Goal: Task Accomplishment & Management: Use online tool/utility

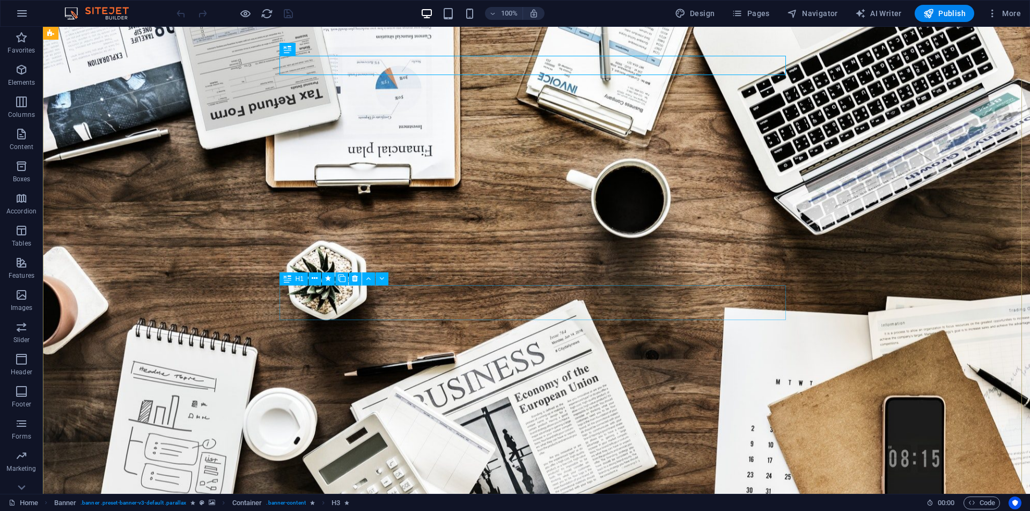
scroll to position [54, 0]
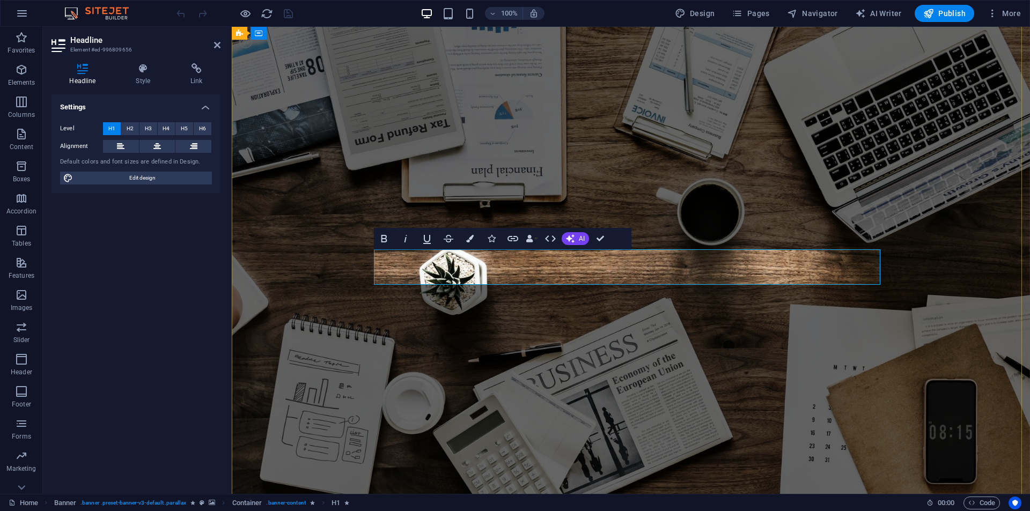
drag, startPoint x: 557, startPoint y: 264, endPoint x: 613, endPoint y: 262, distance: 55.8
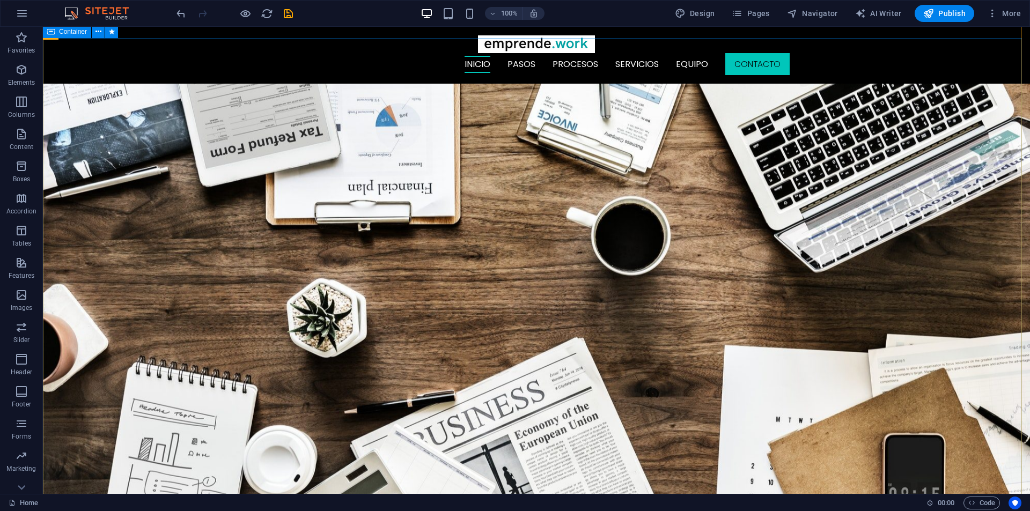
scroll to position [0, 0]
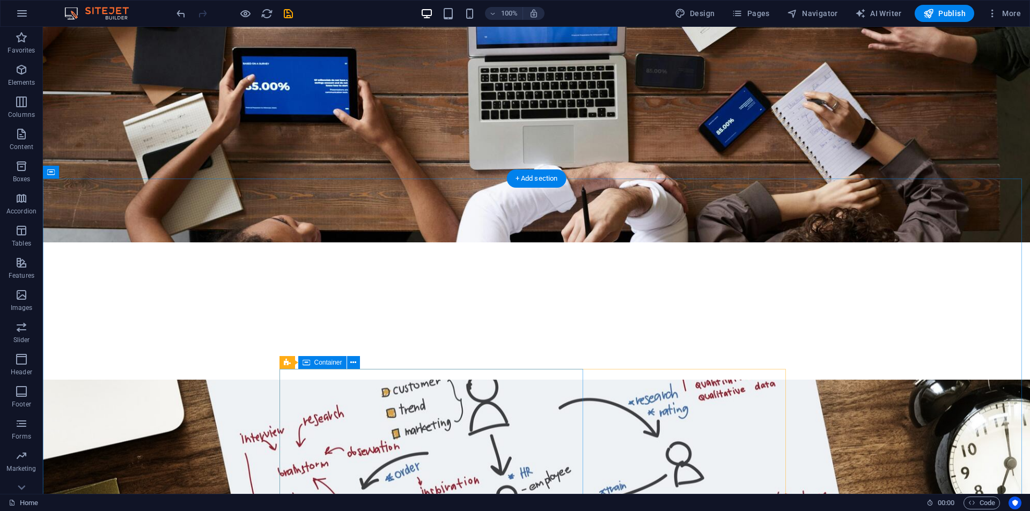
scroll to position [2093, 0]
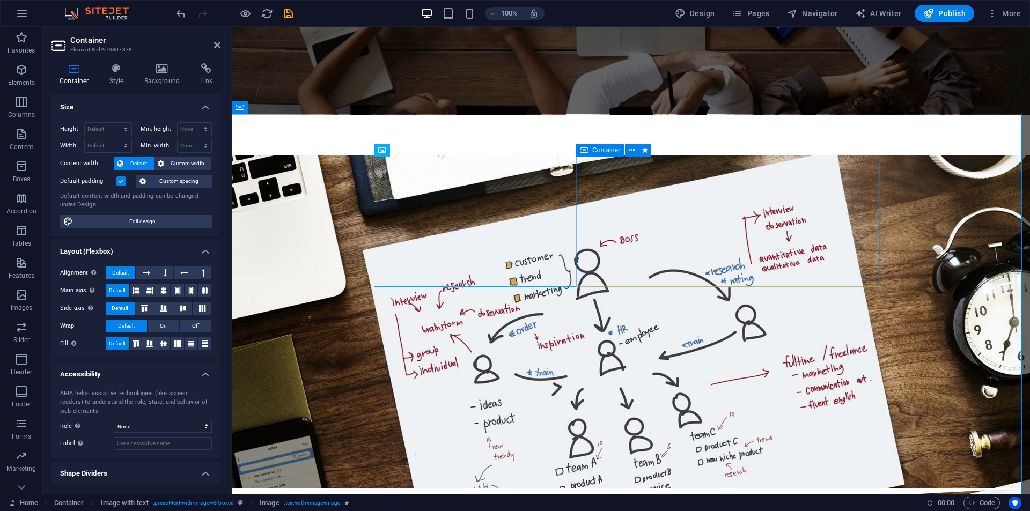
click at [440, 148] on icon at bounding box center [438, 150] width 6 height 11
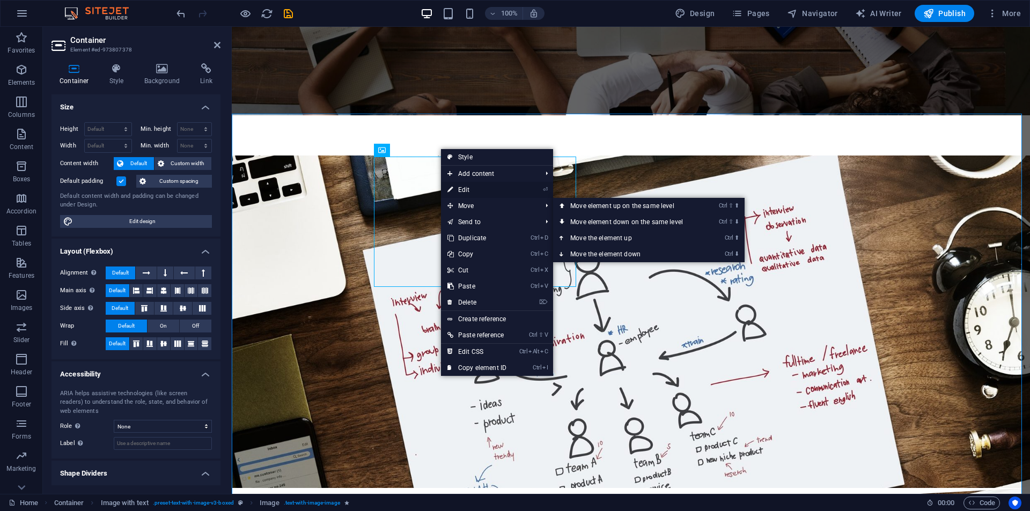
click at [474, 191] on link "⏎ Edit" at bounding box center [477, 190] width 72 height 16
select select "%"
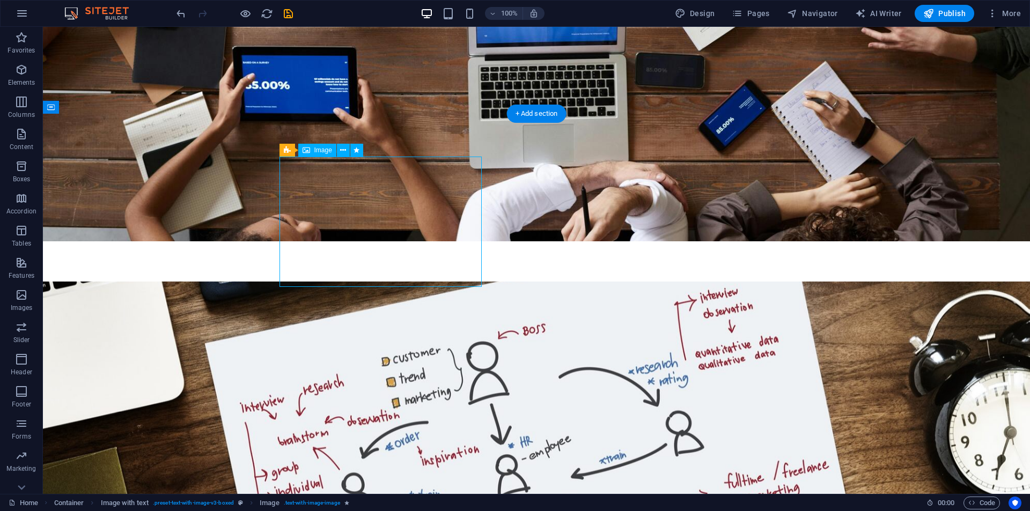
select select "%"
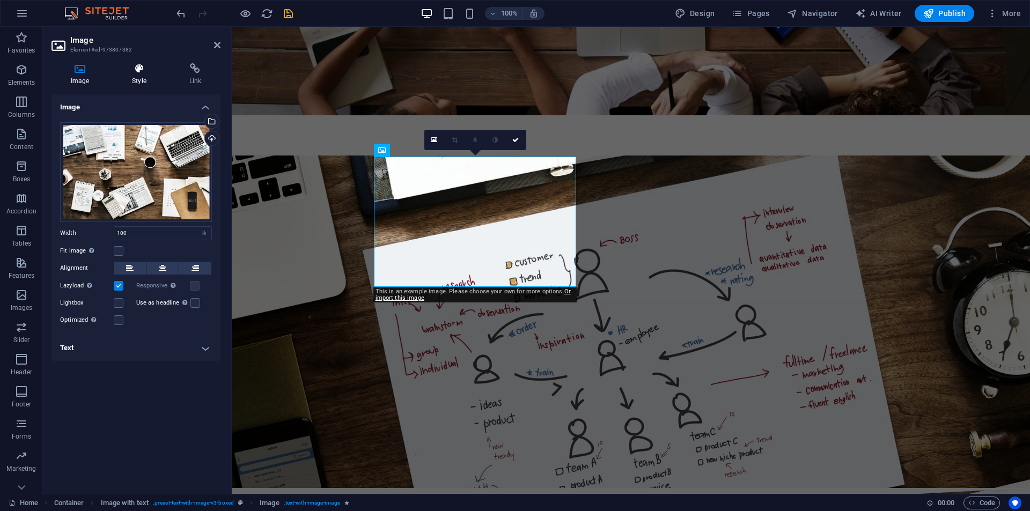
click at [140, 69] on icon at bounding box center [139, 68] width 53 height 11
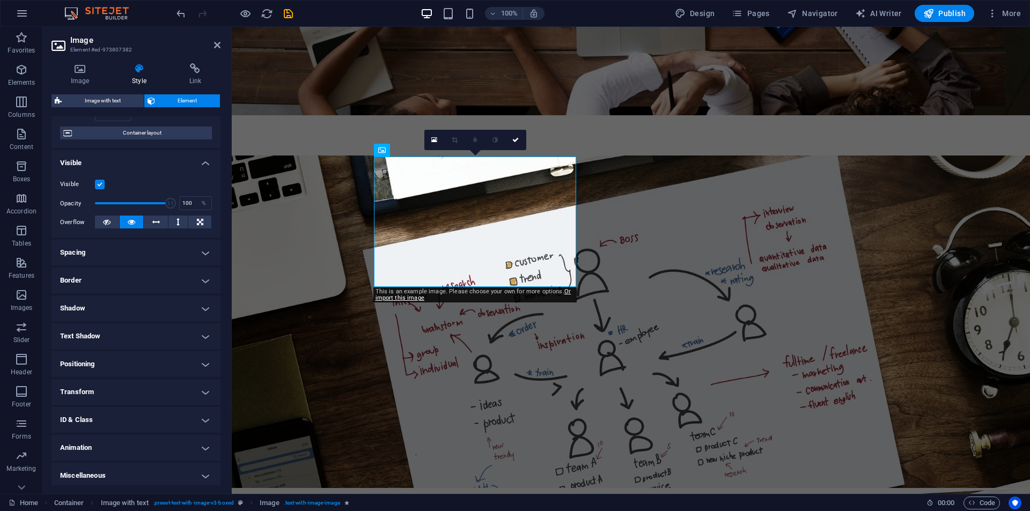
scroll to position [84, 0]
click at [118, 436] on h4 "Animation" at bounding box center [136, 445] width 169 height 26
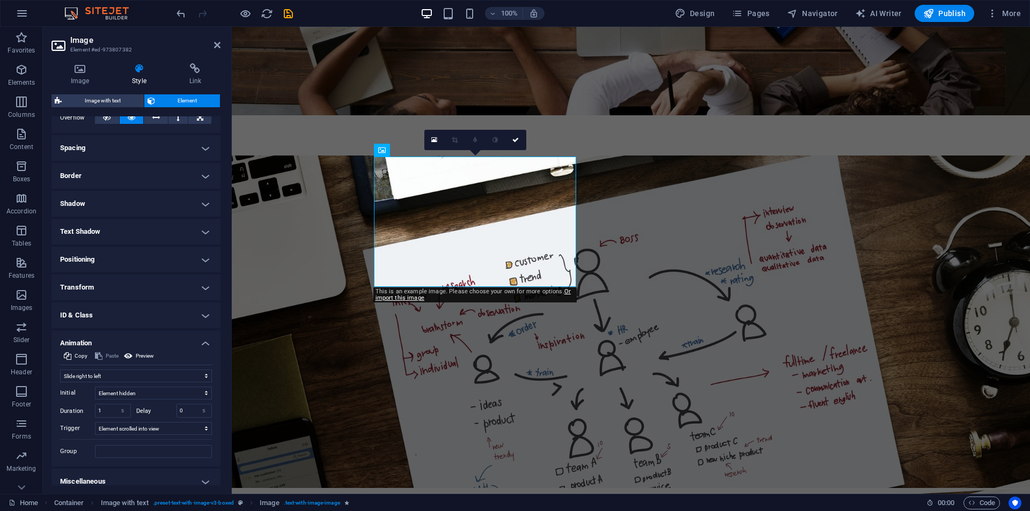
scroll to position [192, 0]
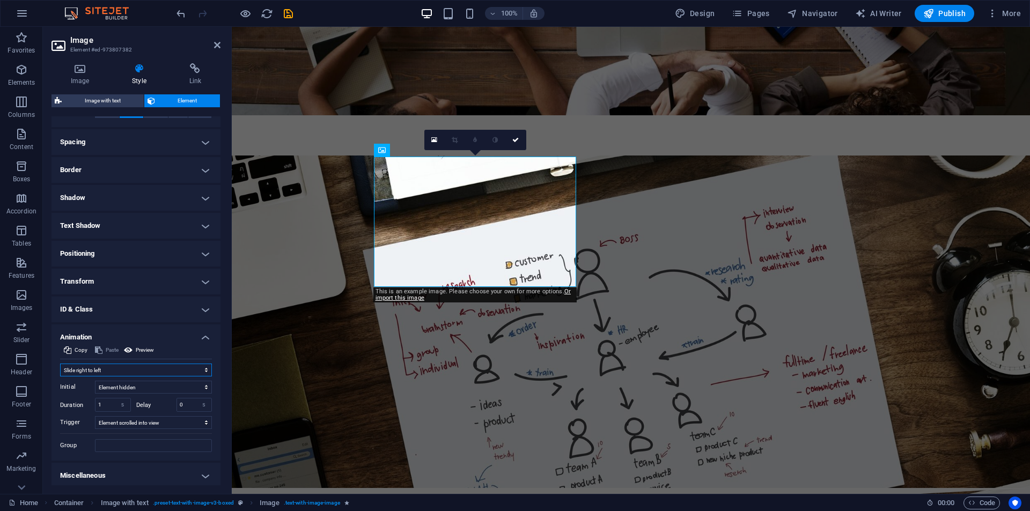
click at [131, 365] on select "Don't animate Show / Hide Slide up/down Zoom in/out Slide left to right Slide r…" at bounding box center [136, 370] width 152 height 13
select select "fade"
click at [60, 364] on select "Don't animate Show / Hide Slide up/down Zoom in/out Slide left to right Slide r…" at bounding box center [136, 370] width 152 height 13
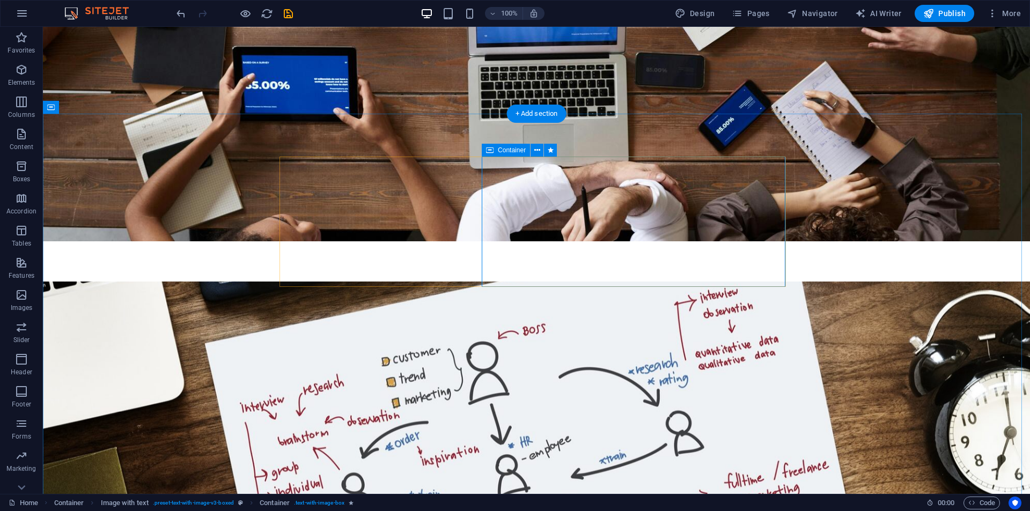
select select "px"
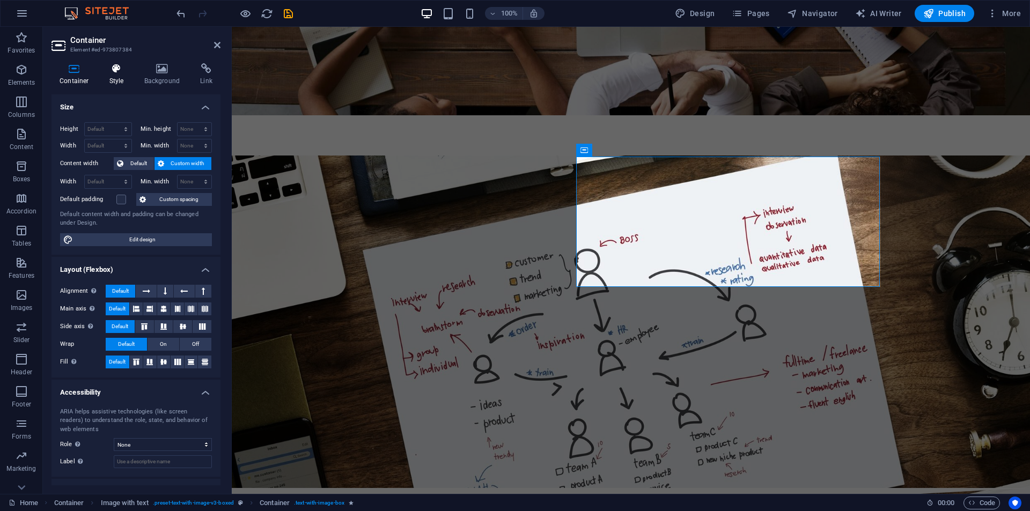
click at [114, 74] on icon at bounding box center [116, 68] width 31 height 11
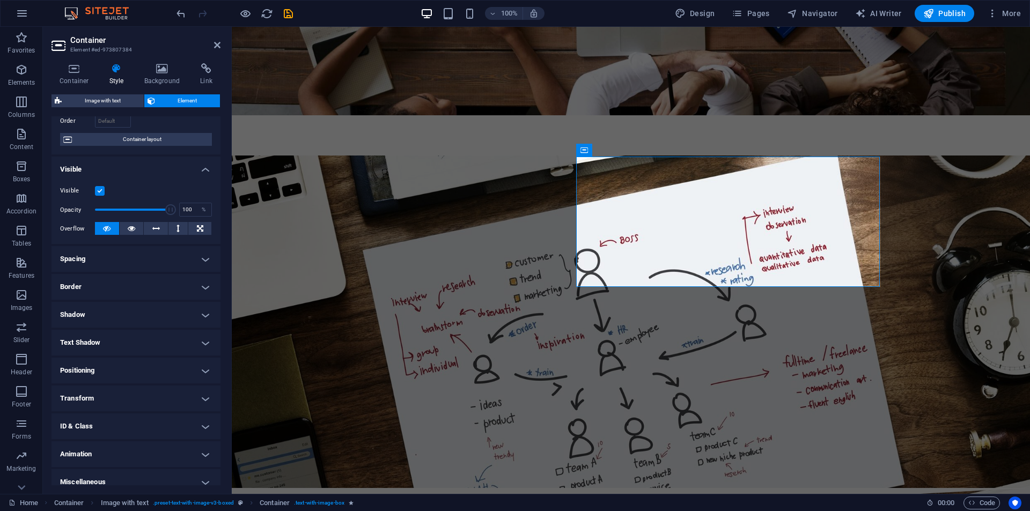
scroll to position [84, 0]
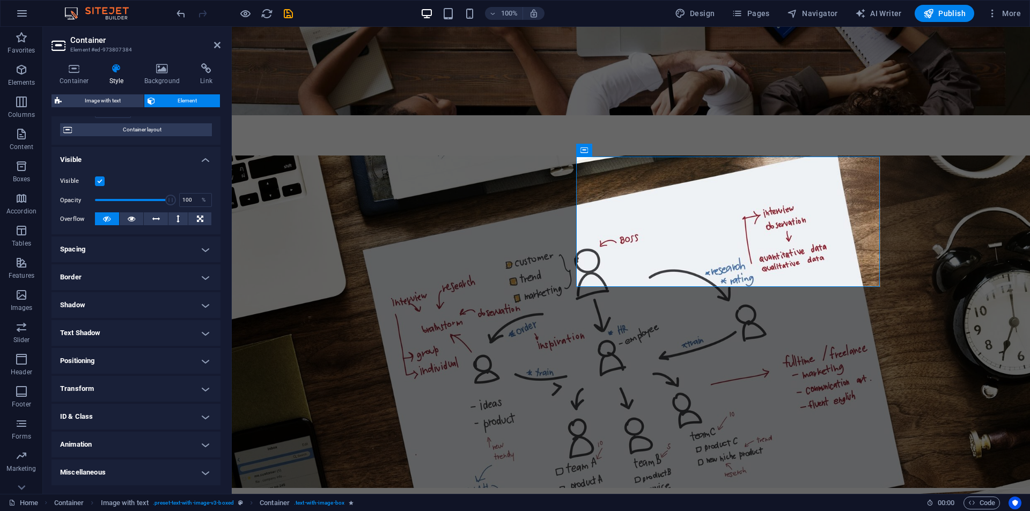
click at [106, 440] on h4 "Animation" at bounding box center [136, 445] width 169 height 26
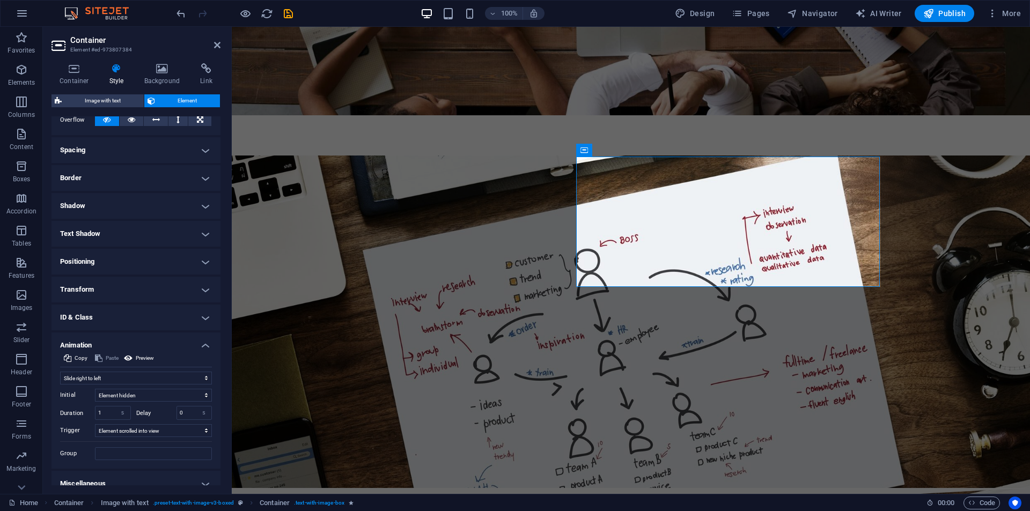
scroll to position [195, 0]
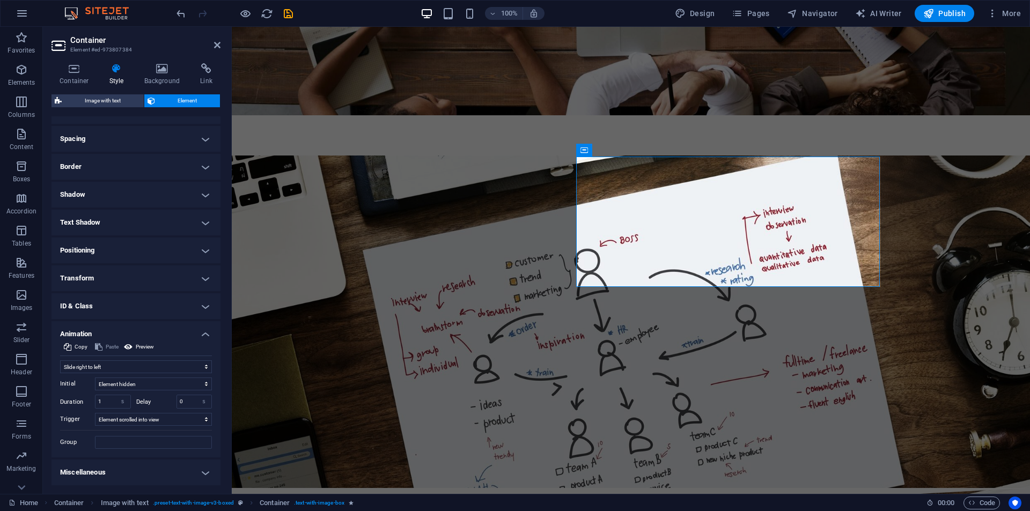
click at [116, 376] on div "Initial Element hidden Element shown Duration 1 s ms Delay 0 s ms Width auto px…" at bounding box center [136, 412] width 152 height 76
click at [122, 367] on select "Don't animate Show / Hide Slide up/down Zoom in/out Slide left to right Slide r…" at bounding box center [136, 367] width 152 height 13
select select "fade"
click at [60, 361] on select "Don't animate Show / Hide Slide up/down Zoom in/out Slide left to right Slide r…" at bounding box center [136, 367] width 152 height 13
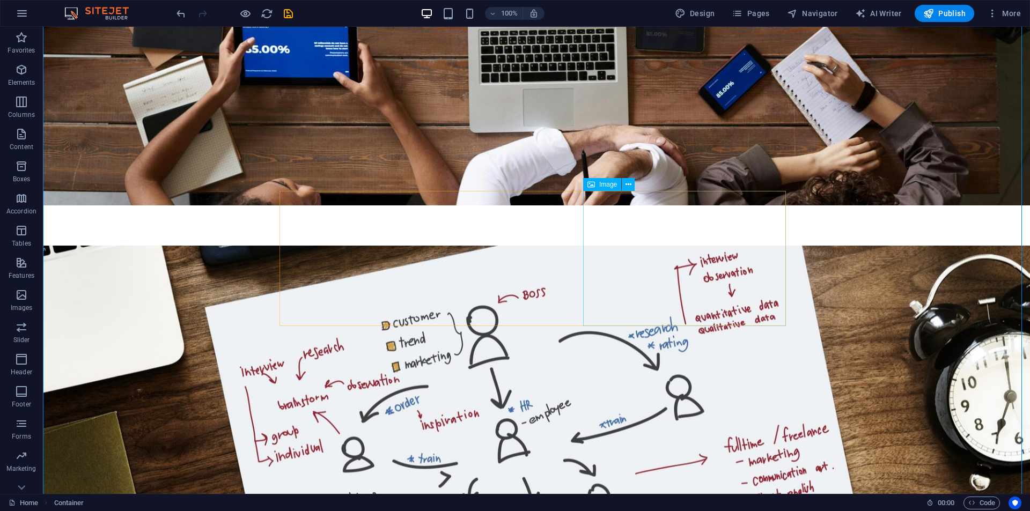
scroll to position [2254, 0]
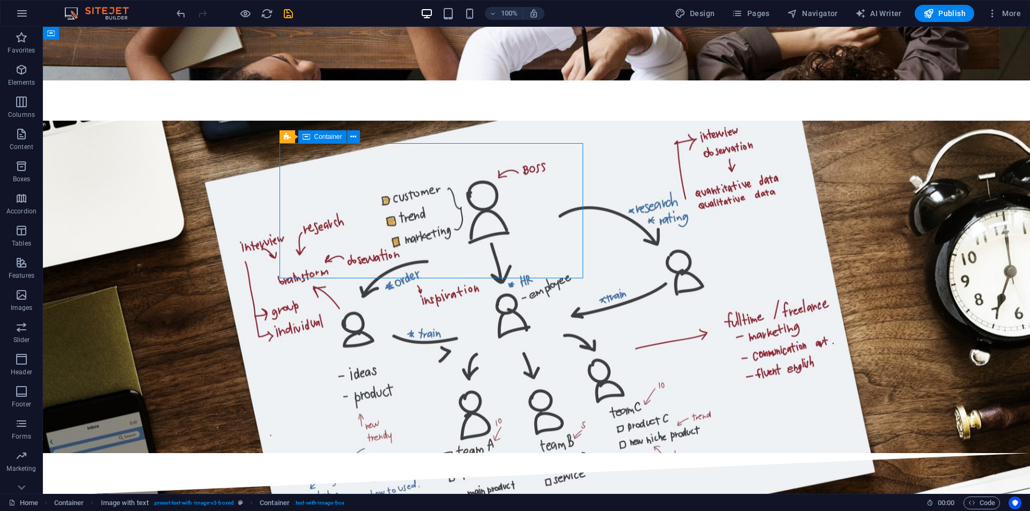
select select "px"
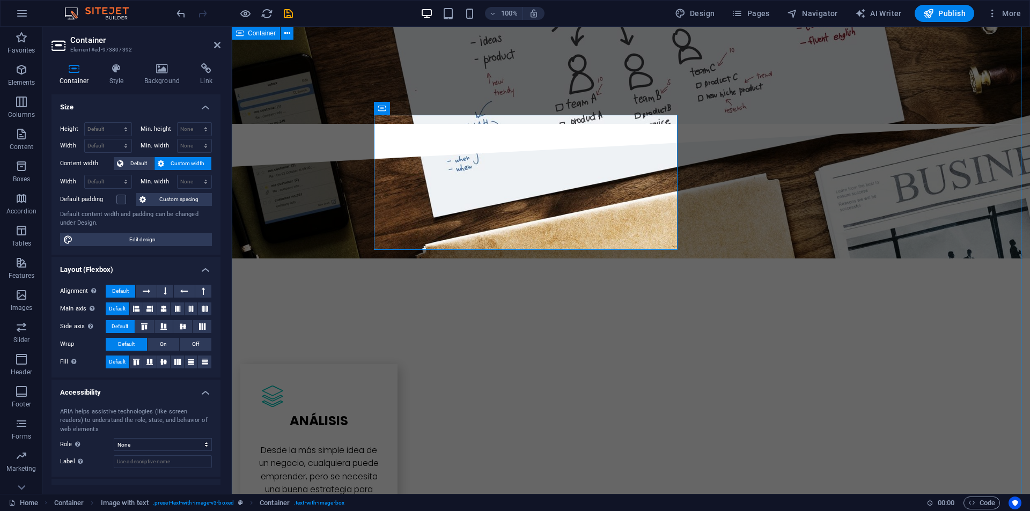
scroll to position [2469, 0]
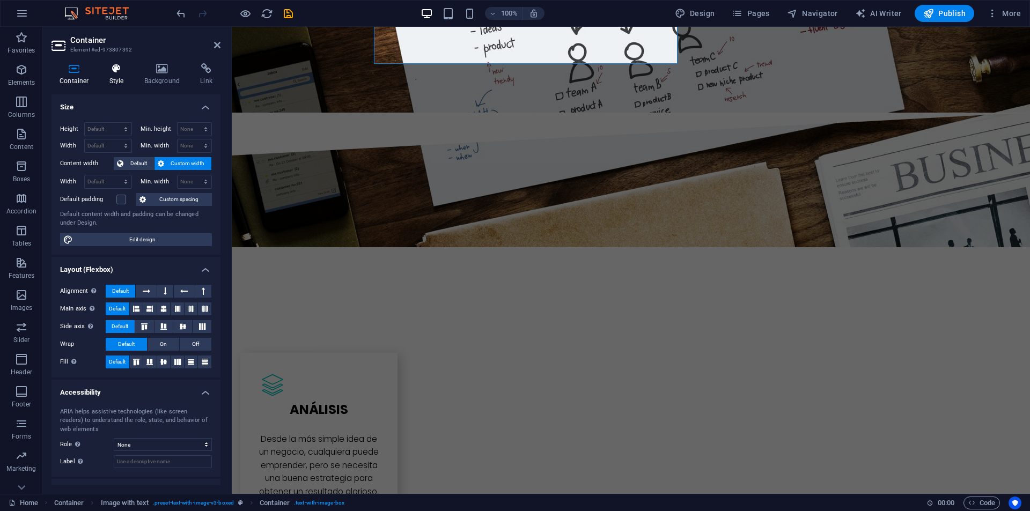
click at [108, 75] on h4 "Style" at bounding box center [118, 74] width 35 height 23
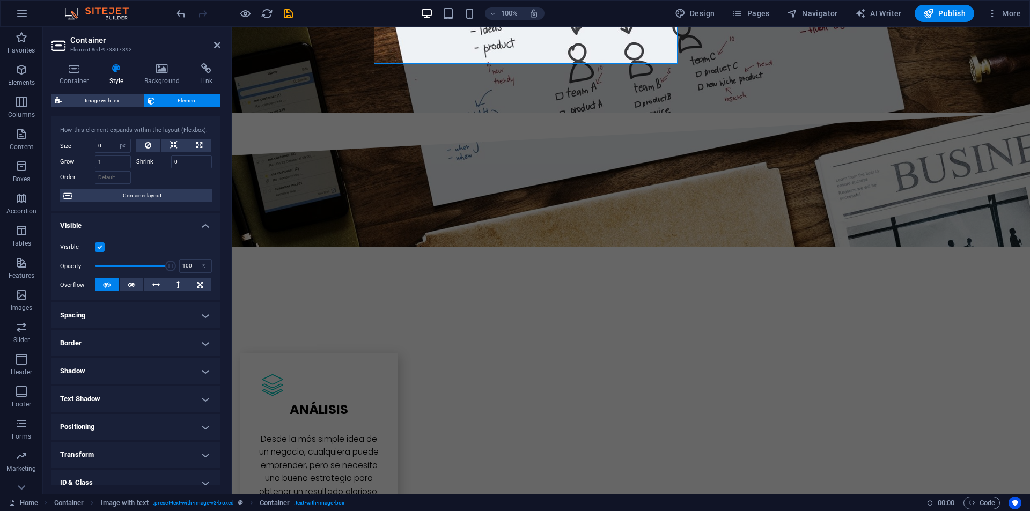
scroll to position [84, 0]
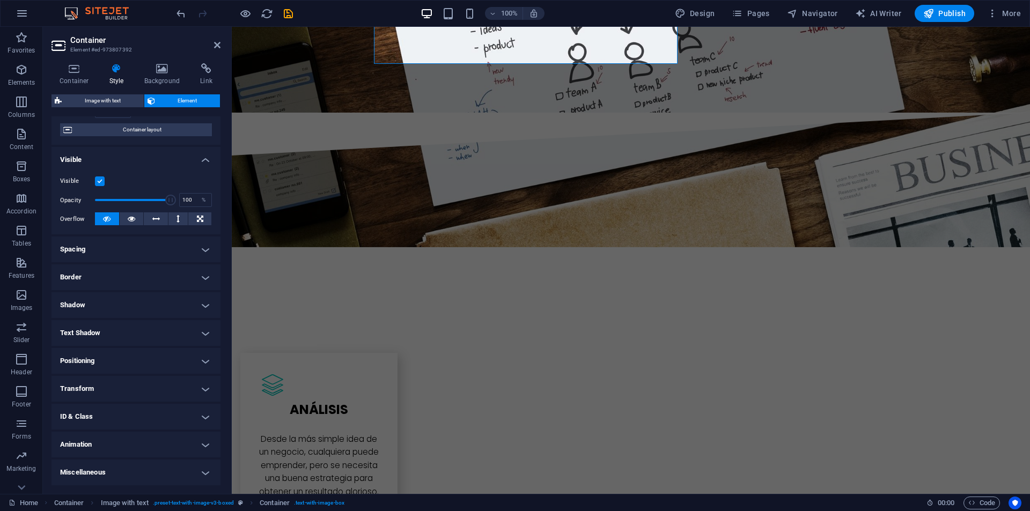
click at [94, 445] on h4 "Animation" at bounding box center [136, 445] width 169 height 26
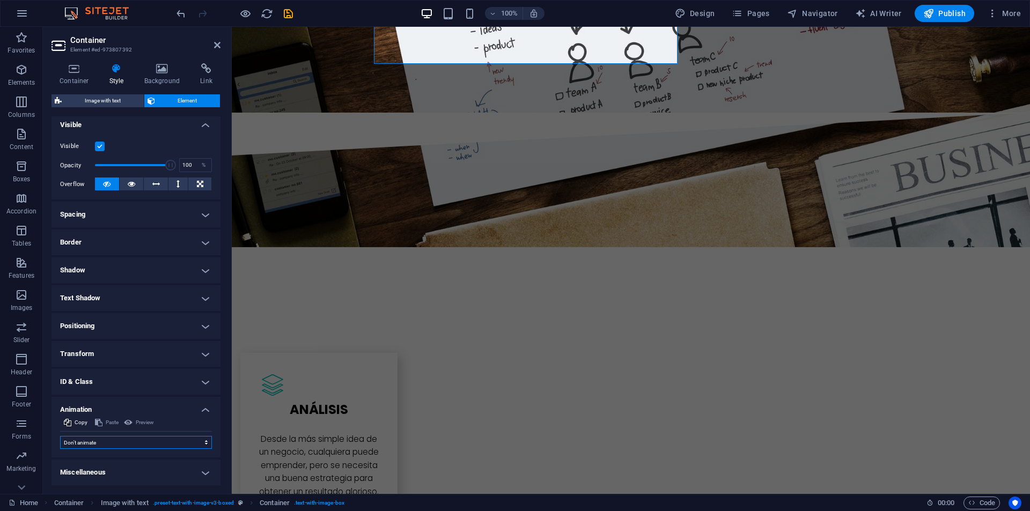
click at [94, 440] on select "Don't animate Show / Hide Slide up/down Zoom in/out Slide left to right Slide r…" at bounding box center [136, 442] width 152 height 13
select select "fade"
click at [60, 436] on select "Don't animate Show / Hide Slide up/down Zoom in/out Slide left to right Slide r…" at bounding box center [136, 442] width 152 height 13
select select "scroll"
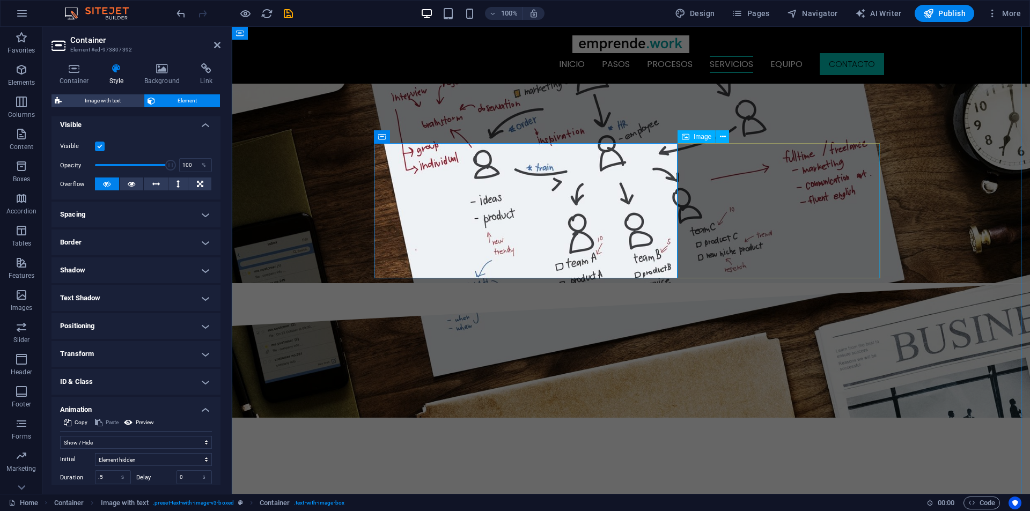
scroll to position [2254, 0]
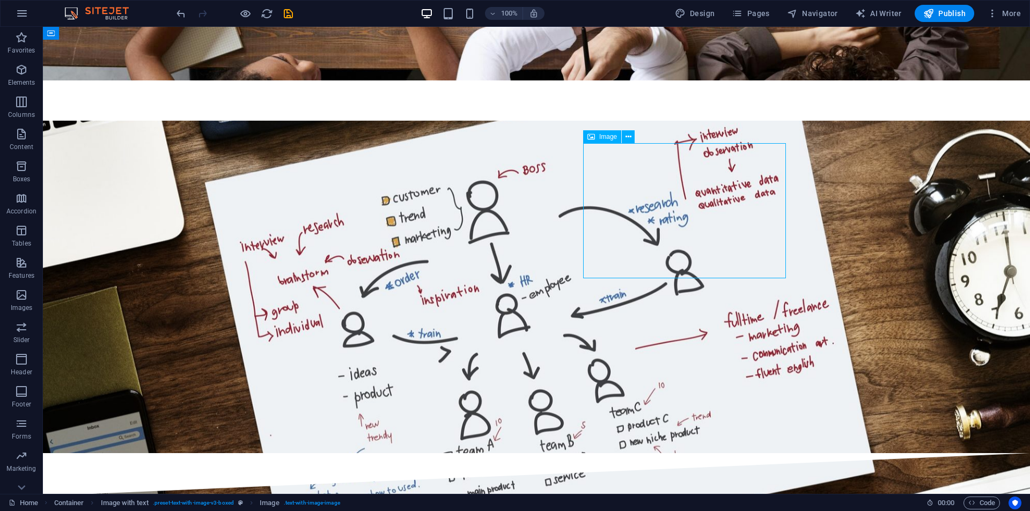
select select "%"
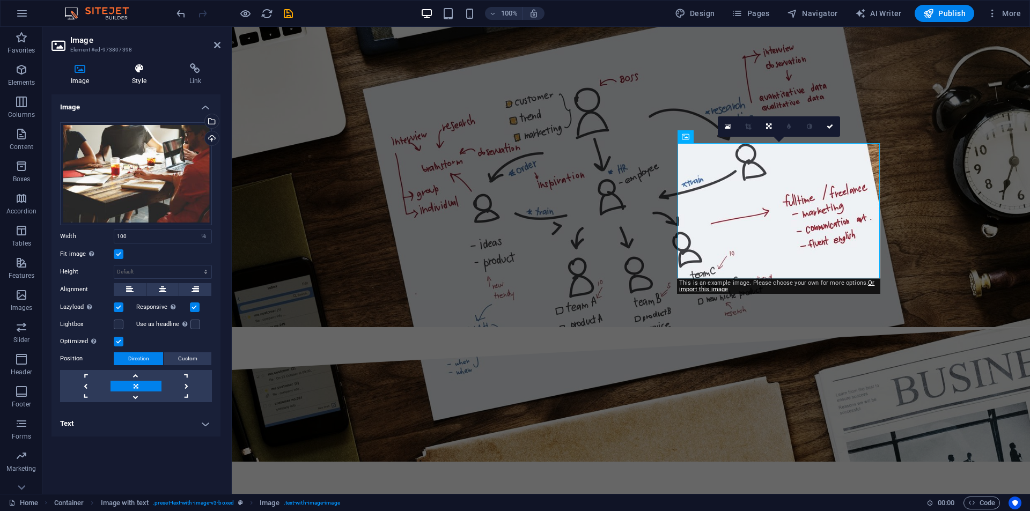
click at [127, 65] on icon at bounding box center [139, 68] width 53 height 11
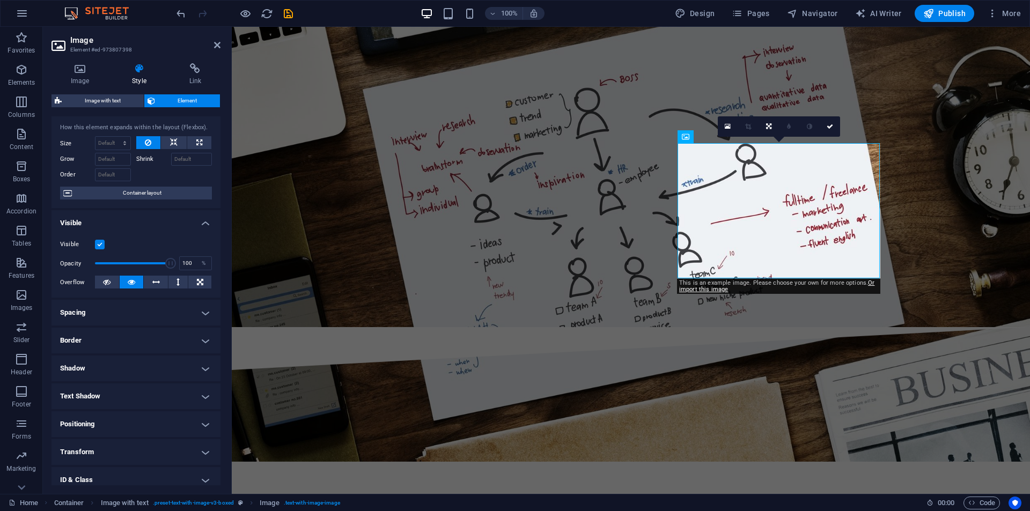
scroll to position [84, 0]
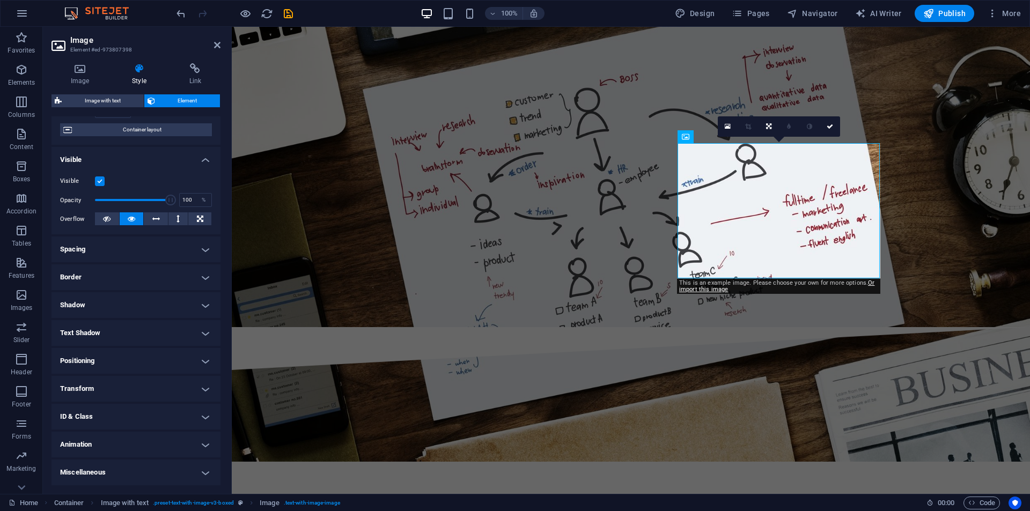
click at [101, 438] on h4 "Animation" at bounding box center [136, 445] width 169 height 26
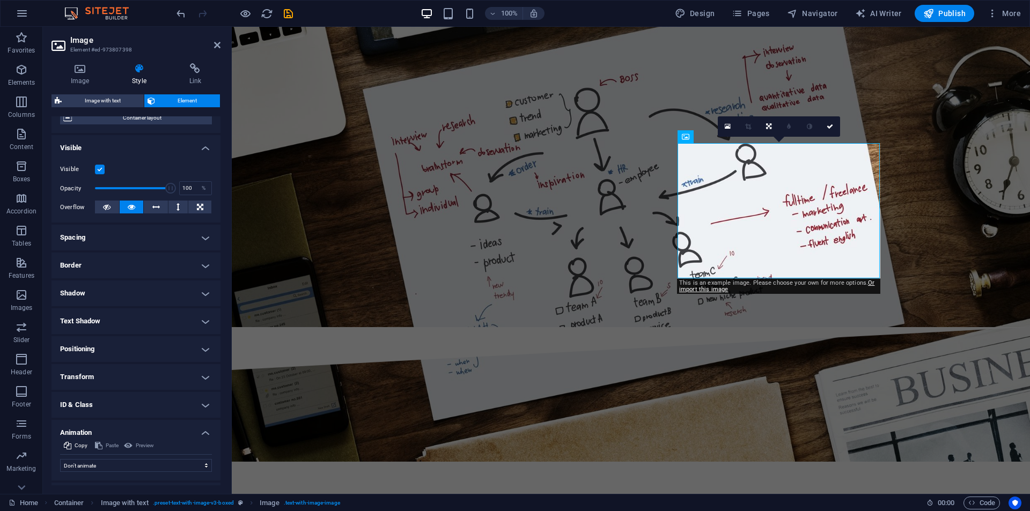
scroll to position [119, 0]
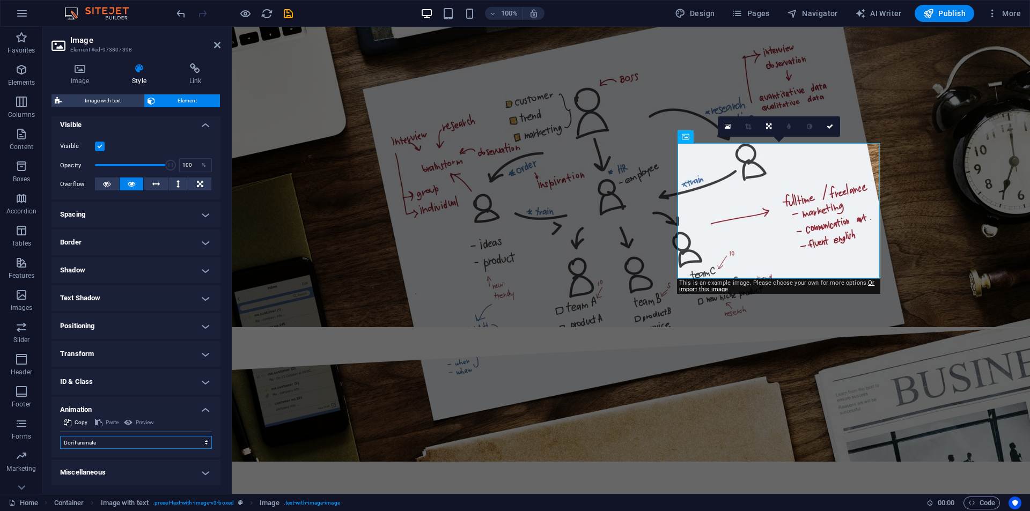
click at [103, 442] on select "Don't animate Show / Hide Slide up/down Zoom in/out Slide left to right Slide r…" at bounding box center [136, 442] width 152 height 13
select select "fade"
click at [60, 436] on select "Don't animate Show / Hide Slide up/down Zoom in/out Slide left to right Slide r…" at bounding box center [136, 442] width 152 height 13
select select "scroll"
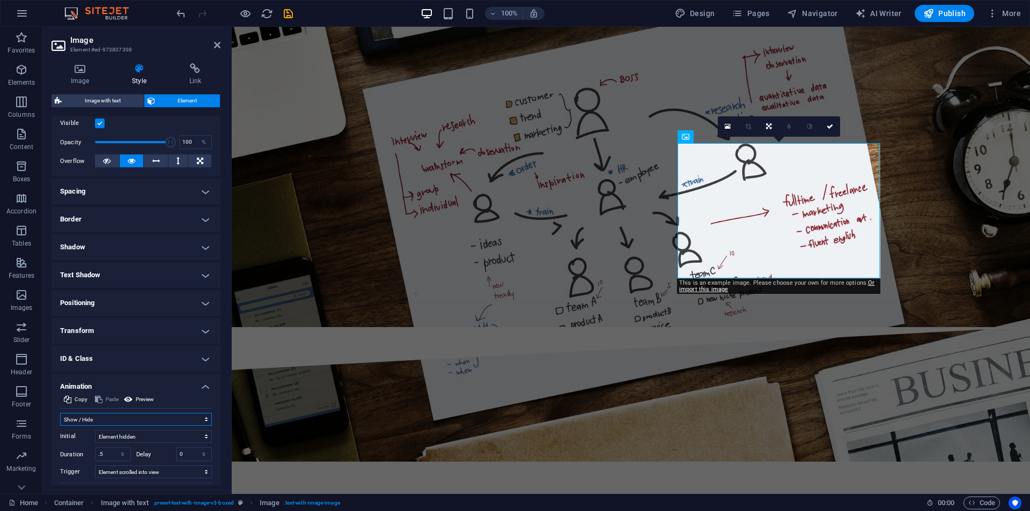
scroll to position [195, 0]
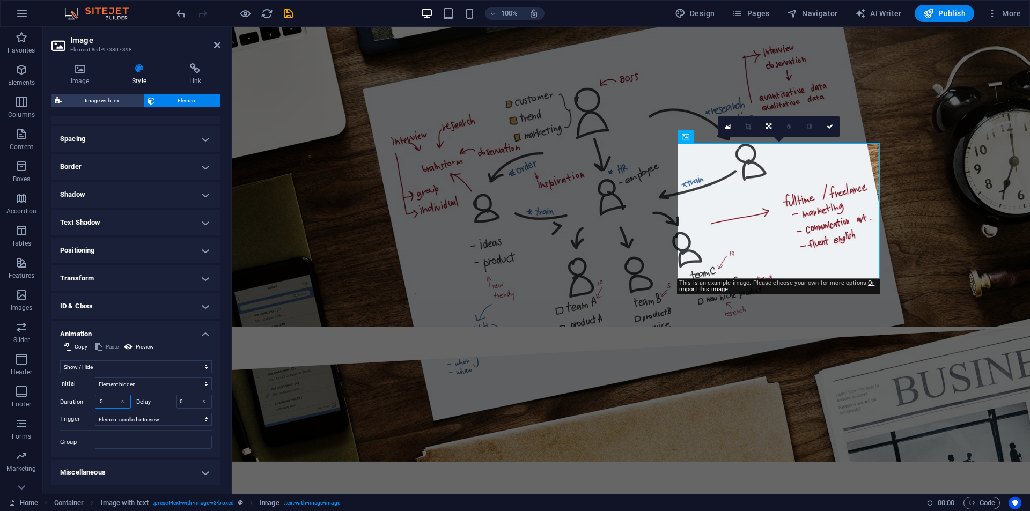
drag, startPoint x: 115, startPoint y: 403, endPoint x: 101, endPoint y: 402, distance: 13.4
click at [102, 404] on div ".5 s ms" at bounding box center [113, 402] width 36 height 14
click at [102, 399] on input ".5" at bounding box center [113, 402] width 35 height 13
drag, startPoint x: 108, startPoint y: 399, endPoint x: 83, endPoint y: 393, distance: 26.6
click at [81, 393] on div "Initial Element hidden Element shown Duration .5 s ms Delay 0 s ms Width auto p…" at bounding box center [136, 412] width 152 height 76
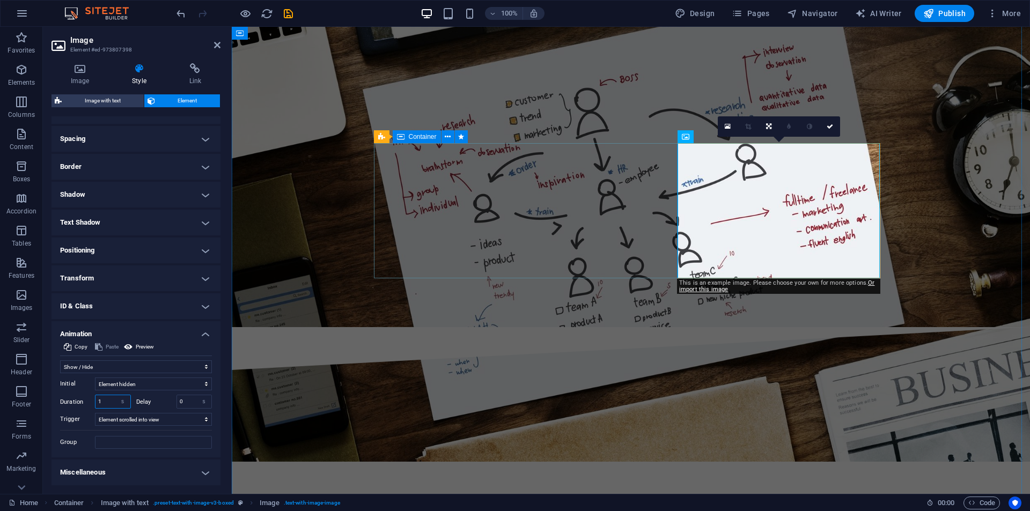
type input "1"
select select "px"
select select "fade"
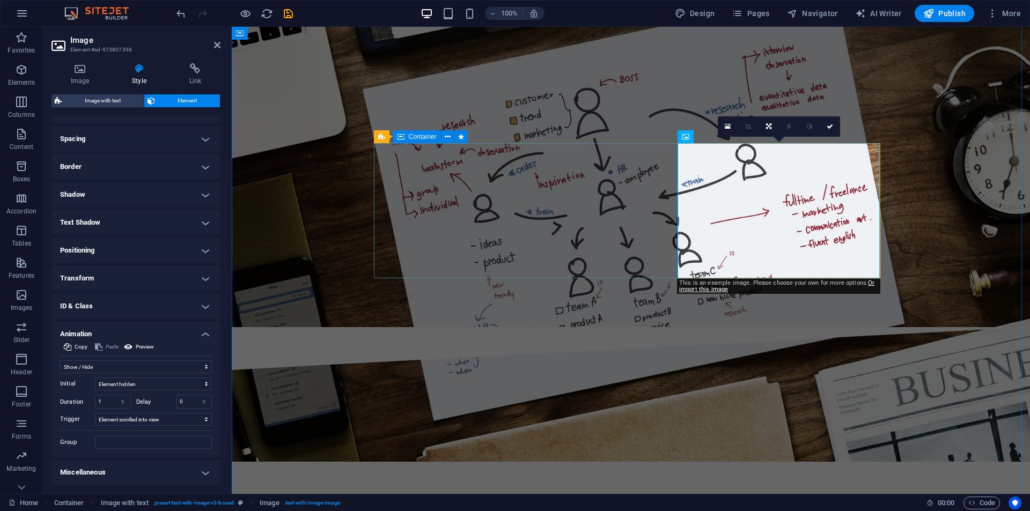
select select "s"
select select "scroll"
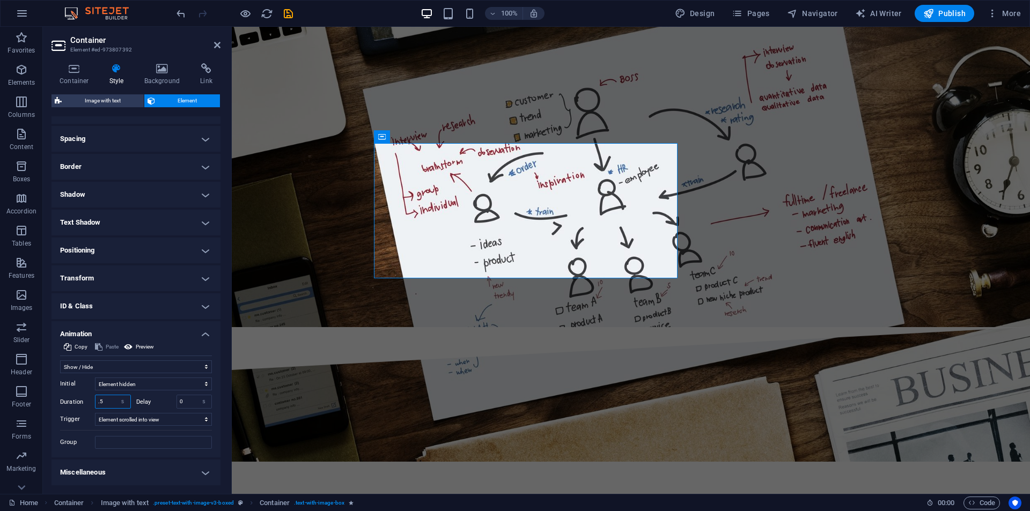
drag, startPoint x: 105, startPoint y: 405, endPoint x: 96, endPoint y: 407, distance: 9.4
click at [96, 407] on input ".5" at bounding box center [113, 402] width 35 height 13
type input "1"
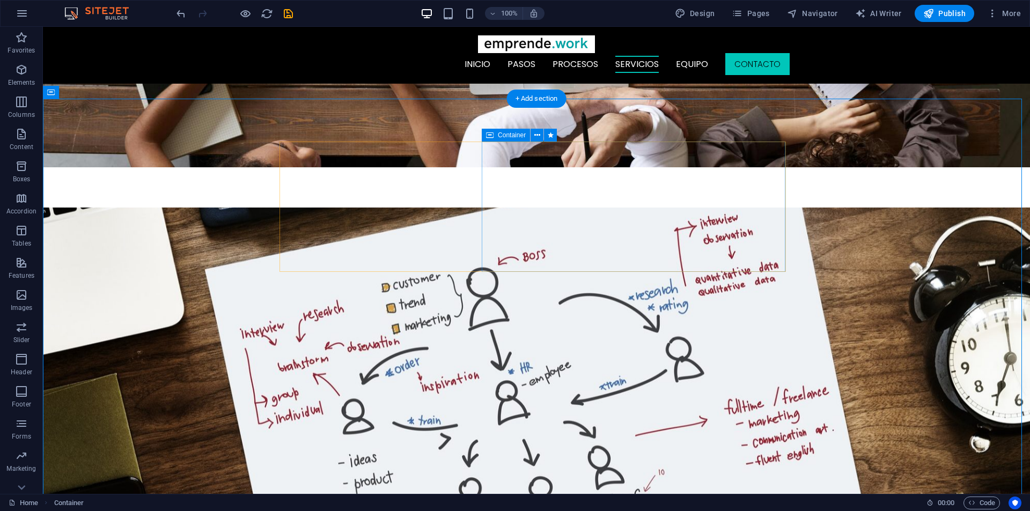
scroll to position [2093, 0]
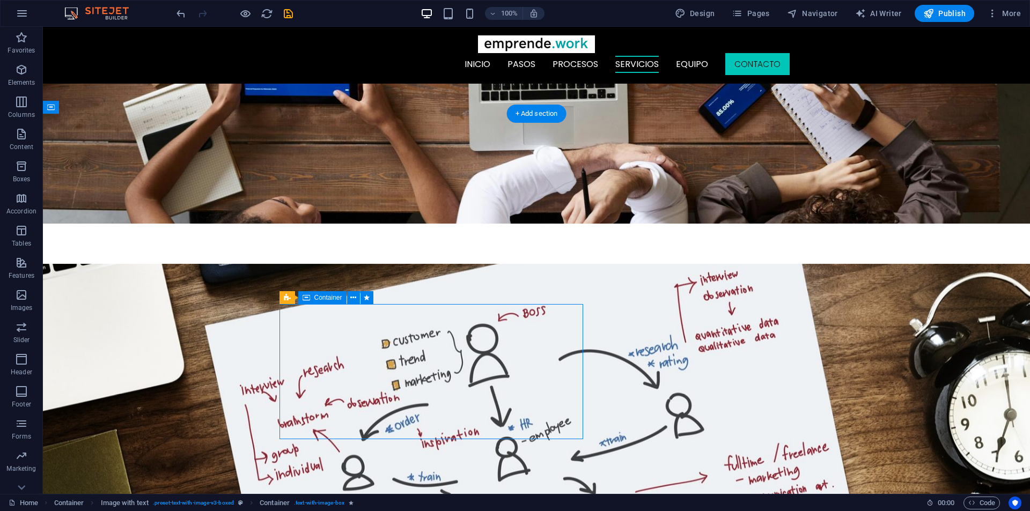
select select "px"
select select "fade"
select select "s"
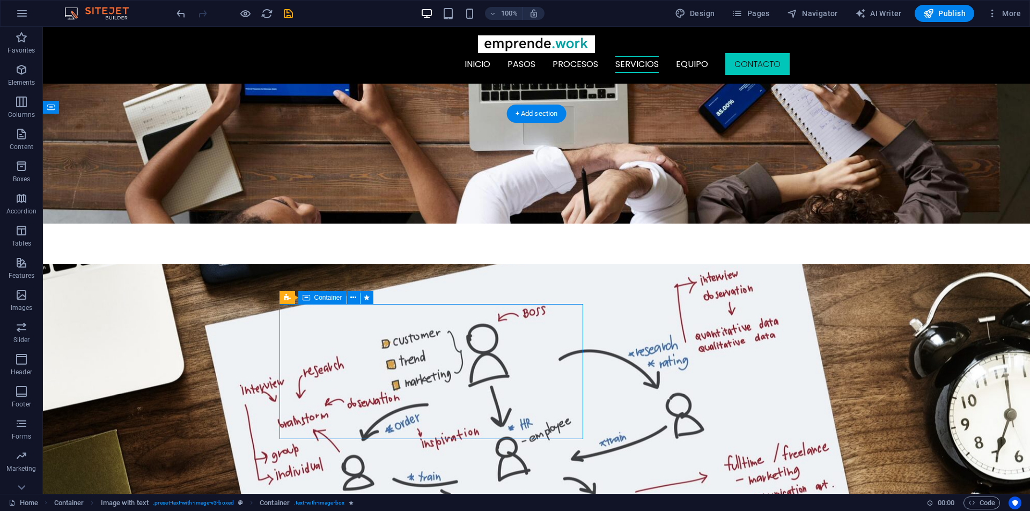
select select "s"
select select "scroll"
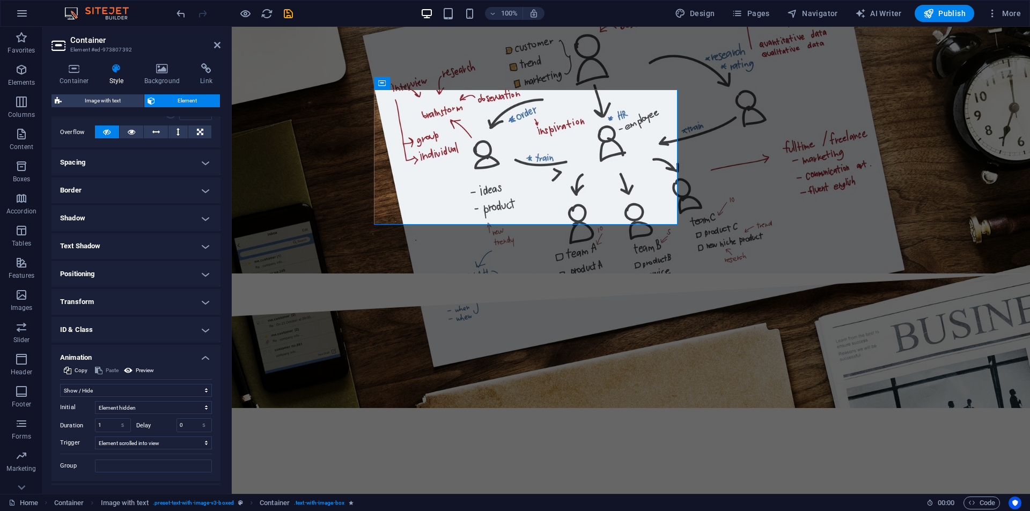
scroll to position [195, 0]
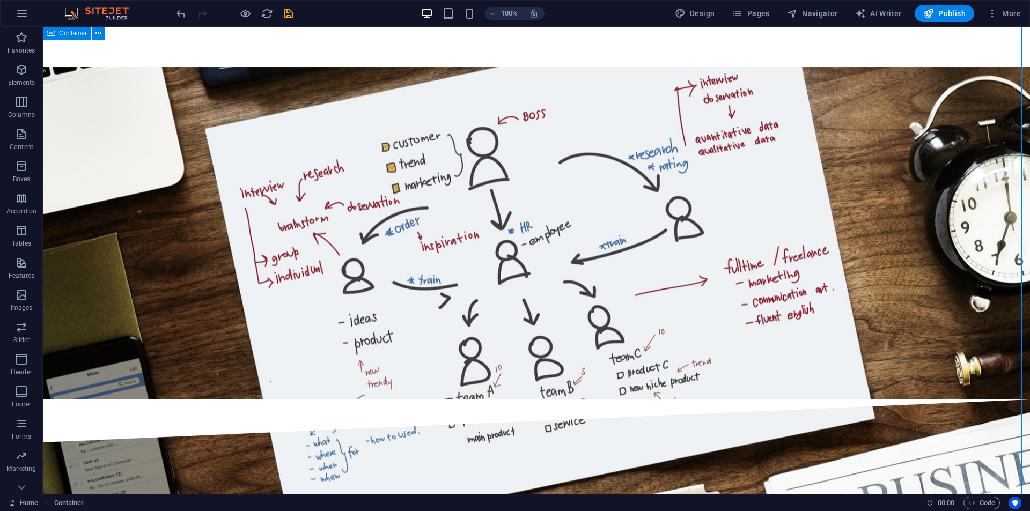
select select "%"
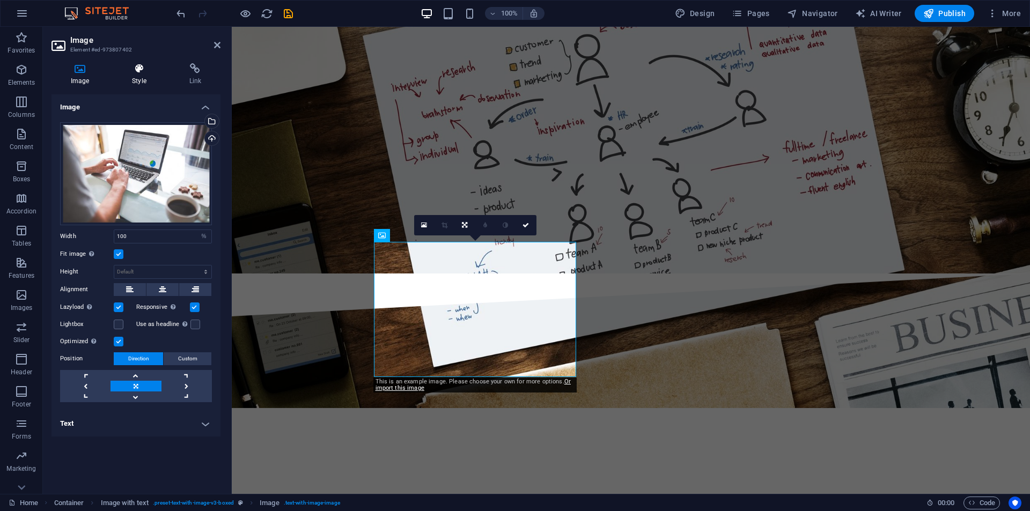
click at [138, 75] on h4 "Style" at bounding box center [141, 74] width 57 height 23
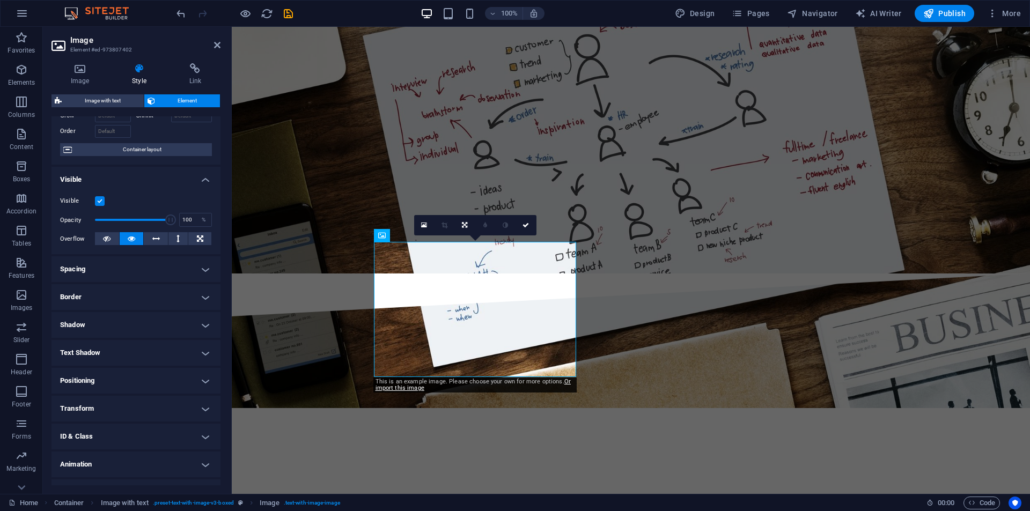
scroll to position [84, 0]
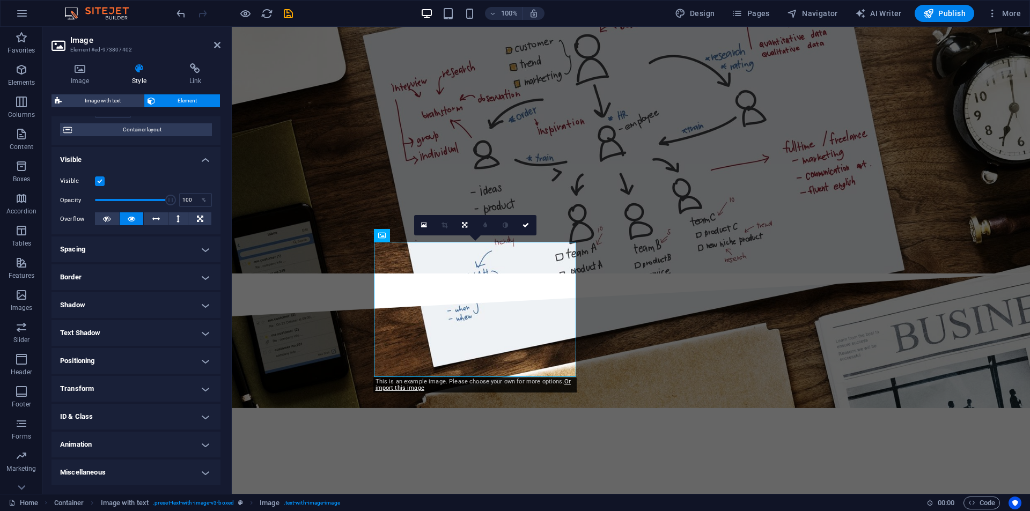
click at [98, 447] on h4 "Animation" at bounding box center [136, 445] width 169 height 26
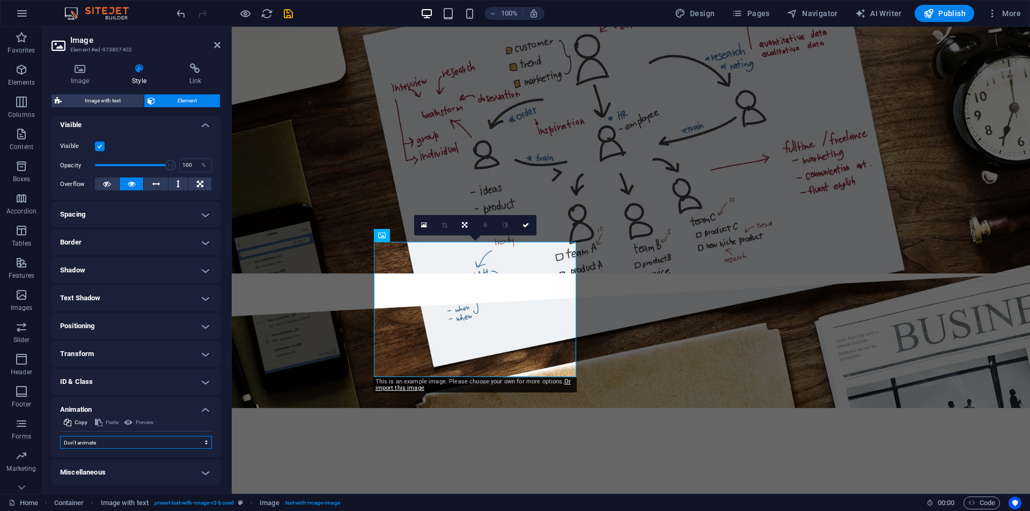
click at [98, 447] on select "Don't animate Show / Hide Slide up/down Zoom in/out Slide left to right Slide r…" at bounding box center [136, 442] width 152 height 13
click at [98, 444] on select "Don't animate Show / Hide Slide up/down Zoom in/out Slide left to right Slide r…" at bounding box center [136, 442] width 152 height 13
select select "fade"
click at [60, 436] on select "Don't animate Show / Hide Slide up/down Zoom in/out Slide left to right Slide r…" at bounding box center [136, 442] width 152 height 13
select select "scroll"
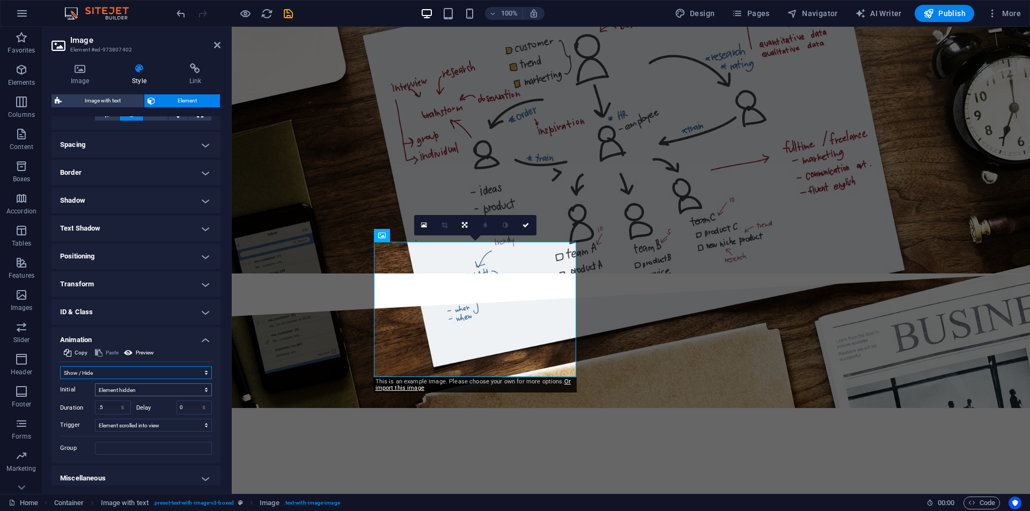
scroll to position [195, 0]
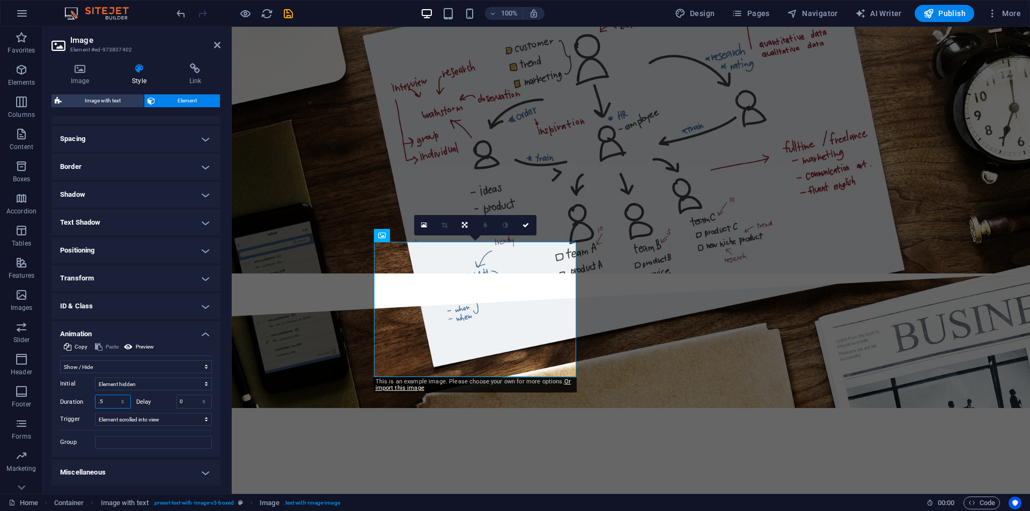
drag, startPoint x: 111, startPoint y: 404, endPoint x: 87, endPoint y: 405, distance: 24.2
click at [87, 405] on div "Duration .5 s ms" at bounding box center [95, 402] width 71 height 14
type input "1"
drag, startPoint x: 856, startPoint y: 254, endPoint x: 827, endPoint y: 266, distance: 32.0
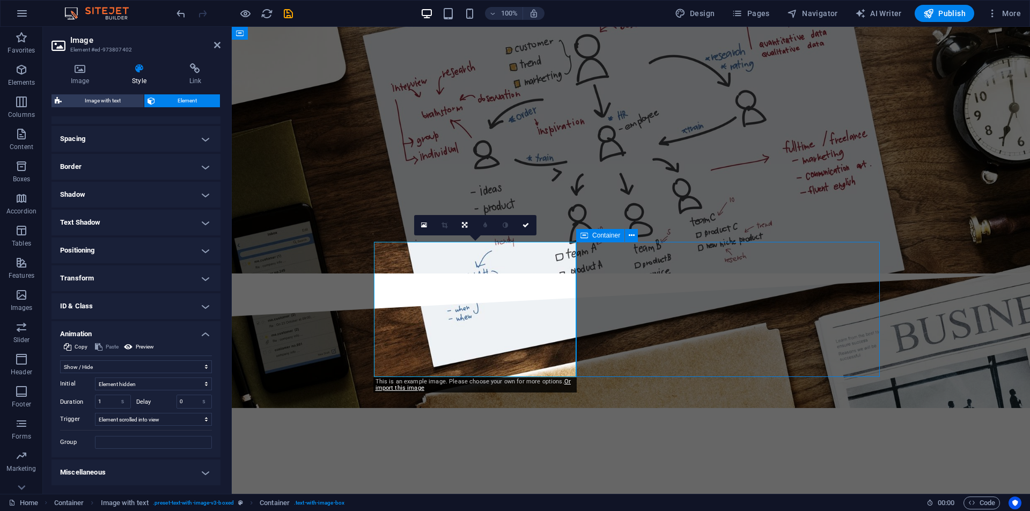
select select "px"
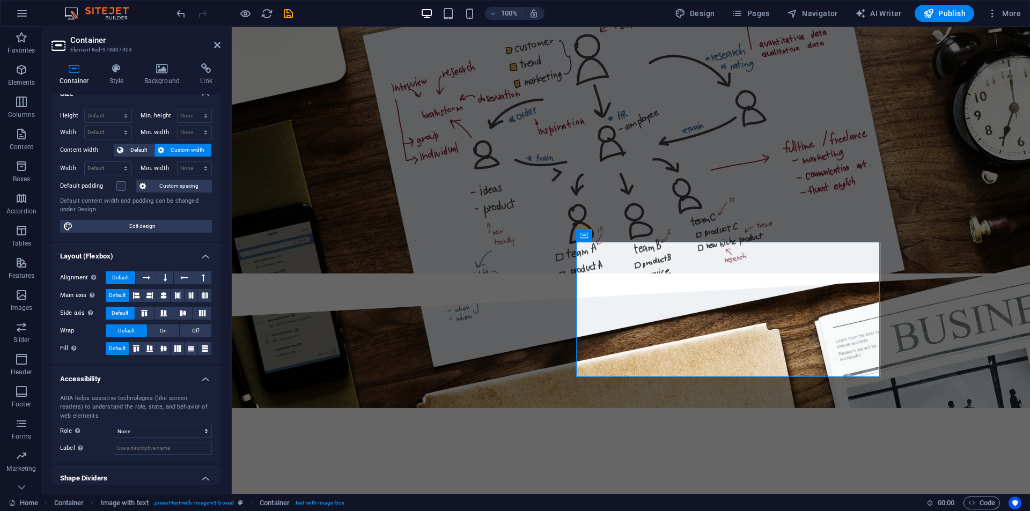
scroll to position [43, 0]
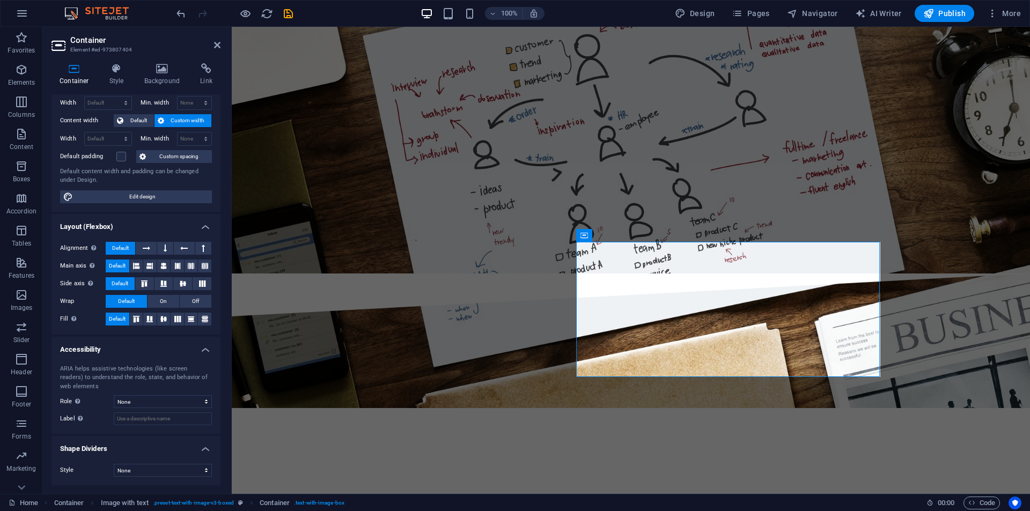
drag, startPoint x: 123, startPoint y: 72, endPoint x: 111, endPoint y: 147, distance: 75.7
click at [123, 72] on icon at bounding box center [116, 68] width 31 height 11
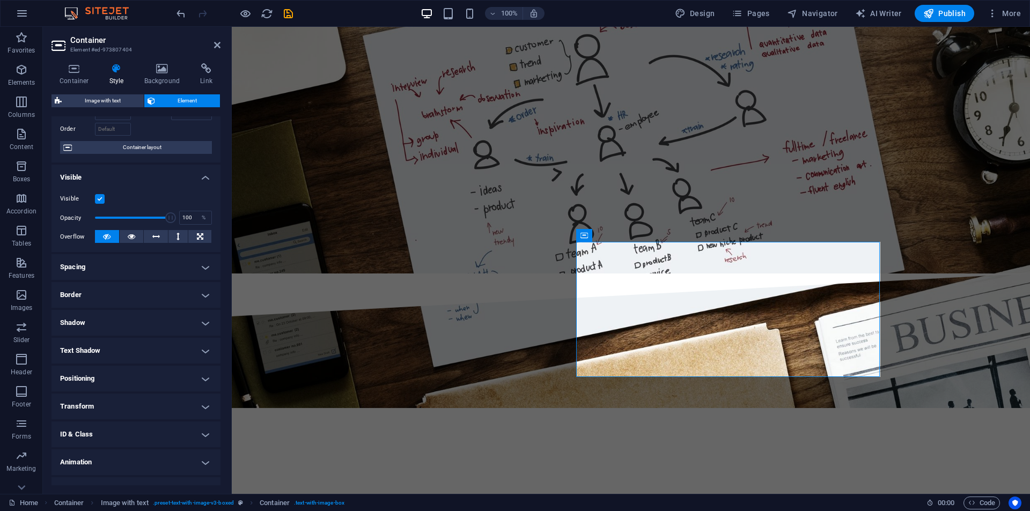
scroll to position [84, 0]
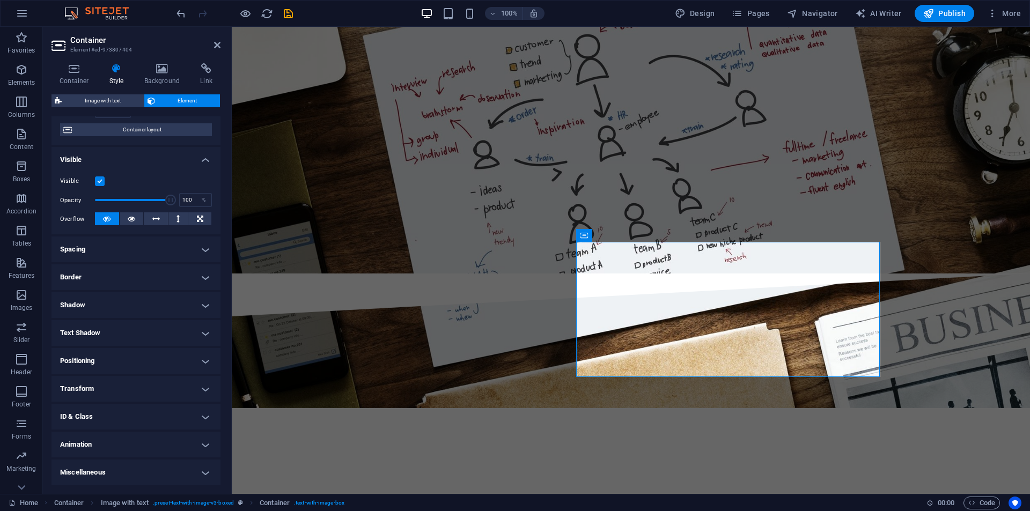
click at [97, 447] on h4 "Animation" at bounding box center [136, 445] width 169 height 26
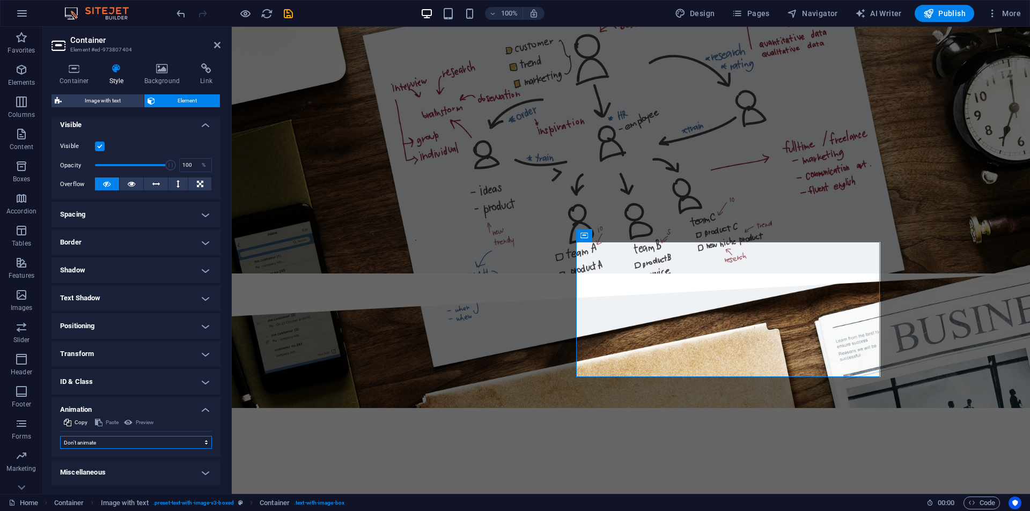
click at [97, 447] on select "Don't animate Show / Hide Slide up/down Zoom in/out Slide left to right Slide r…" at bounding box center [136, 442] width 152 height 13
click at [98, 445] on select "Don't animate Show / Hide Slide up/down Zoom in/out Slide left to right Slide r…" at bounding box center [136, 442] width 152 height 13
select select "fade"
click at [60, 436] on select "Don't animate Show / Hide Slide up/down Zoom in/out Slide left to right Slide r…" at bounding box center [136, 442] width 152 height 13
select select "scroll"
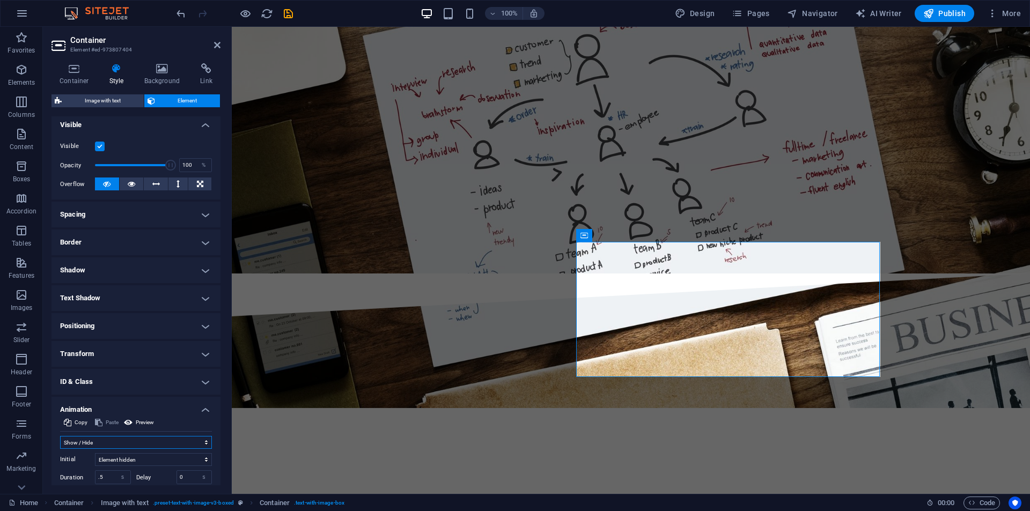
scroll to position [195, 0]
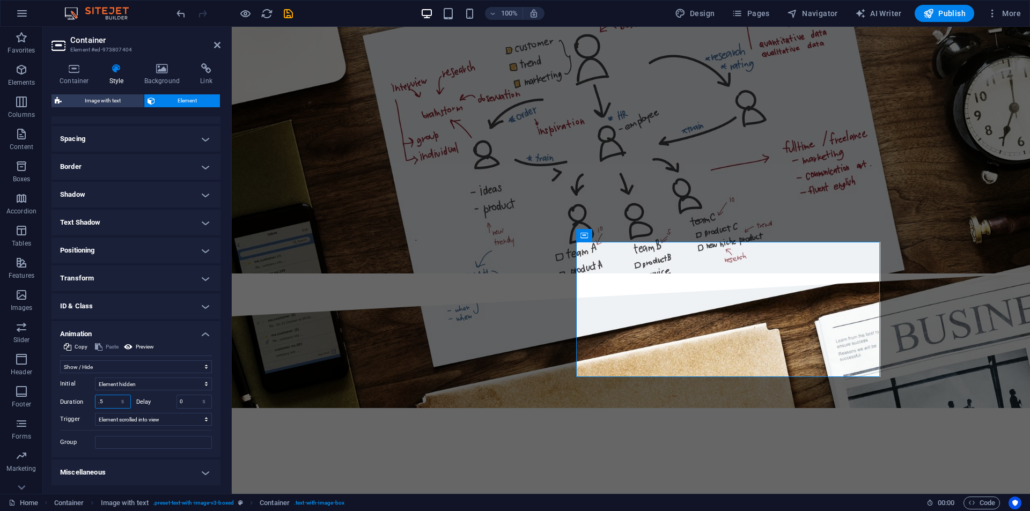
drag, startPoint x: 109, startPoint y: 401, endPoint x: 92, endPoint y: 402, distance: 17.2
click at [92, 402] on div "Duration .5 s ms" at bounding box center [95, 402] width 71 height 14
type input "1"
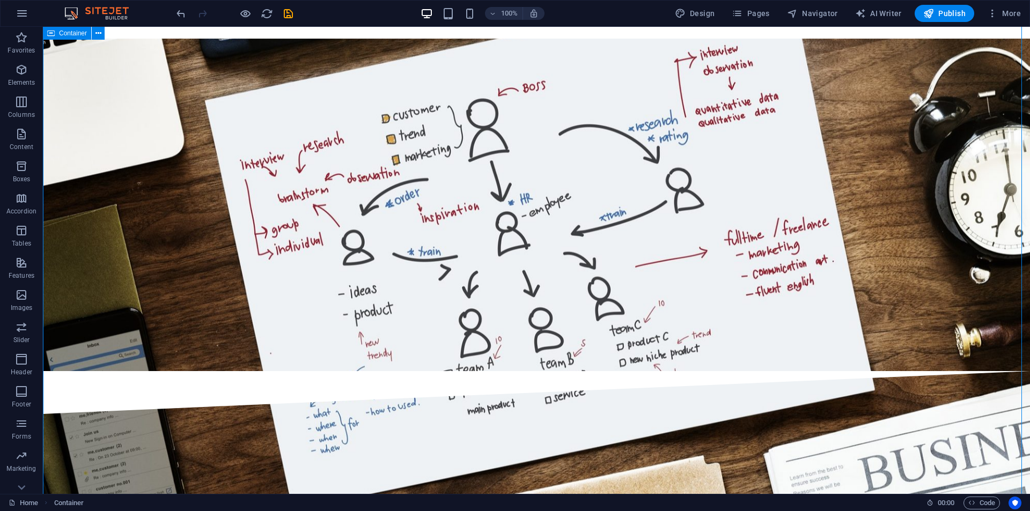
scroll to position [2469, 0]
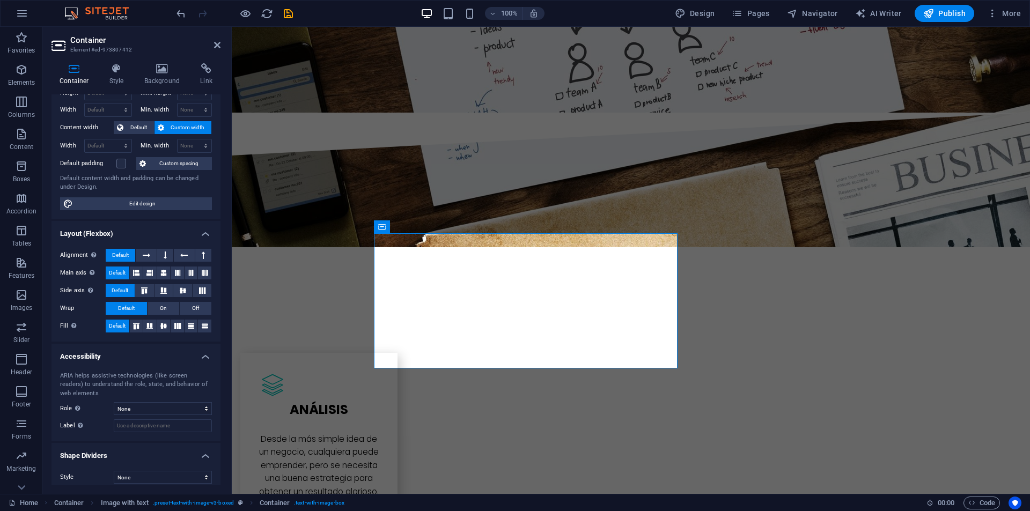
scroll to position [43, 0]
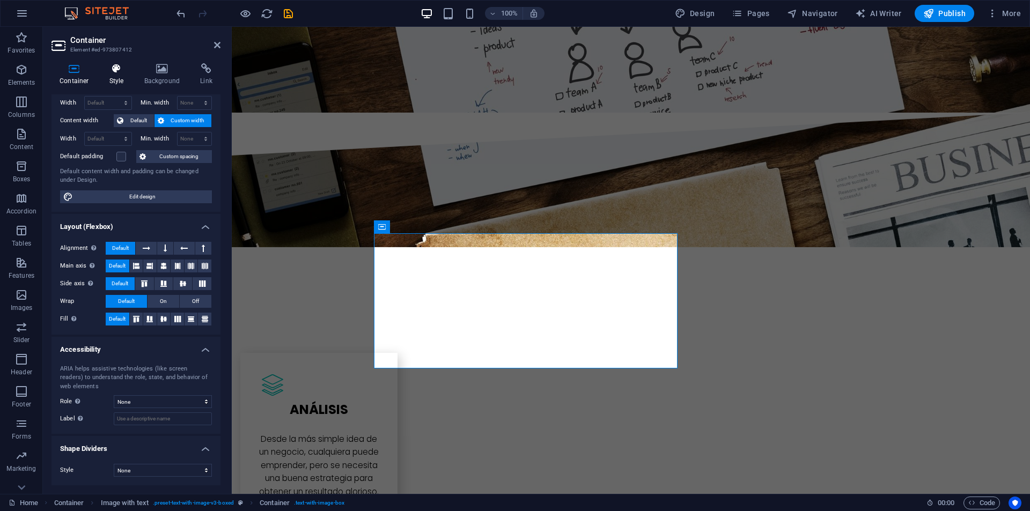
click at [123, 73] on icon at bounding box center [116, 68] width 31 height 11
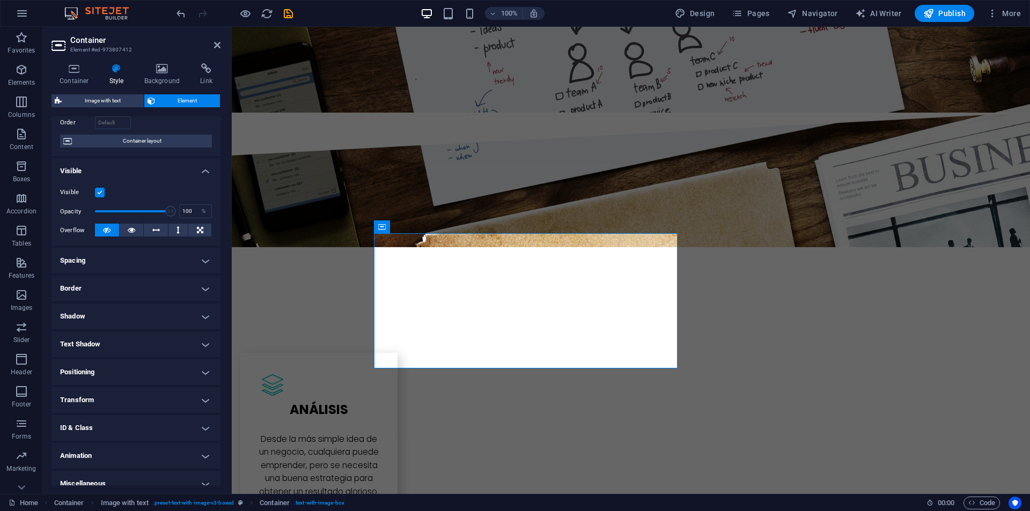
scroll to position [84, 0]
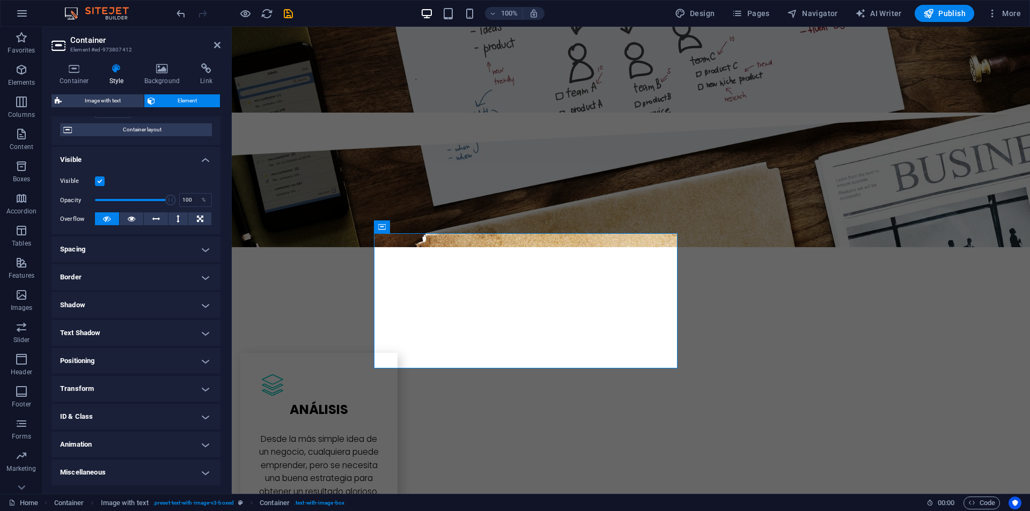
click at [104, 438] on h4 "Animation" at bounding box center [136, 445] width 169 height 26
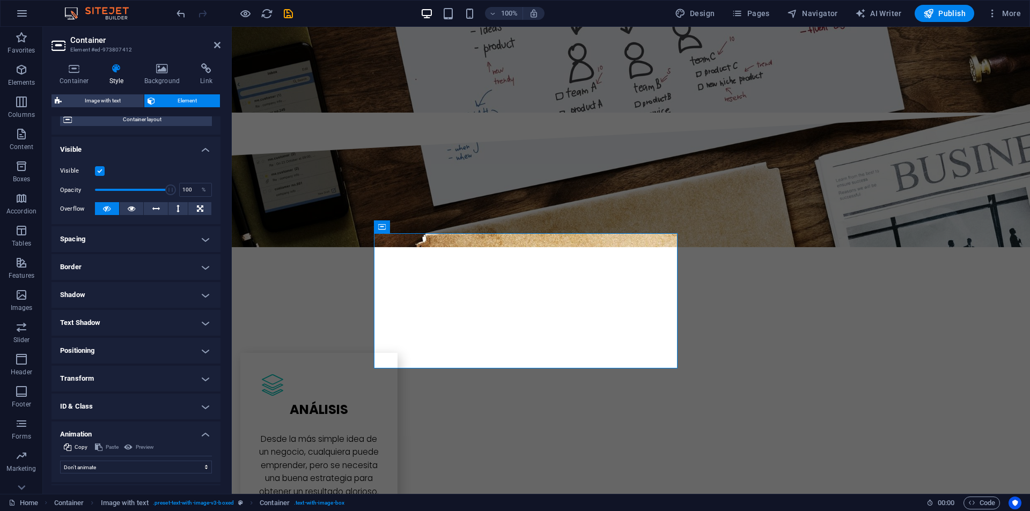
scroll to position [119, 0]
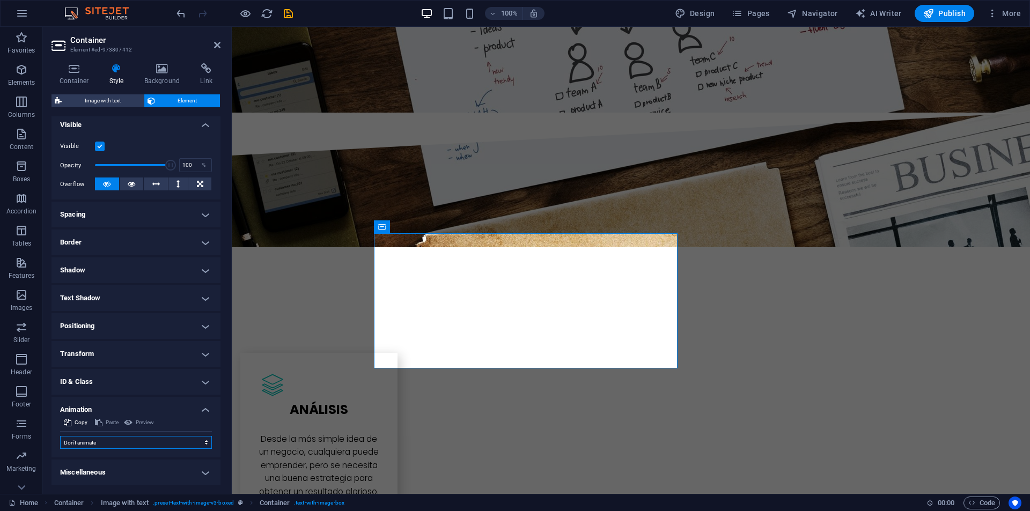
click at [104, 438] on select "Don't animate Show / Hide Slide up/down Zoom in/out Slide left to right Slide r…" at bounding box center [136, 442] width 152 height 13
click at [106, 440] on select "Don't animate Show / Hide Slide up/down Zoom in/out Slide left to right Slide r…" at bounding box center [136, 442] width 152 height 13
select select "fade"
click at [60, 436] on select "Don't animate Show / Hide Slide up/down Zoom in/out Slide left to right Slide r…" at bounding box center [136, 442] width 152 height 13
select select "scroll"
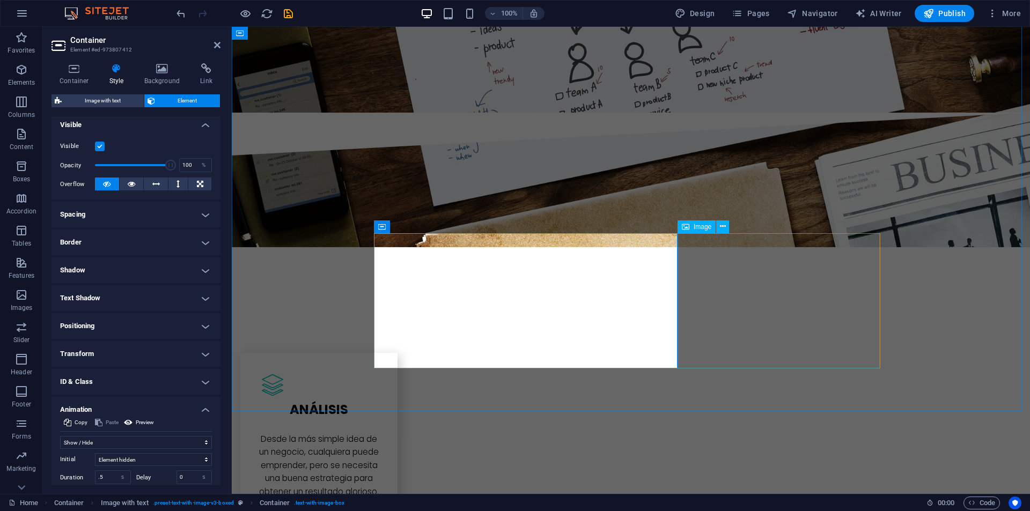
select select "%"
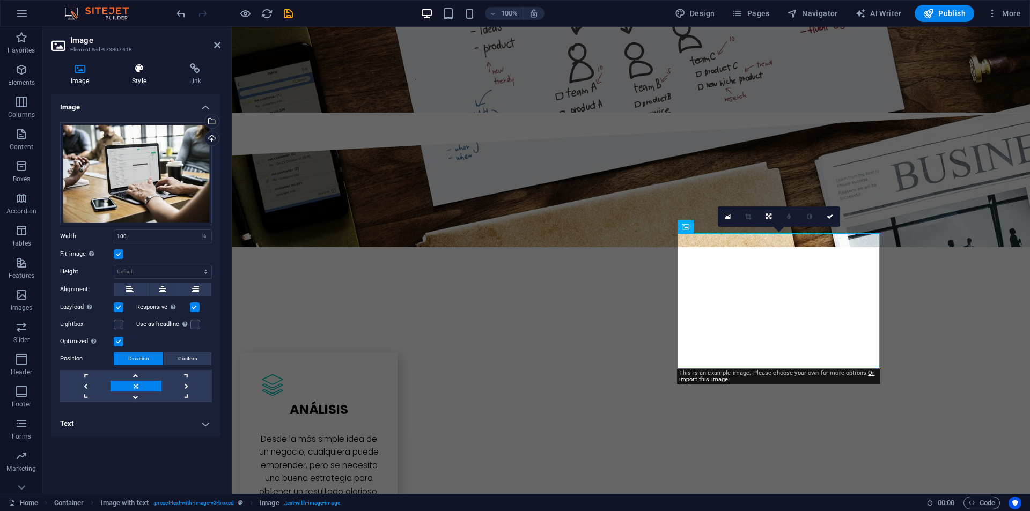
click at [127, 72] on icon at bounding box center [139, 68] width 53 height 11
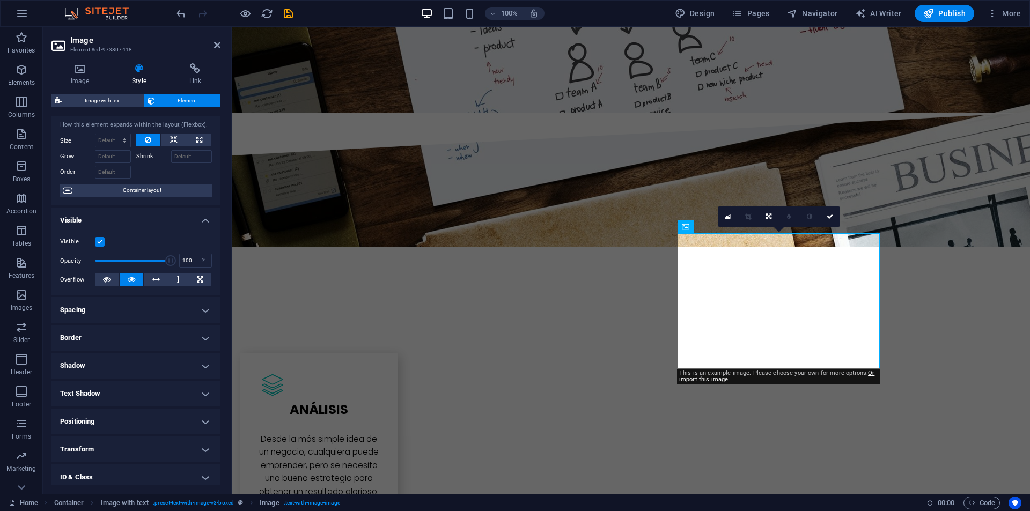
scroll to position [84, 0]
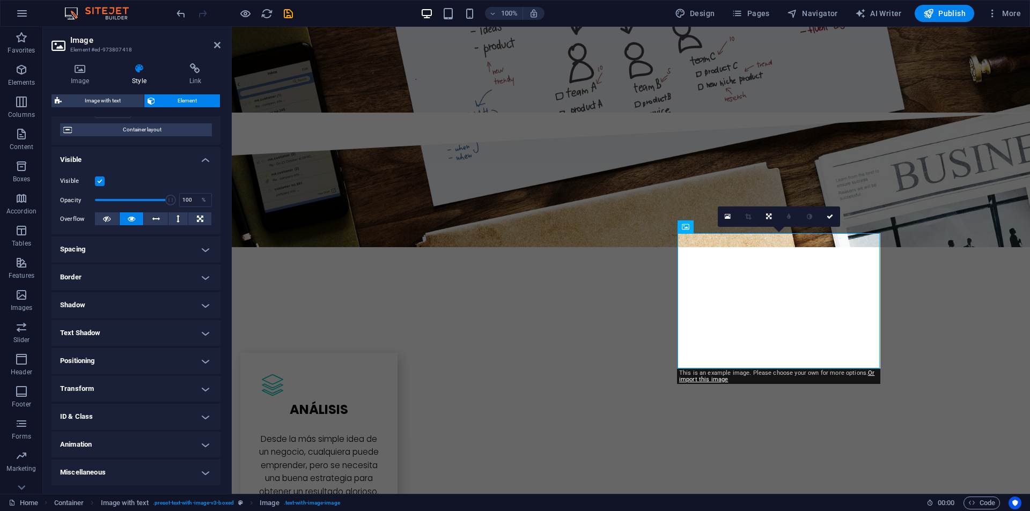
click at [97, 451] on h4 "Animation" at bounding box center [136, 445] width 169 height 26
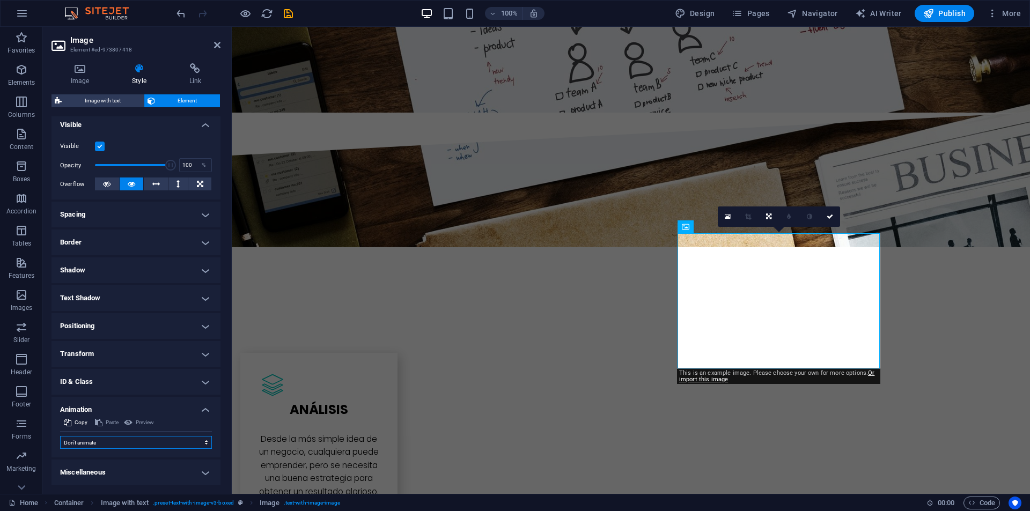
click at [102, 443] on select "Don't animate Show / Hide Slide up/down Zoom in/out Slide left to right Slide r…" at bounding box center [136, 442] width 152 height 13
select select "fade"
click at [60, 436] on select "Don't animate Show / Hide Slide up/down Zoom in/out Slide left to right Slide r…" at bounding box center [136, 442] width 152 height 13
select select "scroll"
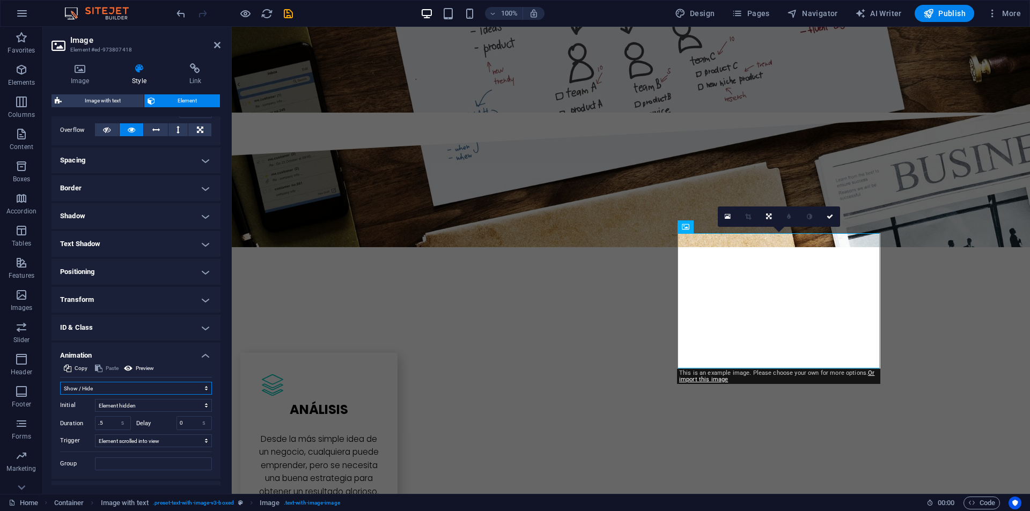
scroll to position [195, 0]
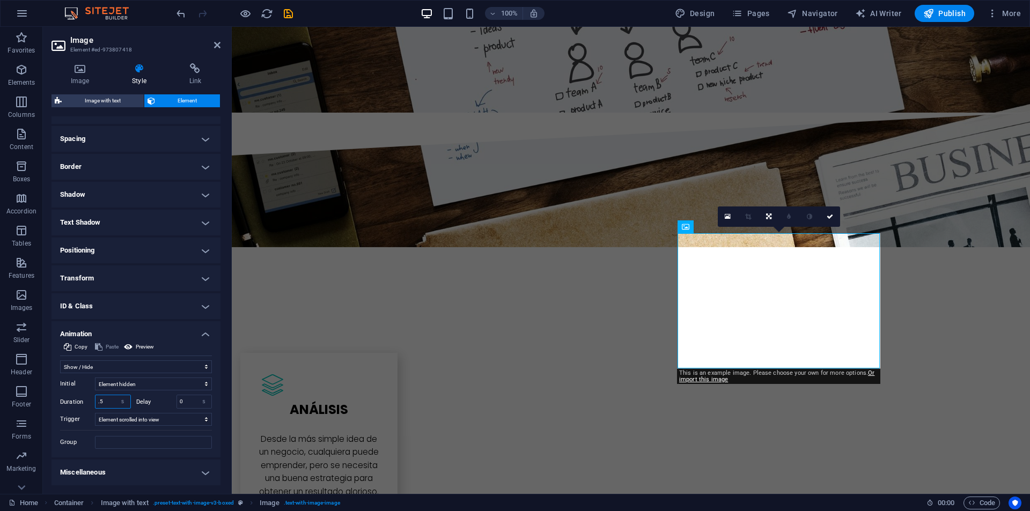
drag, startPoint x: 108, startPoint y: 401, endPoint x: 89, endPoint y: 391, distance: 21.6
click at [90, 392] on div "Initial Element hidden Element shown Duration .5 s ms Delay 0 s ms Width auto p…" at bounding box center [136, 412] width 152 height 76
type input "1"
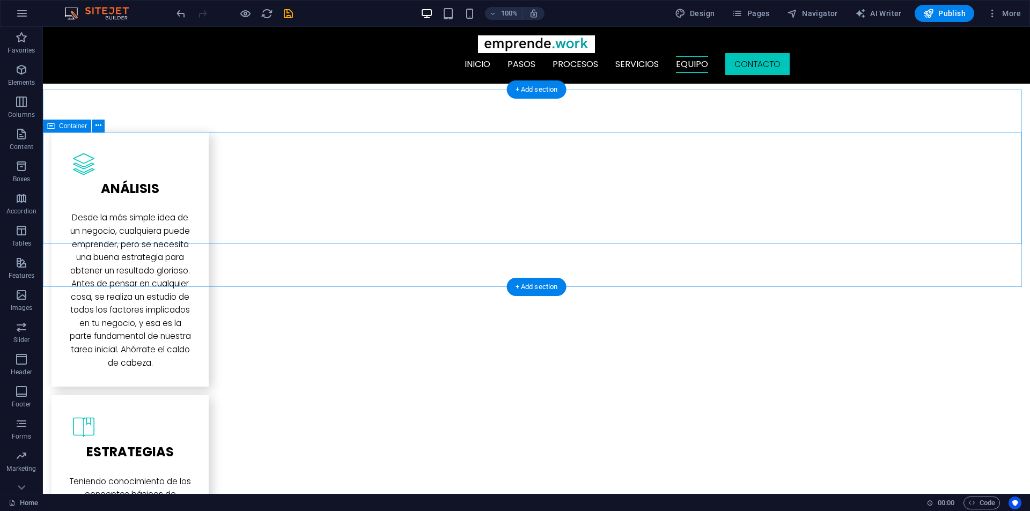
scroll to position [2791, 0]
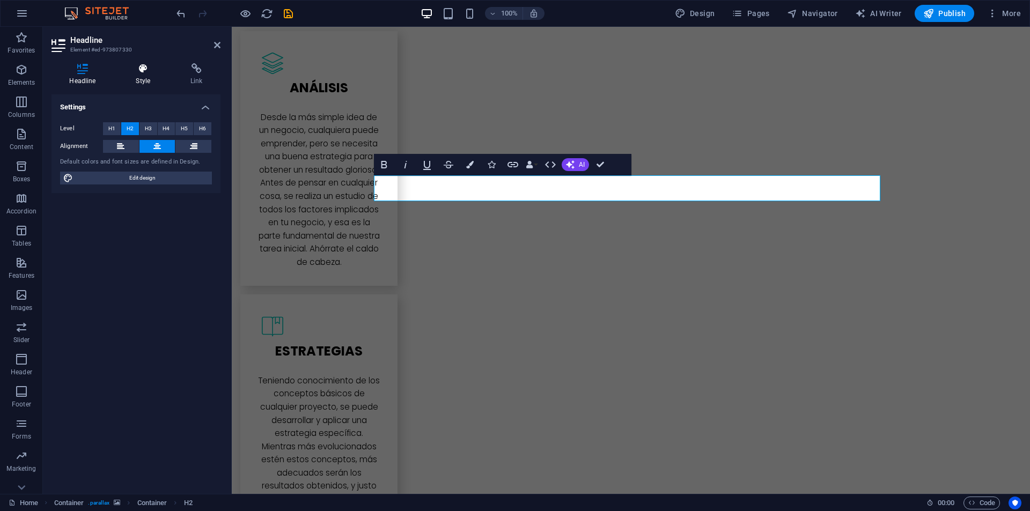
click at [140, 74] on h4 "Style" at bounding box center [145, 74] width 55 height 23
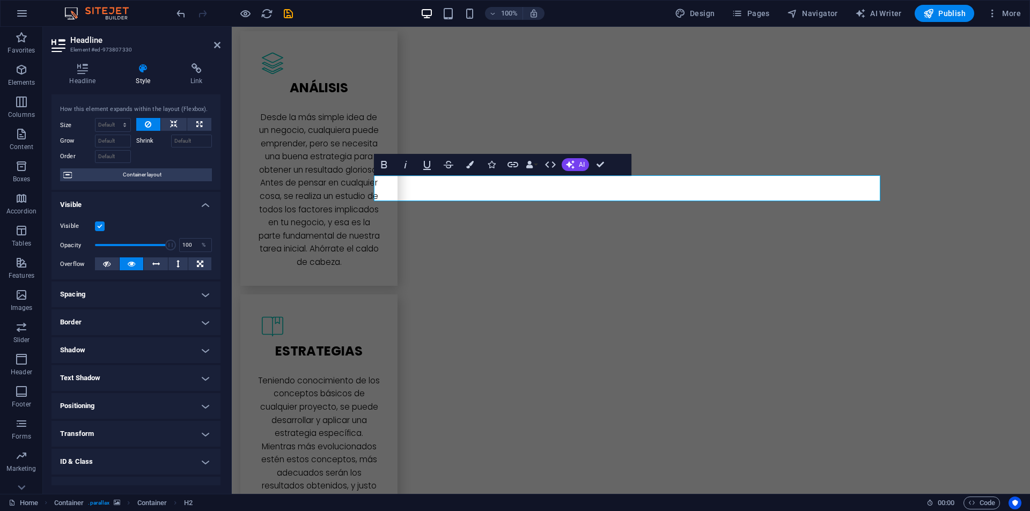
scroll to position [62, 0]
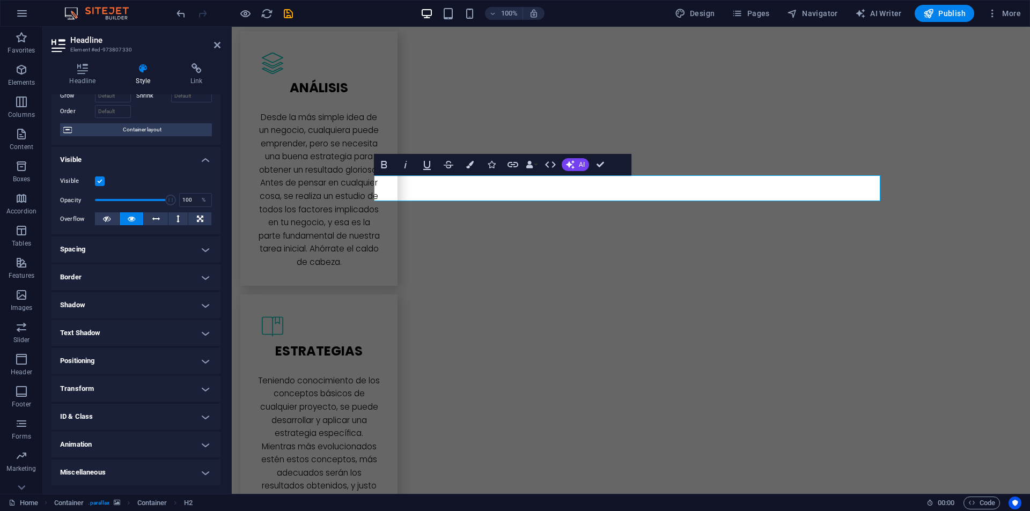
click at [83, 452] on h4 "Animation" at bounding box center [136, 445] width 169 height 26
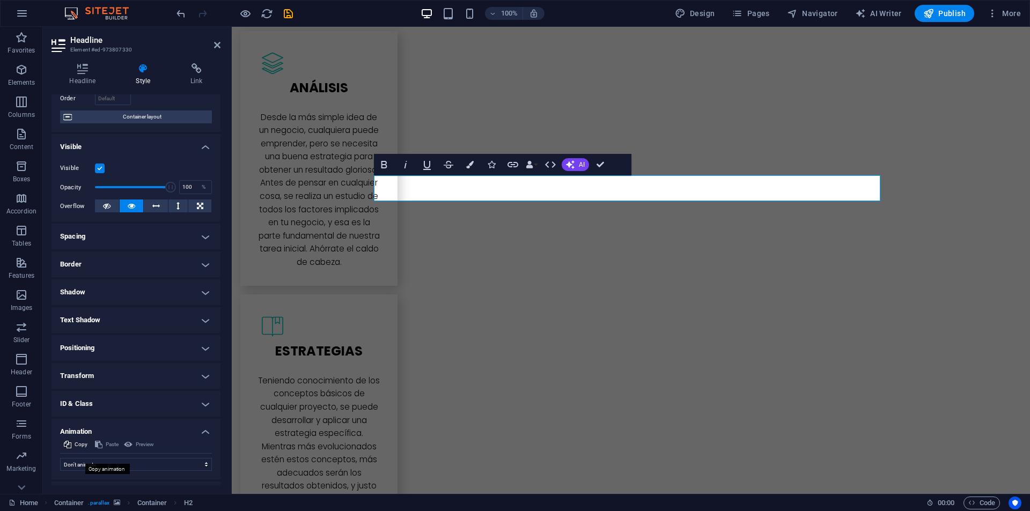
scroll to position [97, 0]
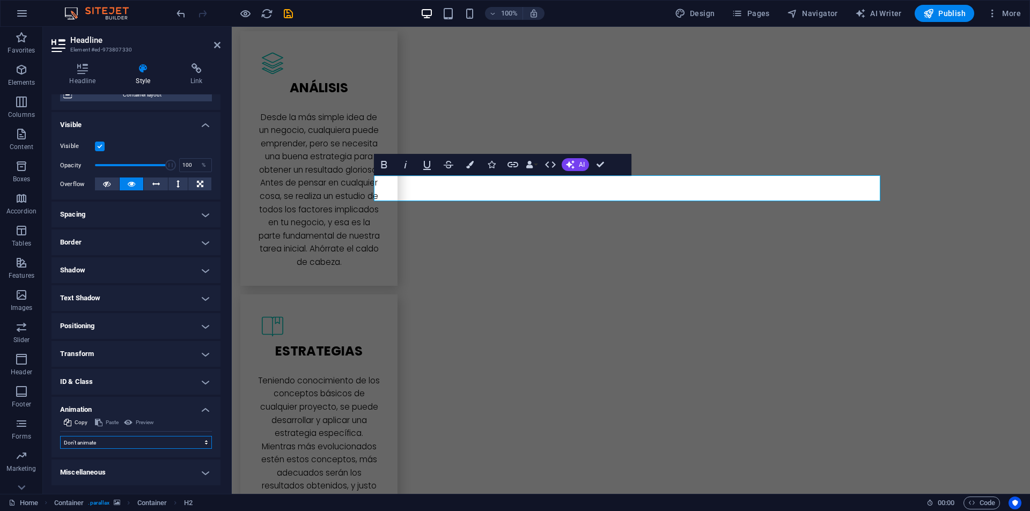
click at [86, 447] on select "Don't animate Show / Hide Slide up/down Zoom in/out Slide left to right Slide r…" at bounding box center [136, 442] width 152 height 13
select select "move-left-to-right"
click at [60, 436] on select "Don't animate Show / Hide Slide up/down Zoom in/out Slide left to right Slide r…" at bounding box center [136, 442] width 152 height 13
select select "scroll"
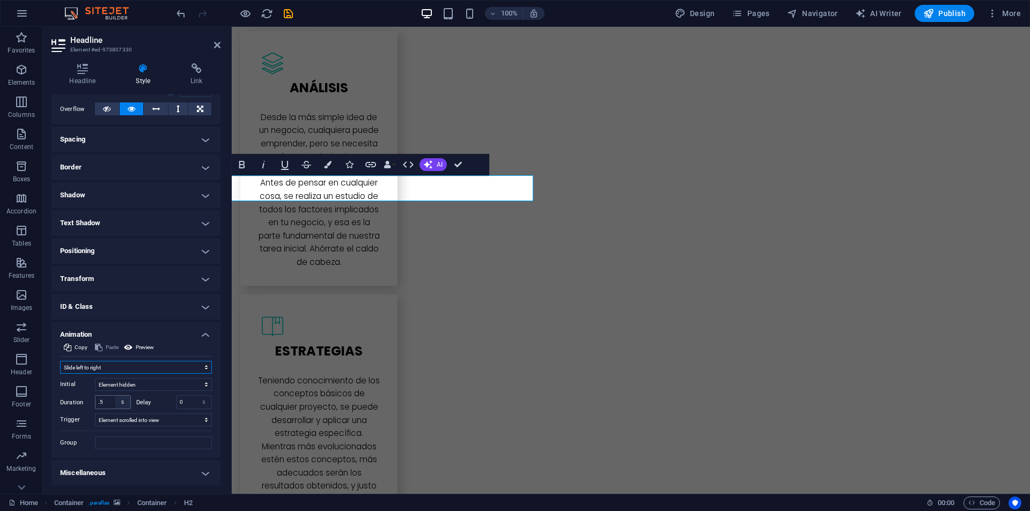
scroll to position [173, 0]
drag, startPoint x: 108, startPoint y: 399, endPoint x: 95, endPoint y: 396, distance: 13.8
click at [95, 396] on div ".5 s ms" at bounding box center [113, 402] width 36 height 14
type input "1"
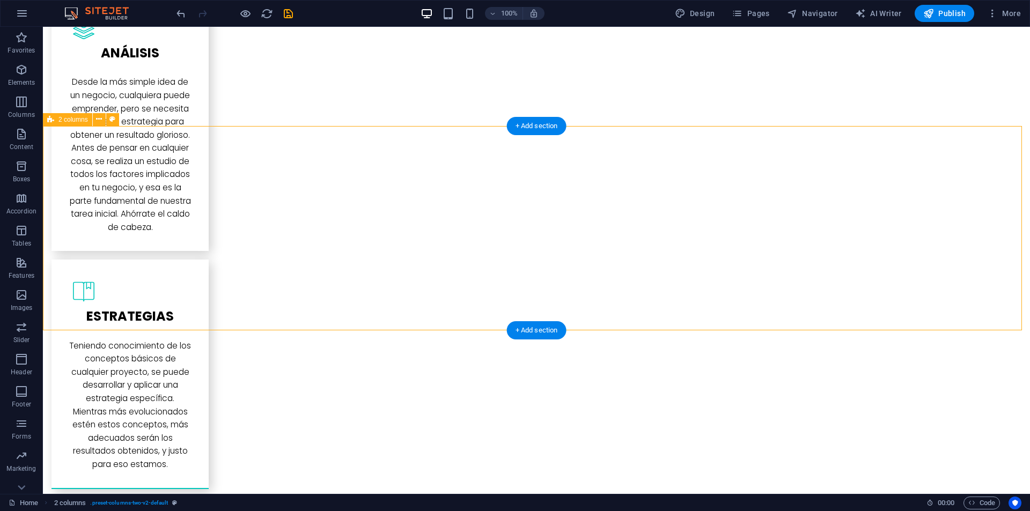
scroll to position [3006, 0]
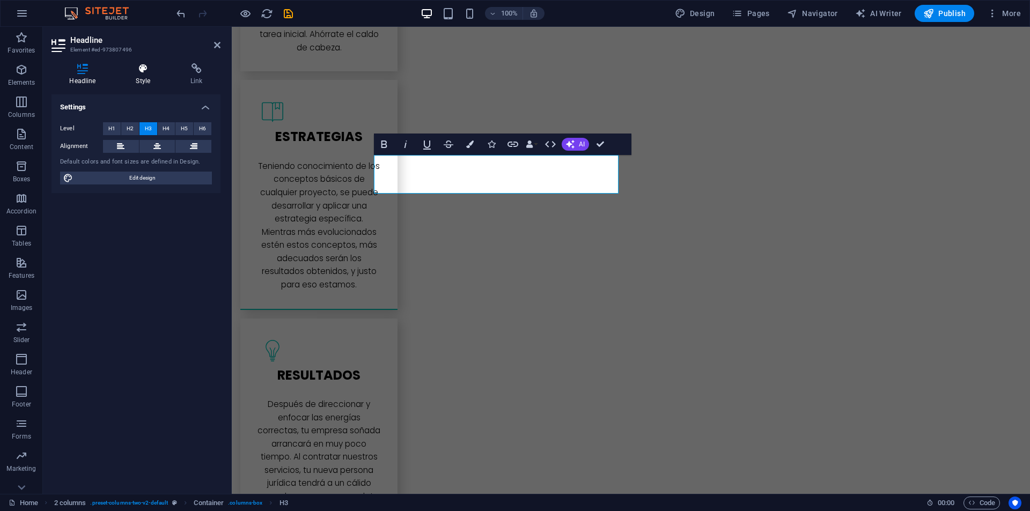
click at [145, 74] on icon at bounding box center [143, 68] width 50 height 11
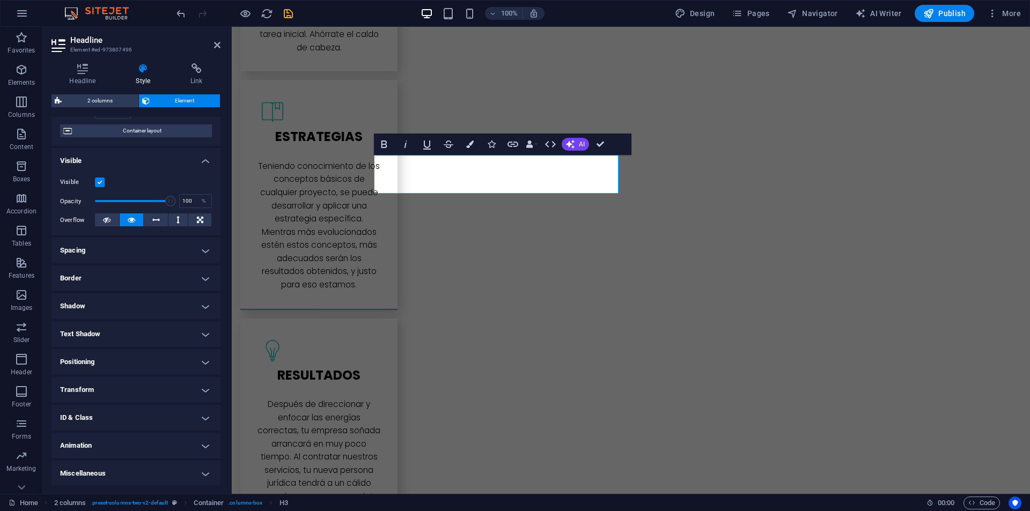
scroll to position [84, 0]
click at [88, 443] on h4 "Animation" at bounding box center [136, 445] width 169 height 26
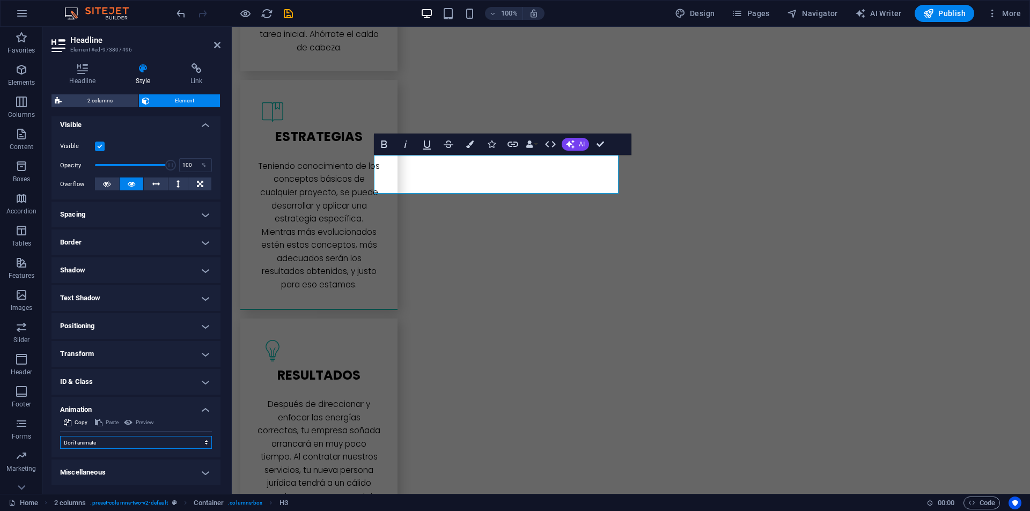
click at [89, 442] on select "Don't animate Show / Hide Slide up/down Zoom in/out Slide left to right Slide r…" at bounding box center [136, 442] width 152 height 13
select select "fade"
click at [60, 436] on select "Don't animate Show / Hide Slide up/down Zoom in/out Slide left to right Slide r…" at bounding box center [136, 442] width 152 height 13
select select "scroll"
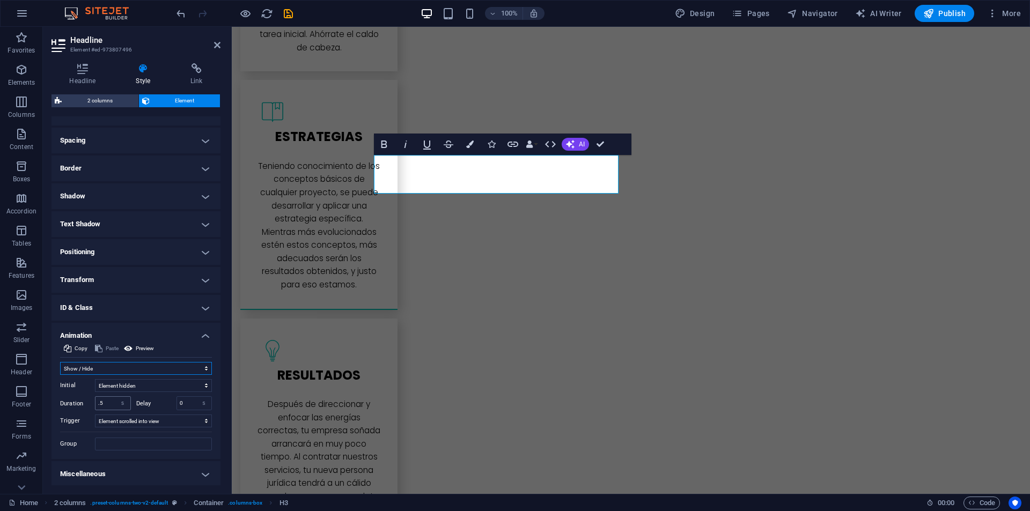
scroll to position [195, 0]
drag, startPoint x: 107, startPoint y: 401, endPoint x: 93, endPoint y: 400, distance: 14.0
click at [94, 401] on div "Duration .5 s ms" at bounding box center [95, 402] width 71 height 14
type input "1"
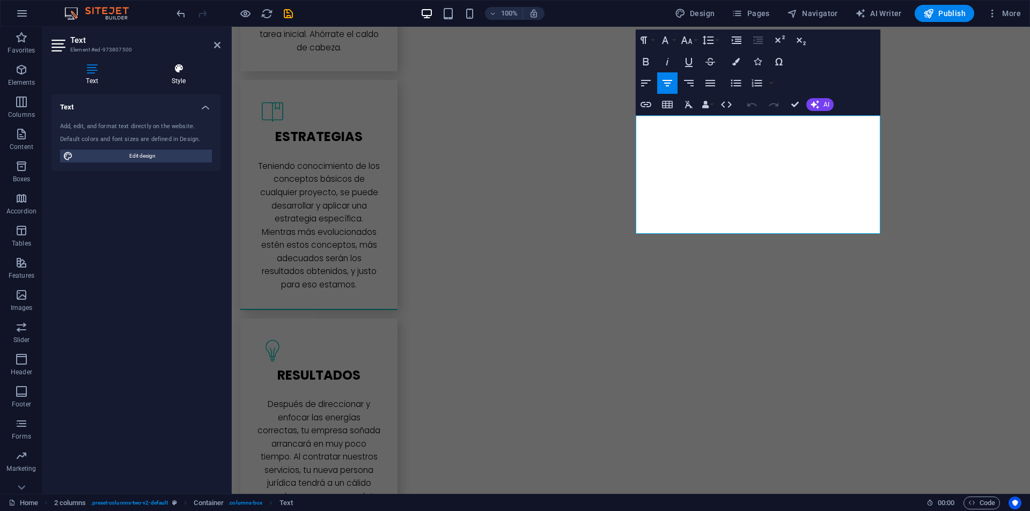
click at [174, 81] on h4 "Style" at bounding box center [179, 74] width 84 height 23
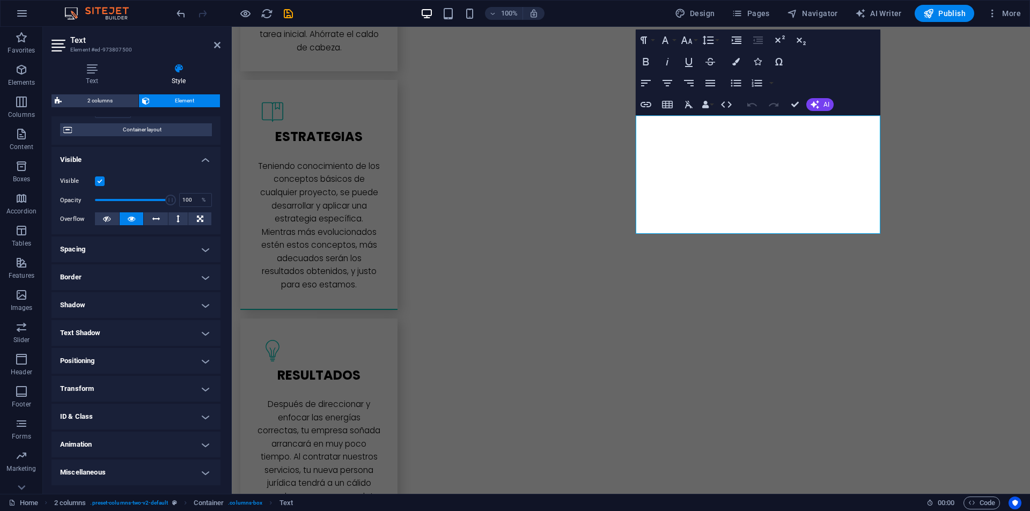
click at [93, 445] on h4 "Animation" at bounding box center [136, 445] width 169 height 26
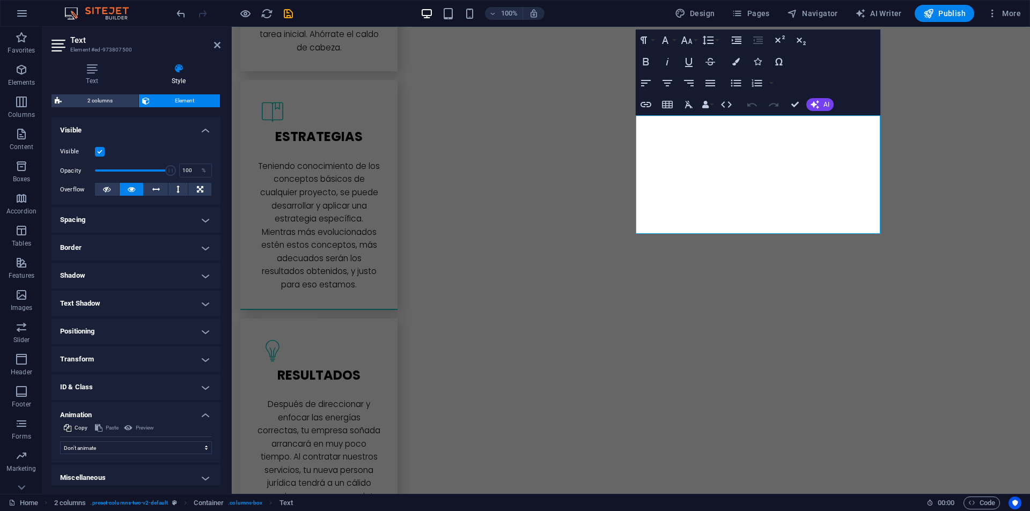
scroll to position [119, 0]
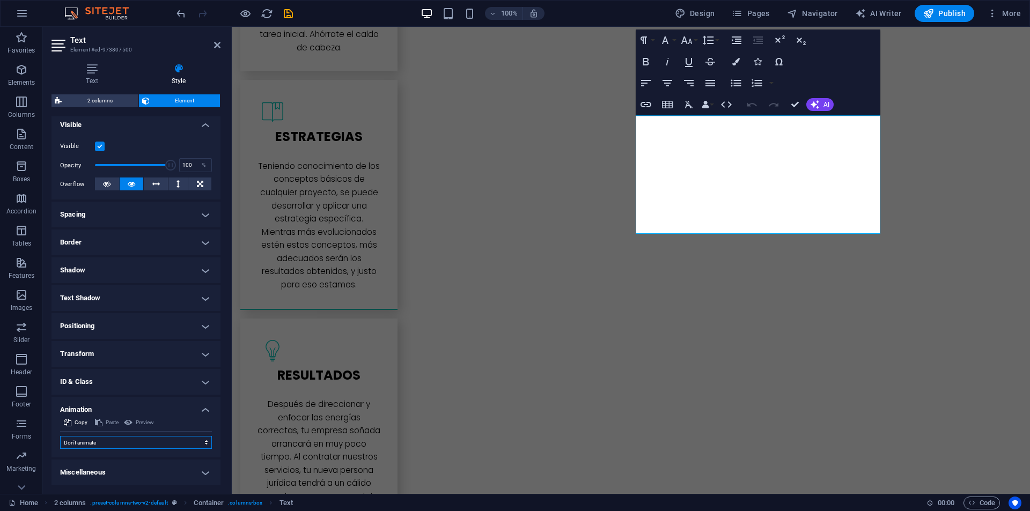
click at [93, 444] on select "Don't animate Show / Hide Slide up/down Zoom in/out Slide left to right Slide r…" at bounding box center [136, 442] width 152 height 13
select select "fade"
click at [60, 436] on select "Don't animate Show / Hide Slide up/down Zoom in/out Slide left to right Slide r…" at bounding box center [136, 442] width 152 height 13
select select "scroll"
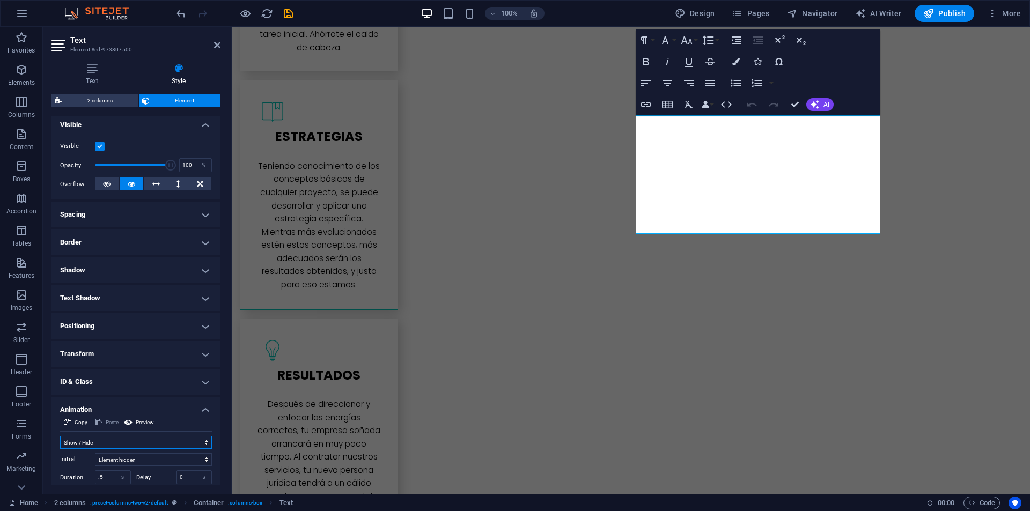
scroll to position [195, 0]
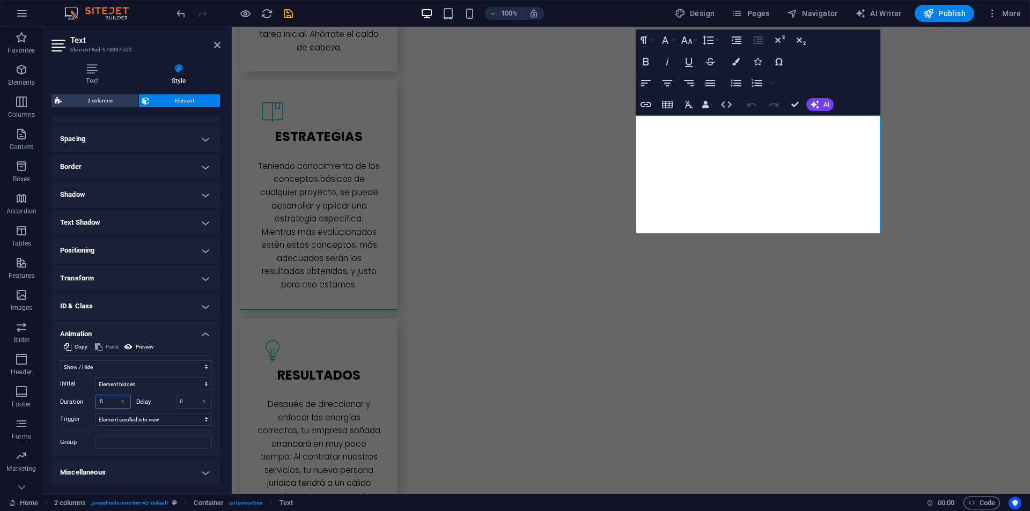
drag, startPoint x: 108, startPoint y: 402, endPoint x: 96, endPoint y: 403, distance: 12.9
click at [96, 403] on input ".5" at bounding box center [113, 402] width 35 height 13
click at [123, 369] on select "Don't animate Show / Hide Slide up/down Zoom in/out Slide left to right Slide r…" at bounding box center [136, 367] width 152 height 13
select select "slide"
click at [60, 361] on select "Don't animate Show / Hide Slide up/down Zoom in/out Slide left to right Slide r…" at bounding box center [136, 367] width 152 height 13
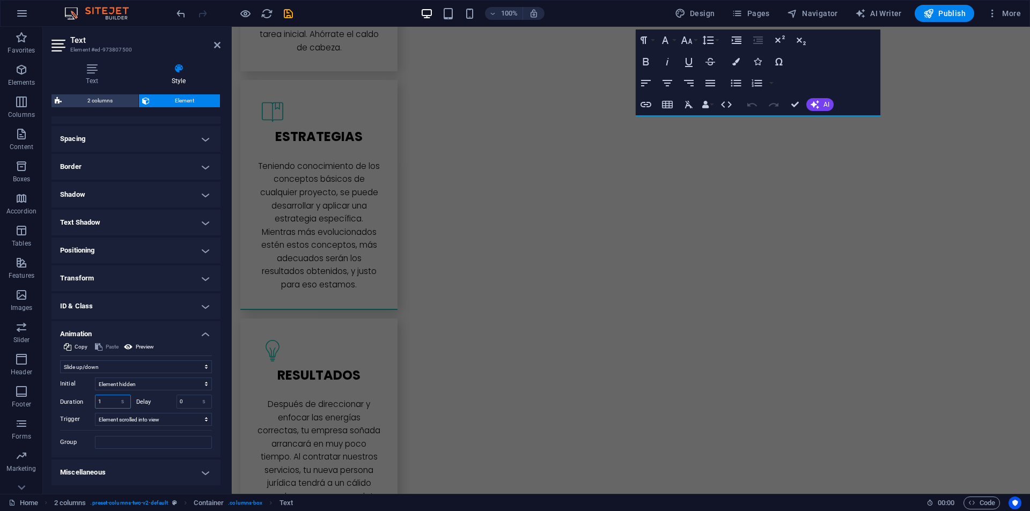
drag, startPoint x: 110, startPoint y: 399, endPoint x: 99, endPoint y: 397, distance: 11.5
click at [99, 397] on input "1" at bounding box center [113, 402] width 35 height 13
type input "2.5"
drag, startPoint x: 792, startPoint y: 111, endPoint x: 744, endPoint y: 85, distance: 53.8
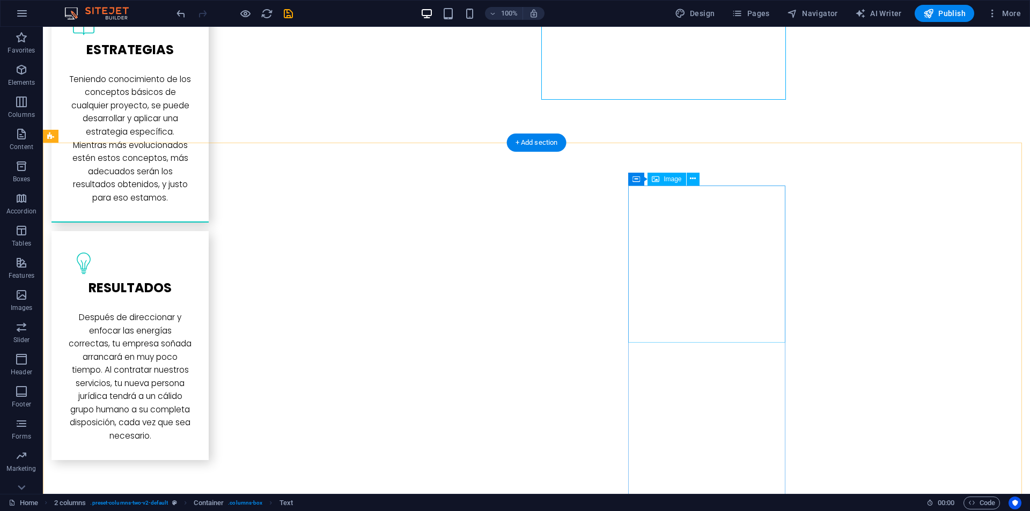
scroll to position [3221, 0]
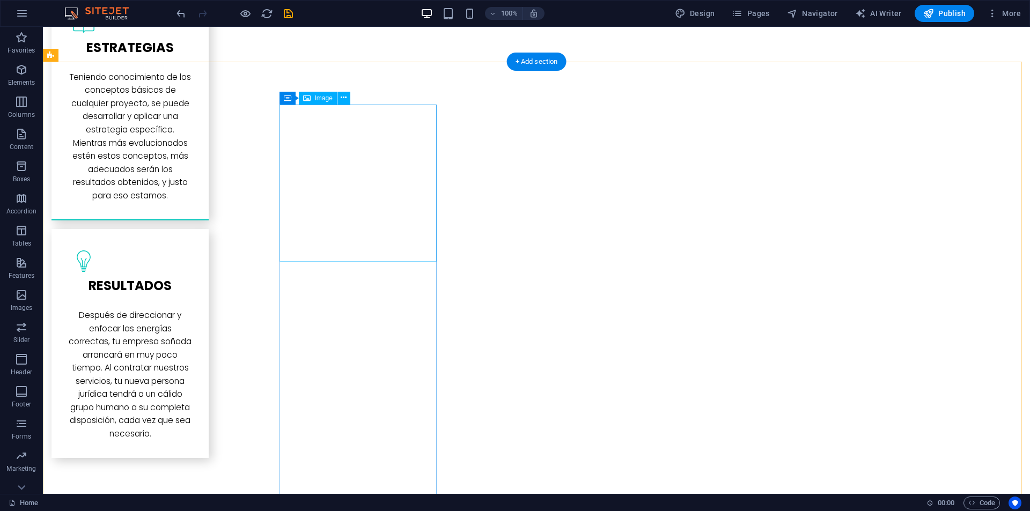
click at [300, 98] on span "Container" at bounding box center [310, 98] width 28 height 6
click at [336, 101] on icon at bounding box center [335, 97] width 6 height 11
click at [333, 99] on icon at bounding box center [335, 97] width 6 height 11
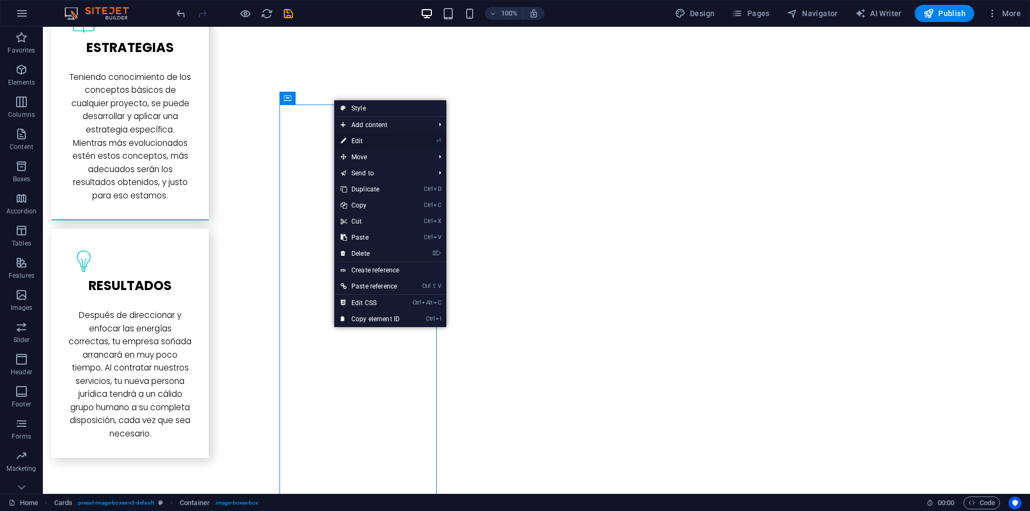
click at [355, 140] on link "⏎ Edit" at bounding box center [370, 141] width 72 height 16
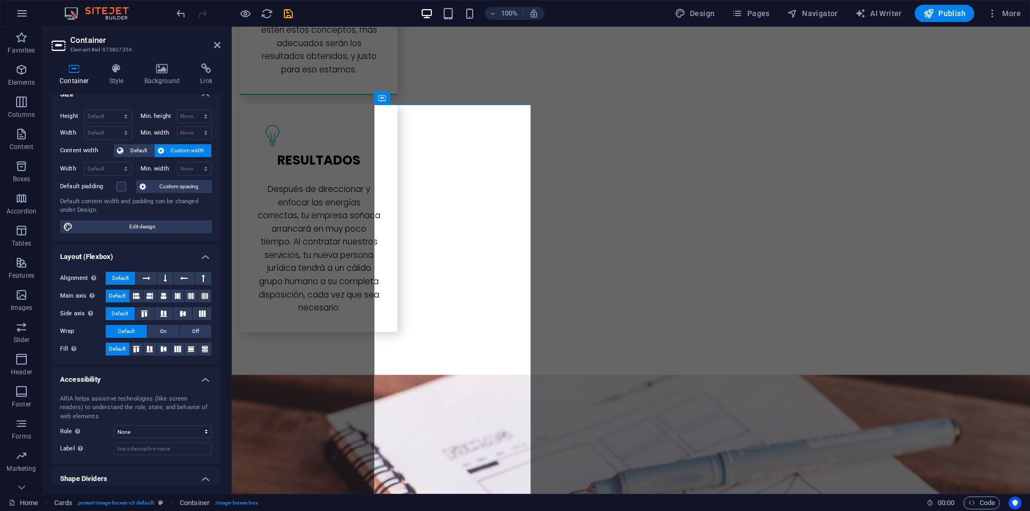
scroll to position [43, 0]
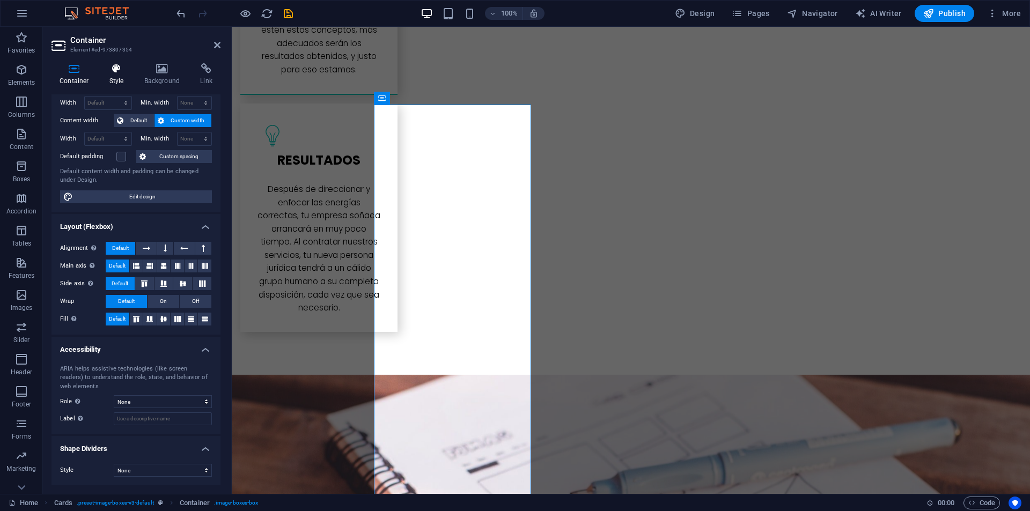
click at [123, 69] on icon at bounding box center [116, 68] width 31 height 11
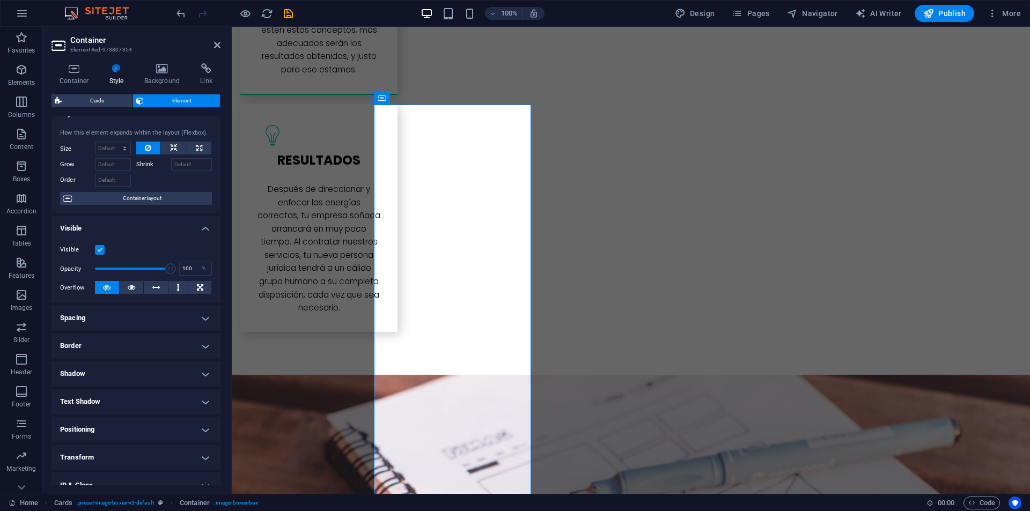
scroll to position [84, 0]
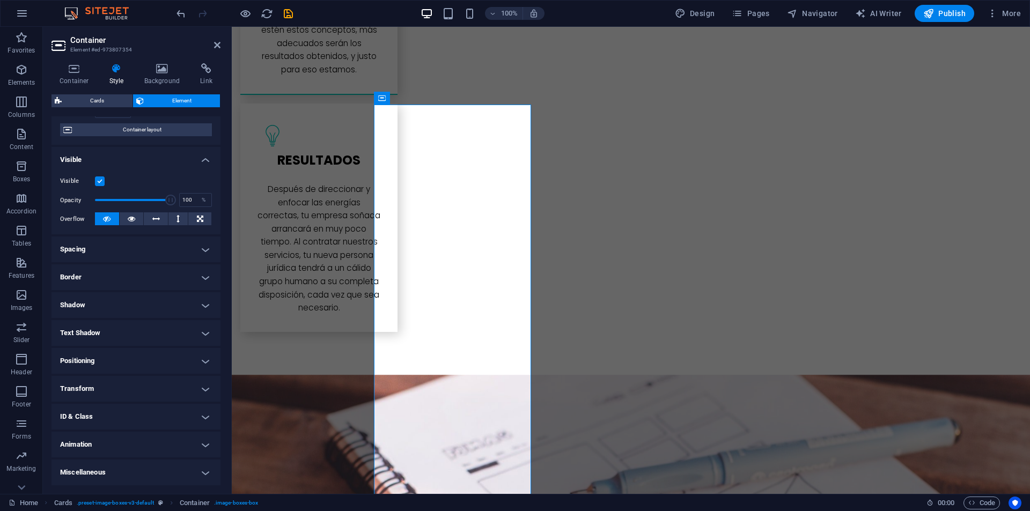
click at [93, 447] on h4 "Animation" at bounding box center [136, 445] width 169 height 26
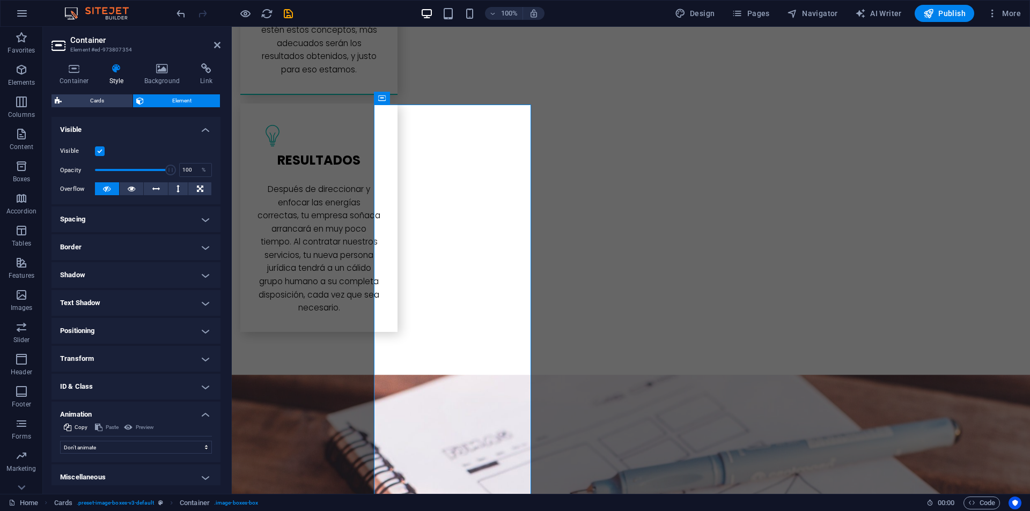
scroll to position [119, 0]
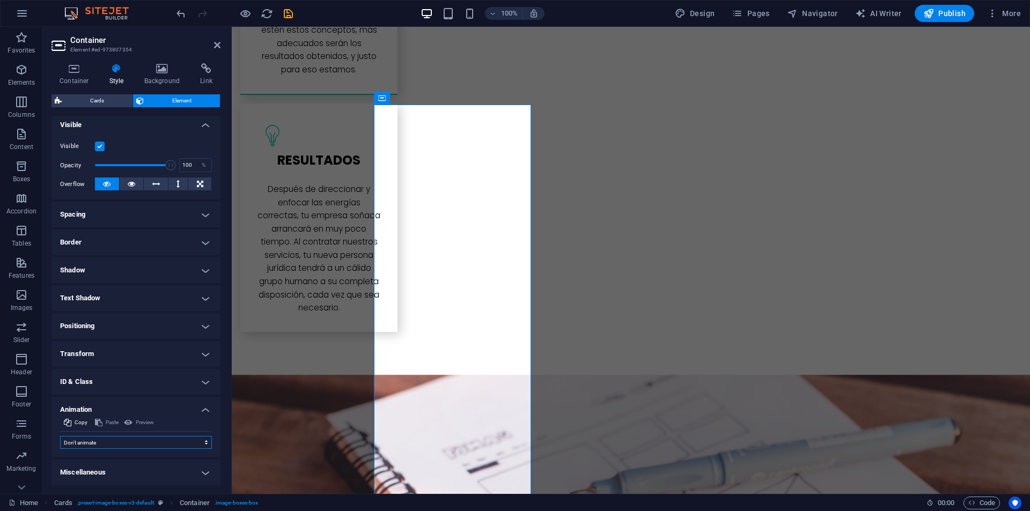
click at [106, 444] on select "Don't animate Show / Hide Slide up/down Zoom in/out Slide left to right Slide r…" at bounding box center [136, 442] width 152 height 13
select select "move-top-to-bottom"
click at [60, 436] on select "Don't animate Show / Hide Slide up/down Zoom in/out Slide left to right Slide r…" at bounding box center [136, 442] width 152 height 13
select select "scroll"
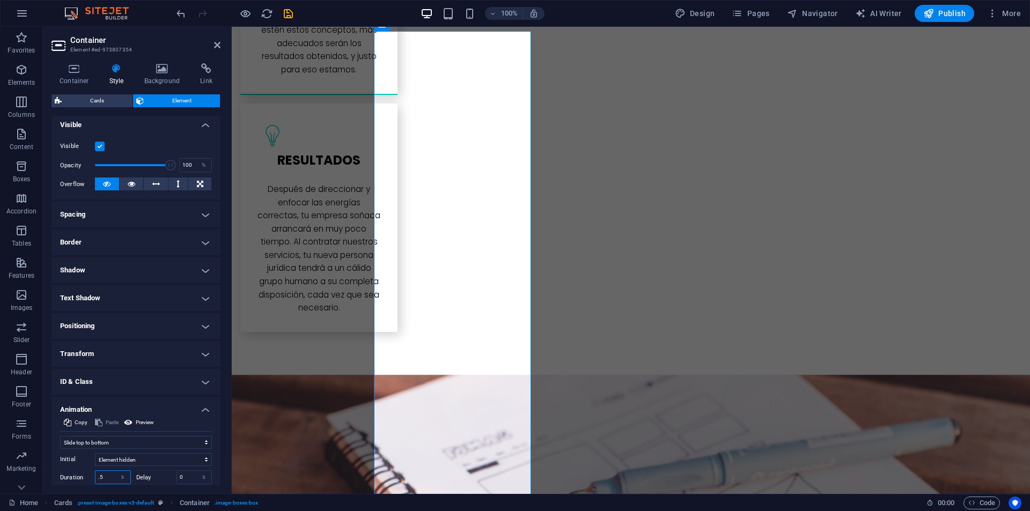
scroll to position [195, 0]
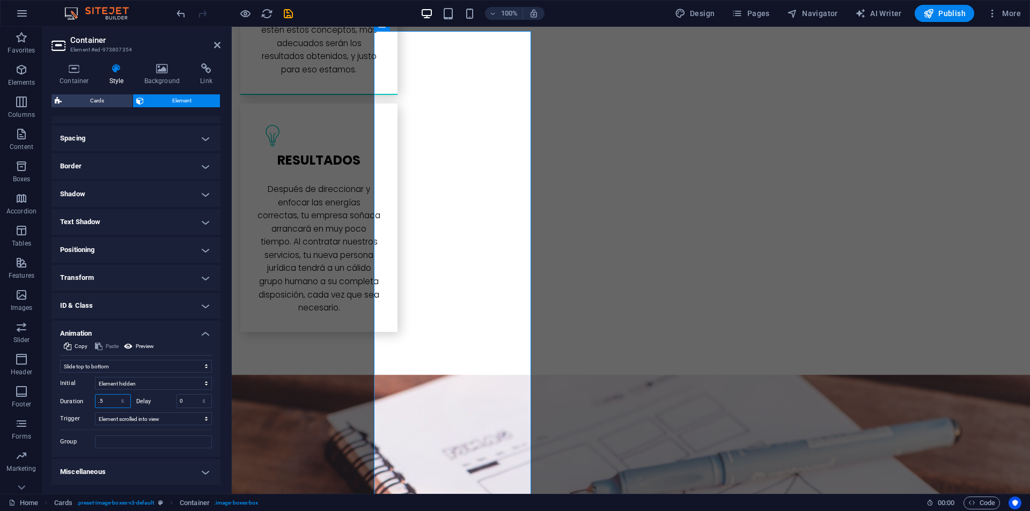
drag, startPoint x: 105, startPoint y: 481, endPoint x: 85, endPoint y: 391, distance: 92.3
click at [85, 391] on div "Initial Element hidden Element shown Duration .5 s ms Delay 0 s ms Width auto p…" at bounding box center [136, 411] width 152 height 76
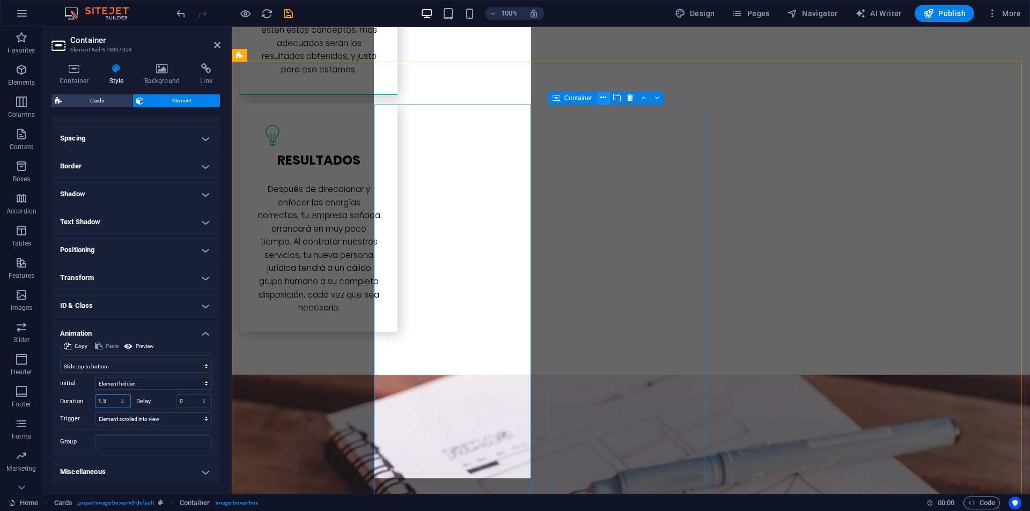
type input "1.5"
click at [603, 96] on icon at bounding box center [604, 97] width 6 height 11
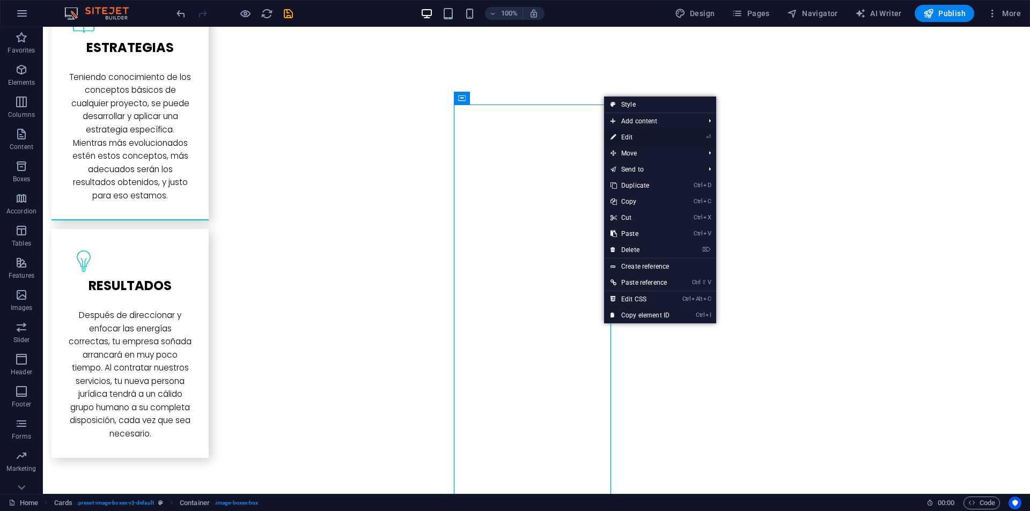
click at [630, 138] on link "⏎ Edit" at bounding box center [640, 137] width 72 height 16
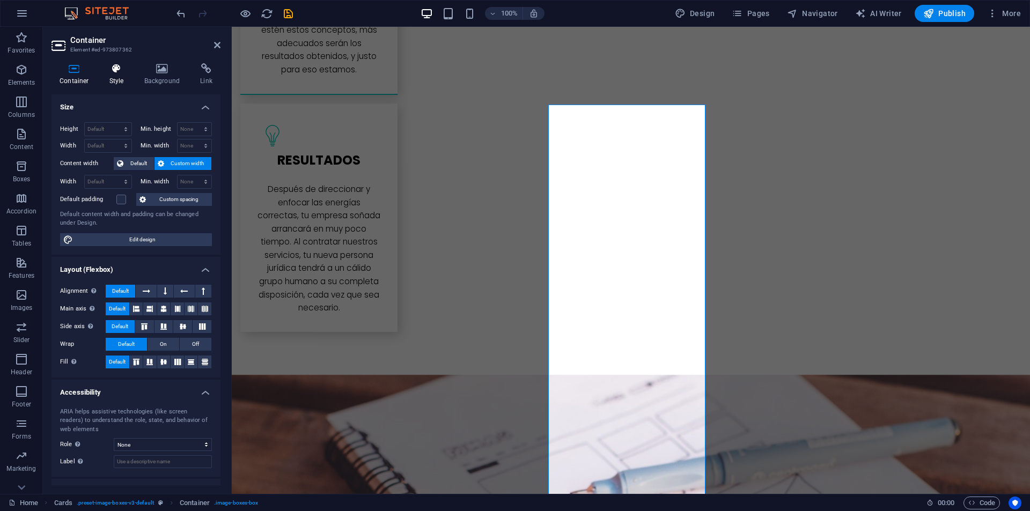
click at [121, 75] on h4 "Style" at bounding box center [118, 74] width 35 height 23
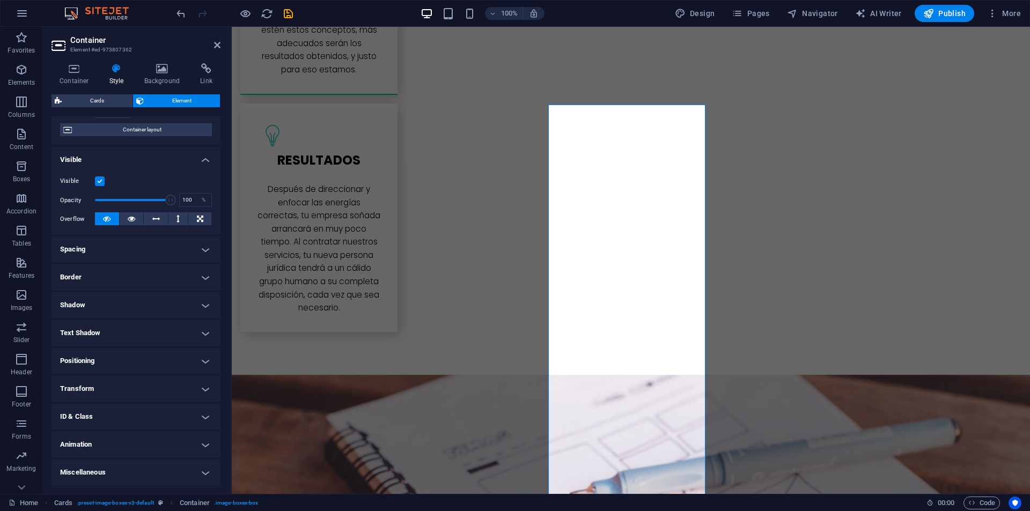
click at [95, 450] on h4 "Animation" at bounding box center [136, 445] width 169 height 26
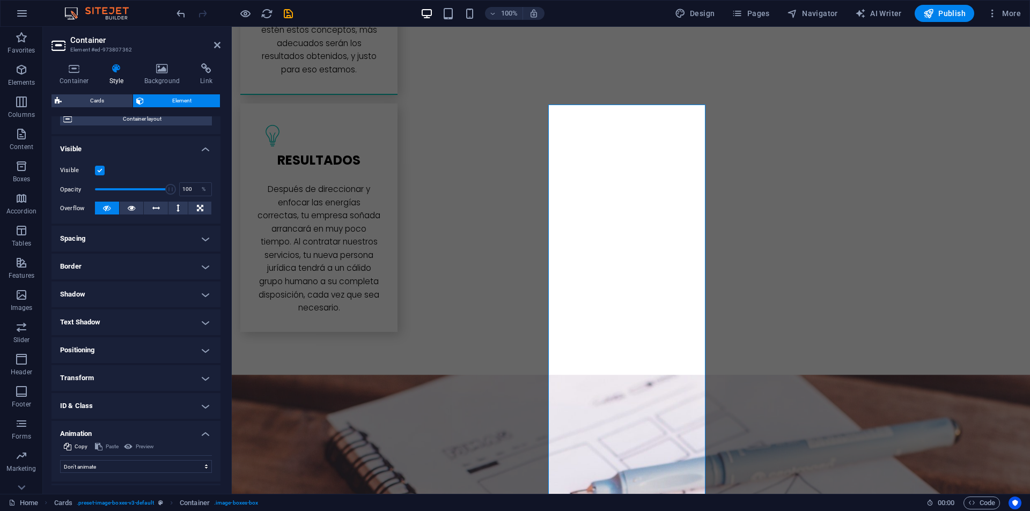
scroll to position [119, 0]
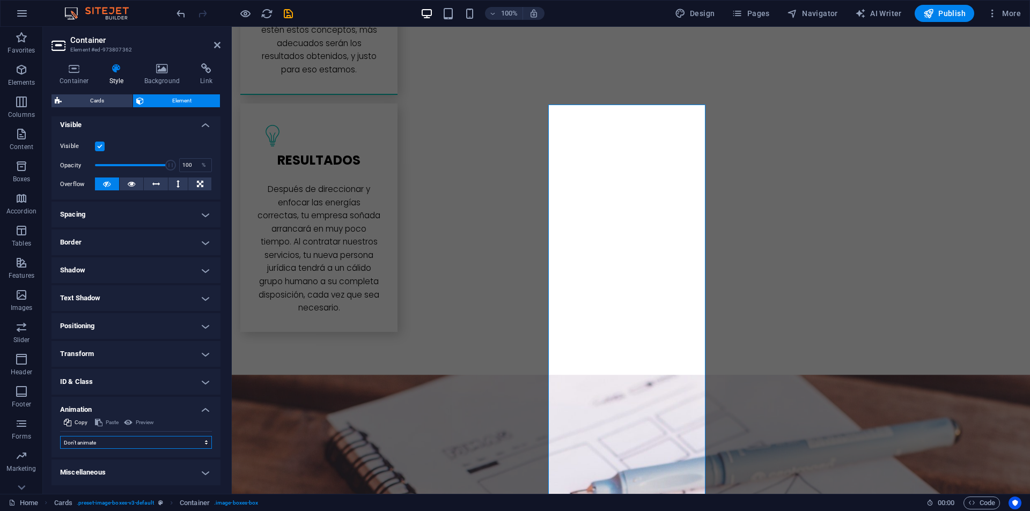
click at [100, 443] on select "Don't animate Show / Hide Slide up/down Zoom in/out Slide left to right Slide r…" at bounding box center [136, 442] width 152 height 13
select select "move-top-to-bottom"
click at [60, 436] on select "Don't animate Show / Hide Slide up/down Zoom in/out Slide left to right Slide r…" at bounding box center [136, 442] width 152 height 13
select select "scroll"
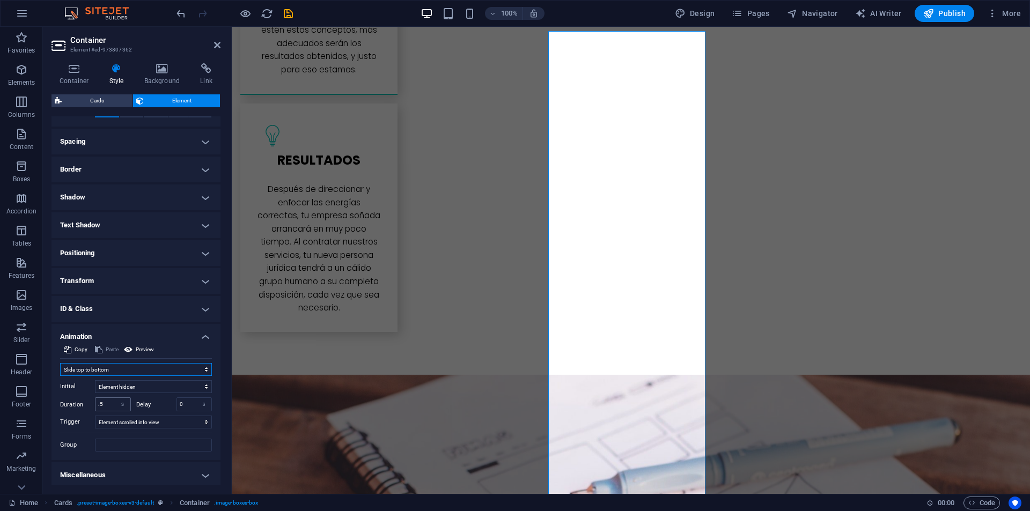
scroll to position [195, 0]
drag, startPoint x: 96, startPoint y: 404, endPoint x: 91, endPoint y: 403, distance: 5.5
click at [91, 403] on div "Duration .5 s ms" at bounding box center [95, 402] width 71 height 14
click at [104, 401] on input ".5" at bounding box center [113, 402] width 35 height 13
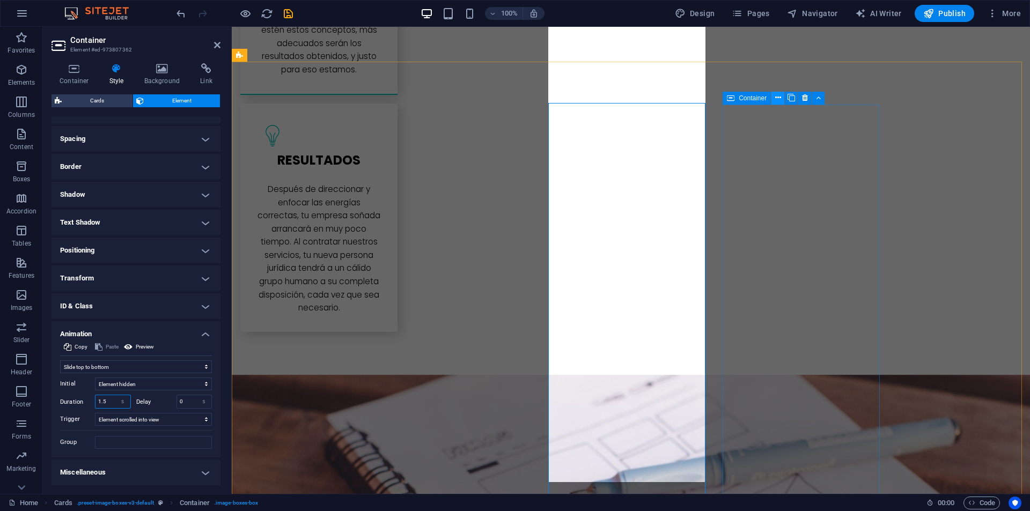
type input "1.5"
click at [779, 100] on icon at bounding box center [779, 97] width 6 height 11
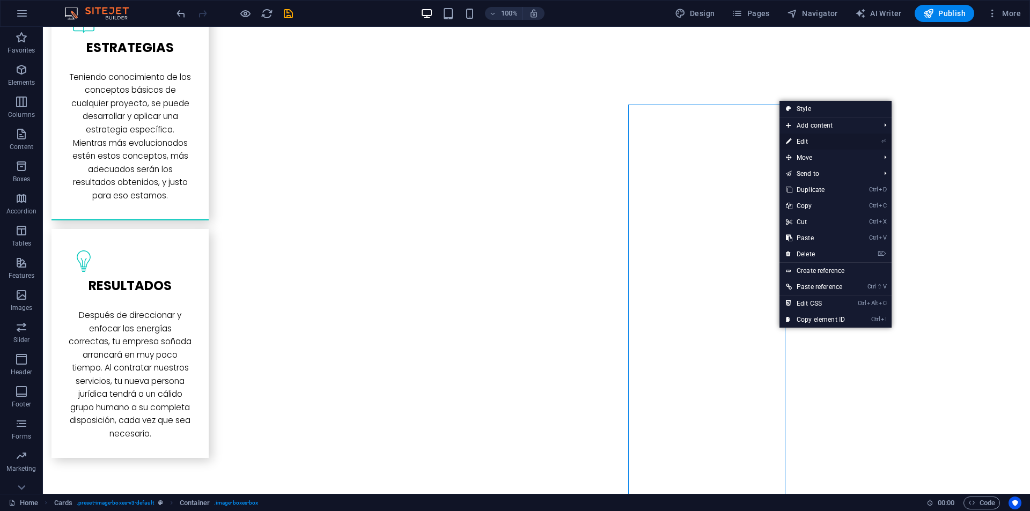
drag, startPoint x: 809, startPoint y: 141, endPoint x: 517, endPoint y: 135, distance: 291.5
click at [809, 141] on link "⏎ Edit" at bounding box center [816, 142] width 72 height 16
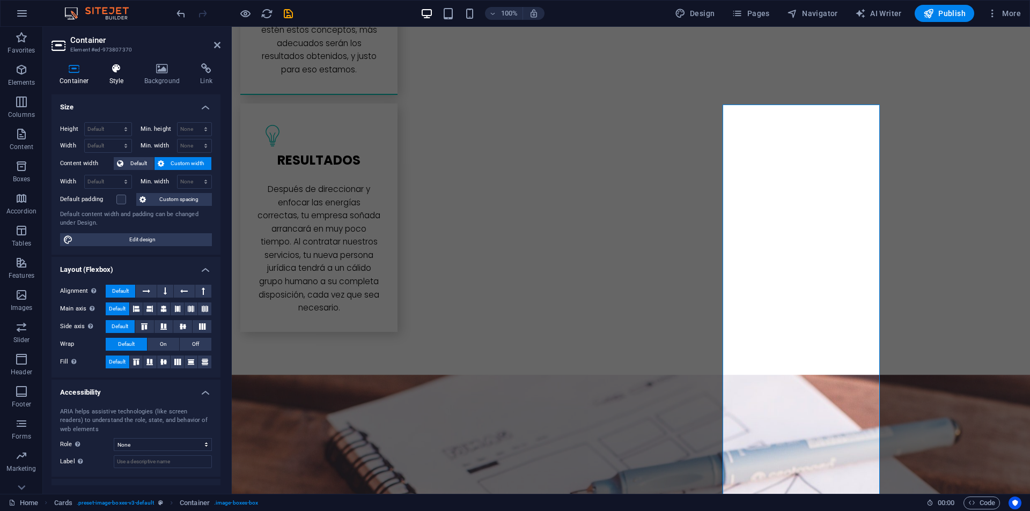
click at [120, 70] on icon at bounding box center [116, 68] width 31 height 11
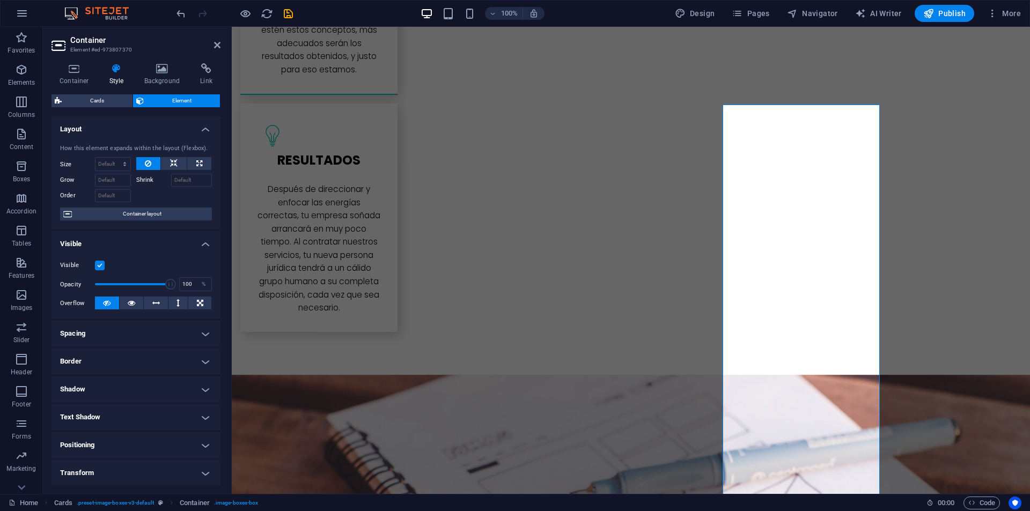
scroll to position [84, 0]
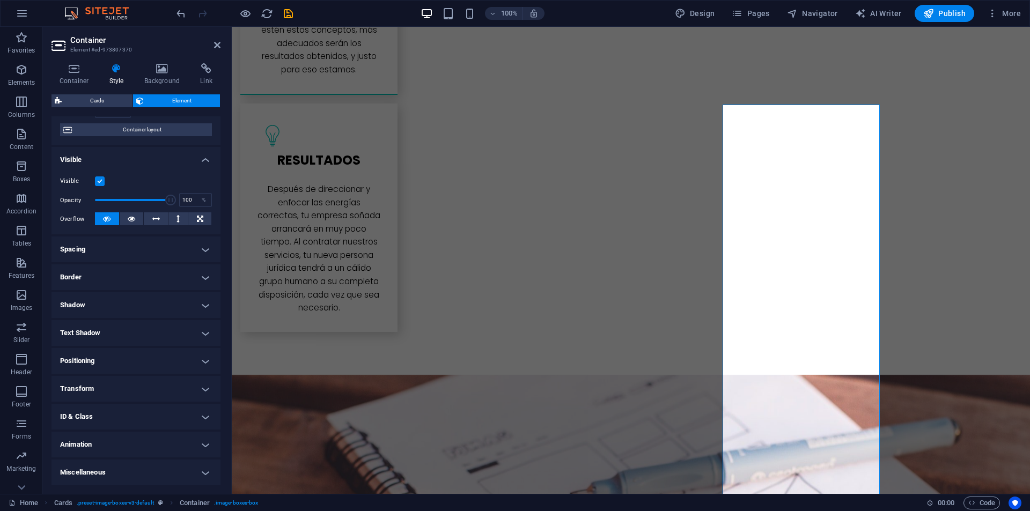
click at [89, 451] on h4 "Animation" at bounding box center [136, 445] width 169 height 26
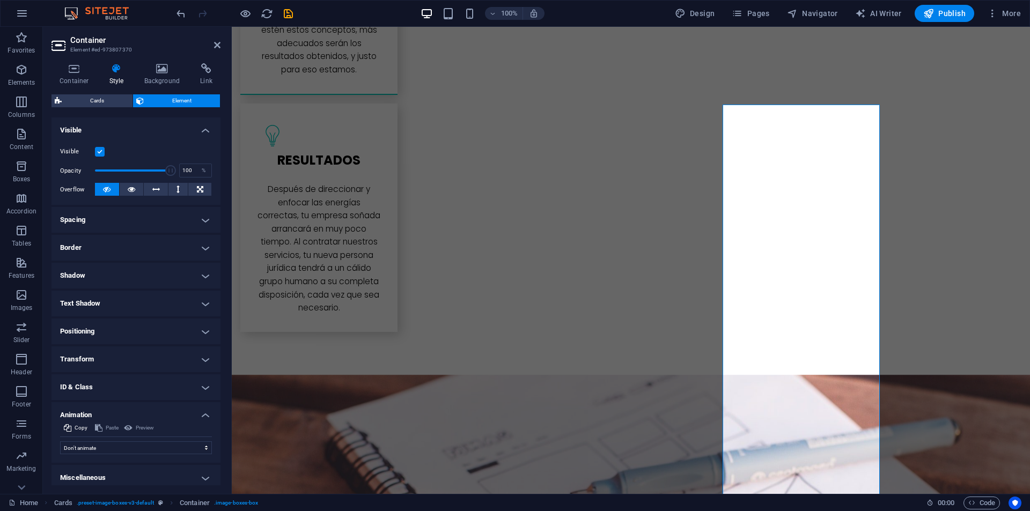
scroll to position [119, 0]
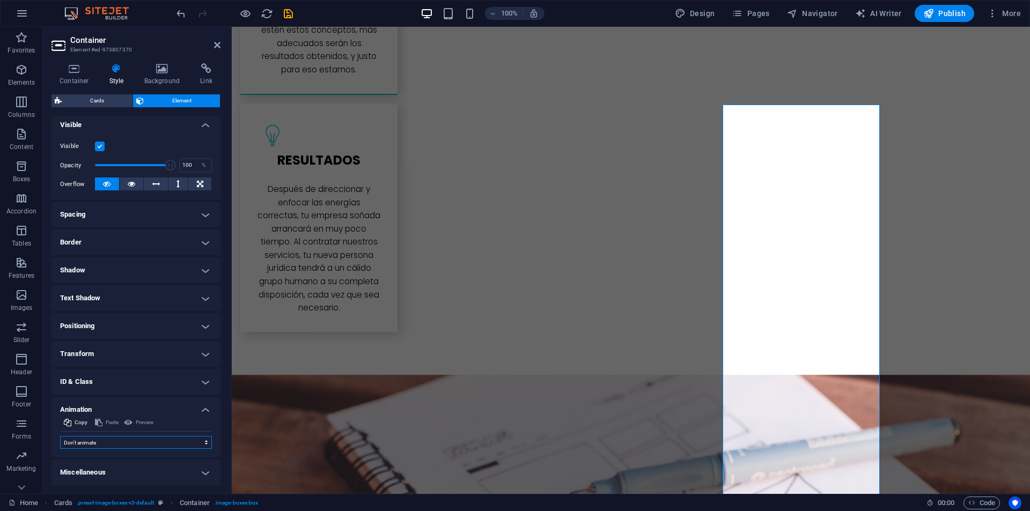
click at [84, 448] on select "Don't animate Show / Hide Slide up/down Zoom in/out Slide left to right Slide r…" at bounding box center [136, 442] width 152 height 13
select select "move-top-to-bottom"
click at [60, 436] on select "Don't animate Show / Hide Slide up/down Zoom in/out Slide left to right Slide r…" at bounding box center [136, 442] width 152 height 13
select select "scroll"
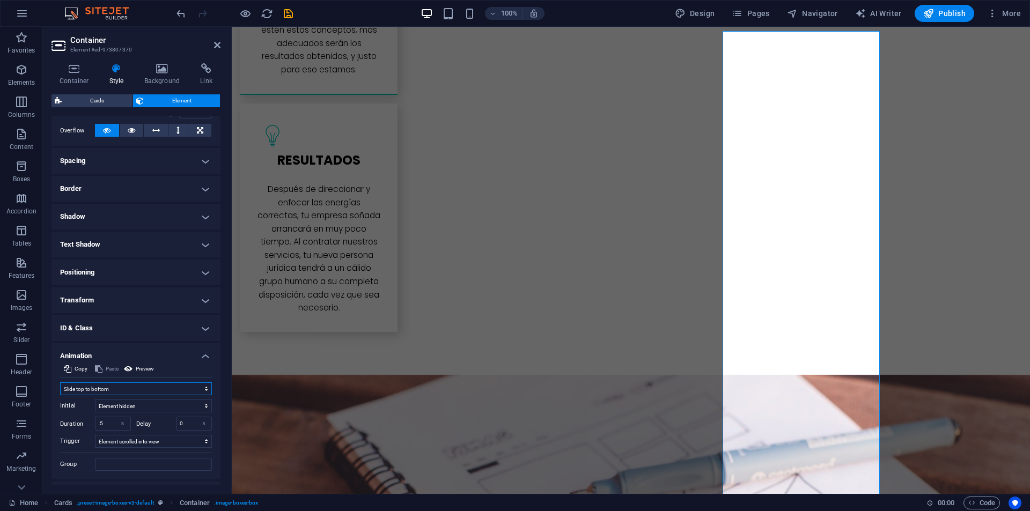
scroll to position [195, 0]
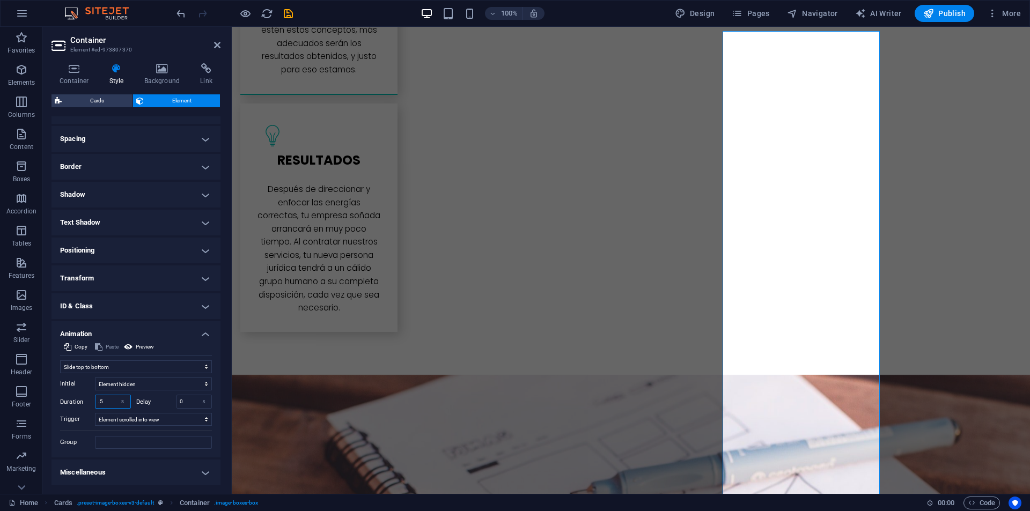
click at [107, 398] on input ".5" at bounding box center [113, 402] width 35 height 13
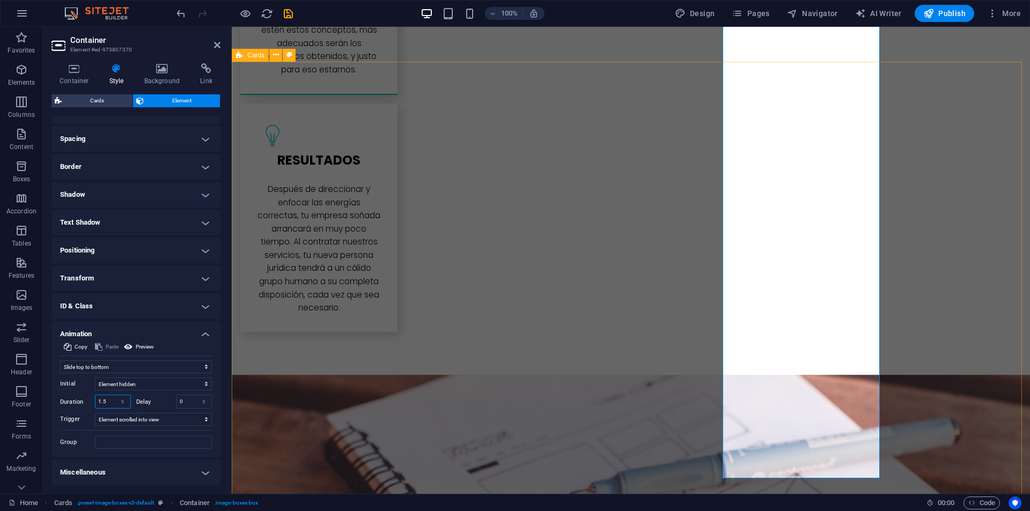
type input "1.5"
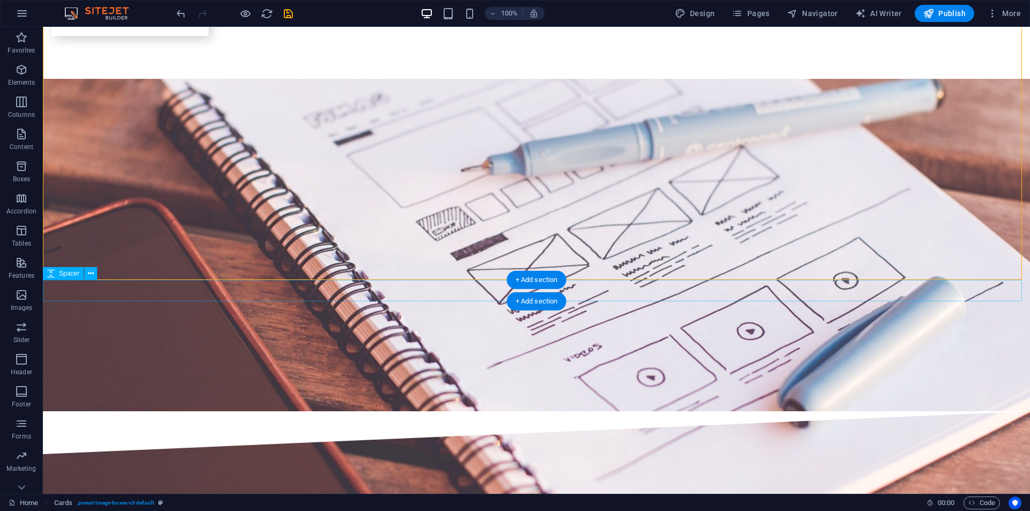
scroll to position [3650, 0]
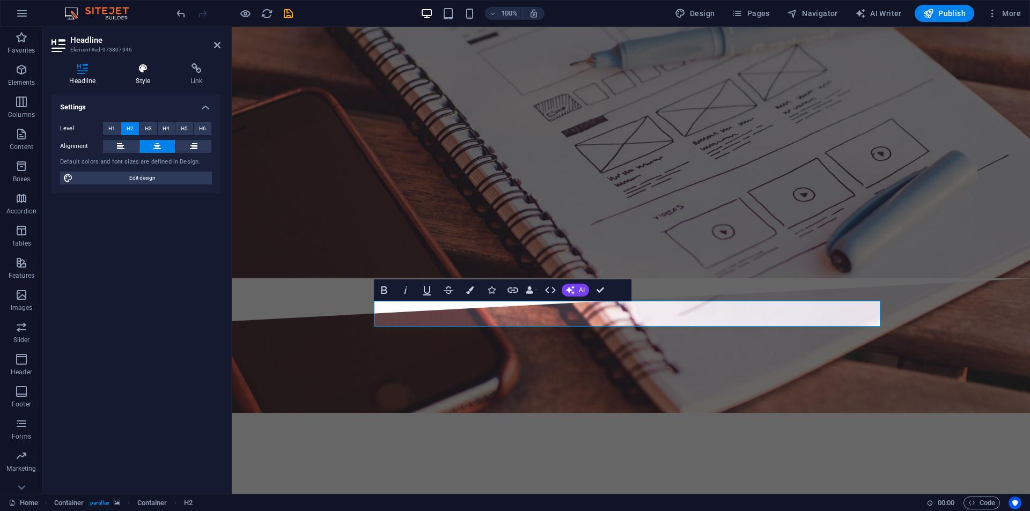
click at [148, 68] on icon at bounding box center [143, 68] width 50 height 11
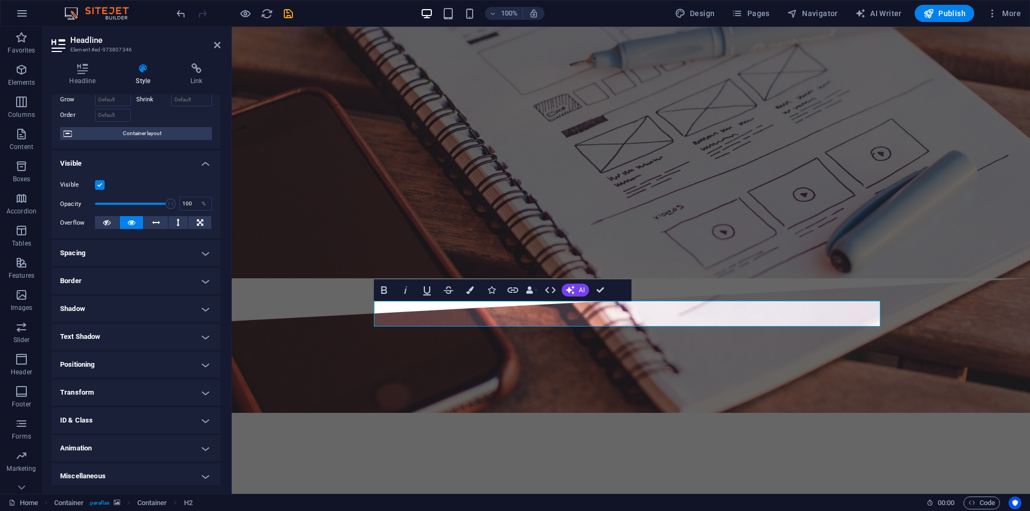
scroll to position [62, 0]
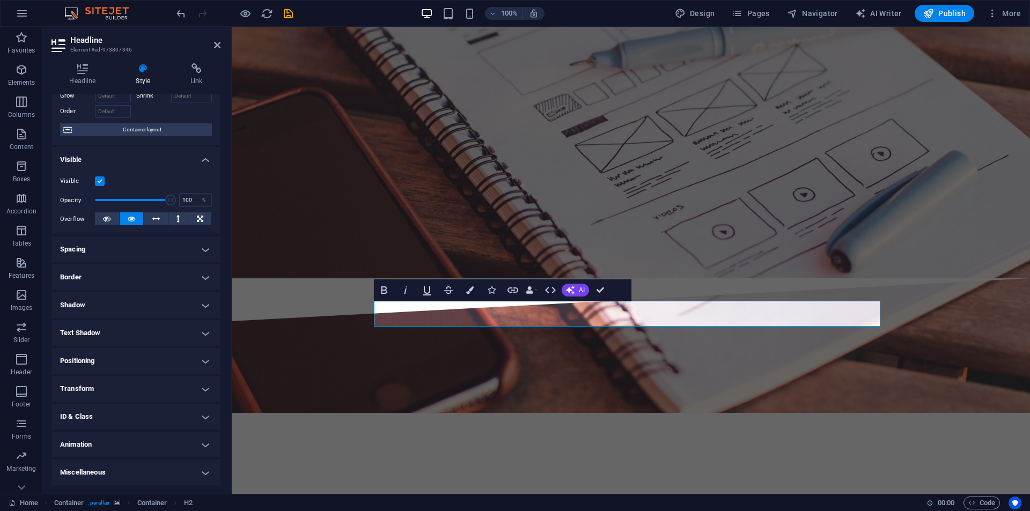
click at [93, 443] on h4 "Animation" at bounding box center [136, 445] width 169 height 26
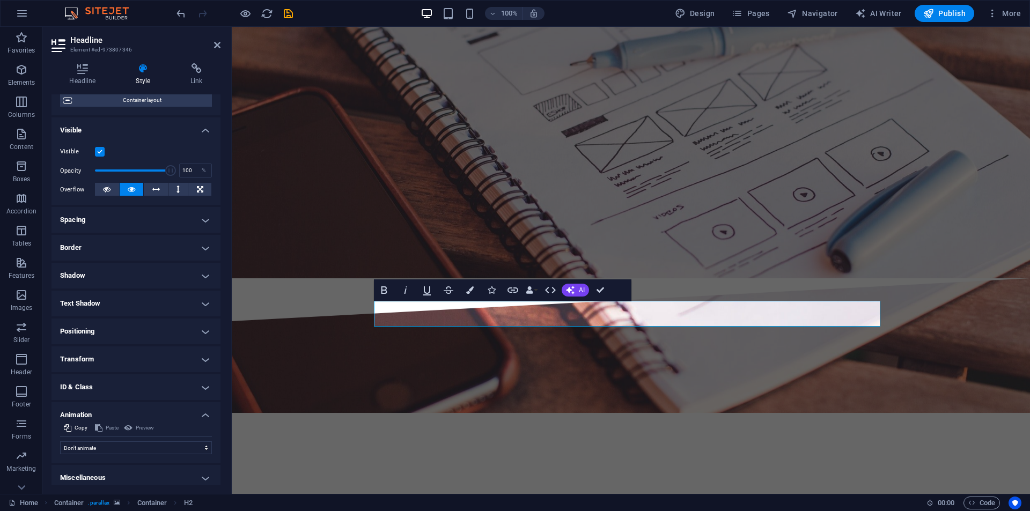
scroll to position [97, 0]
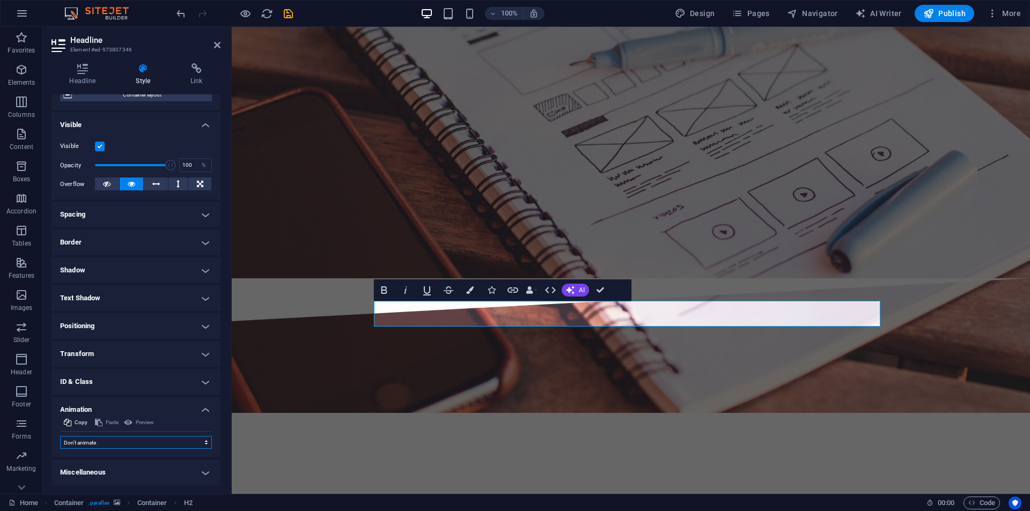
click at [109, 439] on select "Don't animate Show / Hide Slide up/down Zoom in/out Slide left to right Slide r…" at bounding box center [136, 442] width 152 height 13
select select "slide"
click at [60, 436] on select "Don't animate Show / Hide Slide up/down Zoom in/out Slide left to right Slide r…" at bounding box center [136, 442] width 152 height 13
select select "scroll"
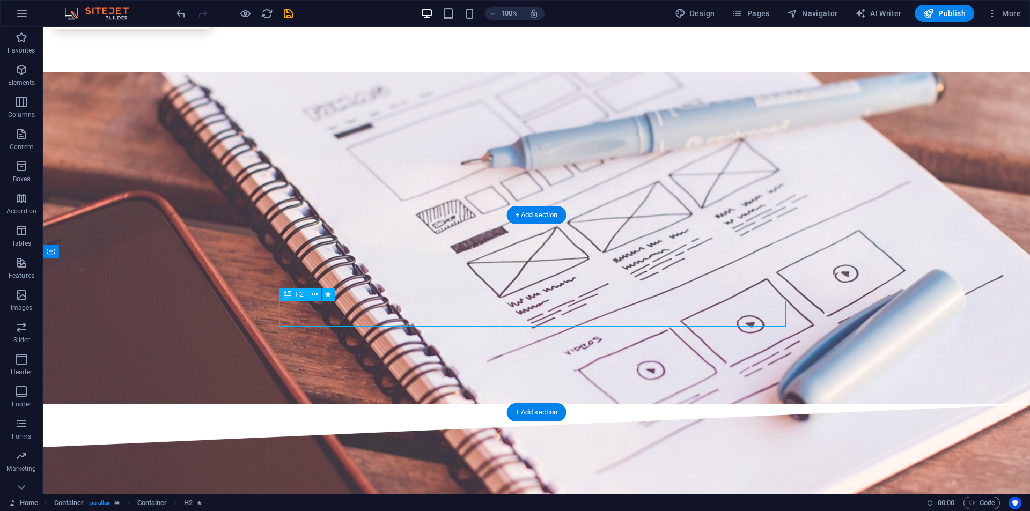
select select "slide"
select select "s"
select select "scroll"
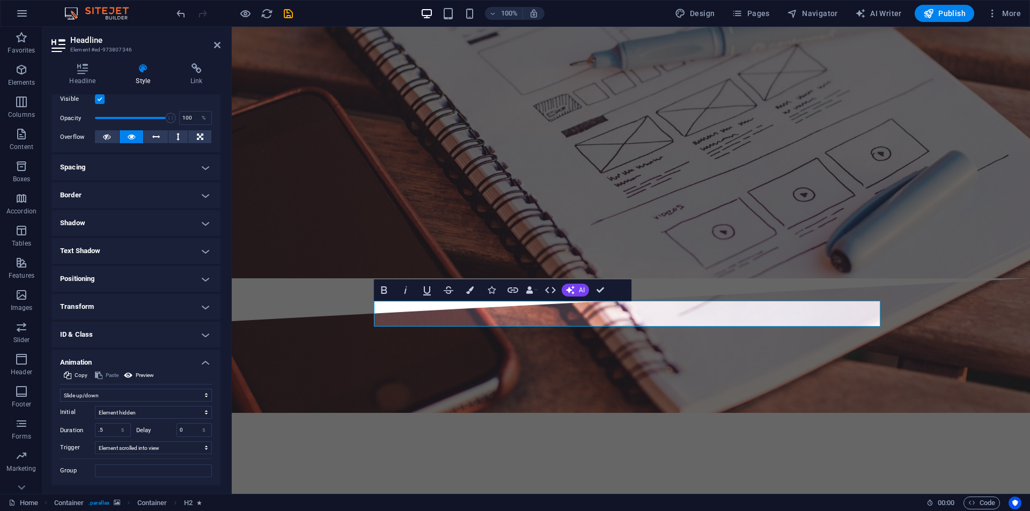
scroll to position [173, 0]
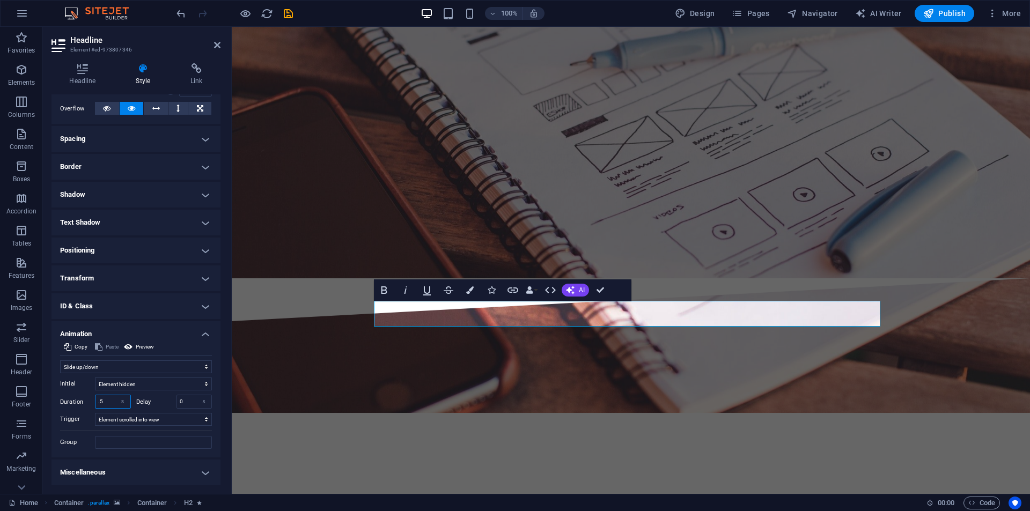
click at [108, 401] on input ".5" at bounding box center [113, 402] width 35 height 13
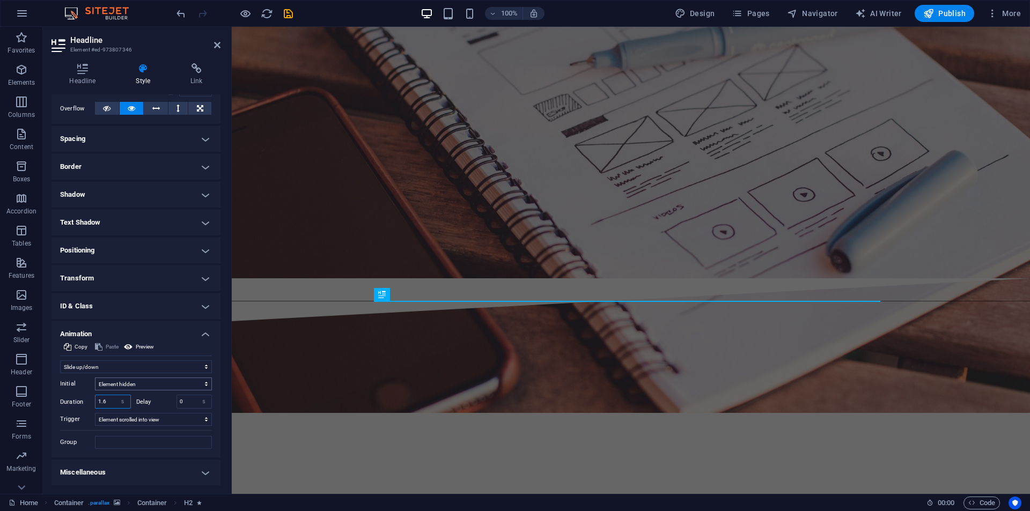
type input "1.5"
click at [130, 364] on select "Don't animate Show / Hide Slide up/down Zoom in/out Slide left to right Slide r…" at bounding box center [136, 367] width 152 height 13
click at [60, 361] on select "Don't animate Show / Hide Slide up/down Zoom in/out Slide left to right Slide r…" at bounding box center [136, 367] width 152 height 13
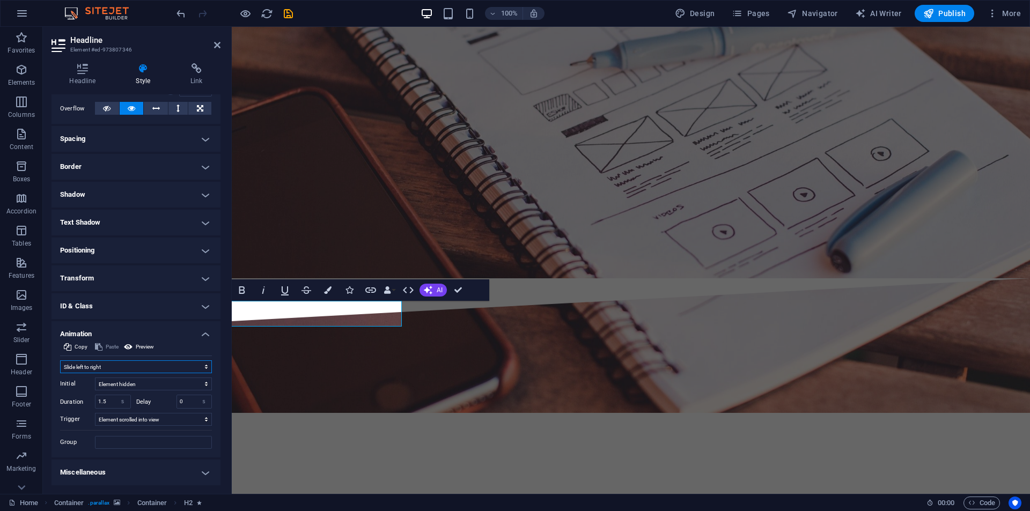
click at [135, 369] on select "Don't animate Show / Hide Slide up/down Zoom in/out Slide left to right Slide r…" at bounding box center [136, 367] width 152 height 13
select select "move-right-to-left"
click at [60, 361] on select "Don't animate Show / Hide Slide up/down Zoom in/out Slide left to right Slide r…" at bounding box center [136, 367] width 152 height 13
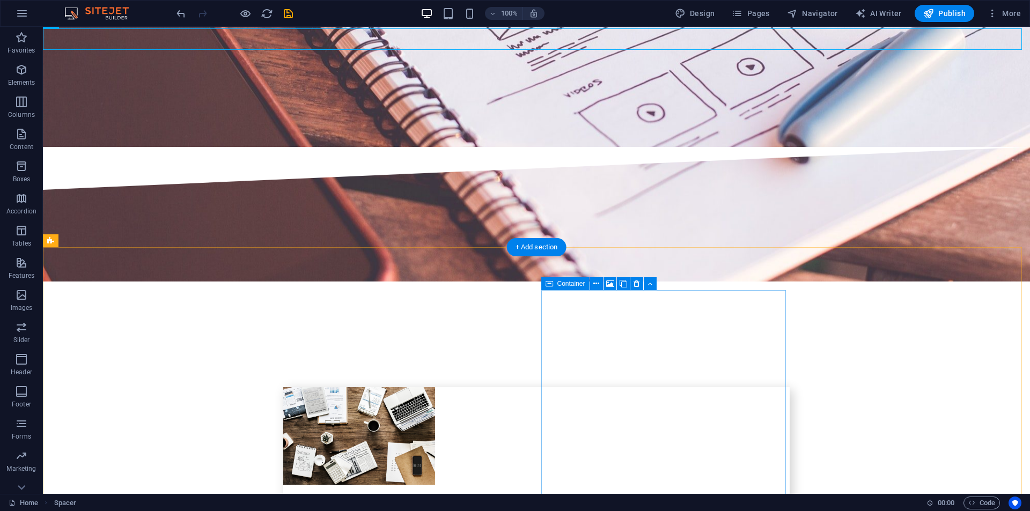
scroll to position [3919, 0]
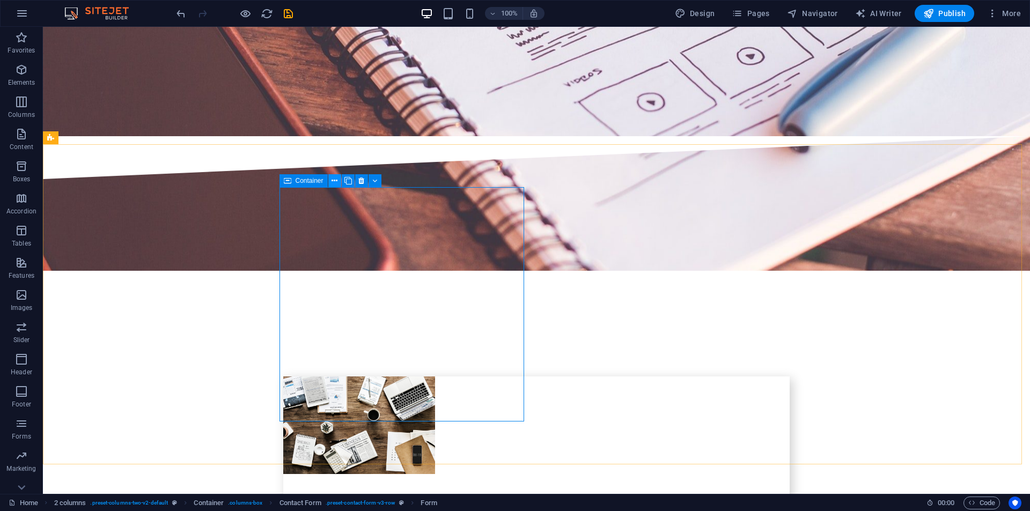
click at [330, 179] on button at bounding box center [334, 180] width 13 height 13
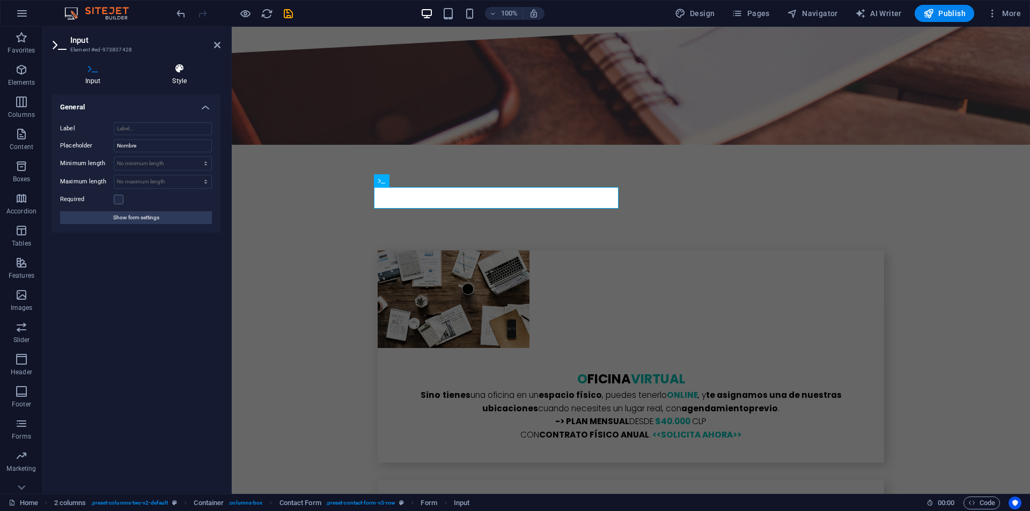
click at [180, 82] on h4 "Style" at bounding box center [180, 74] width 82 height 23
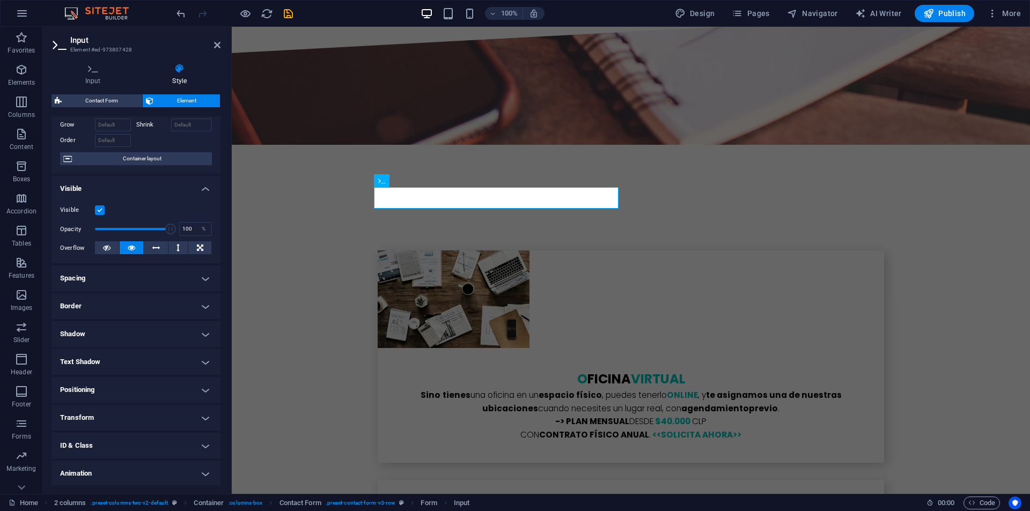
scroll to position [84, 0]
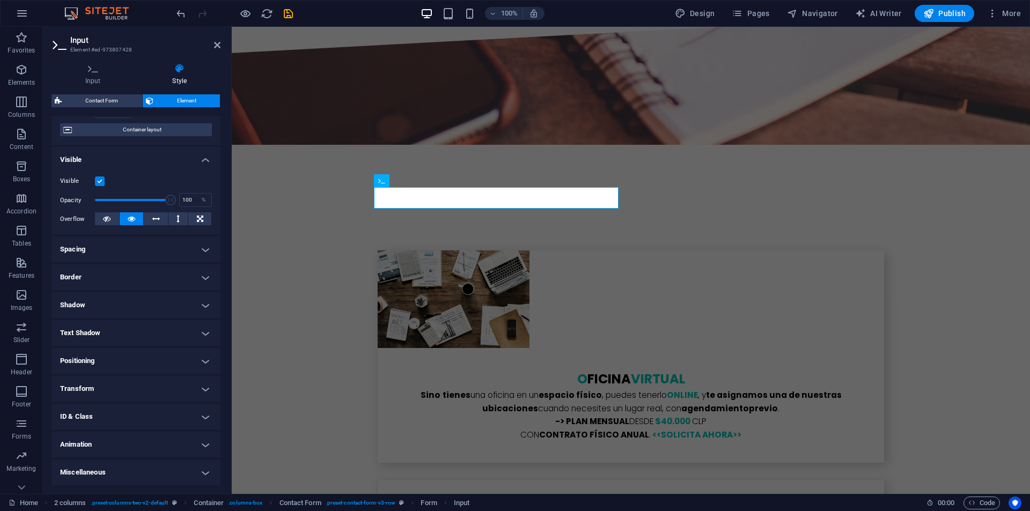
click at [78, 449] on h4 "Animation" at bounding box center [136, 445] width 169 height 26
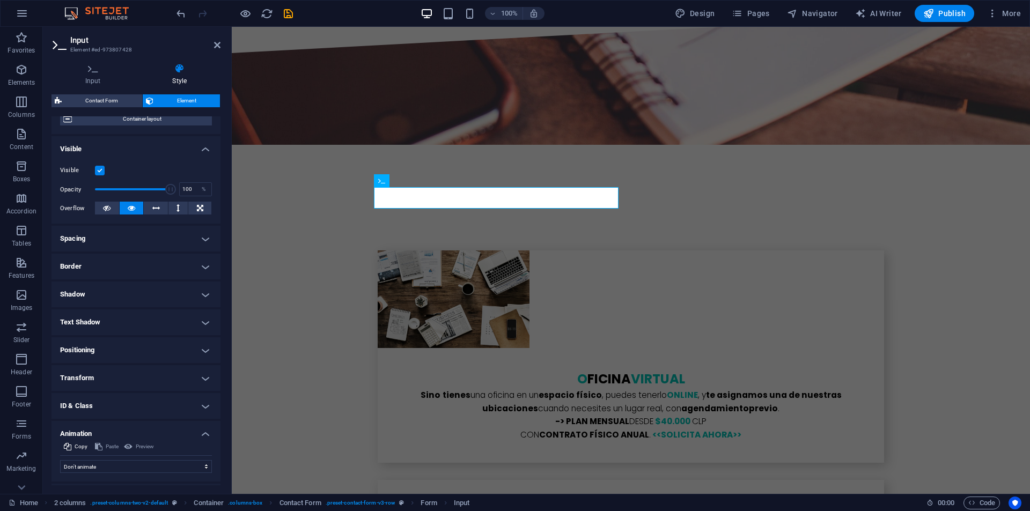
scroll to position [119, 0]
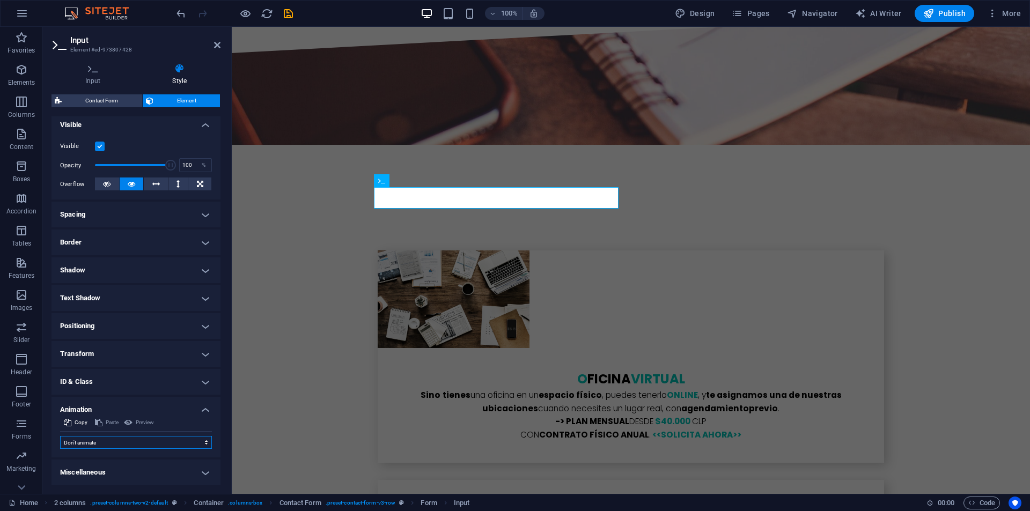
click at [94, 448] on select "Don't animate Show / Hide Slide up/down Zoom in/out Slide left to right Slide r…" at bounding box center [136, 442] width 152 height 13
select select "move-top-to-bottom"
click at [60, 436] on select "Don't animate Show / Hide Slide up/down Zoom in/out Slide left to right Slide r…" at bounding box center [136, 442] width 152 height 13
select select "scroll"
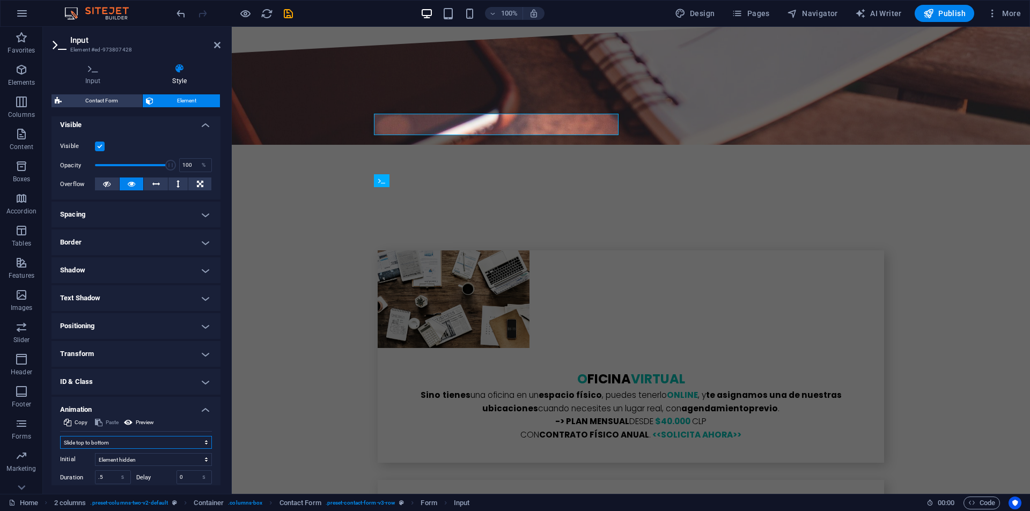
click at [128, 445] on select "Don't animate Show / Hide Slide up/down Zoom in/out Slide left to right Slide r…" at bounding box center [136, 442] width 152 height 13
select select "move-left-to-right"
click at [60, 436] on select "Don't animate Show / Hide Slide up/down Zoom in/out Slide left to right Slide r…" at bounding box center [136, 442] width 152 height 13
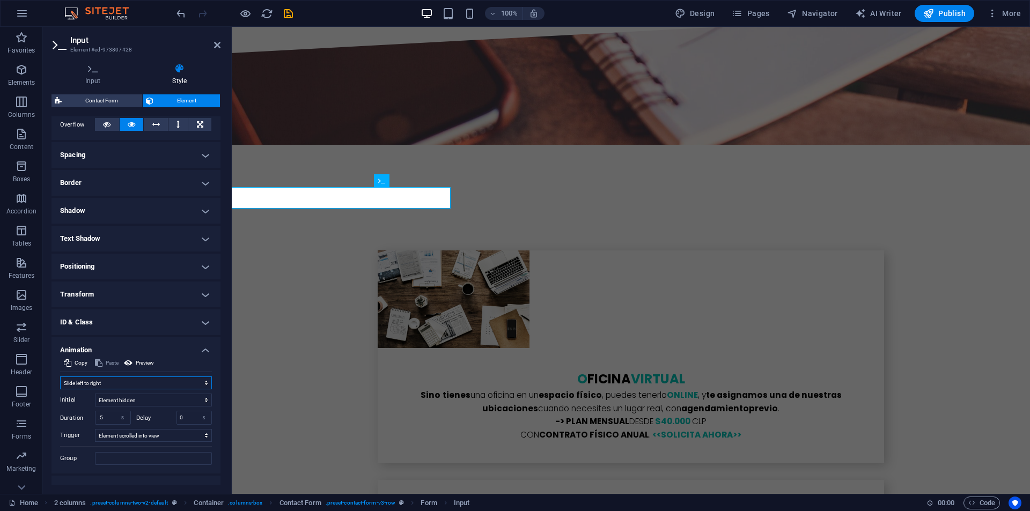
scroll to position [195, 0]
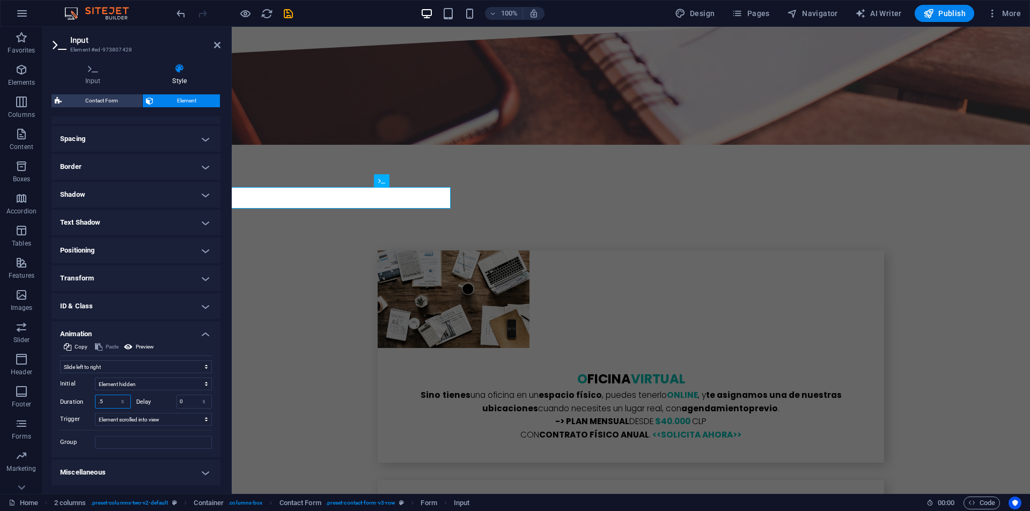
click at [108, 403] on input ".5" at bounding box center [113, 402] width 35 height 13
type input "1"
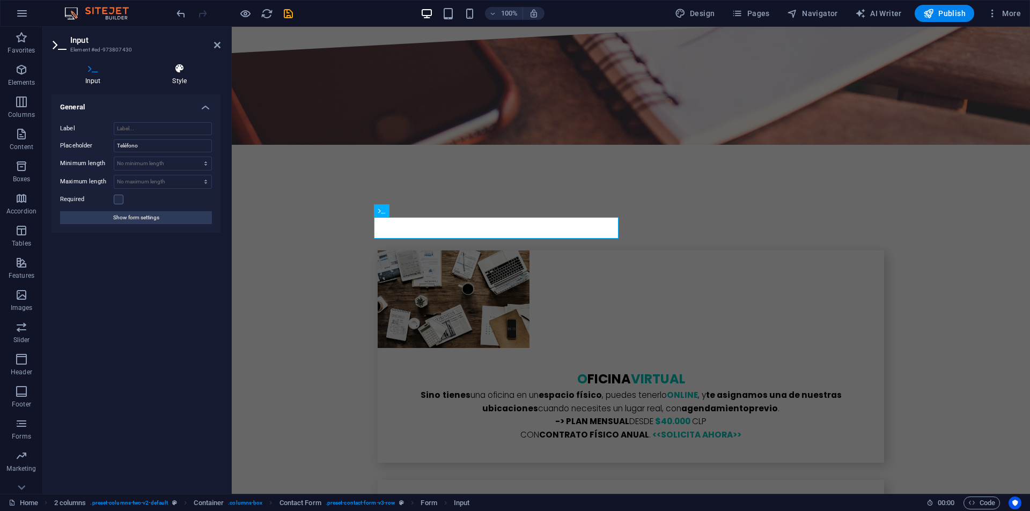
click at [179, 70] on icon at bounding box center [180, 68] width 82 height 11
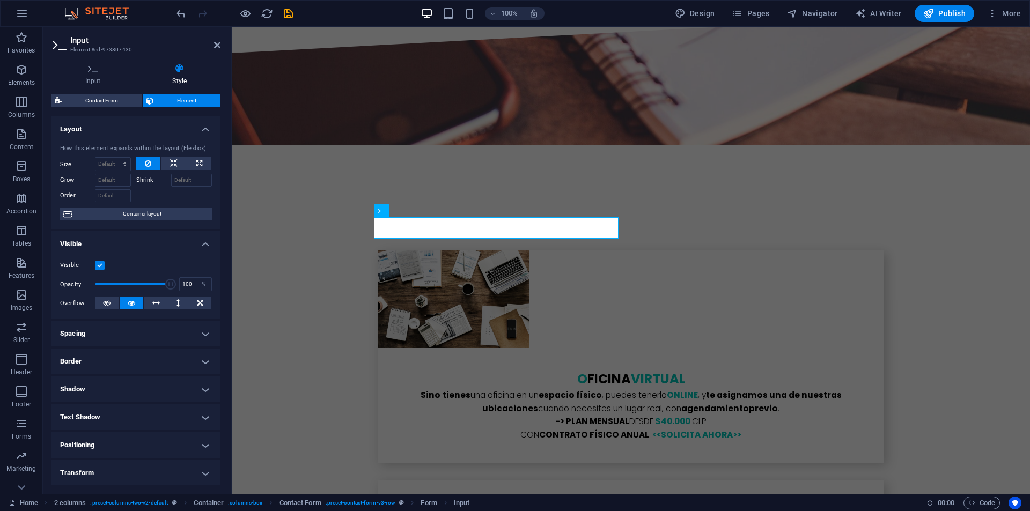
scroll to position [84, 0]
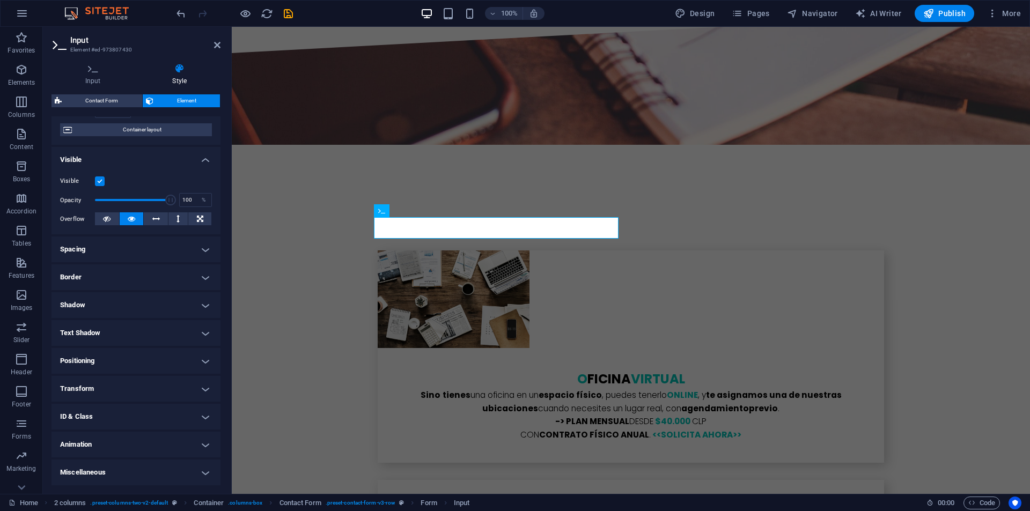
click at [96, 443] on h4 "Animation" at bounding box center [136, 445] width 169 height 26
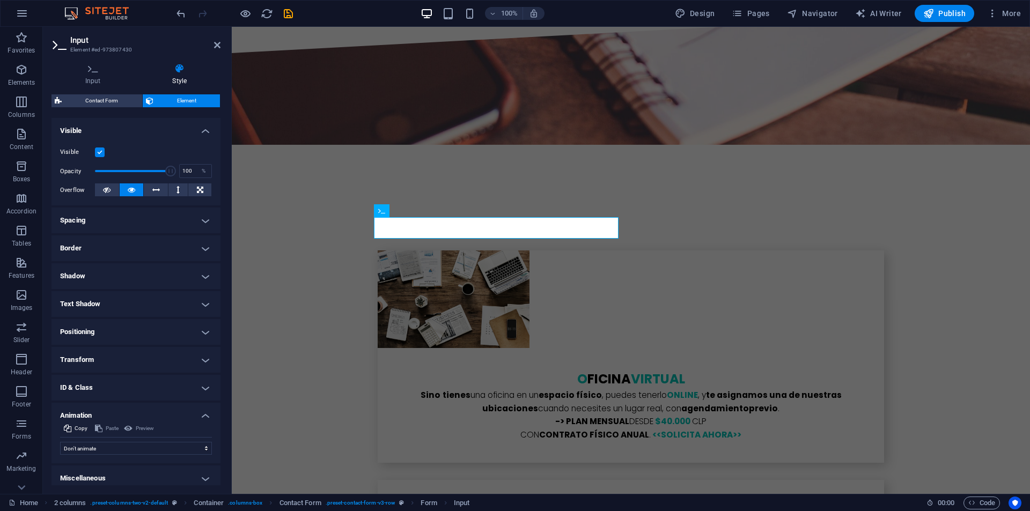
scroll to position [119, 0]
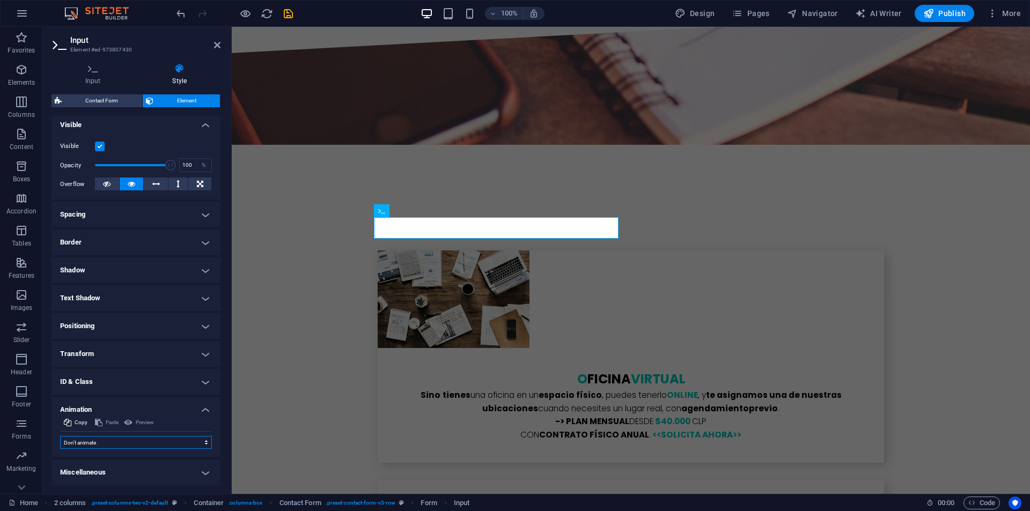
click at [98, 442] on select "Don't animate Show / Hide Slide up/down Zoom in/out Slide left to right Slide r…" at bounding box center [136, 442] width 152 height 13
select select "move-right-to-left"
click at [60, 436] on select "Don't animate Show / Hide Slide up/down Zoom in/out Slide left to right Slide r…" at bounding box center [136, 442] width 152 height 13
select select "scroll"
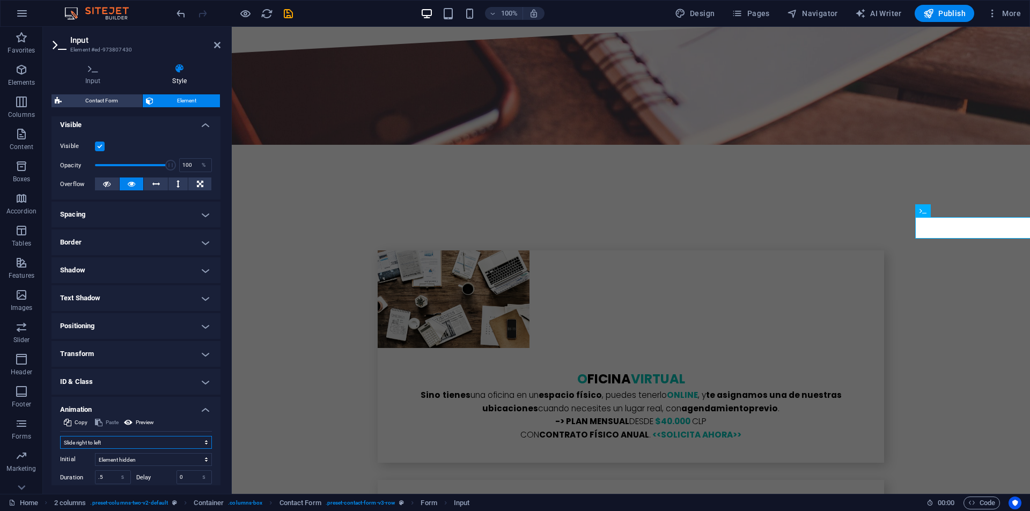
scroll to position [195, 0]
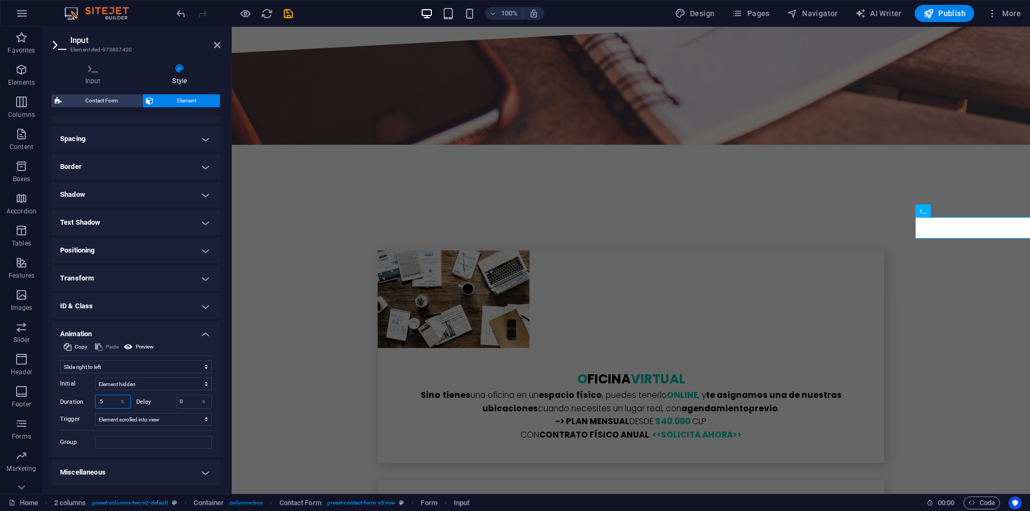
drag, startPoint x: 108, startPoint y: 401, endPoint x: 93, endPoint y: 400, distance: 14.5
click at [94, 401] on div "Duration .5 s ms" at bounding box center [95, 402] width 71 height 14
type input "1"
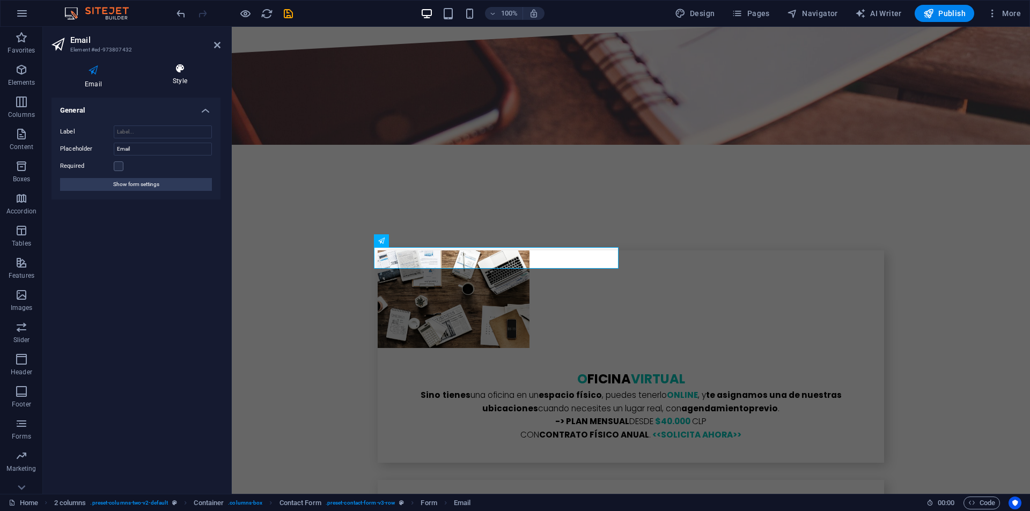
click at [177, 68] on icon at bounding box center [180, 68] width 81 height 11
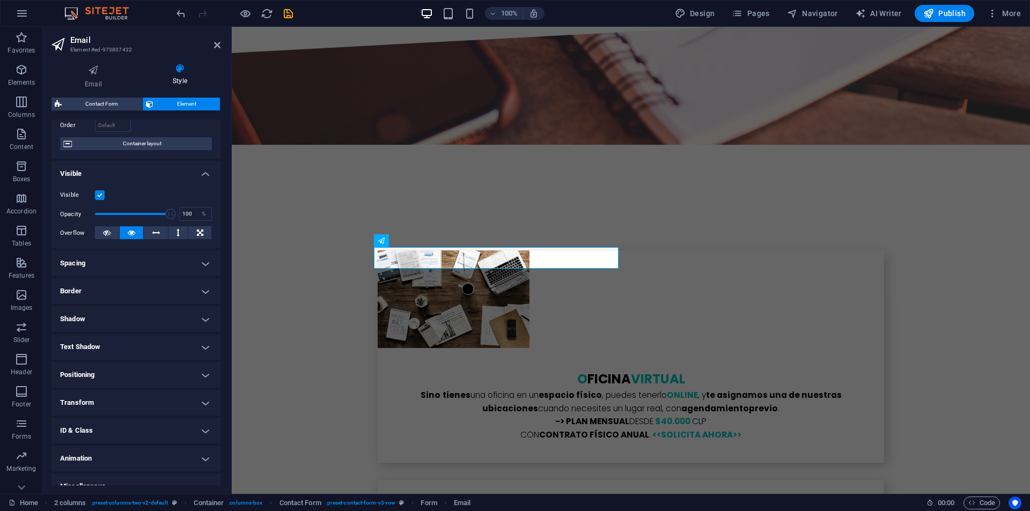
scroll to position [87, 0]
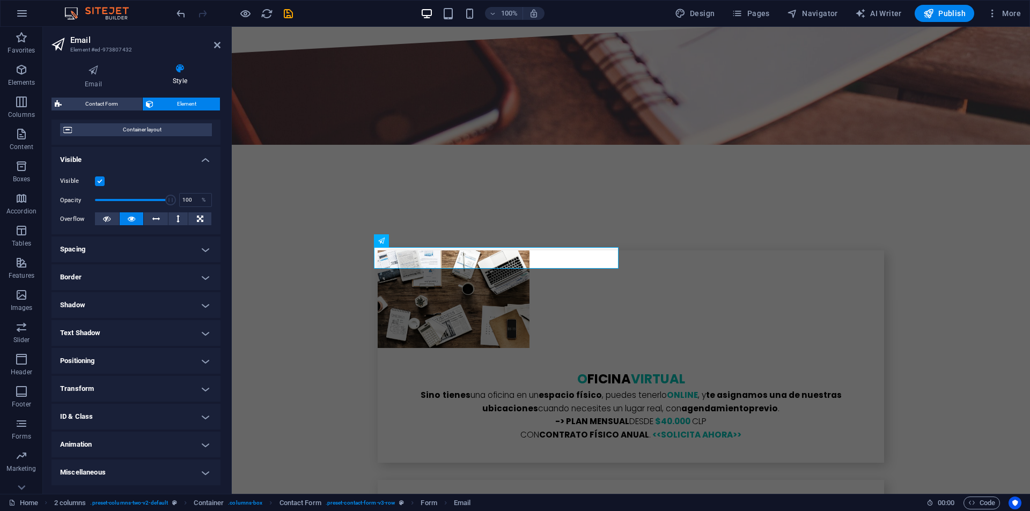
click at [117, 452] on h4 "Animation" at bounding box center [136, 445] width 169 height 26
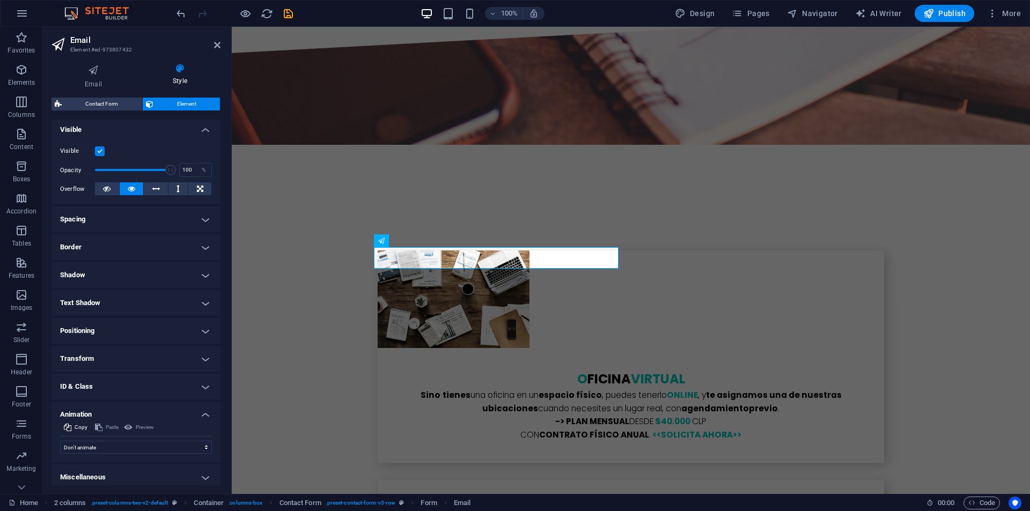
scroll to position [122, 0]
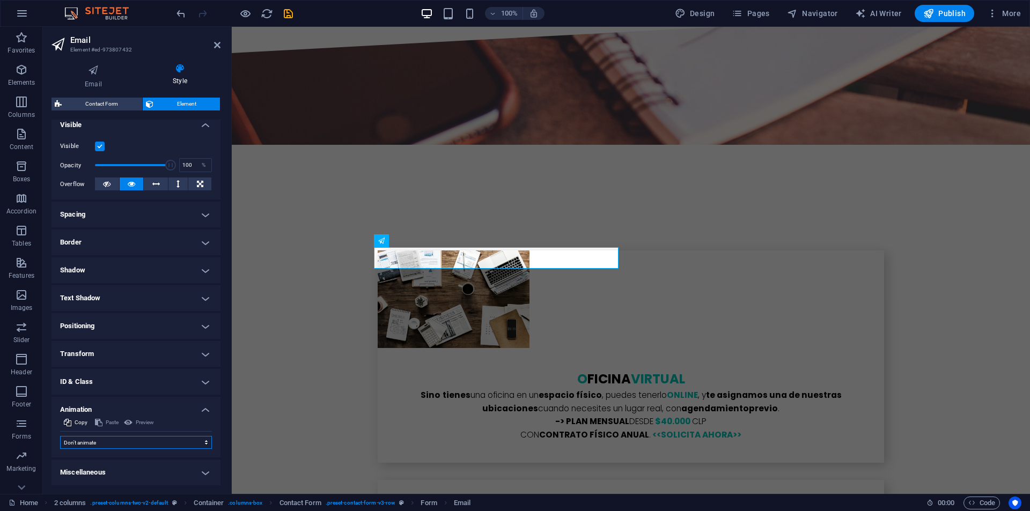
click at [94, 441] on select "Don't animate Show / Hide Slide up/down Zoom in/out Slide left to right Slide r…" at bounding box center [136, 442] width 152 height 13
select select "move-left-to-right"
click at [60, 436] on select "Don't animate Show / Hide Slide up/down Zoom in/out Slide left to right Slide r…" at bounding box center [136, 442] width 152 height 13
select select "scroll"
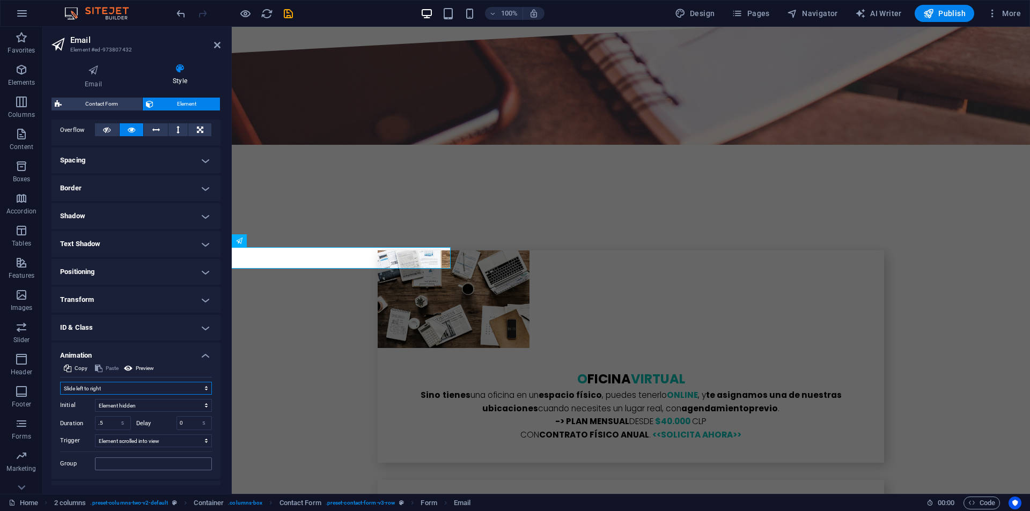
scroll to position [198, 0]
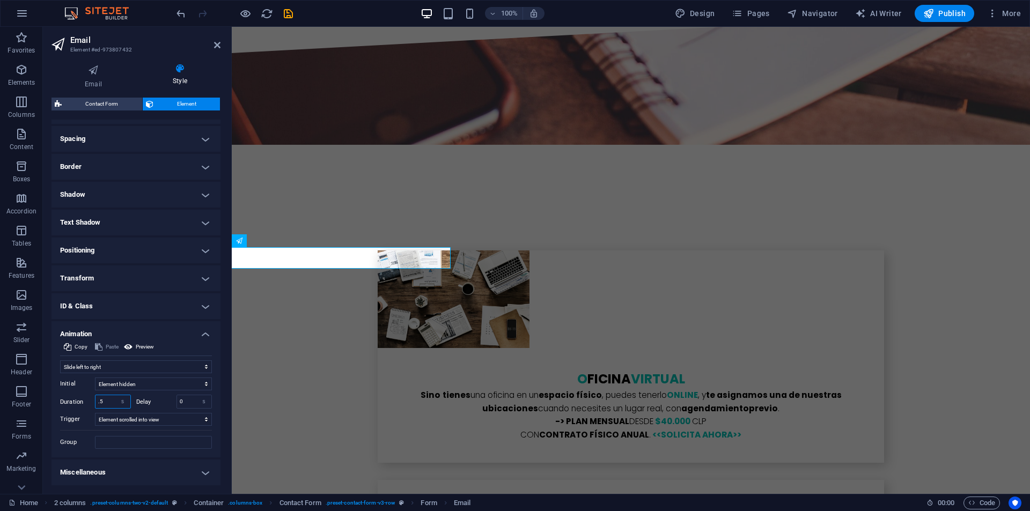
drag, startPoint x: 109, startPoint y: 399, endPoint x: 94, endPoint y: 400, distance: 15.0
click at [94, 400] on div "Duration .5 s ms" at bounding box center [95, 402] width 71 height 14
type input "1"
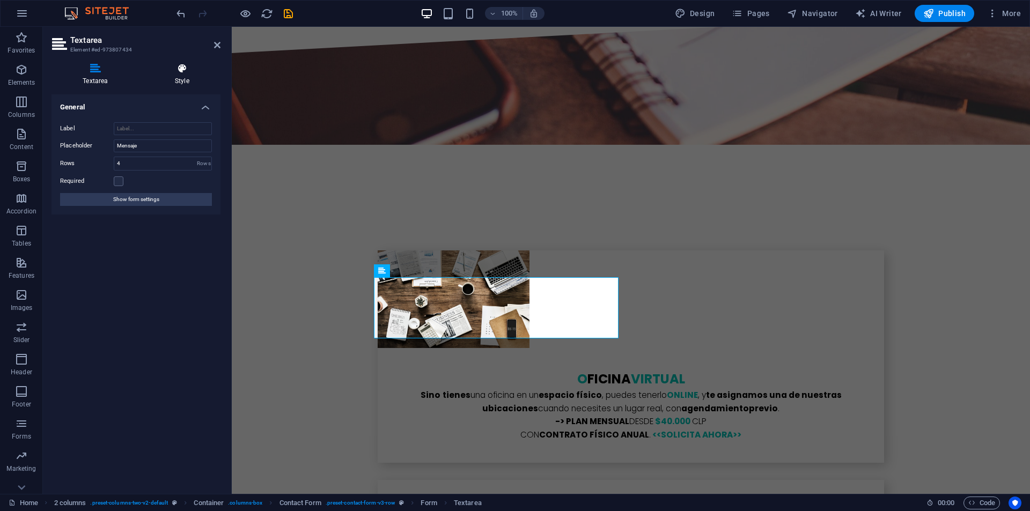
click at [176, 81] on h4 "Style" at bounding box center [182, 74] width 77 height 23
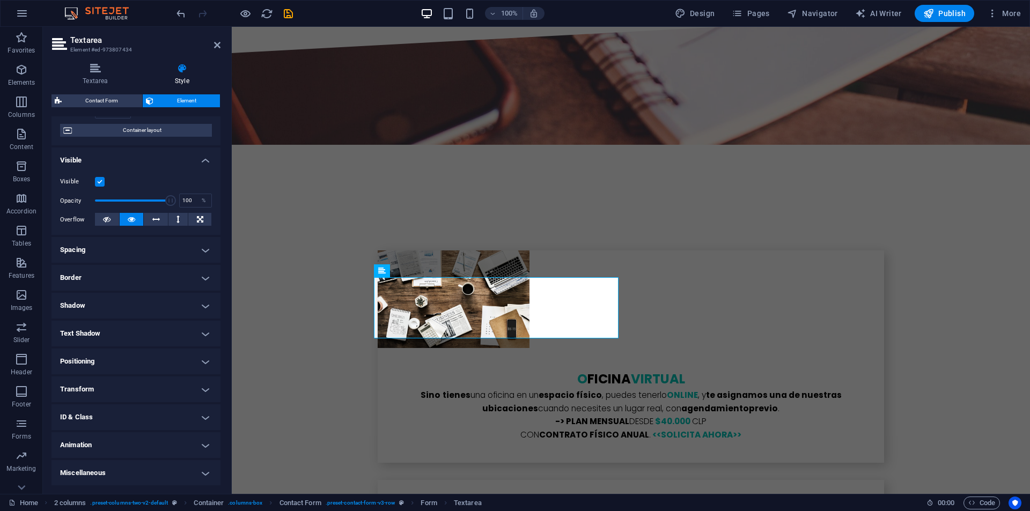
scroll to position [84, 0]
click at [81, 442] on h4 "Animation" at bounding box center [136, 445] width 169 height 26
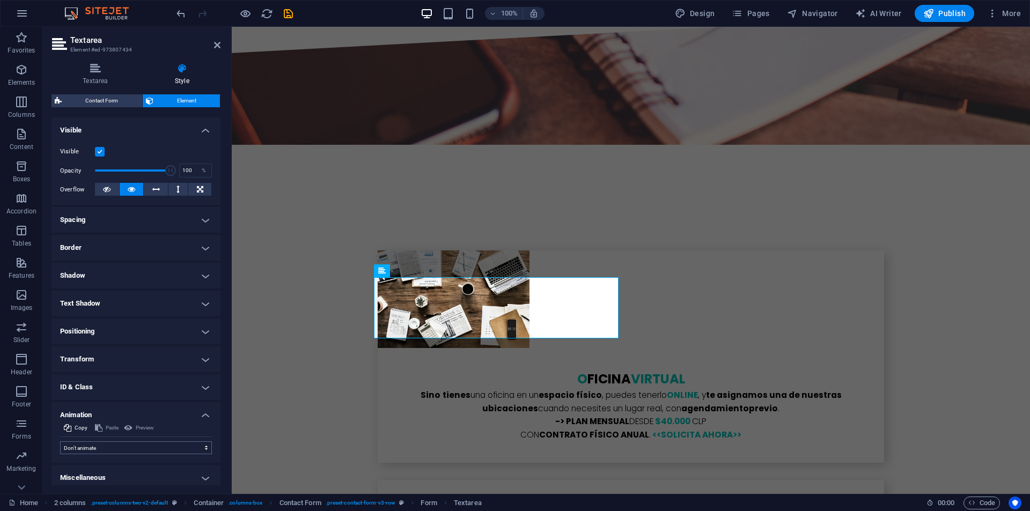
scroll to position [119, 0]
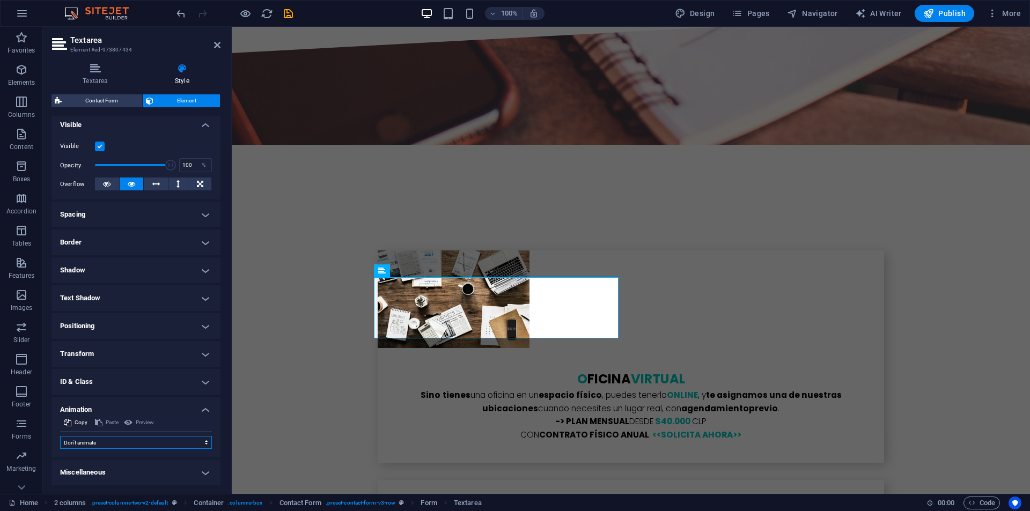
click at [91, 437] on select "Don't animate Show / Hide Slide up/down Zoom in/out Slide left to right Slide r…" at bounding box center [136, 442] width 152 height 13
select select "move-right-to-left"
click at [60, 436] on select "Don't animate Show / Hide Slide up/down Zoom in/out Slide left to right Slide r…" at bounding box center [136, 442] width 152 height 13
select select "scroll"
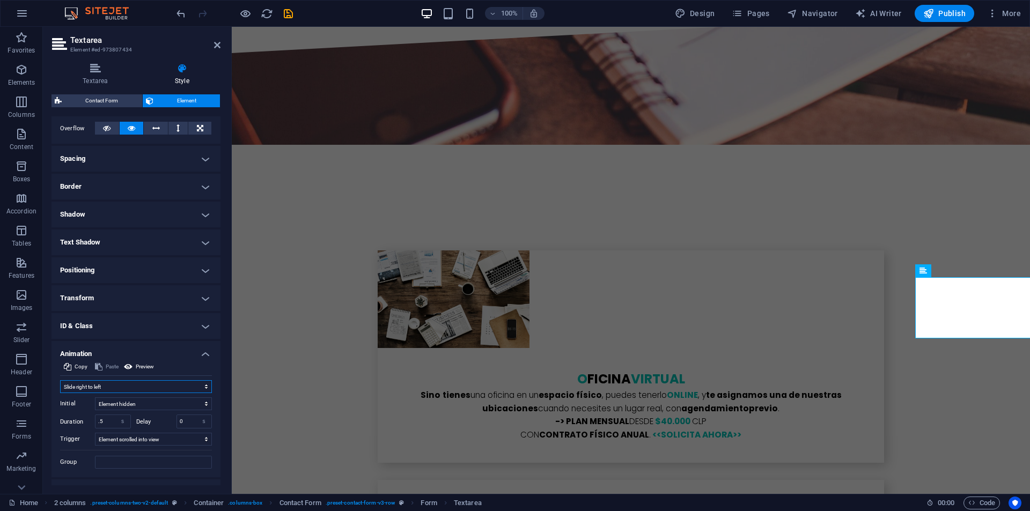
scroll to position [195, 0]
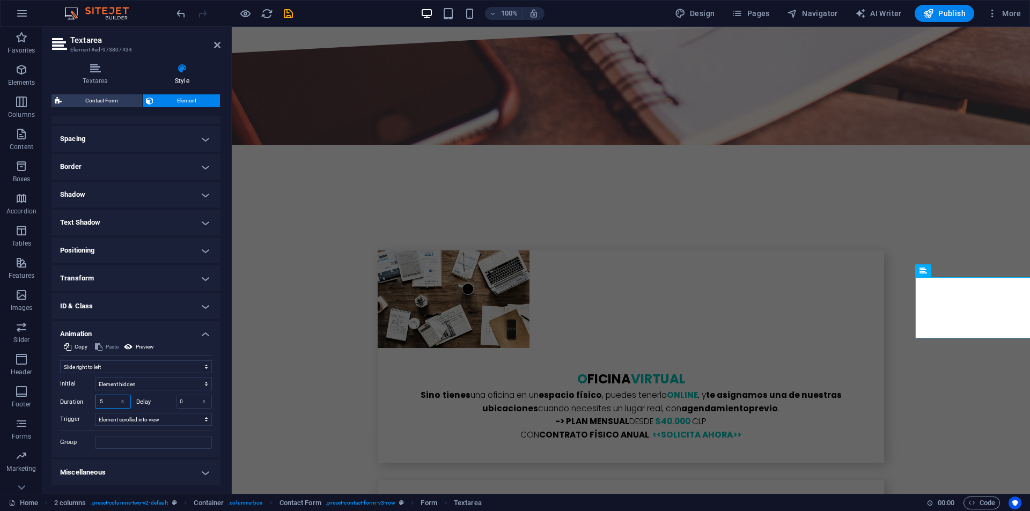
drag, startPoint x: 104, startPoint y: 403, endPoint x: 92, endPoint y: 398, distance: 13.1
click at [92, 398] on div "Duration .5 s ms" at bounding box center [95, 402] width 71 height 14
type input "1"
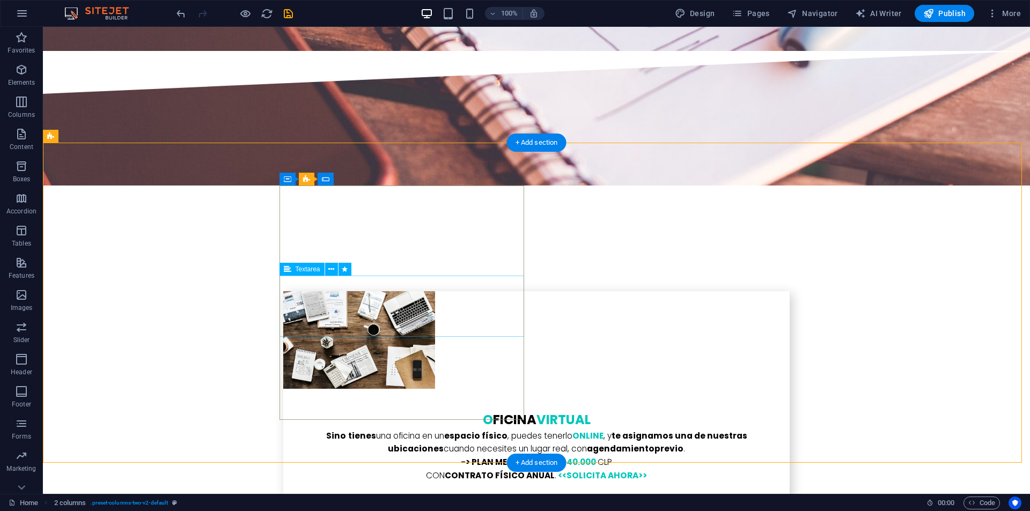
scroll to position [4026, 0]
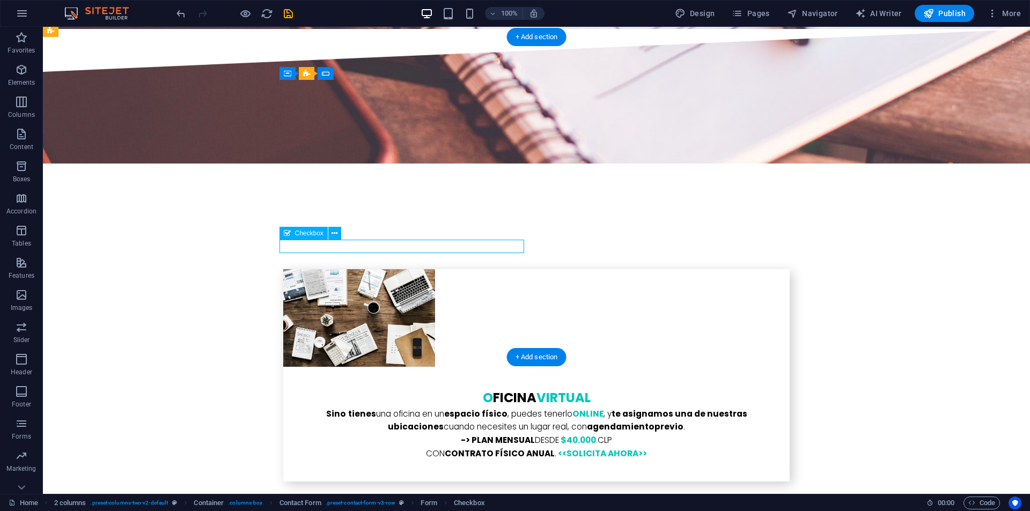
select select "%"
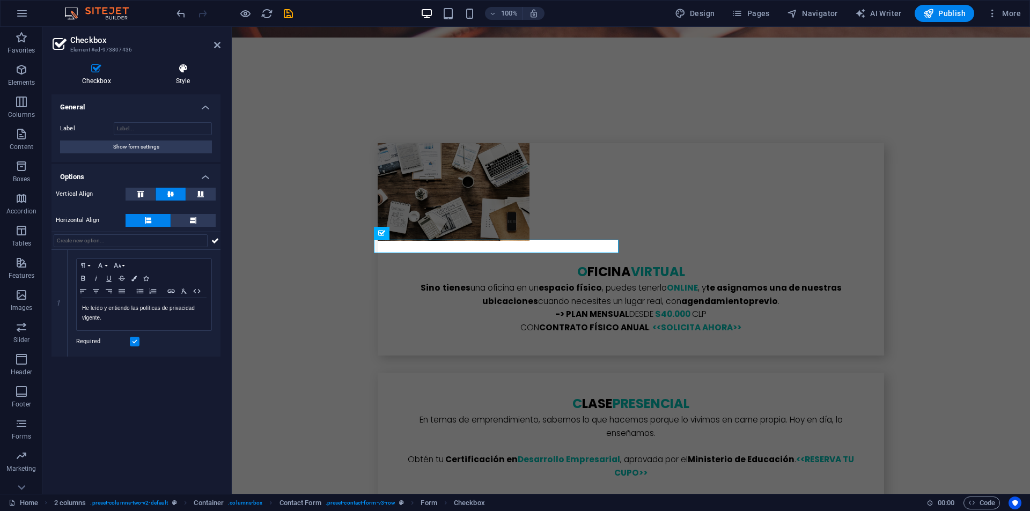
click at [172, 70] on icon at bounding box center [182, 68] width 75 height 11
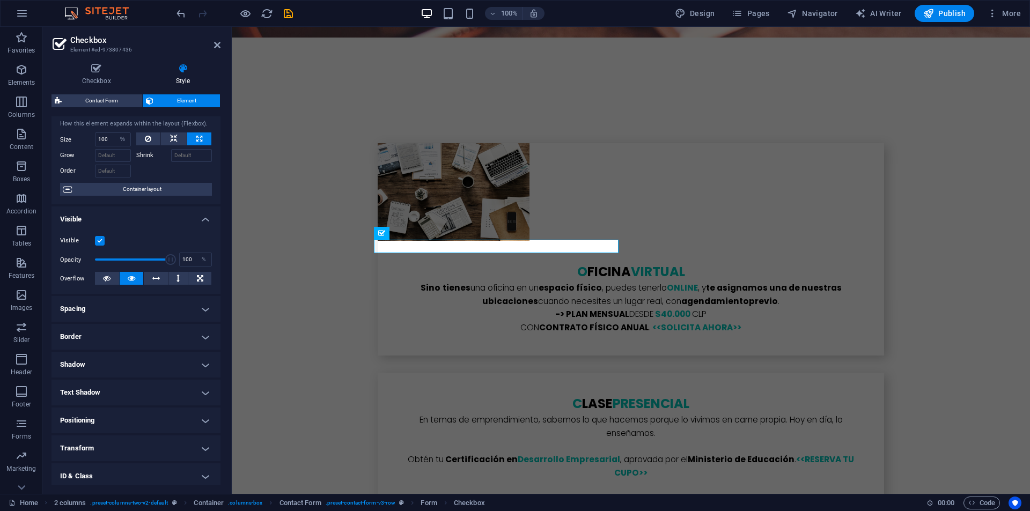
scroll to position [84, 0]
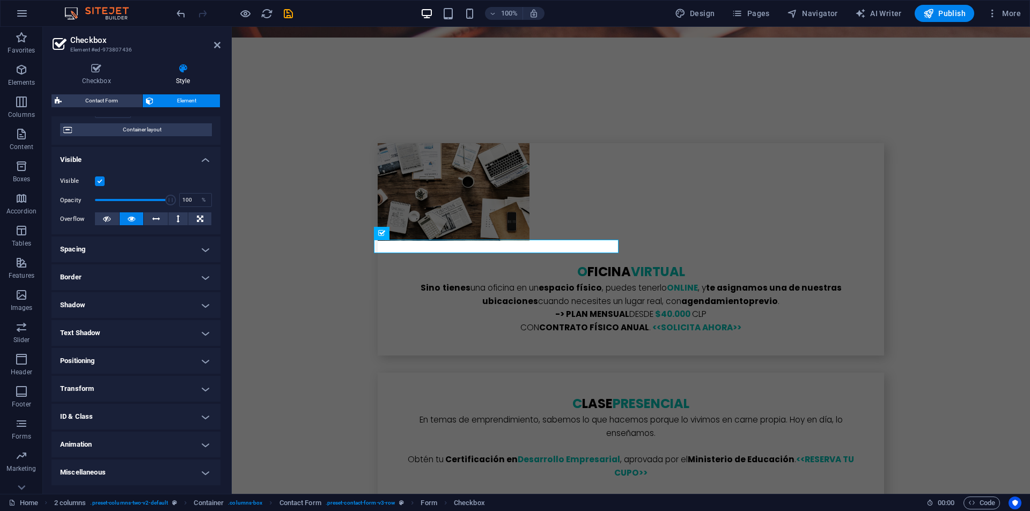
click at [104, 438] on h4 "Animation" at bounding box center [136, 445] width 169 height 26
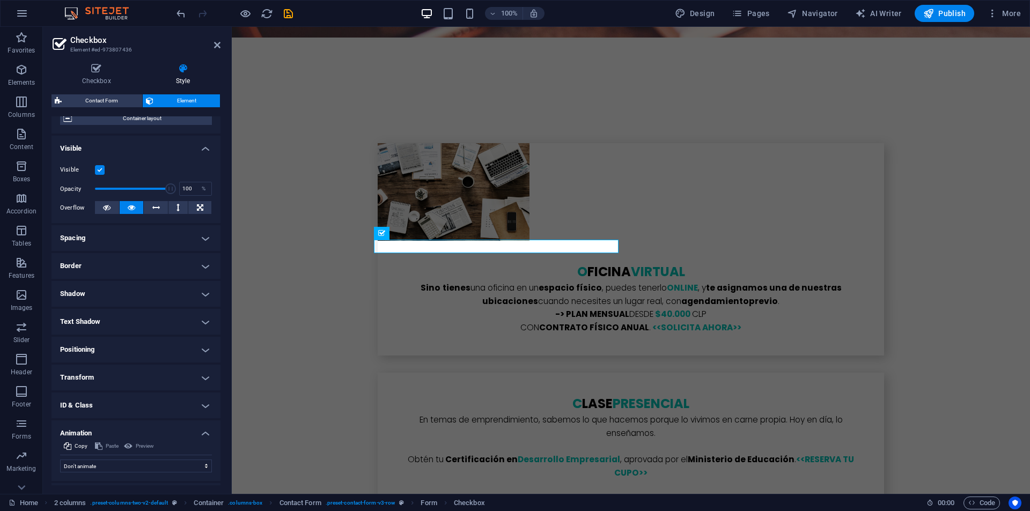
scroll to position [119, 0]
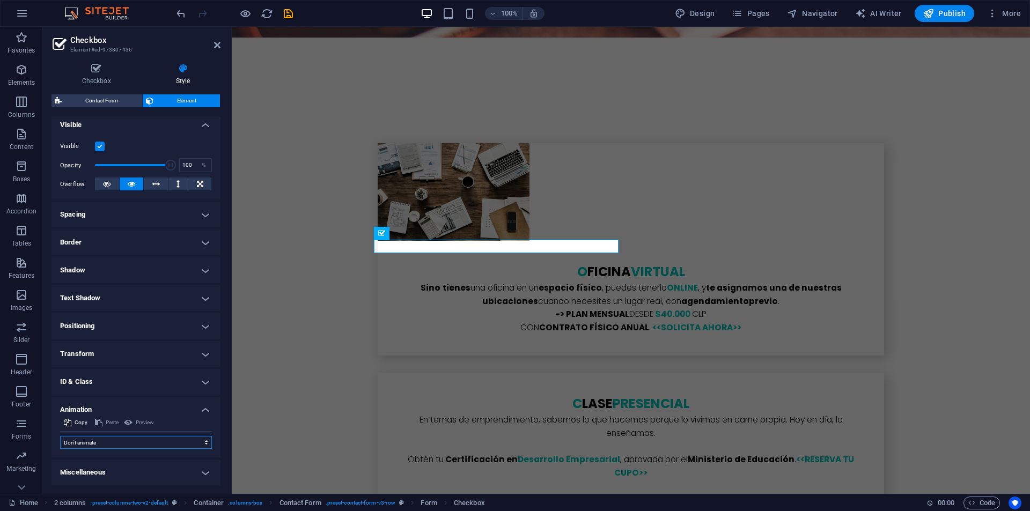
click at [104, 438] on select "Don't animate Show / Hide Slide up/down Zoom in/out Slide left to right Slide r…" at bounding box center [136, 442] width 152 height 13
click at [102, 442] on select "Don't animate Show / Hide Slide up/down Zoom in/out Slide left to right Slide r…" at bounding box center [136, 442] width 152 height 13
click at [117, 439] on select "Don't animate Show / Hide Slide up/down Zoom in/out Slide left to right Slide r…" at bounding box center [136, 442] width 152 height 13
select select "move-bottom-to-top"
click at [60, 436] on select "Don't animate Show / Hide Slide up/down Zoom in/out Slide left to right Slide r…" at bounding box center [136, 442] width 152 height 13
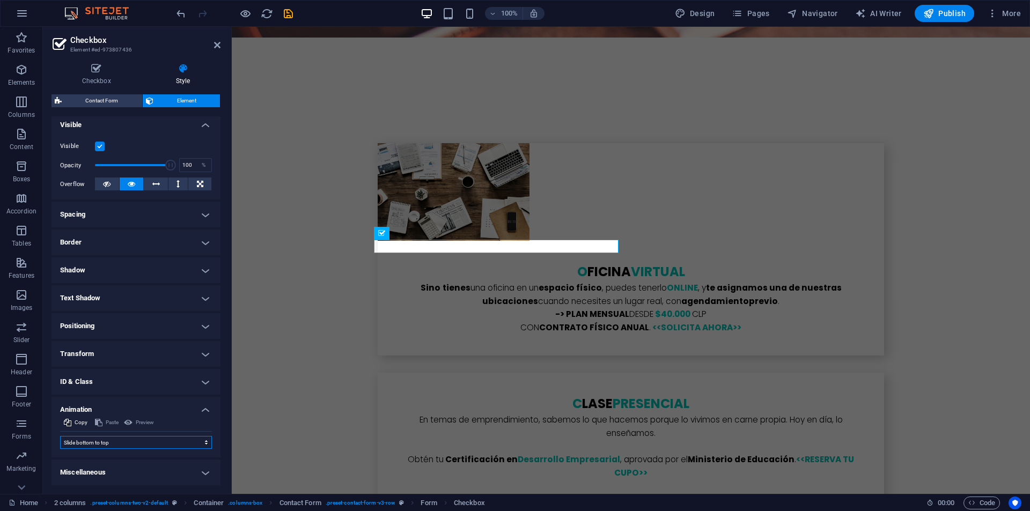
select select "scroll"
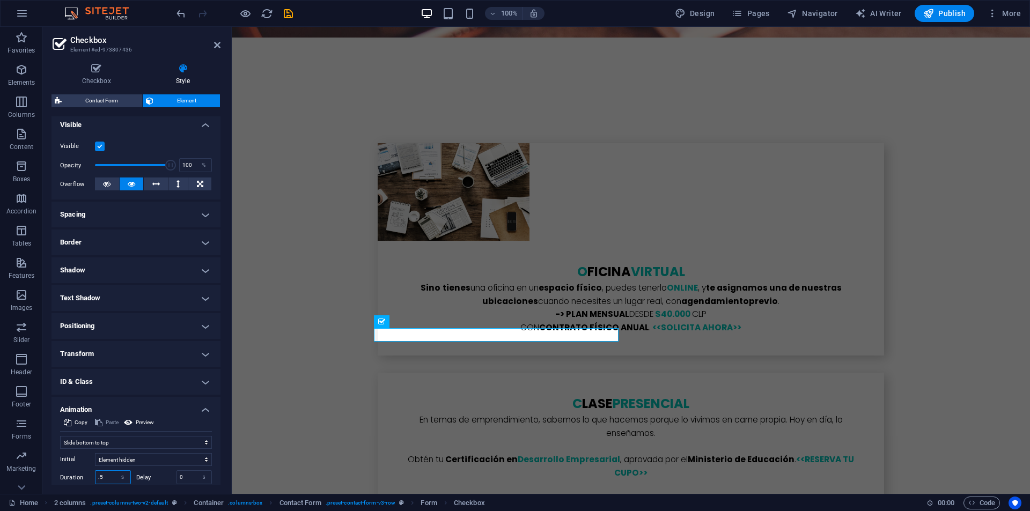
scroll to position [195, 0]
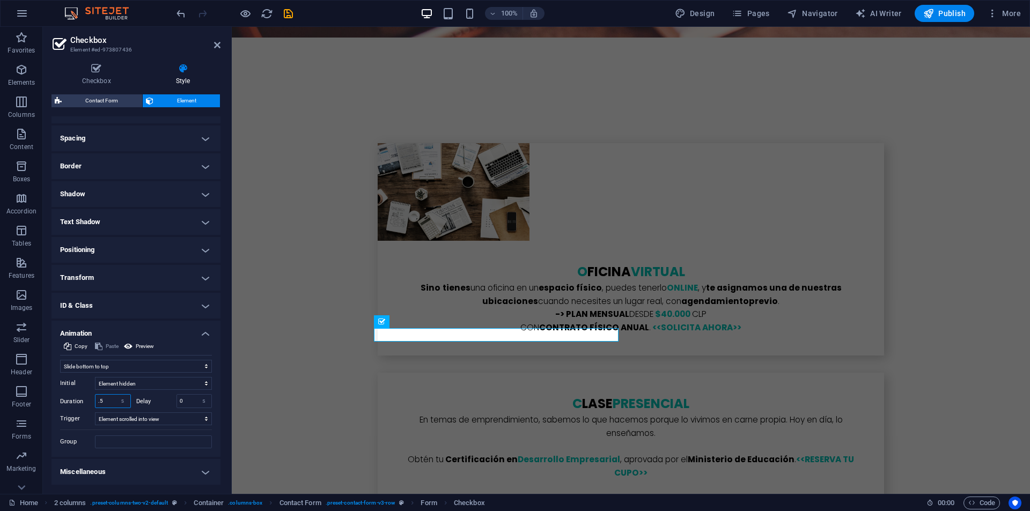
drag, startPoint x: 107, startPoint y: 482, endPoint x: 77, endPoint y: 413, distance: 74.8
click at [77, 413] on div "Initial Element hidden Element shown Duration .5 s ms Delay 0 s ms Width auto p…" at bounding box center [136, 411] width 152 height 76
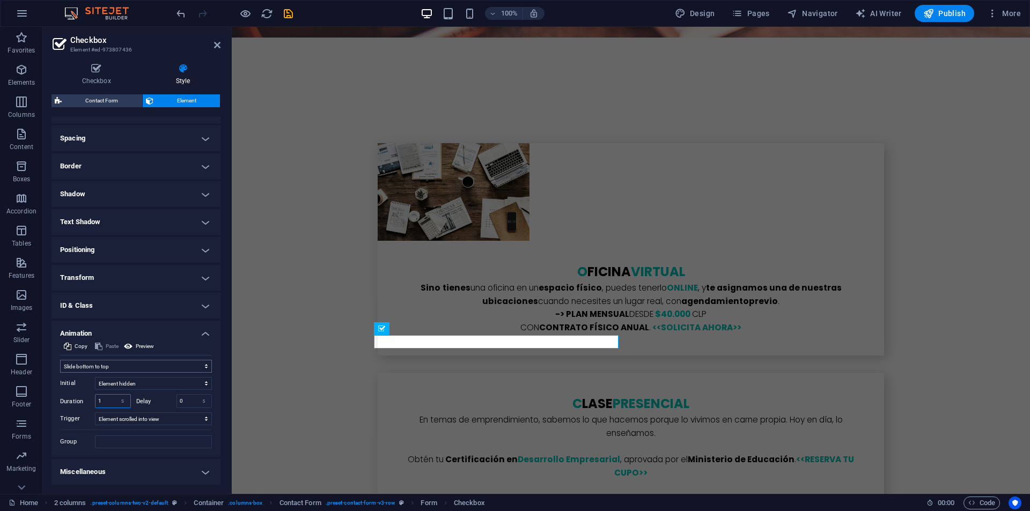
type input "1"
click at [123, 364] on select "Don't animate Show / Hide Slide up/down Zoom in/out Slide left to right Slide r…" at bounding box center [136, 366] width 152 height 13
select select "slide"
click at [60, 360] on select "Don't animate Show / Hide Slide up/down Zoom in/out Slide left to right Slide r…" at bounding box center [136, 366] width 152 height 13
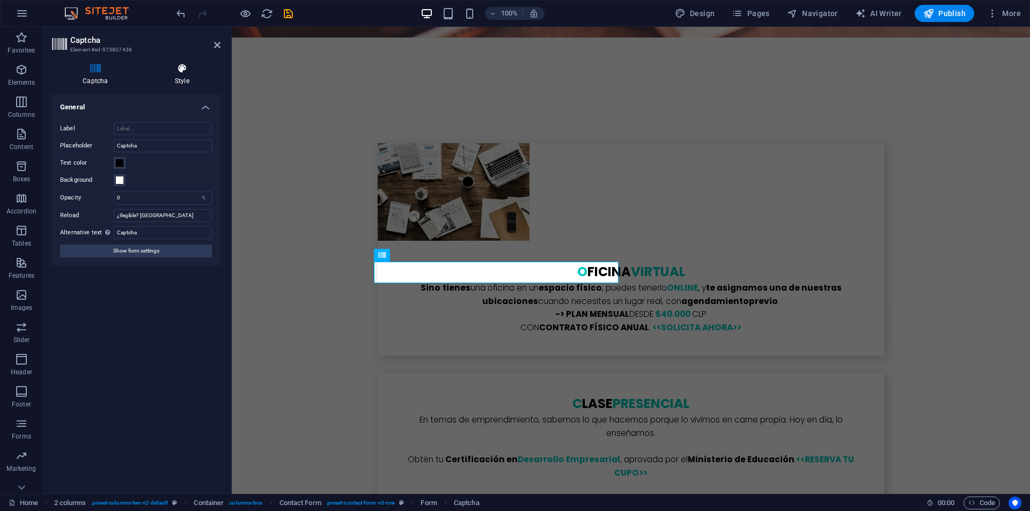
click at [176, 71] on icon at bounding box center [182, 68] width 77 height 11
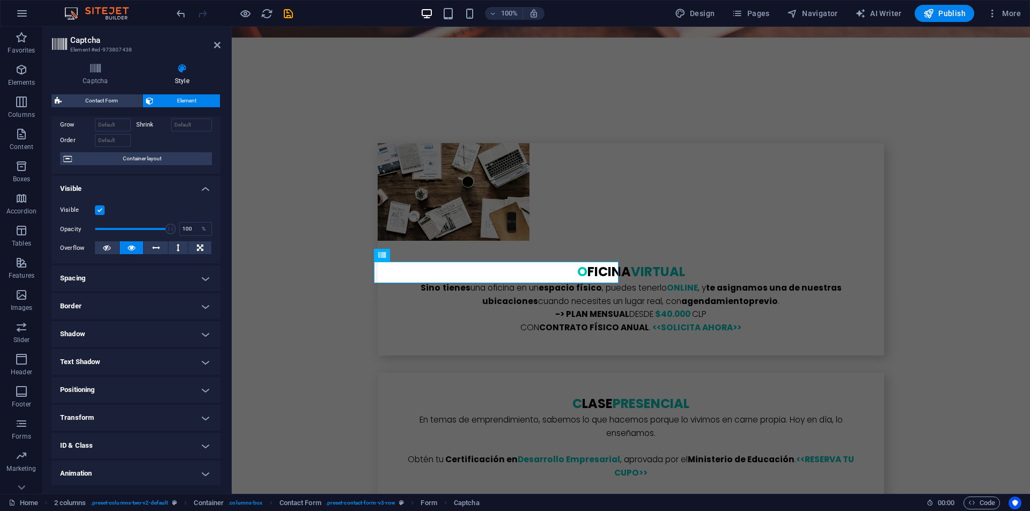
scroll to position [84, 0]
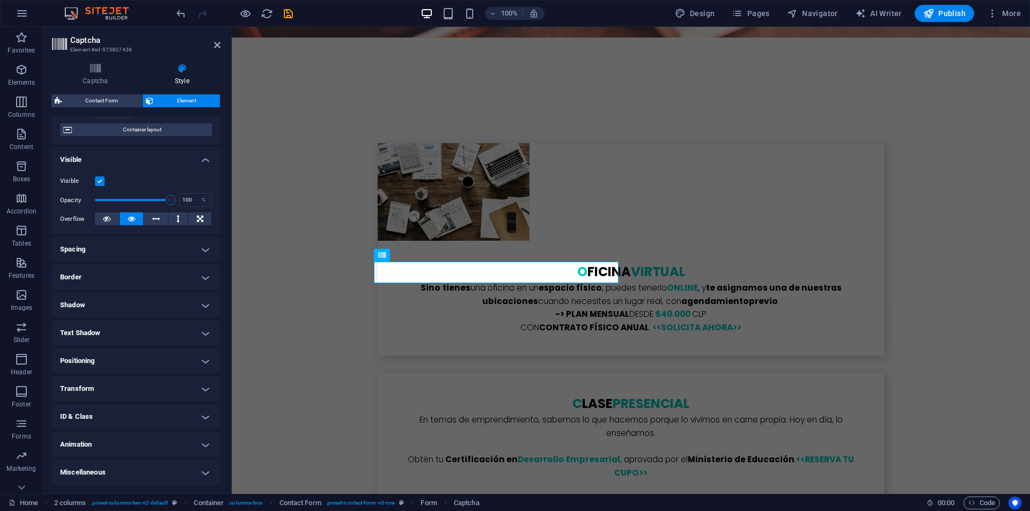
click at [109, 439] on h4 "Animation" at bounding box center [136, 445] width 169 height 26
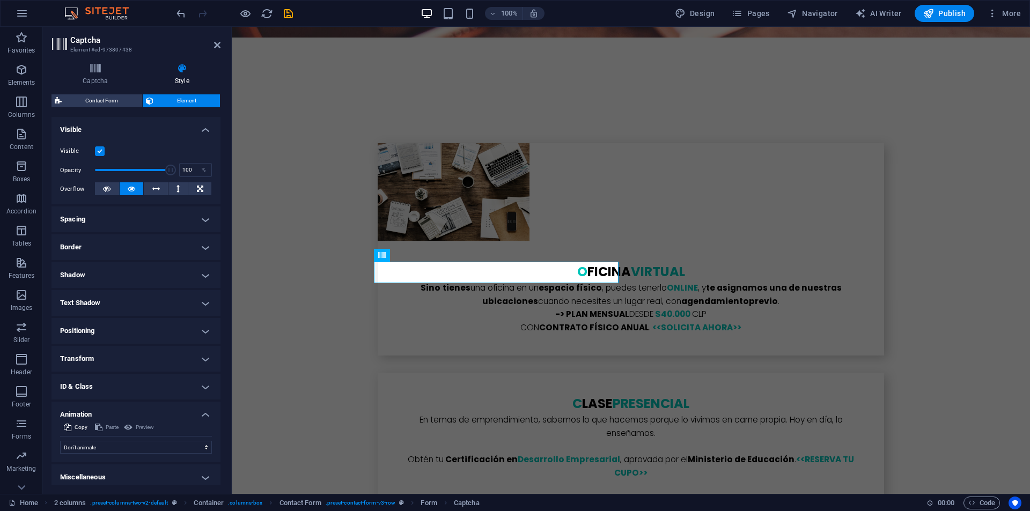
scroll to position [119, 0]
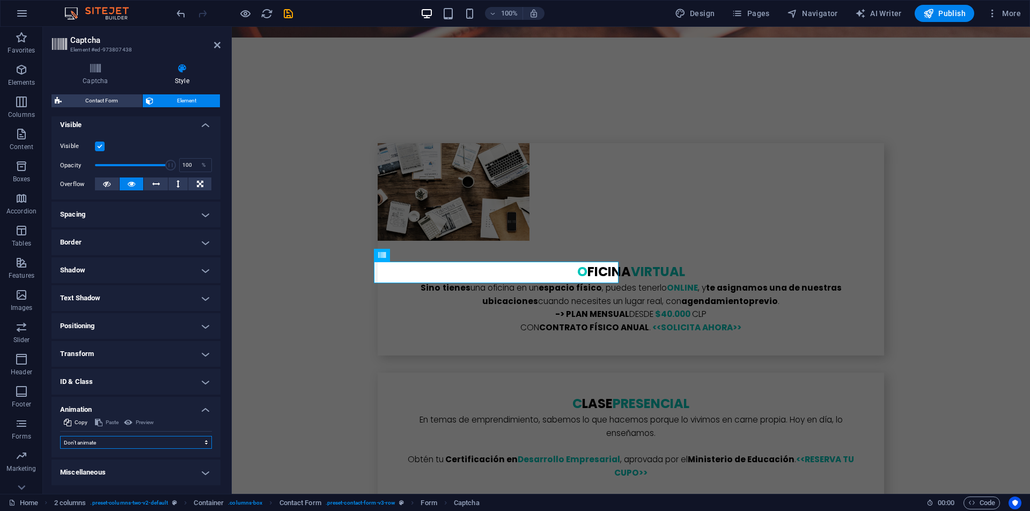
click at [109, 439] on select "Don't animate Show / Hide Slide up/down Zoom in/out Slide left to right Slide r…" at bounding box center [136, 442] width 152 height 13
click at [116, 443] on select "Don't animate Show / Hide Slide up/down Zoom in/out Slide left to right Slide r…" at bounding box center [136, 442] width 152 height 13
select select "fade"
click at [60, 436] on select "Don't animate Show / Hide Slide up/down Zoom in/out Slide left to right Slide r…" at bounding box center [136, 442] width 152 height 13
select select "scroll"
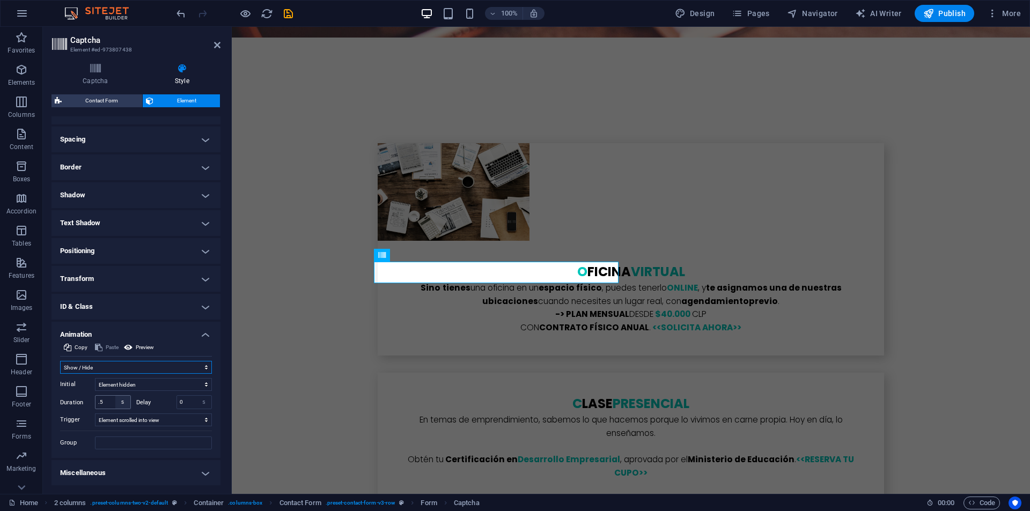
scroll to position [195, 0]
drag, startPoint x: 106, startPoint y: 398, endPoint x: 94, endPoint y: 396, distance: 11.9
click at [94, 396] on div "Duration .5 s ms" at bounding box center [95, 402] width 71 height 14
type input "1"
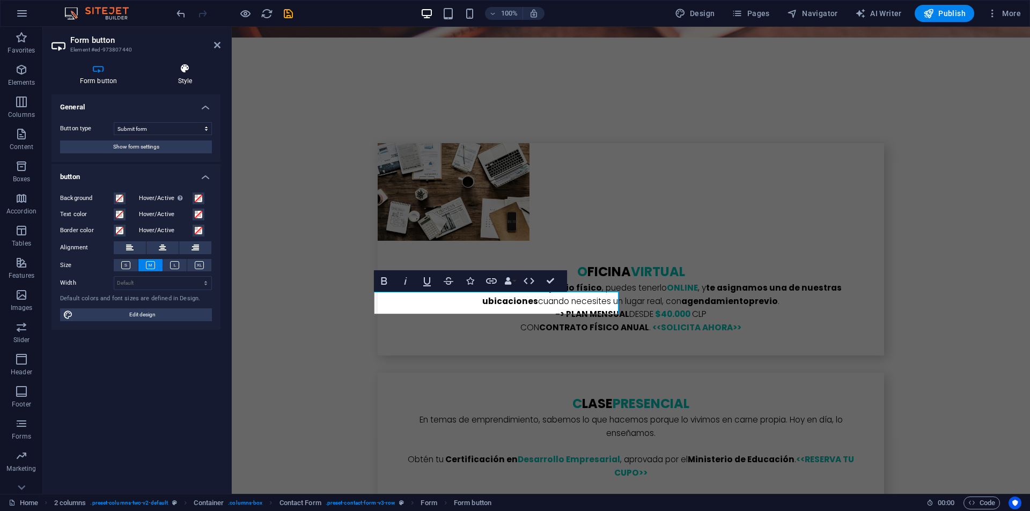
click at [192, 75] on h4 "Style" at bounding box center [185, 74] width 71 height 23
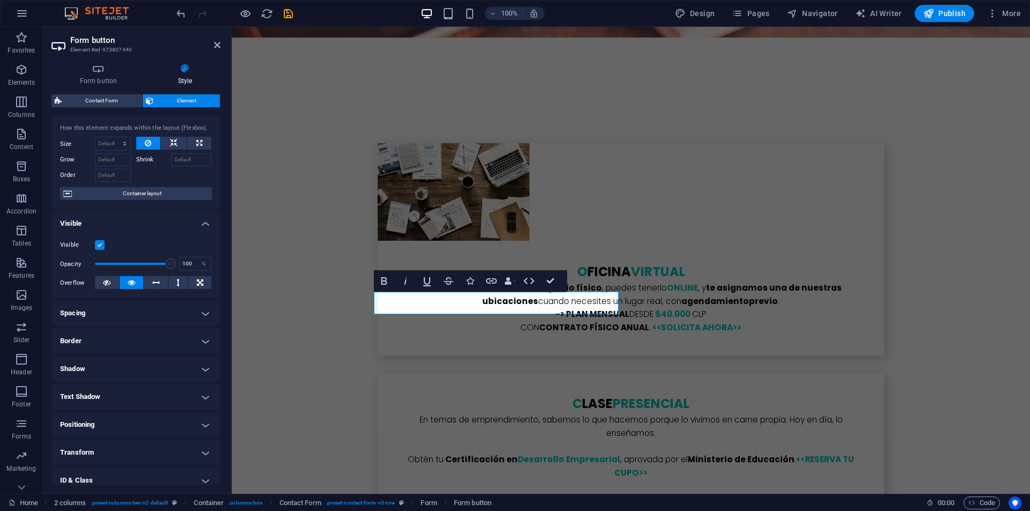
scroll to position [84, 0]
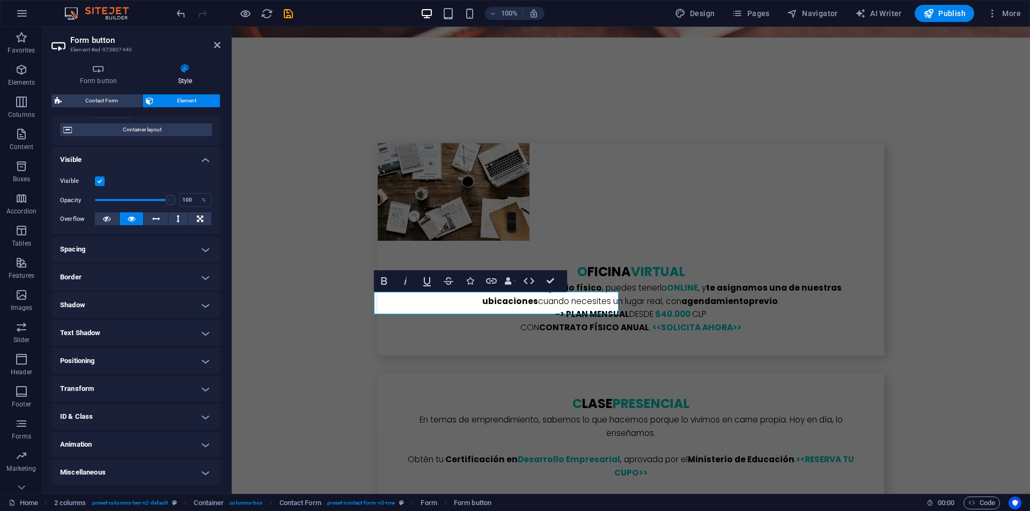
click at [85, 440] on h4 "Animation" at bounding box center [136, 445] width 169 height 26
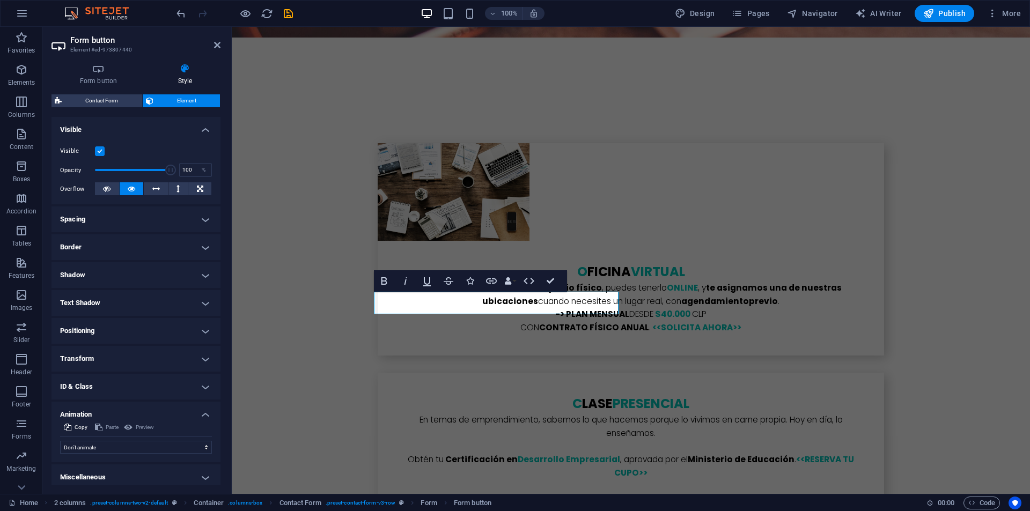
scroll to position [119, 0]
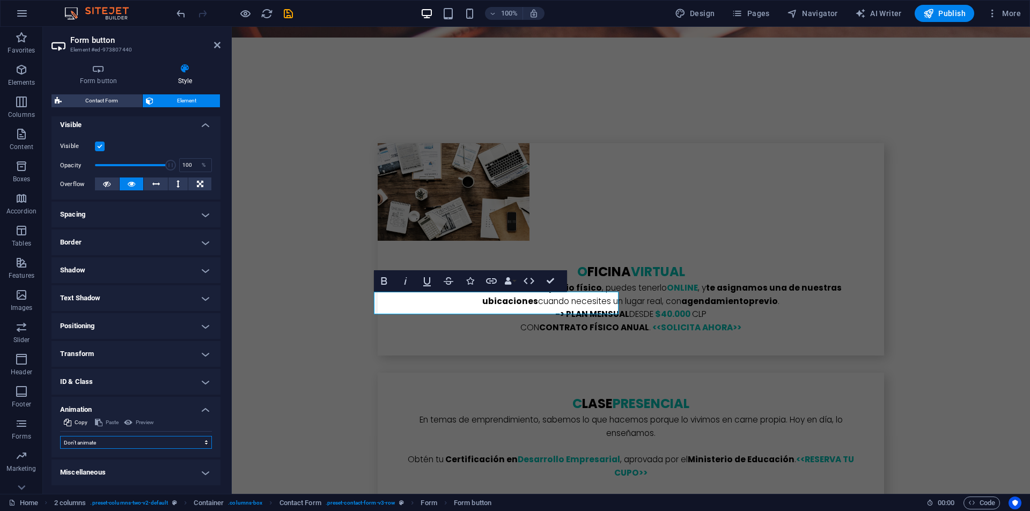
click at [84, 444] on select "Don't animate Show / Hide Slide up/down Zoom in/out Slide left to right Slide r…" at bounding box center [136, 442] width 152 height 13
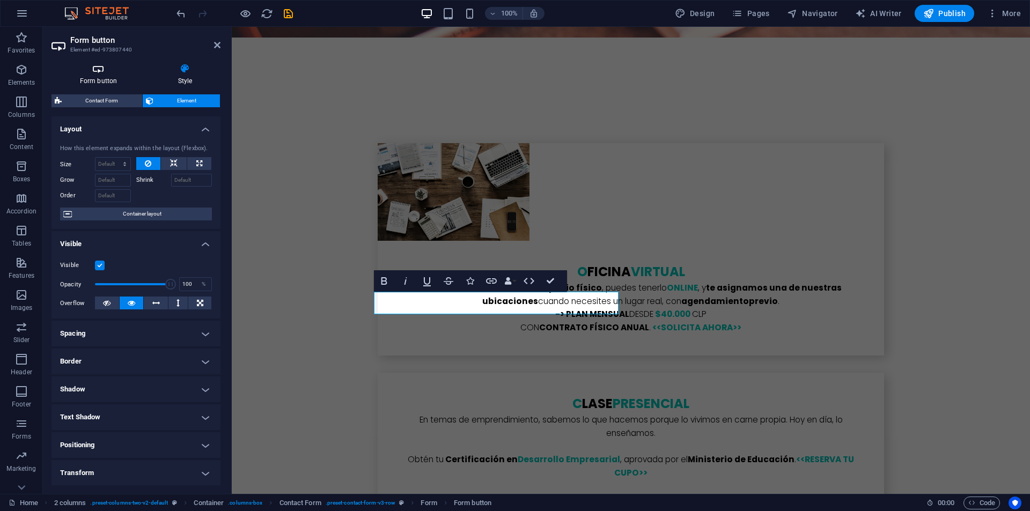
click at [98, 69] on icon at bounding box center [99, 68] width 94 height 11
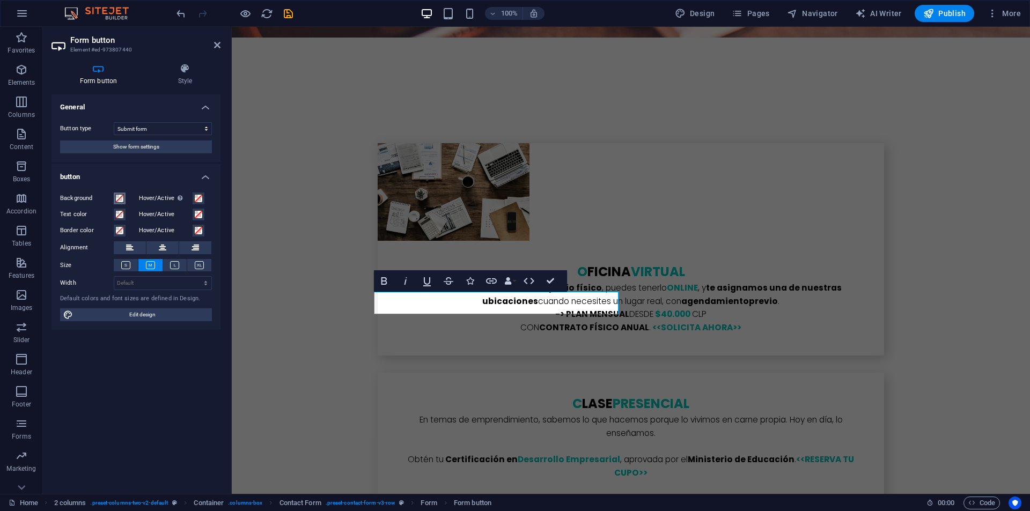
click at [120, 196] on span at bounding box center [119, 198] width 9 height 9
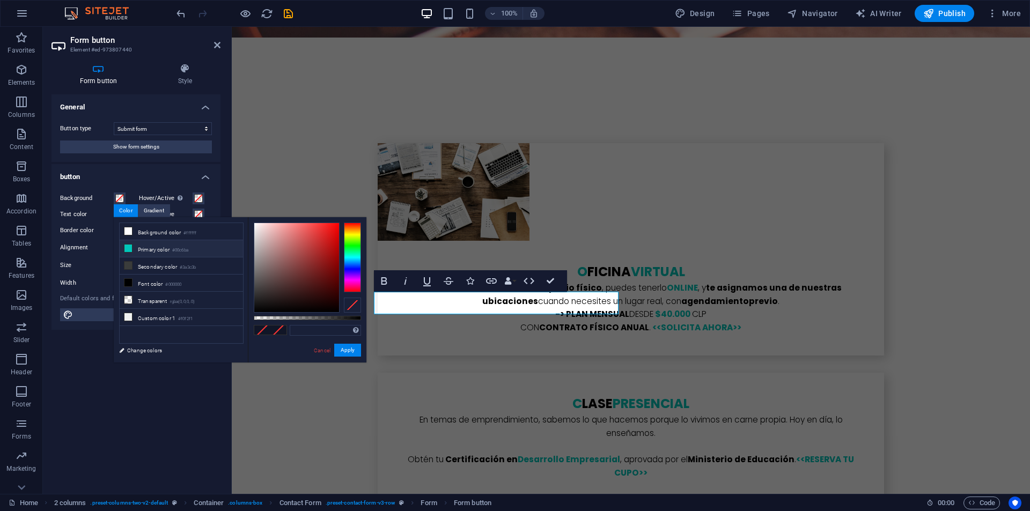
click at [136, 247] on li "Primary color #00c6ba" at bounding box center [181, 248] width 123 height 17
type input "#00c6ba"
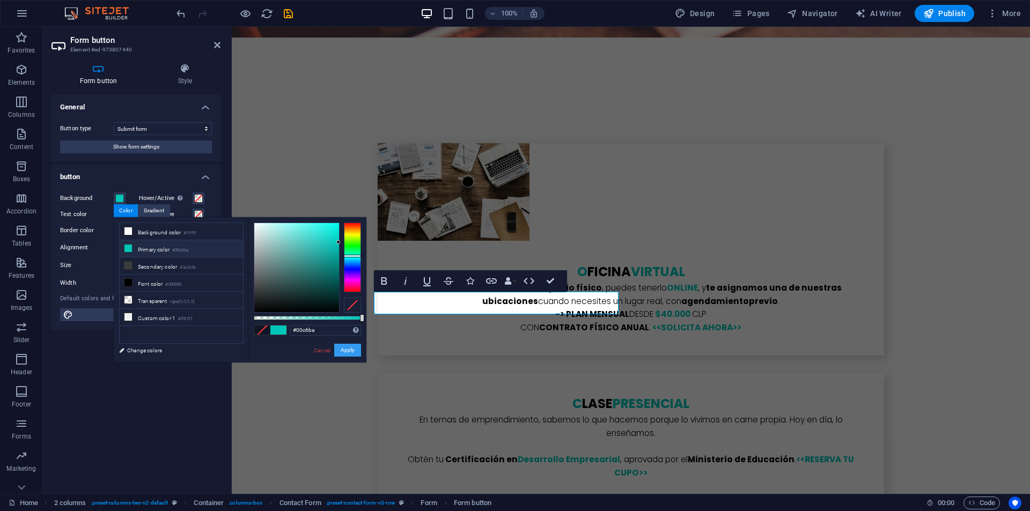
click at [348, 352] on button "Apply" at bounding box center [347, 350] width 27 height 13
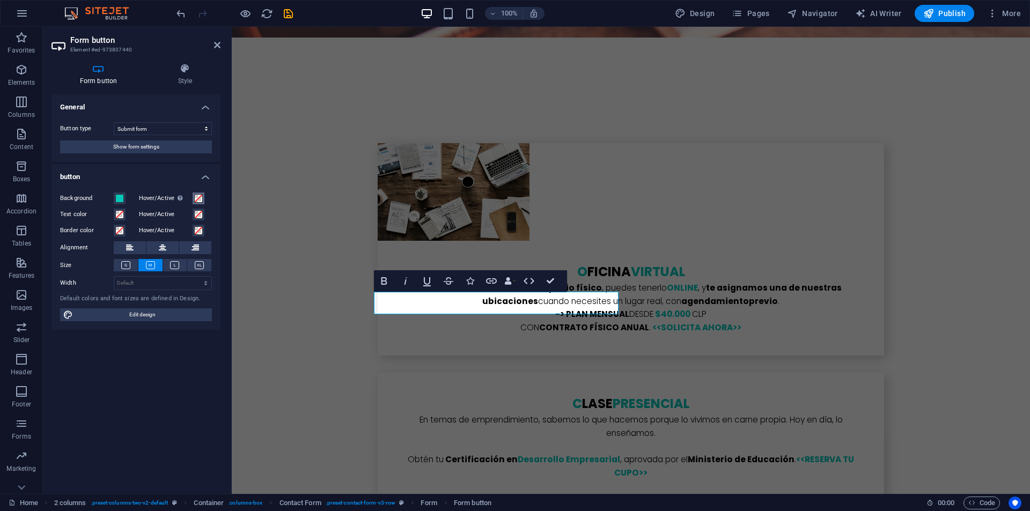
click at [196, 200] on span at bounding box center [198, 198] width 9 height 9
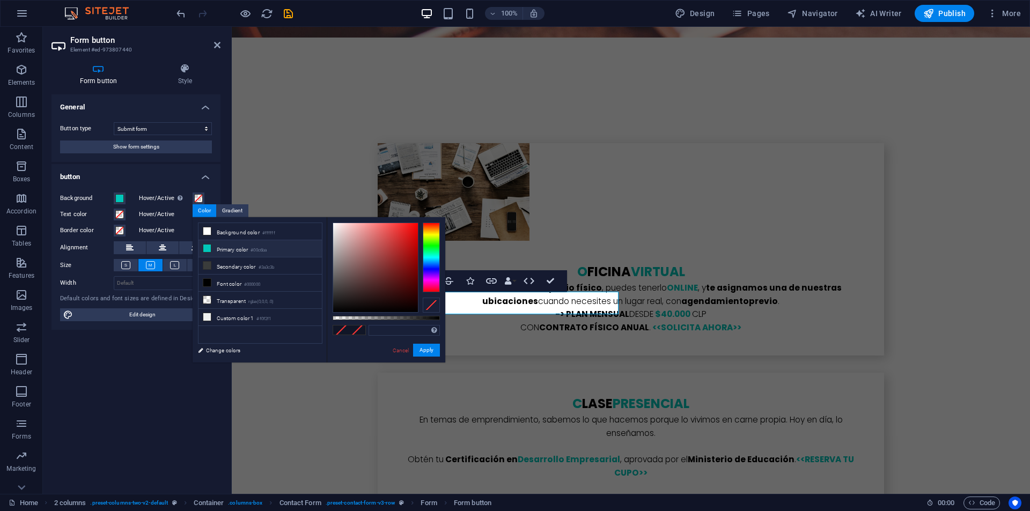
click at [262, 254] on li "Primary color #00c6ba" at bounding box center [260, 248] width 123 height 17
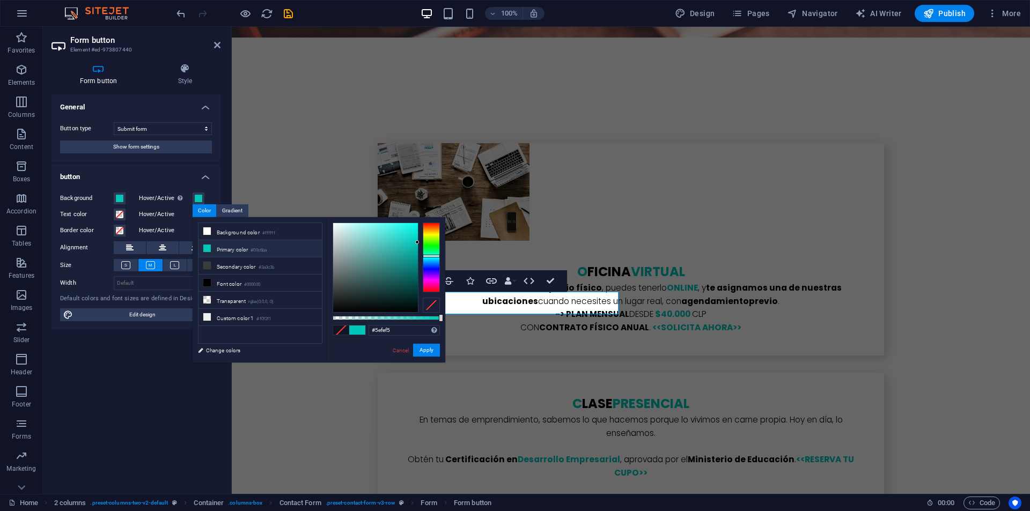
type input "#5efff5"
drag, startPoint x: 394, startPoint y: 245, endPoint x: 154, endPoint y: 189, distance: 246.4
click at [386, 216] on body "emprende.work Home Favorites Elements Columns Content Boxes Accordion Tables Fe…" at bounding box center [515, 255] width 1030 height 511
click at [426, 353] on button "Apply" at bounding box center [426, 350] width 27 height 13
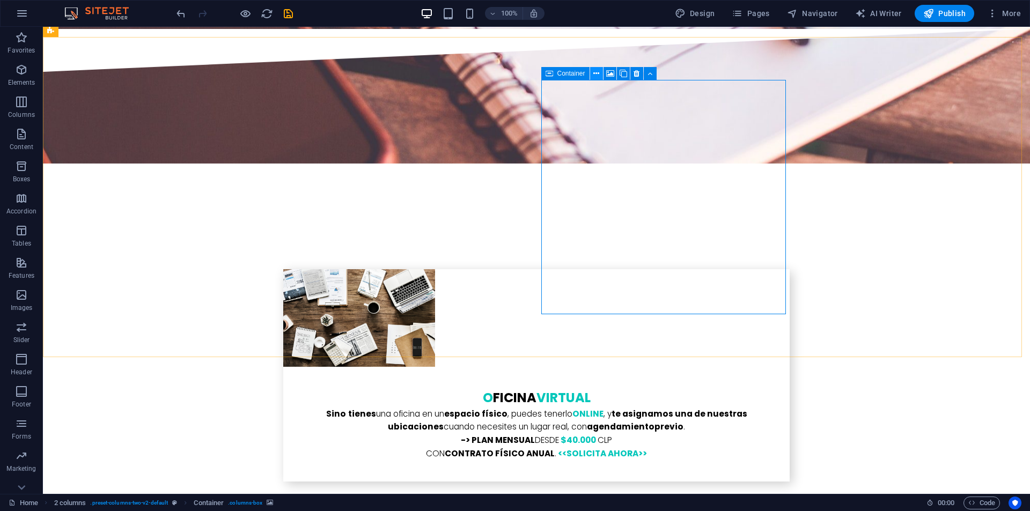
click at [593, 75] on button at bounding box center [596, 73] width 13 height 13
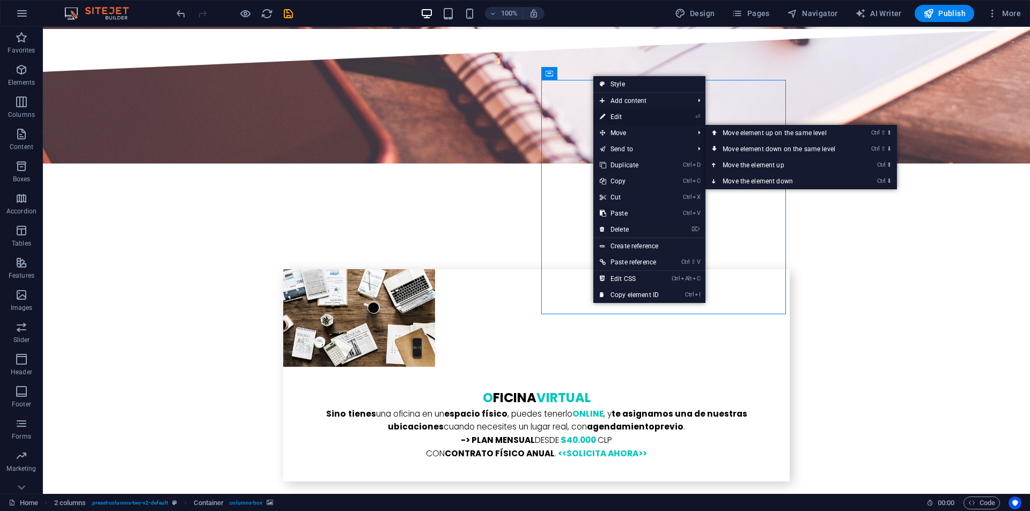
click at [615, 118] on link "⏎ Edit" at bounding box center [630, 117] width 72 height 16
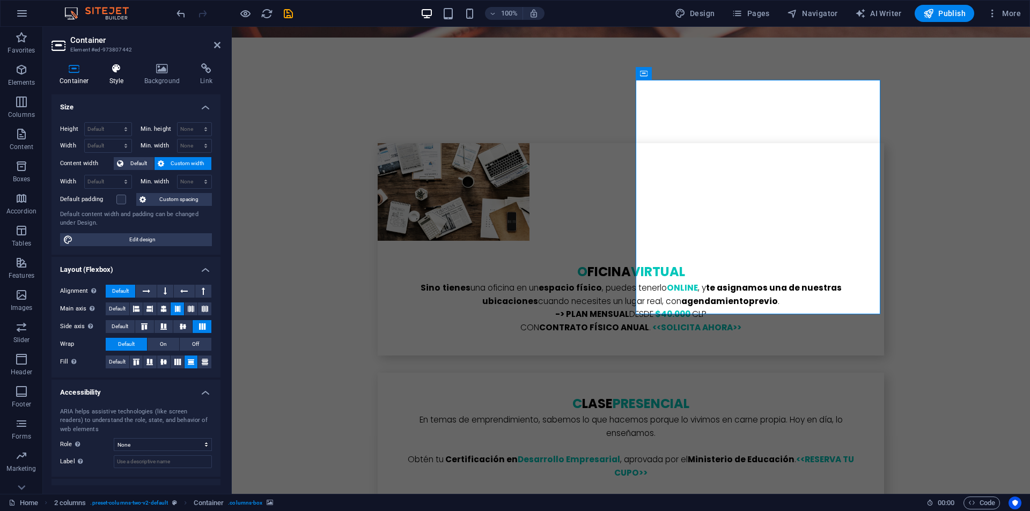
click at [120, 71] on icon at bounding box center [116, 68] width 31 height 11
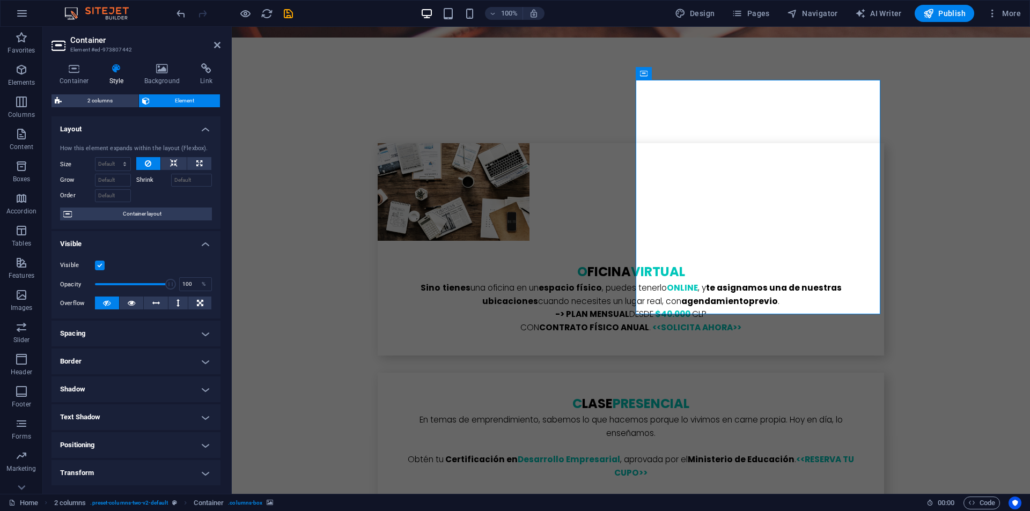
scroll to position [84, 0]
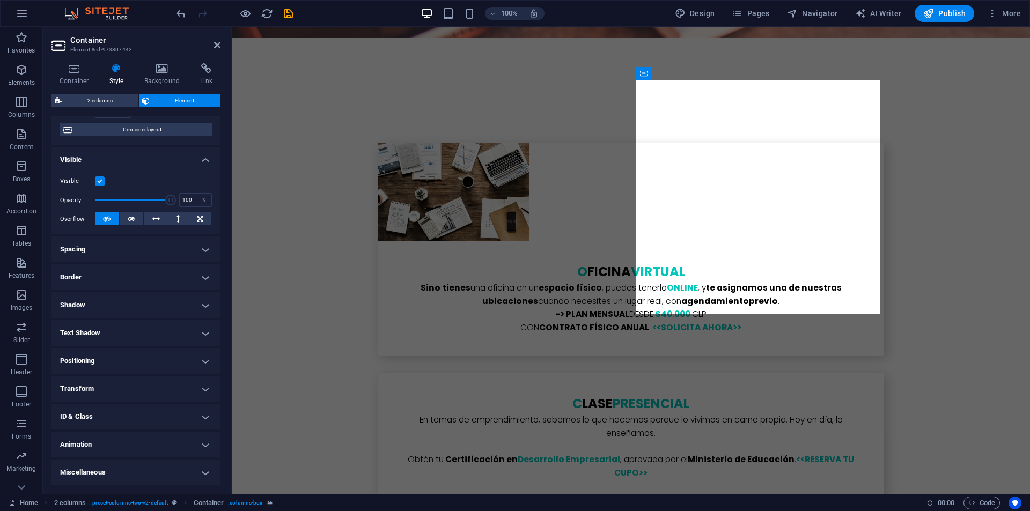
click at [85, 444] on h4 "Animation" at bounding box center [136, 445] width 169 height 26
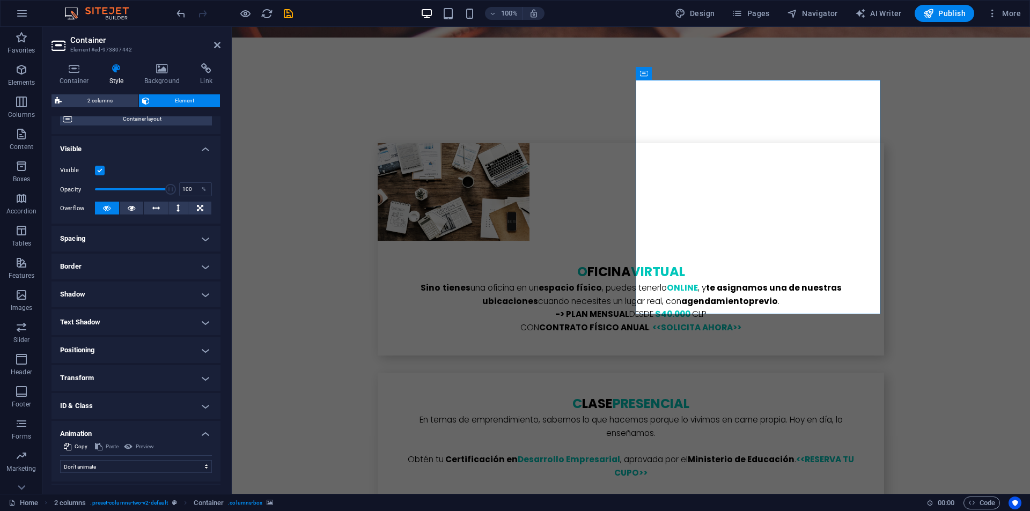
scroll to position [119, 0]
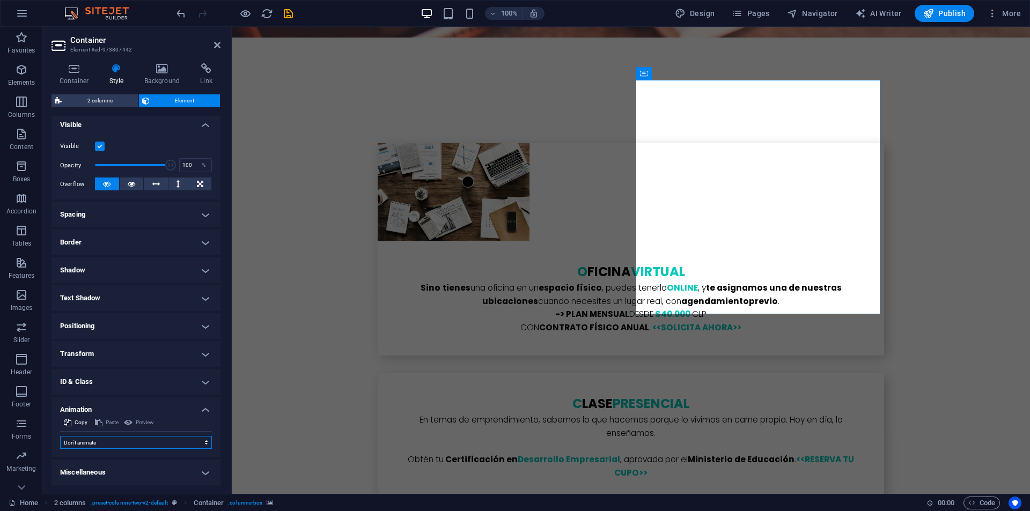
click at [98, 440] on select "Don't animate Show / Hide Slide up/down Zoom in/out Slide left to right Slide r…" at bounding box center [136, 442] width 152 height 13
select select "fade"
click at [60, 436] on select "Don't animate Show / Hide Slide up/down Zoom in/out Slide left to right Slide r…" at bounding box center [136, 442] width 152 height 13
select select "scroll"
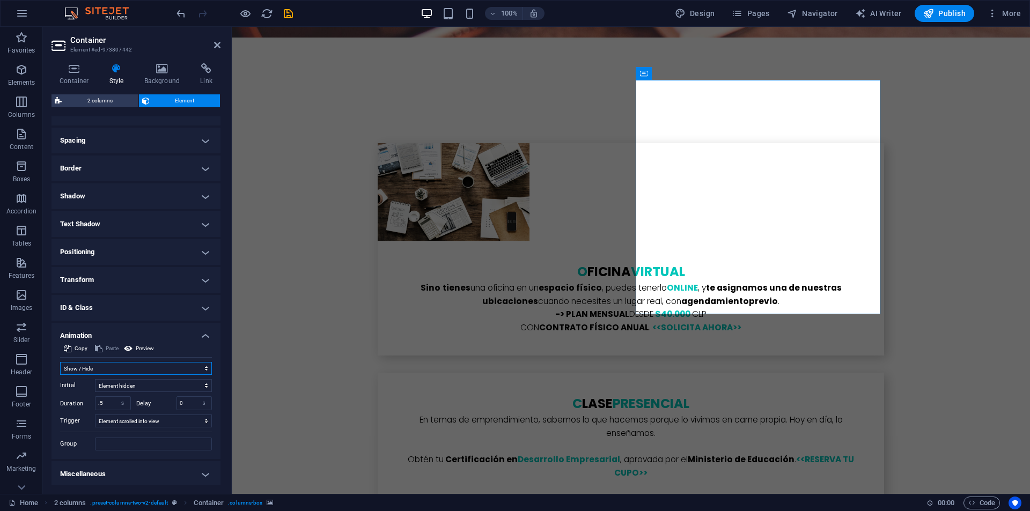
scroll to position [195, 0]
drag, startPoint x: 111, startPoint y: 403, endPoint x: 94, endPoint y: 401, distance: 16.7
click at [94, 401] on div "Duration .5 s ms" at bounding box center [95, 402] width 71 height 14
type input "1"
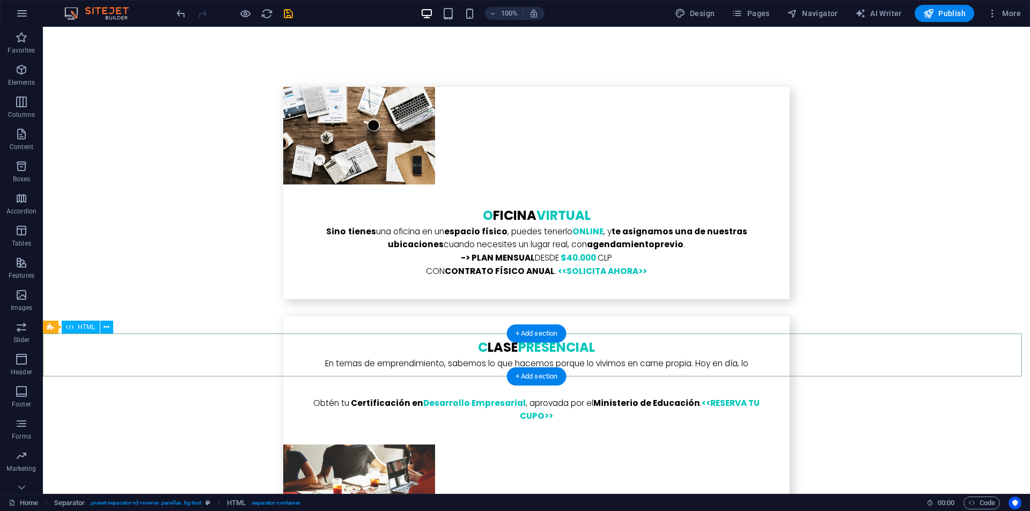
scroll to position [4237, 0]
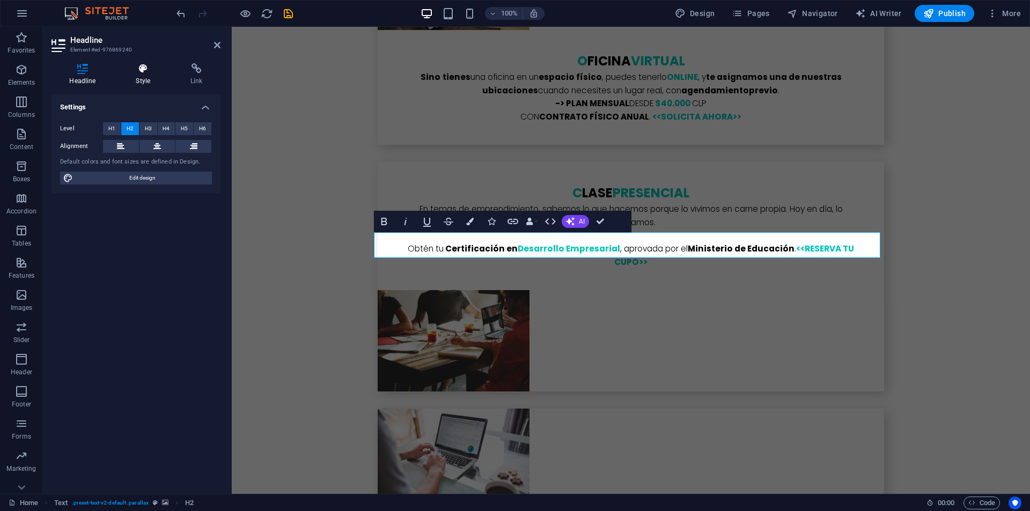
click at [148, 71] on icon at bounding box center [143, 68] width 50 height 11
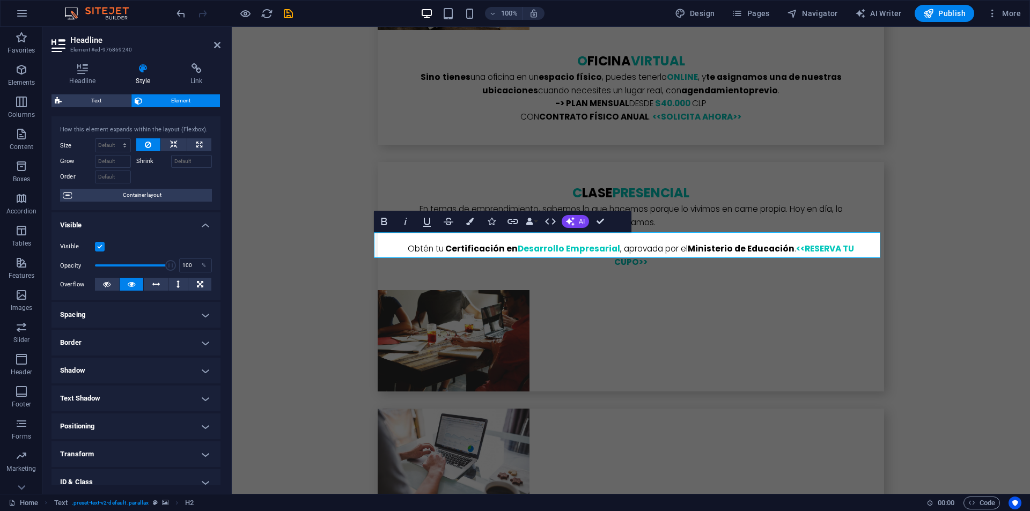
scroll to position [84, 0]
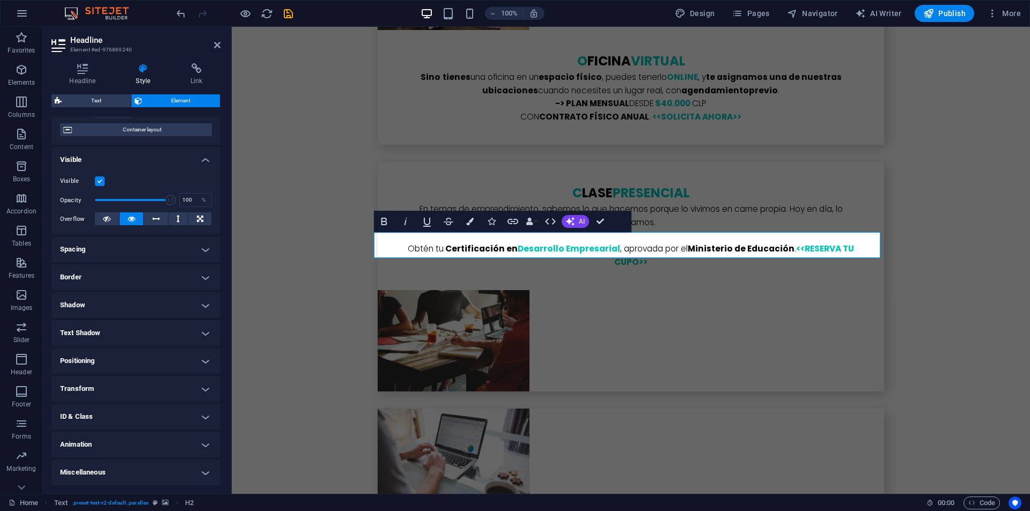
click at [92, 447] on h4 "Animation" at bounding box center [136, 445] width 169 height 26
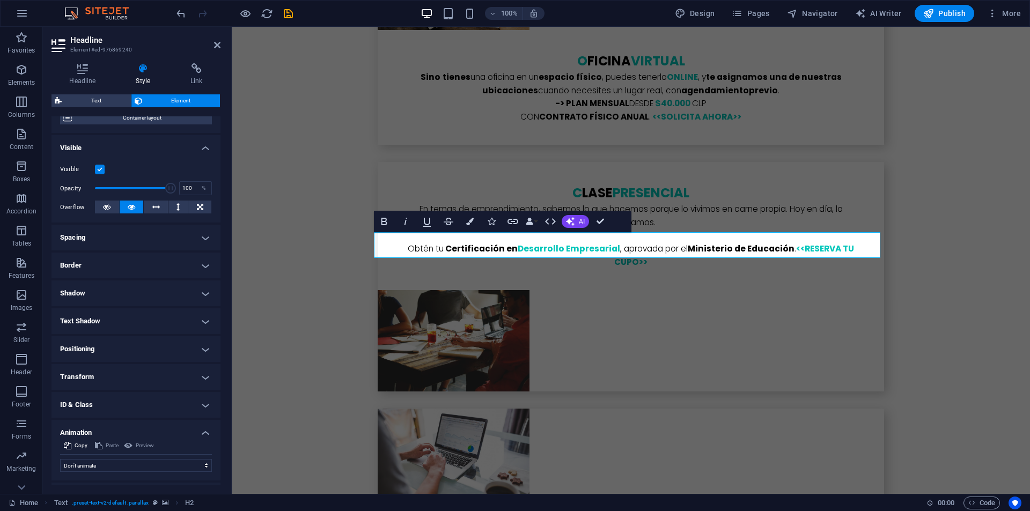
scroll to position [119, 0]
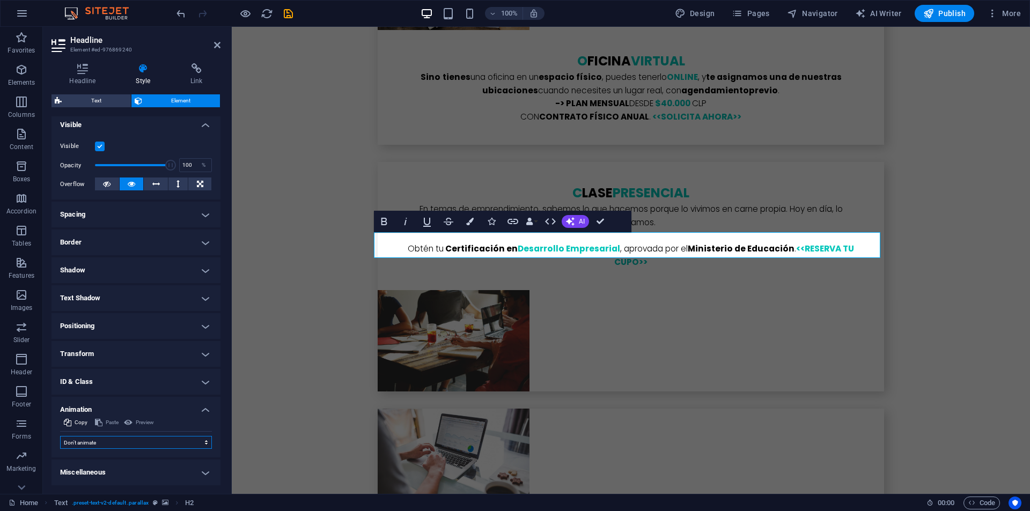
click at [96, 443] on select "Don't animate Show / Hide Slide up/down Zoom in/out Slide left to right Slide r…" at bounding box center [136, 442] width 152 height 13
click at [97, 441] on select "Don't animate Show / Hide Slide up/down Zoom in/out Slide left to right Slide r…" at bounding box center [136, 442] width 152 height 13
select select "move-top-to-bottom"
click at [60, 436] on select "Don't animate Show / Hide Slide up/down Zoom in/out Slide left to right Slide r…" at bounding box center [136, 442] width 152 height 13
select select "scroll"
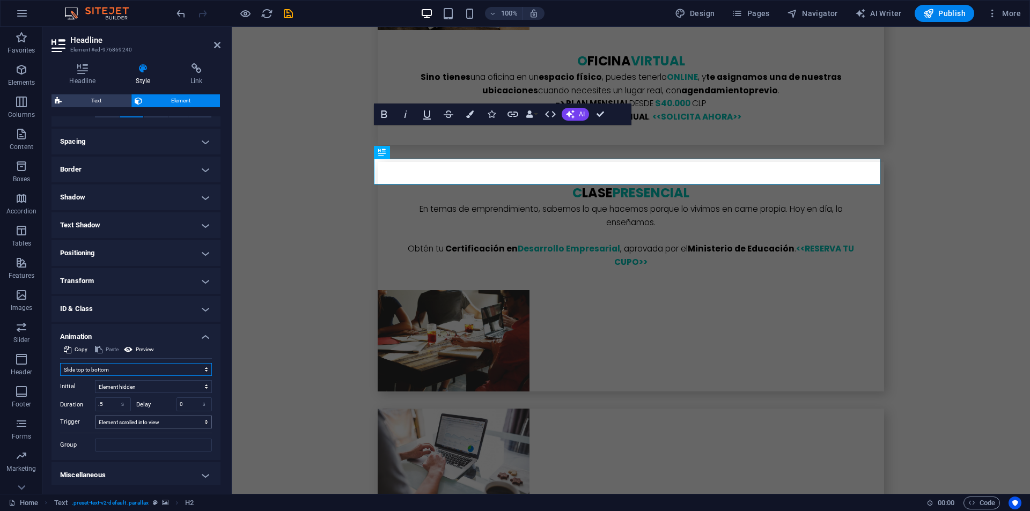
scroll to position [195, 0]
drag, startPoint x: 111, startPoint y: 403, endPoint x: 72, endPoint y: 410, distance: 39.3
click at [72, 411] on div "Initial Element hidden Element shown Duration .5 s ms Delay 0 s ms Width auto p…" at bounding box center [136, 412] width 152 height 76
type input "2"
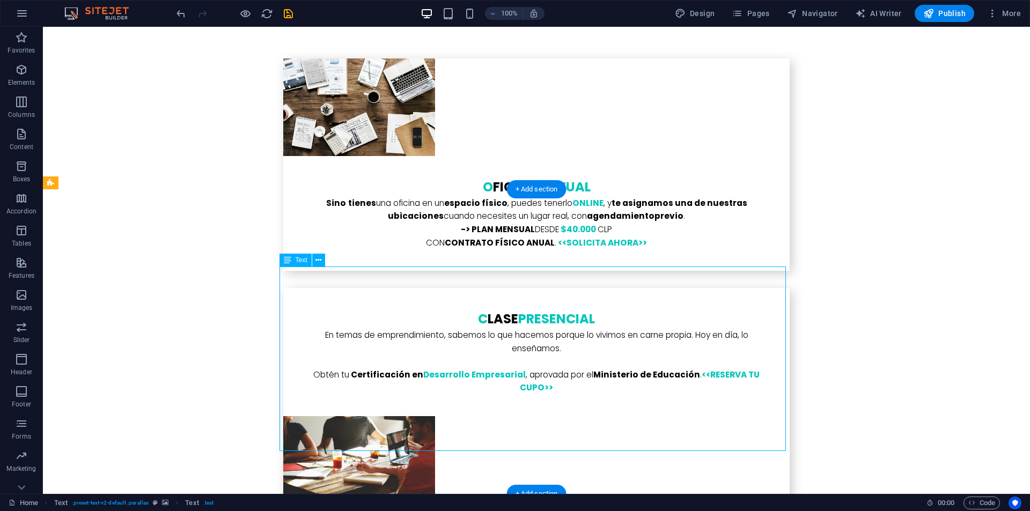
drag, startPoint x: 434, startPoint y: 309, endPoint x: 428, endPoint y: 303, distance: 8.3
drag, startPoint x: 469, startPoint y: 326, endPoint x: 280, endPoint y: 326, distance: 189.5
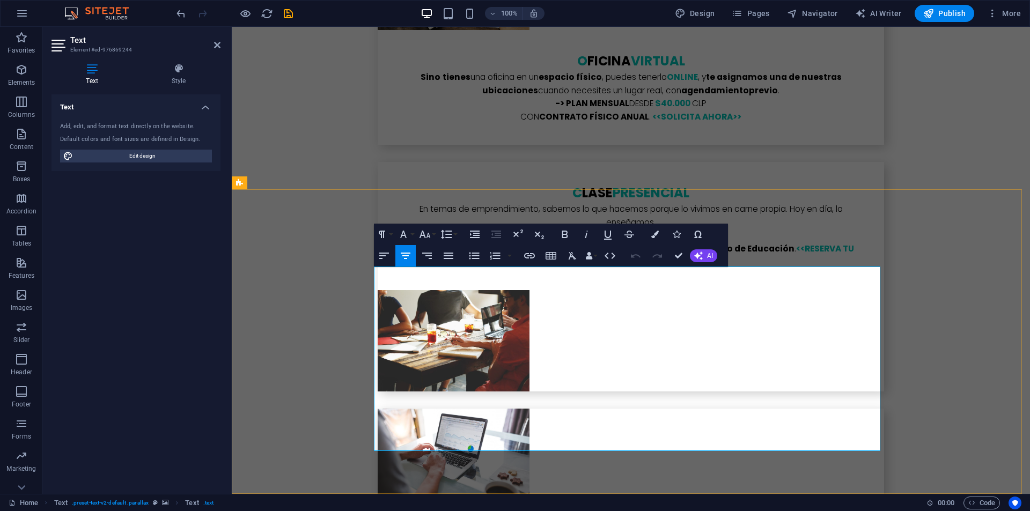
drag, startPoint x: 587, startPoint y: 435, endPoint x: 580, endPoint y: 435, distance: 7.0
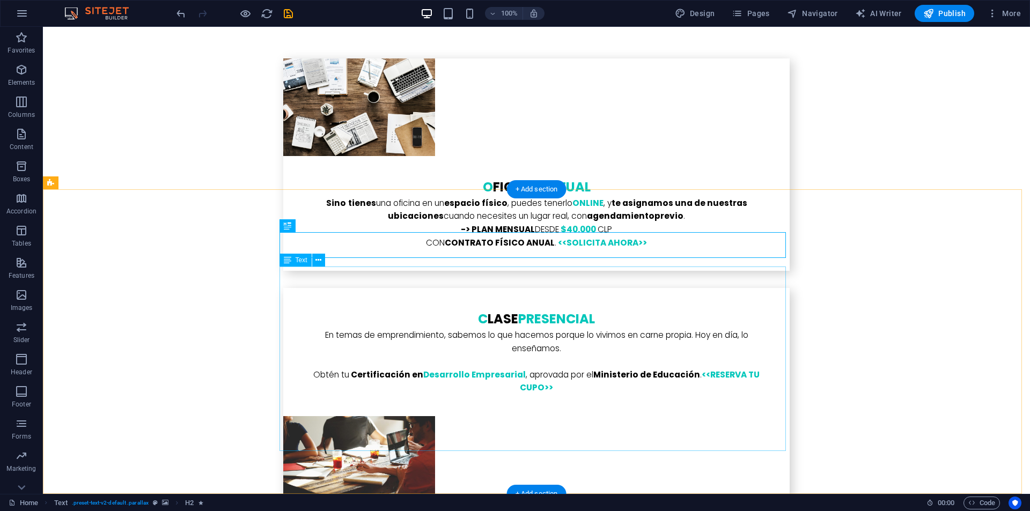
click at [320, 260] on icon at bounding box center [319, 260] width 6 height 11
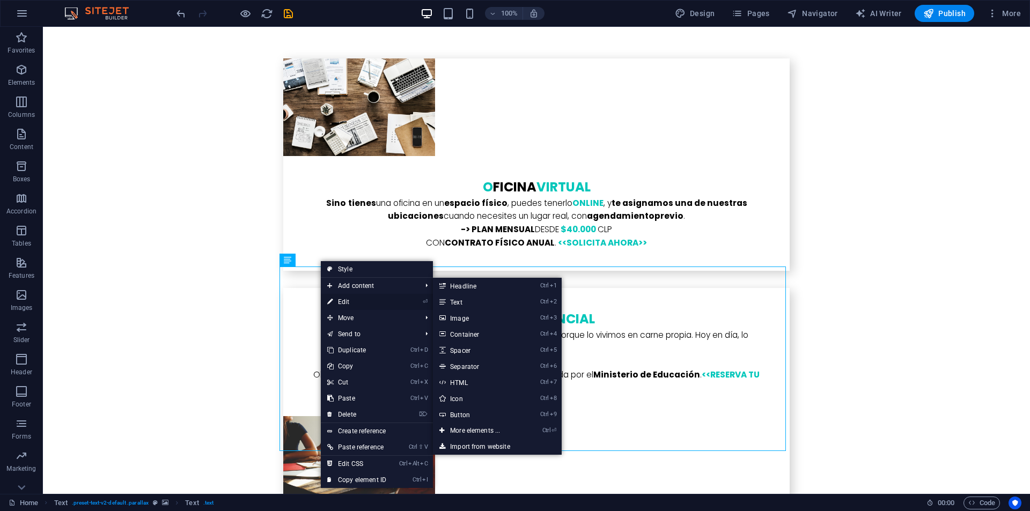
click at [344, 303] on link "⏎ Edit" at bounding box center [357, 302] width 72 height 16
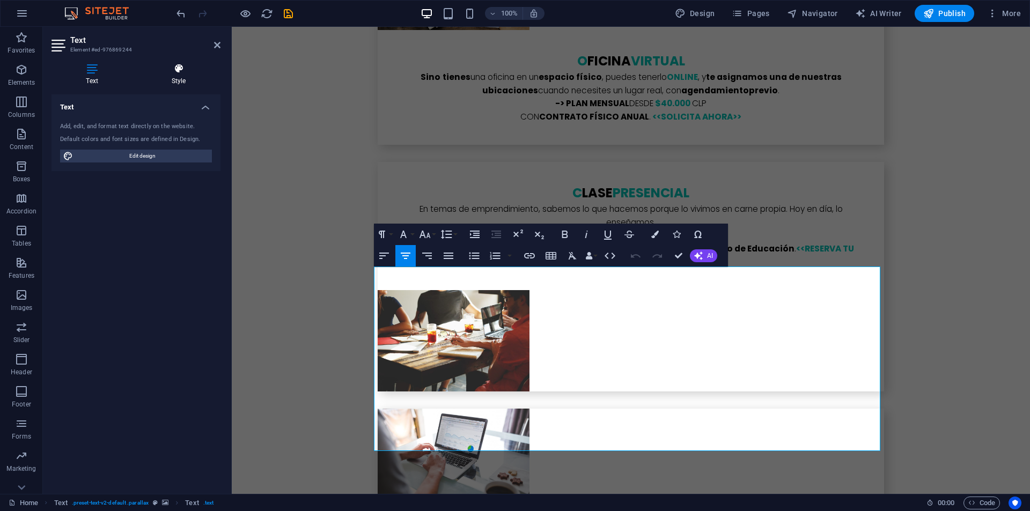
click at [186, 65] on icon at bounding box center [179, 68] width 84 height 11
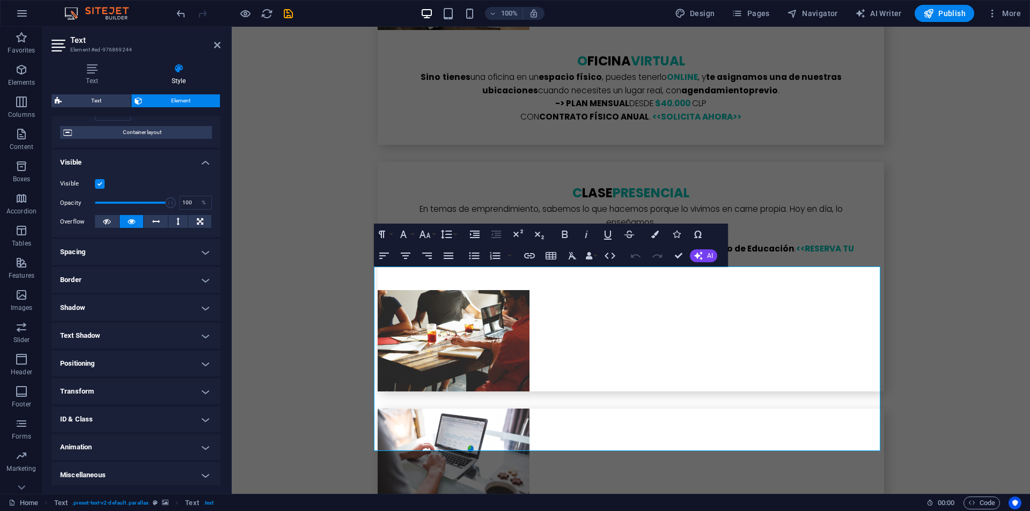
scroll to position [84, 0]
click at [70, 446] on h4 "Animation" at bounding box center [136, 445] width 169 height 26
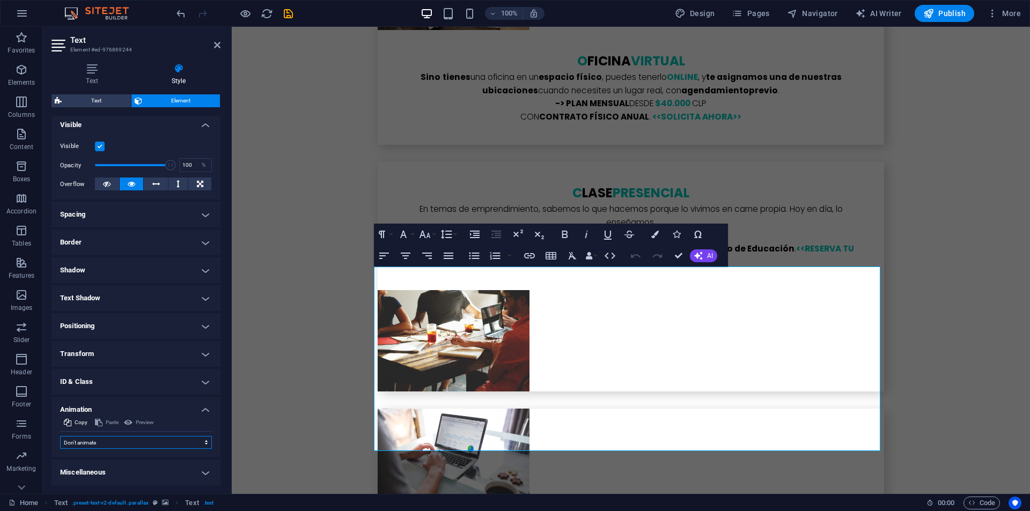
click at [90, 438] on select "Don't animate Show / Hide Slide up/down Zoom in/out Slide left to right Slide r…" at bounding box center [136, 442] width 152 height 13
select select "shrink"
click at [60, 436] on select "Don't animate Show / Hide Slide up/down Zoom in/out Slide left to right Slide r…" at bounding box center [136, 442] width 152 height 13
select select "scroll"
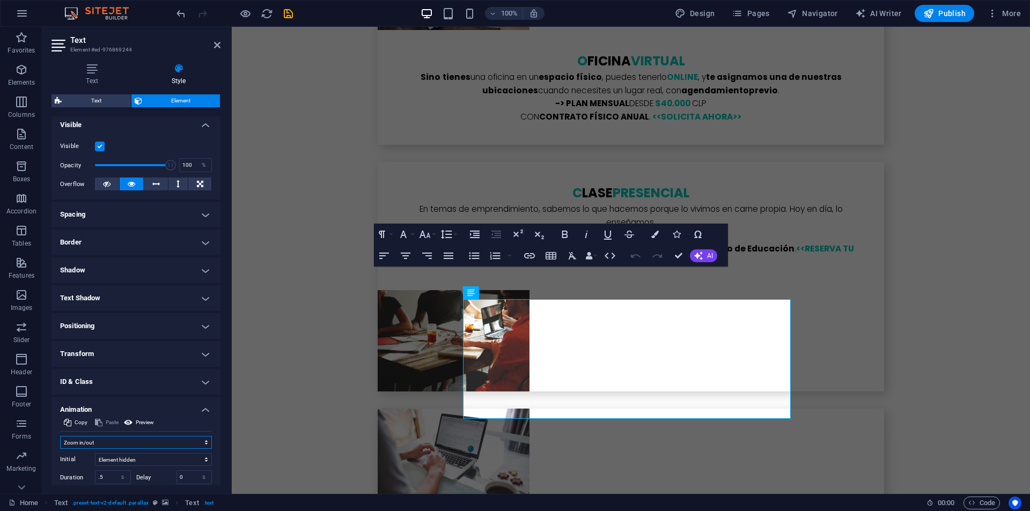
click at [104, 440] on select "Don't animate Show / Hide Slide up/down Zoom in/out Slide left to right Slide r…" at bounding box center [136, 442] width 152 height 13
select select "slide"
click at [60, 436] on select "Don't animate Show / Hide Slide up/down Zoom in/out Slide left to right Slide r…" at bounding box center [136, 442] width 152 height 13
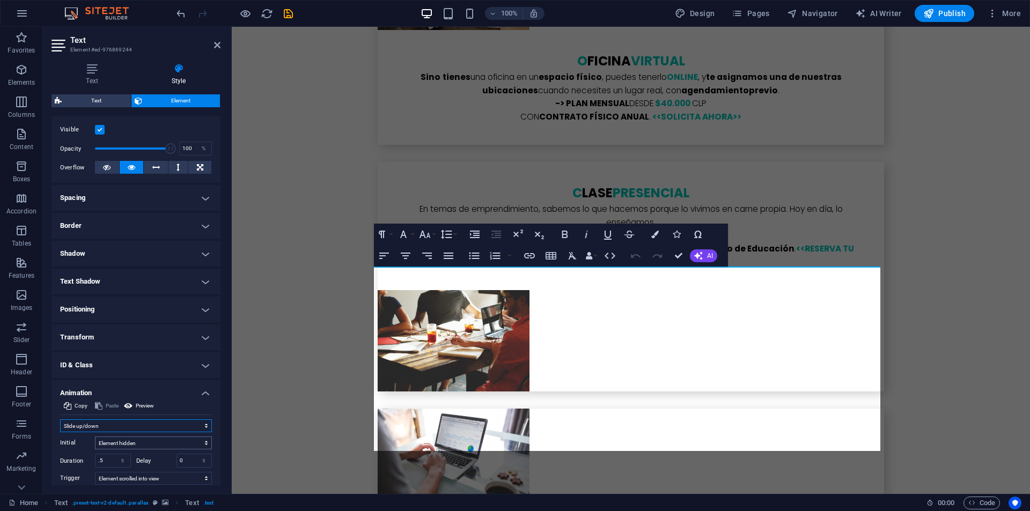
scroll to position [195, 0]
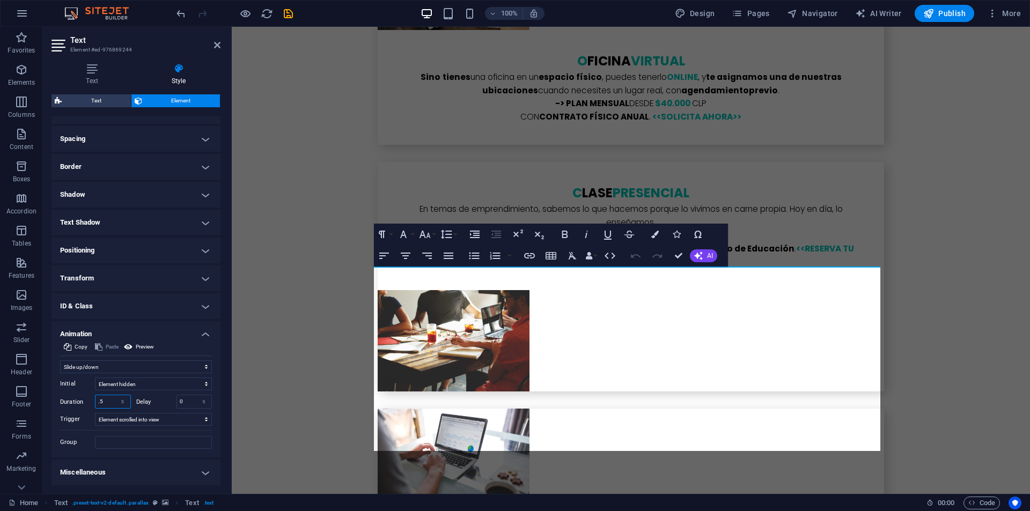
drag, startPoint x: 107, startPoint y: 396, endPoint x: 95, endPoint y: 393, distance: 12.2
click at [95, 393] on div "Initial Element hidden Element shown Duration .5 s ms Delay 0 s ms Width auto p…" at bounding box center [136, 412] width 152 height 76
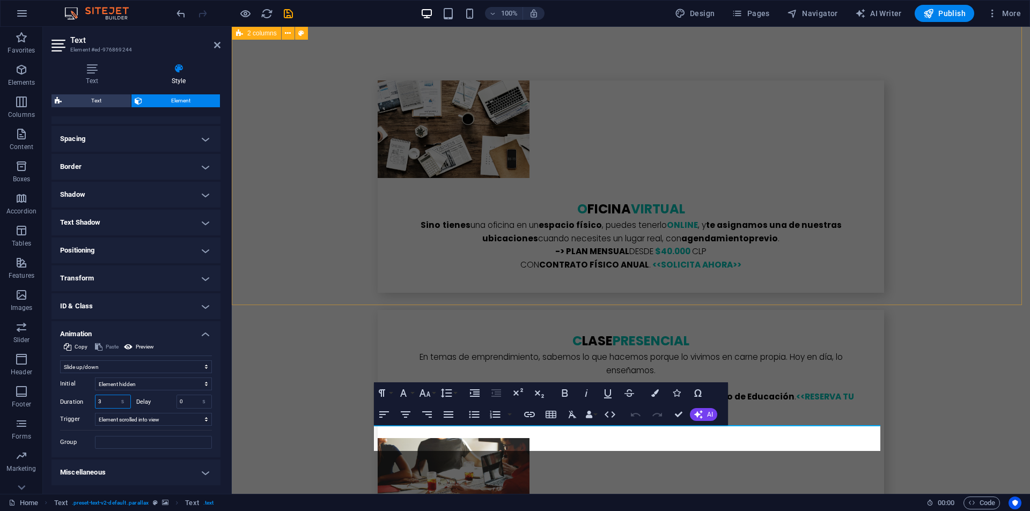
type input "3"
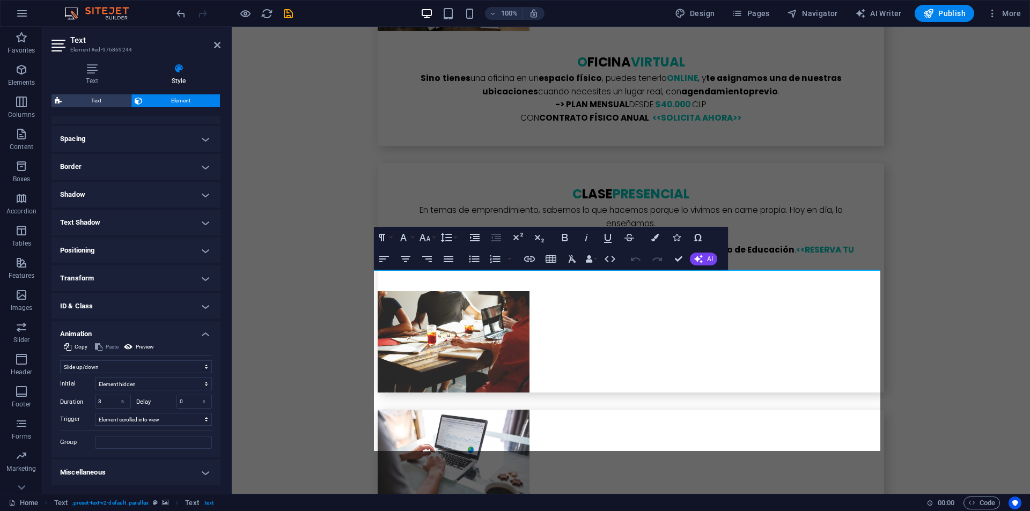
scroll to position [4237, 0]
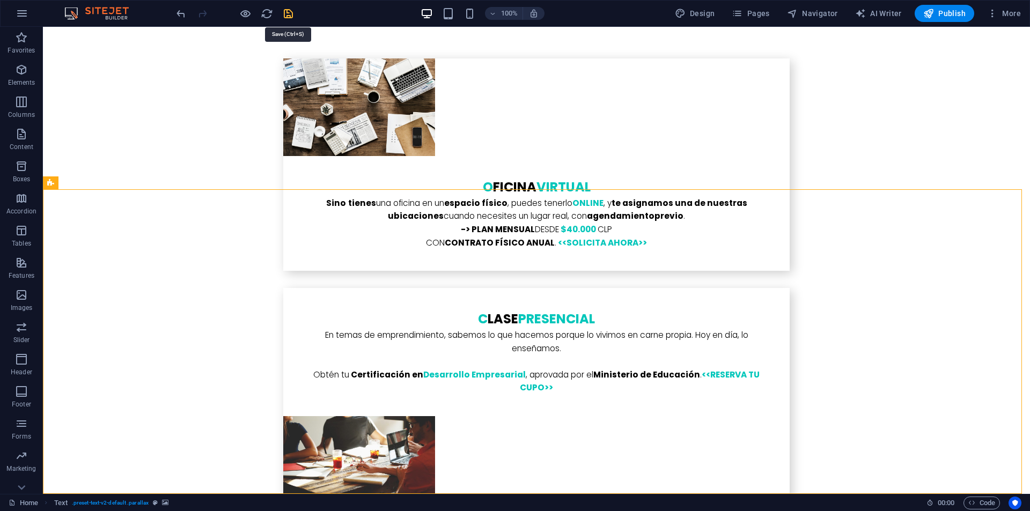
click at [290, 11] on icon "save" at bounding box center [288, 14] width 12 height 12
checkbox input "false"
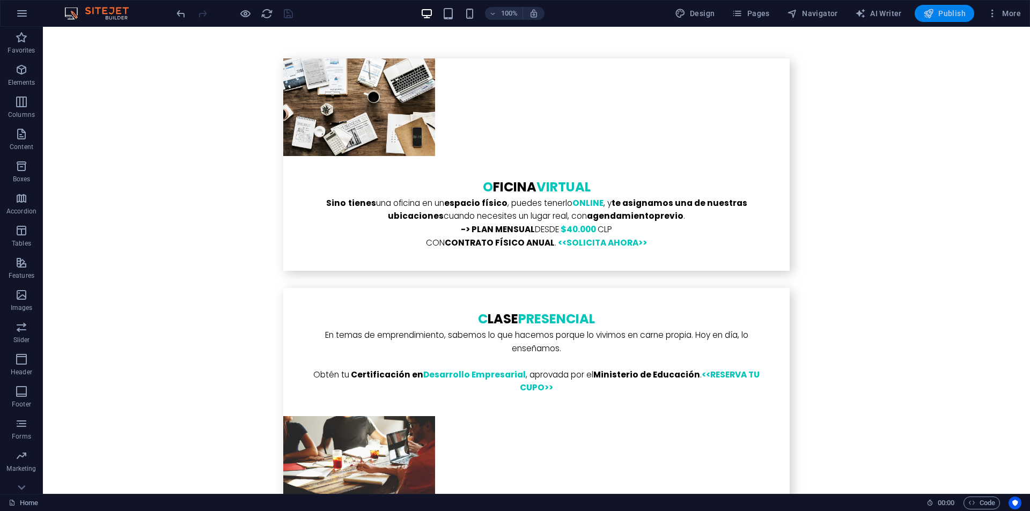
click at [958, 8] on button "Publish" at bounding box center [945, 13] width 60 height 17
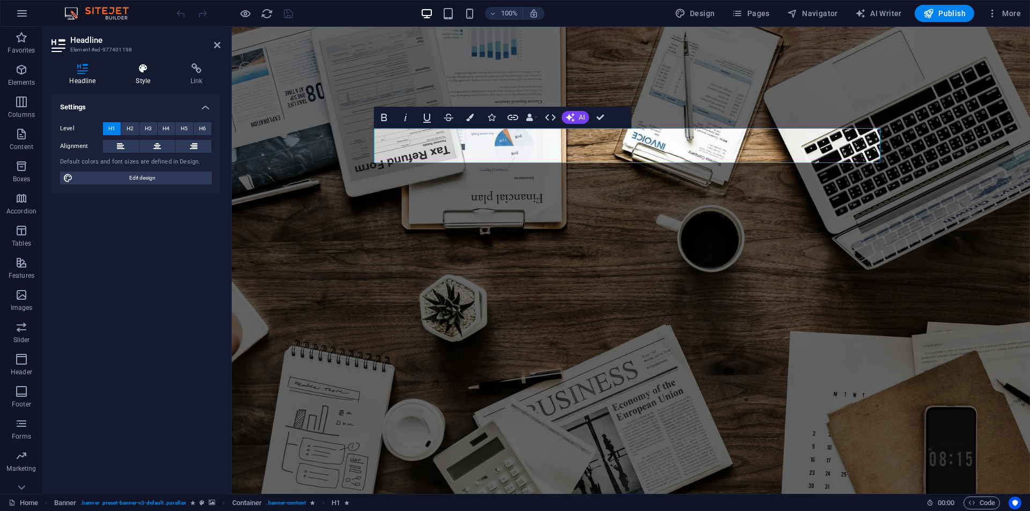
click at [140, 78] on h4 "Style" at bounding box center [145, 74] width 55 height 23
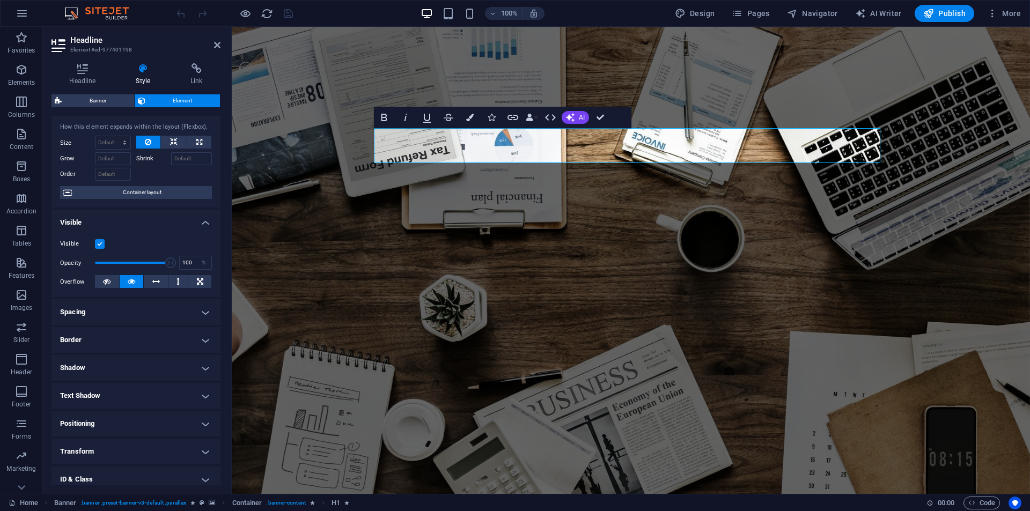
scroll to position [84, 0]
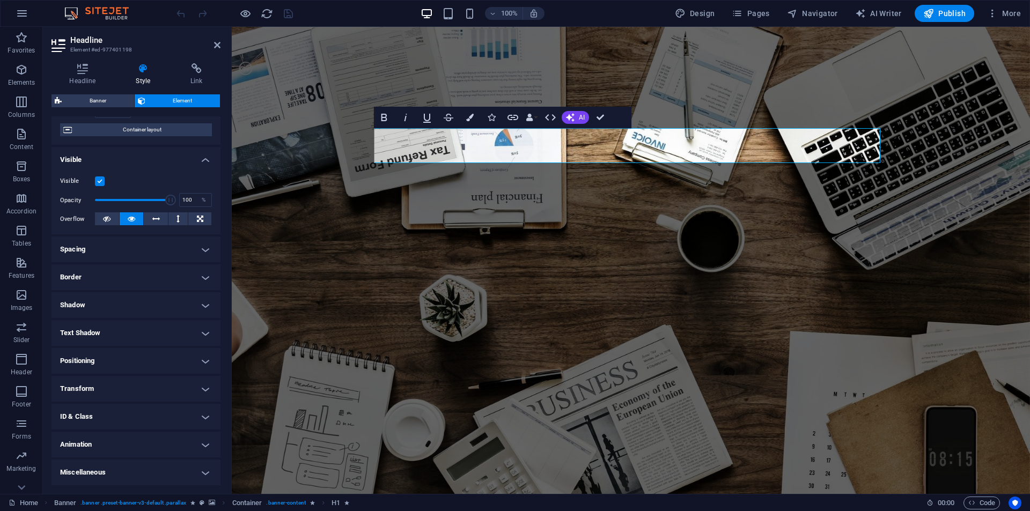
click at [96, 448] on h4 "Animation" at bounding box center [136, 445] width 169 height 26
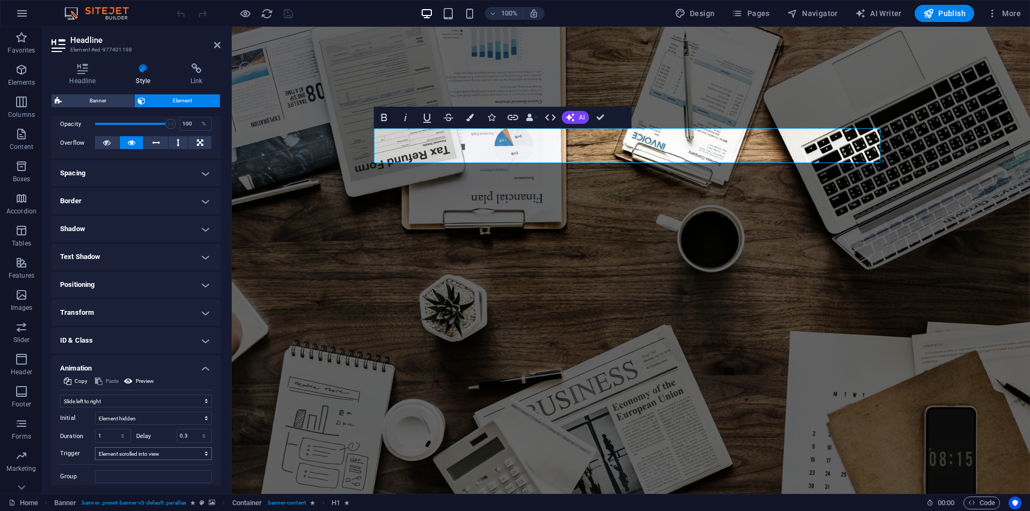
scroll to position [195, 0]
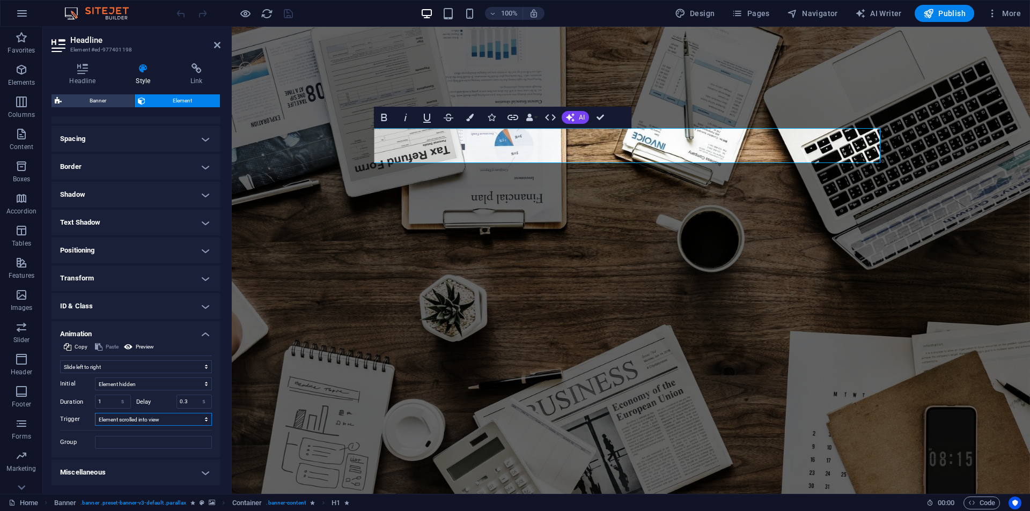
click at [159, 421] on select "No automatic trigger On page load Element scrolled into view" at bounding box center [153, 419] width 117 height 13
select select "onload"
click at [95, 413] on select "No automatic trigger On page load Element scrolled into view" at bounding box center [153, 419] width 117 height 13
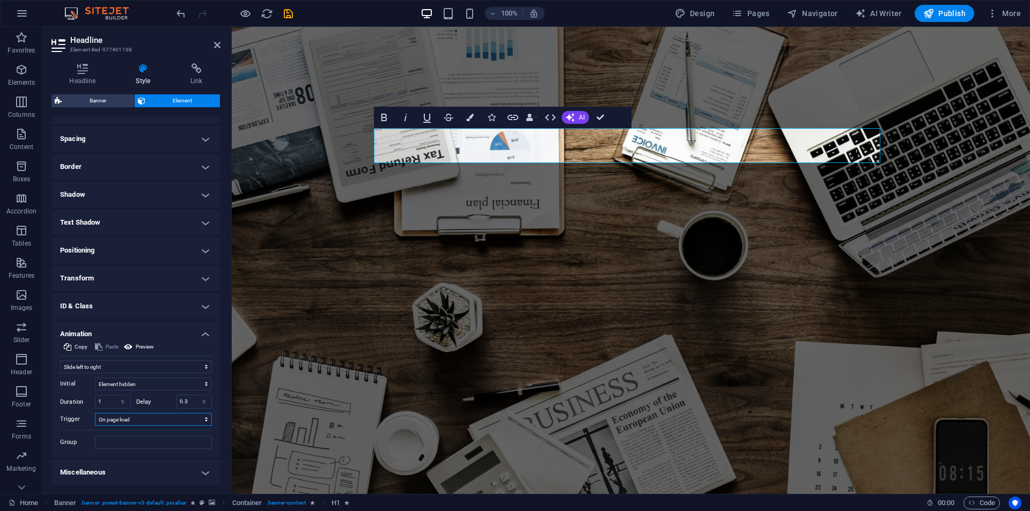
click at [159, 421] on select "No automatic trigger On page load Element scrolled into view" at bounding box center [153, 419] width 117 height 13
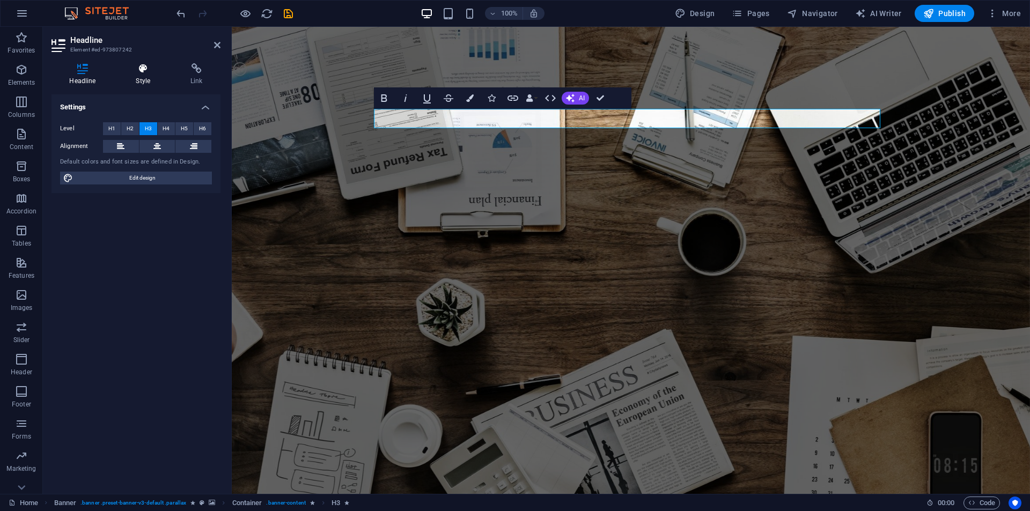
drag, startPoint x: 147, startPoint y: 74, endPoint x: 140, endPoint y: 75, distance: 7.6
click at [144, 74] on icon at bounding box center [143, 68] width 50 height 11
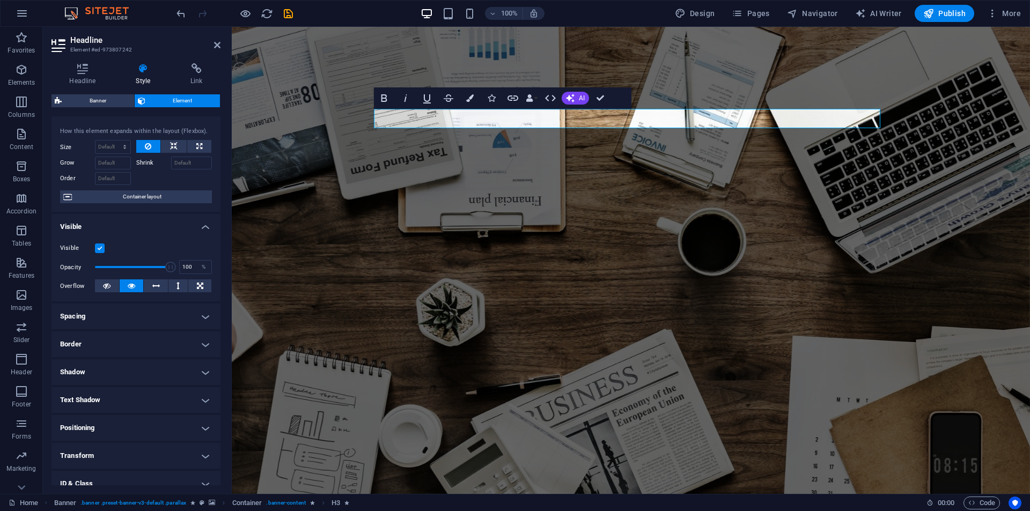
scroll to position [84, 0]
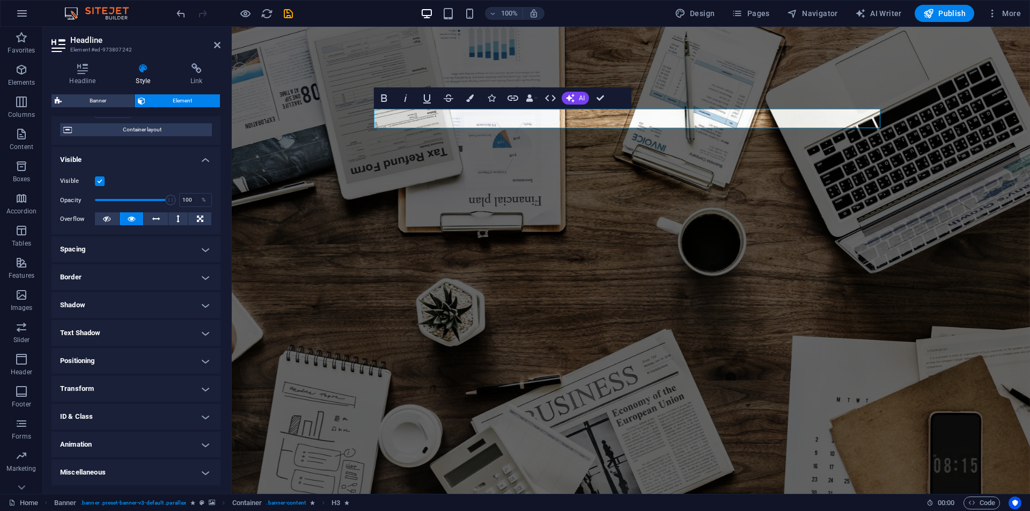
click at [142, 438] on h4 "Animation" at bounding box center [136, 445] width 169 height 26
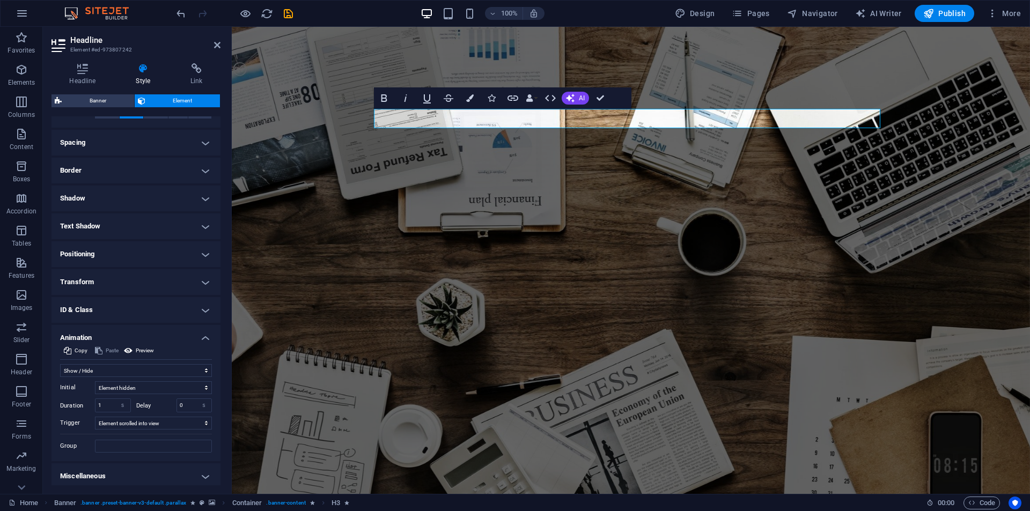
scroll to position [195, 0]
click at [140, 423] on select "No automatic trigger On page load Element scrolled into view" at bounding box center [153, 419] width 117 height 13
select select "onload"
click at [95, 413] on select "No automatic trigger On page load Element scrolled into view" at bounding box center [153, 419] width 117 height 13
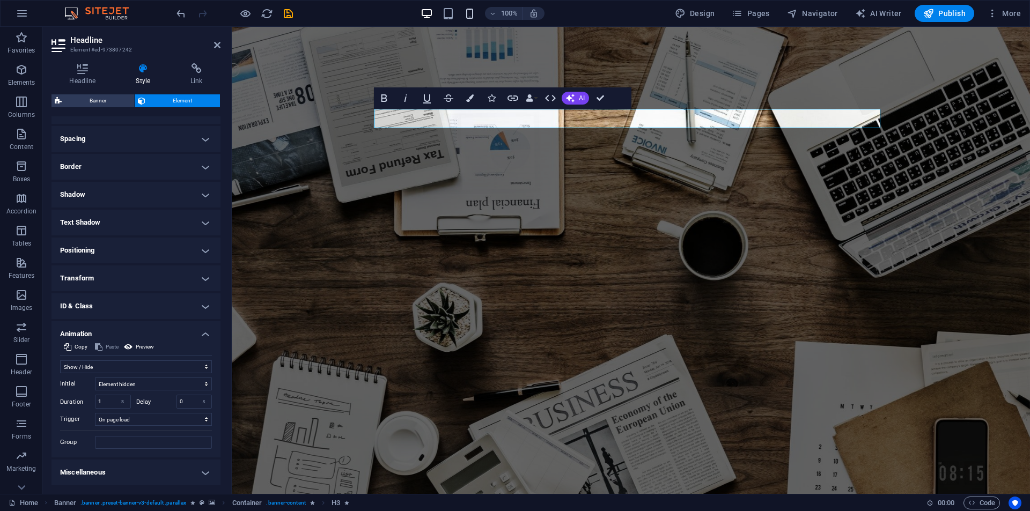
click at [477, 16] on div "100%" at bounding box center [483, 13] width 124 height 17
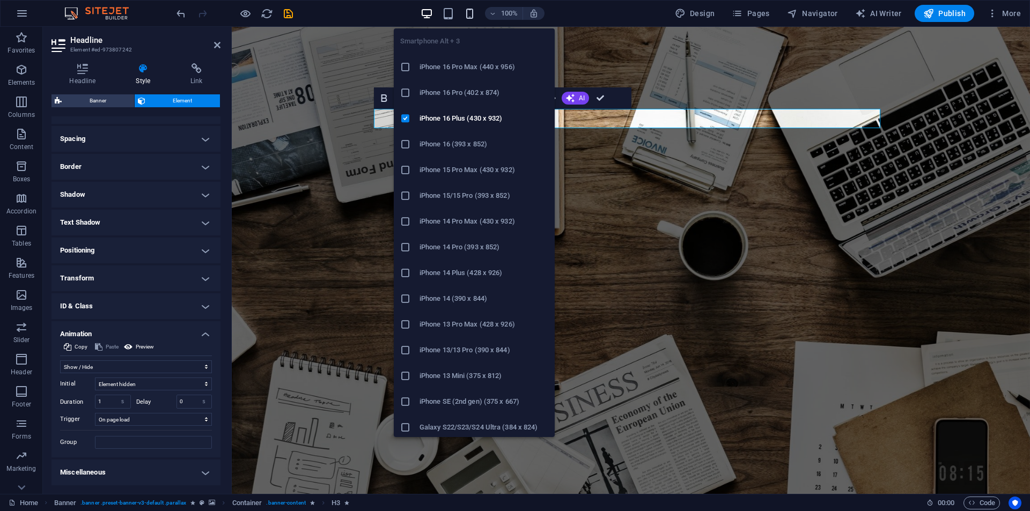
click at [476, 17] on icon "button" at bounding box center [470, 14] width 12 height 12
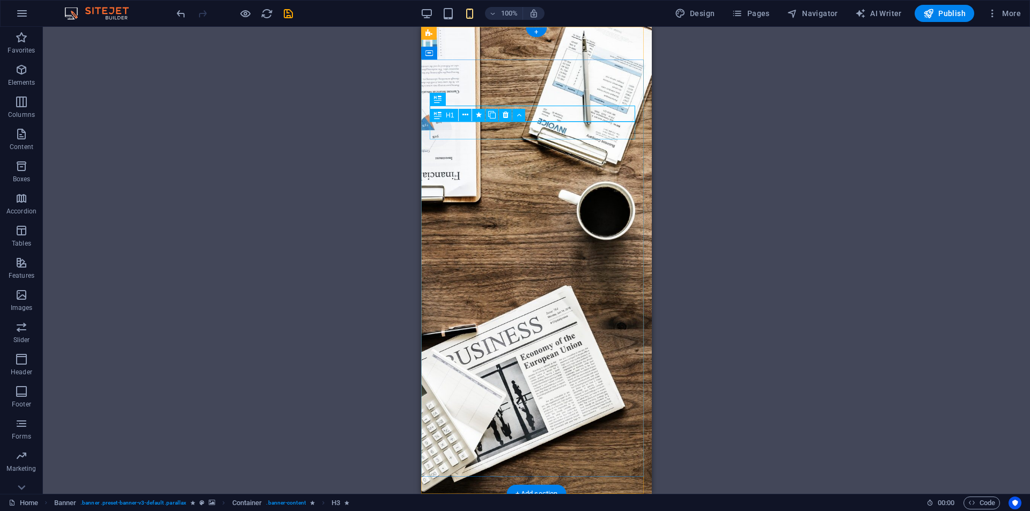
select select "move-left-to-right"
select select "s"
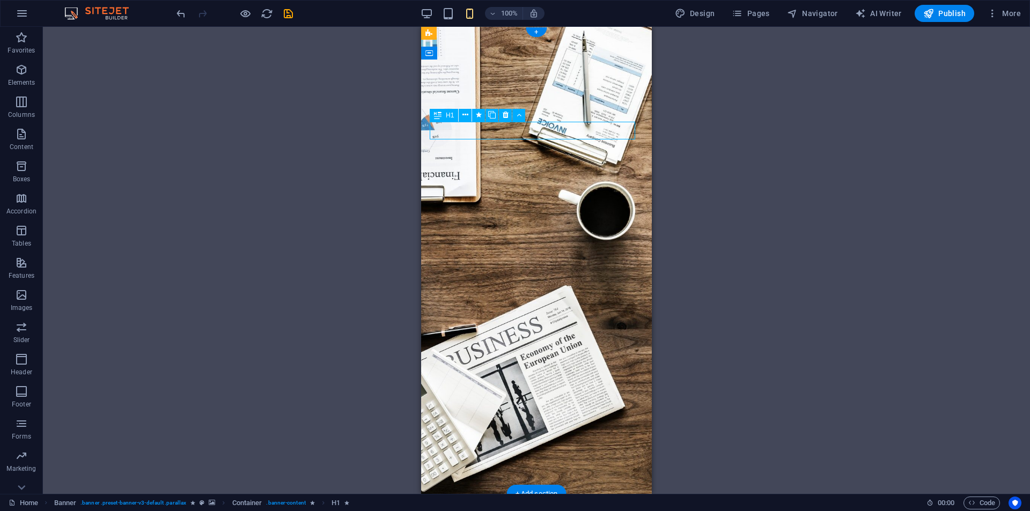
select select "onload"
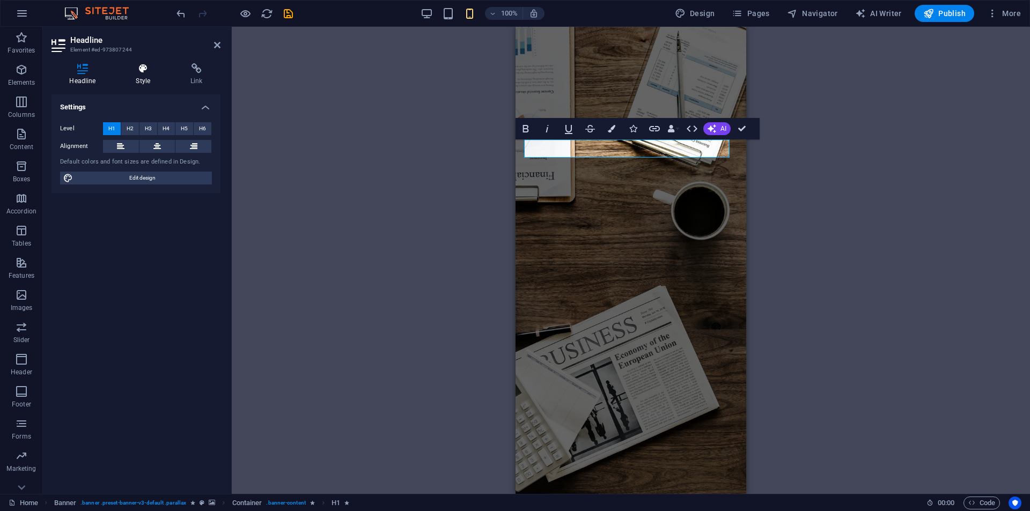
click at [142, 64] on icon at bounding box center [143, 68] width 50 height 11
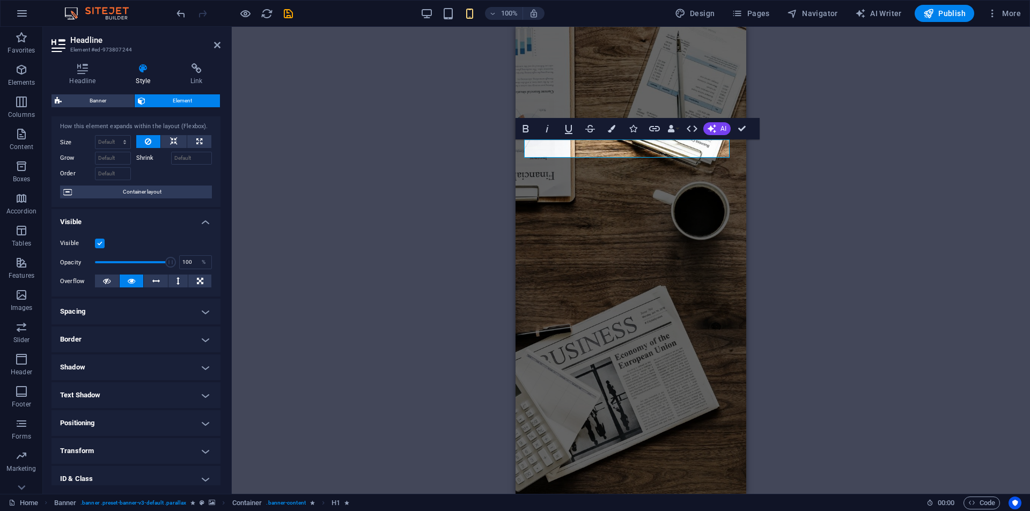
scroll to position [84, 0]
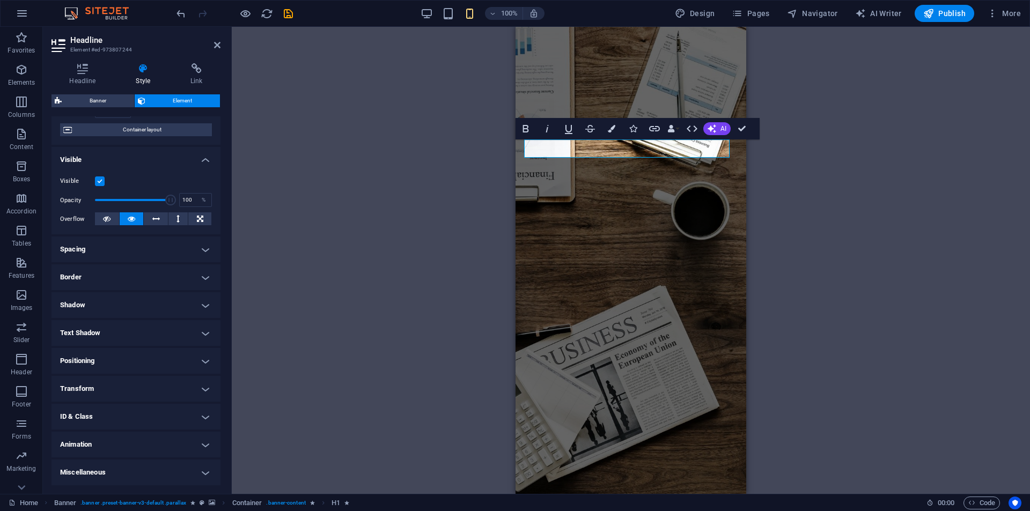
click at [112, 449] on h4 "Animation" at bounding box center [136, 445] width 169 height 26
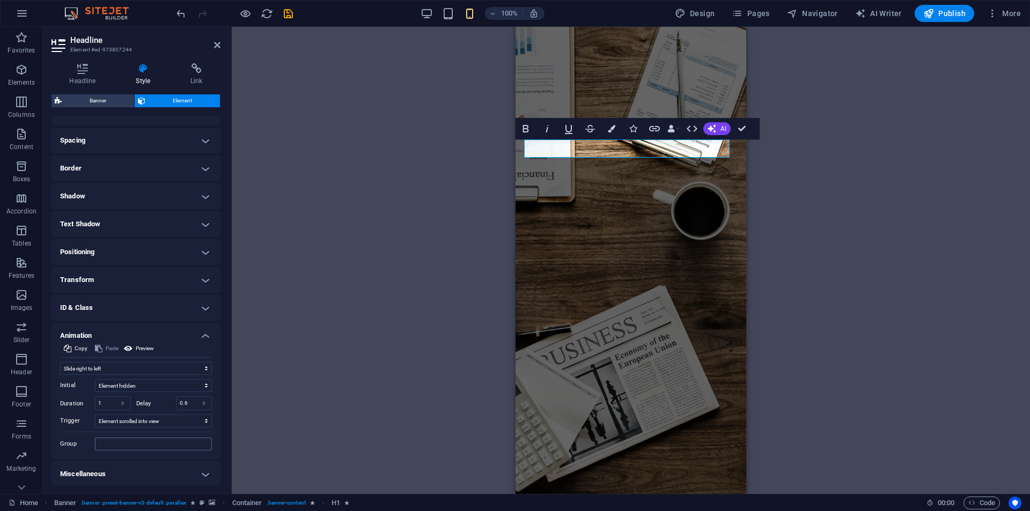
scroll to position [195, 0]
click at [139, 369] on select "Don't animate Show / Hide Slide up/down Zoom in/out Slide left to right Slide r…" at bounding box center [136, 367] width 152 height 13
select select "slide"
click at [60, 361] on select "Don't animate Show / Hide Slide up/down Zoom in/out Slide left to right Slide r…" at bounding box center [136, 367] width 152 height 13
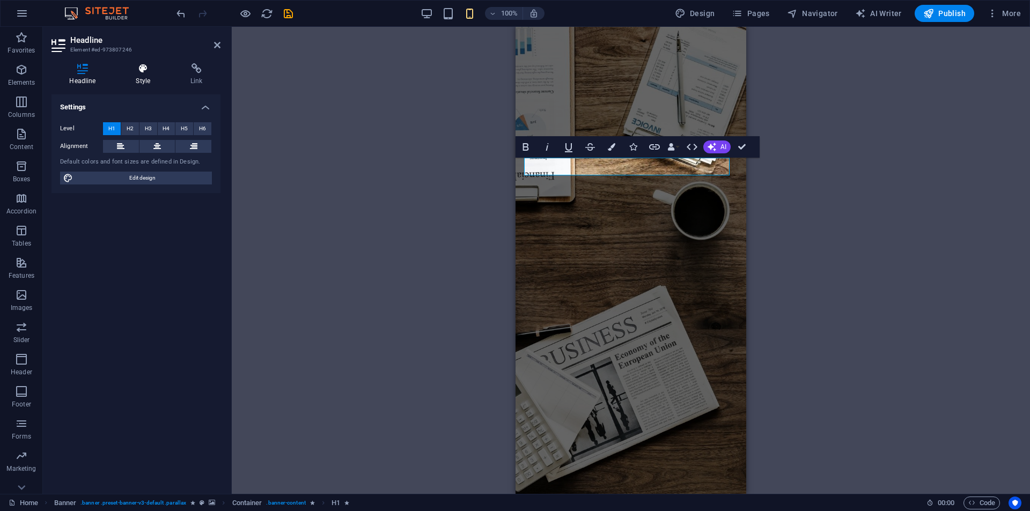
click at [147, 82] on h4 "Style" at bounding box center [145, 74] width 55 height 23
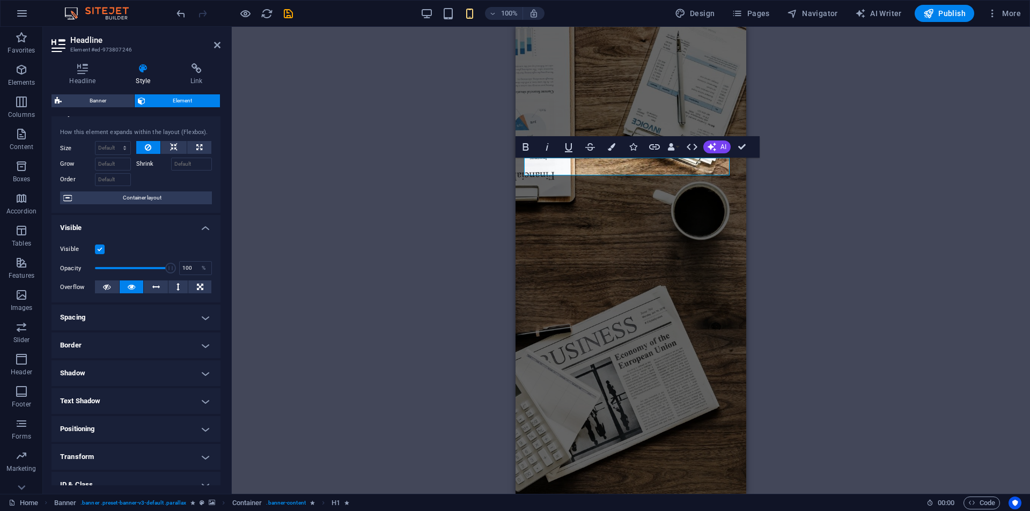
scroll to position [84, 0]
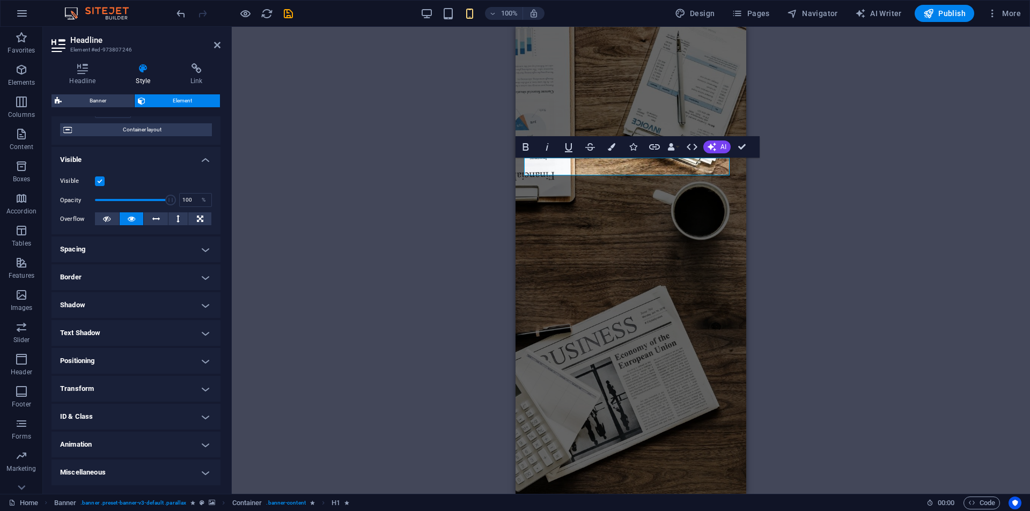
click at [85, 451] on h4 "Animation" at bounding box center [136, 445] width 169 height 26
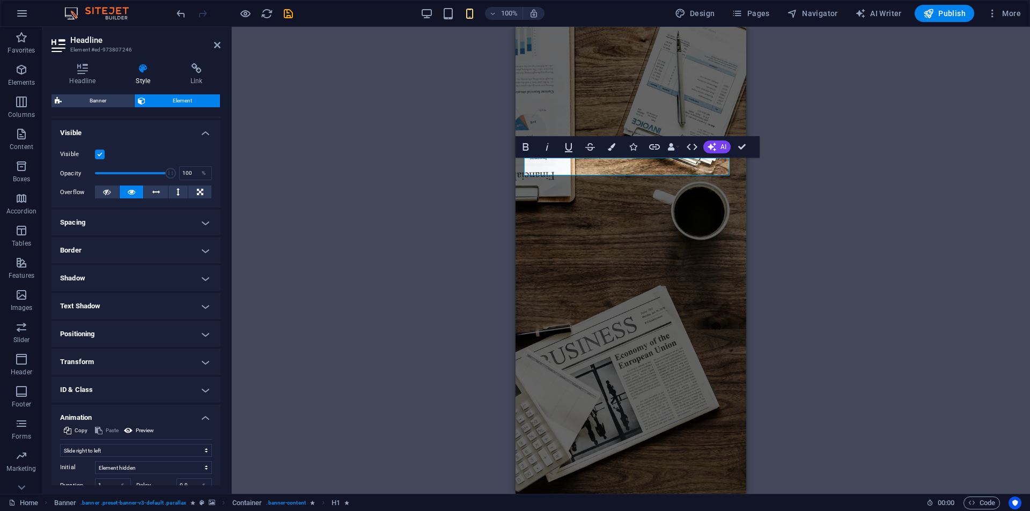
scroll to position [195, 0]
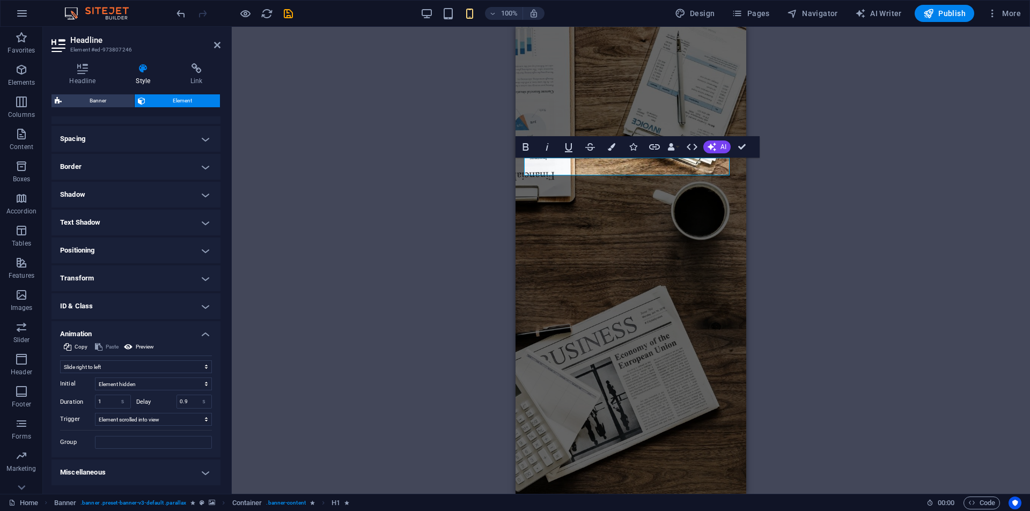
click at [125, 360] on div "Don't animate Show / Hide Slide up/down Zoom in/out Slide left to right Slide r…" at bounding box center [136, 402] width 152 height 93
click at [123, 361] on select "Don't animate Show / Hide Slide up/down Zoom in/out Slide left to right Slide r…" at bounding box center [136, 367] width 152 height 13
select select "slide"
click at [60, 361] on select "Don't animate Show / Hide Slide up/down Zoom in/out Slide left to right Slide r…" at bounding box center [136, 367] width 152 height 13
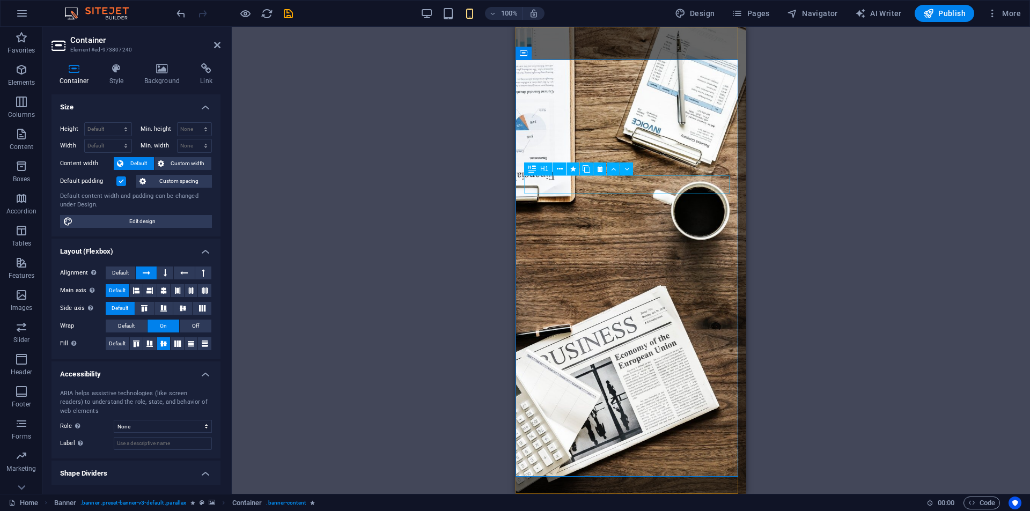
select select "move-right-to-left"
select select "s"
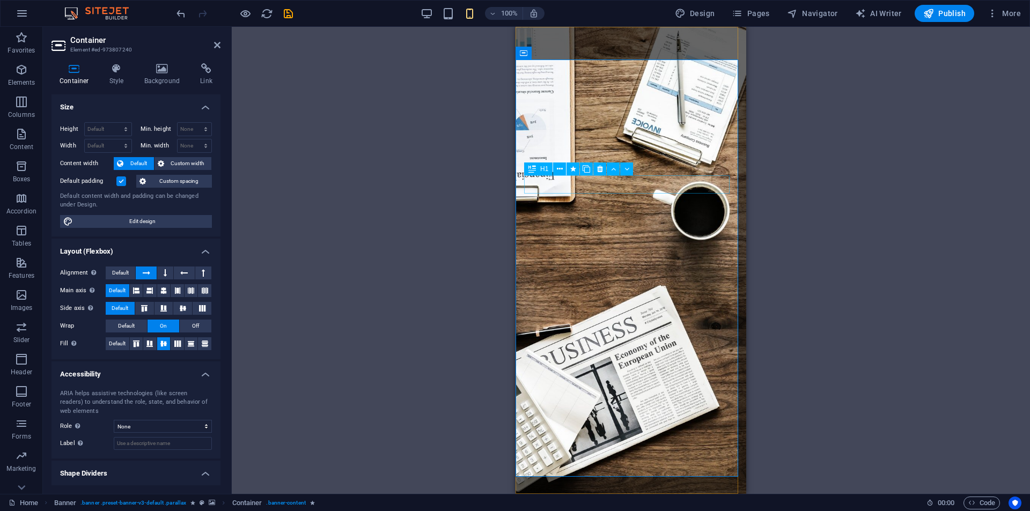
select select "scroll"
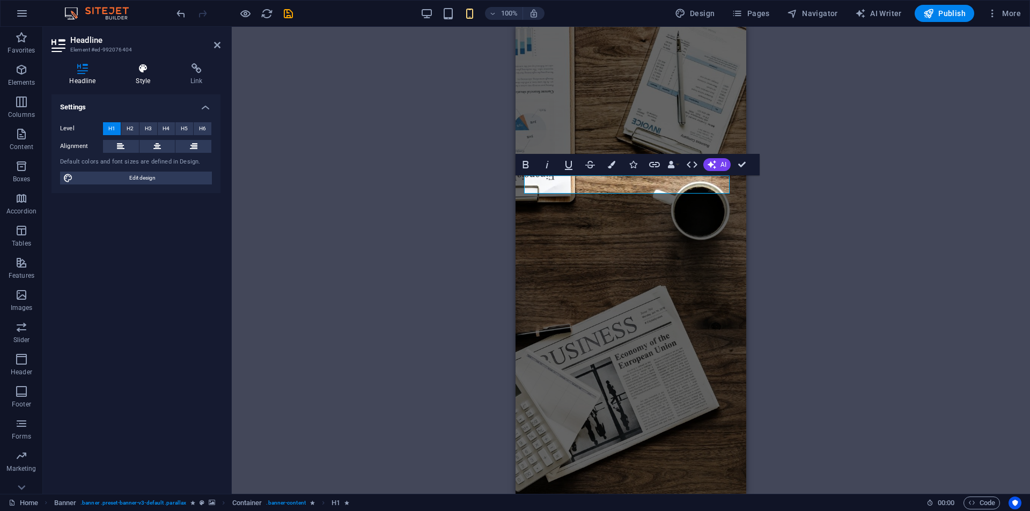
click at [136, 67] on icon at bounding box center [143, 68] width 50 height 11
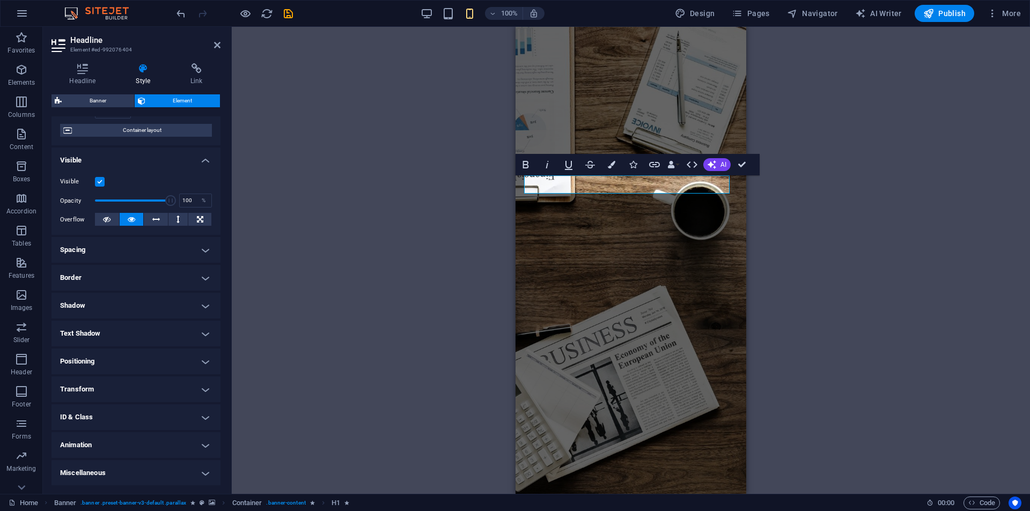
scroll to position [84, 0]
click at [84, 452] on h4 "Animation" at bounding box center [136, 445] width 169 height 26
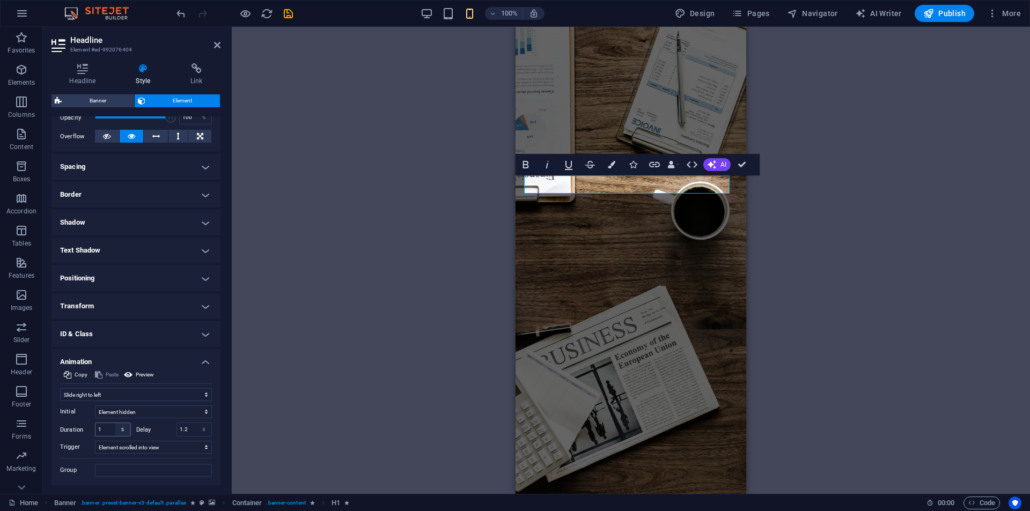
scroll to position [195, 0]
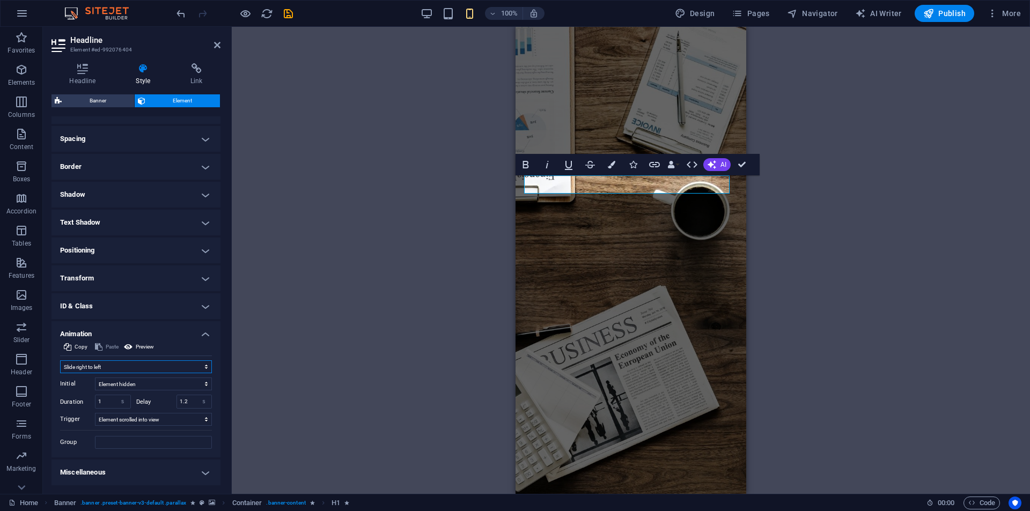
click at [138, 365] on select "Don't animate Show / Hide Slide up/down Zoom in/out Slide left to right Slide r…" at bounding box center [136, 367] width 152 height 13
select select "slide"
click at [60, 361] on select "Don't animate Show / Hide Slide up/down Zoom in/out Slide left to right Slide r…" at bounding box center [136, 367] width 152 height 13
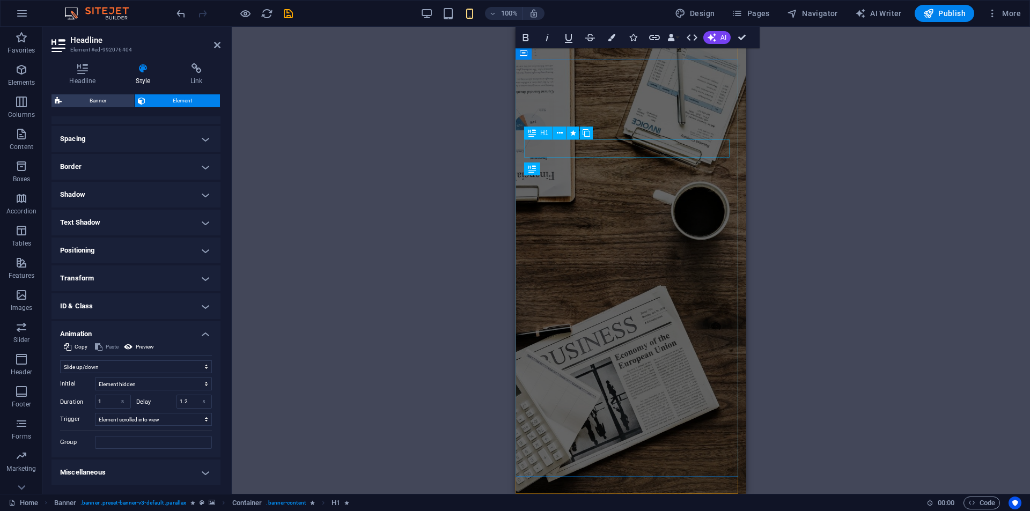
select select "slide"
select select "s"
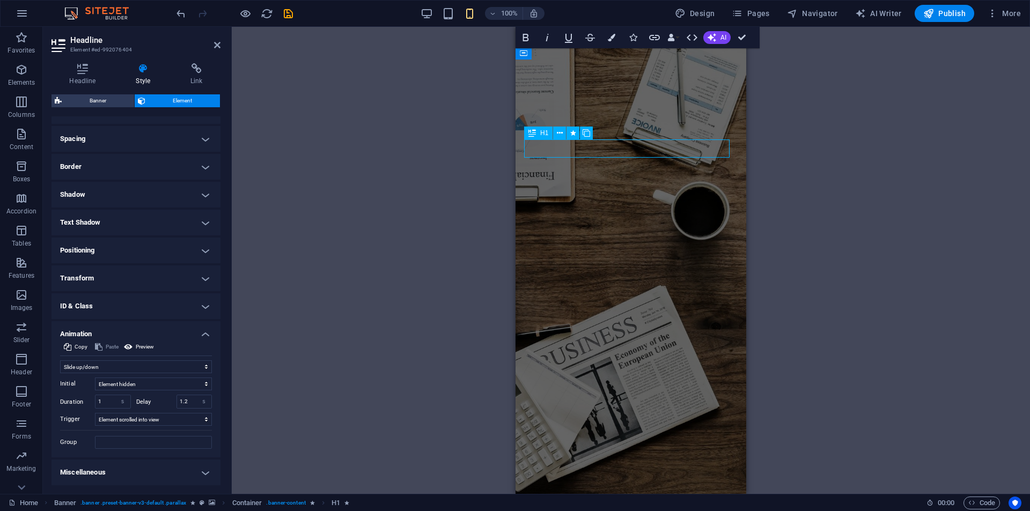
select select "scroll"
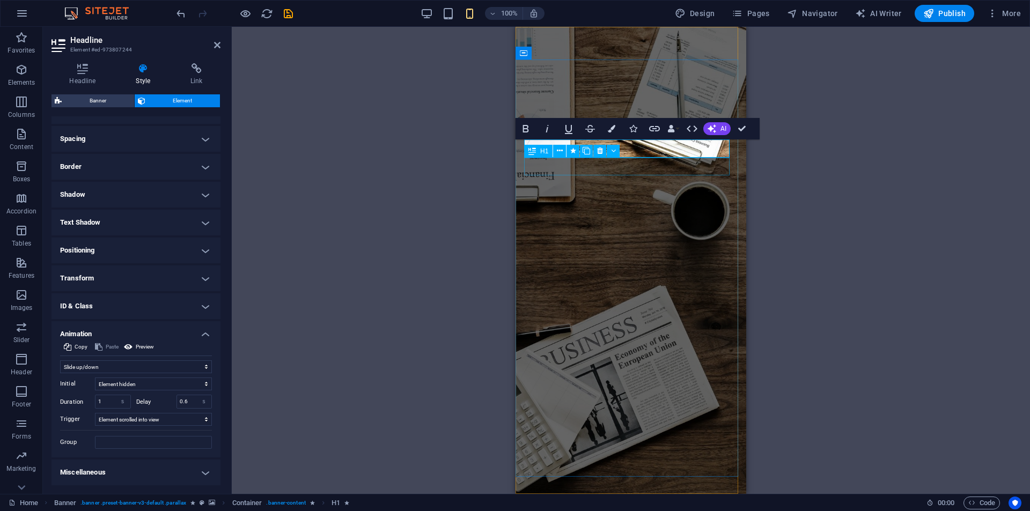
select select "slide"
select select "s"
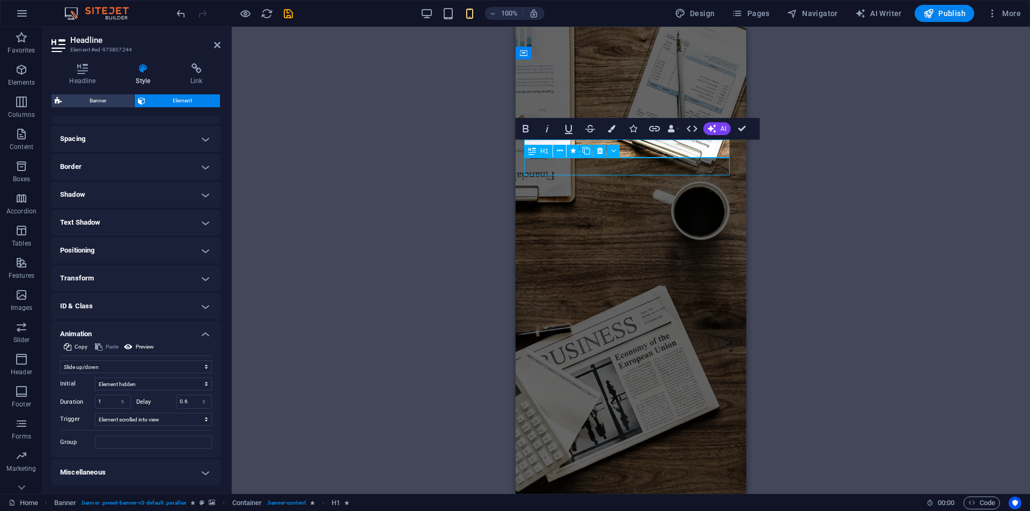
select select "scroll"
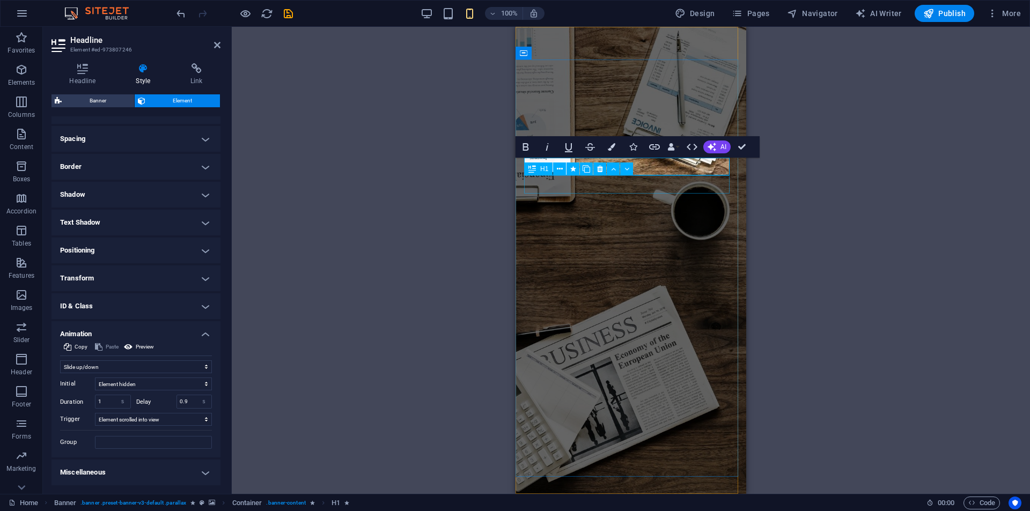
select select "slide"
select select "s"
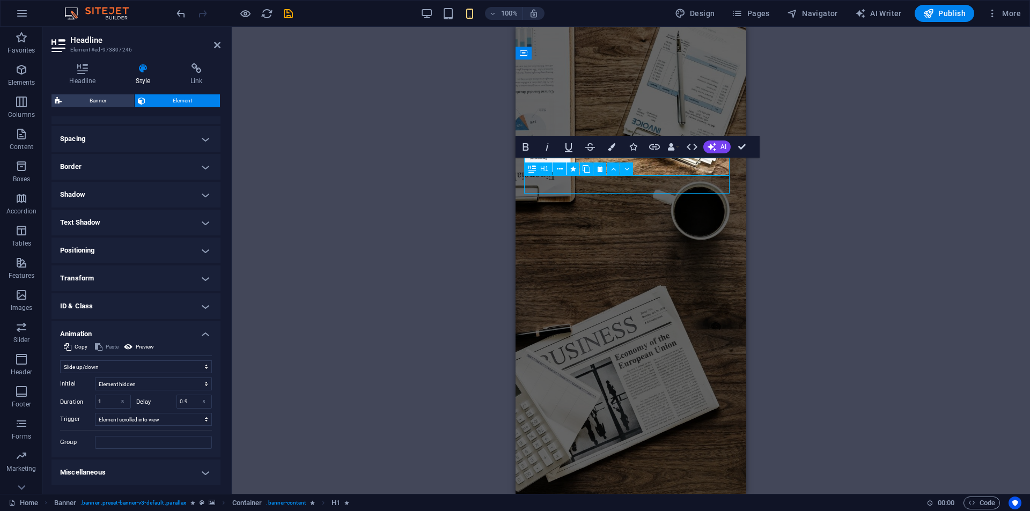
select select "scroll"
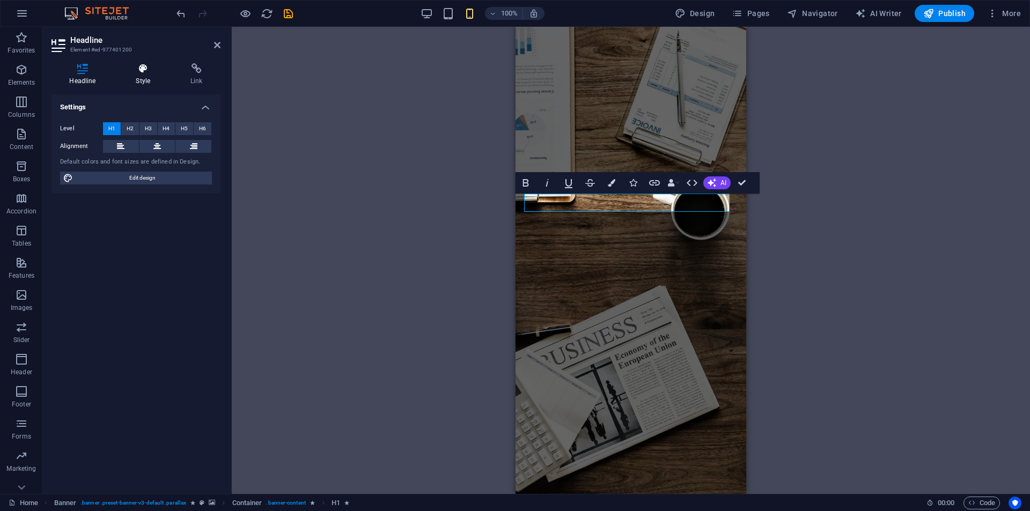
click at [147, 76] on h4 "Style" at bounding box center [145, 74] width 55 height 23
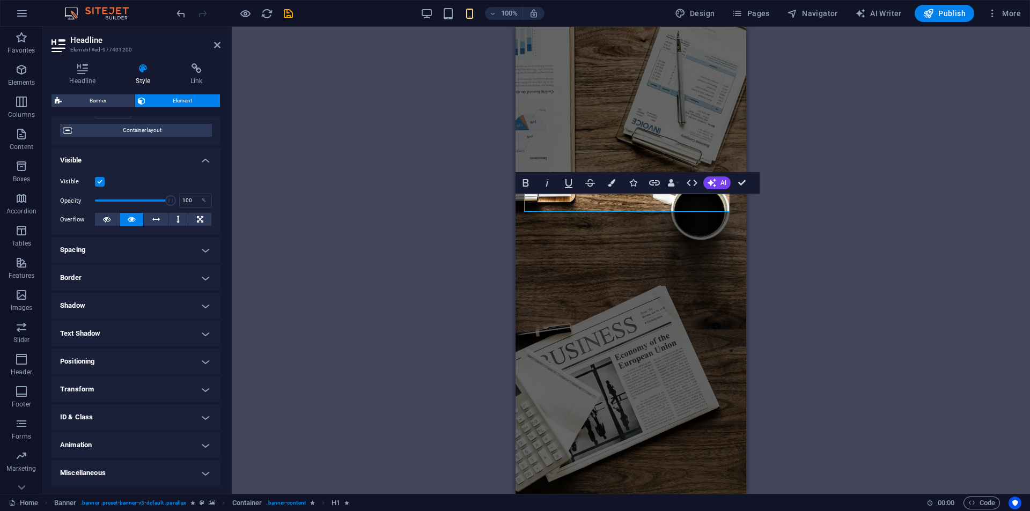
scroll to position [84, 0]
click at [93, 441] on h4 "Animation" at bounding box center [136, 445] width 169 height 26
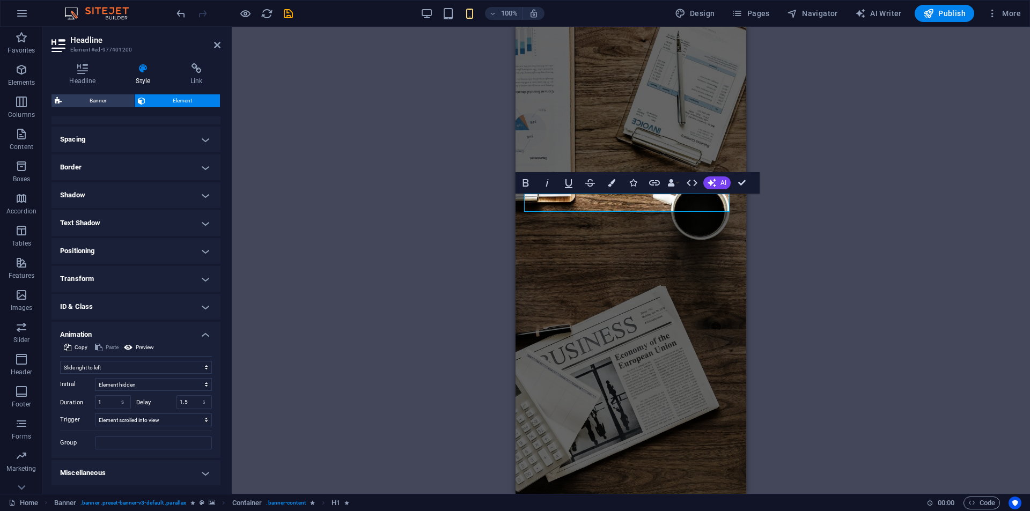
scroll to position [195, 0]
click at [157, 363] on select "Don't animate Show / Hide Slide up/down Zoom in/out Slide left to right Slide r…" at bounding box center [136, 367] width 152 height 13
select select "slide"
click at [60, 361] on select "Don't animate Show / Hide Slide up/down Zoom in/out Slide left to right Slide r…" at bounding box center [136, 367] width 152 height 13
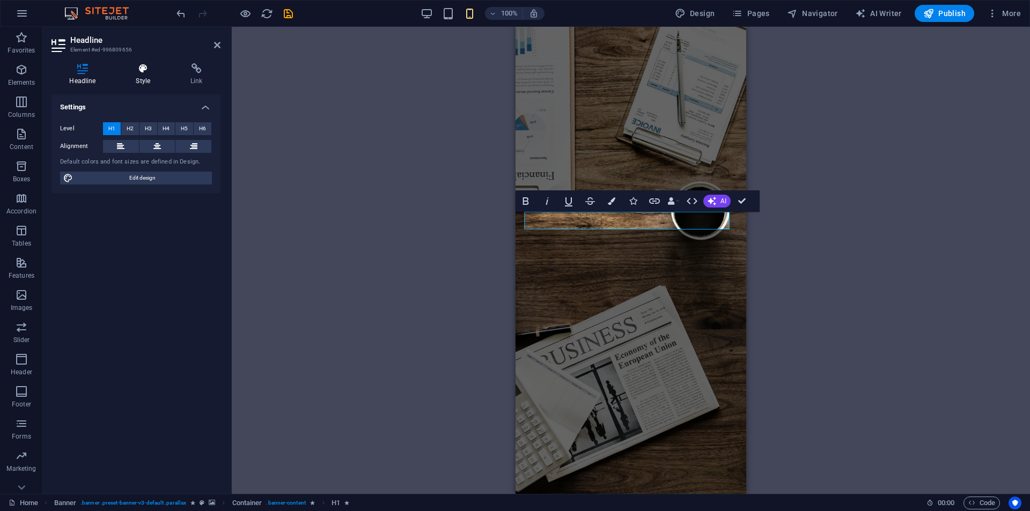
drag, startPoint x: 128, startPoint y: 77, endPoint x: 134, endPoint y: 75, distance: 6.0
click at [129, 77] on h4 "Style" at bounding box center [145, 74] width 55 height 23
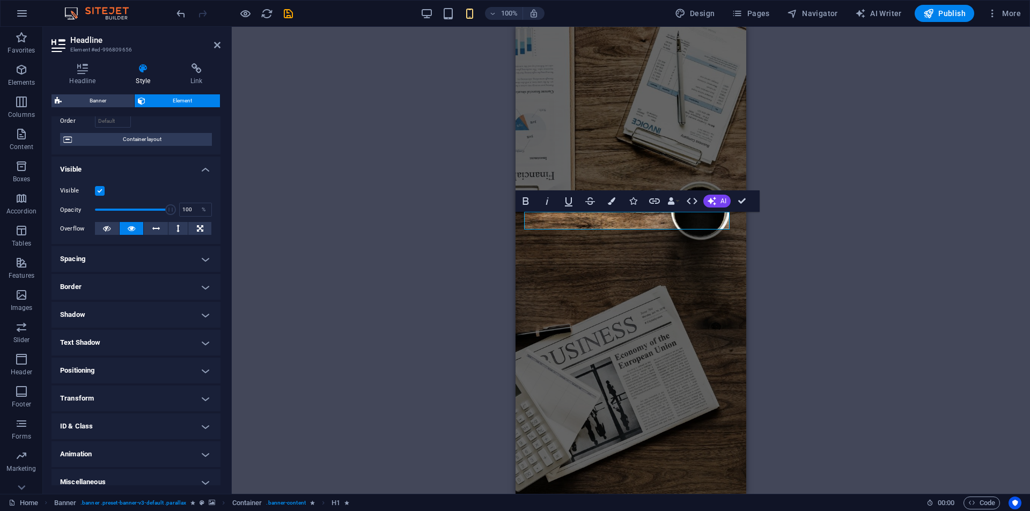
scroll to position [84, 0]
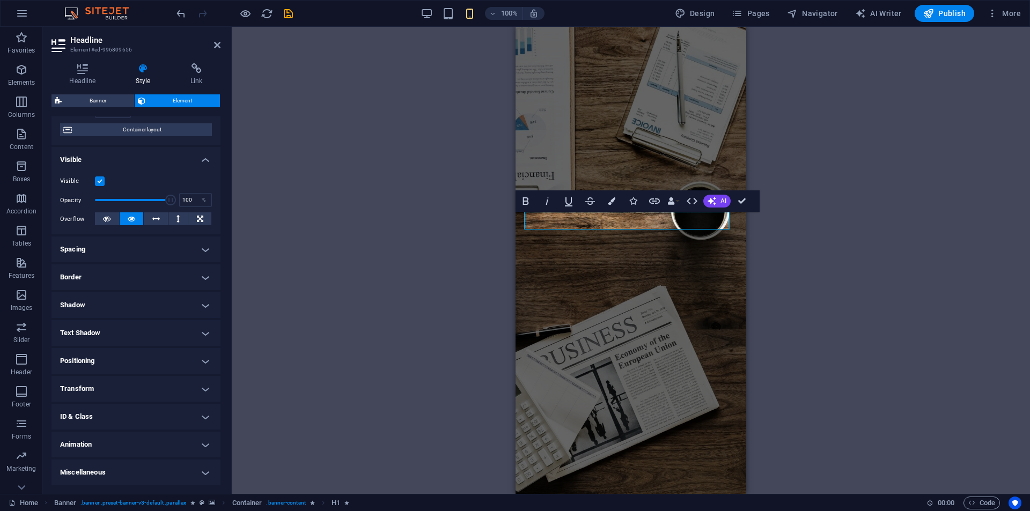
click at [93, 437] on h4 "Animation" at bounding box center [136, 445] width 169 height 26
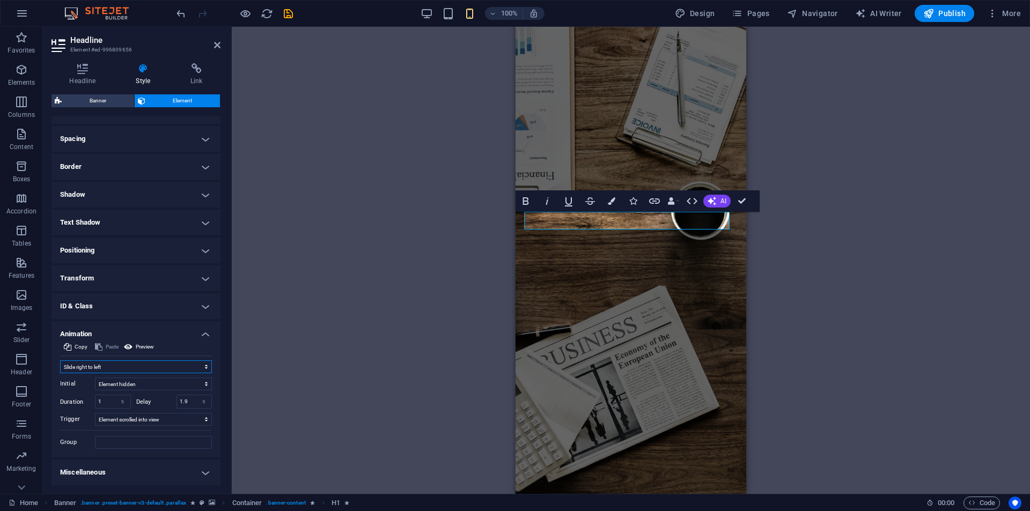
click at [142, 362] on select "Don't animate Show / Hide Slide up/down Zoom in/out Slide left to right Slide r…" at bounding box center [136, 367] width 152 height 13
select select "slide"
click at [60, 361] on select "Don't animate Show / Hide Slide up/down Zoom in/out Slide left to right Slide r…" at bounding box center [136, 367] width 152 height 13
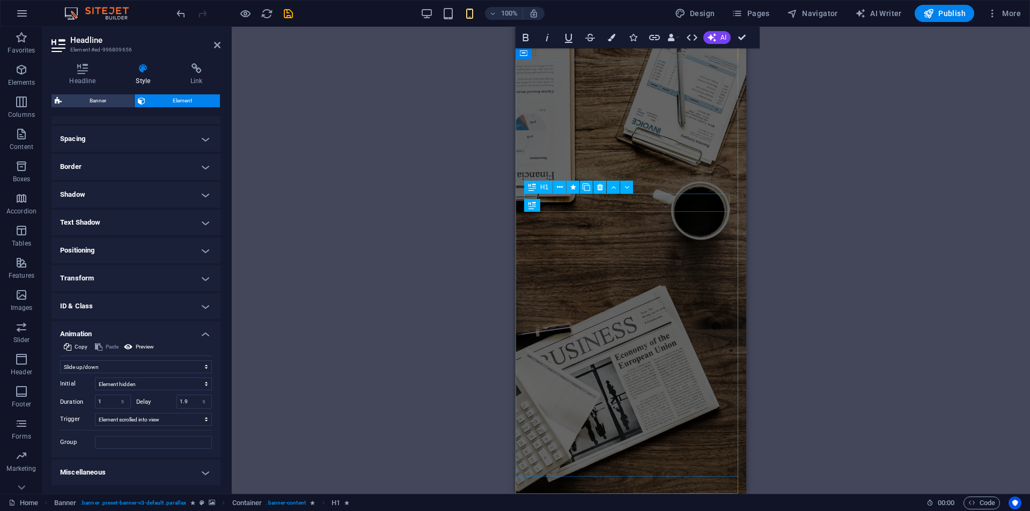
select select "slide"
select select "s"
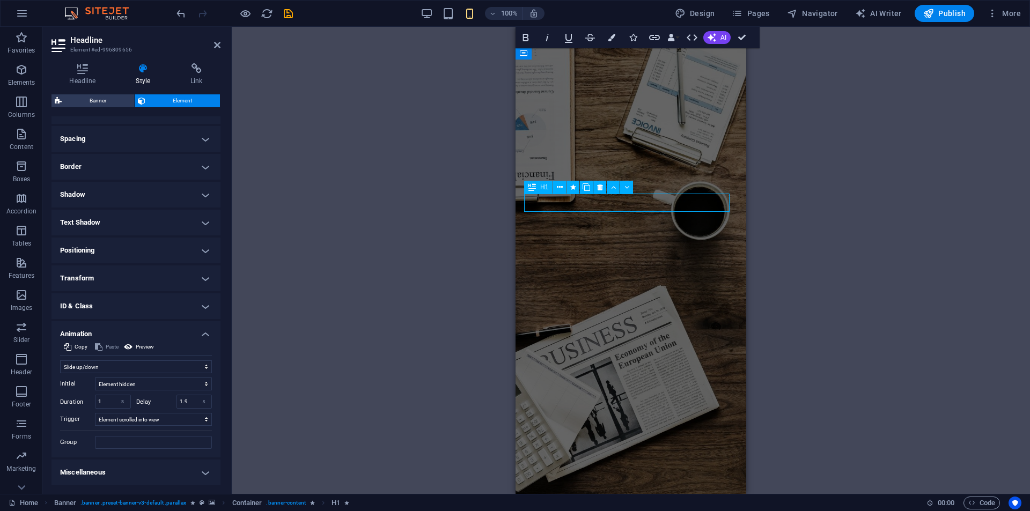
select select "scroll"
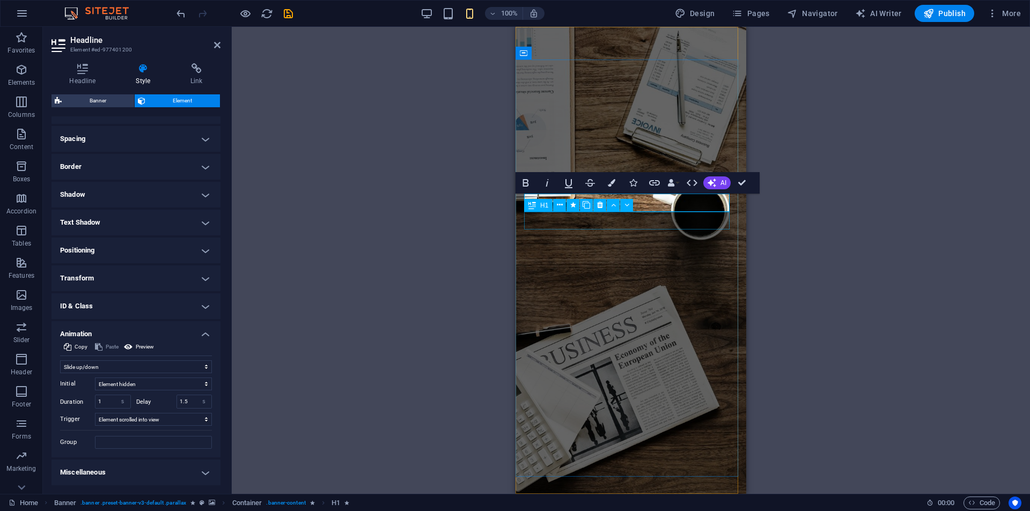
select select "slide"
select select "s"
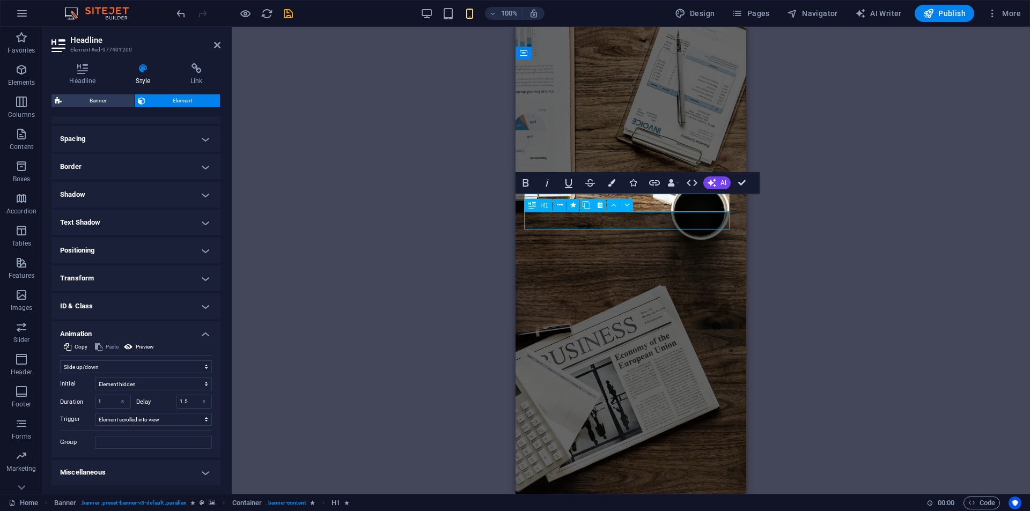
select select "scroll"
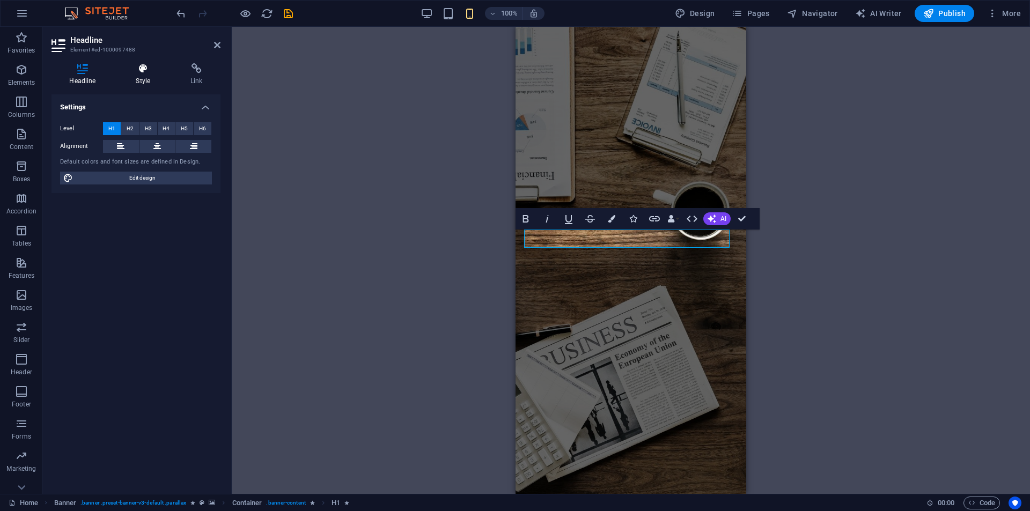
click at [156, 72] on icon at bounding box center [143, 68] width 50 height 11
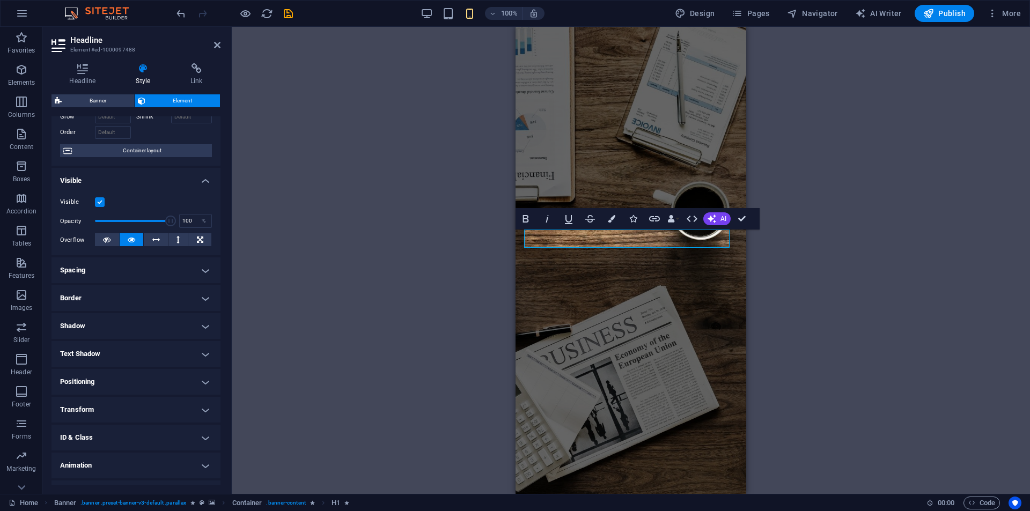
scroll to position [84, 0]
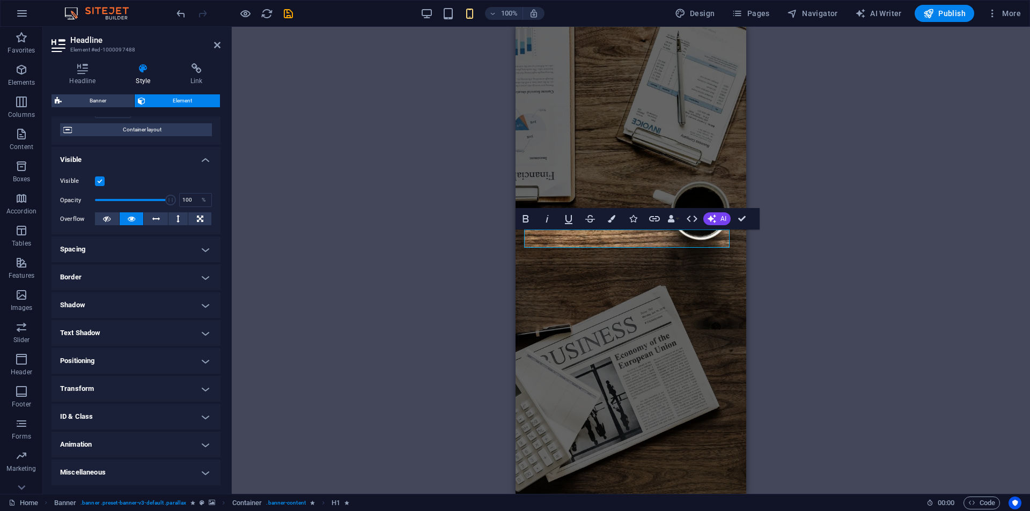
click at [105, 443] on h4 "Animation" at bounding box center [136, 445] width 169 height 26
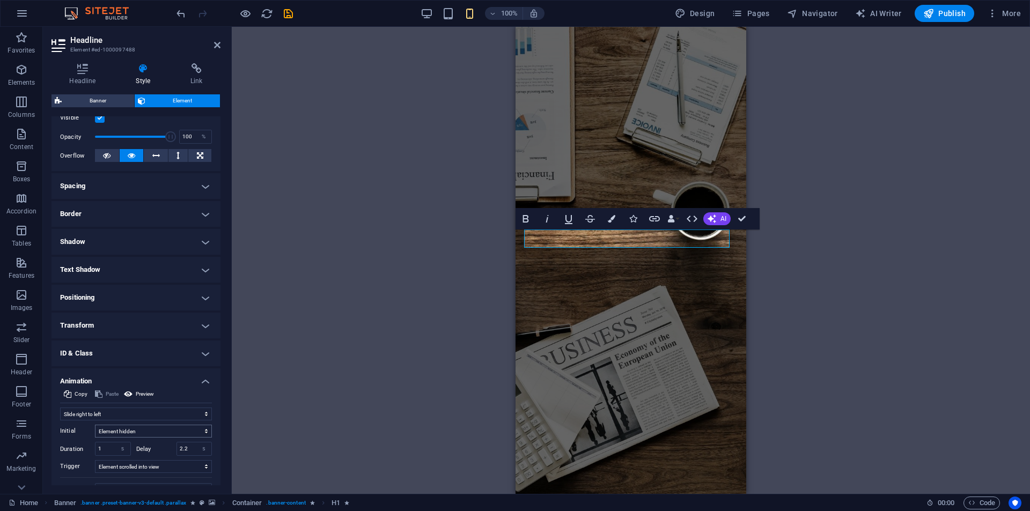
scroll to position [195, 0]
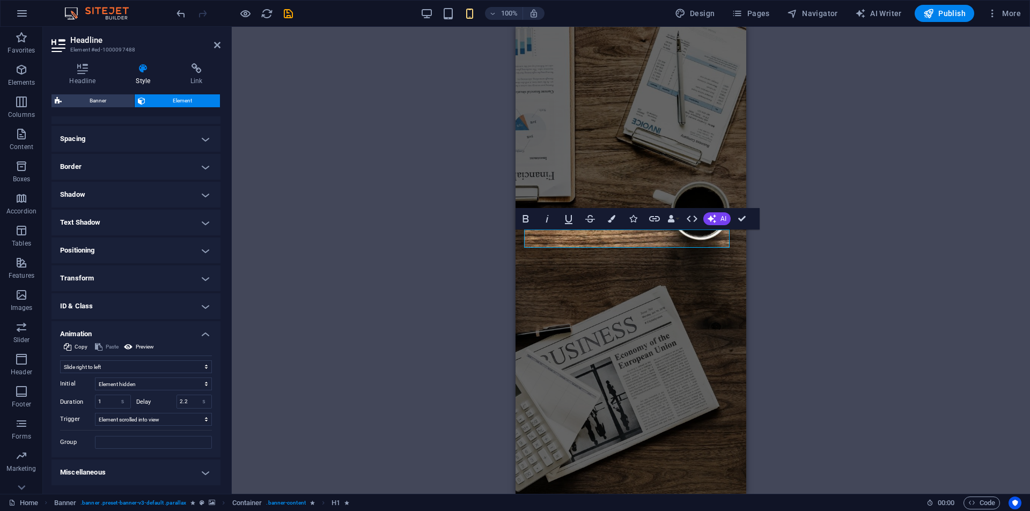
click at [137, 374] on div "Initial Element hidden Element shown Duration 1 s ms Delay 2.2 s ms Width auto …" at bounding box center [136, 412] width 152 height 76
click at [142, 368] on select "Don't animate Show / Hide Slide up/down Zoom in/out Slide left to right Slide r…" at bounding box center [136, 367] width 152 height 13
select select "slide"
click at [60, 361] on select "Don't animate Show / Hide Slide up/down Zoom in/out Slide left to right Slide r…" at bounding box center [136, 367] width 152 height 13
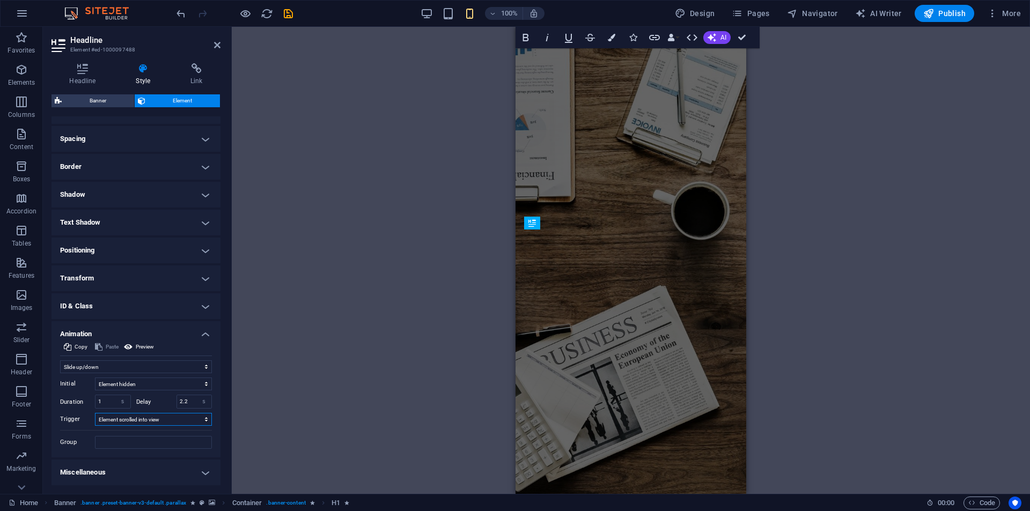
click at [143, 416] on select "No automatic trigger On page load Element scrolled into view" at bounding box center [153, 419] width 117 height 13
select select "onload"
click at [95, 413] on select "No automatic trigger On page load Element scrolled into view" at bounding box center [153, 419] width 117 height 13
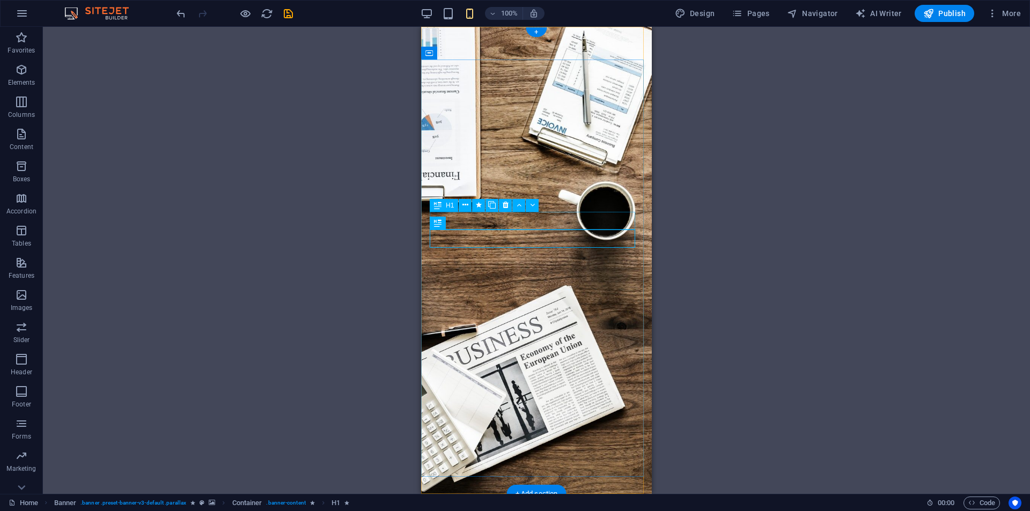
select select "slide"
select select "s"
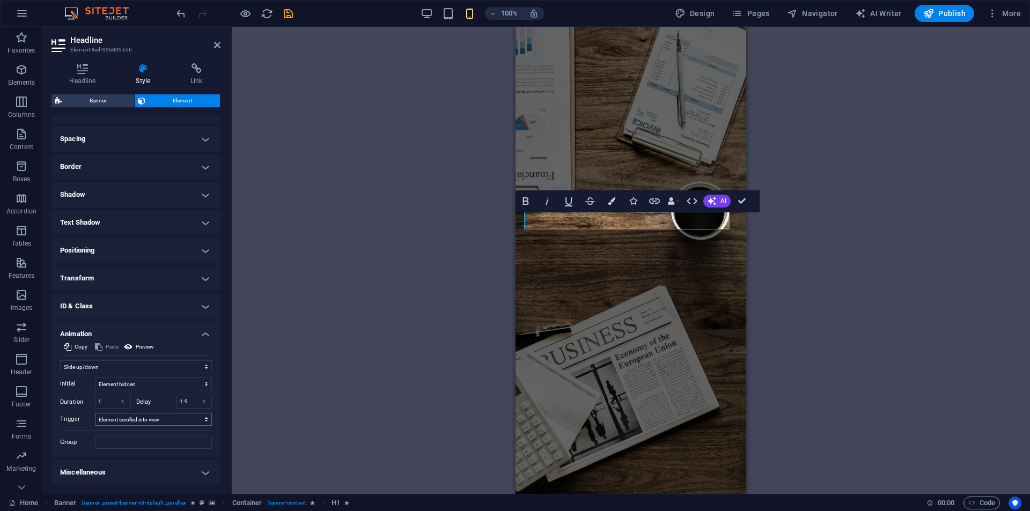
click at [135, 421] on select "No automatic trigger On page load Element scrolled into view" at bounding box center [153, 419] width 117 height 13
select select "onload"
click at [95, 413] on select "No automatic trigger On page load Element scrolled into view" at bounding box center [153, 419] width 117 height 13
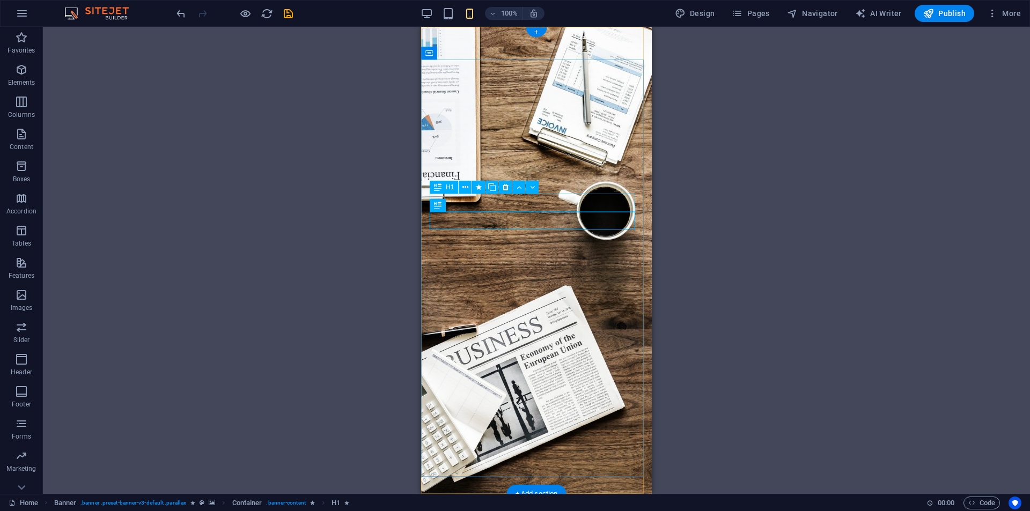
drag, startPoint x: 594, startPoint y: 206, endPoint x: 500, endPoint y: 206, distance: 93.9
select select "slide"
select select "s"
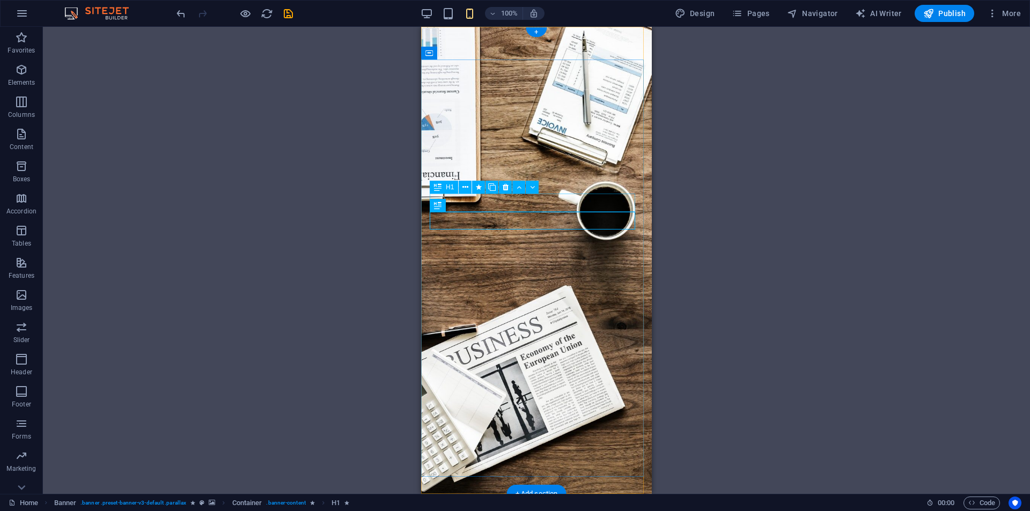
select select "s"
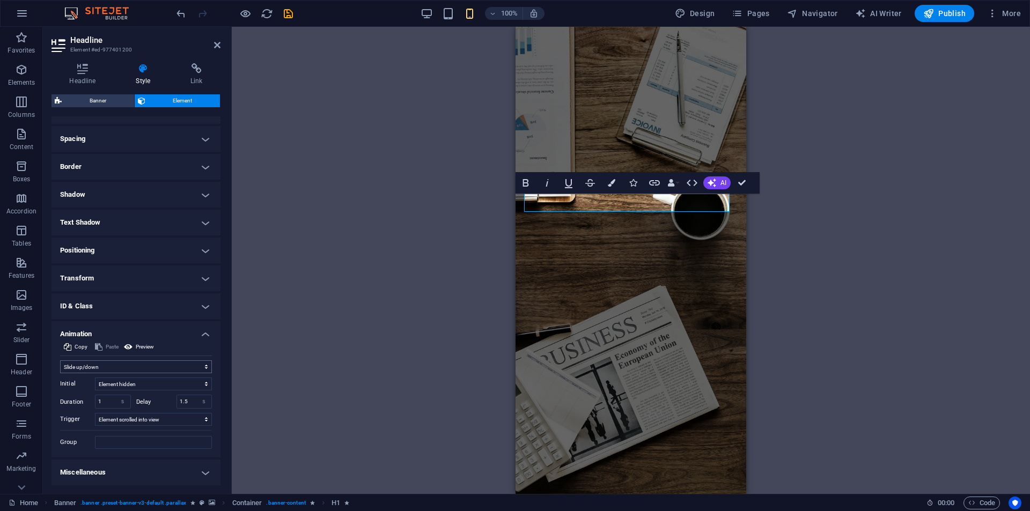
click at [149, 367] on select "Don't animate Show / Hide Slide up/down Zoom in/out Slide left to right Slide r…" at bounding box center [136, 367] width 152 height 13
click at [146, 418] on select "No automatic trigger On page load Element scrolled into view" at bounding box center [153, 419] width 117 height 13
select select "onload"
click at [95, 413] on select "No automatic trigger On page load Element scrolled into view" at bounding box center [153, 419] width 117 height 13
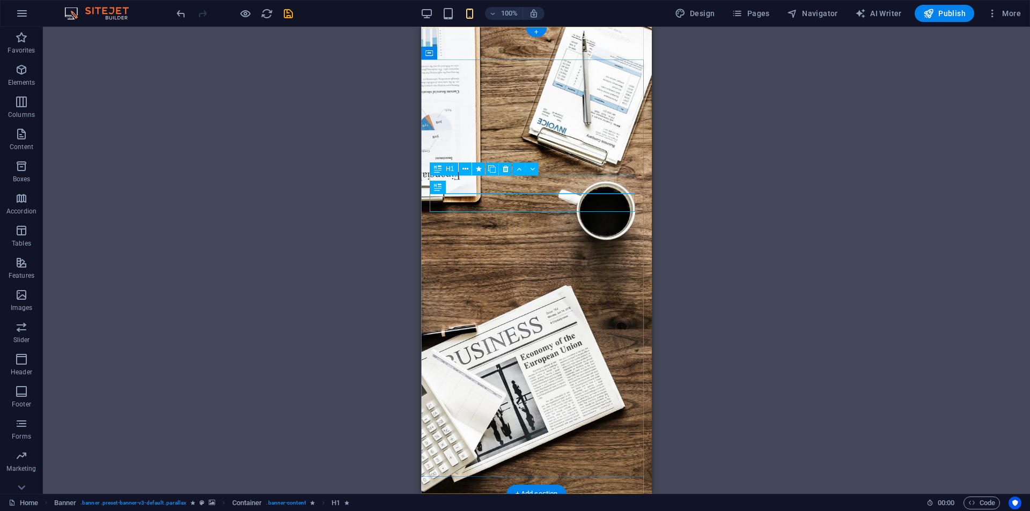
select select "slide"
select select "s"
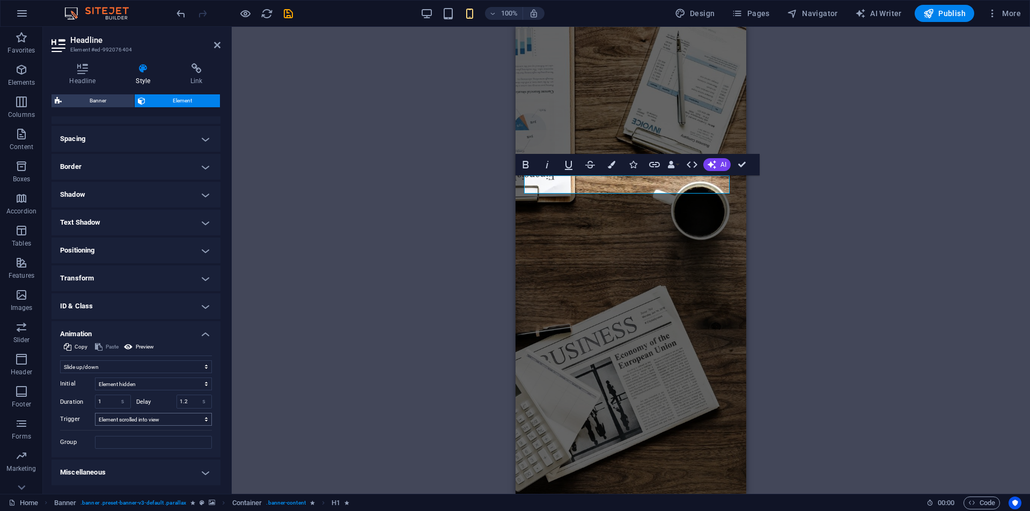
click at [143, 421] on select "No automatic trigger On page load Element scrolled into view" at bounding box center [153, 419] width 117 height 13
select select "onload"
click at [95, 413] on select "No automatic trigger On page load Element scrolled into view" at bounding box center [153, 419] width 117 height 13
click at [115, 448] on input "Group" at bounding box center [153, 442] width 117 height 13
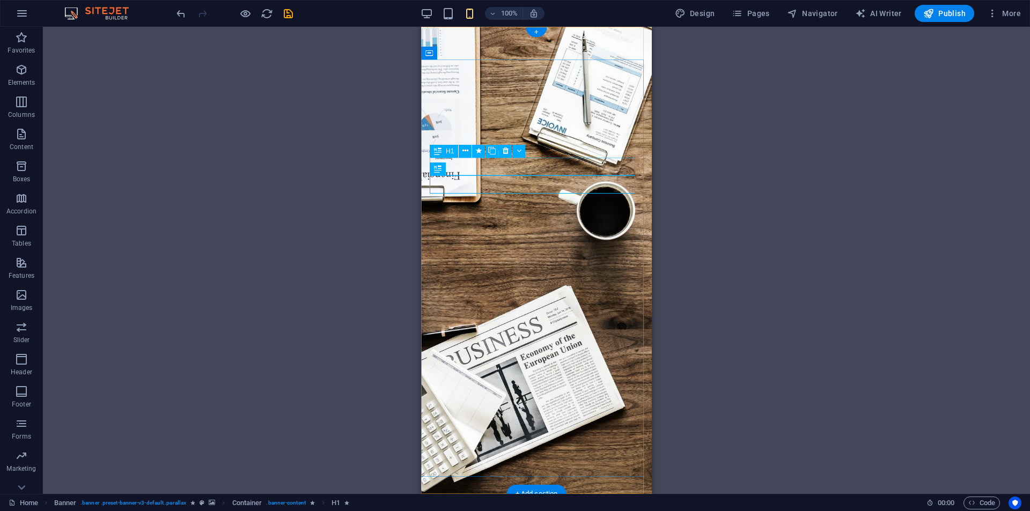
select select "slide"
select select "s"
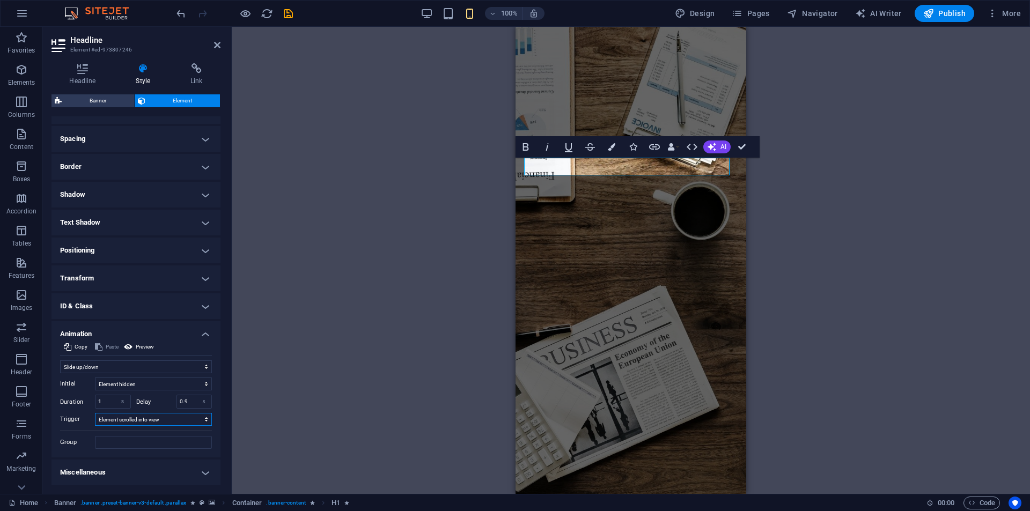
click at [139, 415] on select "No automatic trigger On page load Element scrolled into view" at bounding box center [153, 419] width 117 height 13
select select "onload"
click at [95, 413] on select "No automatic trigger On page load Element scrolled into view" at bounding box center [153, 419] width 117 height 13
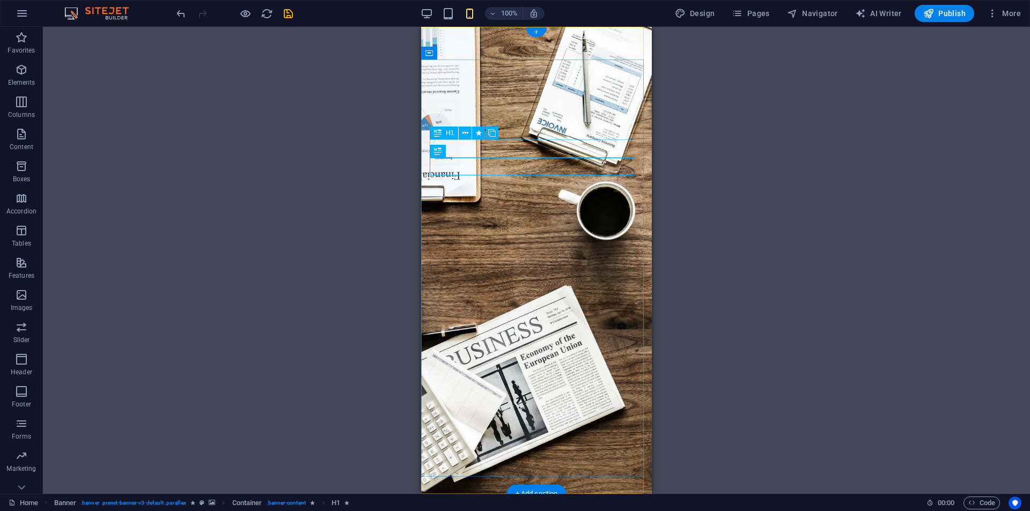
select select "slide"
select select "s"
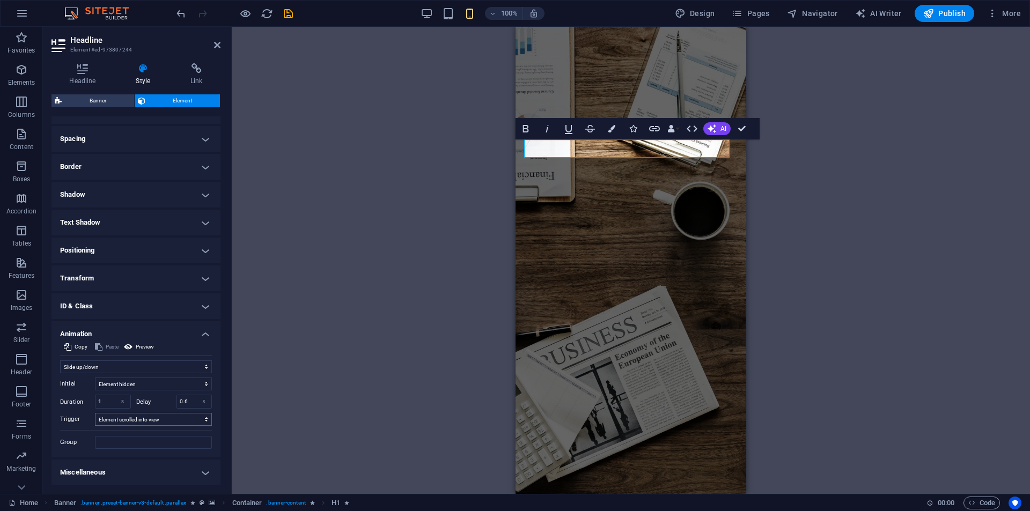
click at [135, 421] on select "No automatic trigger On page load Element scrolled into view" at bounding box center [153, 419] width 117 height 13
select select "onload"
click at [95, 413] on select "No automatic trigger On page load Element scrolled into view" at bounding box center [153, 419] width 117 height 13
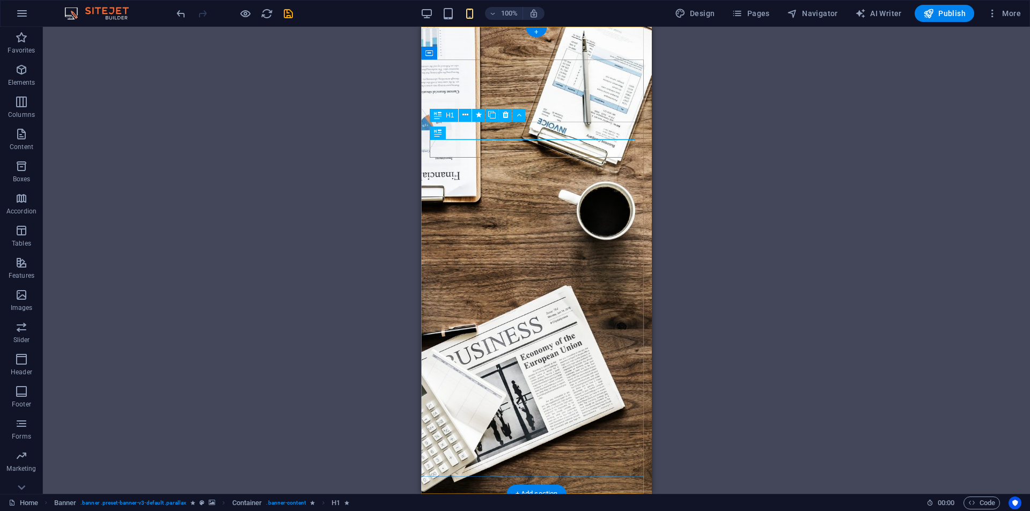
select select "move-left-to-right"
select select "s"
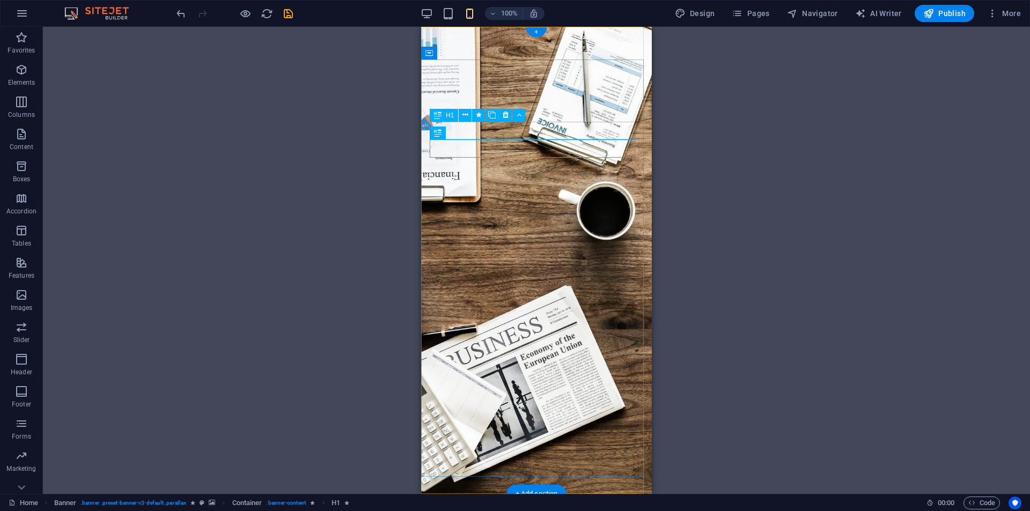
select select "onload"
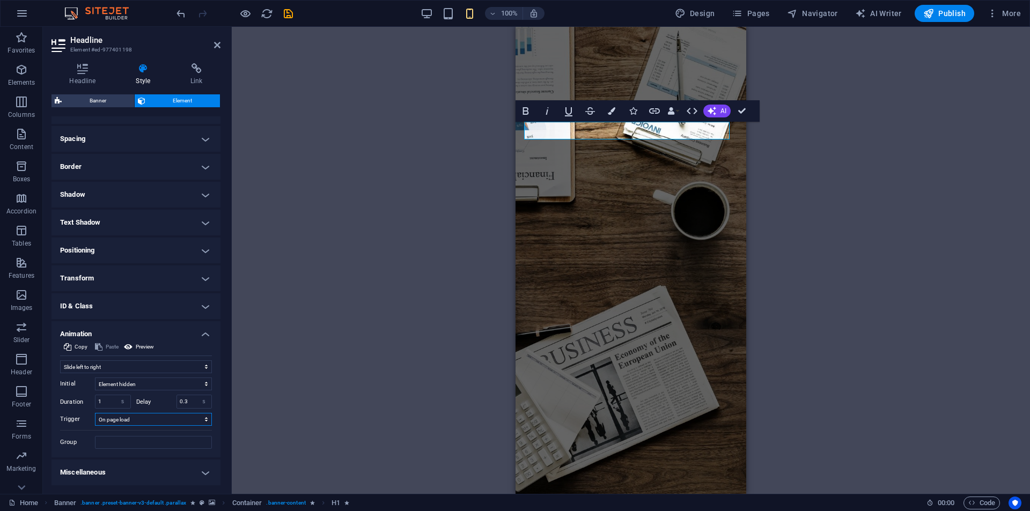
click at [140, 418] on select "No automatic trigger On page load Element scrolled into view" at bounding box center [153, 419] width 117 height 13
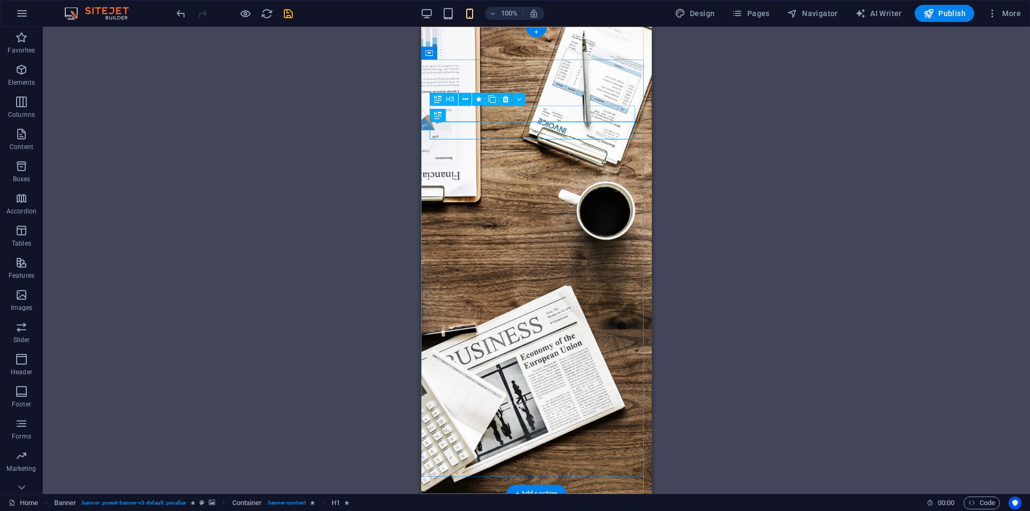
select select "fade"
select select "s"
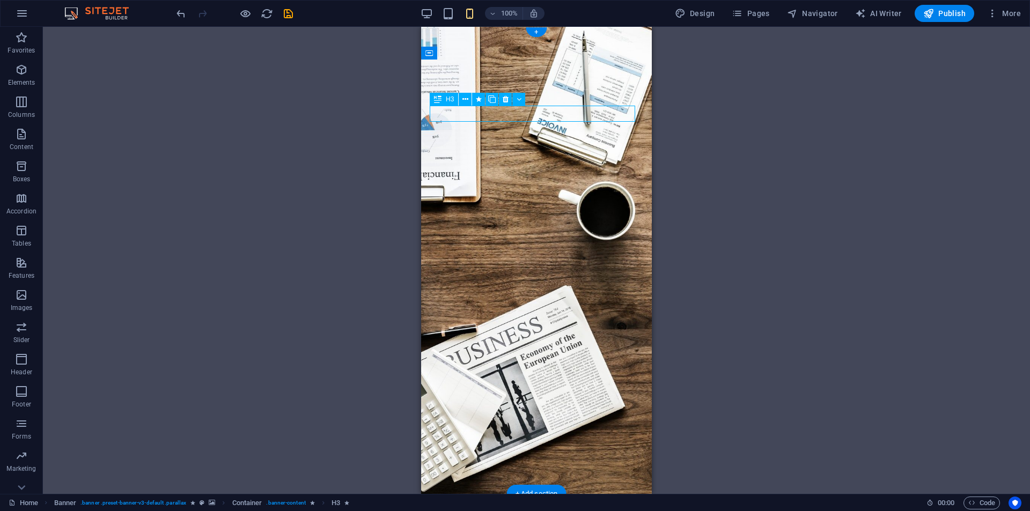
select select "onload"
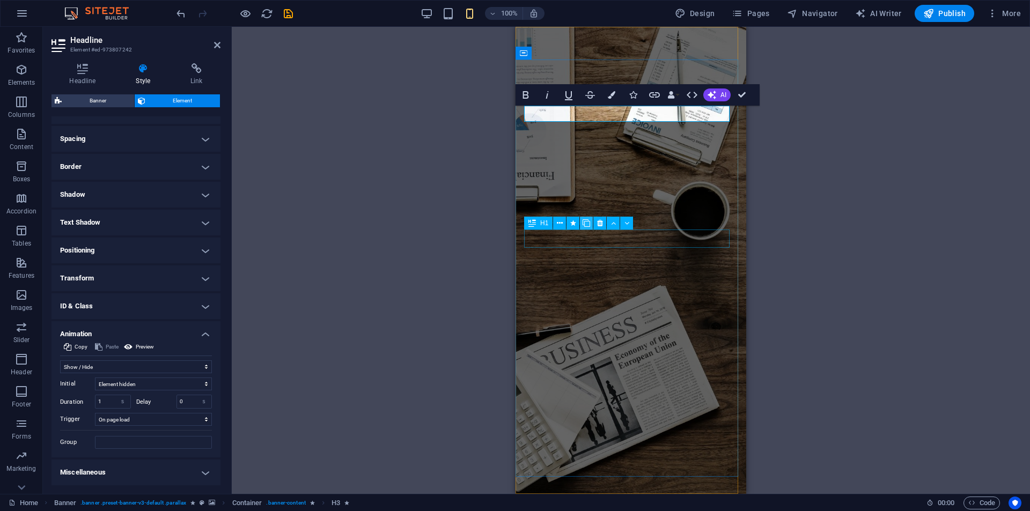
click at [590, 219] on icon at bounding box center [587, 223] width 8 height 11
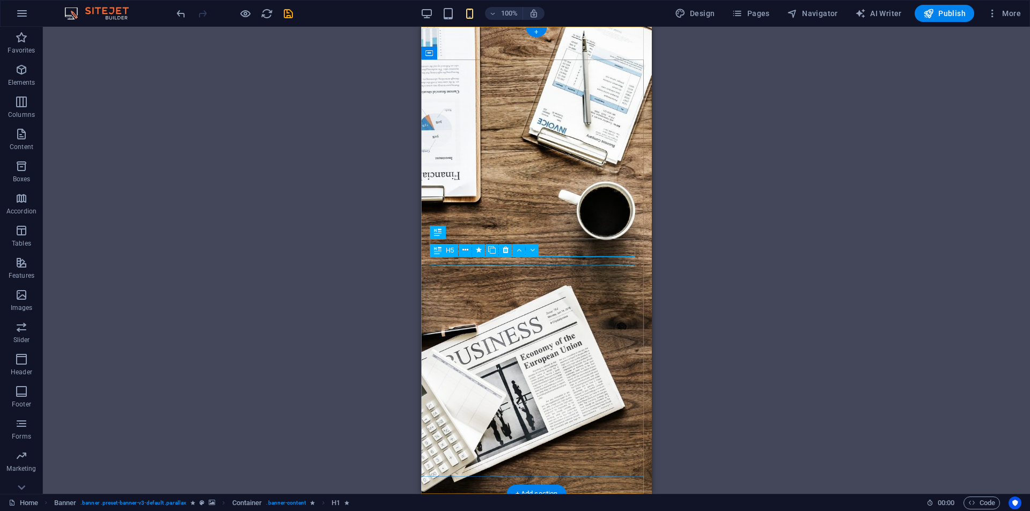
drag, startPoint x: 554, startPoint y: 259, endPoint x: 975, endPoint y: 286, distance: 421.1
select select "fade"
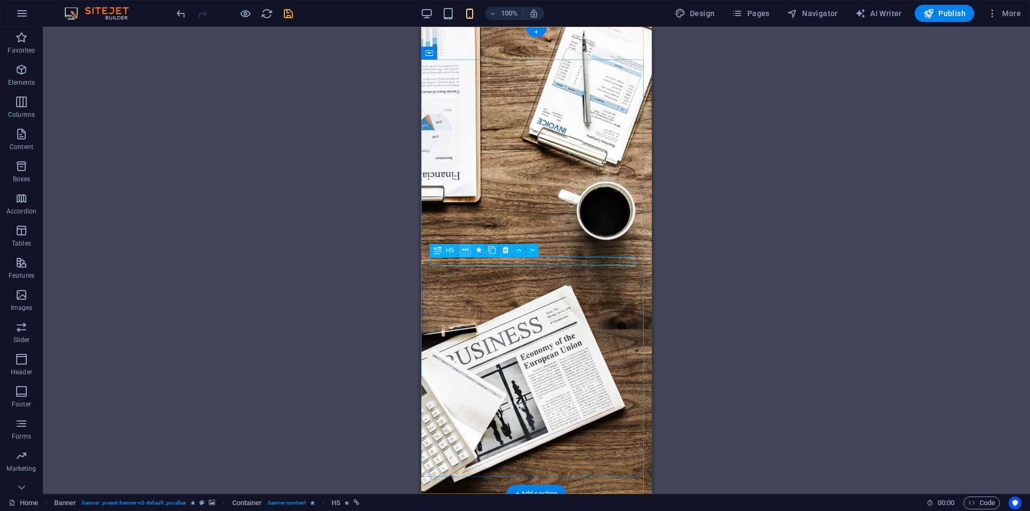
select select "s"
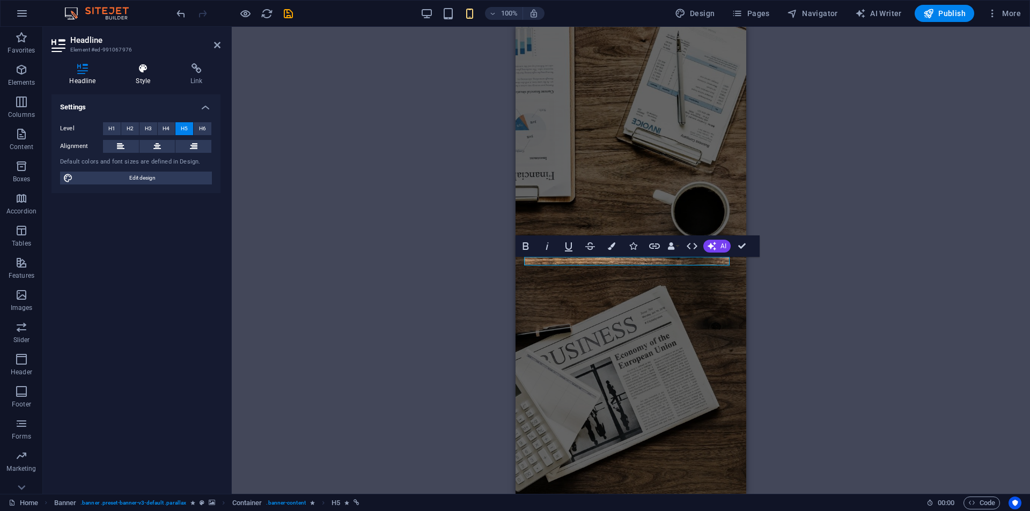
click at [150, 69] on icon at bounding box center [143, 68] width 50 height 11
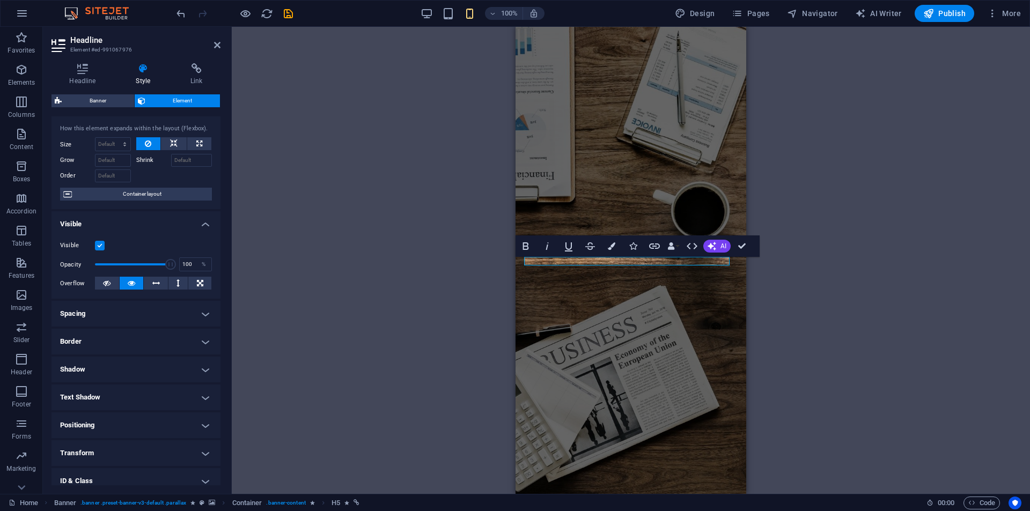
scroll to position [84, 0]
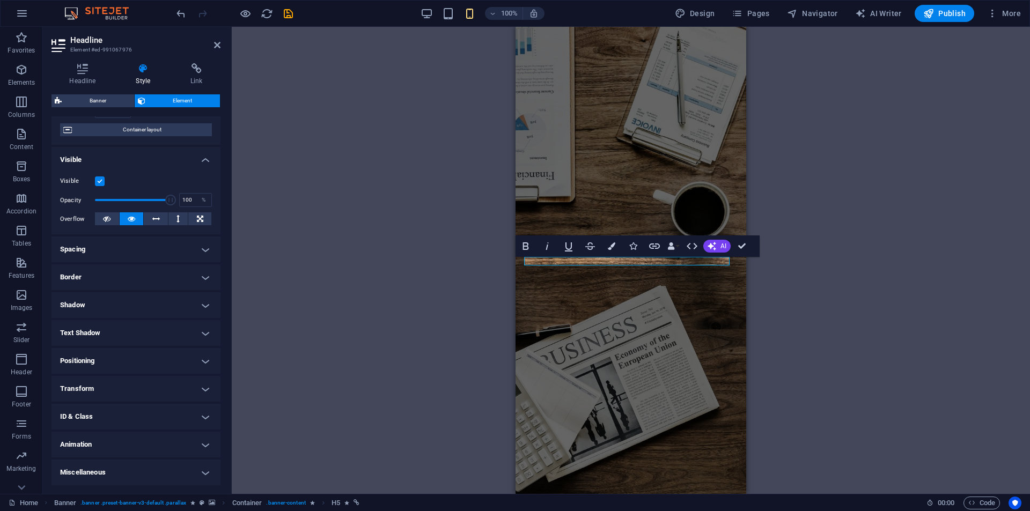
click at [79, 450] on h4 "Animation" at bounding box center [136, 445] width 169 height 26
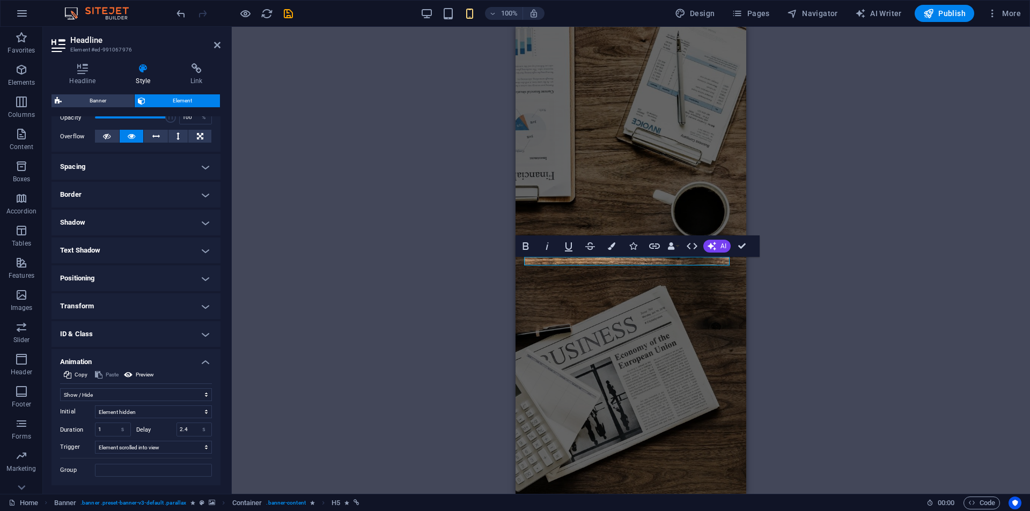
scroll to position [195, 0]
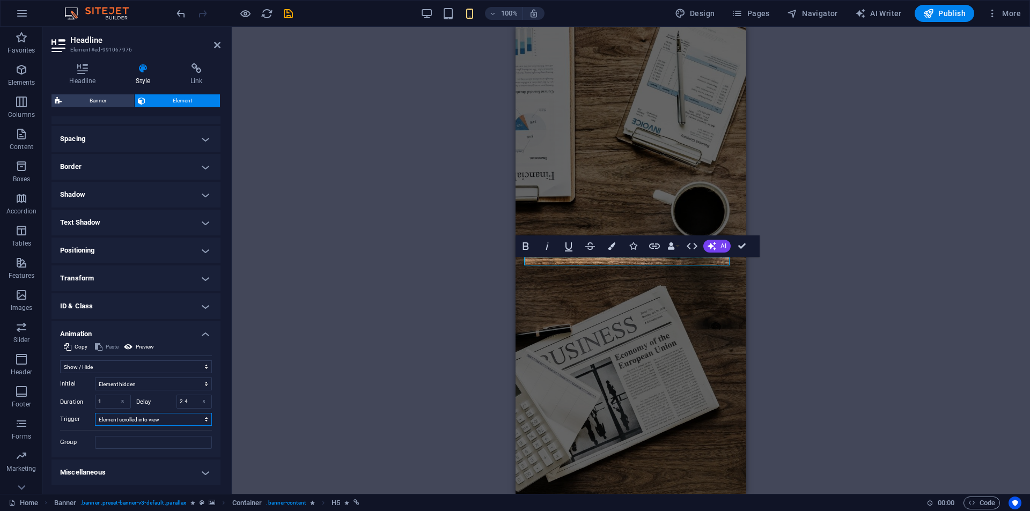
click at [128, 424] on select "No automatic trigger On page load Element scrolled into view" at bounding box center [153, 419] width 117 height 13
select select "onload"
click at [95, 413] on select "No automatic trigger On page load Element scrolled into view" at bounding box center [153, 419] width 117 height 13
click at [91, 365] on select "Don't animate Show / Hide Slide up/down Zoom in/out Slide left to right Slide r…" at bounding box center [136, 367] width 152 height 13
select select "pulse"
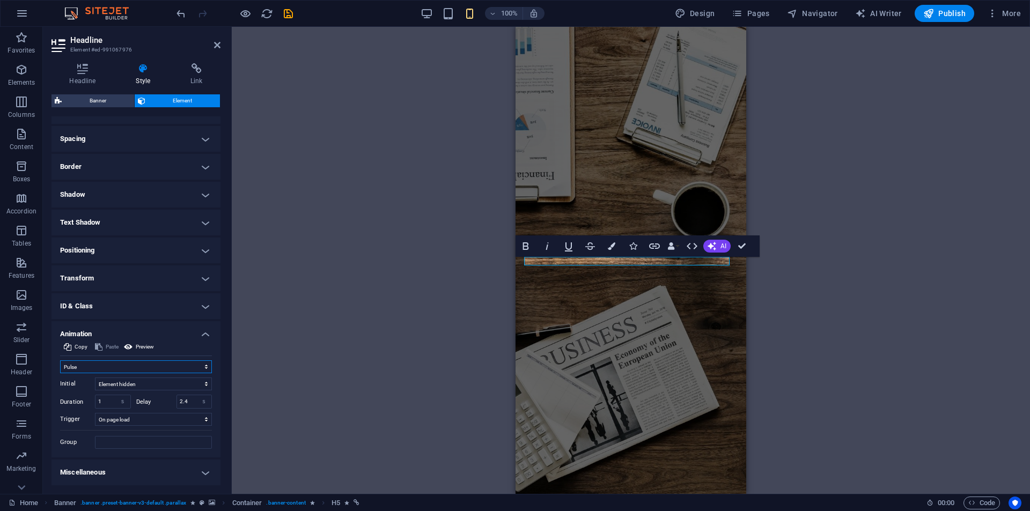
click at [60, 373] on select "Don't animate Show / Hide Slide up/down Zoom in/out Slide left to right Slide r…" at bounding box center [136, 367] width 152 height 13
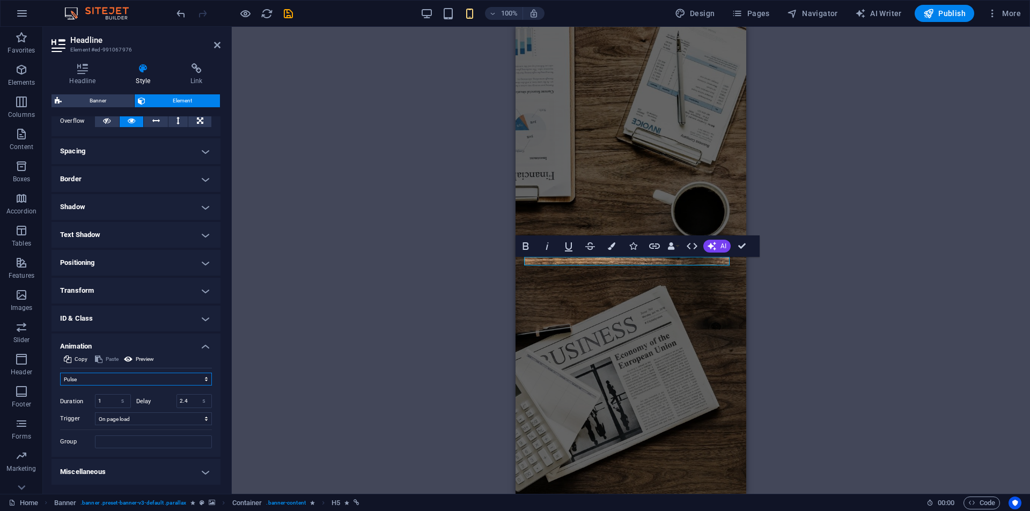
scroll to position [182, 0]
click at [107, 401] on input "1" at bounding box center [113, 401] width 35 height 13
type input "1"
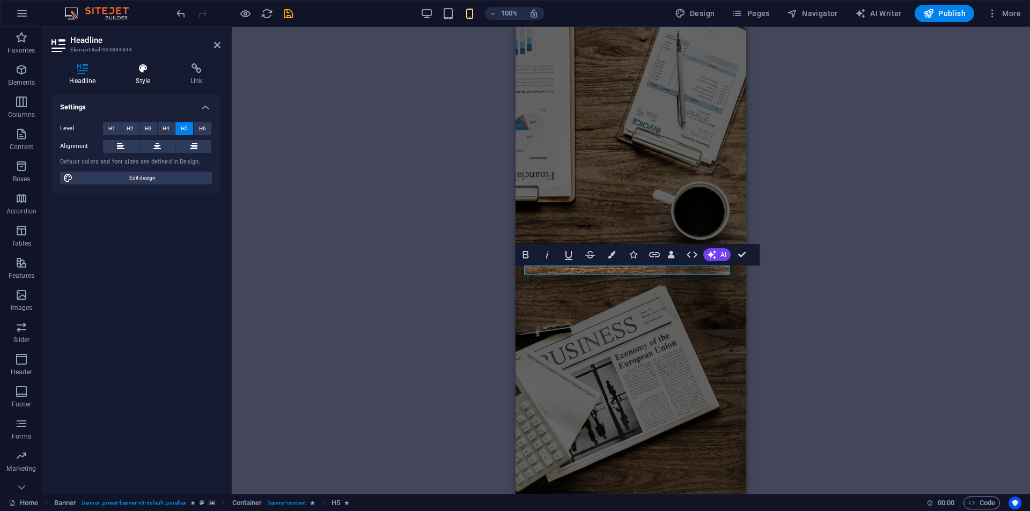
click at [145, 71] on icon at bounding box center [143, 68] width 50 height 11
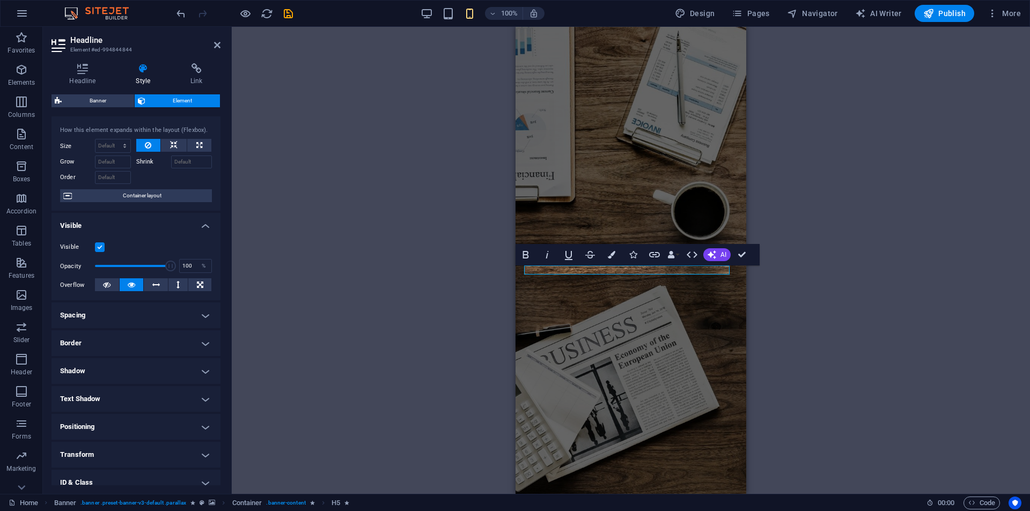
scroll to position [84, 0]
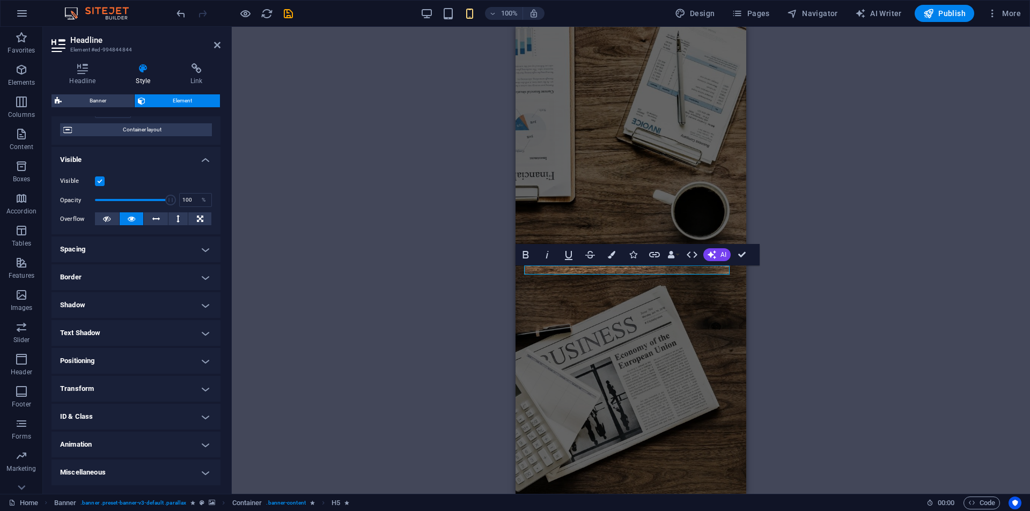
click at [86, 452] on h4 "Animation" at bounding box center [136, 445] width 169 height 26
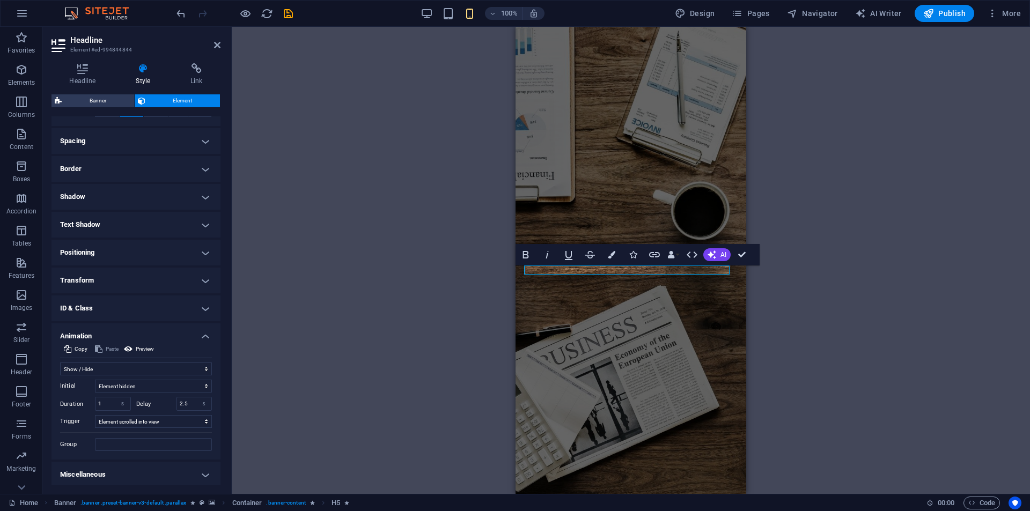
scroll to position [195, 0]
click at [190, 400] on input "2.5" at bounding box center [194, 402] width 35 height 13
click at [330, 310] on div "H3 Banner Container Banner Menu Bar H1 H1 H1 H1 H1 H1 Spacer H5 H5 H5 H5 H1 H1 …" at bounding box center [631, 260] width 799 height 467
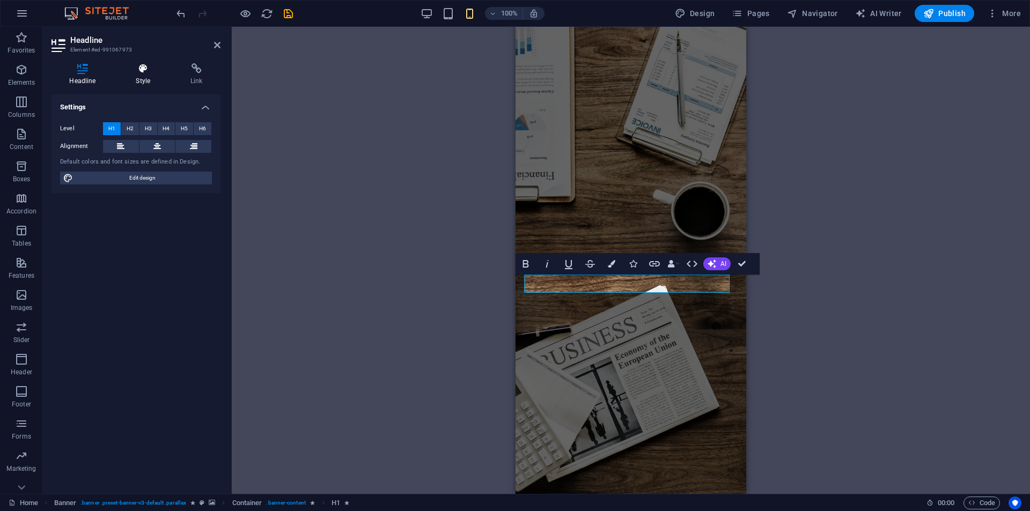
click at [148, 71] on icon at bounding box center [143, 68] width 50 height 11
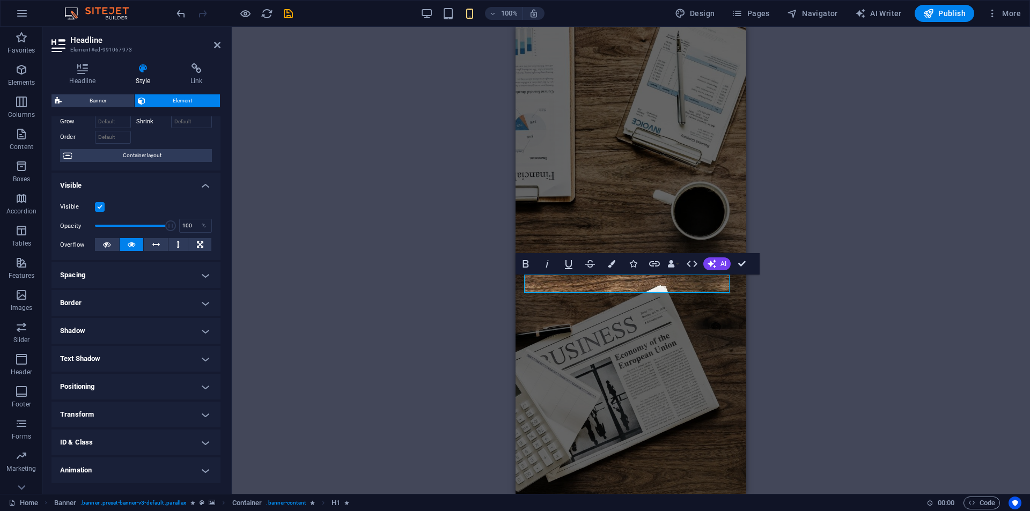
scroll to position [84, 0]
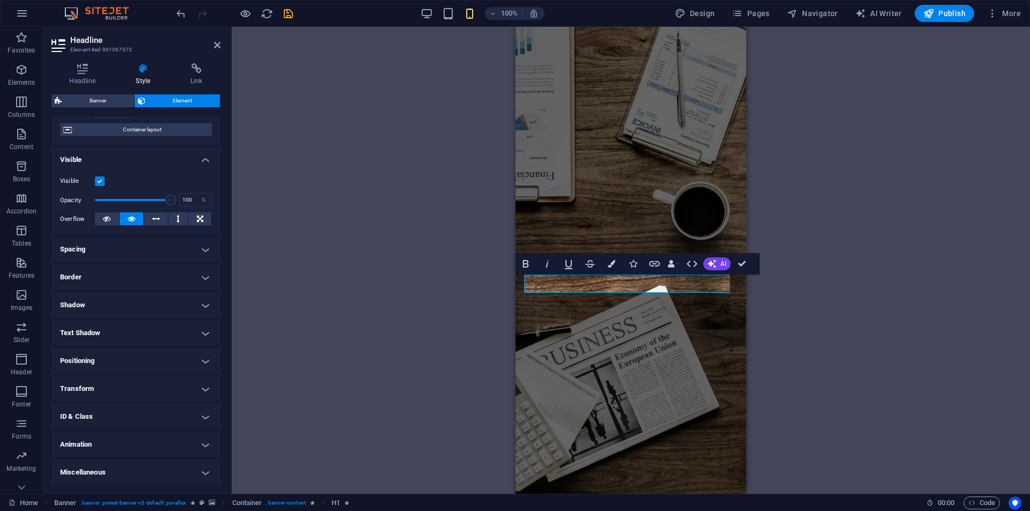
click at [96, 440] on h4 "Animation" at bounding box center [136, 445] width 169 height 26
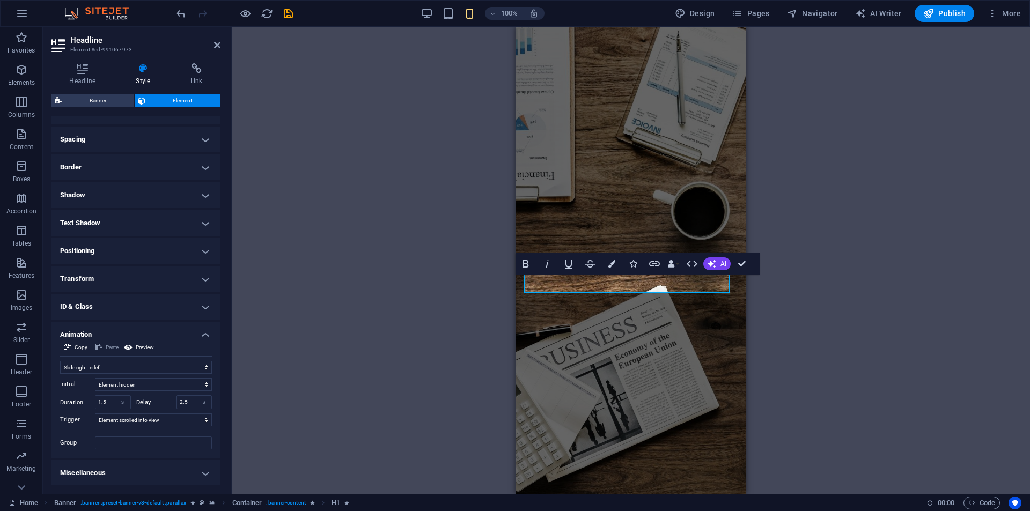
scroll to position [195, 0]
click at [122, 420] on select "No automatic trigger On page load Element scrolled into view" at bounding box center [153, 419] width 117 height 13
select select "onload"
click at [95, 413] on select "No automatic trigger On page load Element scrolled into view" at bounding box center [153, 419] width 117 height 13
click at [135, 369] on select "Don't animate Show / Hide Slide up/down Zoom in/out Slide left to right Slide r…" at bounding box center [136, 367] width 152 height 13
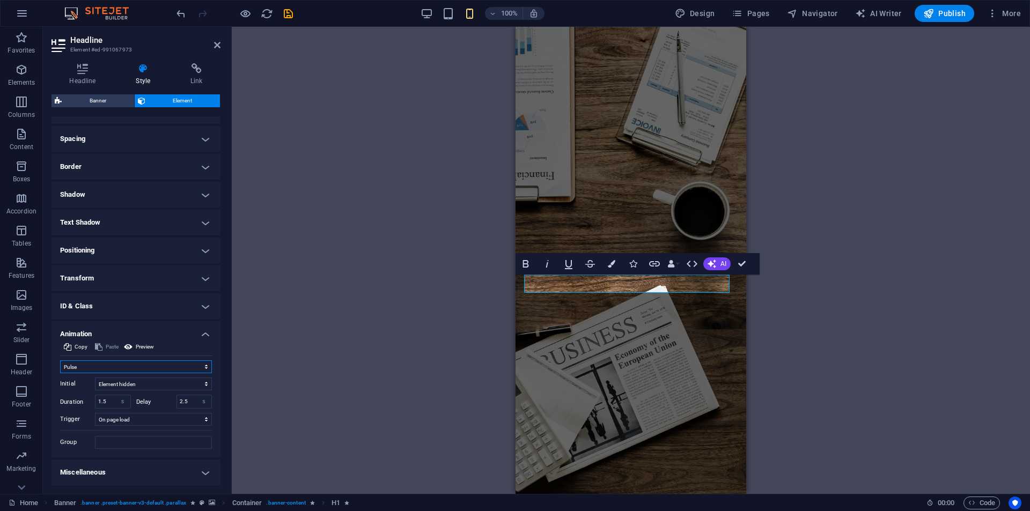
click at [60, 373] on select "Don't animate Show / Hide Slide up/down Zoom in/out Slide left to right Slide r…" at bounding box center [136, 367] width 152 height 13
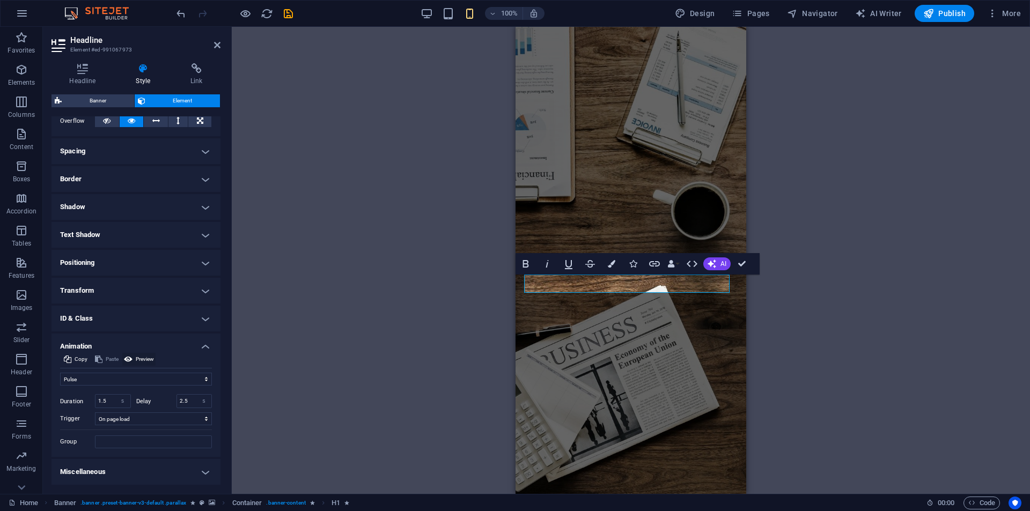
click at [137, 361] on span "Preview" at bounding box center [145, 359] width 18 height 13
click at [145, 358] on span "Preview" at bounding box center [145, 359] width 18 height 13
click at [131, 377] on select "Don't animate Show / Hide Slide up/down Zoom in/out Slide left to right Slide r…" at bounding box center [136, 379] width 152 height 13
select select "slide"
click at [60, 373] on select "Don't animate Show / Hide Slide up/down Zoom in/out Slide left to right Slide r…" at bounding box center [136, 379] width 152 height 13
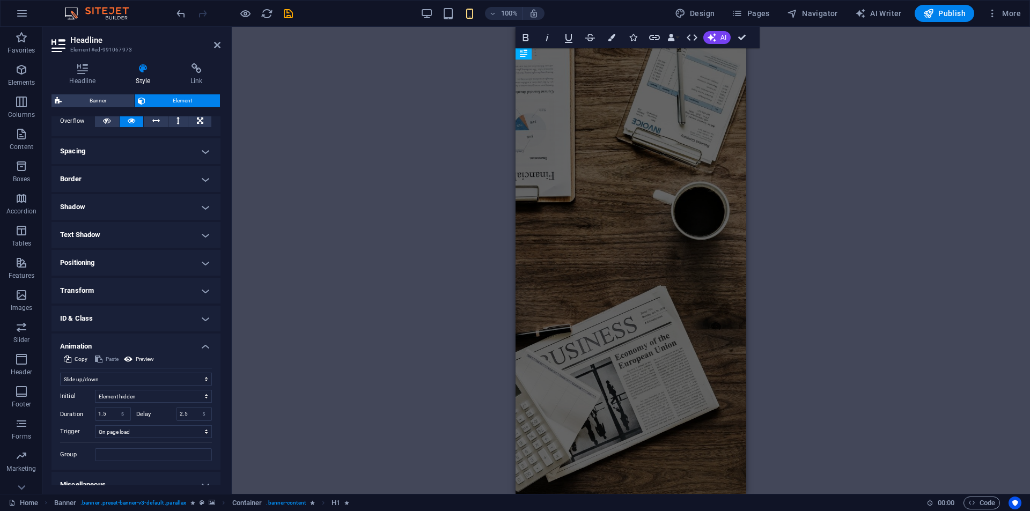
click at [321, 313] on div "H3 Banner Container Banner Menu Bar H1 H1 H1 H1 H1 H1 Spacer H5 H5 H5 H5 H1 H1 …" at bounding box center [631, 260] width 799 height 467
click at [360, 283] on div "H3 Banner Container Banner Menu Bar H1 H1 H1 H1 H1 H1 Spacer H5 H5 H5 H5 H1 H1 …" at bounding box center [631, 260] width 799 height 467
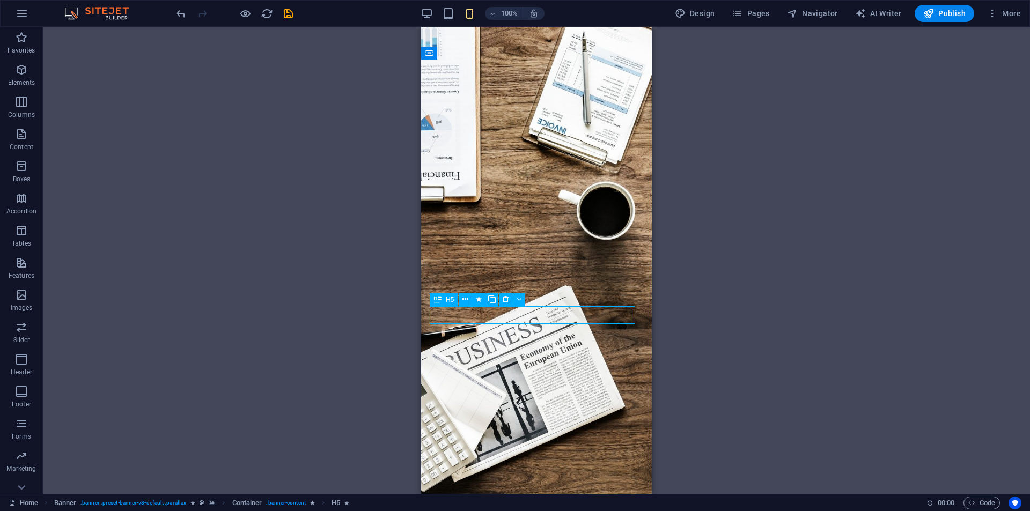
select select "fade"
select select "s"
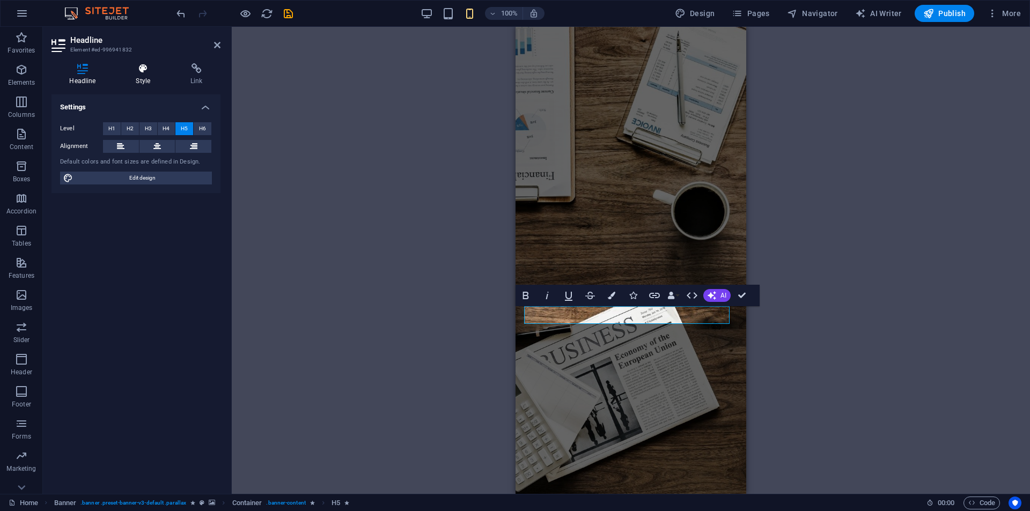
click at [154, 67] on icon at bounding box center [143, 68] width 50 height 11
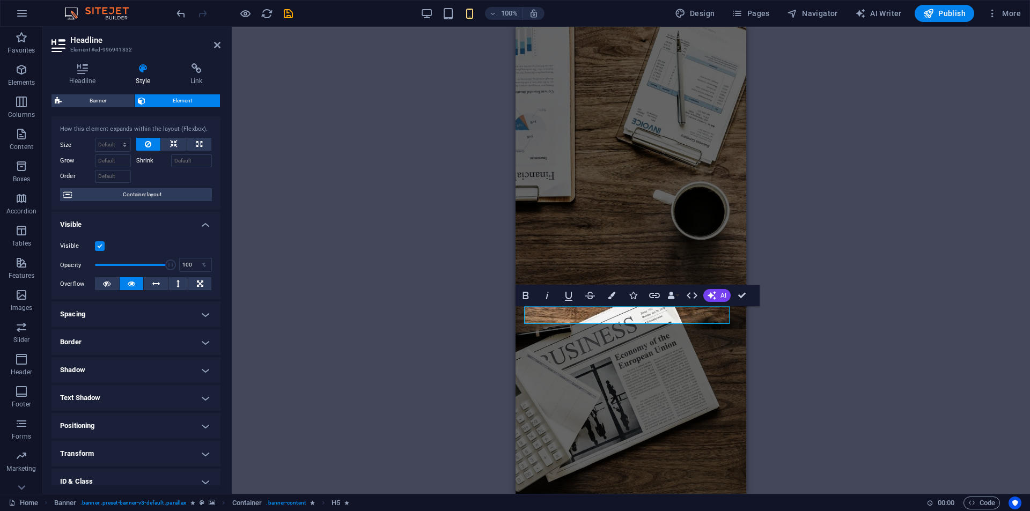
scroll to position [84, 0]
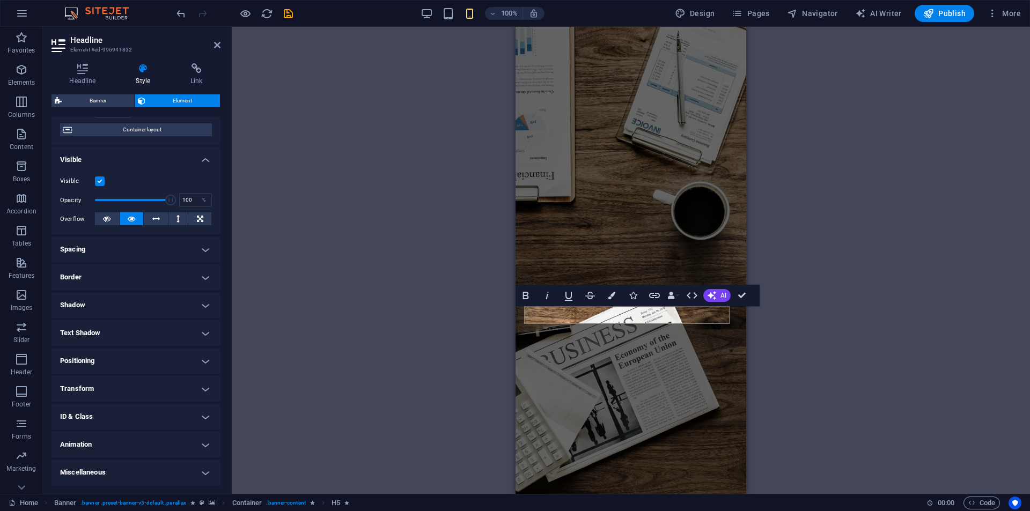
click at [112, 441] on h4 "Animation" at bounding box center [136, 445] width 169 height 26
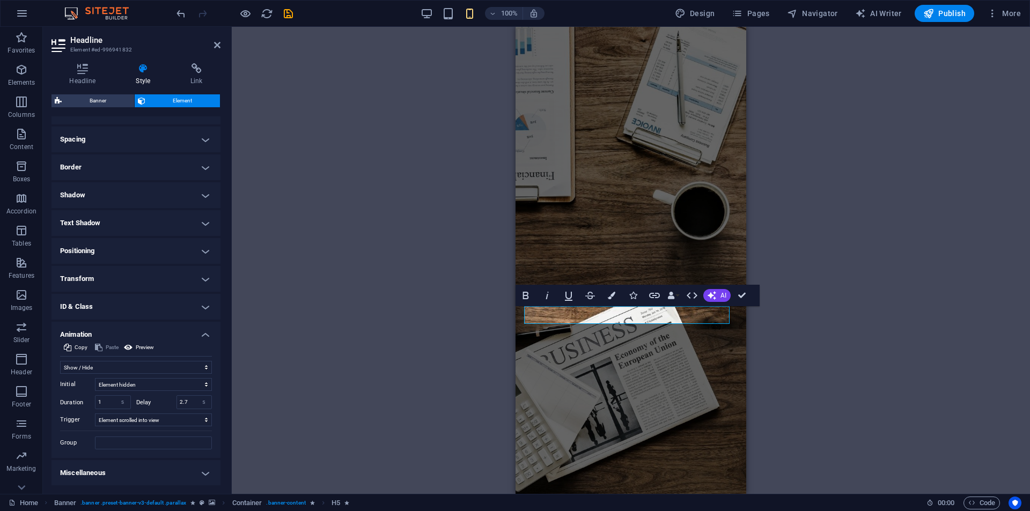
scroll to position [195, 0]
click at [143, 417] on select "No automatic trigger On page load Element scrolled into view" at bounding box center [153, 419] width 117 height 13
select select "onload"
click at [95, 413] on select "No automatic trigger On page load Element scrolled into view" at bounding box center [153, 419] width 117 height 13
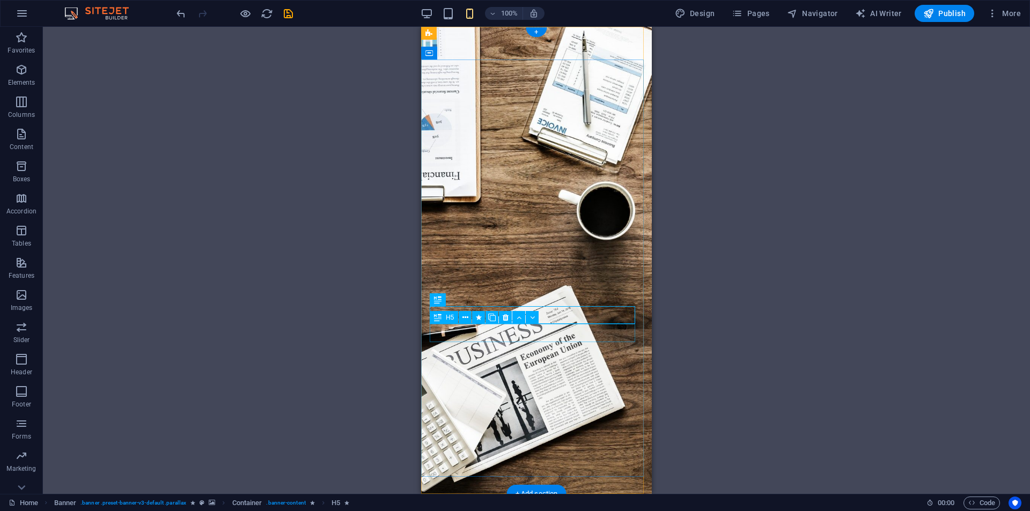
select select "fade"
select select "s"
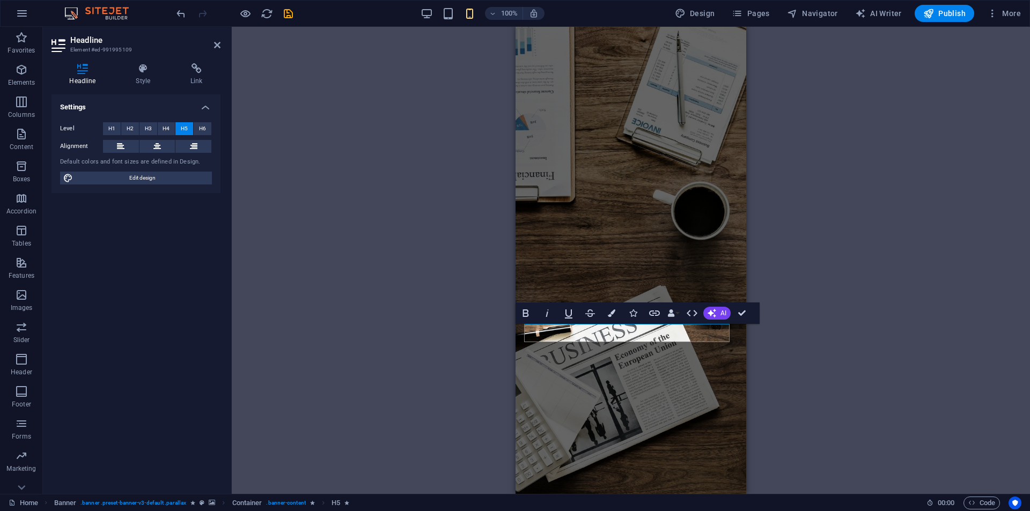
click at [150, 59] on div "Headline Style Link Settings Level H1 H2 H3 H4 H5 H6 Alignment Default colors a…" at bounding box center [136, 275] width 186 height 440
click at [143, 70] on icon at bounding box center [143, 68] width 50 height 11
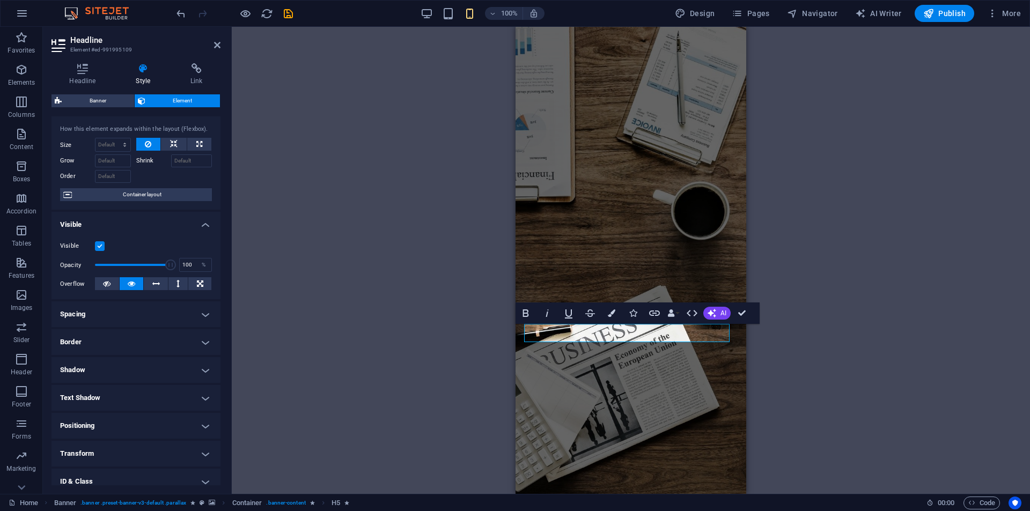
scroll to position [84, 0]
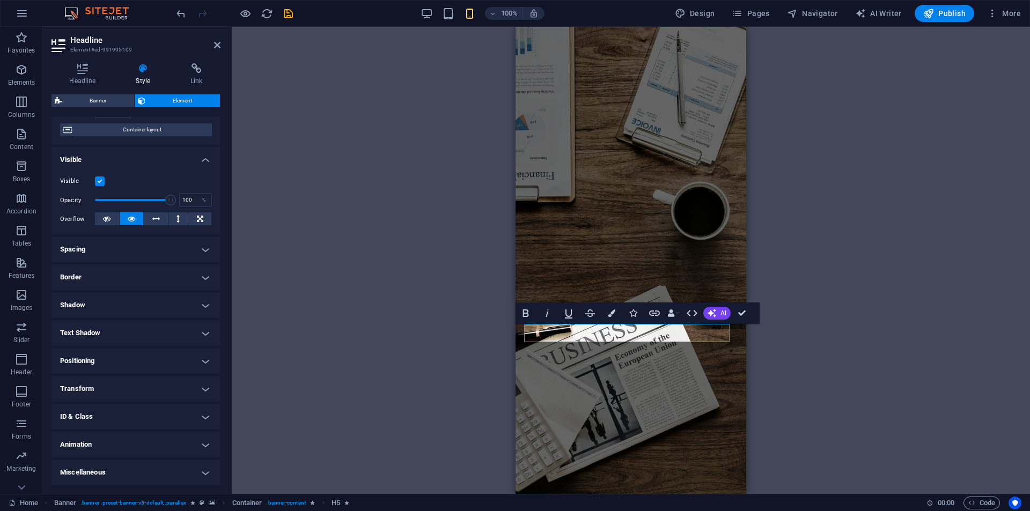
click at [96, 443] on h4 "Animation" at bounding box center [136, 445] width 169 height 26
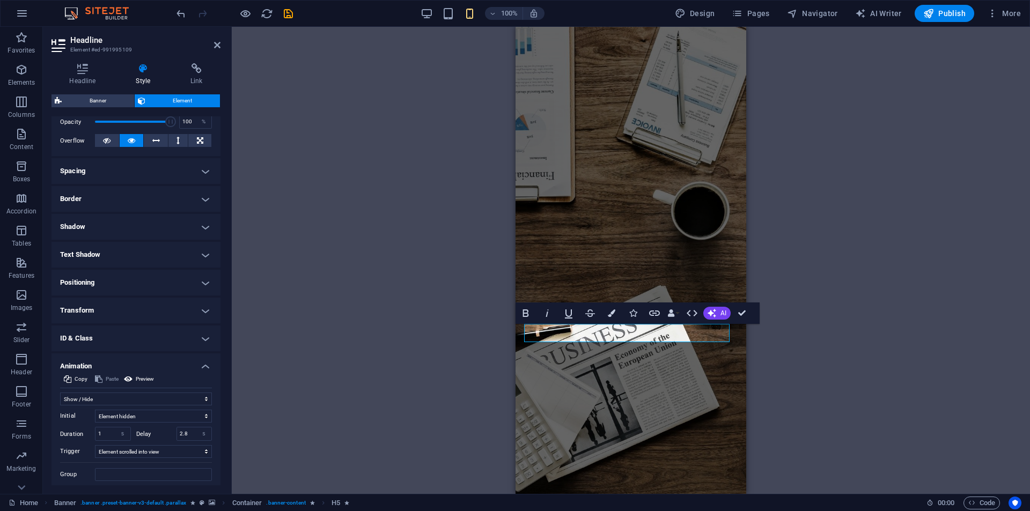
scroll to position [195, 0]
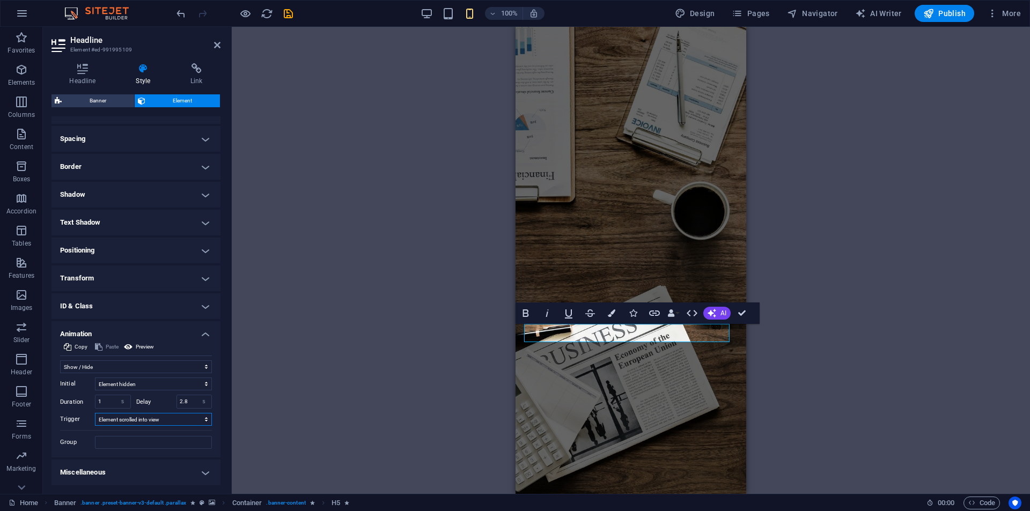
click at [135, 420] on select "No automatic trigger On page load Element scrolled into view" at bounding box center [153, 419] width 117 height 13
select select "onload"
click at [95, 413] on select "No automatic trigger On page load Element scrolled into view" at bounding box center [153, 419] width 117 height 13
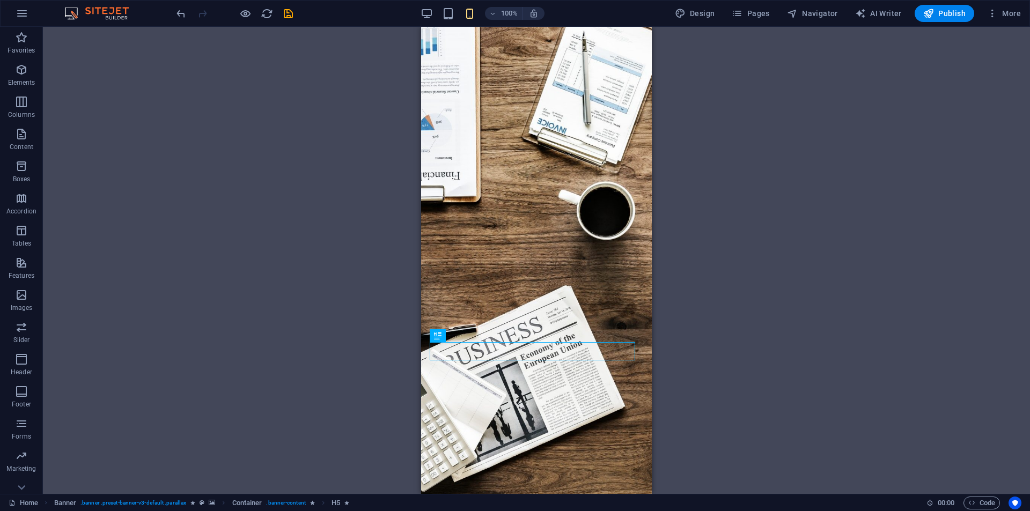
click at [695, 350] on div "H3 Banner Container Banner Menu Bar H1 H1 H1 H1 H1 H1 Spacer H5 H5 H5 H5 H1 H1 …" at bounding box center [537, 260] width 988 height 467
drag, startPoint x: 605, startPoint y: 348, endPoint x: 858, endPoint y: 346, distance: 252.8
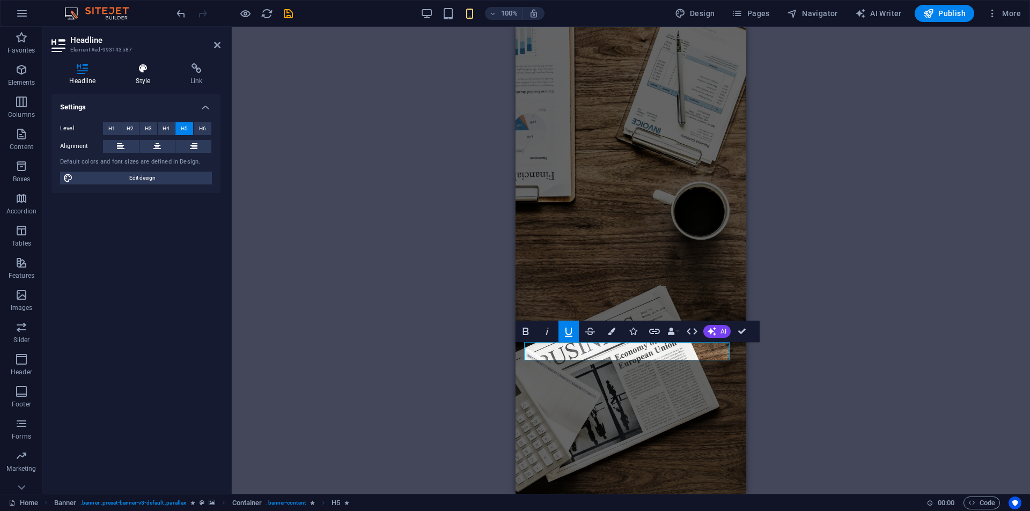
click at [148, 64] on icon at bounding box center [143, 68] width 50 height 11
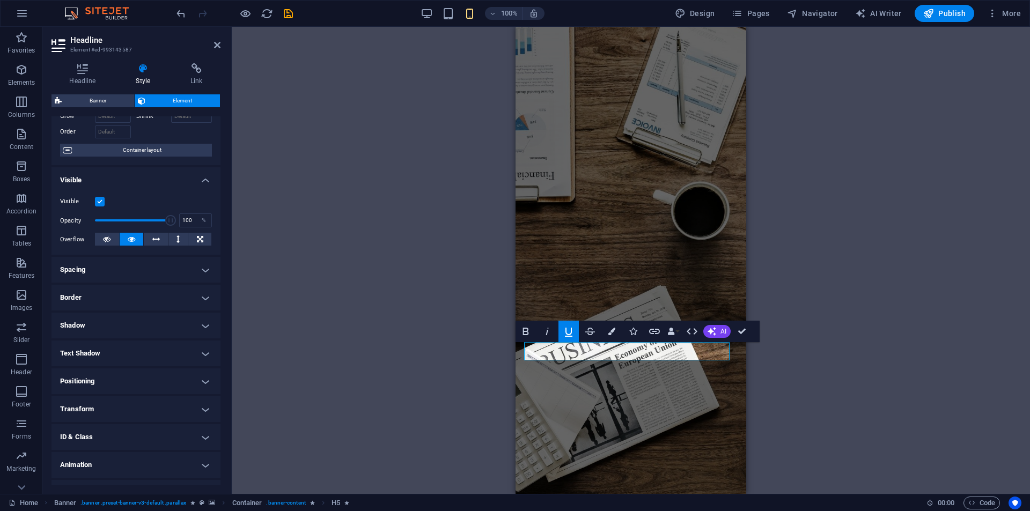
scroll to position [84, 0]
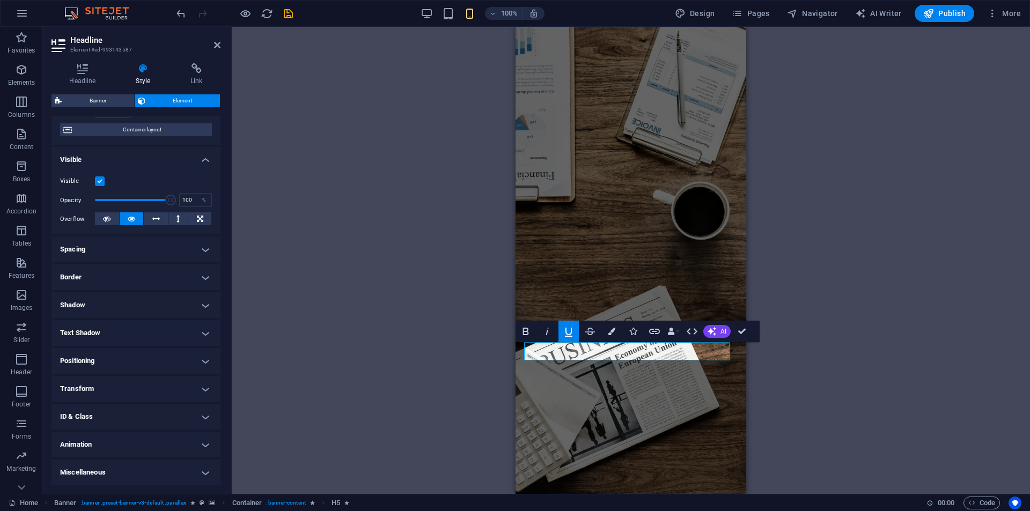
click at [129, 448] on h4 "Animation" at bounding box center [136, 445] width 169 height 26
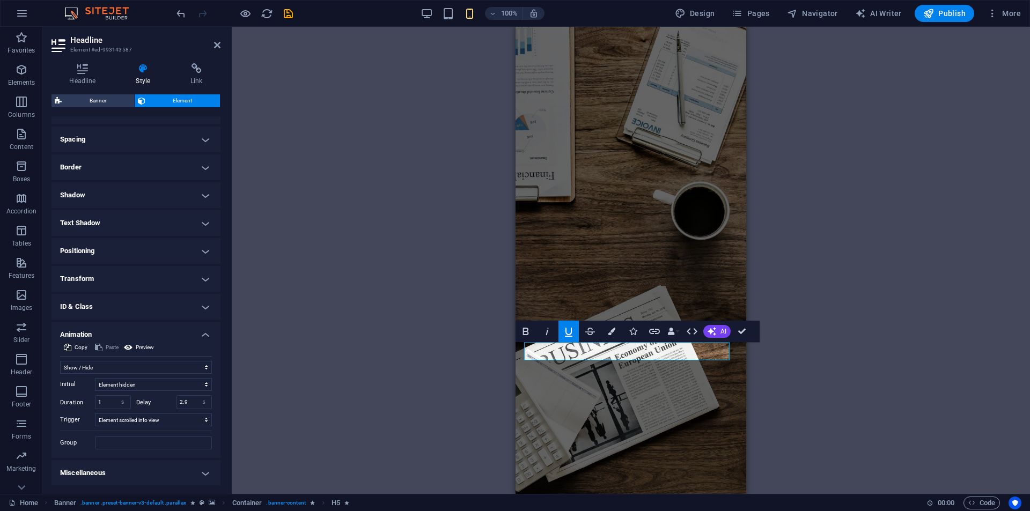
scroll to position [195, 0]
click at [136, 424] on select "No automatic trigger On page load Element scrolled into view" at bounding box center [153, 419] width 117 height 13
select select "onload"
click at [95, 413] on select "No automatic trigger On page load Element scrolled into view" at bounding box center [153, 419] width 117 height 13
click at [308, 369] on div "H3 Banner Container Banner Menu Bar H1 H1 H1 H1 H1 H1 Spacer H5 H5 H5 H5 H1 H1 …" at bounding box center [631, 260] width 799 height 467
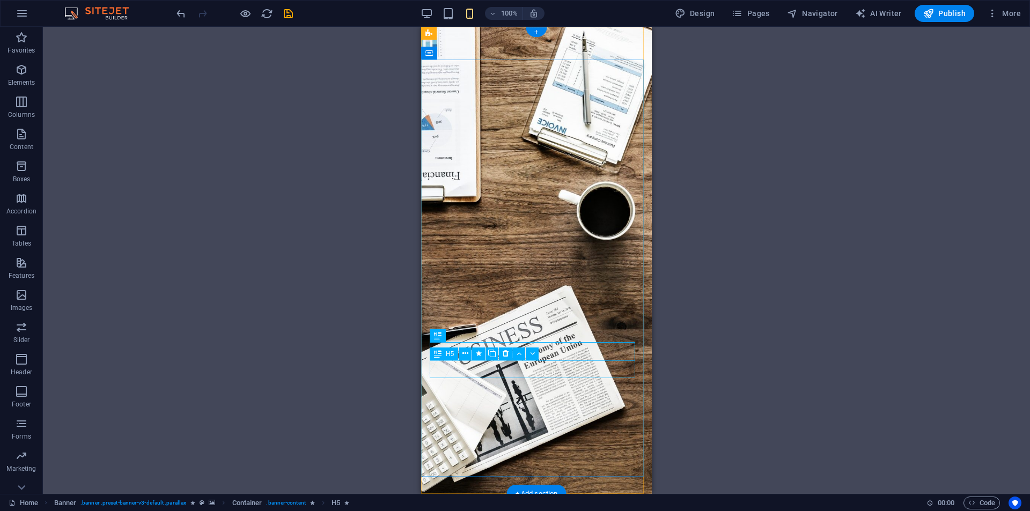
select select "fade"
select select "s"
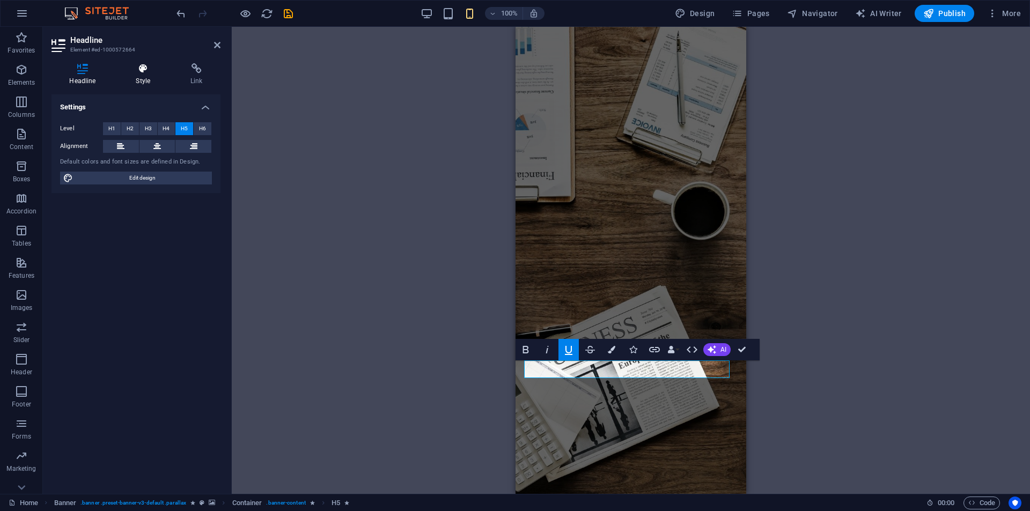
click at [152, 78] on h4 "Style" at bounding box center [145, 74] width 55 height 23
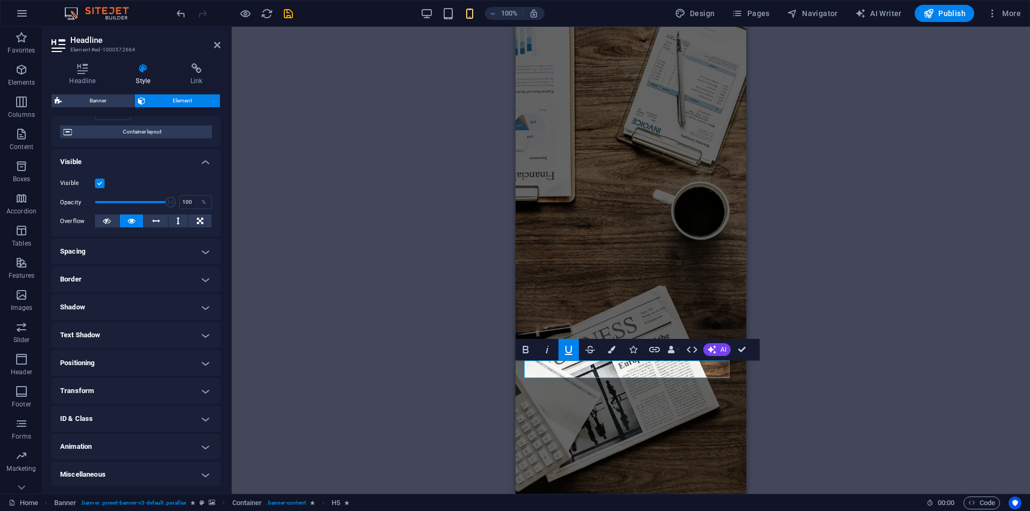
scroll to position [84, 0]
click at [79, 451] on h4 "Animation" at bounding box center [136, 445] width 169 height 26
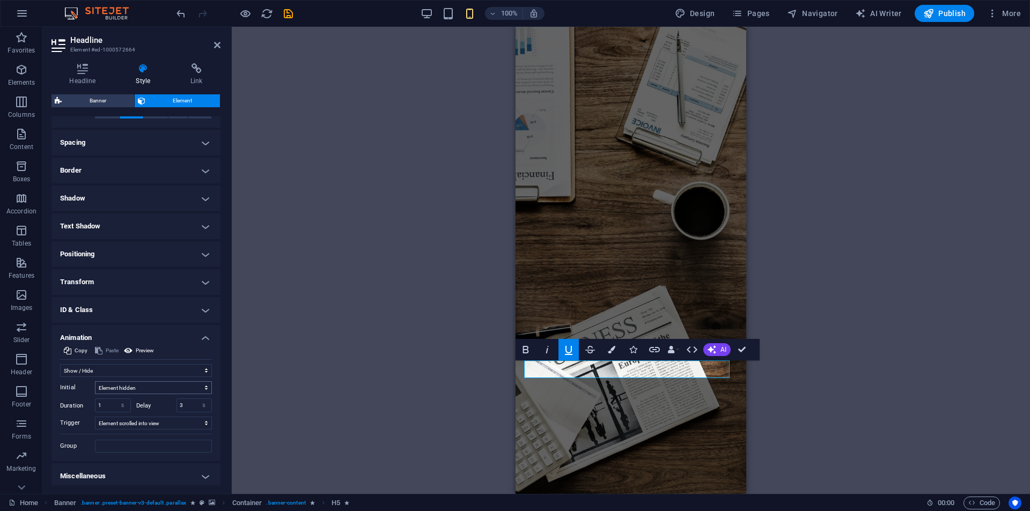
scroll to position [195, 0]
click at [151, 365] on select "Don't animate Show / Hide Slide up/down Zoom in/out Slide left to right Slide r…" at bounding box center [136, 367] width 152 height 13
click at [129, 418] on select "No automatic trigger On page load Element scrolled into view" at bounding box center [153, 419] width 117 height 13
select select "onload"
click at [95, 413] on select "No automatic trigger On page load Element scrolled into view" at bounding box center [153, 419] width 117 height 13
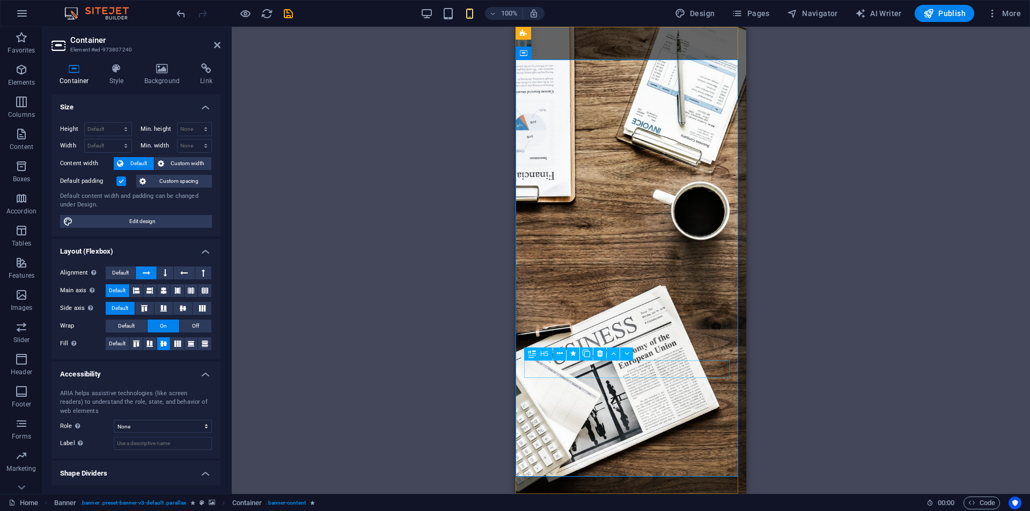
select select "fade"
select select "s"
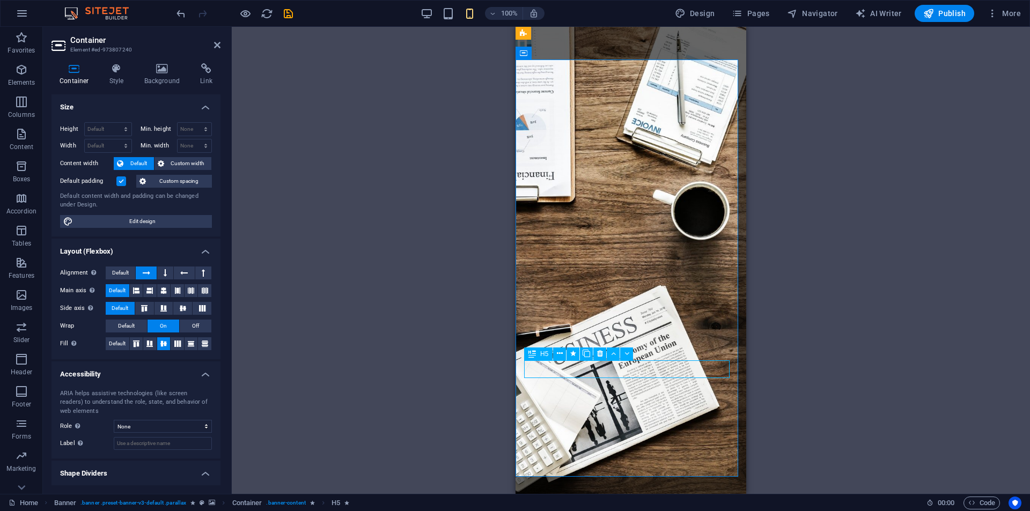
select select "onload"
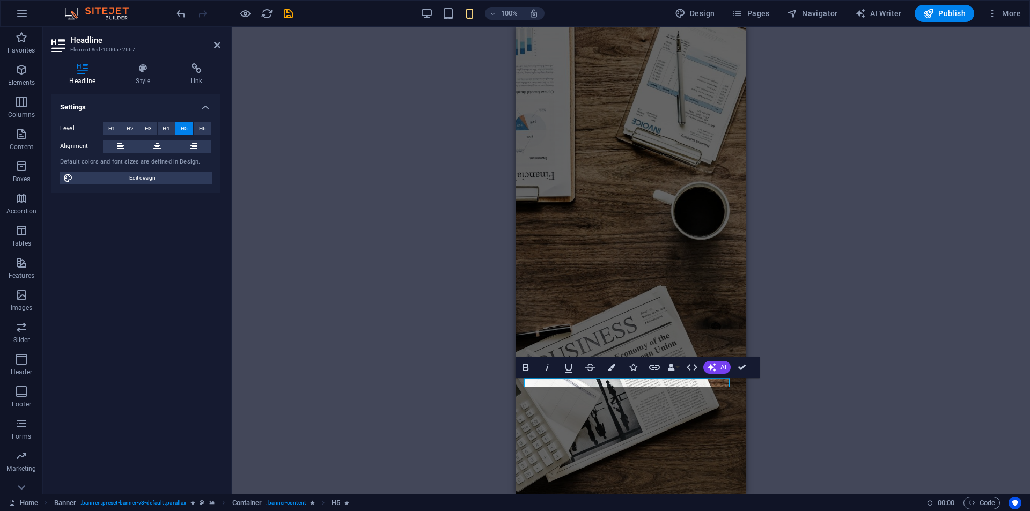
click at [160, 48] on h3 "Element #ed-1000572667" at bounding box center [134, 50] width 129 height 10
click at [139, 75] on h4 "Style" at bounding box center [145, 74] width 55 height 23
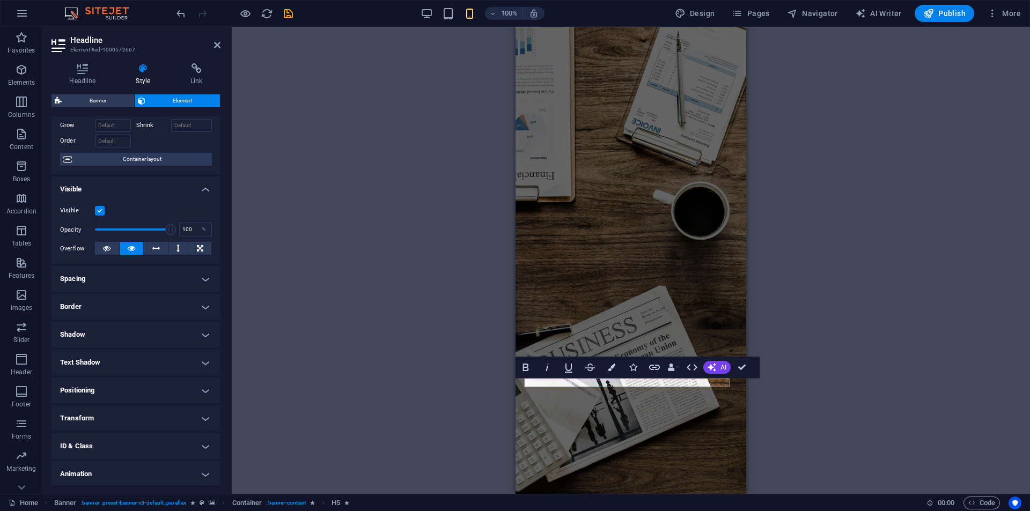
scroll to position [84, 0]
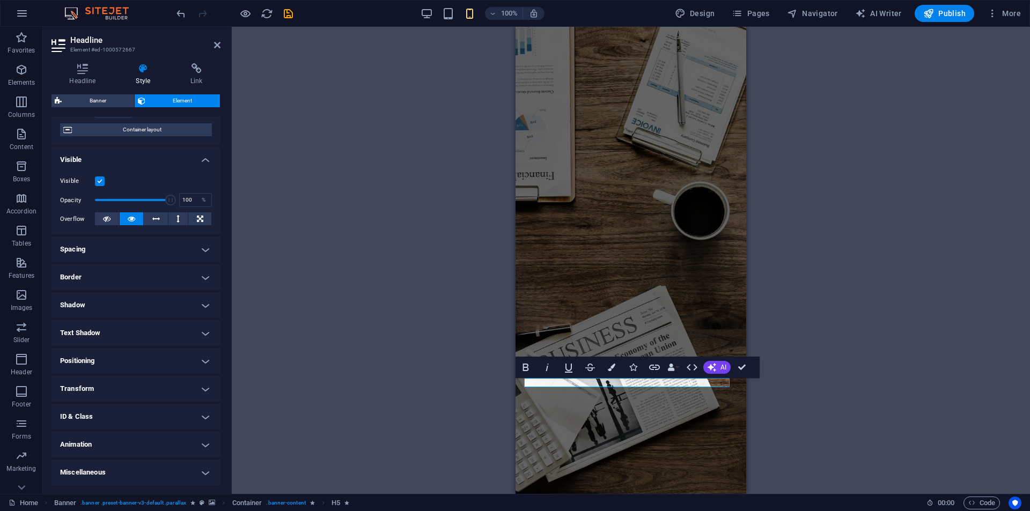
click at [109, 434] on h4 "Animation" at bounding box center [136, 445] width 169 height 26
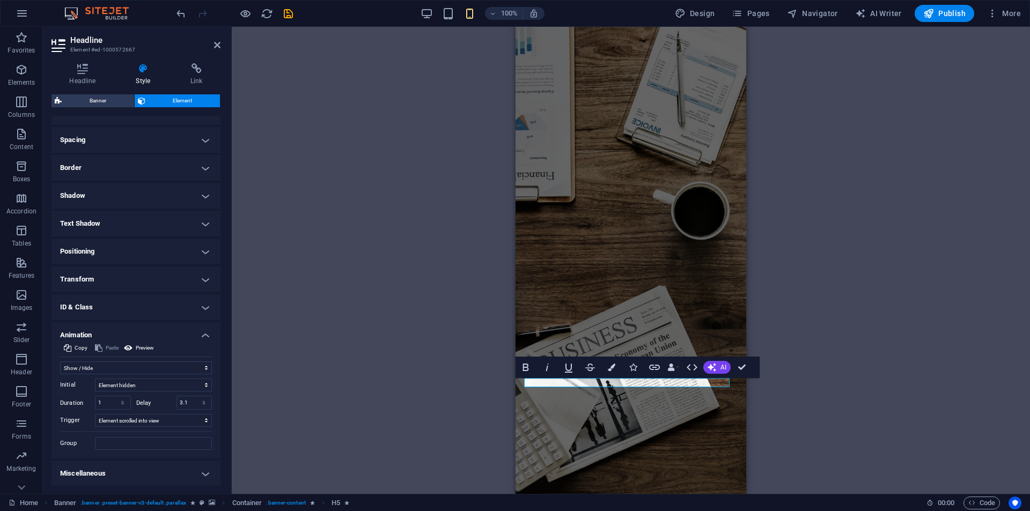
scroll to position [195, 0]
click at [127, 415] on select "No automatic trigger On page load Element scrolled into view" at bounding box center [153, 419] width 117 height 13
select select "onload"
click at [95, 413] on select "No automatic trigger On page load Element scrolled into view" at bounding box center [153, 419] width 117 height 13
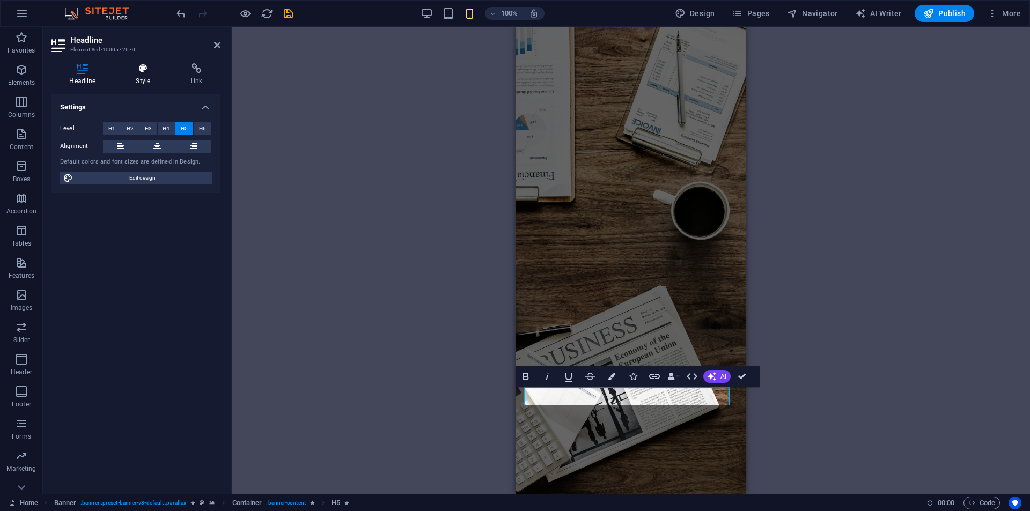
click at [138, 75] on h4 "Style" at bounding box center [145, 74] width 55 height 23
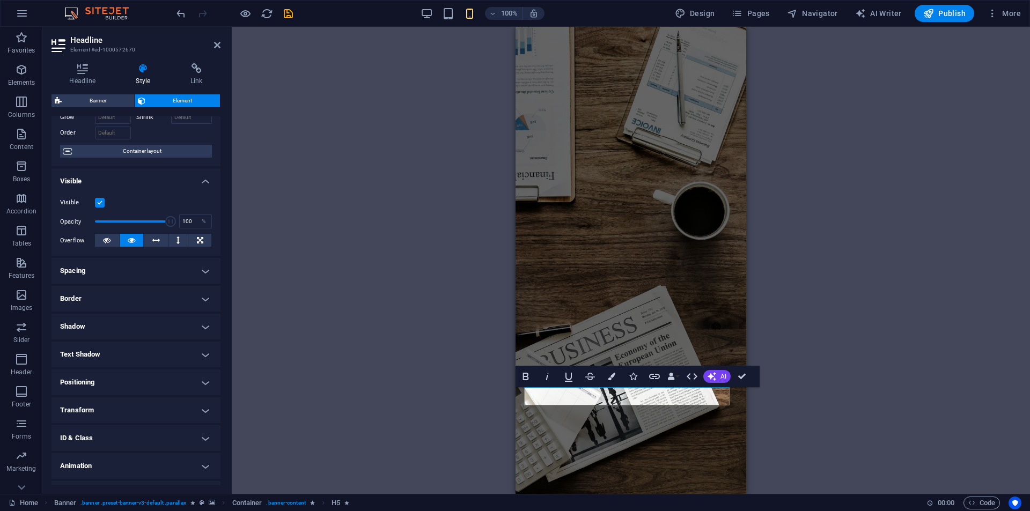
scroll to position [84, 0]
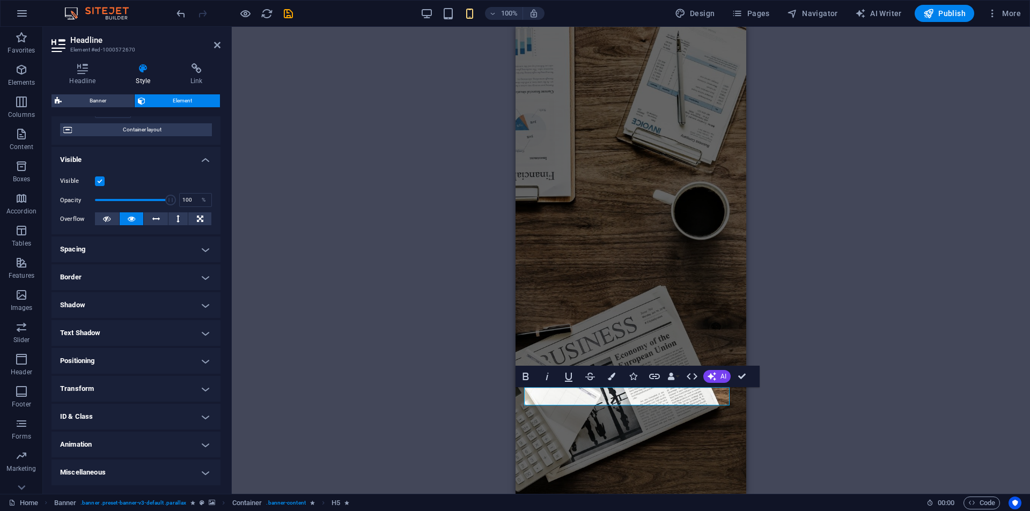
click at [115, 445] on h4 "Animation" at bounding box center [136, 445] width 169 height 26
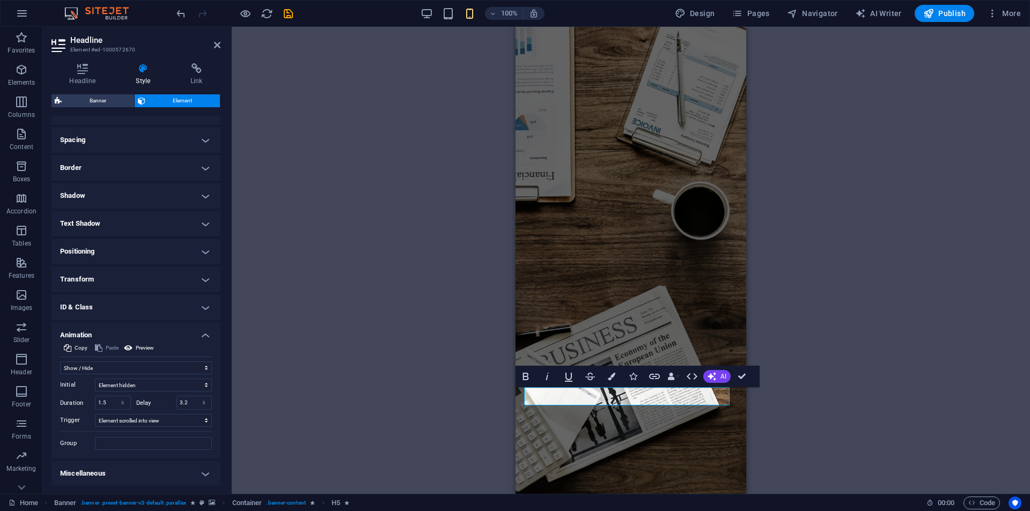
scroll to position [195, 0]
click at [138, 419] on select "No automatic trigger On page load Element scrolled into view" at bounding box center [153, 419] width 117 height 13
select select "onload"
click at [95, 413] on select "No automatic trigger On page load Element scrolled into view" at bounding box center [153, 419] width 117 height 13
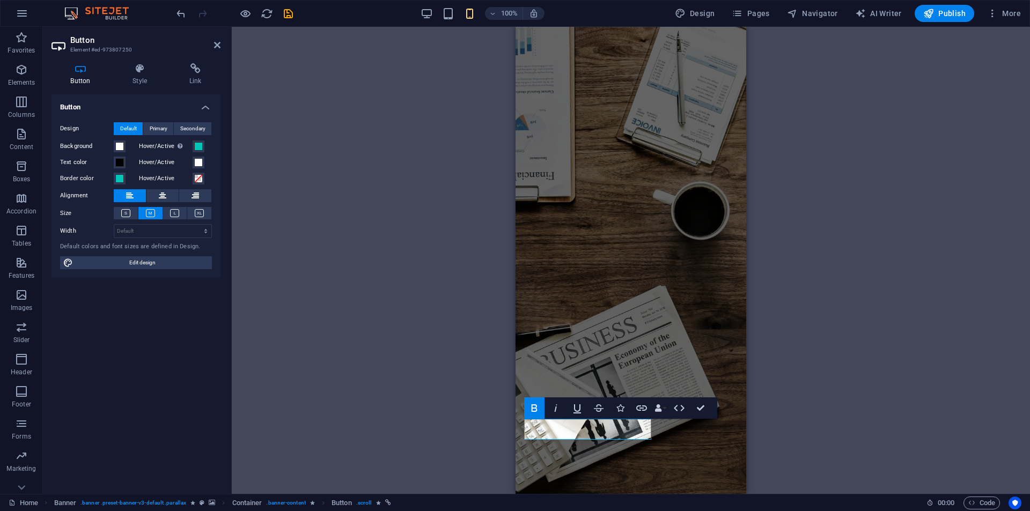
click at [147, 61] on div "Button Style Link Button Design Default Primary Secondary Background Hover/Acti…" at bounding box center [136, 275] width 186 height 440
click at [143, 66] on icon at bounding box center [140, 68] width 53 height 11
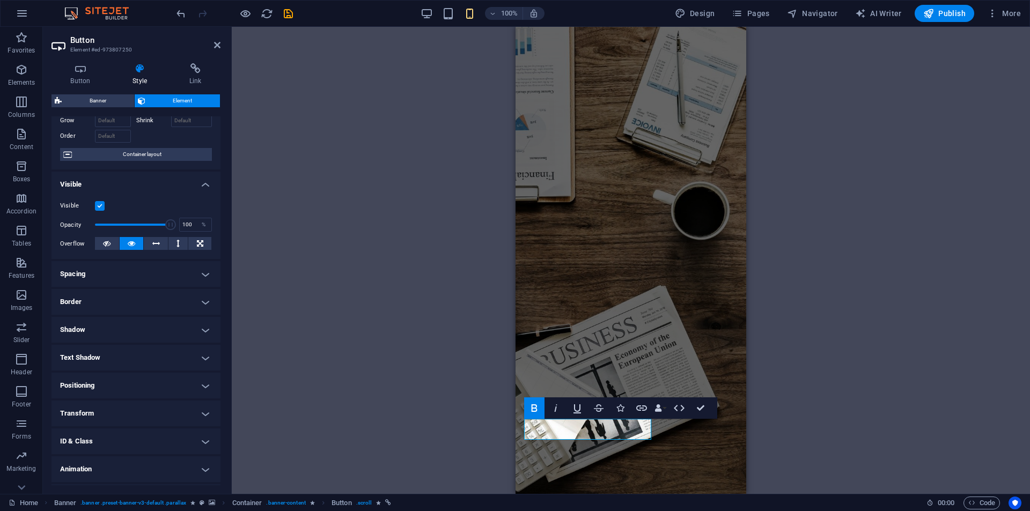
scroll to position [84, 0]
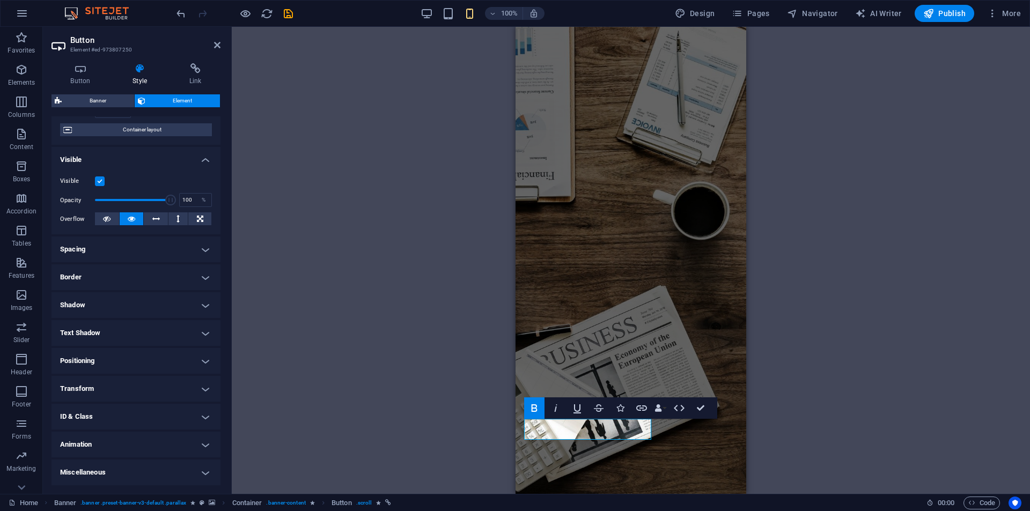
click at [92, 446] on h4 "Animation" at bounding box center [136, 445] width 169 height 26
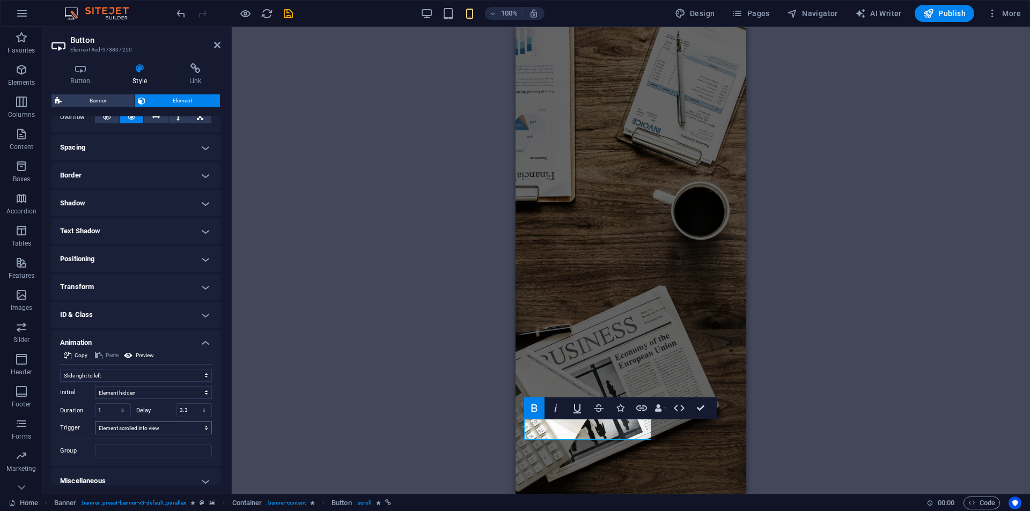
scroll to position [195, 0]
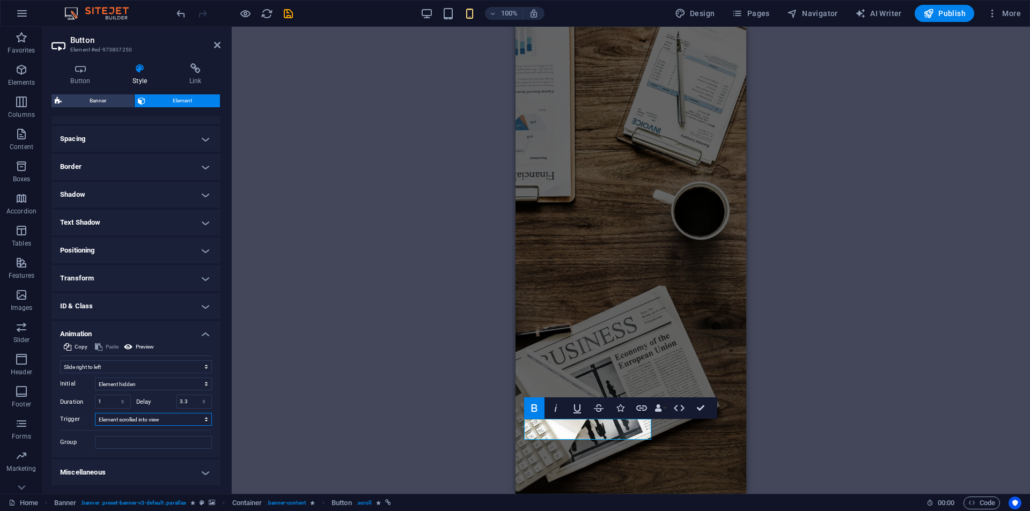
click at [142, 414] on select "No automatic trigger On page load Element scrolled into view" at bounding box center [153, 419] width 117 height 13
select select "onload"
click at [95, 413] on select "No automatic trigger On page load Element scrolled into view" at bounding box center [153, 419] width 117 height 13
click at [144, 367] on select "Don't animate Show / Hide Slide up/down Zoom in/out Slide left to right Slide r…" at bounding box center [136, 367] width 152 height 13
select select "shrink"
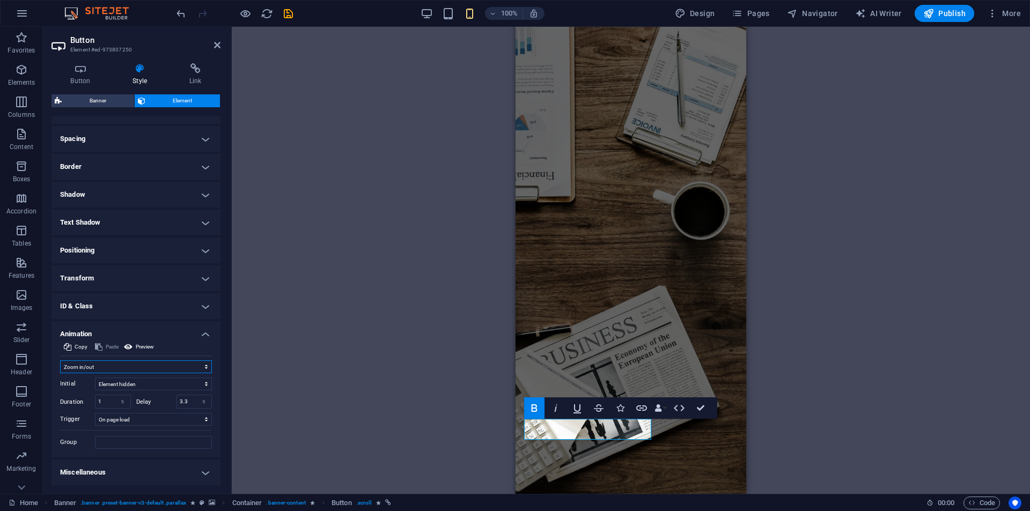
click at [60, 361] on select "Don't animate Show / Hide Slide up/down Zoom in/out Slide left to right Slide r…" at bounding box center [136, 367] width 152 height 13
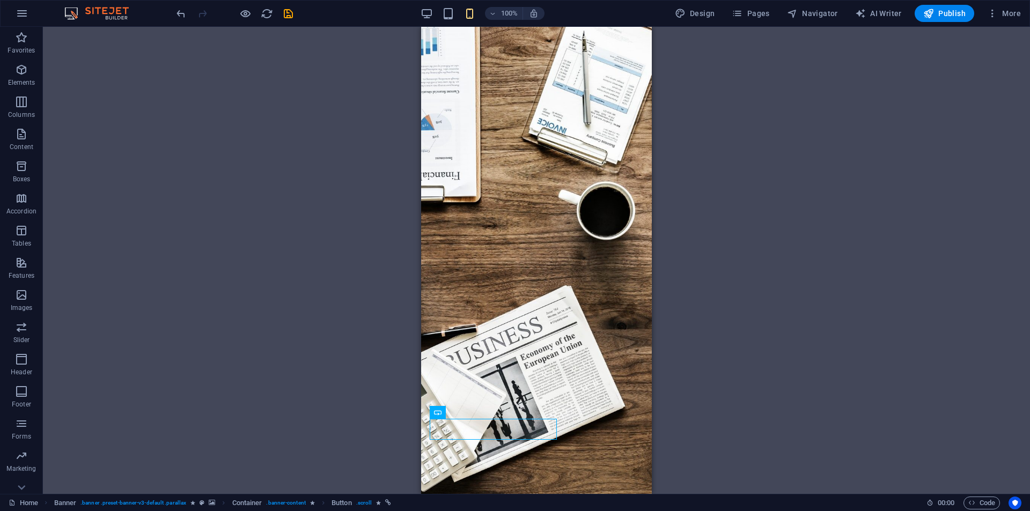
click at [325, 379] on div "H3 Banner Container Banner Menu Bar H1 H1 H1 H1 H1 H1 Spacer H5 H5 H5 H5 H1 H1 …" at bounding box center [537, 260] width 988 height 467
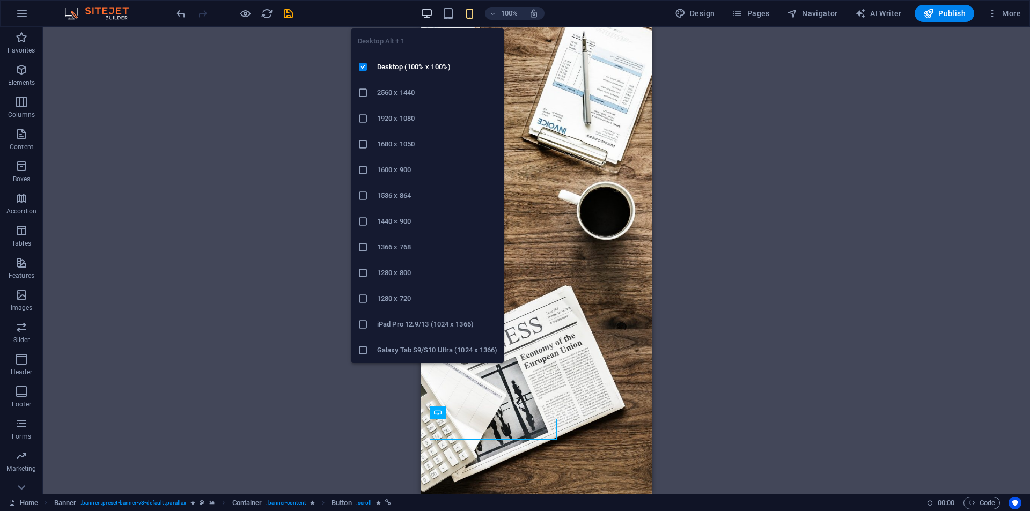
click at [430, 16] on icon "button" at bounding box center [427, 14] width 12 height 12
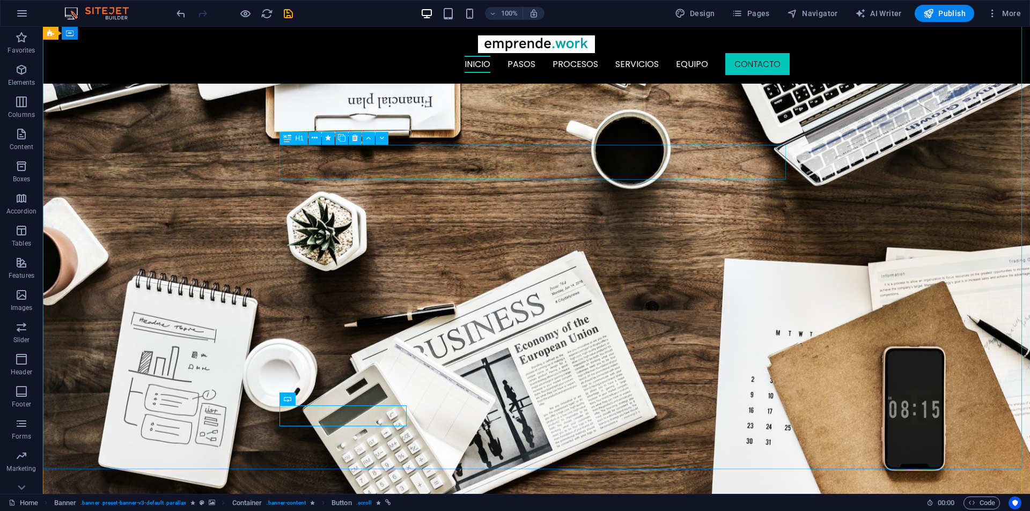
scroll to position [0, 0]
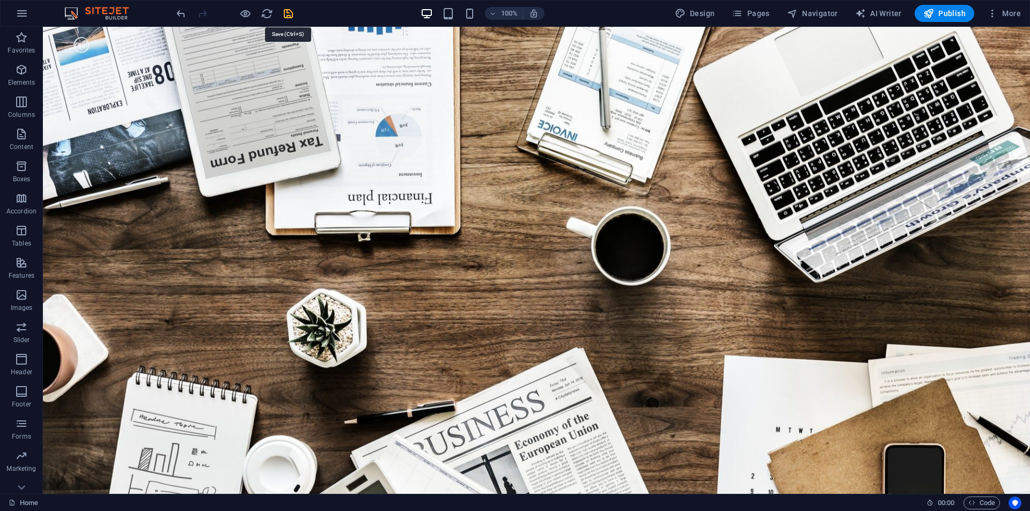
click at [293, 10] on icon "save" at bounding box center [288, 14] width 12 height 12
checkbox input "false"
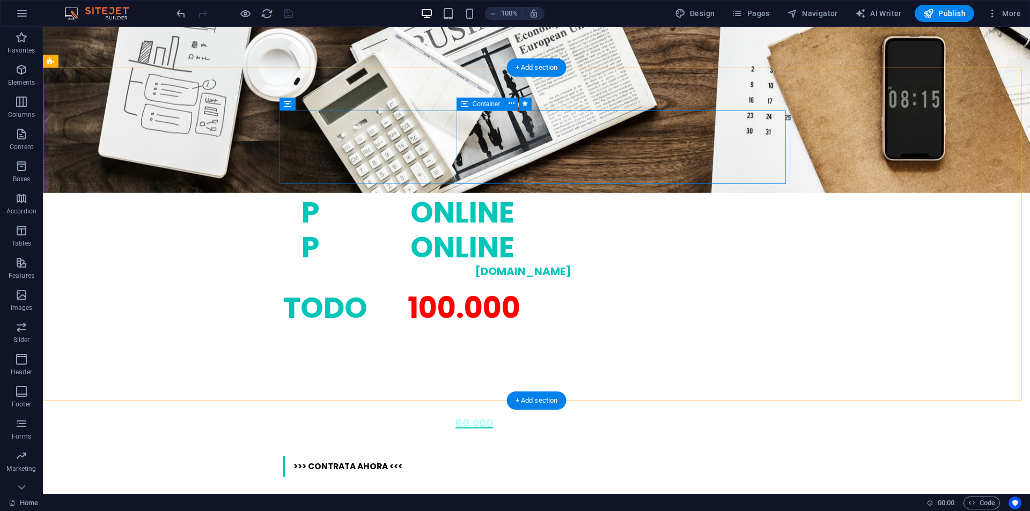
scroll to position [966, 0]
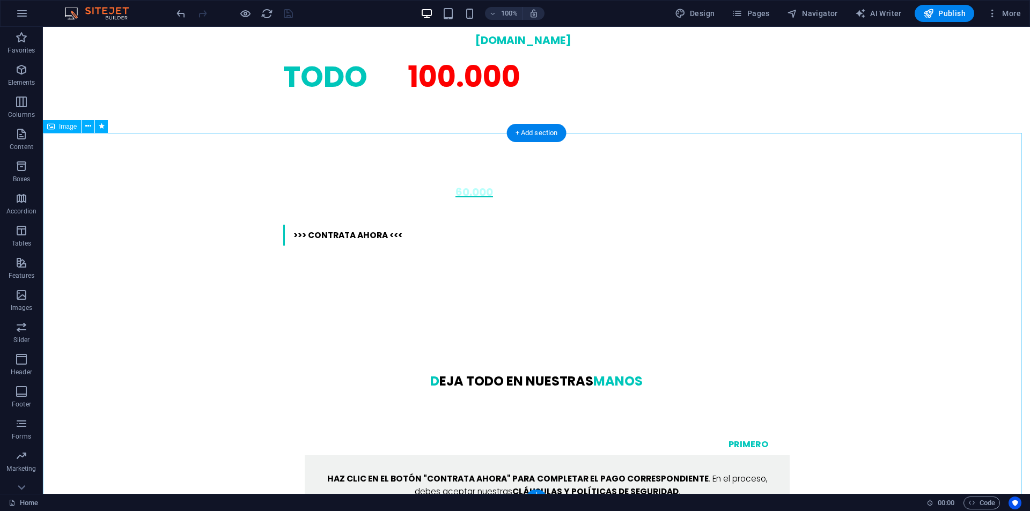
select select "fade"
select select "s"
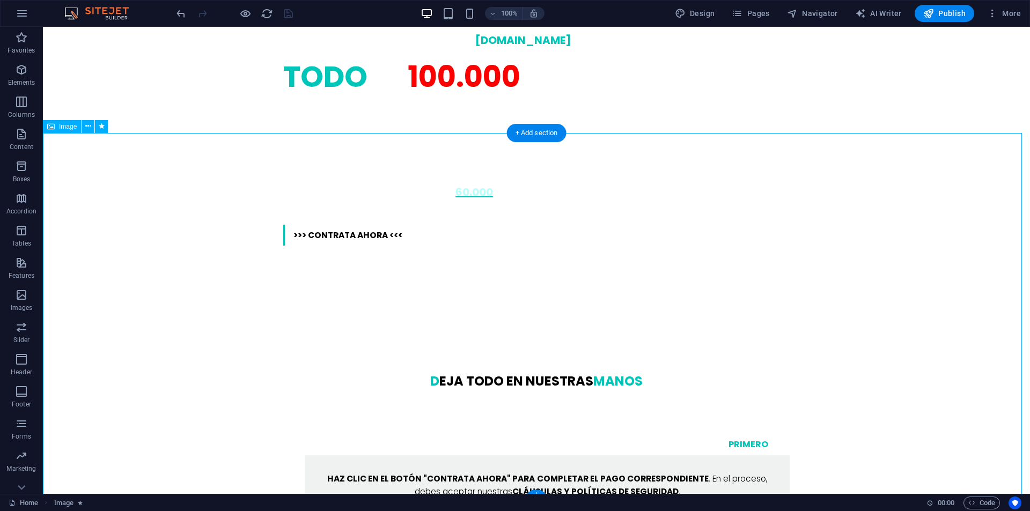
select select "scroll"
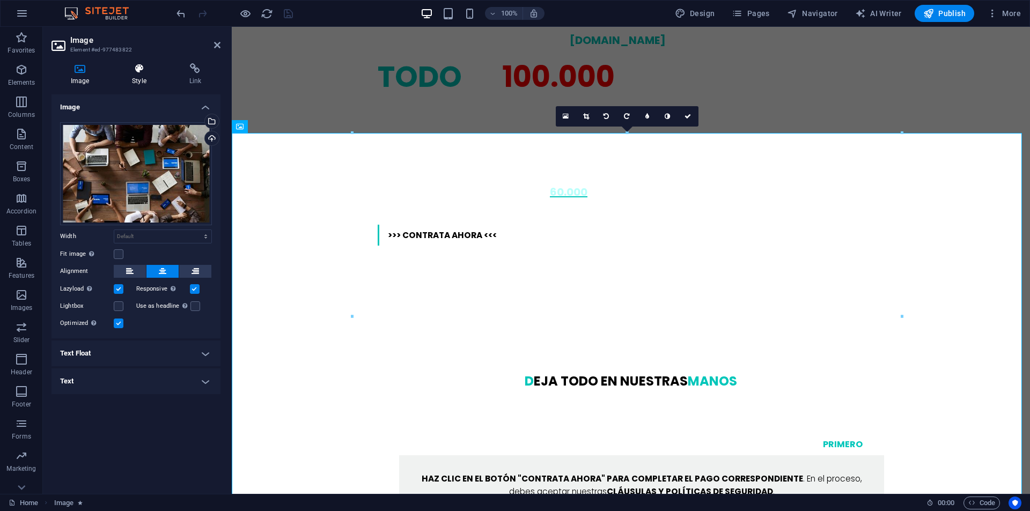
click at [136, 80] on h4 "Style" at bounding box center [141, 74] width 57 height 23
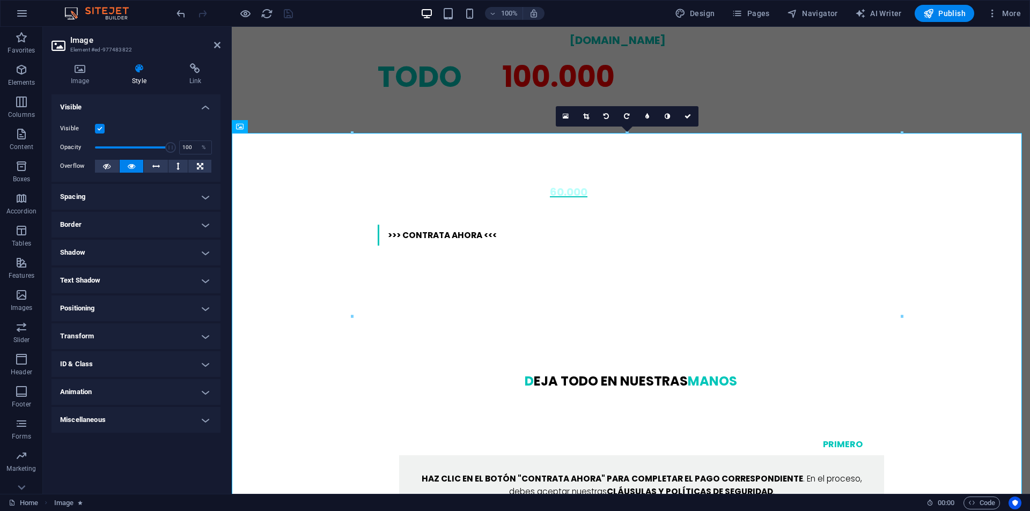
click at [101, 393] on h4 "Animation" at bounding box center [136, 392] width 169 height 26
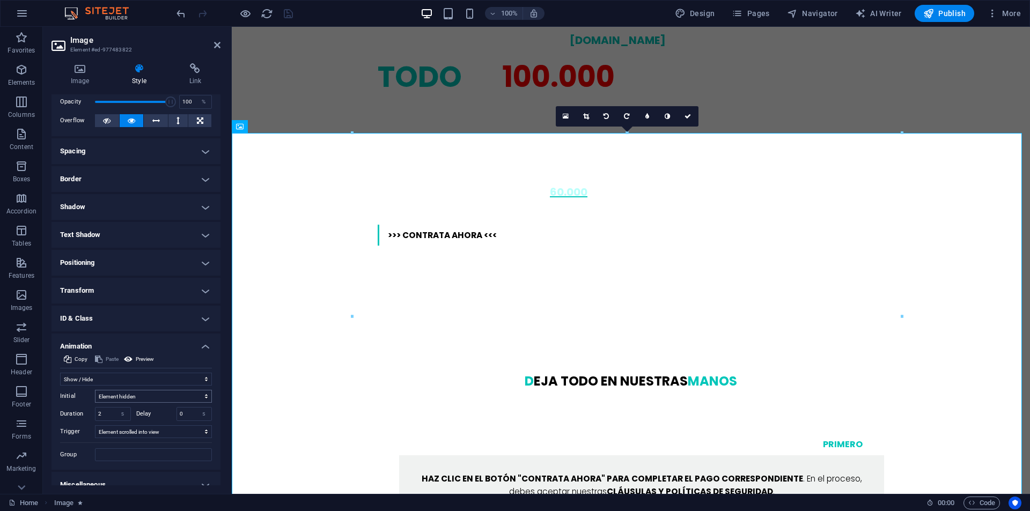
scroll to position [58, 0]
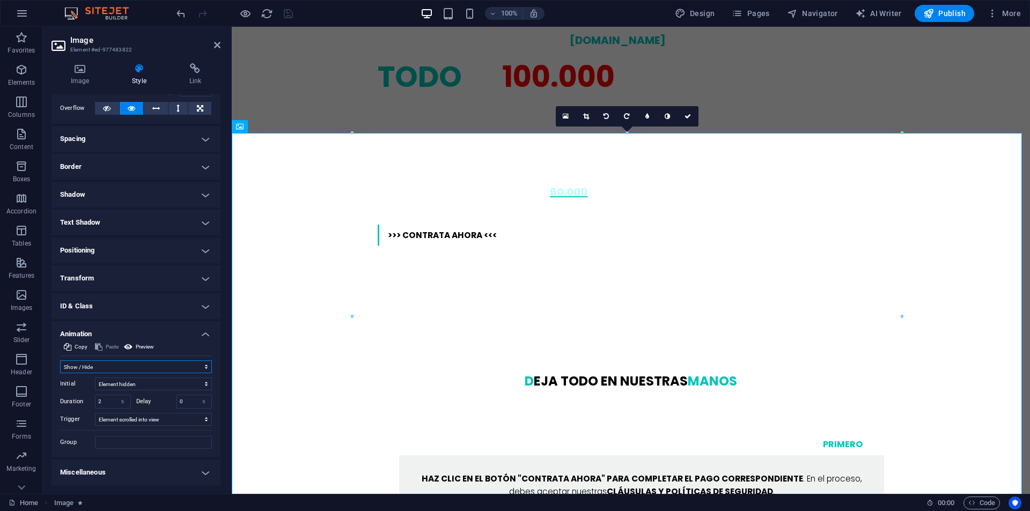
click at [119, 366] on select "Don't animate Show / Hide Slide up/down Zoom in/out Slide left to right Slide r…" at bounding box center [136, 367] width 152 height 13
click at [60, 361] on select "Don't animate Show / Hide Slide up/down Zoom in/out Slide left to right Slide r…" at bounding box center [136, 367] width 152 height 13
click at [147, 342] on span "Preview" at bounding box center [145, 347] width 18 height 13
click at [115, 404] on select "s ms" at bounding box center [122, 402] width 15 height 13
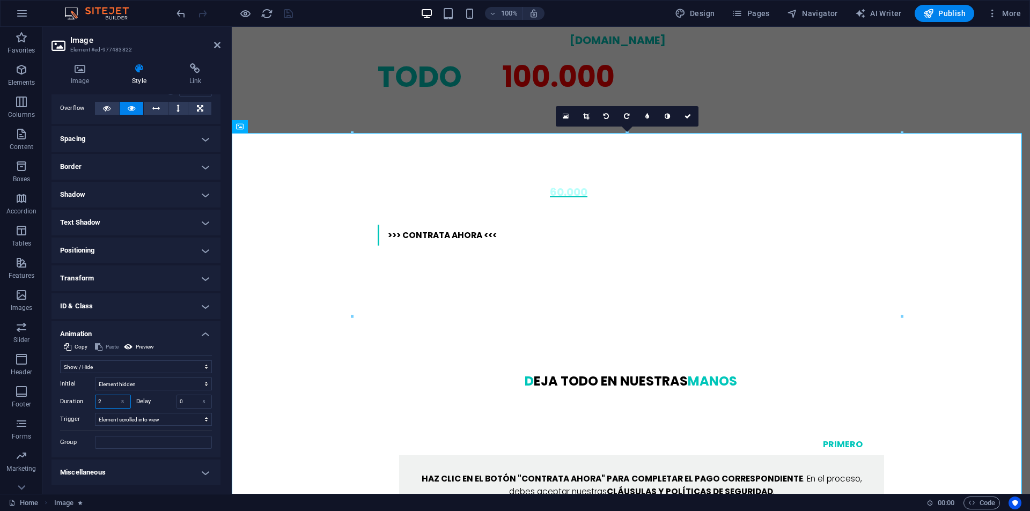
click at [112, 404] on input "2" at bounding box center [113, 402] width 35 height 13
type input "3"
click at [689, 116] on icon at bounding box center [688, 116] width 6 height 6
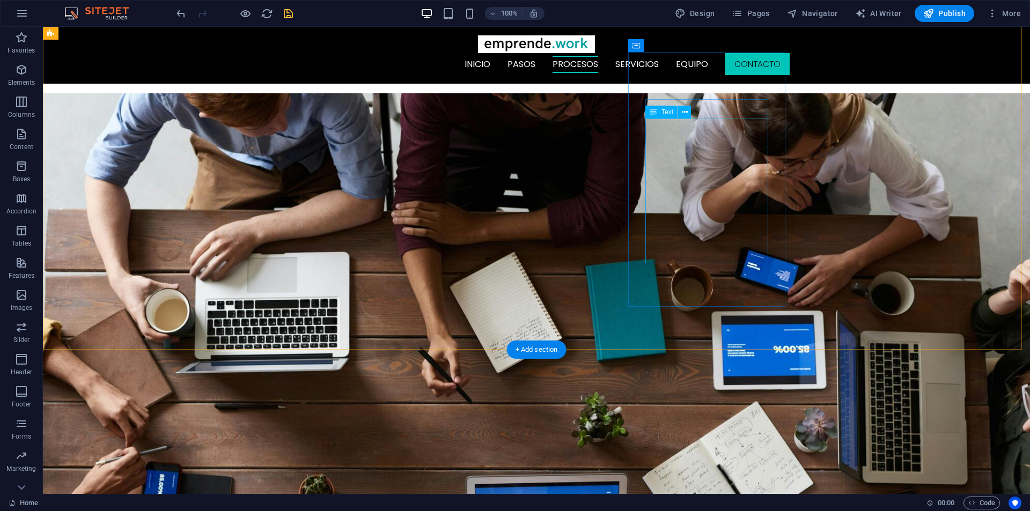
scroll to position [1556, 0]
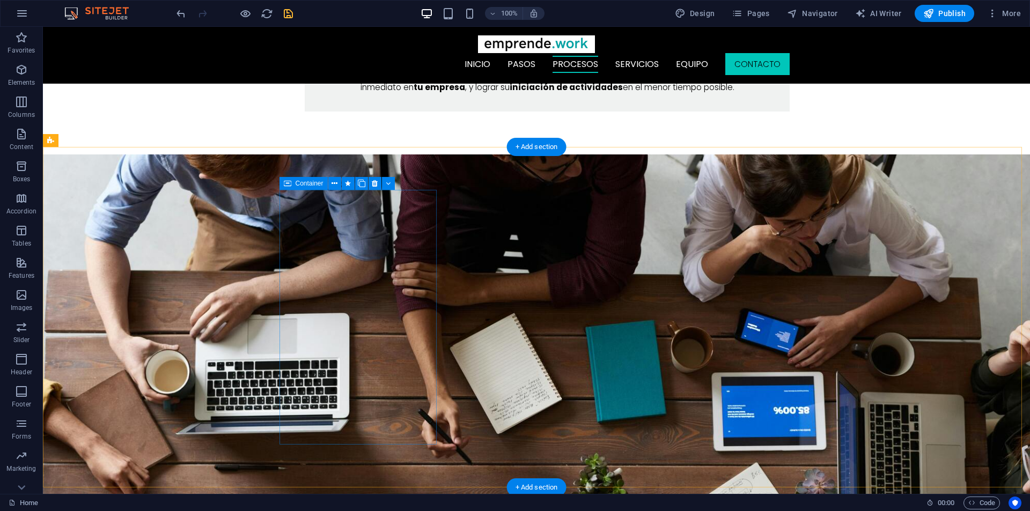
select select "move-top-to-bottom"
select select "s"
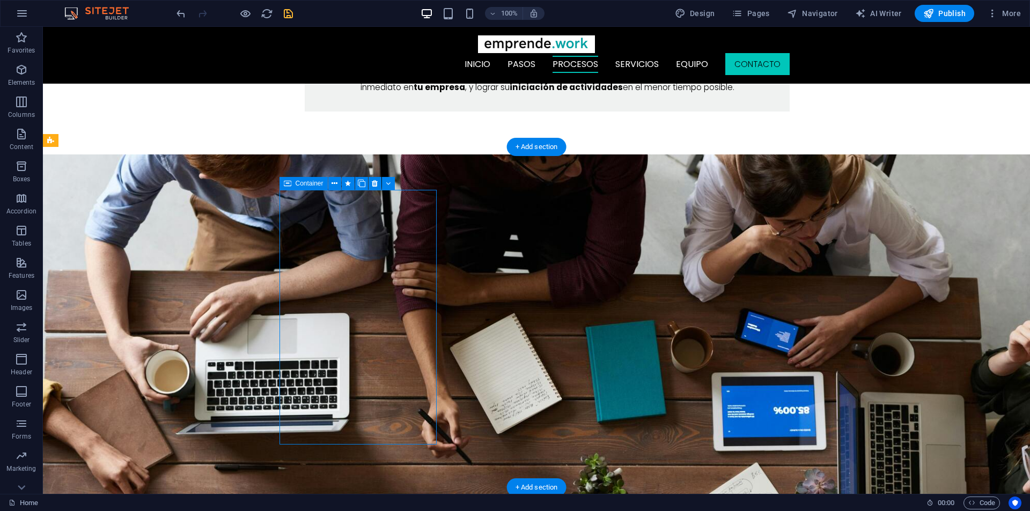
select select "scroll"
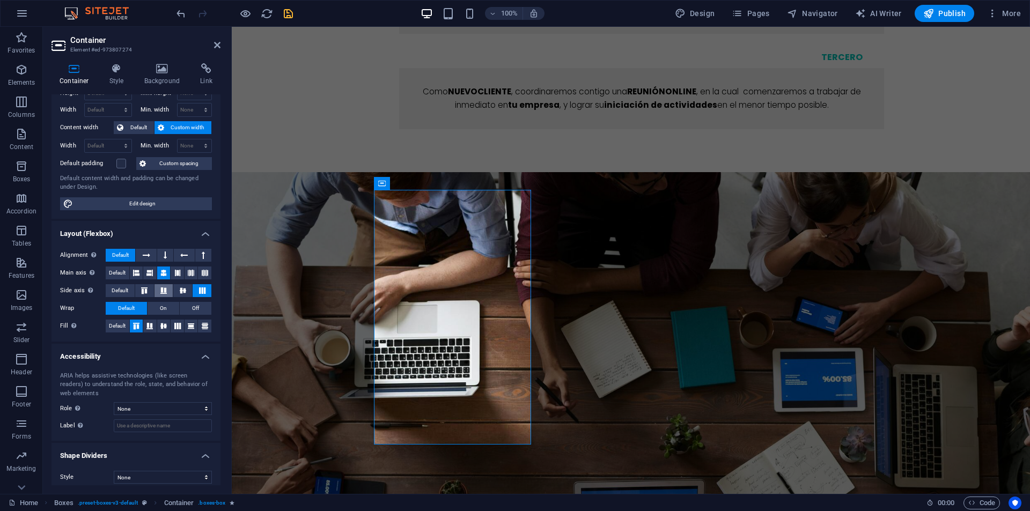
scroll to position [43, 0]
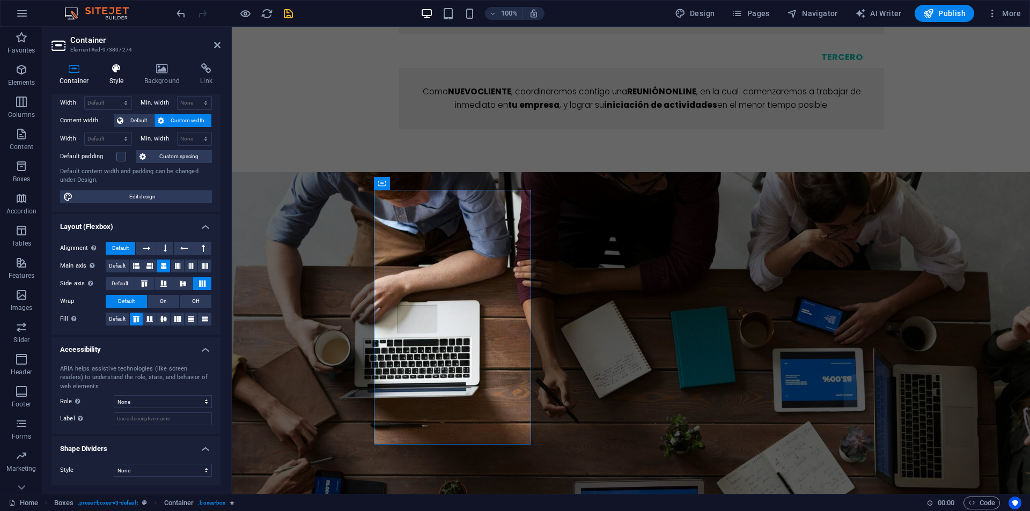
click at [119, 77] on h4 "Style" at bounding box center [118, 74] width 35 height 23
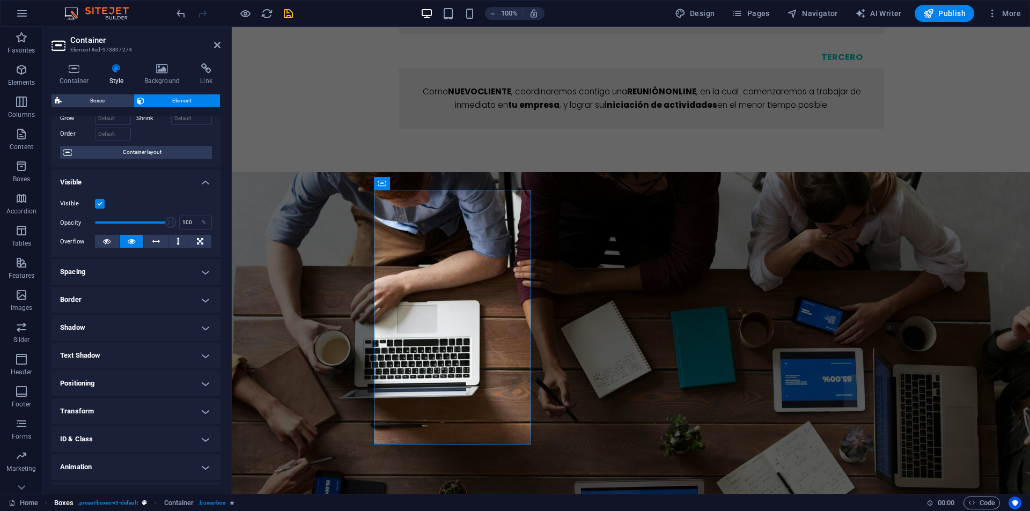
scroll to position [84, 0]
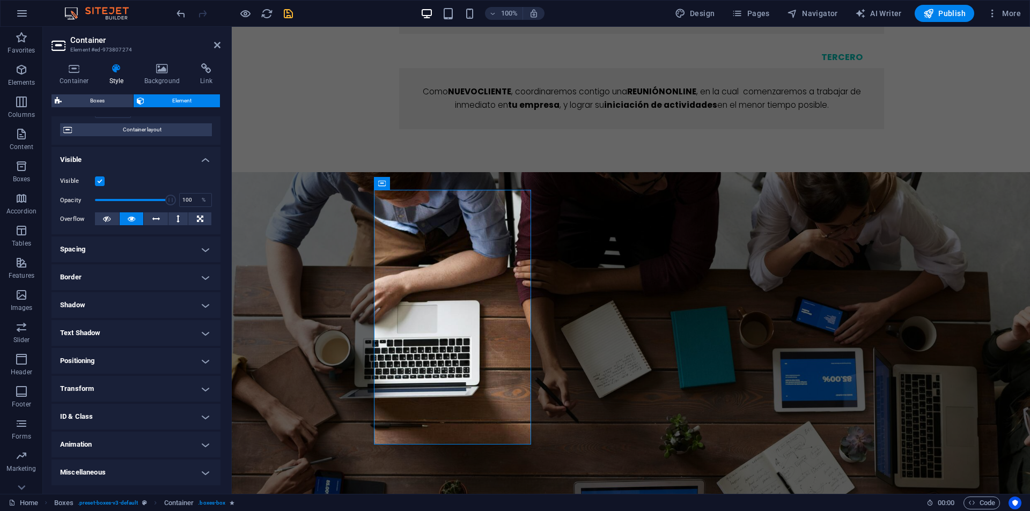
click at [79, 446] on h4 "Animation" at bounding box center [136, 445] width 169 height 26
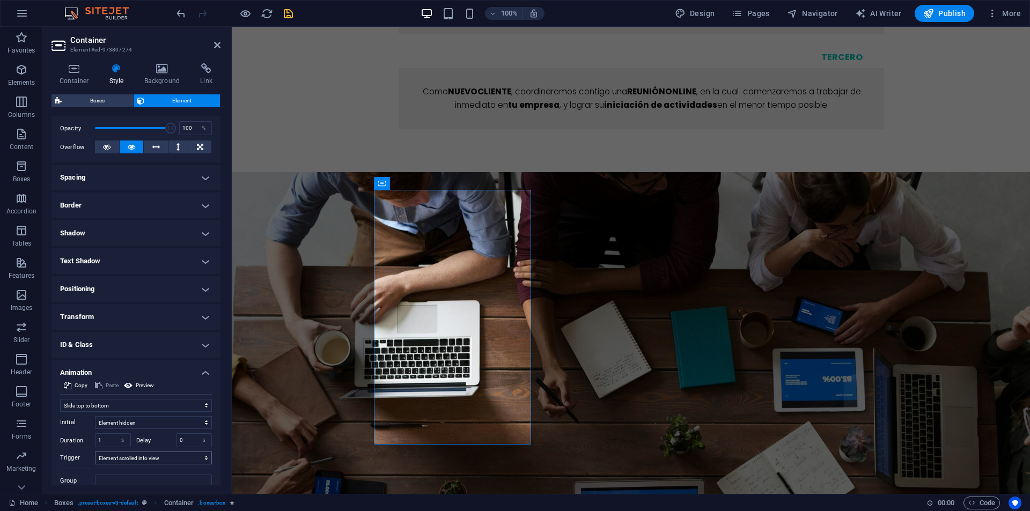
scroll to position [195, 0]
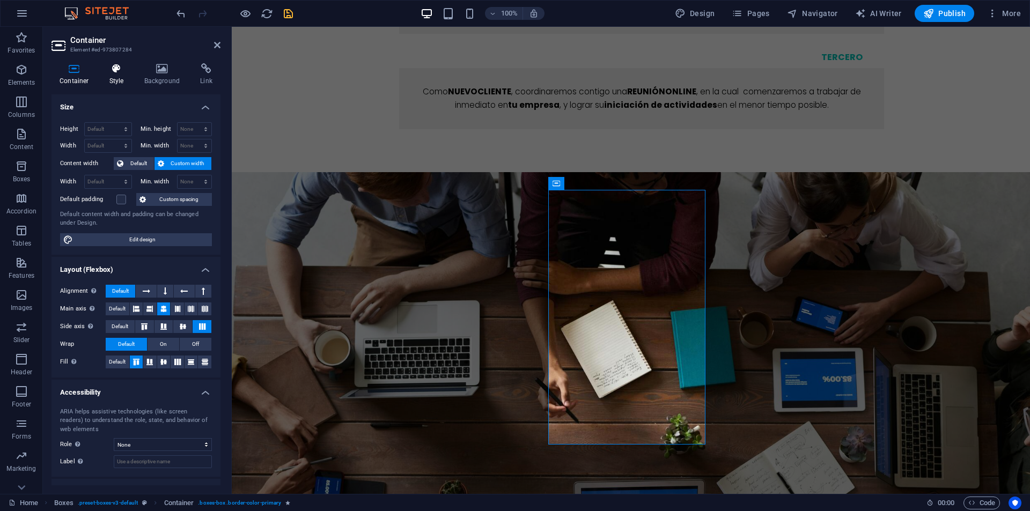
click at [116, 74] on h4 "Style" at bounding box center [118, 74] width 35 height 23
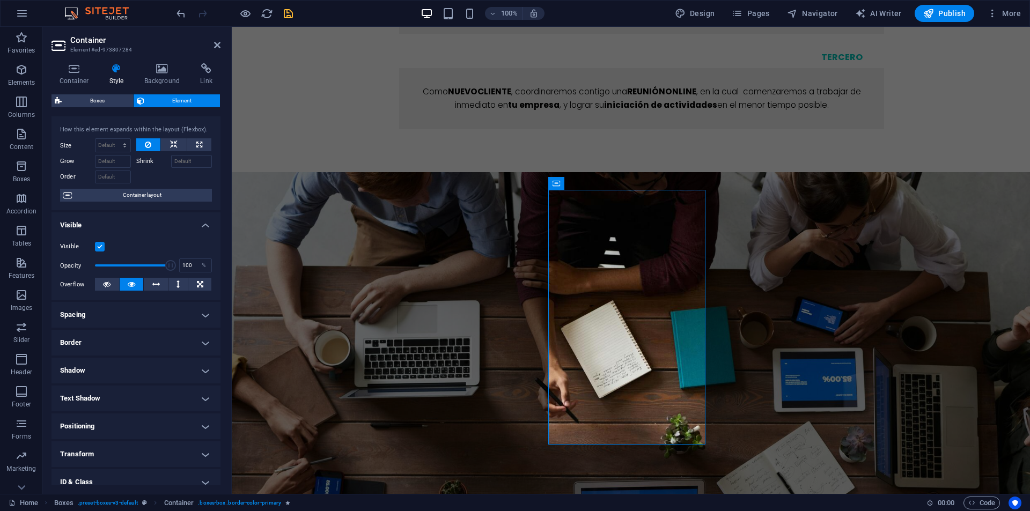
scroll to position [84, 0]
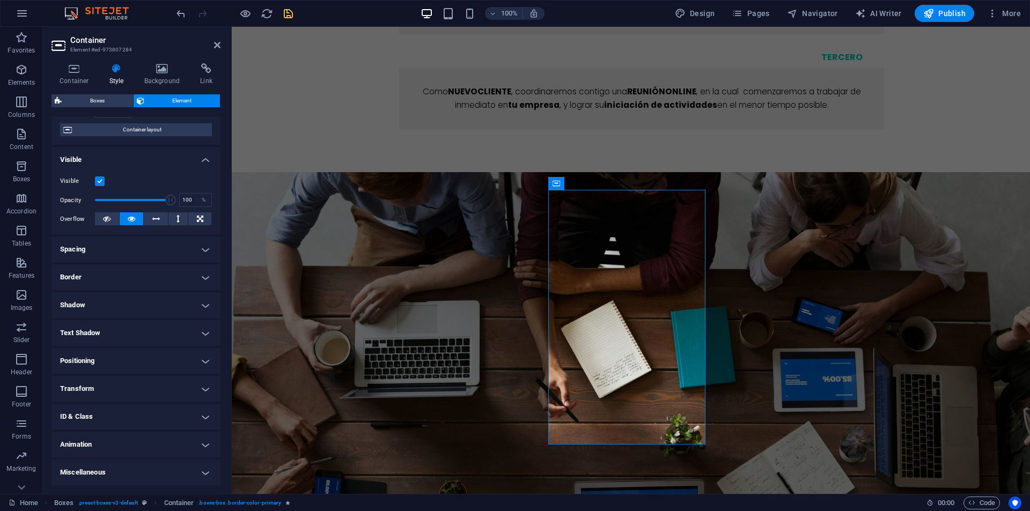
click at [76, 450] on h4 "Animation" at bounding box center [136, 445] width 169 height 26
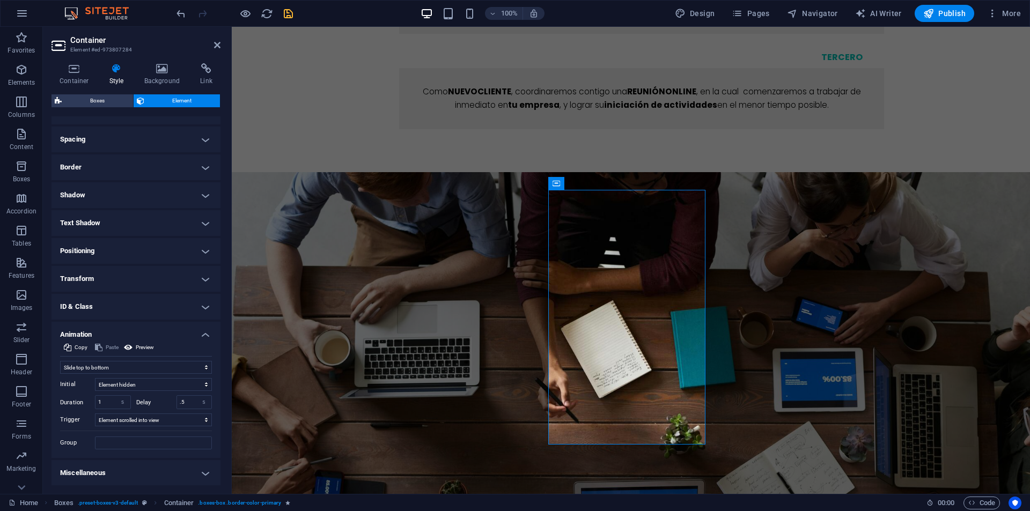
scroll to position [195, 0]
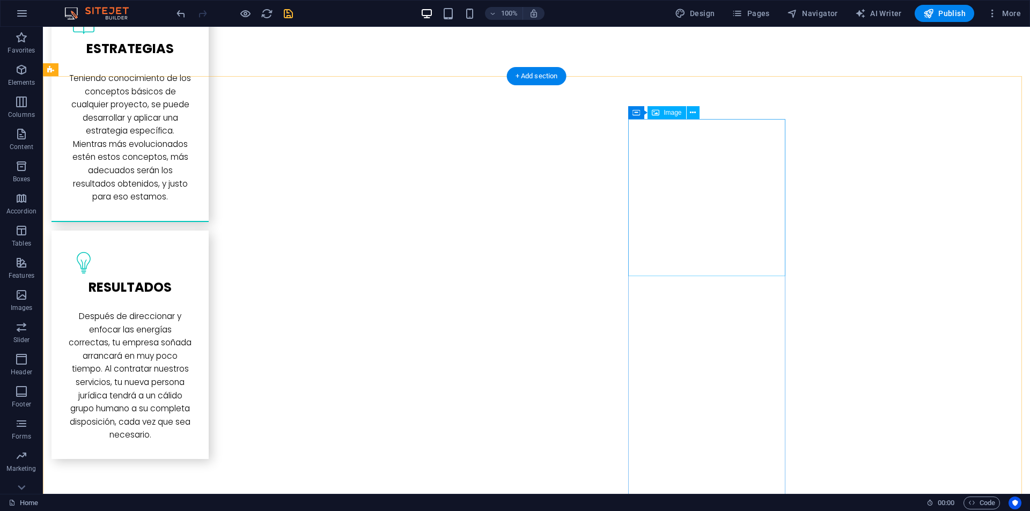
scroll to position [3274, 0]
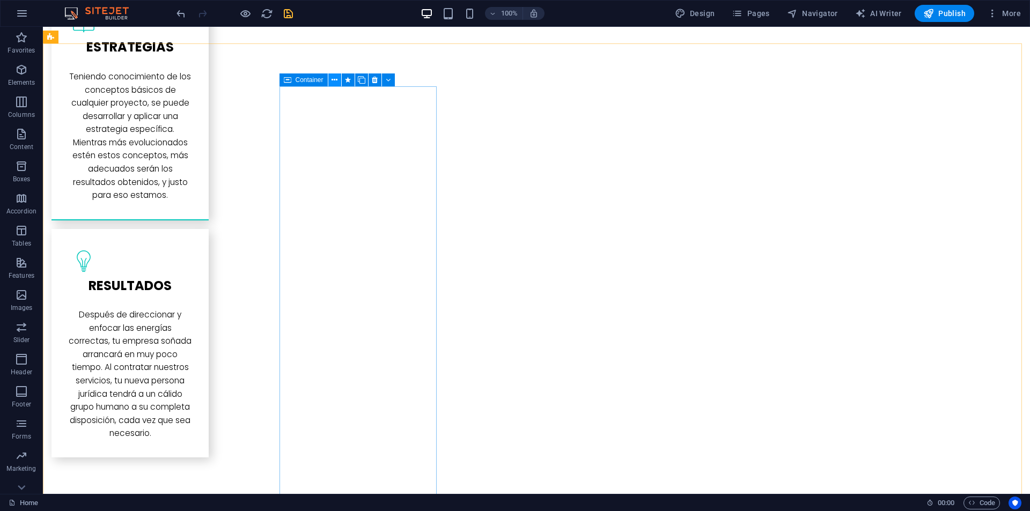
click at [334, 81] on icon at bounding box center [335, 80] width 6 height 11
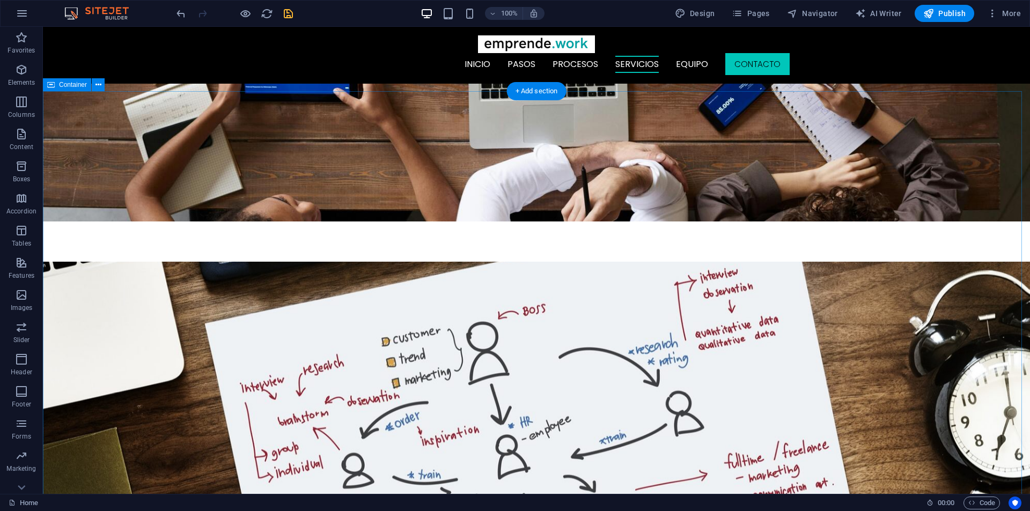
scroll to position [2147, 0]
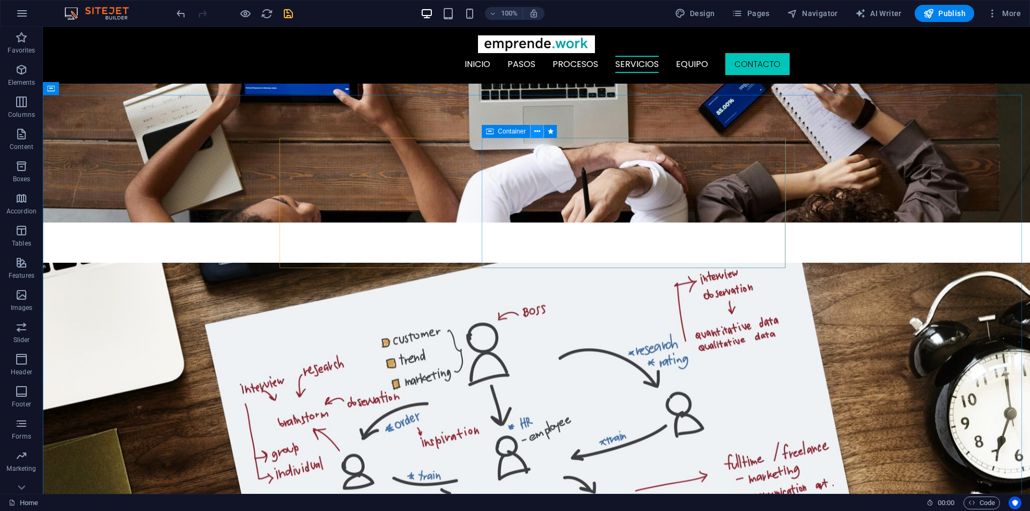
click at [537, 130] on icon at bounding box center [538, 131] width 6 height 11
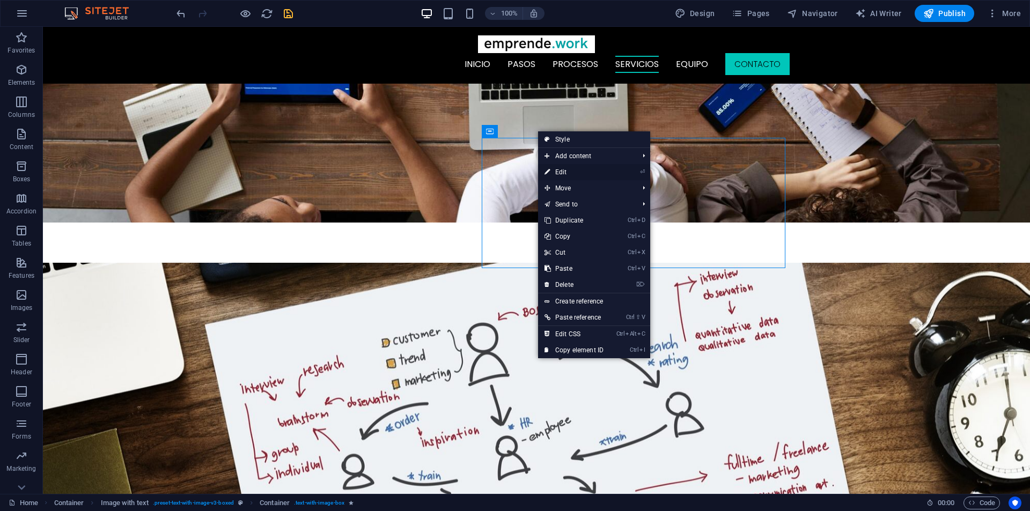
click at [564, 173] on link "⏎ Edit" at bounding box center [574, 172] width 72 height 16
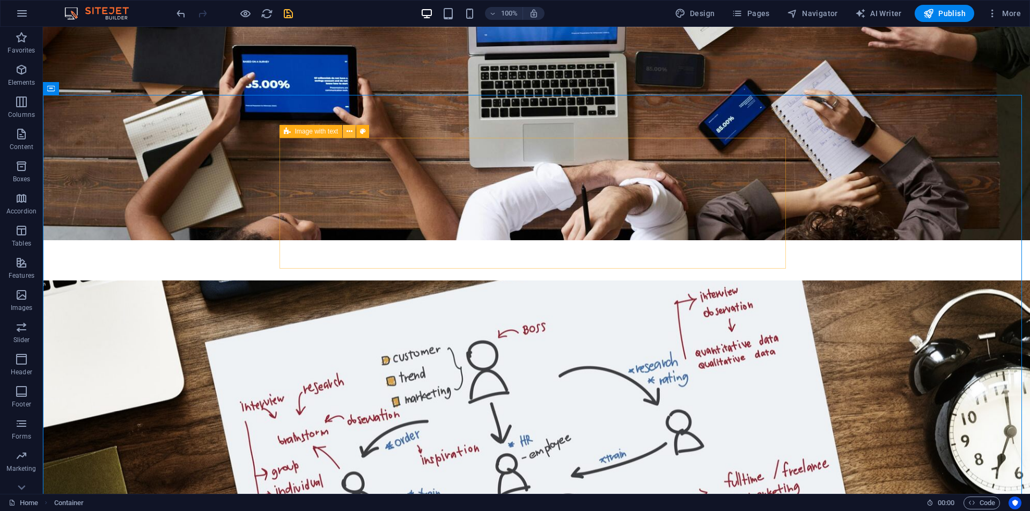
click at [350, 130] on icon at bounding box center [350, 131] width 6 height 11
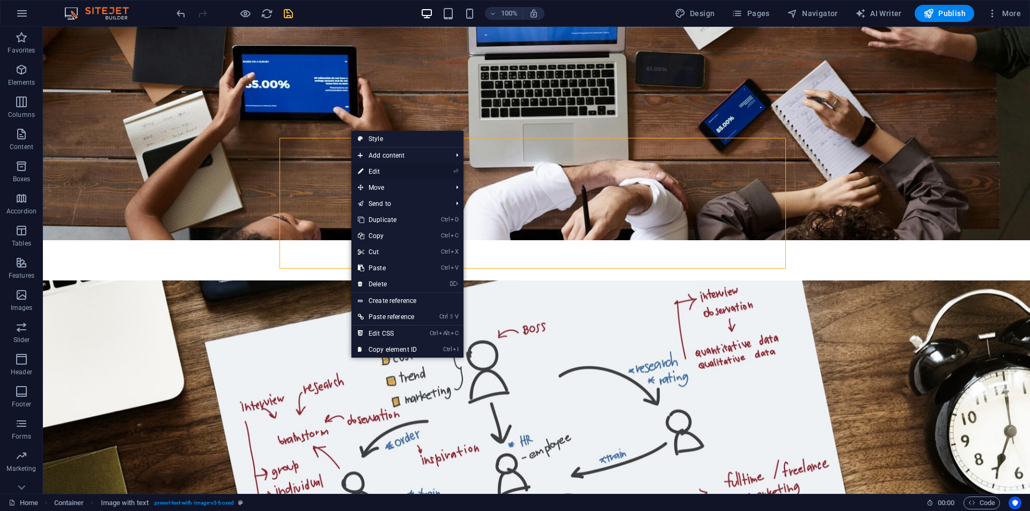
click at [381, 172] on link "⏎ Edit" at bounding box center [388, 172] width 72 height 16
select select "rem"
select select "px"
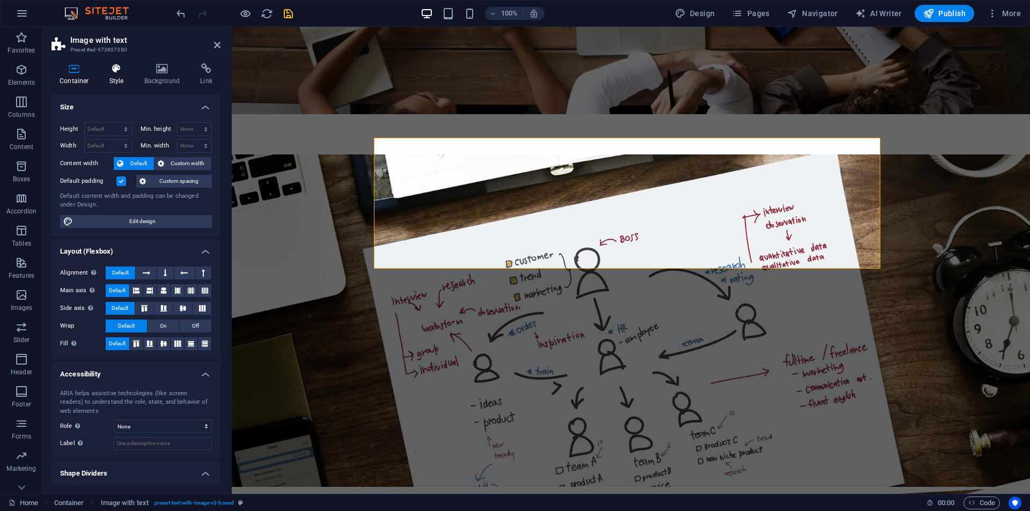
click at [120, 74] on icon at bounding box center [116, 68] width 31 height 11
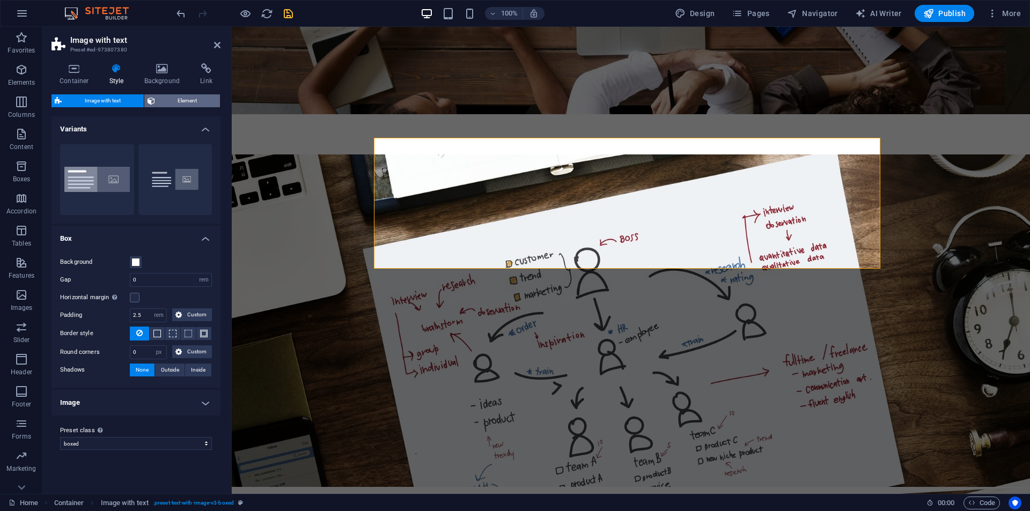
click at [197, 100] on span "Element" at bounding box center [187, 100] width 59 height 13
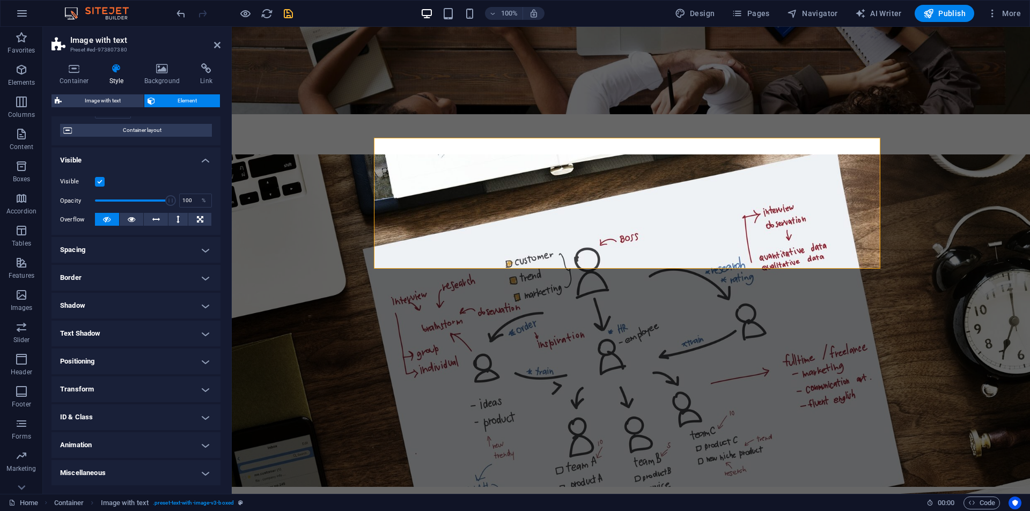
scroll to position [84, 0]
click at [91, 440] on h4 "Animation" at bounding box center [136, 445] width 169 height 26
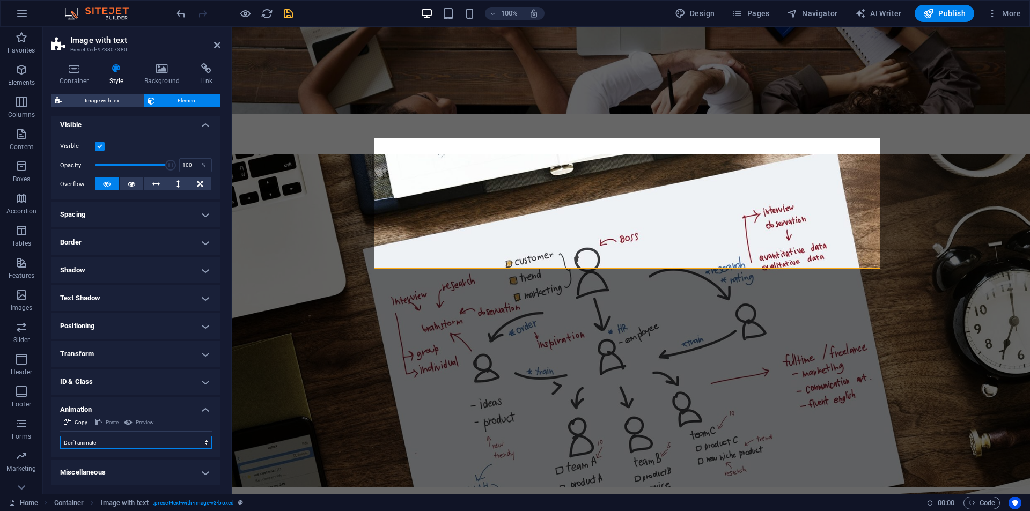
click at [93, 437] on select "Don't animate Show / Hide Slide up/down Zoom in/out Slide left to right Slide r…" at bounding box center [136, 442] width 152 height 13
select select "move-right-to-left"
click at [60, 436] on select "Don't animate Show / Hide Slide up/down Zoom in/out Slide left to right Slide r…" at bounding box center [136, 442] width 152 height 13
select select "scroll"
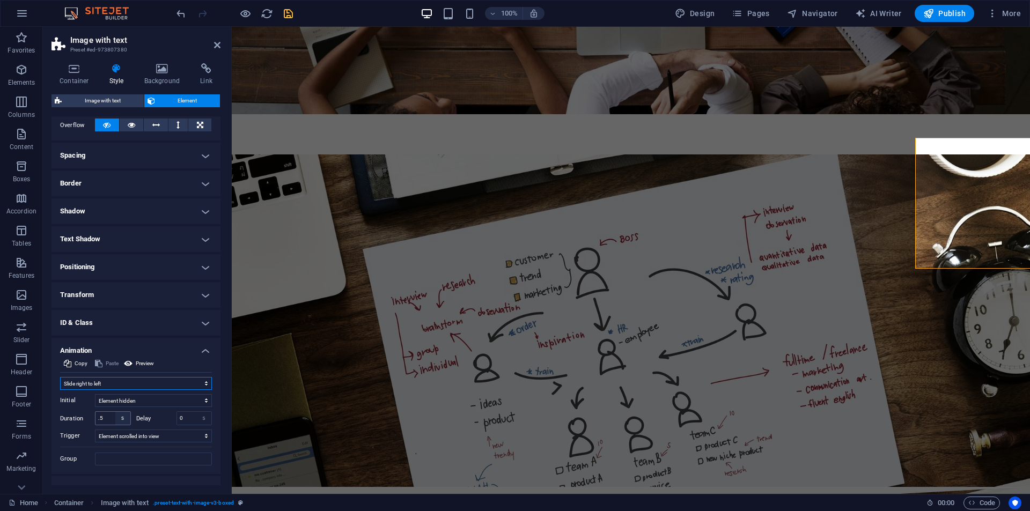
scroll to position [195, 0]
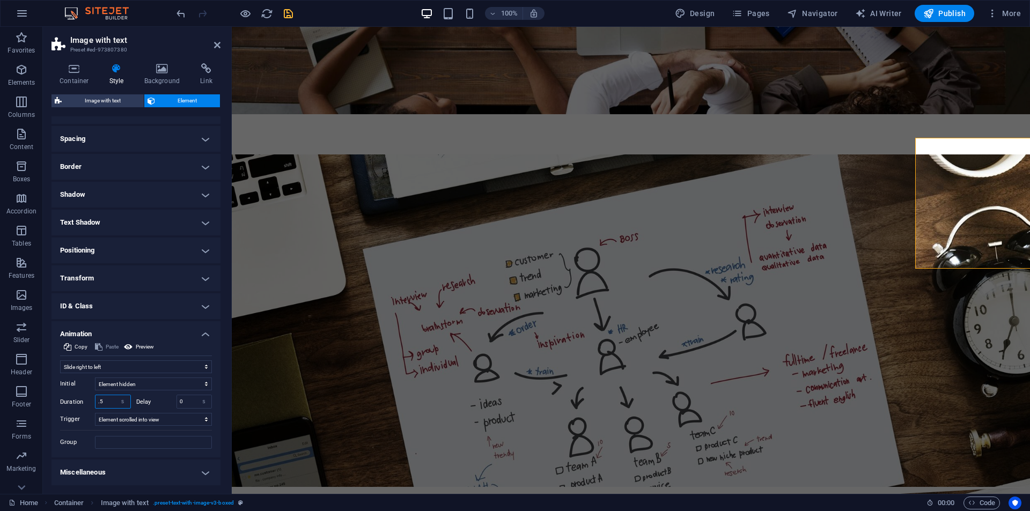
drag, startPoint x: 105, startPoint y: 406, endPoint x: 95, endPoint y: 407, distance: 10.2
click at [95, 407] on div ".5 s ms" at bounding box center [113, 402] width 36 height 14
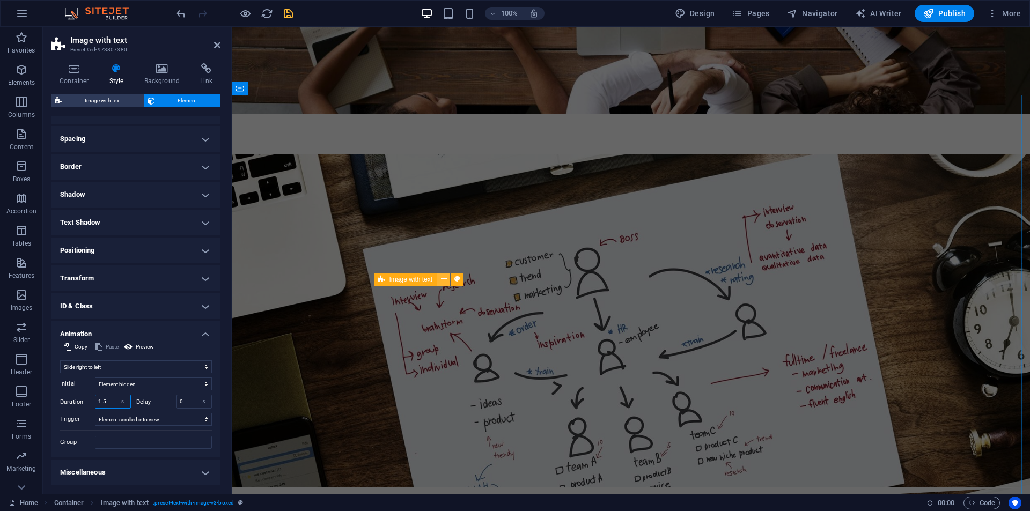
type input "1.5"
click at [443, 283] on icon at bounding box center [444, 279] width 6 height 11
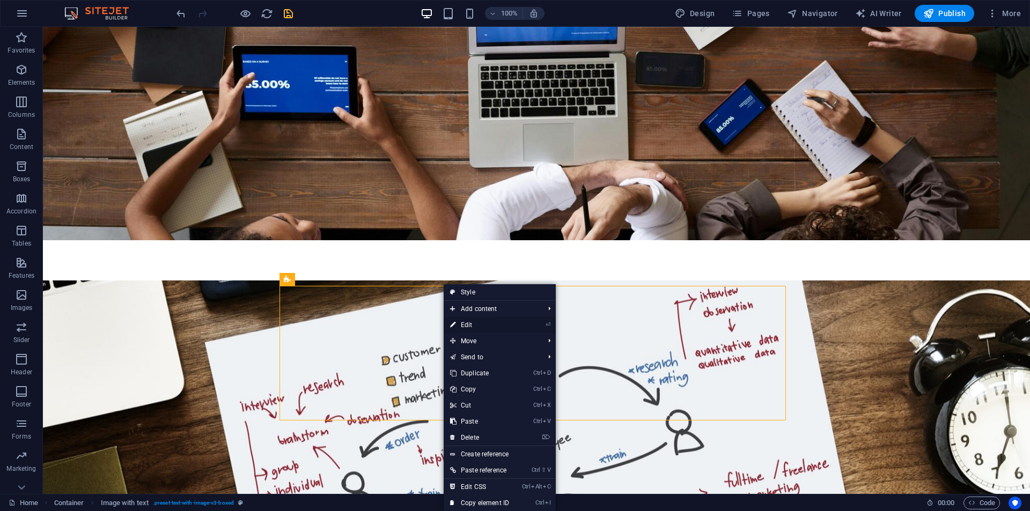
drag, startPoint x: 476, startPoint y: 327, endPoint x: 89, endPoint y: 303, distance: 387.2
click at [476, 327] on link "⏎ Edit" at bounding box center [480, 325] width 72 height 16
select select "rem"
select select "px"
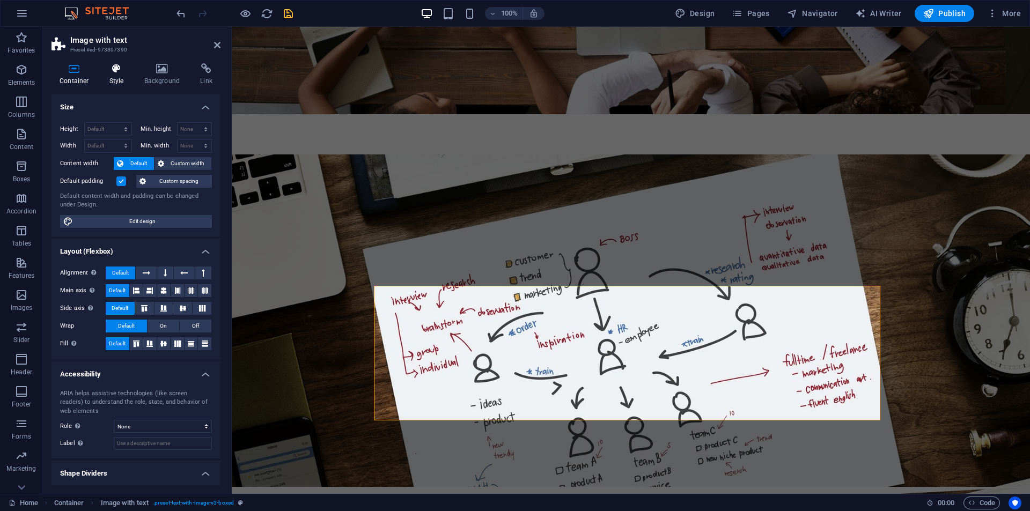
click at [121, 71] on icon at bounding box center [116, 68] width 31 height 11
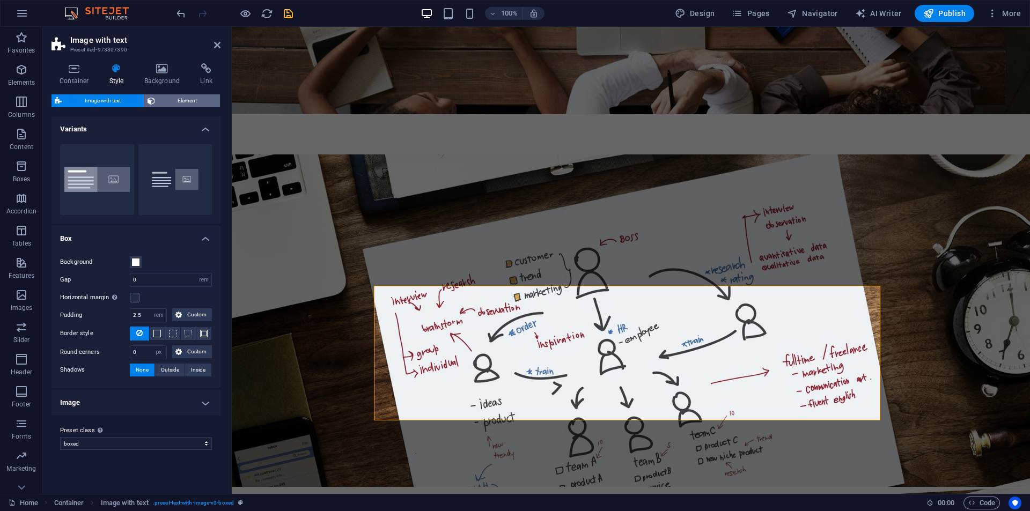
click at [185, 98] on span "Element" at bounding box center [187, 100] width 59 height 13
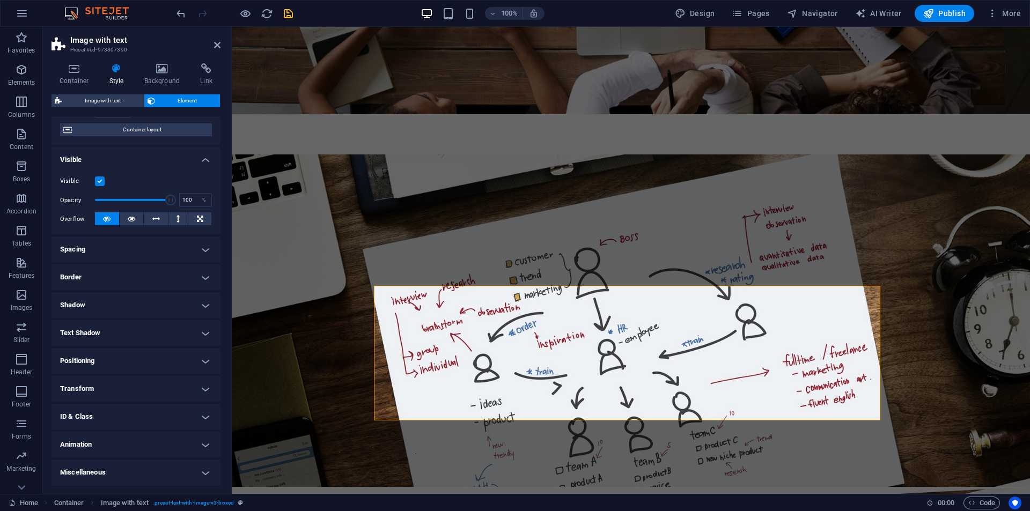
click at [74, 448] on h4 "Animation" at bounding box center [136, 445] width 169 height 26
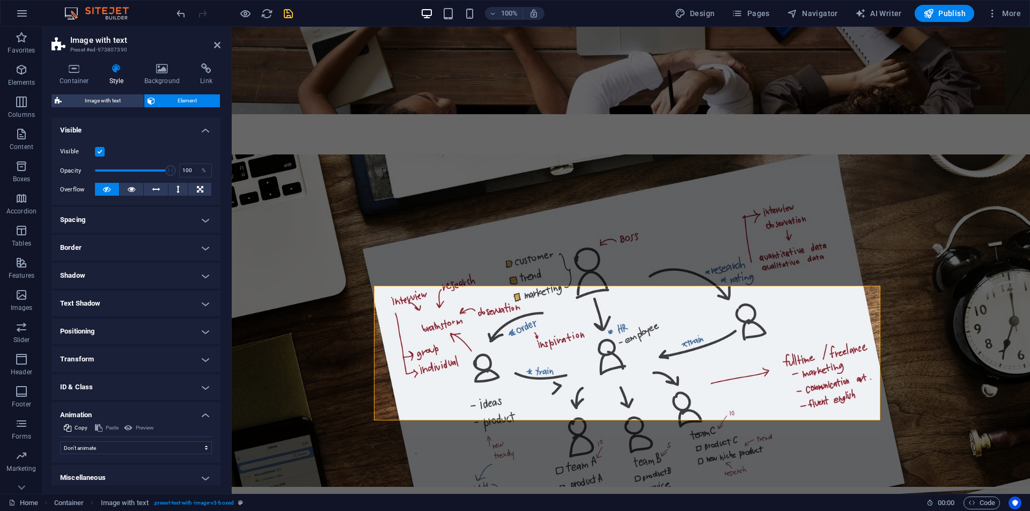
scroll to position [119, 0]
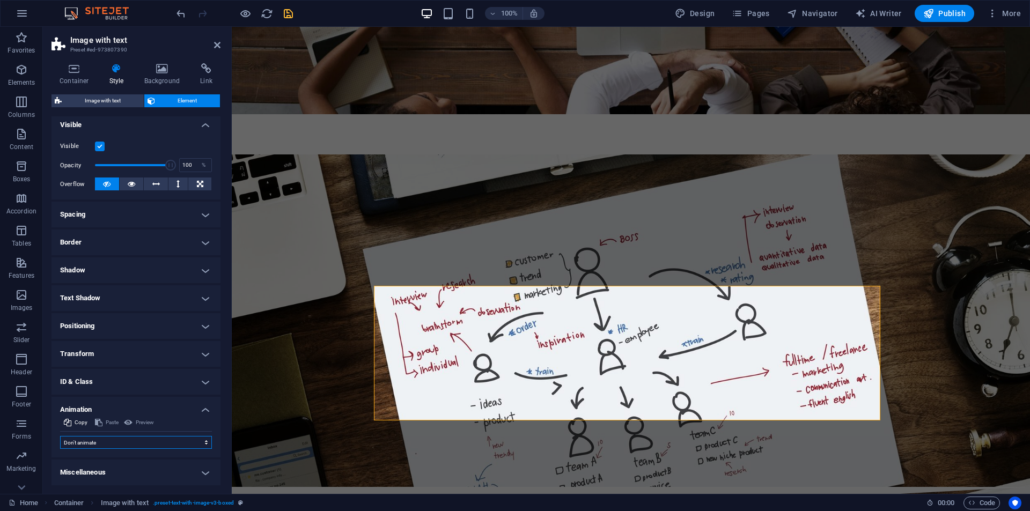
click at [89, 442] on select "Don't animate Show / Hide Slide up/down Zoom in/out Slide left to right Slide r…" at bounding box center [136, 442] width 152 height 13
select select "move-left-to-right"
click at [60, 436] on select "Don't animate Show / Hide Slide up/down Zoom in/out Slide left to right Slide r…" at bounding box center [136, 442] width 152 height 13
select select "scroll"
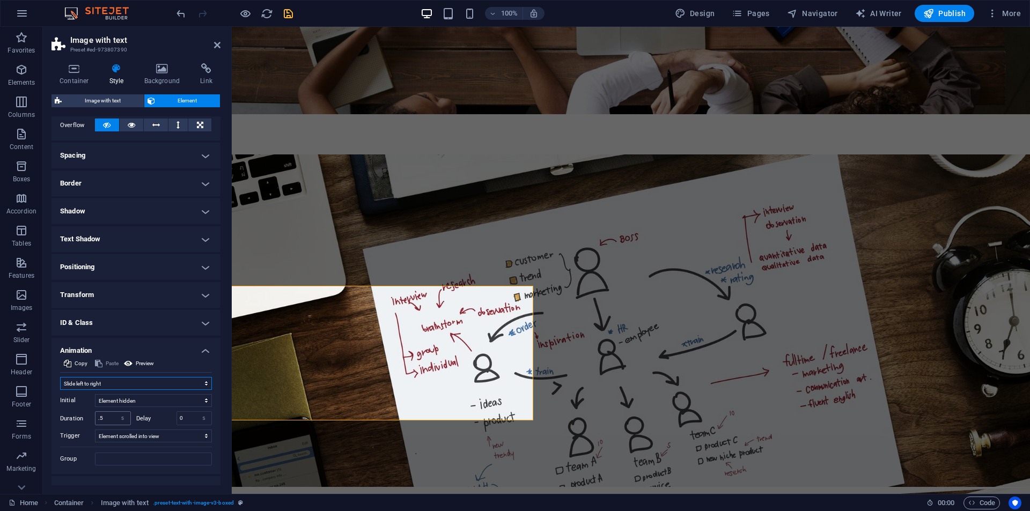
scroll to position [195, 0]
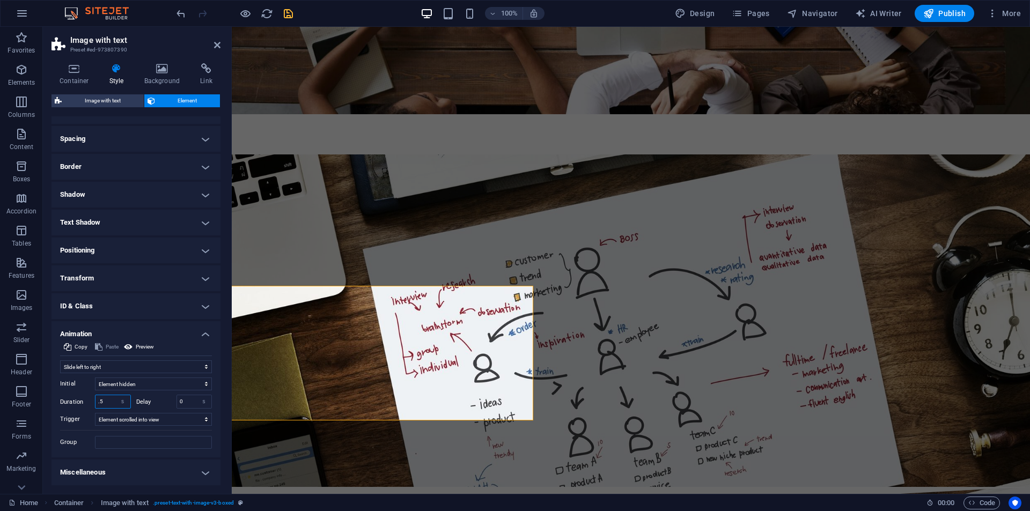
click at [108, 406] on input ".5" at bounding box center [113, 402] width 35 height 13
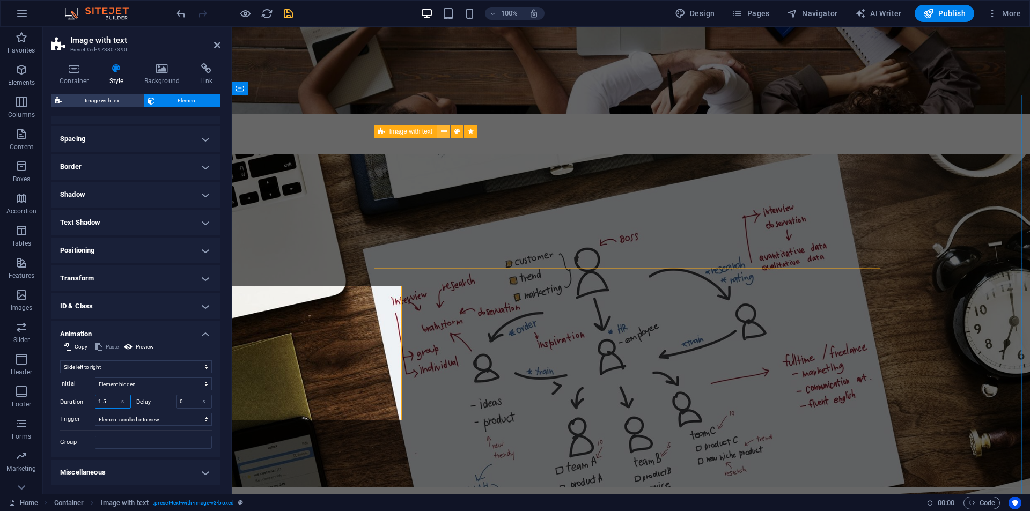
type input "1.5"
click at [445, 134] on icon at bounding box center [444, 131] width 6 height 11
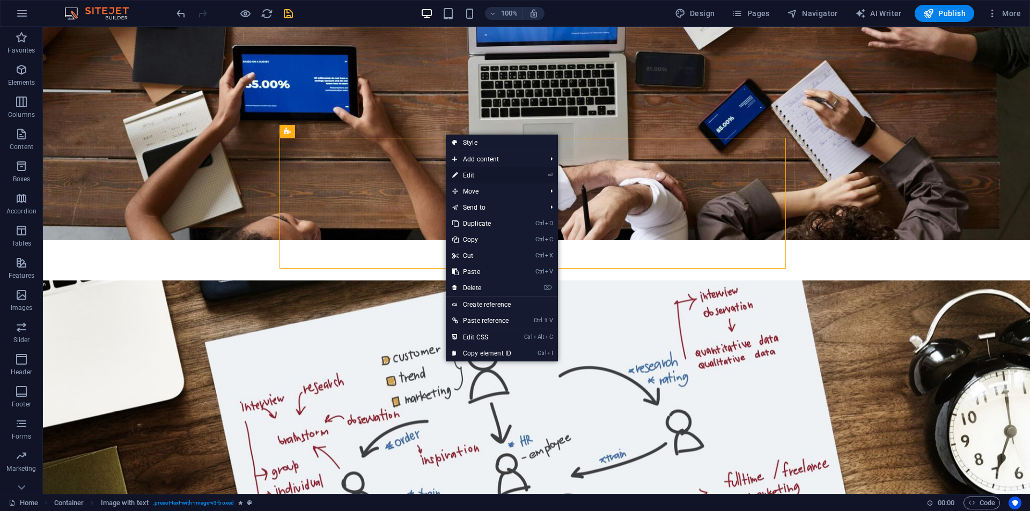
click at [466, 177] on link "⏎ Edit" at bounding box center [482, 175] width 72 height 16
select select "move-right-to-left"
select select "s"
select select "scroll"
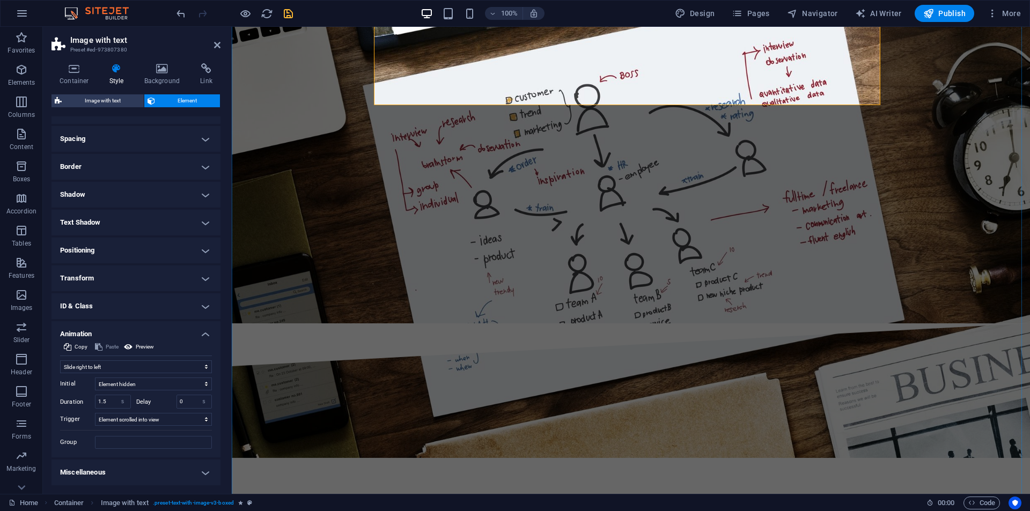
scroll to position [2362, 0]
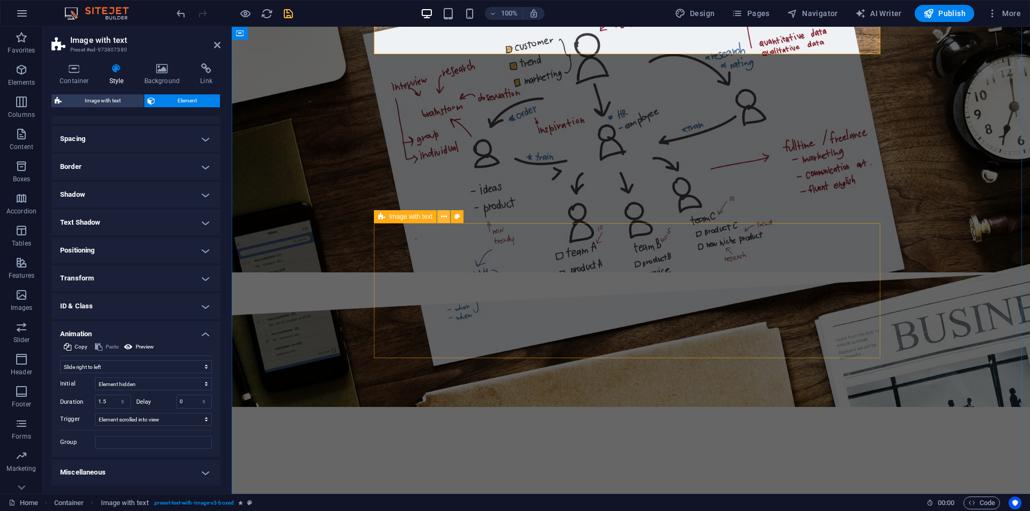
click at [442, 213] on icon at bounding box center [444, 216] width 6 height 11
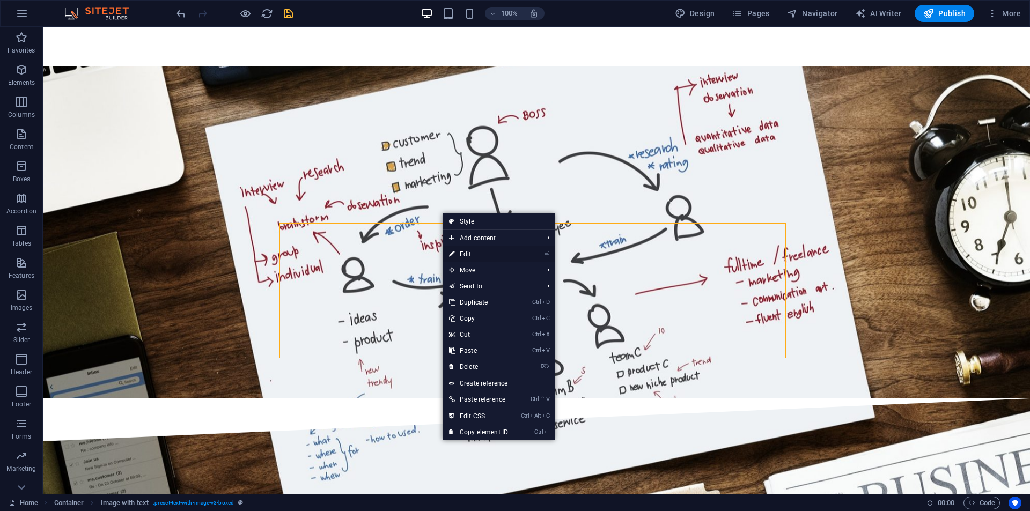
click at [476, 254] on link "⏎ Edit" at bounding box center [479, 254] width 72 height 16
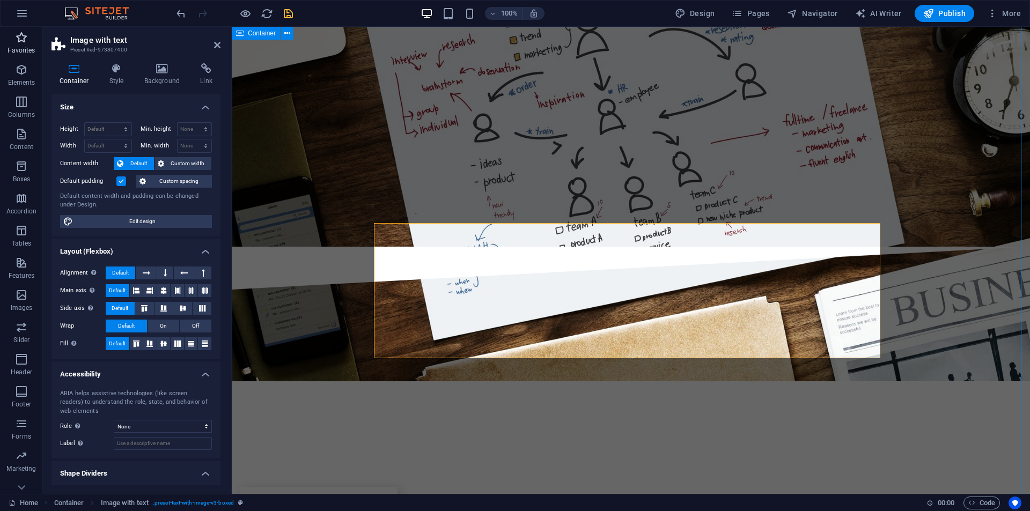
scroll to position [2415, 0]
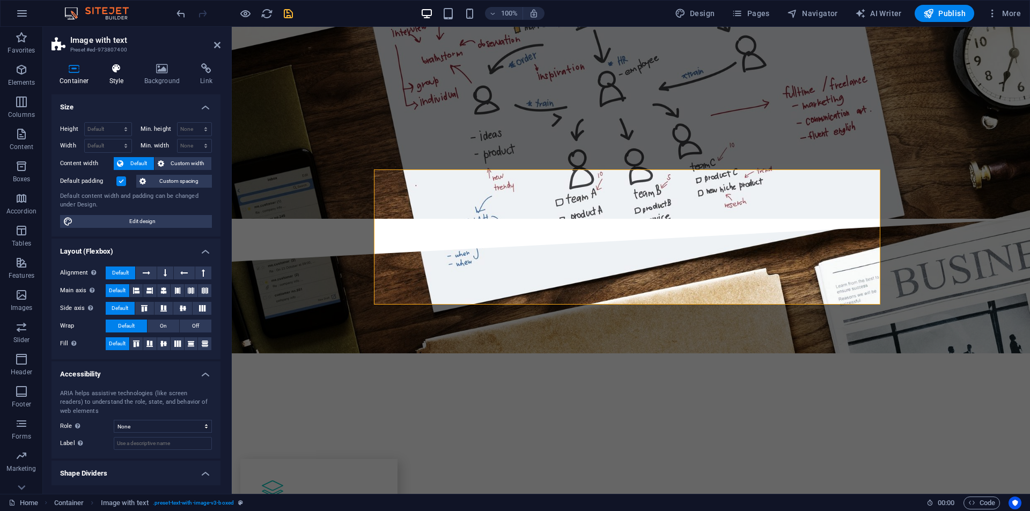
click at [120, 74] on icon at bounding box center [116, 68] width 31 height 11
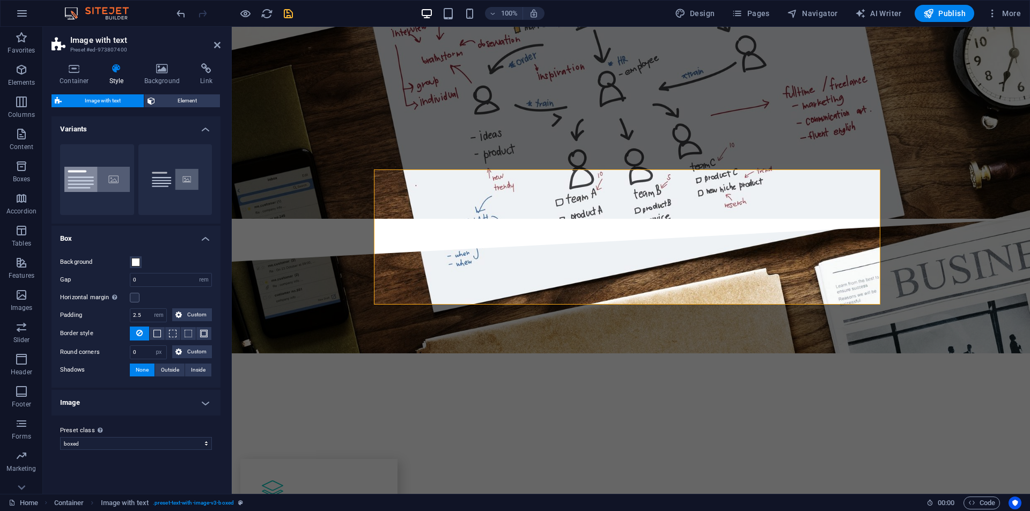
click at [185, 88] on div "Container Style Background Link Size Height Default px rem % vh vw Min. height …" at bounding box center [136, 274] width 169 height 422
drag, startPoint x: 184, startPoint y: 101, endPoint x: 179, endPoint y: 106, distance: 7.2
click at [184, 101] on span "Element" at bounding box center [187, 100] width 59 height 13
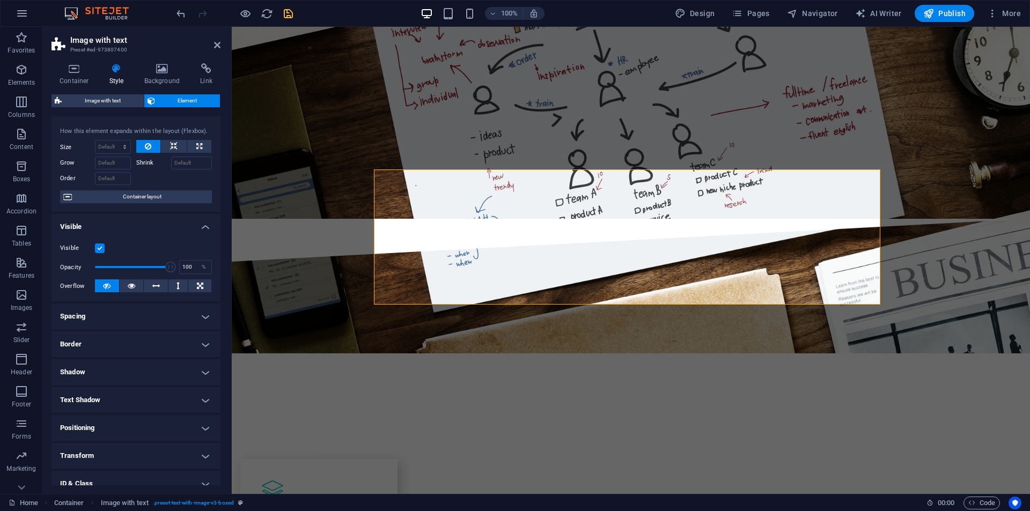
scroll to position [84, 0]
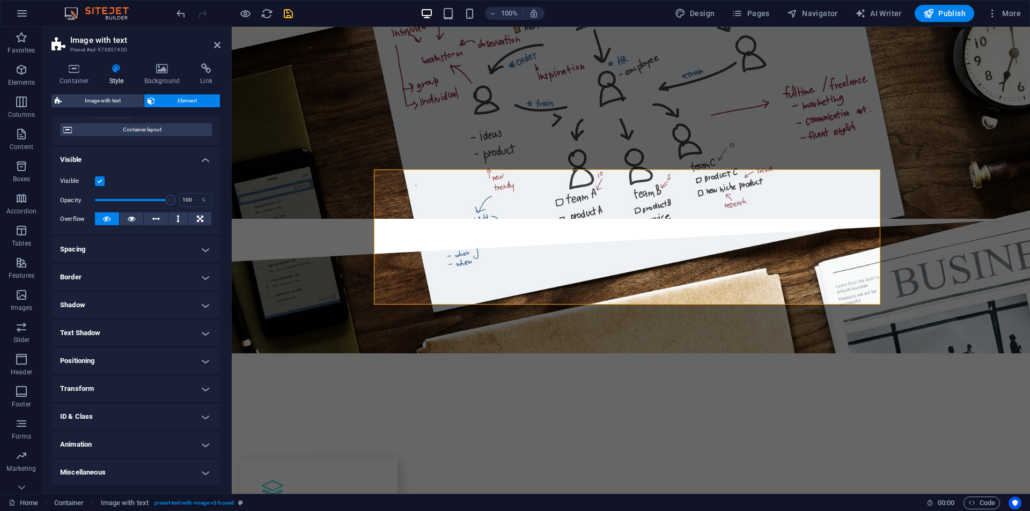
click at [113, 445] on h4 "Animation" at bounding box center [136, 445] width 169 height 26
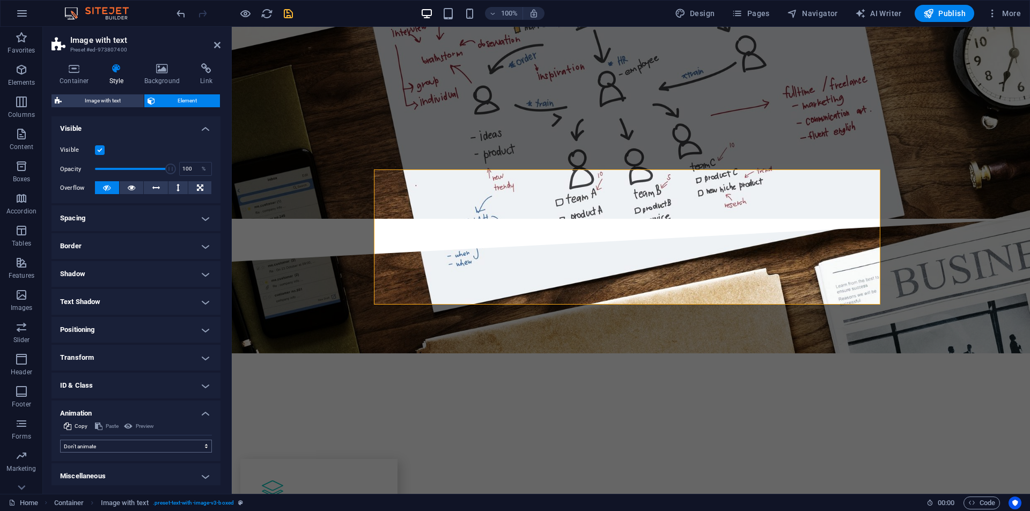
scroll to position [119, 0]
click at [117, 442] on select "Don't animate Show / Hide Slide up/down Zoom in/out Slide left to right Slide r…" at bounding box center [136, 442] width 152 height 13
select select "move-right-to-left"
click at [60, 436] on select "Don't animate Show / Hide Slide up/down Zoom in/out Slide left to right Slide r…" at bounding box center [136, 442] width 152 height 13
select select "scroll"
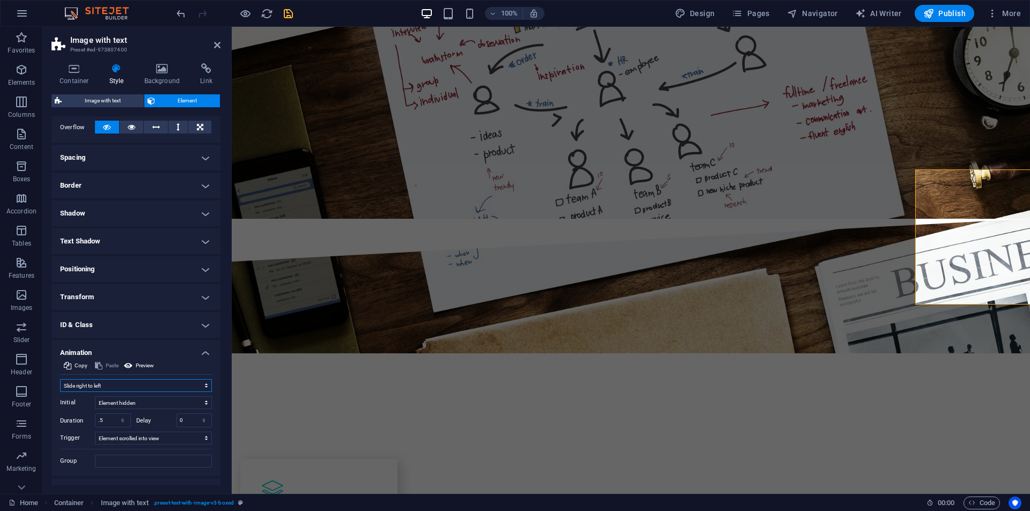
scroll to position [195, 0]
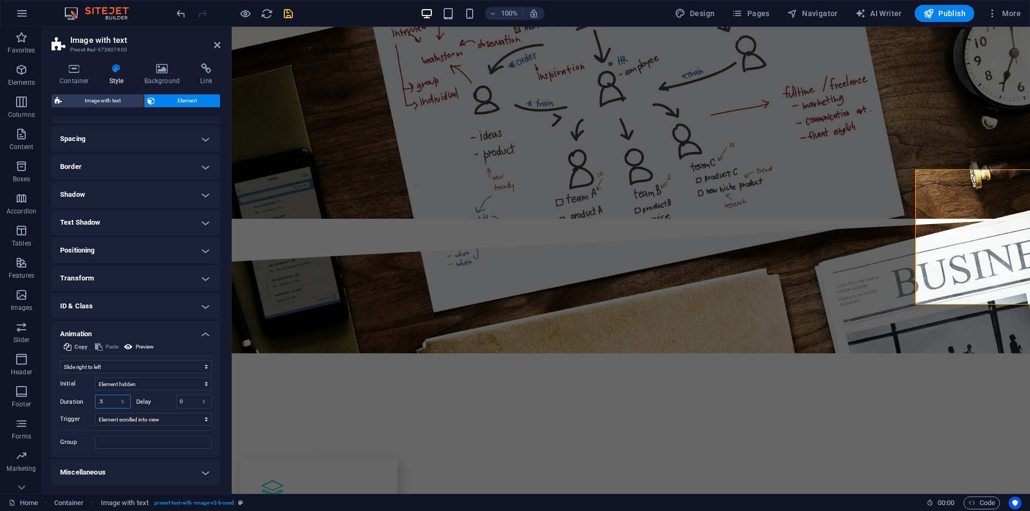
click at [108, 399] on input ".5" at bounding box center [113, 402] width 35 height 13
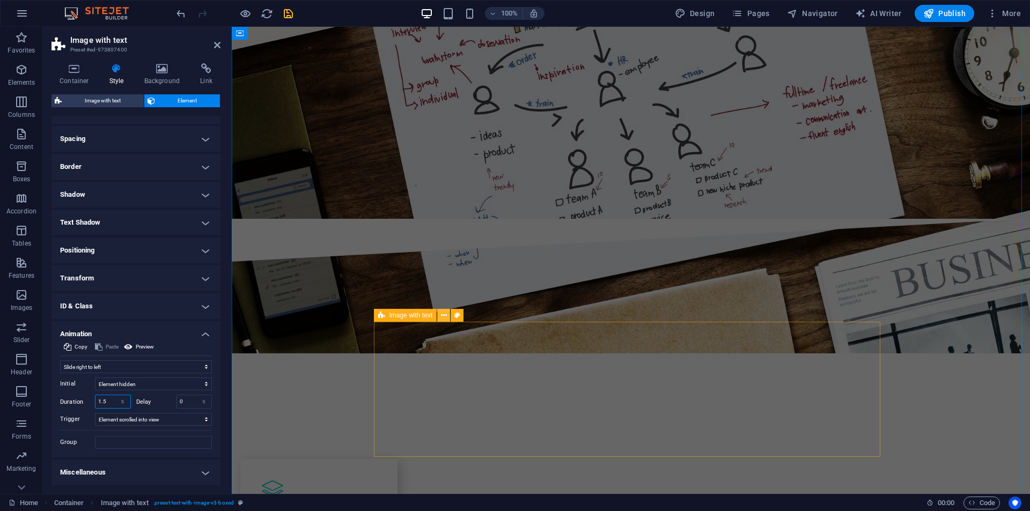
type input "1.5"
click at [443, 317] on icon at bounding box center [444, 315] width 6 height 11
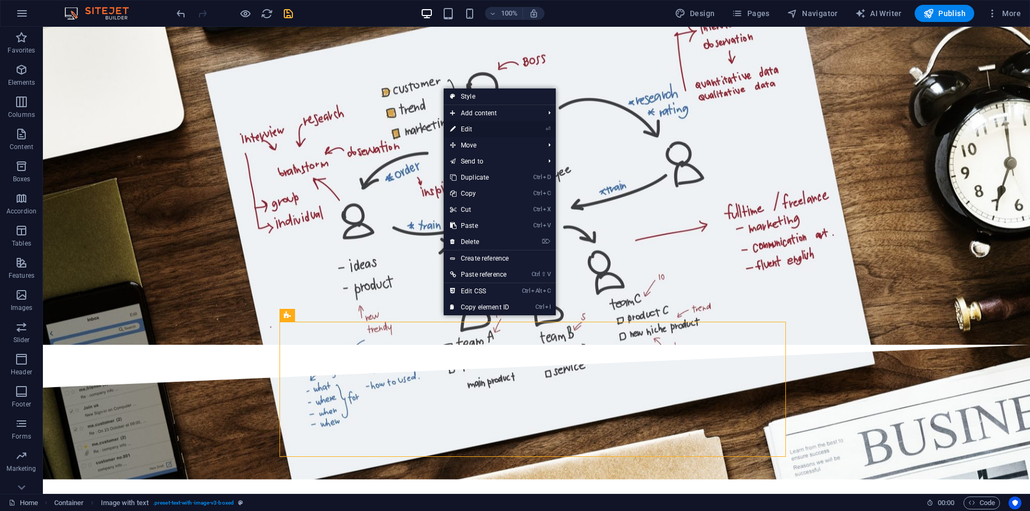
click at [487, 125] on link "⏎ Edit" at bounding box center [480, 129] width 72 height 16
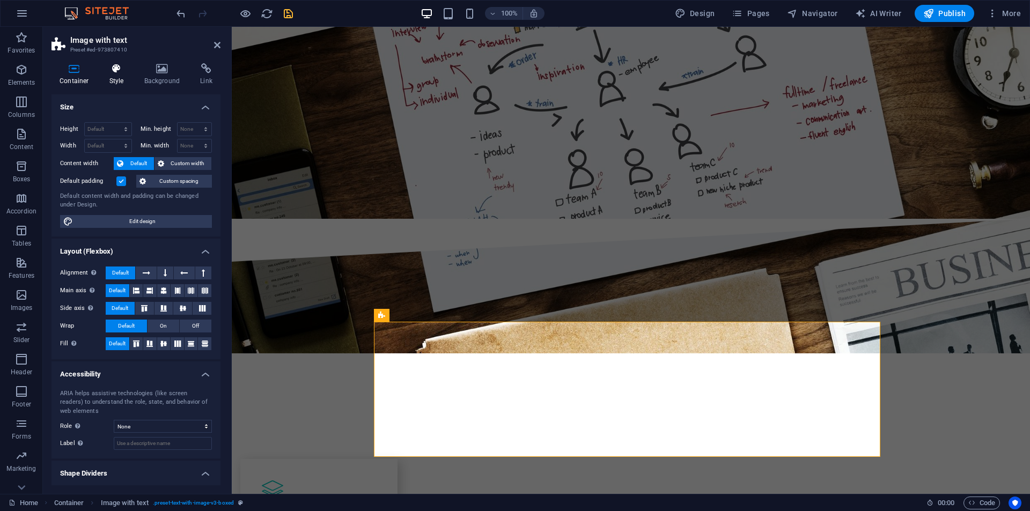
click at [126, 83] on h4 "Style" at bounding box center [118, 74] width 35 height 23
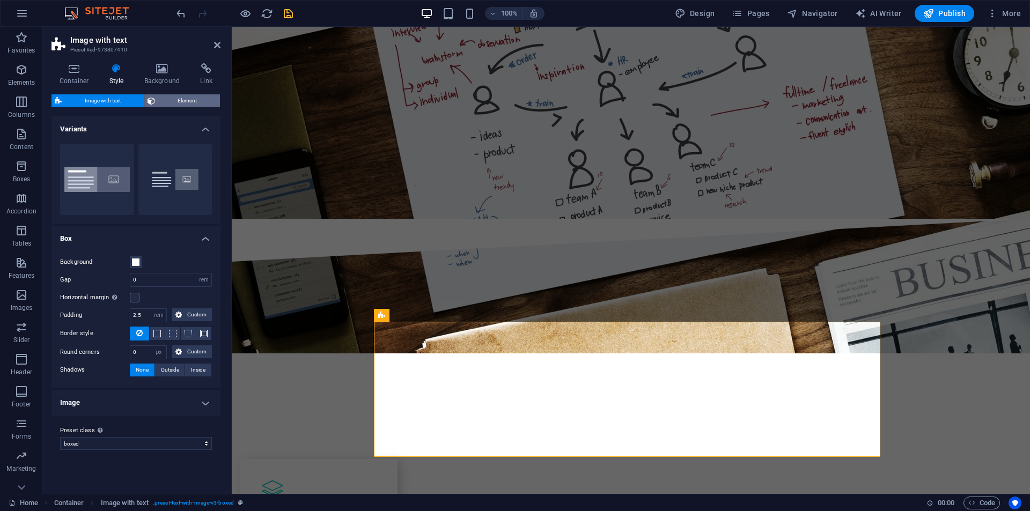
click at [188, 101] on span "Element" at bounding box center [187, 100] width 59 height 13
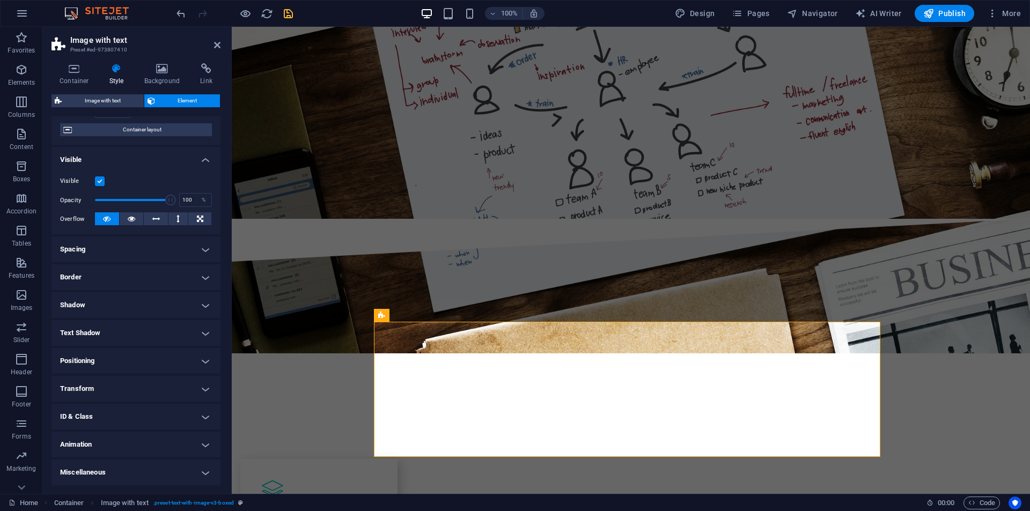
click at [93, 448] on h4 "Animation" at bounding box center [136, 445] width 169 height 26
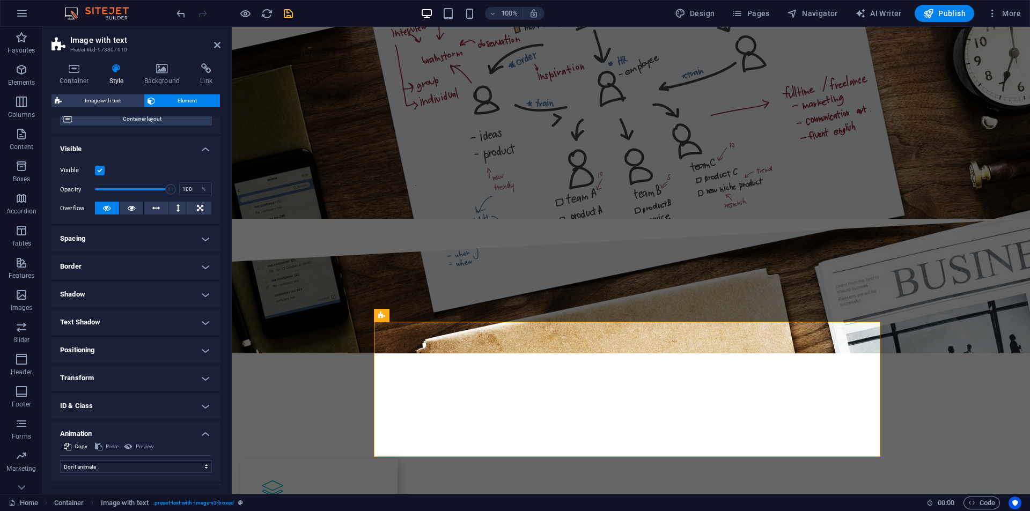
scroll to position [119, 0]
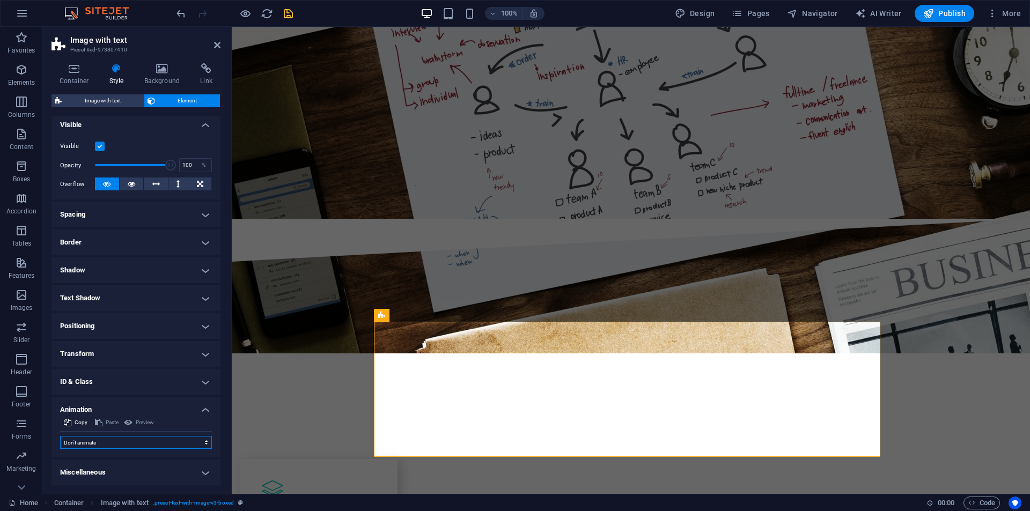
click at [100, 440] on select "Don't animate Show / Hide Slide up/down Zoom in/out Slide left to right Slide r…" at bounding box center [136, 442] width 152 height 13
click at [98, 443] on select "Don't animate Show / Hide Slide up/down Zoom in/out Slide left to right Slide r…" at bounding box center [136, 442] width 152 height 13
select select "move-left-to-right"
click at [60, 436] on select "Don't animate Show / Hide Slide up/down Zoom in/out Slide left to right Slide r…" at bounding box center [136, 442] width 152 height 13
select select "scroll"
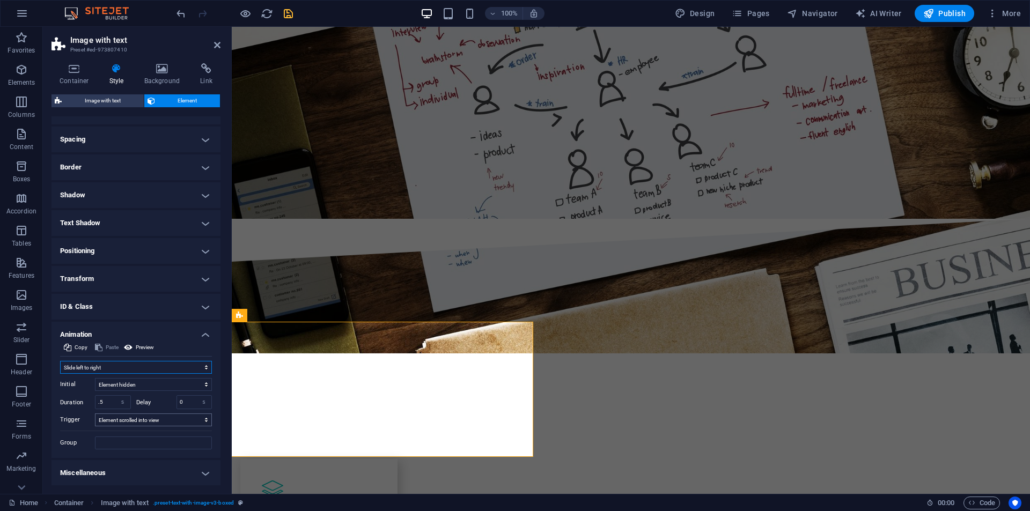
scroll to position [195, 0]
click at [108, 401] on input ".5" at bounding box center [113, 402] width 35 height 13
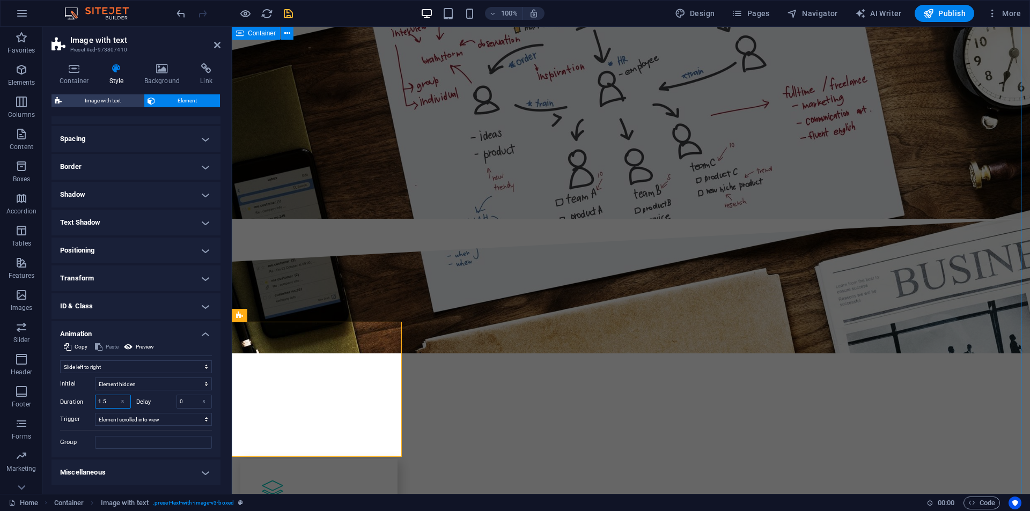
type input "1.5"
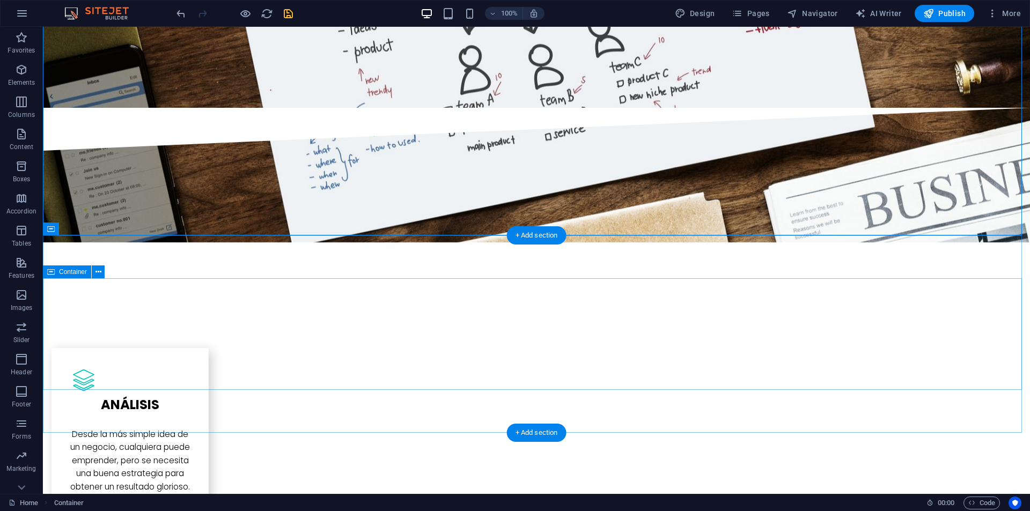
scroll to position [2737, 0]
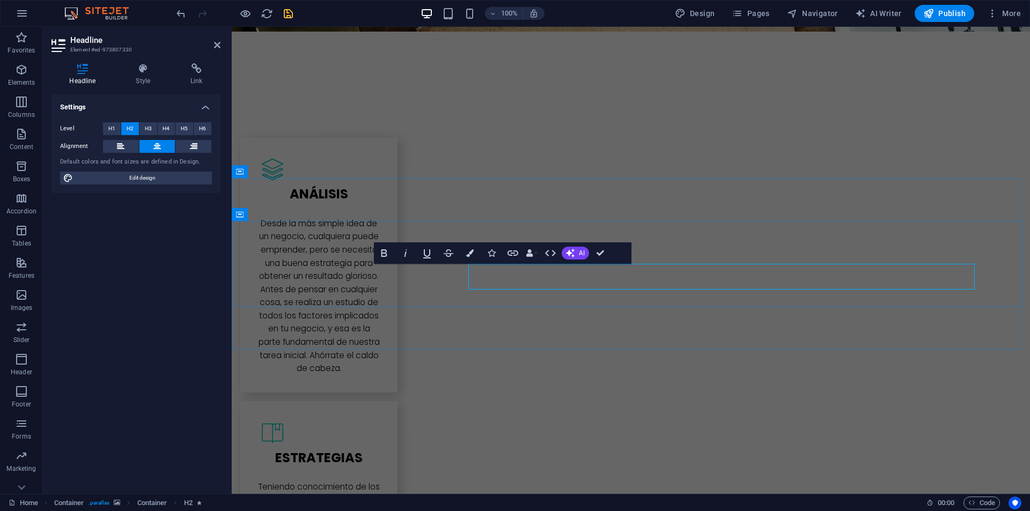
select select "move-left-to-right"
select select "s"
select select "scroll"
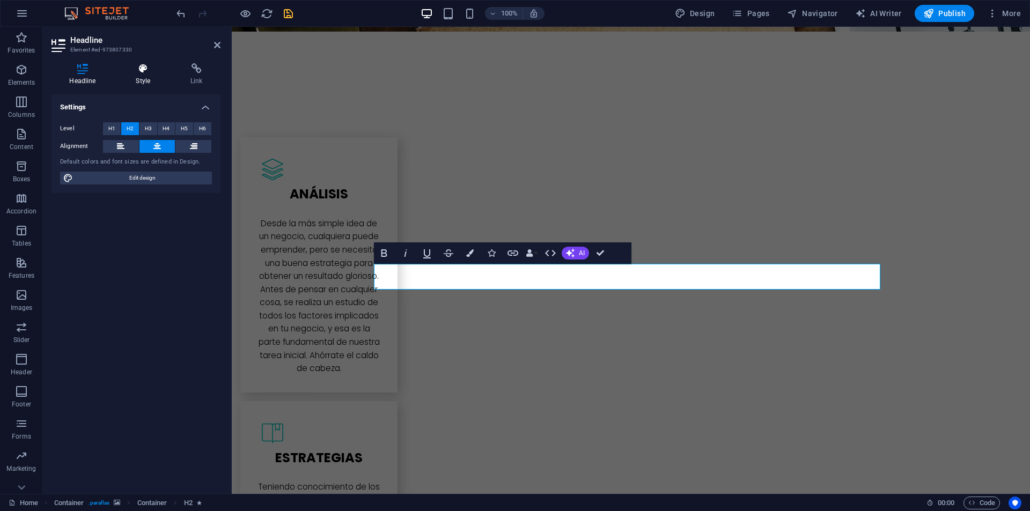
click at [133, 69] on icon at bounding box center [143, 68] width 50 height 11
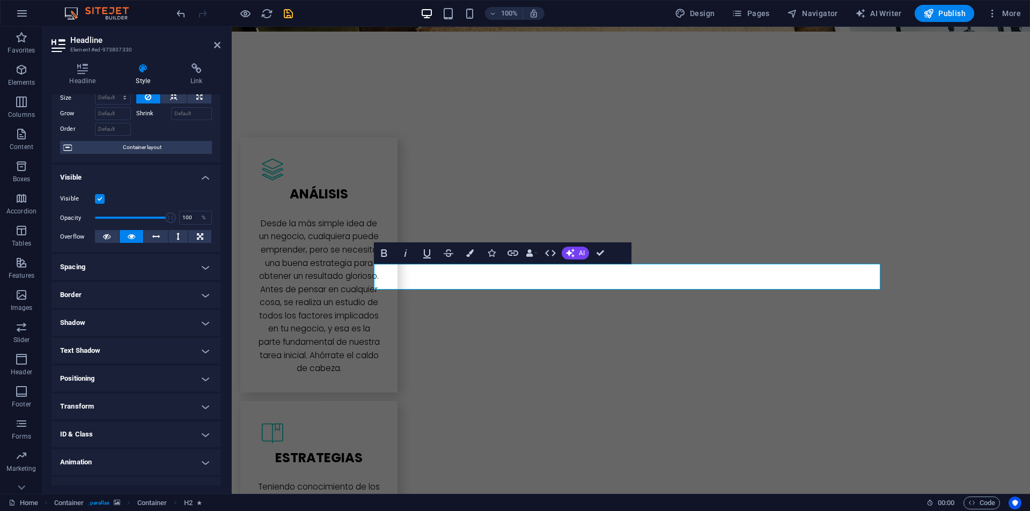
scroll to position [62, 0]
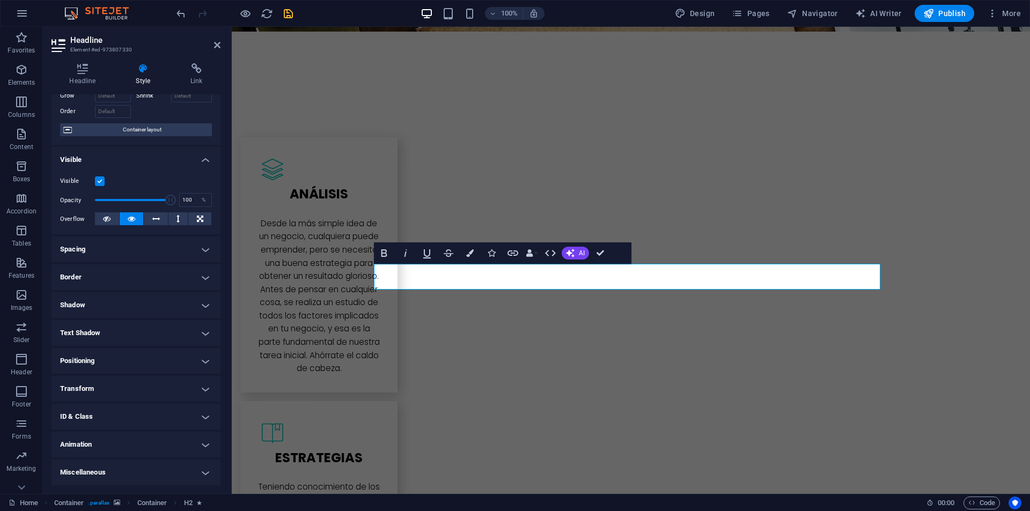
click at [74, 447] on h4 "Animation" at bounding box center [136, 445] width 169 height 26
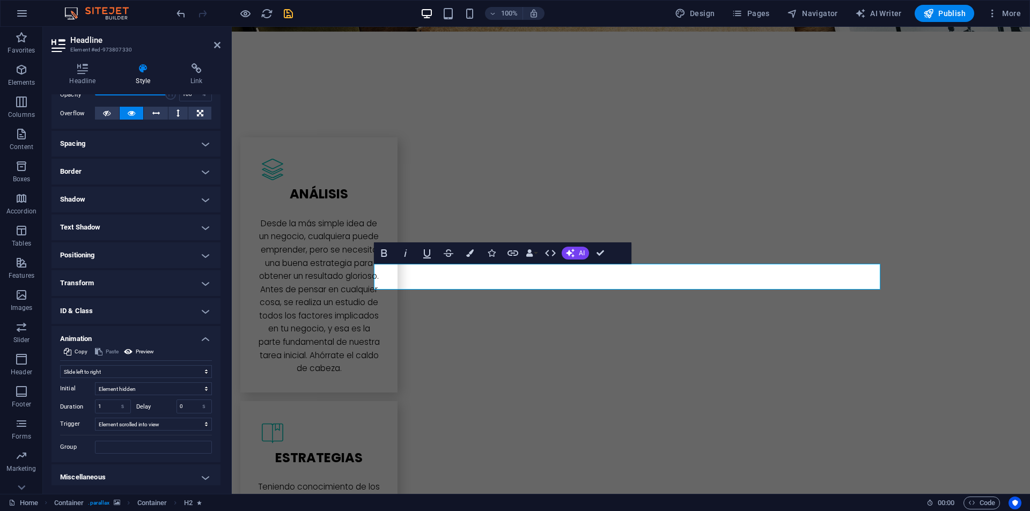
scroll to position [173, 0]
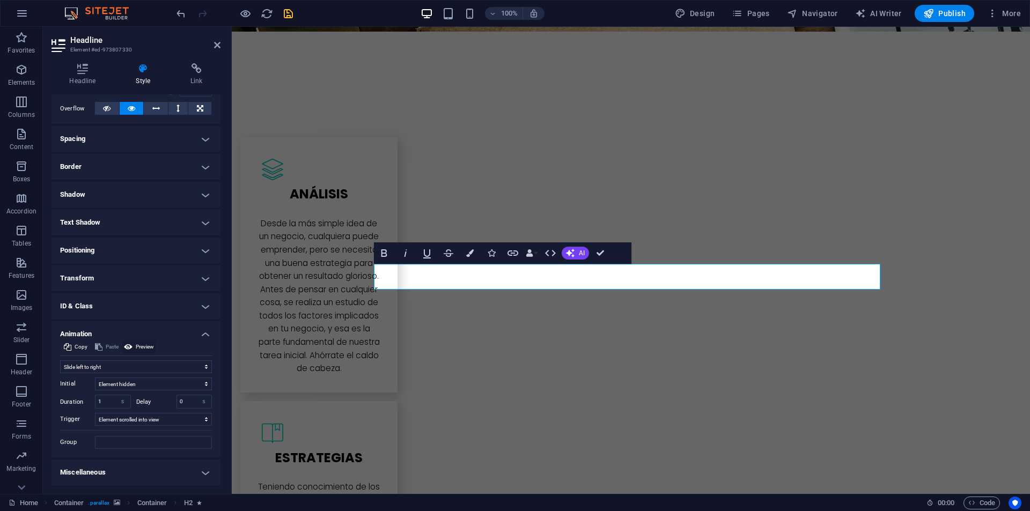
click at [139, 346] on span "Preview" at bounding box center [145, 347] width 18 height 13
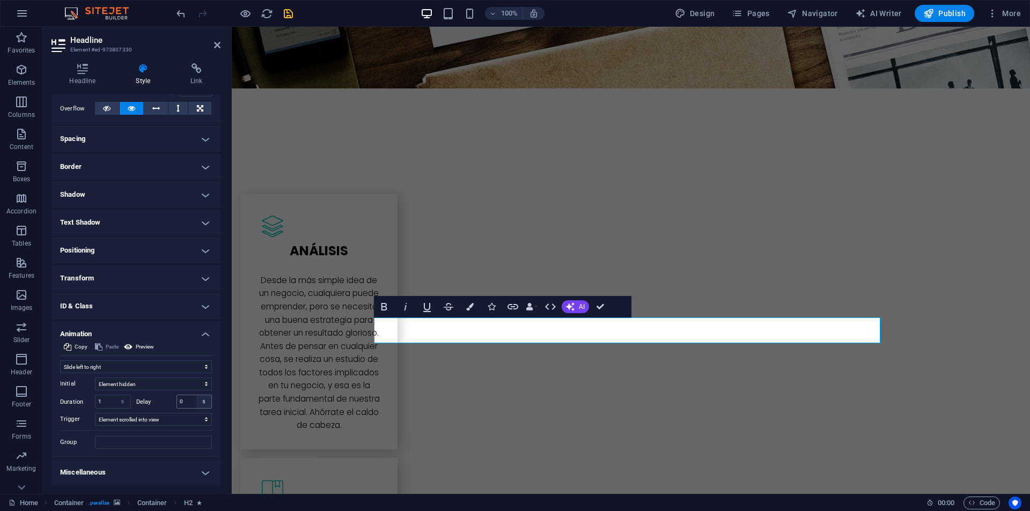
scroll to position [2684, 0]
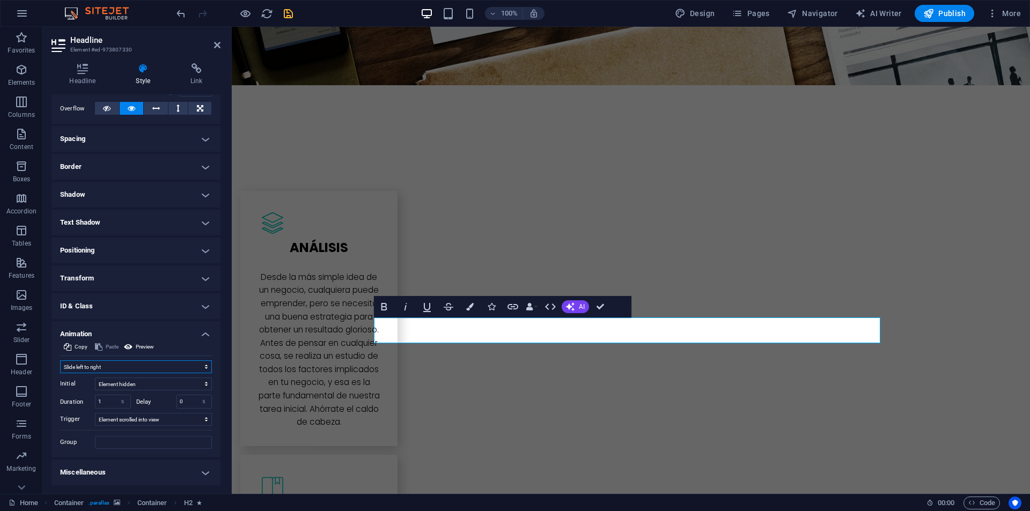
click at [127, 372] on select "Don't animate Show / Hide Slide up/down Zoom in/out Slide left to right Slide r…" at bounding box center [136, 367] width 152 height 13
select select "move-right-to-left"
click at [60, 361] on select "Don't animate Show / Hide Slide up/down Zoom in/out Slide left to right Slide r…" at bounding box center [136, 367] width 152 height 13
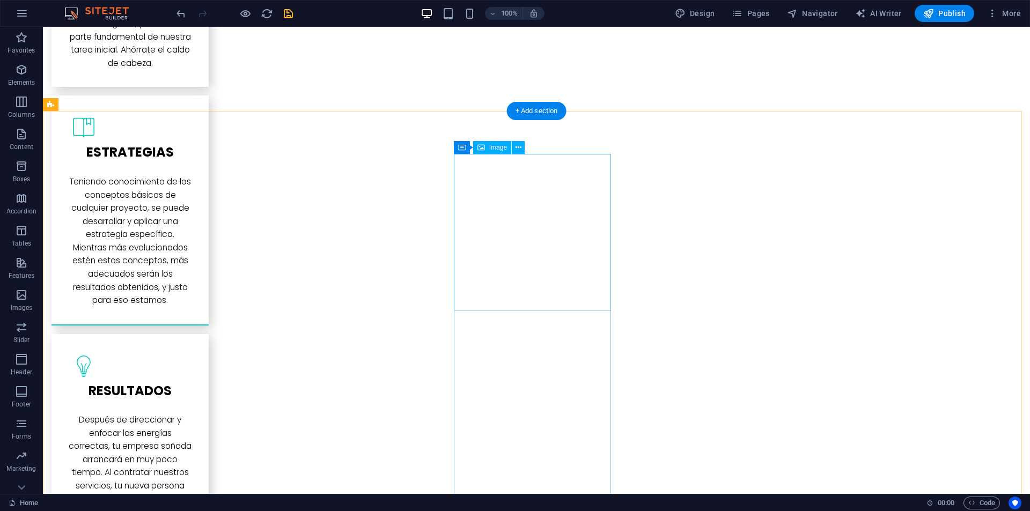
scroll to position [3241, 0]
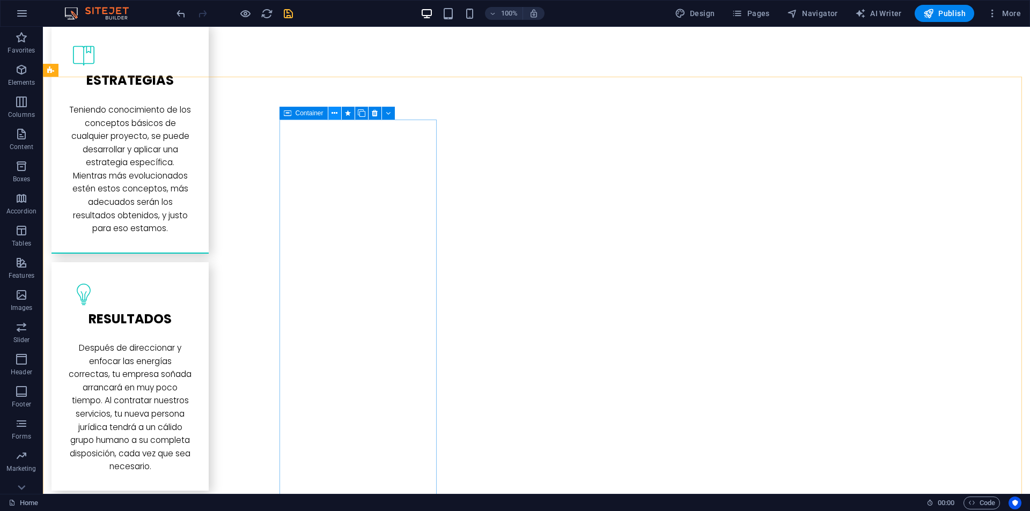
click at [334, 113] on icon at bounding box center [335, 113] width 6 height 11
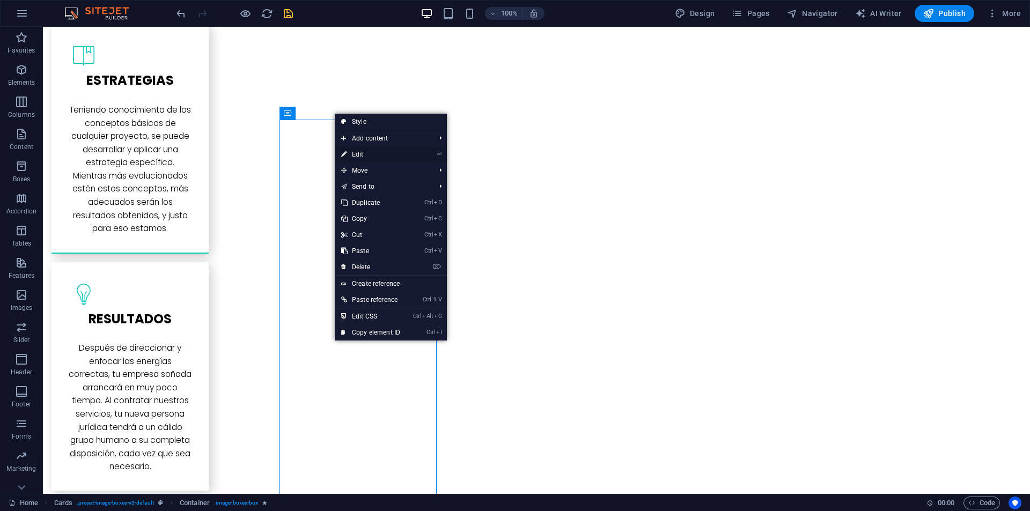
click at [354, 152] on link "⏎ Edit" at bounding box center [371, 155] width 72 height 16
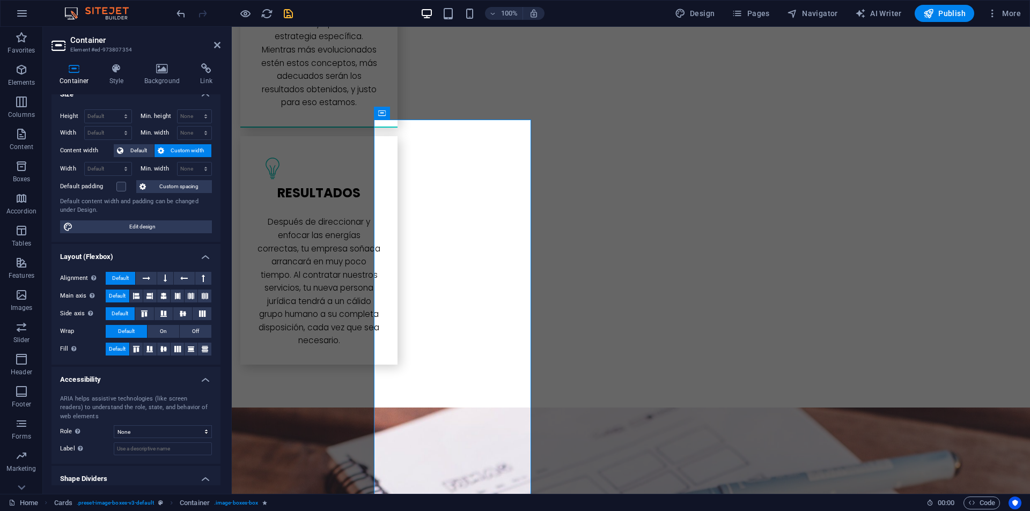
scroll to position [43, 0]
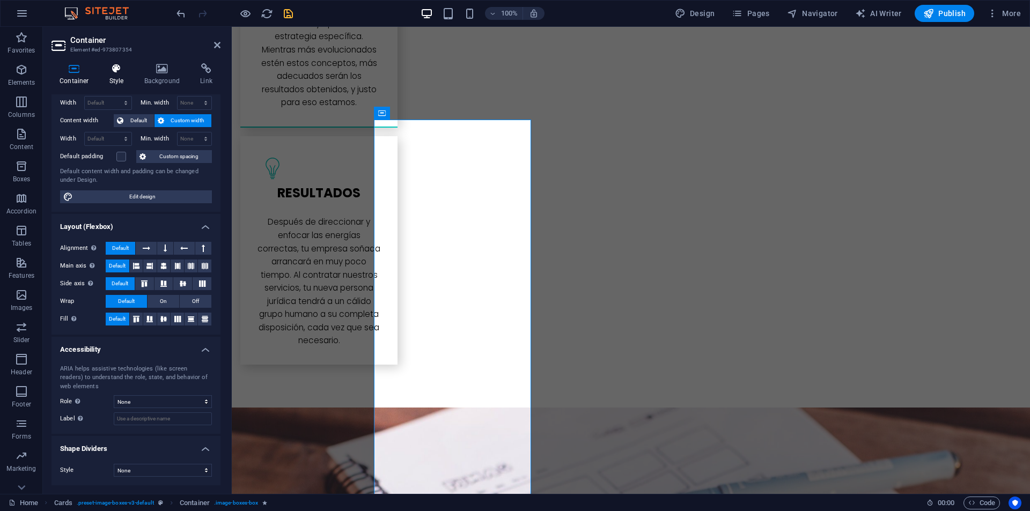
click at [130, 75] on h4 "Style" at bounding box center [118, 74] width 35 height 23
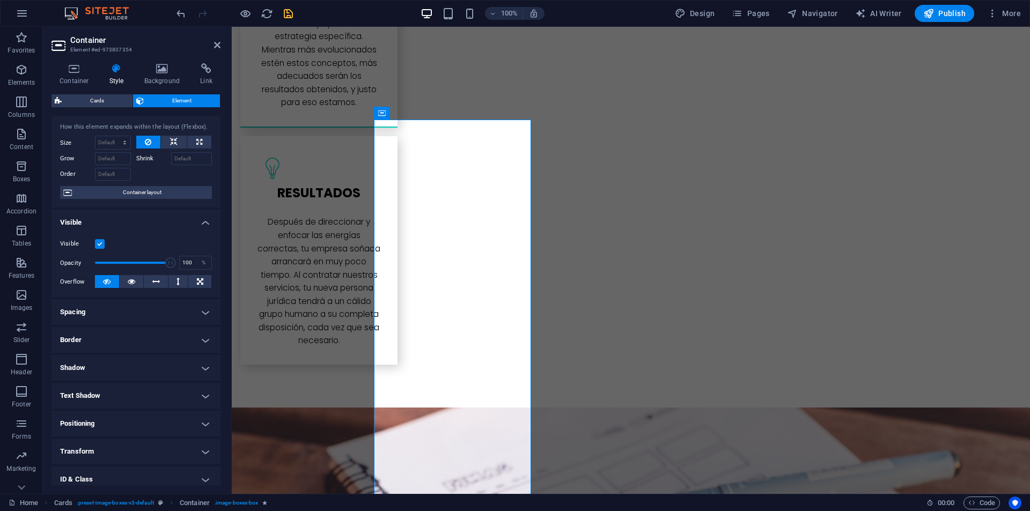
scroll to position [84, 0]
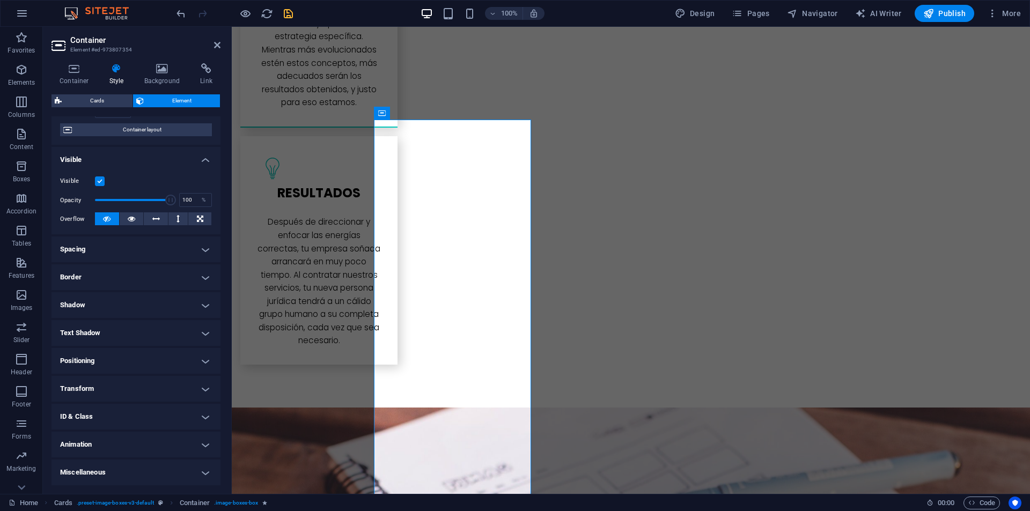
click at [94, 441] on h4 "Animation" at bounding box center [136, 445] width 169 height 26
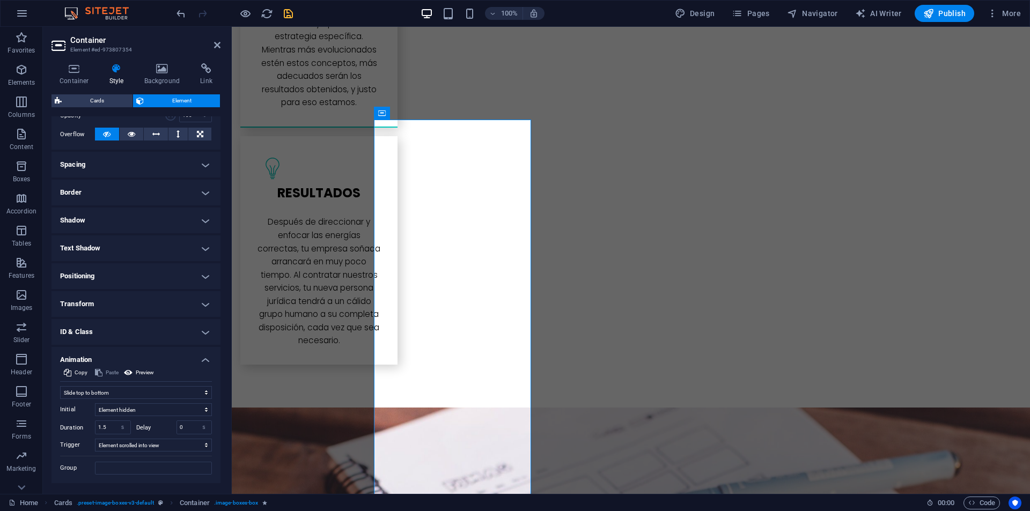
scroll to position [195, 0]
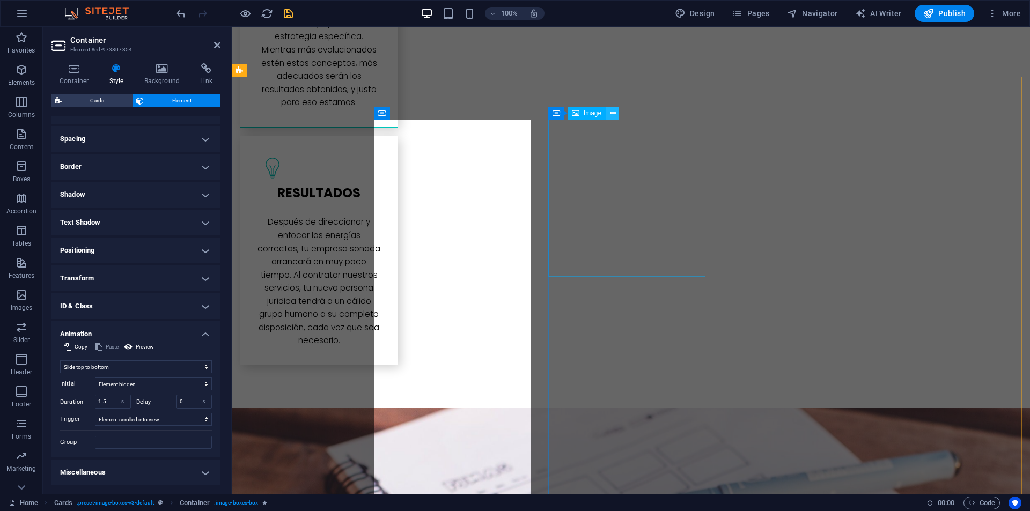
click at [617, 113] on button at bounding box center [612, 113] width 13 height 13
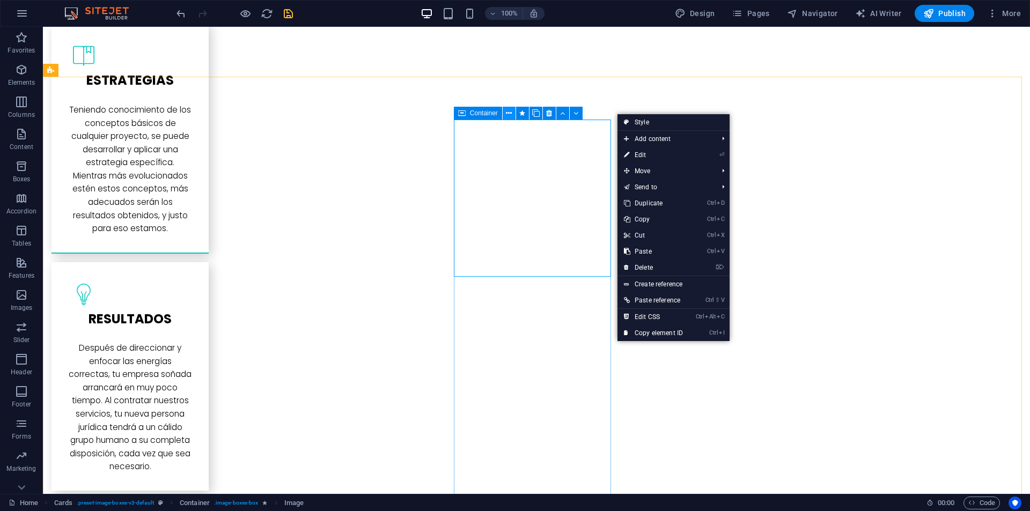
click at [508, 110] on icon at bounding box center [509, 113] width 6 height 11
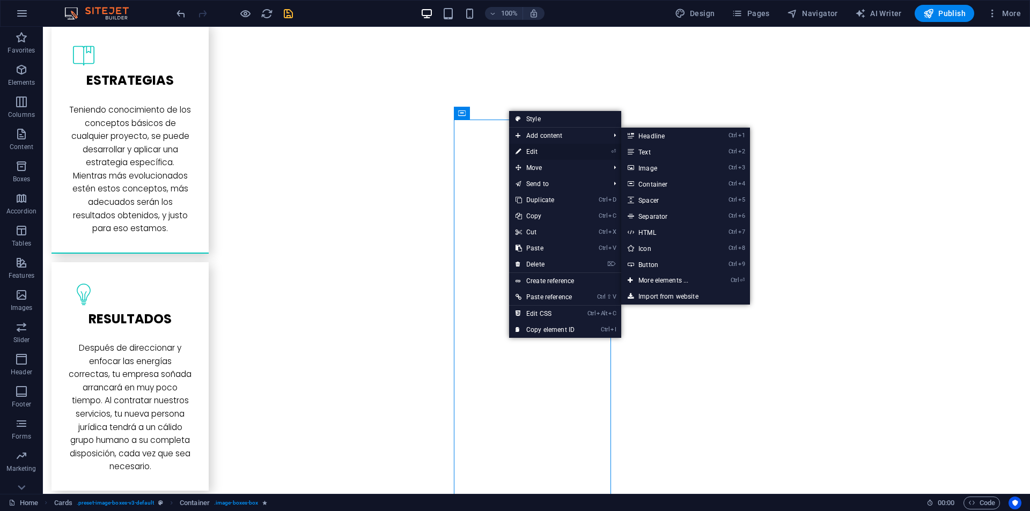
click at [523, 148] on link "⏎ Edit" at bounding box center [545, 152] width 72 height 16
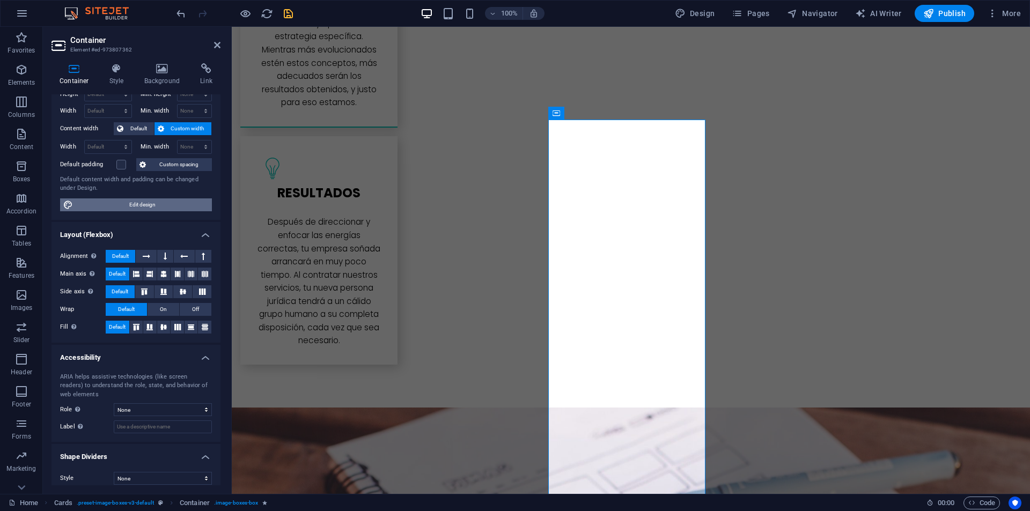
scroll to position [43, 0]
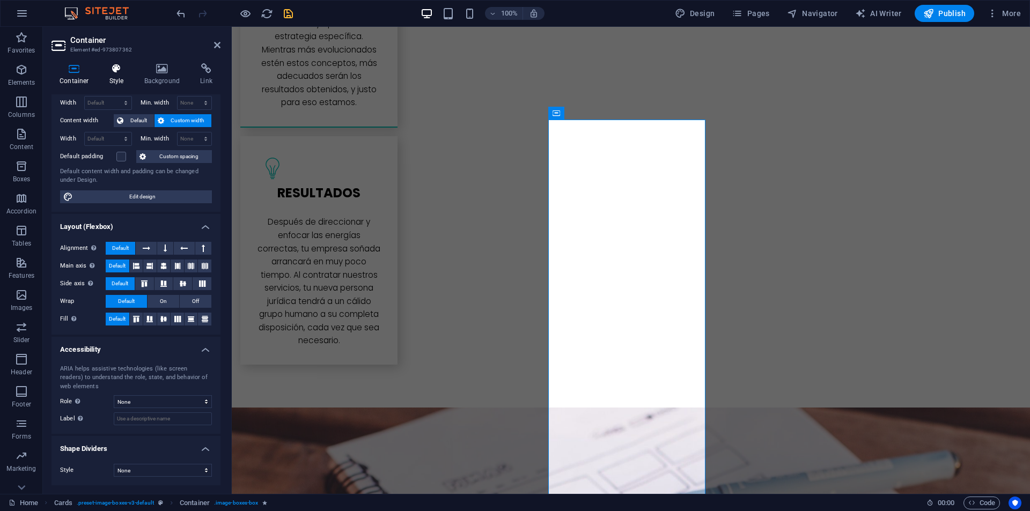
click at [122, 78] on h4 "Style" at bounding box center [118, 74] width 35 height 23
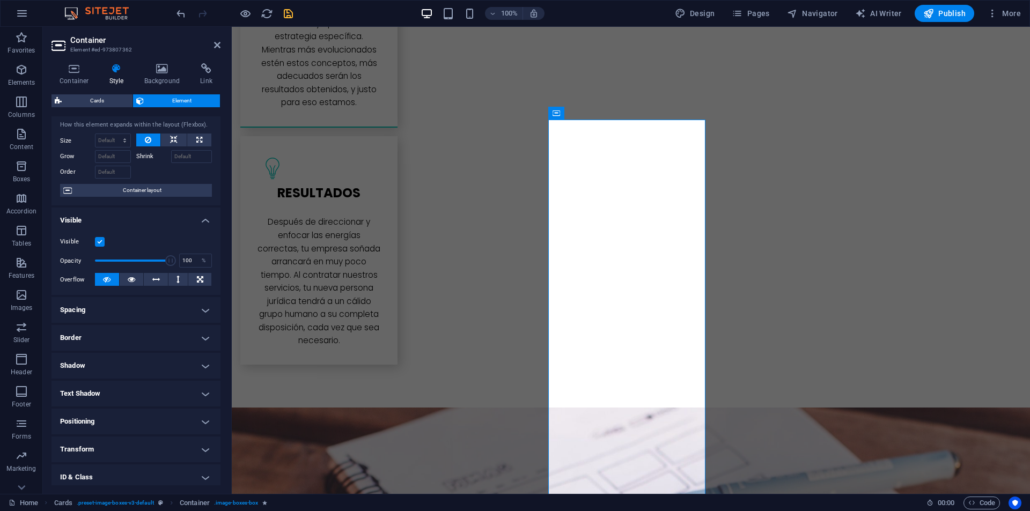
scroll to position [84, 0]
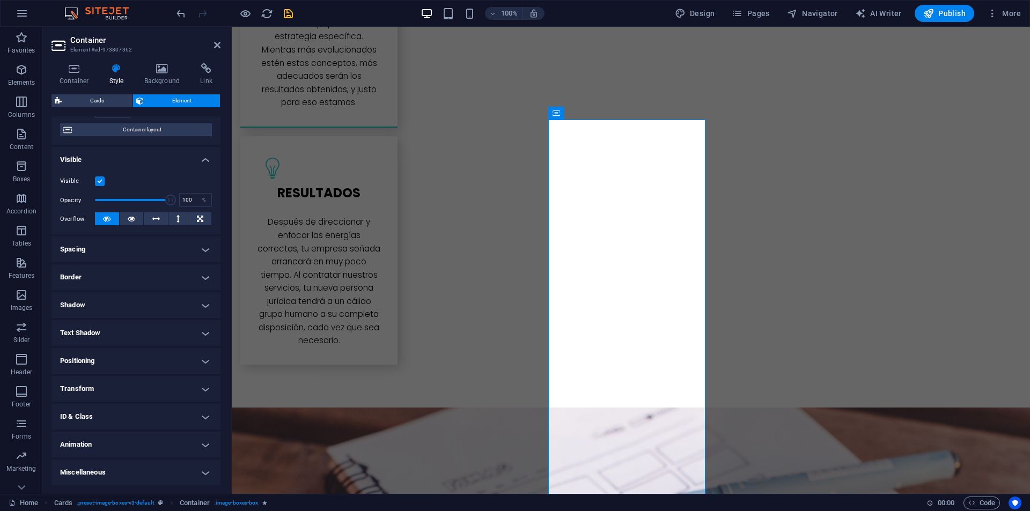
click at [80, 448] on h4 "Animation" at bounding box center [136, 445] width 169 height 26
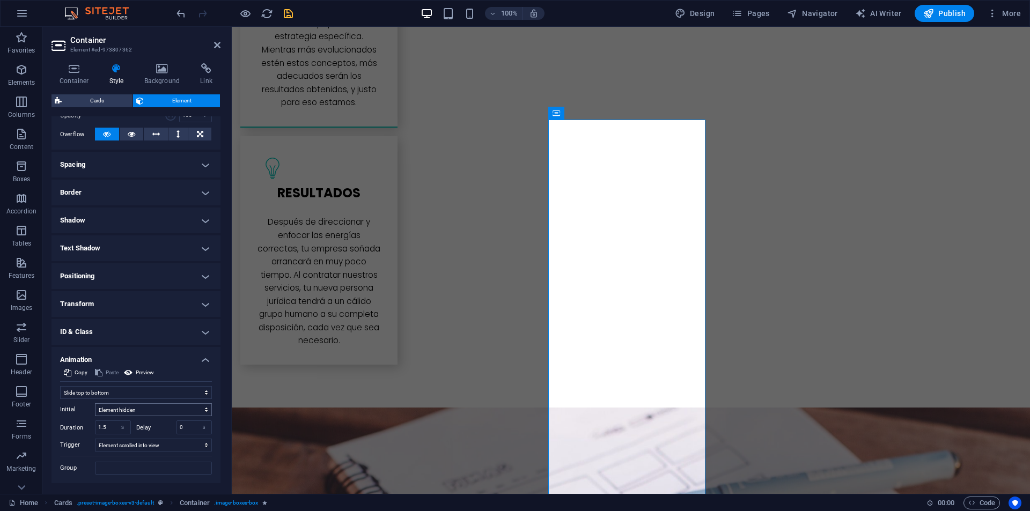
scroll to position [195, 0]
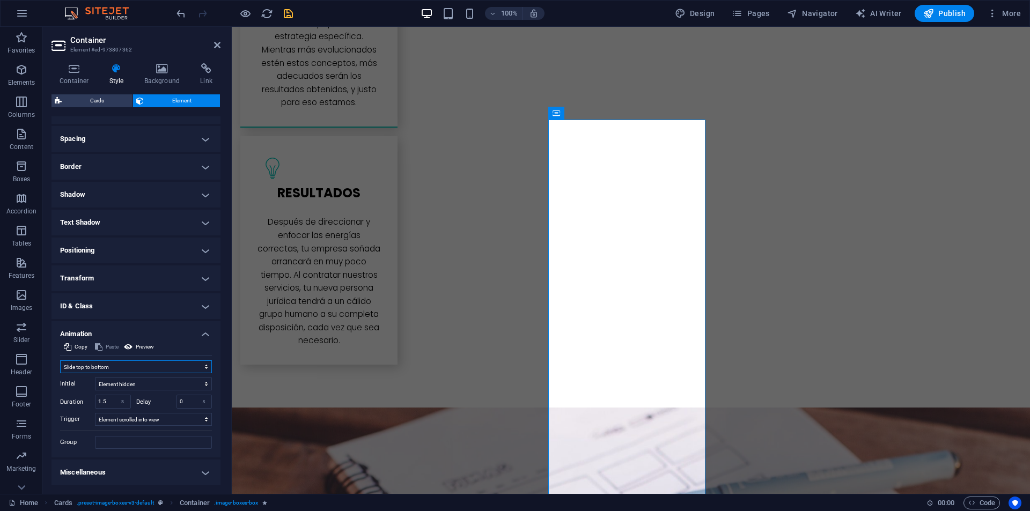
click at [114, 366] on select "Don't animate Show / Hide Slide up/down Zoom in/out Slide left to right Slide r…" at bounding box center [136, 367] width 152 height 13
click at [182, 400] on input "0" at bounding box center [194, 402] width 35 height 13
type input "0.5"
click at [776, 111] on icon at bounding box center [779, 113] width 6 height 11
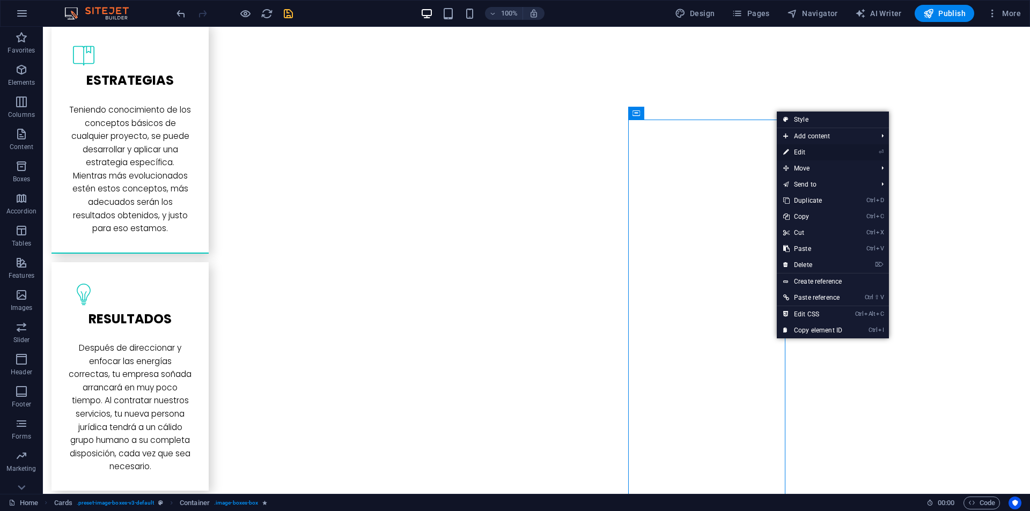
drag, startPoint x: 800, startPoint y: 152, endPoint x: 39, endPoint y: 214, distance: 763.6
click at [800, 152] on link "⏎ Edit" at bounding box center [813, 152] width 72 height 16
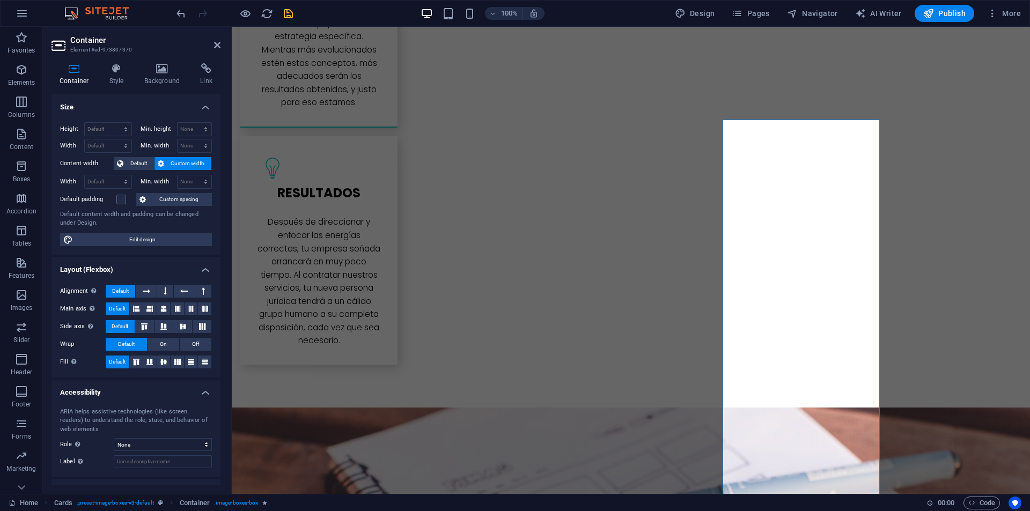
scroll to position [43, 0]
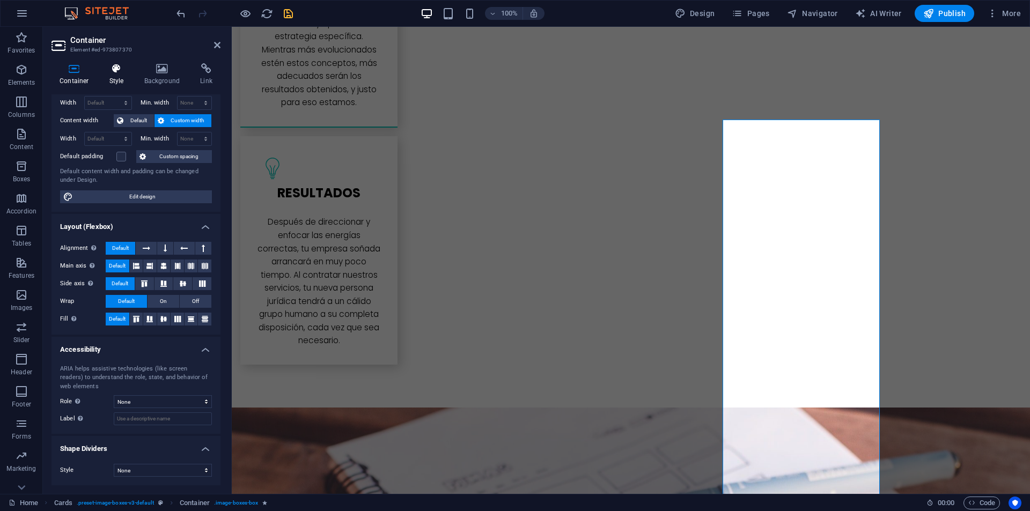
click at [121, 64] on icon at bounding box center [116, 68] width 31 height 11
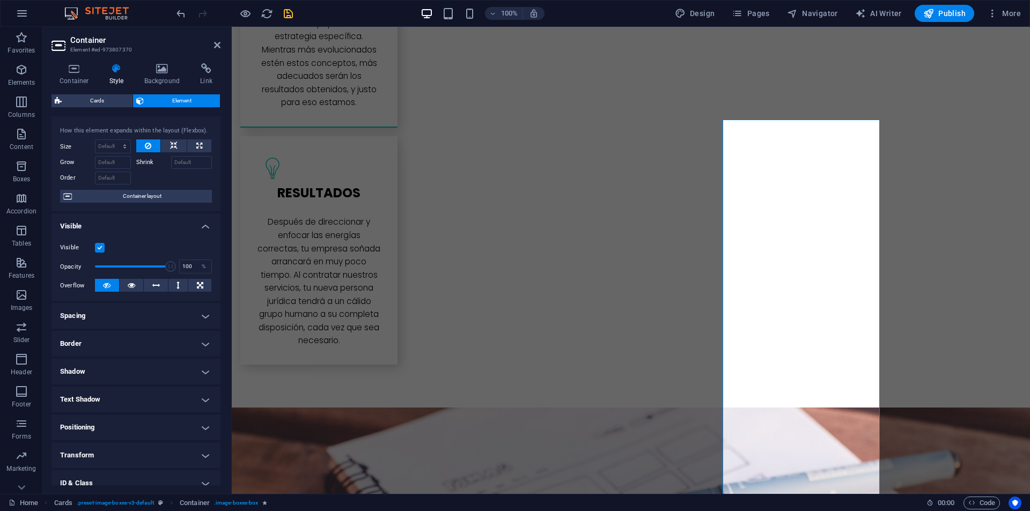
scroll to position [84, 0]
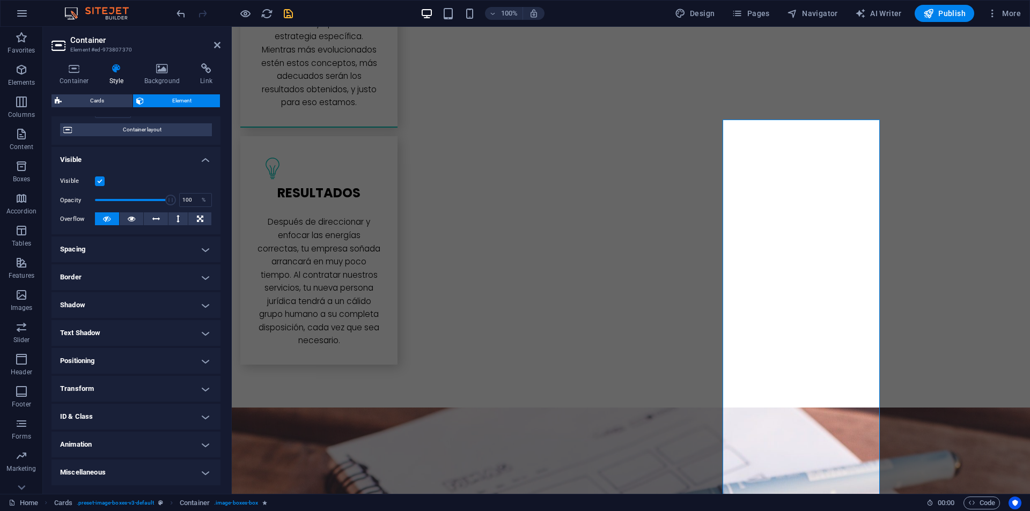
click at [100, 440] on h4 "Animation" at bounding box center [136, 445] width 169 height 26
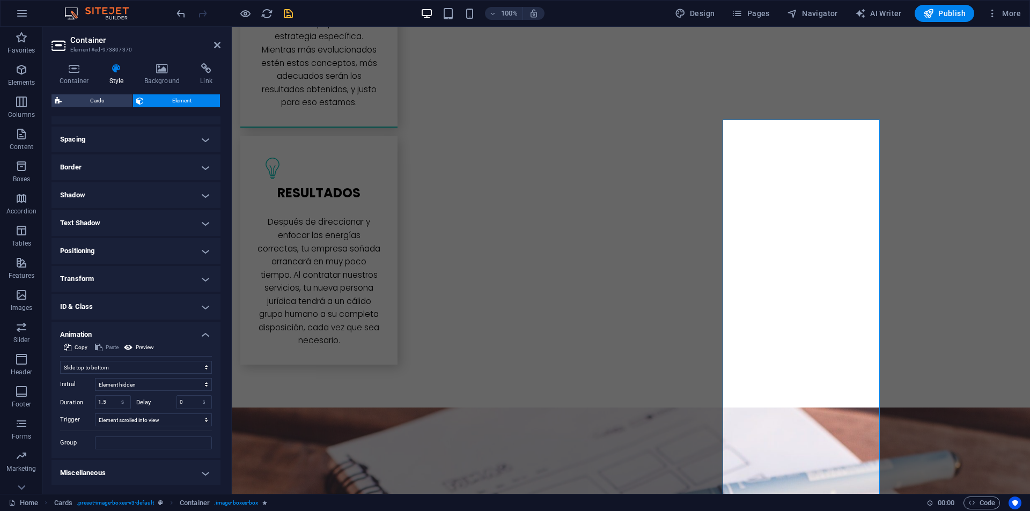
scroll to position [195, 0]
drag, startPoint x: 185, startPoint y: 398, endPoint x: 175, endPoint y: 397, distance: 10.3
click at [177, 397] on div "0 s ms" at bounding box center [195, 402] width 36 height 14
type input "1"
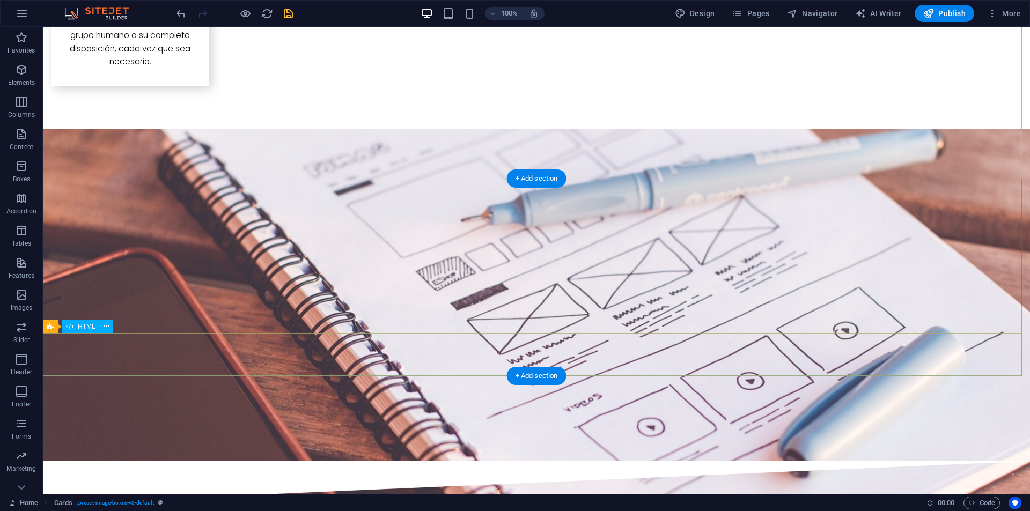
scroll to position [3724, 0]
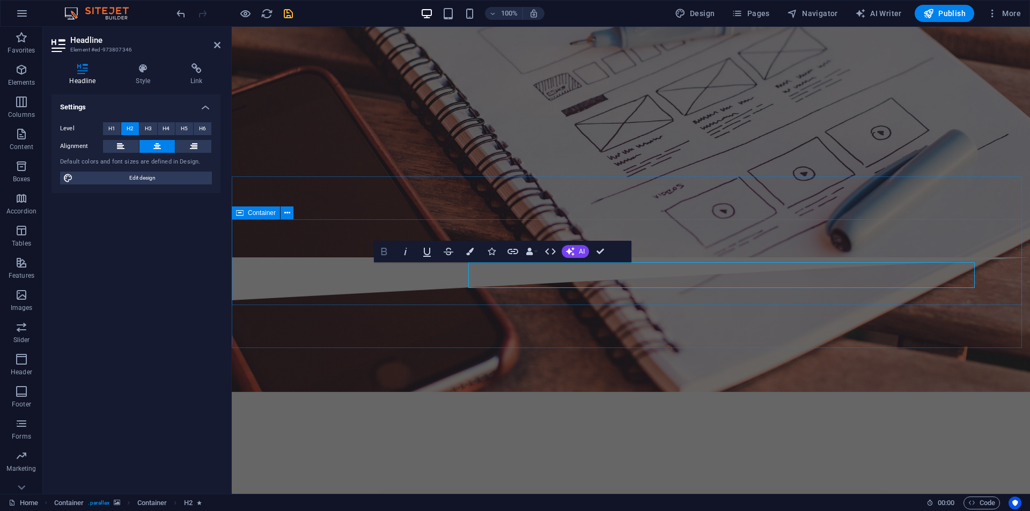
select select "move-right-to-left"
select select "s"
select select "scroll"
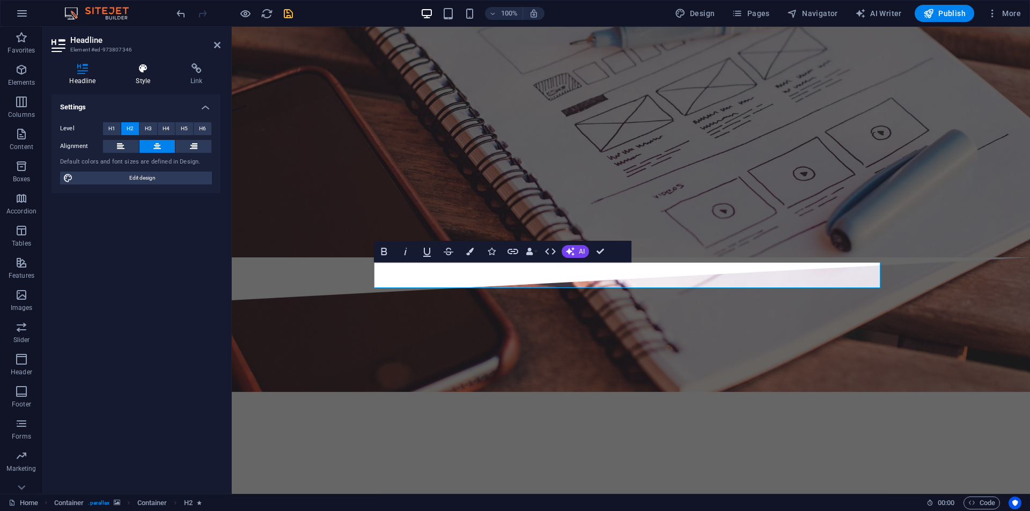
click at [153, 83] on h4 "Style" at bounding box center [145, 74] width 55 height 23
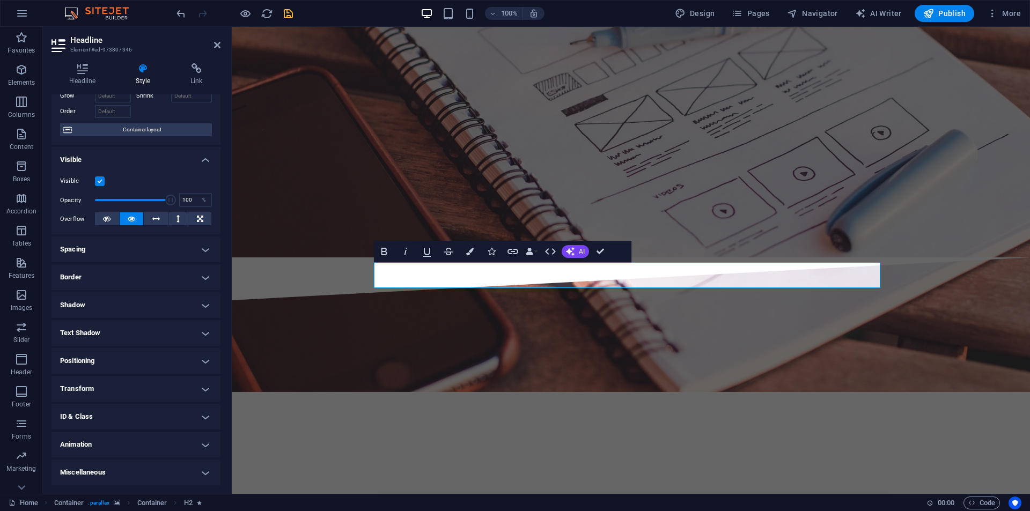
click at [94, 446] on h4 "Animation" at bounding box center [136, 445] width 169 height 26
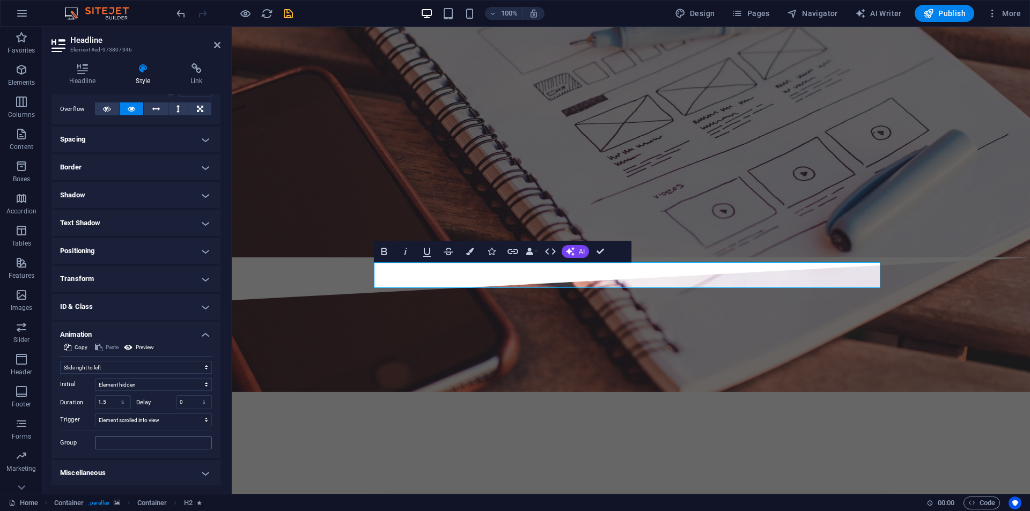
scroll to position [173, 0]
click at [129, 368] on select "Don't animate Show / Hide Slide up/down Zoom in/out Slide left to right Slide r…" at bounding box center [136, 367] width 152 height 13
select select "move-left-to-right"
click at [60, 361] on select "Don't animate Show / Hide Slide up/down Zoom in/out Slide left to right Slide r…" at bounding box center [136, 367] width 152 height 13
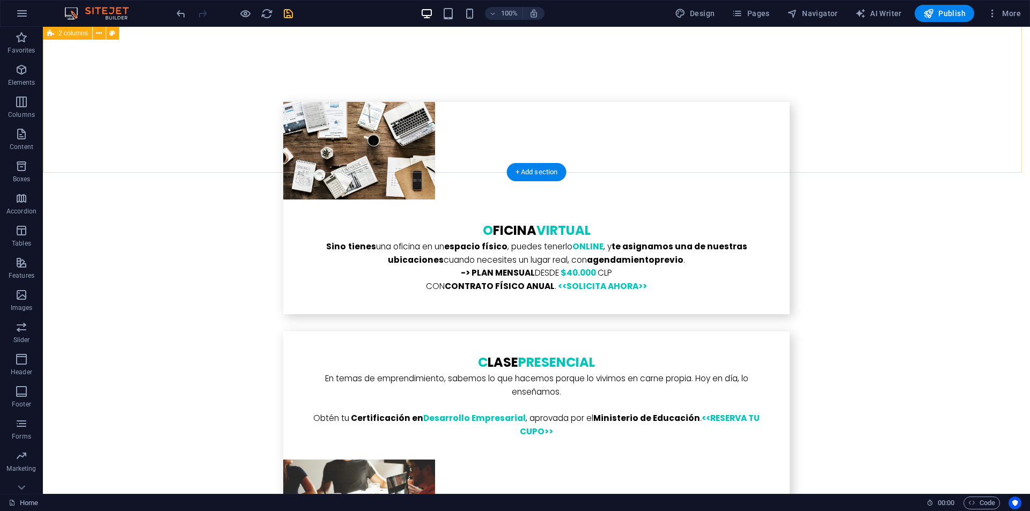
scroll to position [4272, 0]
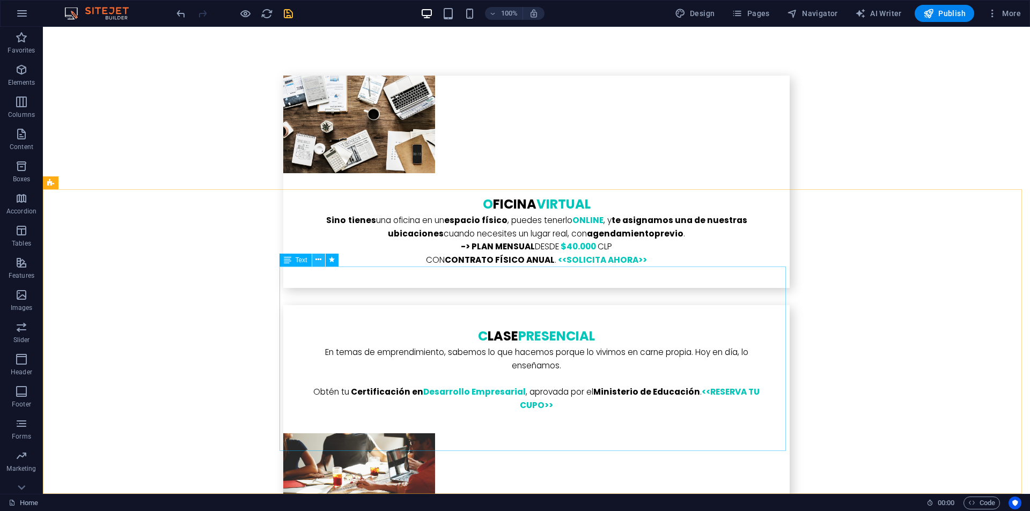
click at [320, 259] on icon at bounding box center [319, 259] width 6 height 11
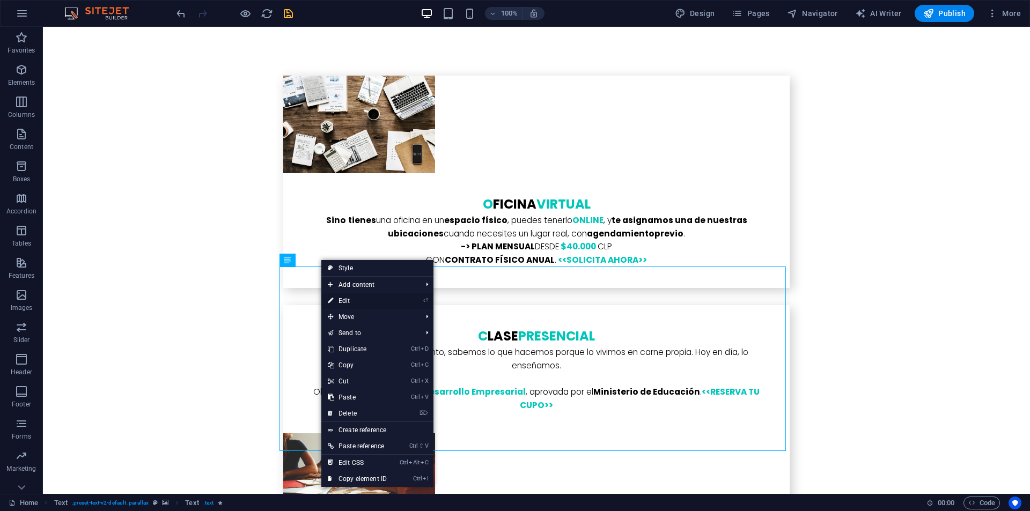
click at [353, 297] on link "⏎ Edit" at bounding box center [357, 301] width 72 height 16
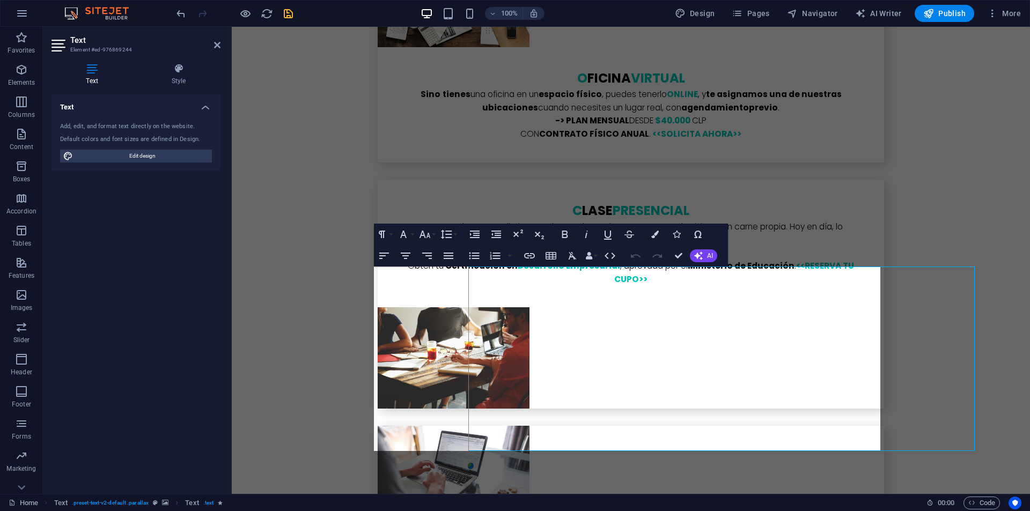
select select "slide"
select select "s"
select select "scroll"
click at [166, 71] on icon at bounding box center [179, 68] width 84 height 11
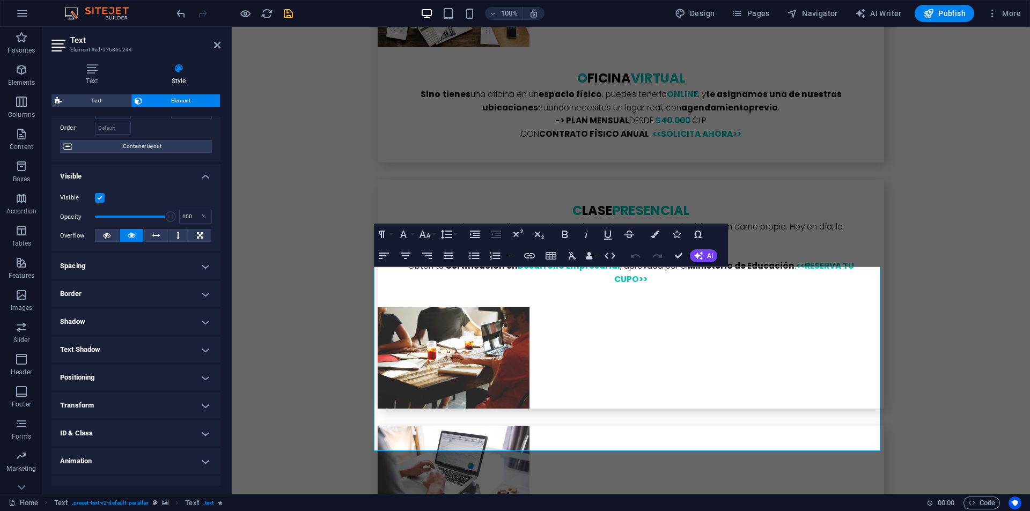
scroll to position [84, 0]
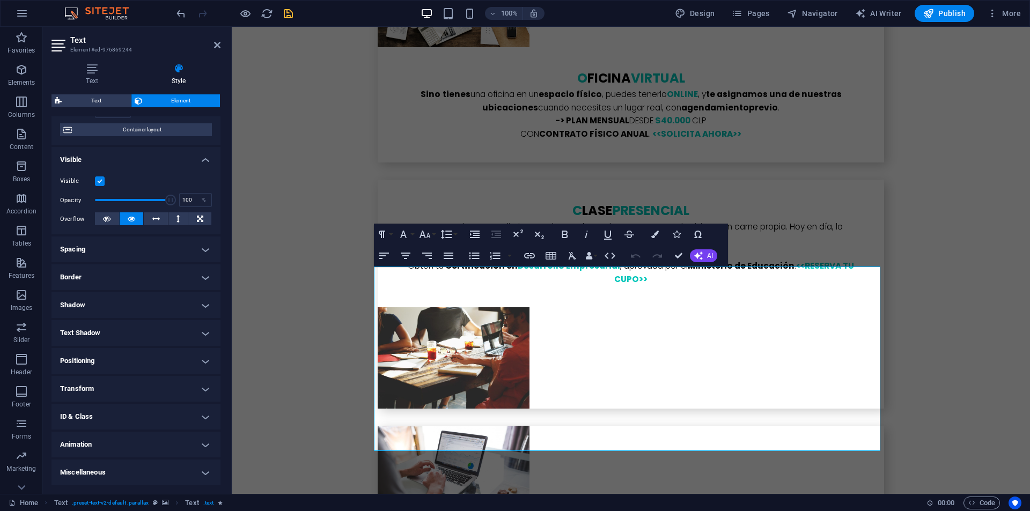
click at [89, 444] on h4 "Animation" at bounding box center [136, 445] width 169 height 26
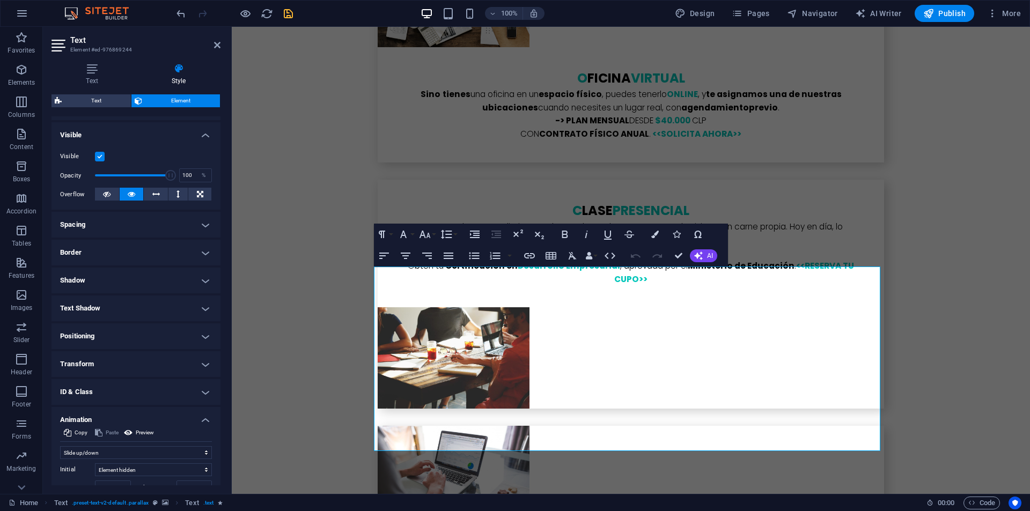
scroll to position [195, 0]
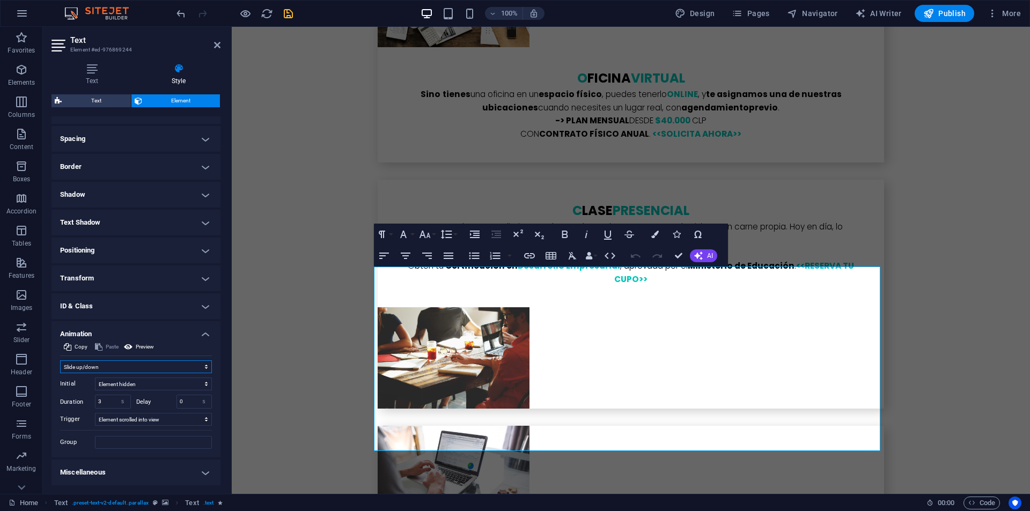
click at [107, 367] on select "Don't animate Show / Hide Slide up/down Zoom in/out Slide left to right Slide r…" at bounding box center [136, 367] width 152 height 13
click at [60, 361] on select "Don't animate Show / Hide Slide up/down Zoom in/out Slide left to right Slide r…" at bounding box center [136, 367] width 152 height 13
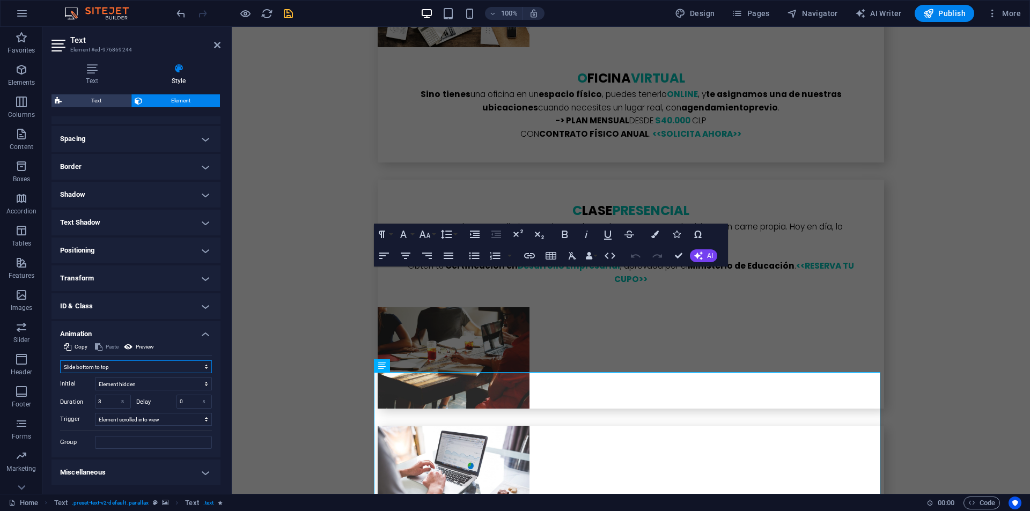
click at [129, 365] on select "Don't animate Show / Hide Slide up/down Zoom in/out Slide left to right Slide r…" at bounding box center [136, 367] width 152 height 13
click at [60, 361] on select "Don't animate Show / Hide Slide up/down Zoom in/out Slide left to right Slide r…" at bounding box center [136, 367] width 152 height 13
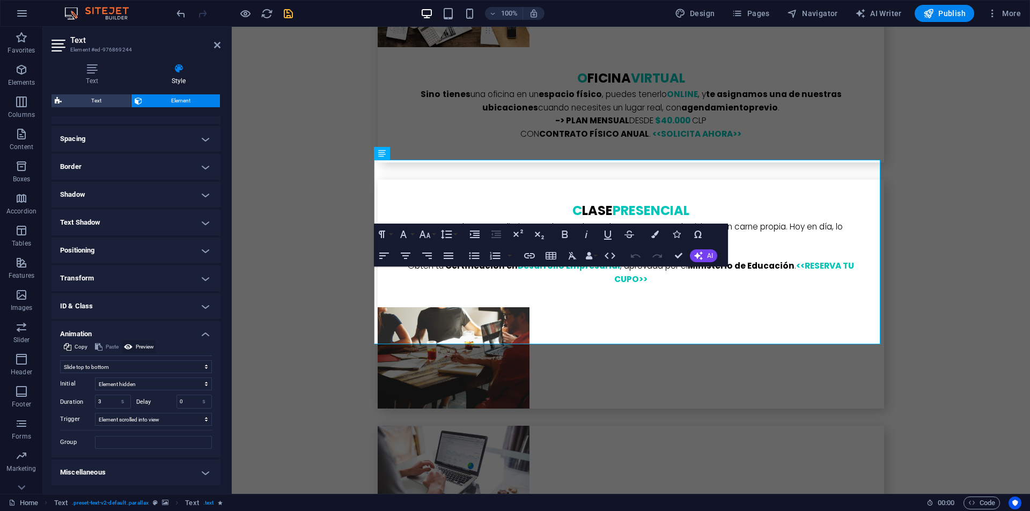
click at [153, 348] on span "Preview" at bounding box center [145, 347] width 18 height 13
click at [152, 348] on span "Preview" at bounding box center [145, 347] width 18 height 13
click at [142, 347] on span "Preview" at bounding box center [145, 347] width 18 height 13
click at [144, 363] on select "Don't animate Show / Hide Slide up/down Zoom in/out Slide left to right Slide r…" at bounding box center [136, 367] width 152 height 13
click at [60, 361] on select "Don't animate Show / Hide Slide up/down Zoom in/out Slide left to right Slide r…" at bounding box center [136, 367] width 152 height 13
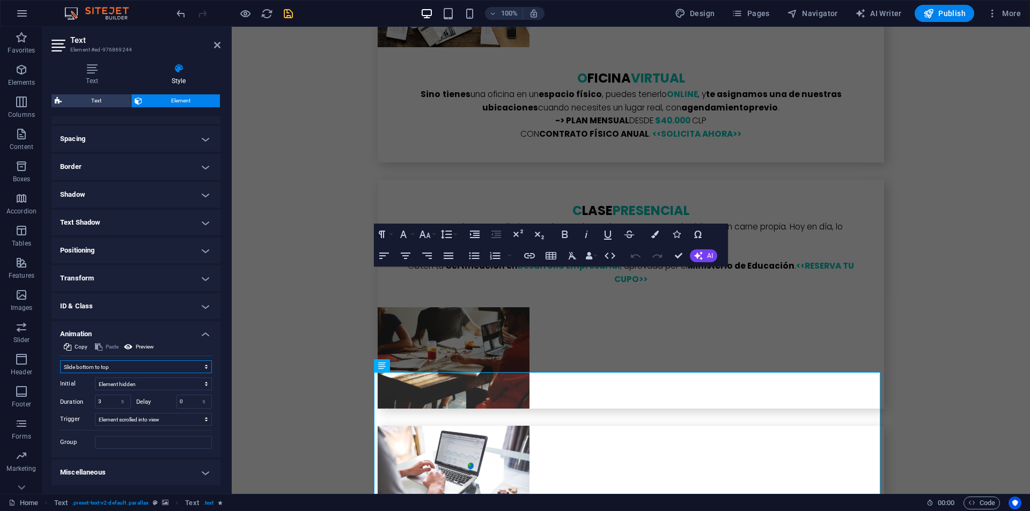
click at [104, 365] on select "Don't animate Show / Hide Slide up/down Zoom in/out Slide left to right Slide r…" at bounding box center [136, 367] width 152 height 13
select select "fade"
click at [60, 361] on select "Don't animate Show / Hide Slide up/down Zoom in/out Slide left to right Slide r…" at bounding box center [136, 367] width 152 height 13
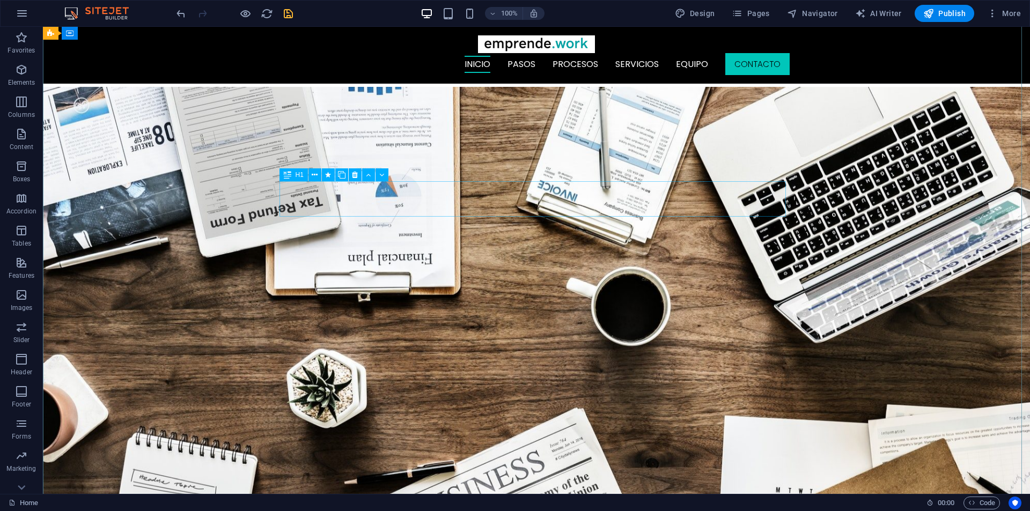
scroll to position [0, 0]
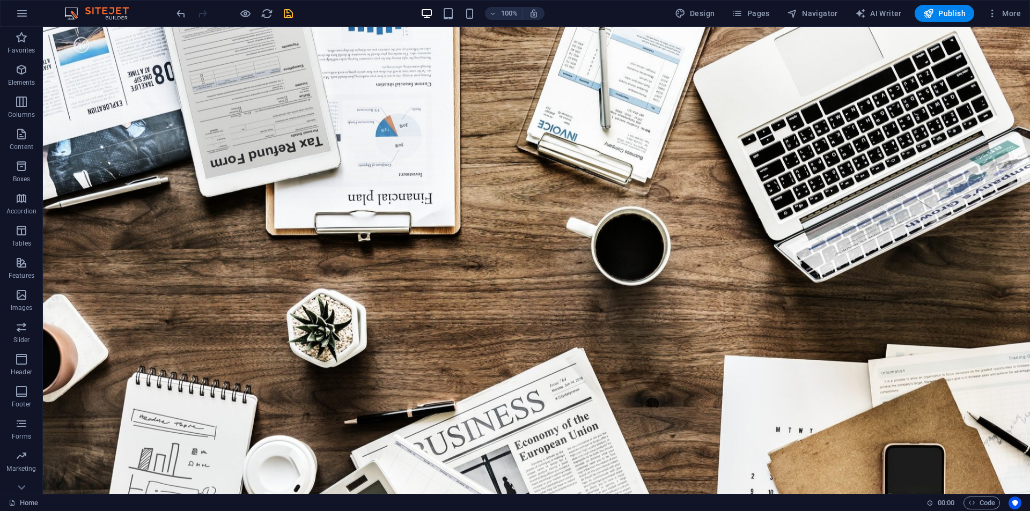
click at [288, 21] on div at bounding box center [234, 13] width 120 height 17
click at [290, 12] on icon "save" at bounding box center [288, 14] width 12 height 12
checkbox input "false"
click at [946, 18] on span "Publish" at bounding box center [945, 13] width 42 height 11
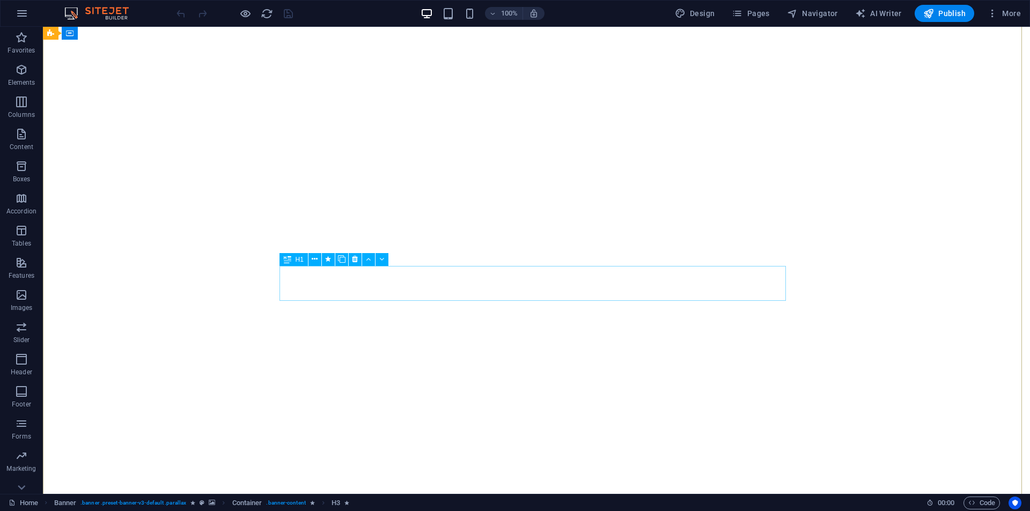
scroll to position [107, 0]
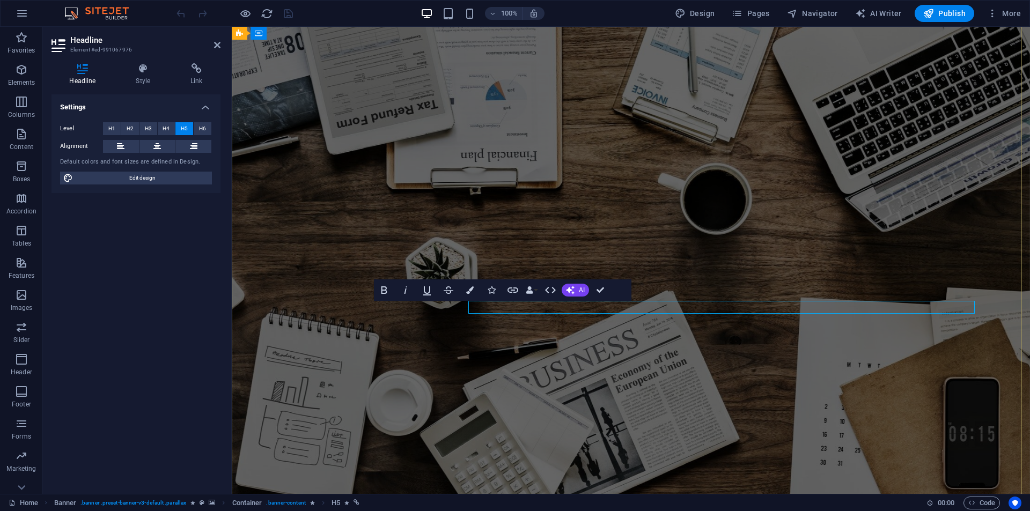
select select "pulse"
select select "s"
select select "onload"
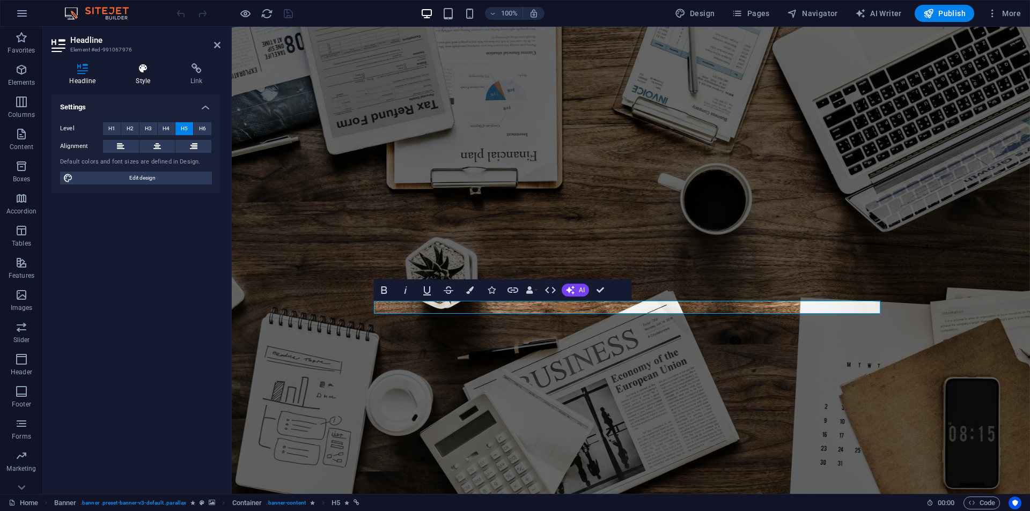
click at [135, 73] on icon at bounding box center [143, 68] width 50 height 11
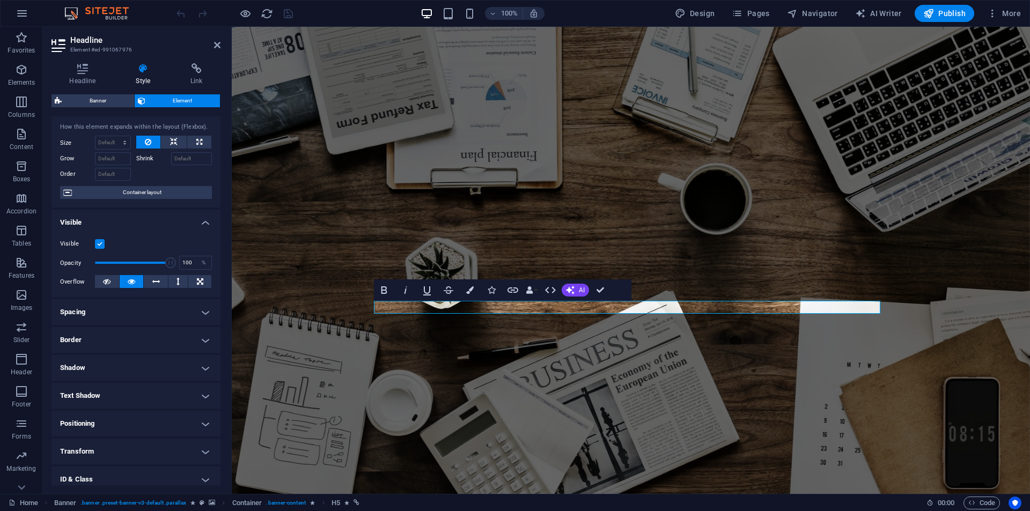
scroll to position [84, 0]
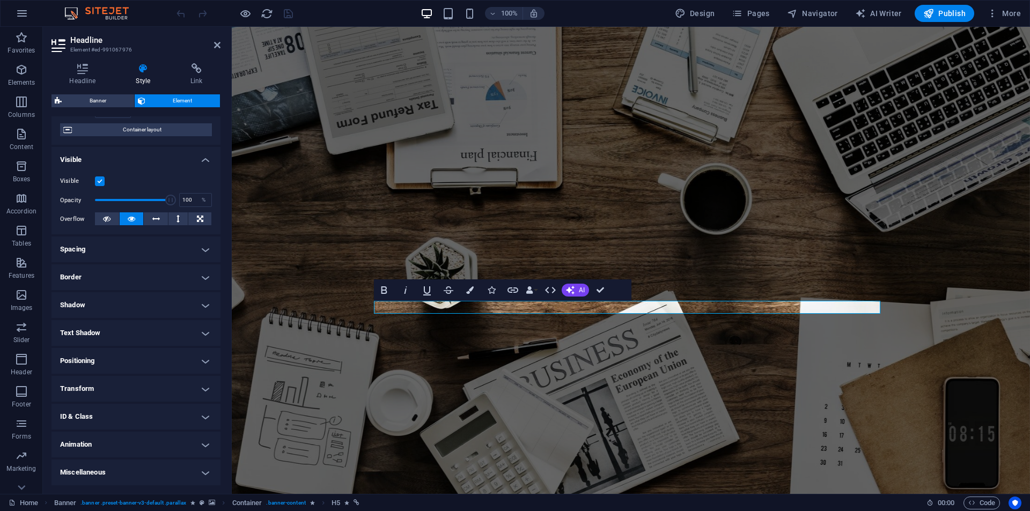
click at [86, 454] on h4 "Animation" at bounding box center [136, 445] width 169 height 26
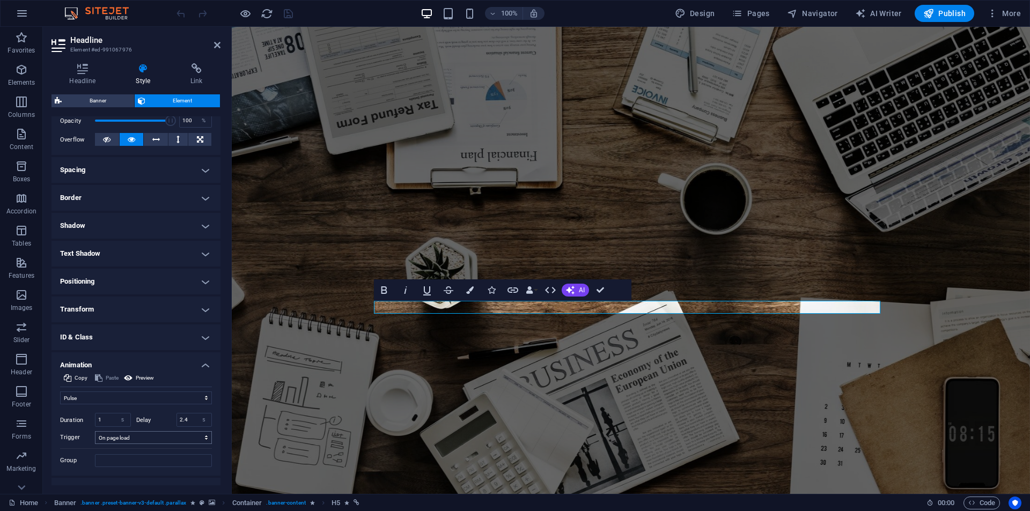
scroll to position [182, 0]
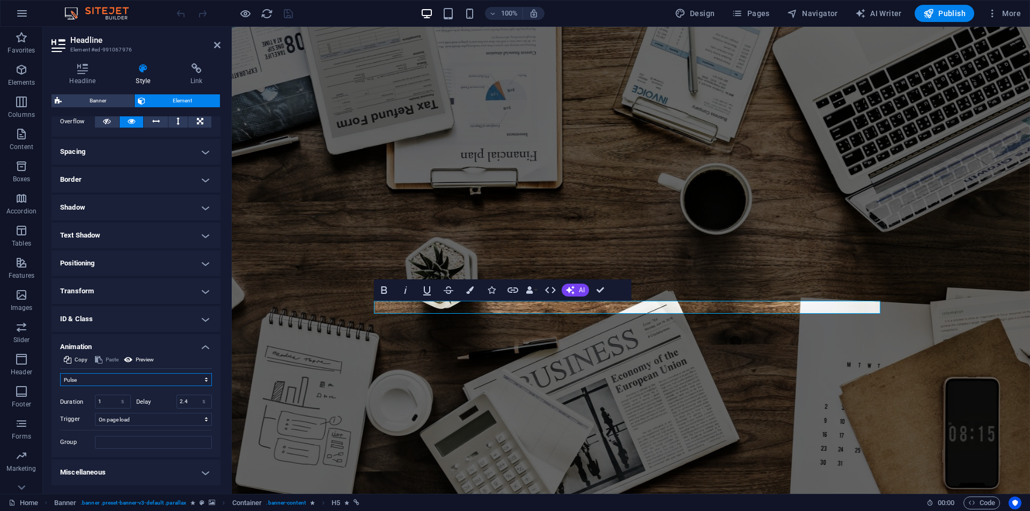
click at [109, 376] on select "Don't animate Show / Hide Slide up/down Zoom in/out Slide left to right Slide r…" at bounding box center [136, 380] width 152 height 13
select select "fade"
click at [60, 374] on select "Don't animate Show / Hide Slide up/down Zoom in/out Slide left to right Slide r…" at bounding box center [136, 380] width 152 height 13
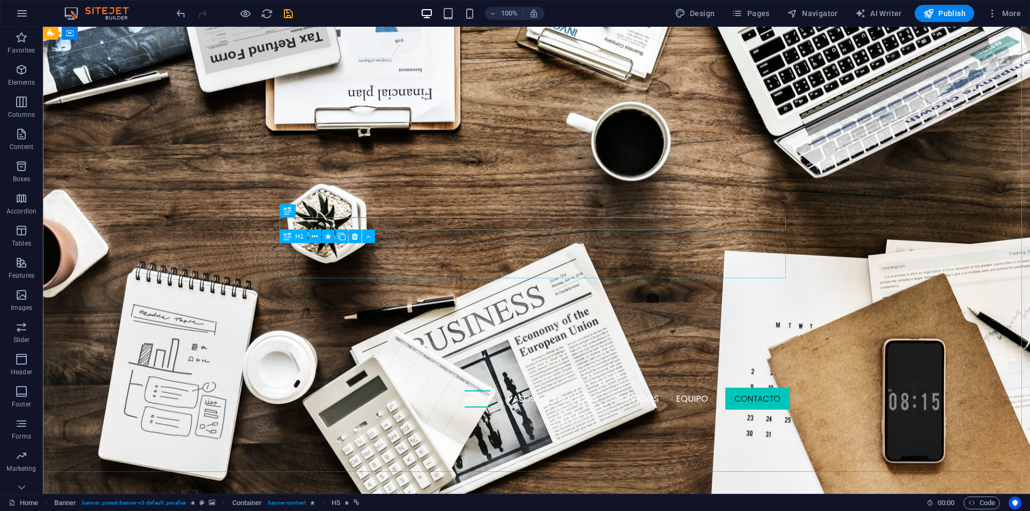
scroll to position [268, 0]
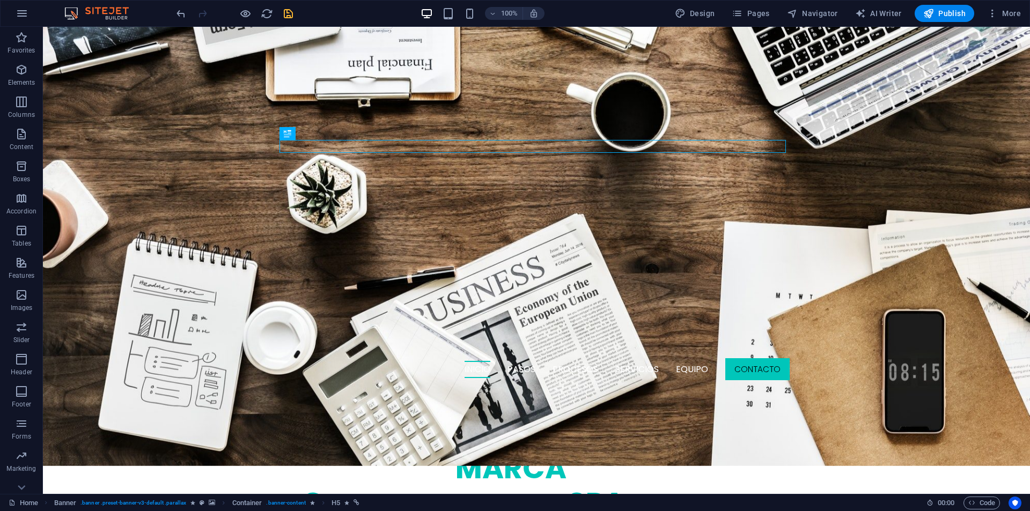
click at [286, 18] on icon "save" at bounding box center [288, 14] width 12 height 12
checkbox input "false"
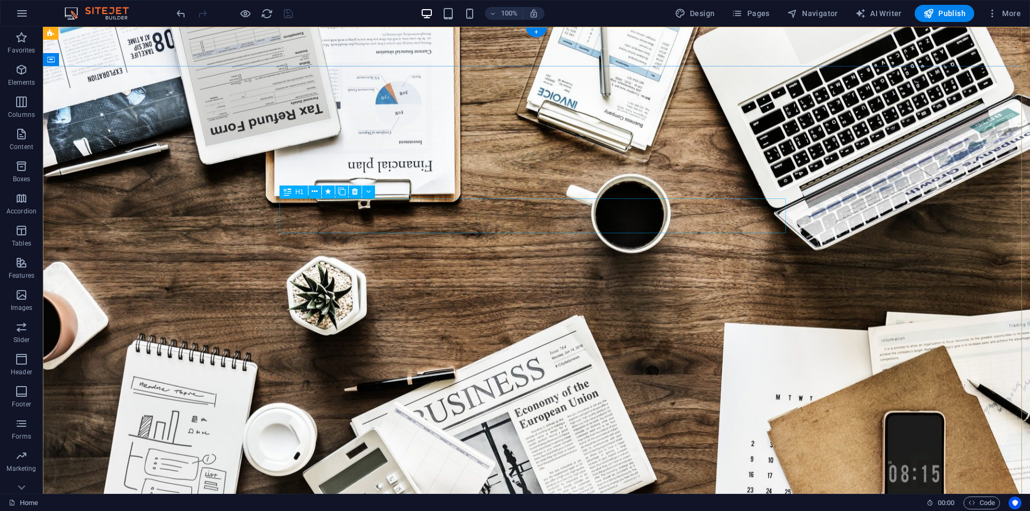
scroll to position [161, 0]
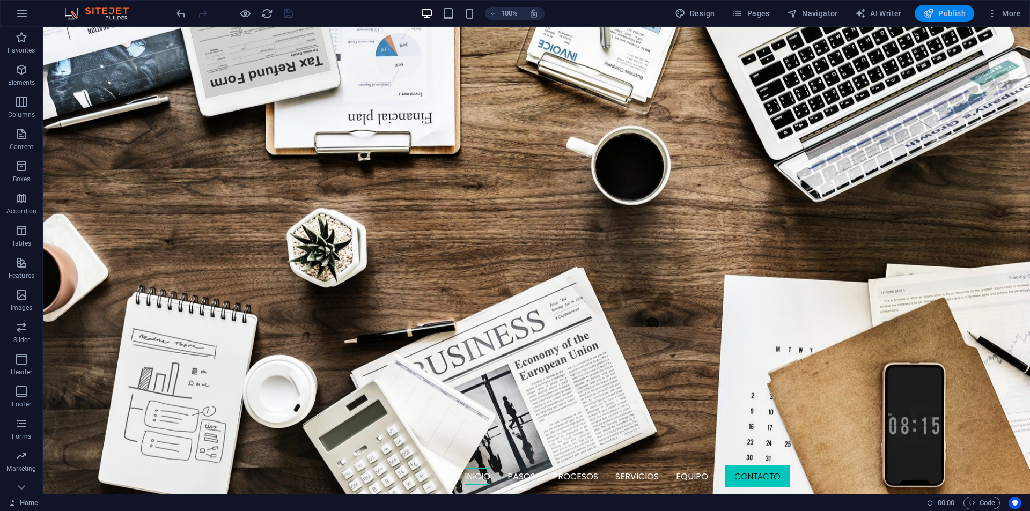
click at [940, 13] on span "Publish" at bounding box center [945, 13] width 42 height 11
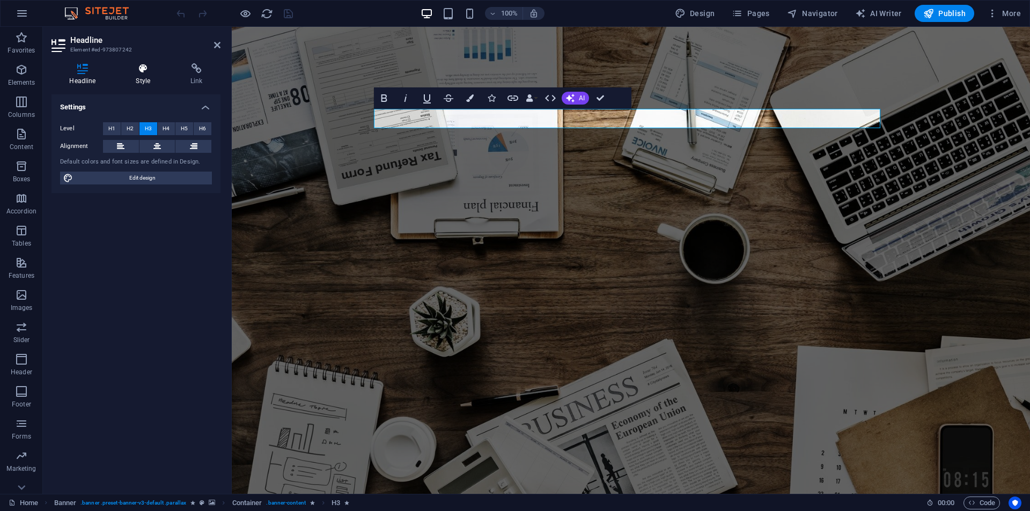
click at [149, 68] on icon at bounding box center [143, 68] width 50 height 11
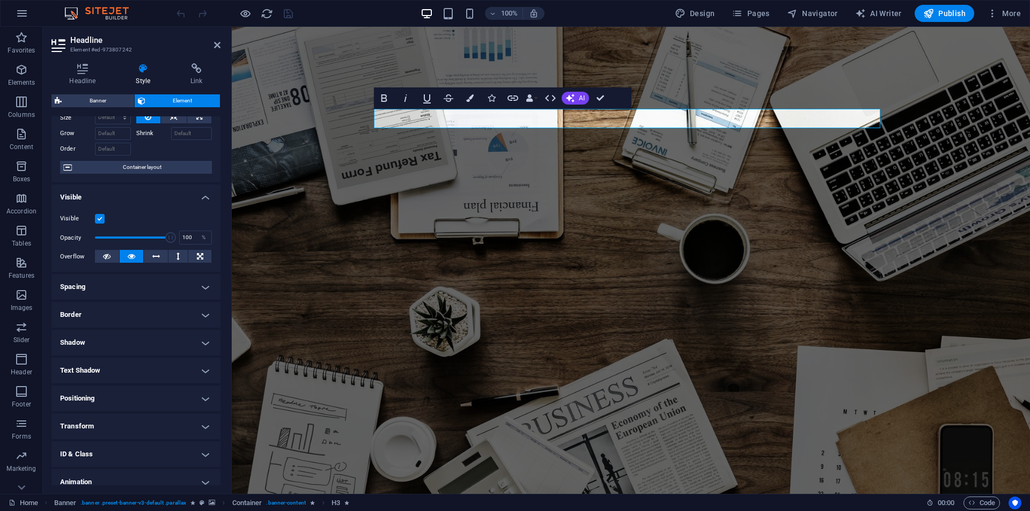
scroll to position [84, 0]
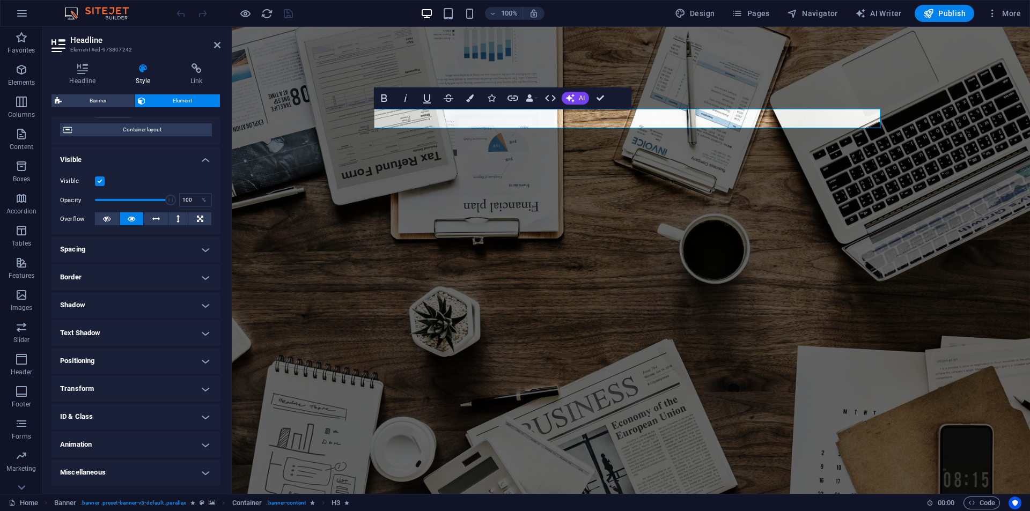
click at [86, 449] on h4 "Animation" at bounding box center [136, 445] width 169 height 26
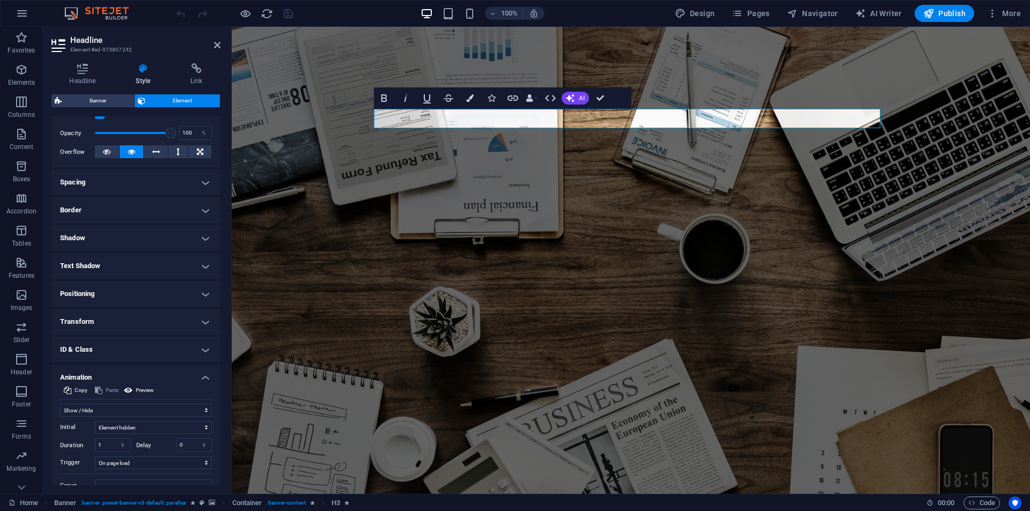
scroll to position [195, 0]
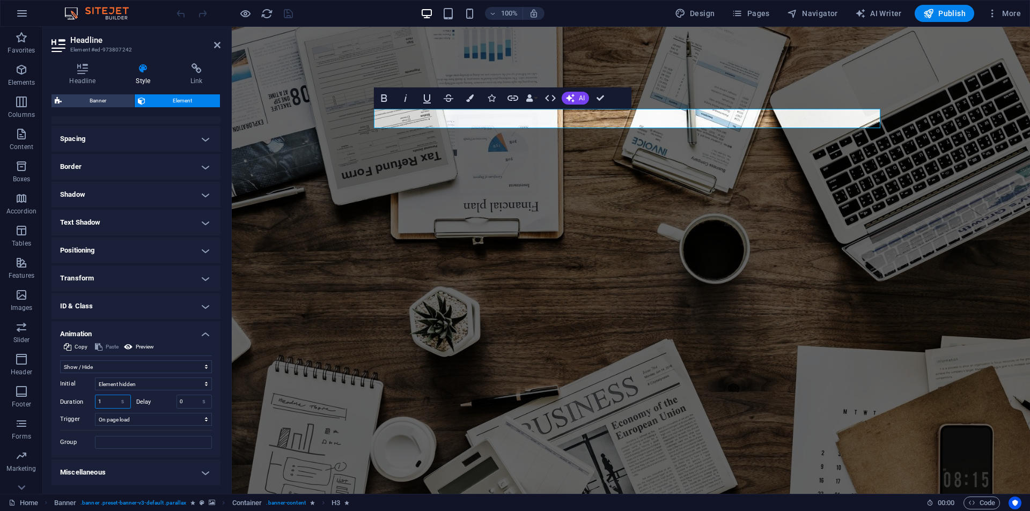
click at [103, 403] on input "1" at bounding box center [113, 402] width 35 height 13
click at [104, 403] on input "1" at bounding box center [113, 402] width 35 height 13
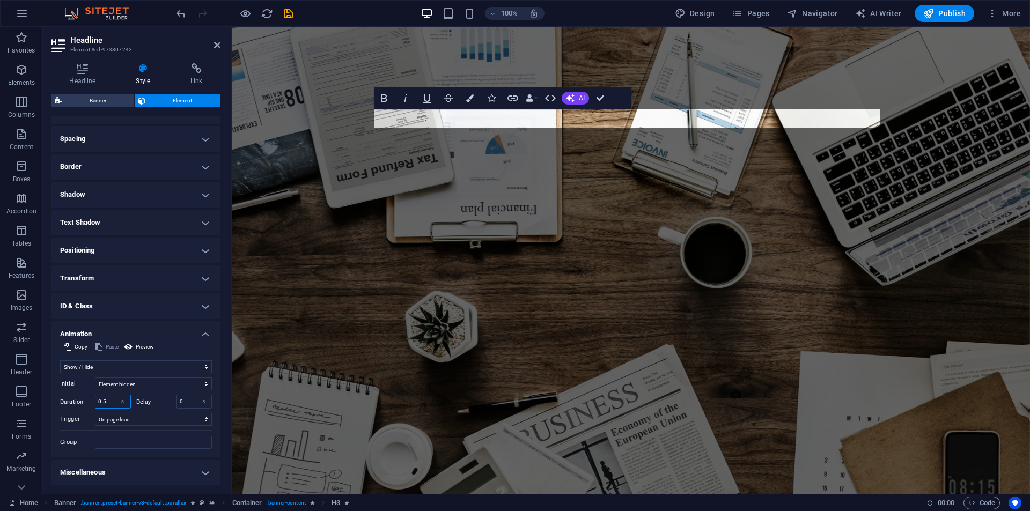
drag, startPoint x: 108, startPoint y: 398, endPoint x: 86, endPoint y: 404, distance: 22.9
click at [85, 405] on div "Duration 0.5 s ms" at bounding box center [95, 402] width 71 height 14
type input "1"
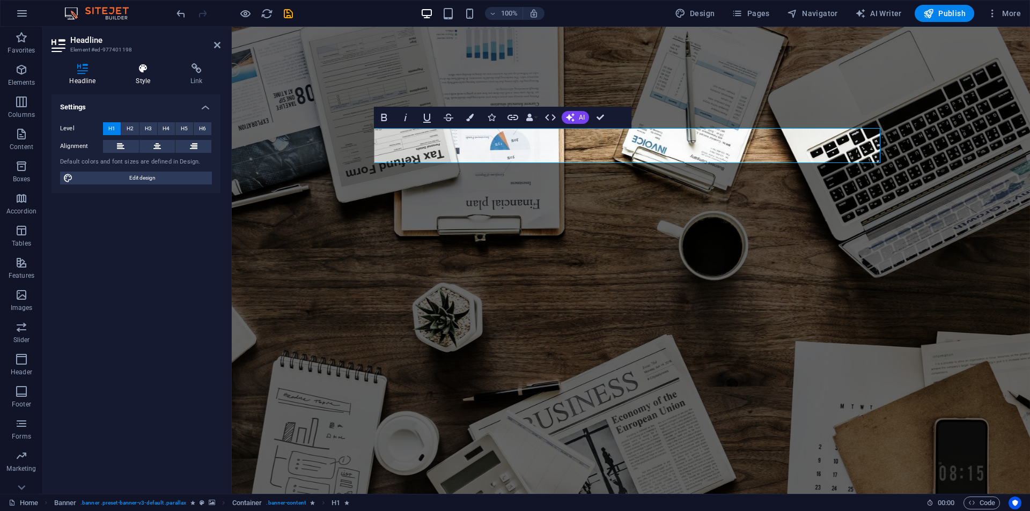
click at [134, 69] on icon at bounding box center [143, 68] width 50 height 11
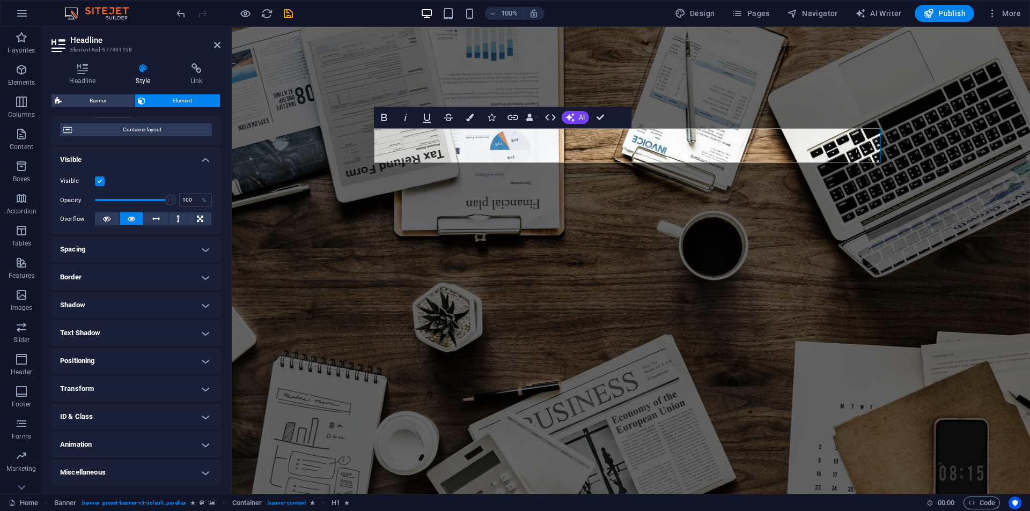
click at [75, 449] on h4 "Animation" at bounding box center [136, 445] width 169 height 26
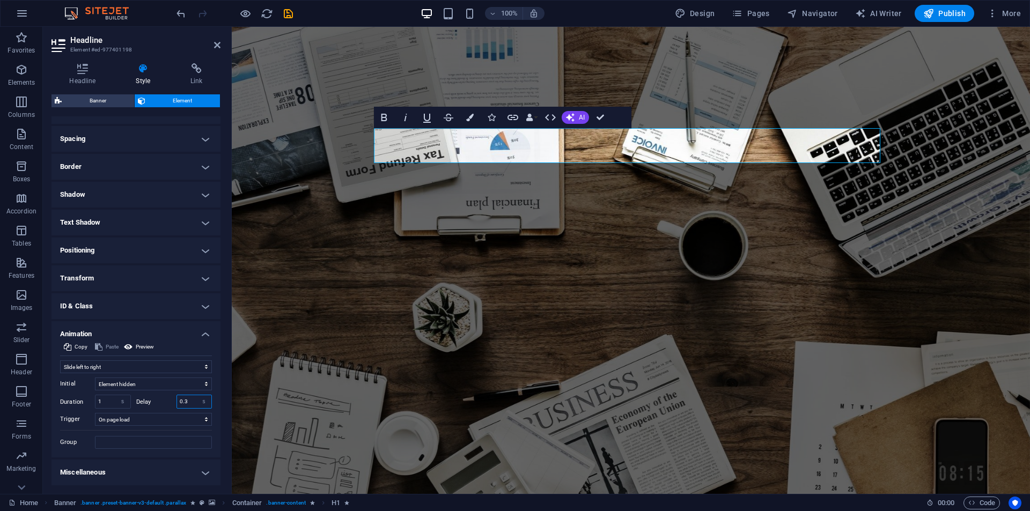
click at [185, 398] on input "0.3" at bounding box center [194, 402] width 35 height 13
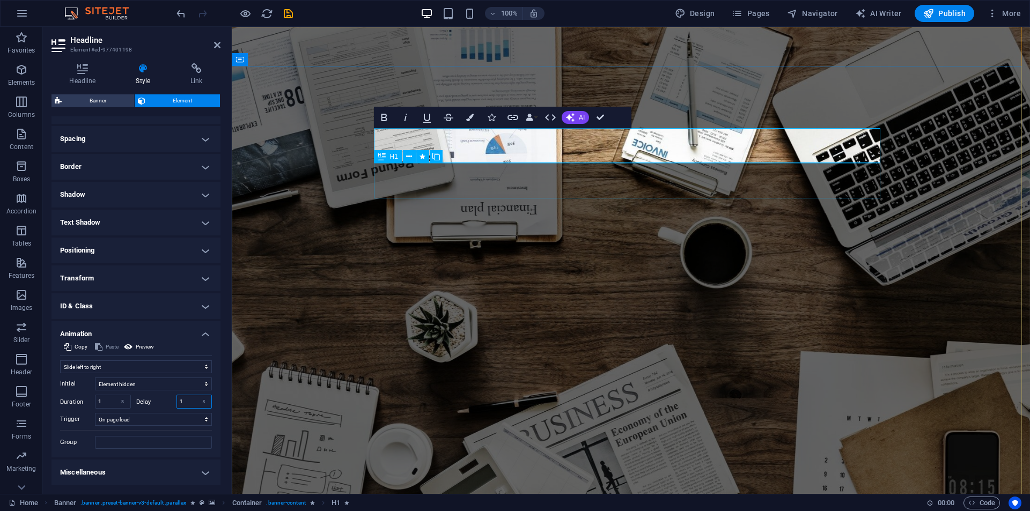
type input "1"
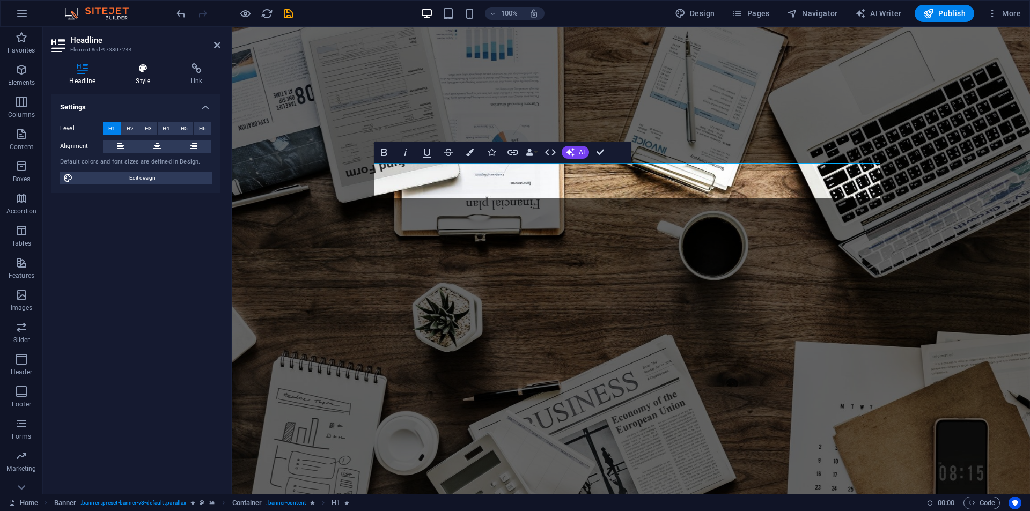
click at [147, 75] on h4 "Style" at bounding box center [145, 74] width 55 height 23
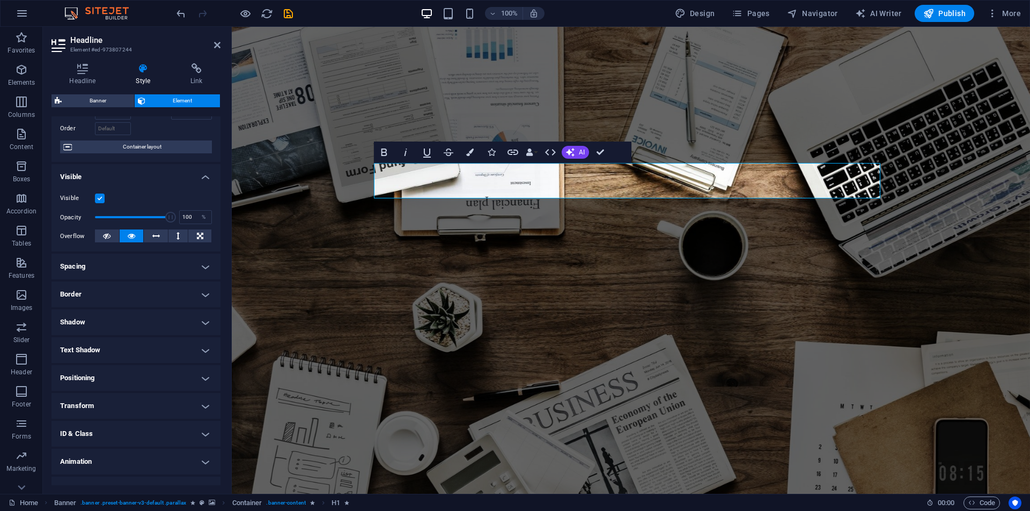
scroll to position [84, 0]
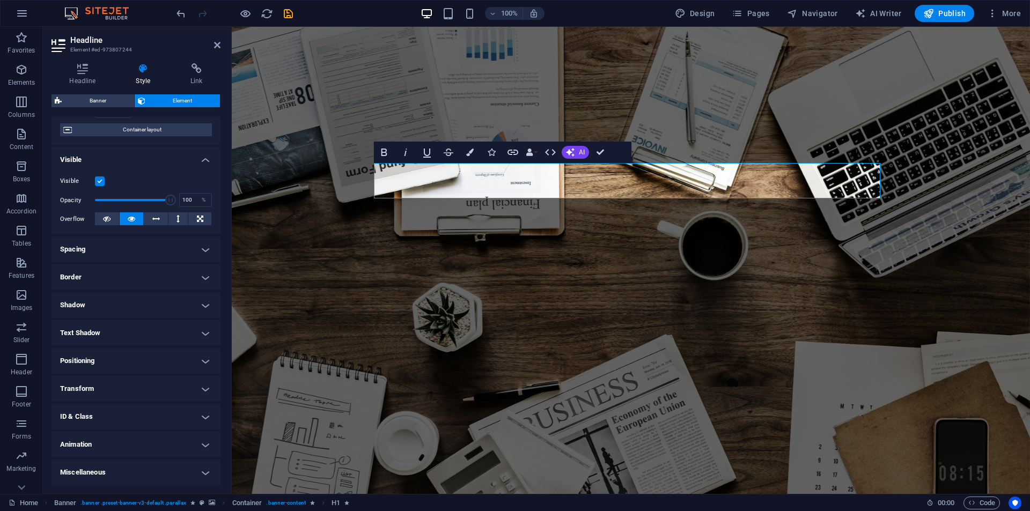
click at [118, 438] on h4 "Animation" at bounding box center [136, 445] width 169 height 26
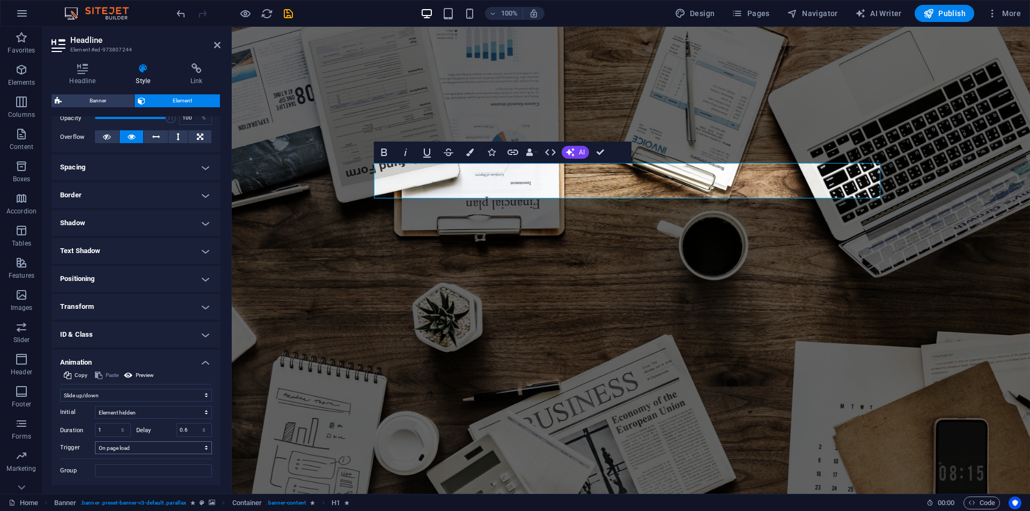
scroll to position [195, 0]
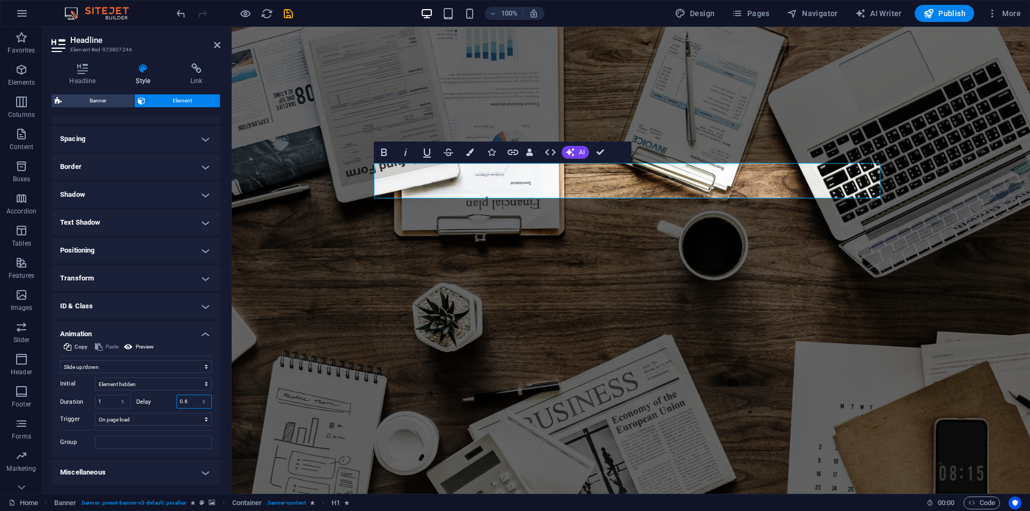
click at [189, 398] on input "0.6" at bounding box center [194, 402] width 35 height 13
drag, startPoint x: 188, startPoint y: 398, endPoint x: 153, endPoint y: 394, distance: 35.6
click at [152, 394] on div "Initial Element hidden Element shown Duration 1 s ms Delay 0.6 s ms Width auto …" at bounding box center [136, 412] width 152 height 76
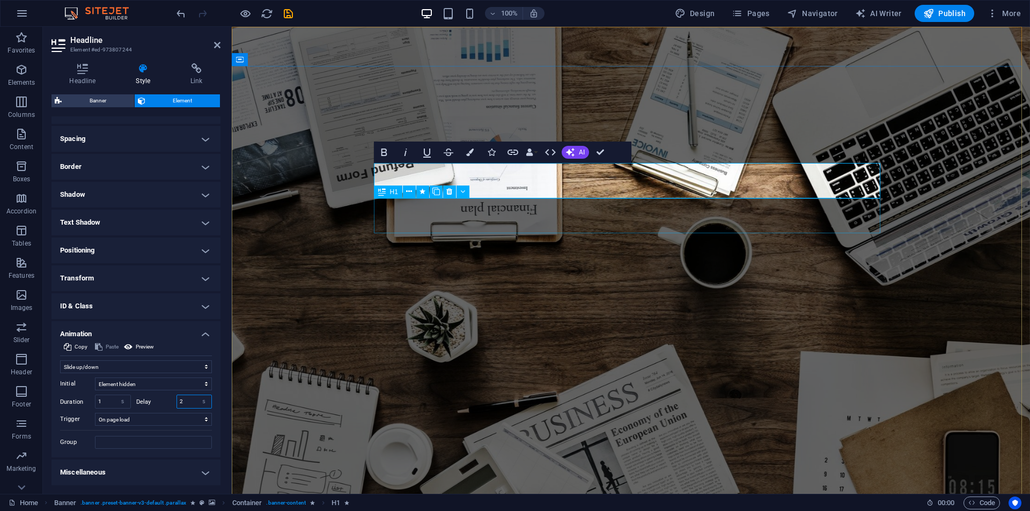
type input "2"
select select "slide"
select select "s"
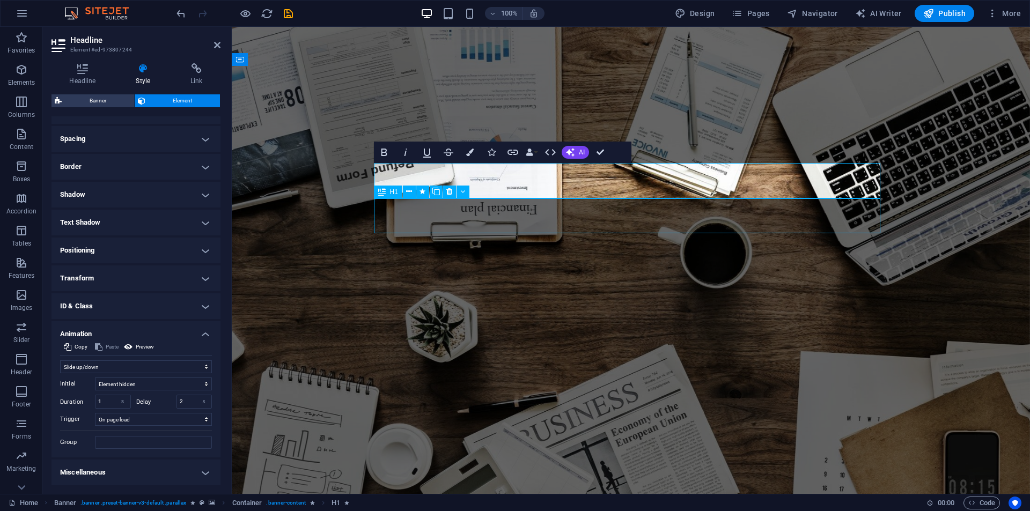
select select "s"
select select "onload"
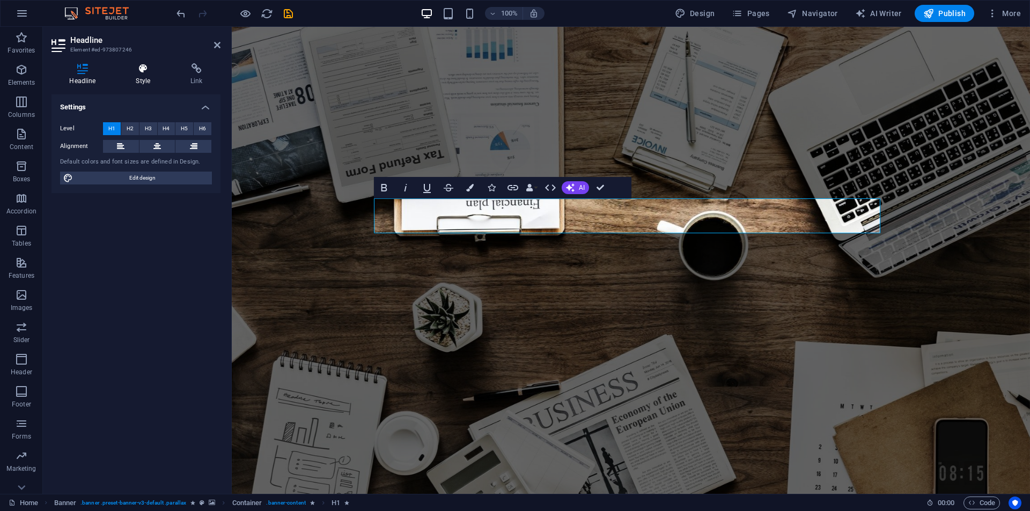
click at [149, 69] on icon at bounding box center [143, 68] width 50 height 11
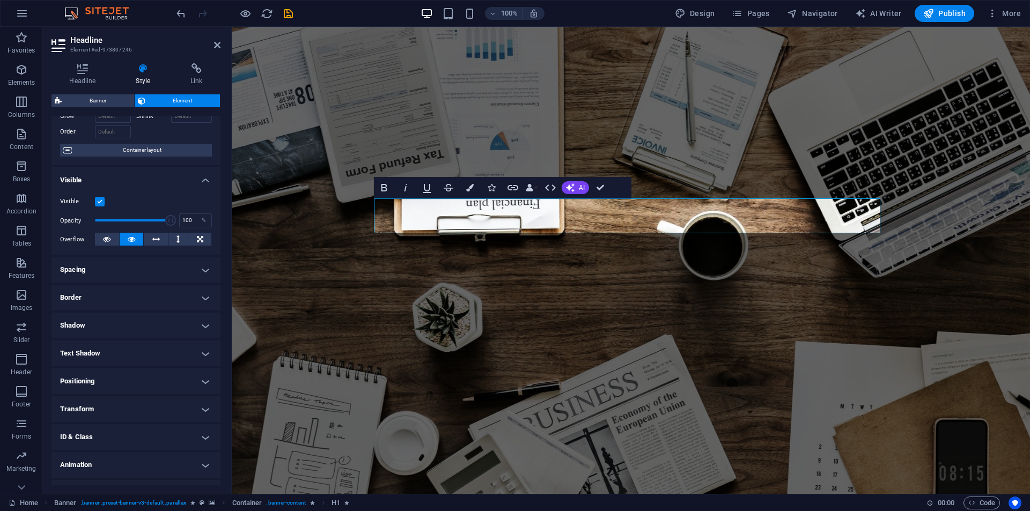
scroll to position [84, 0]
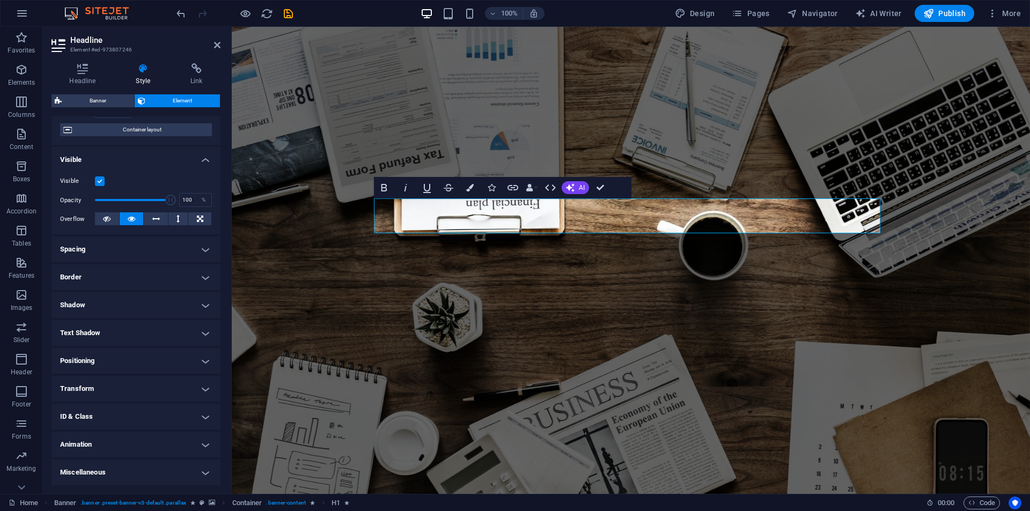
click at [78, 451] on h4 "Animation" at bounding box center [136, 445] width 169 height 26
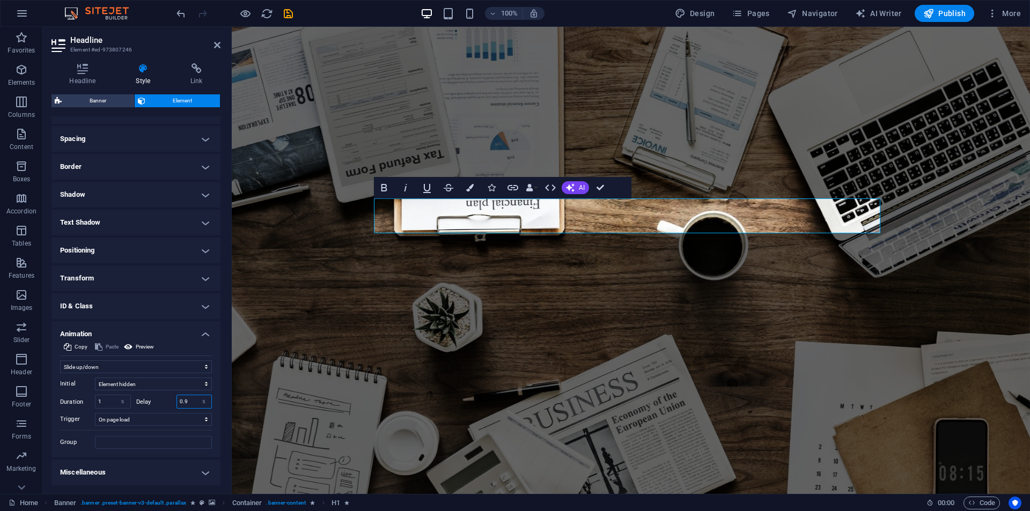
drag, startPoint x: 187, startPoint y: 398, endPoint x: 166, endPoint y: 399, distance: 21.0
click at [166, 399] on div "Delay 0.9 s ms" at bounding box center [174, 402] width 76 height 14
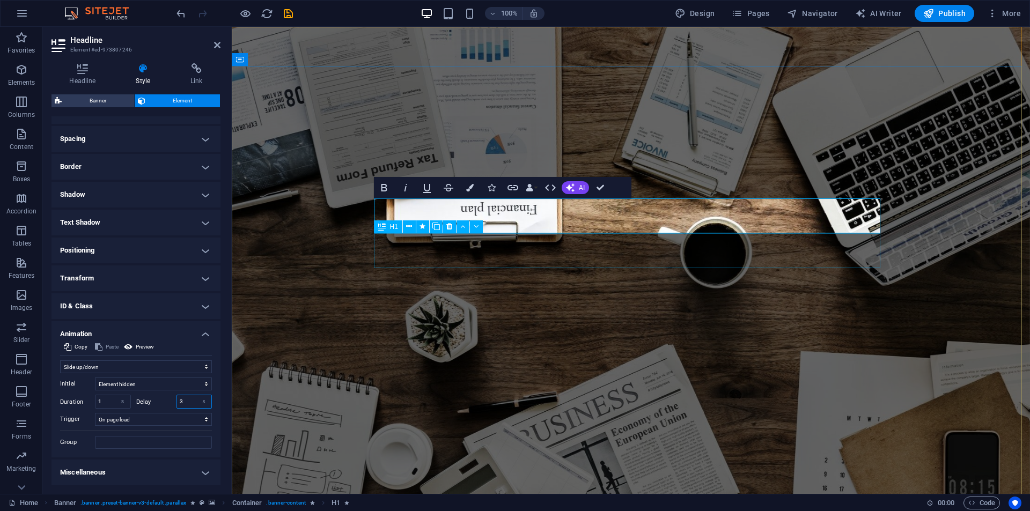
type input "3"
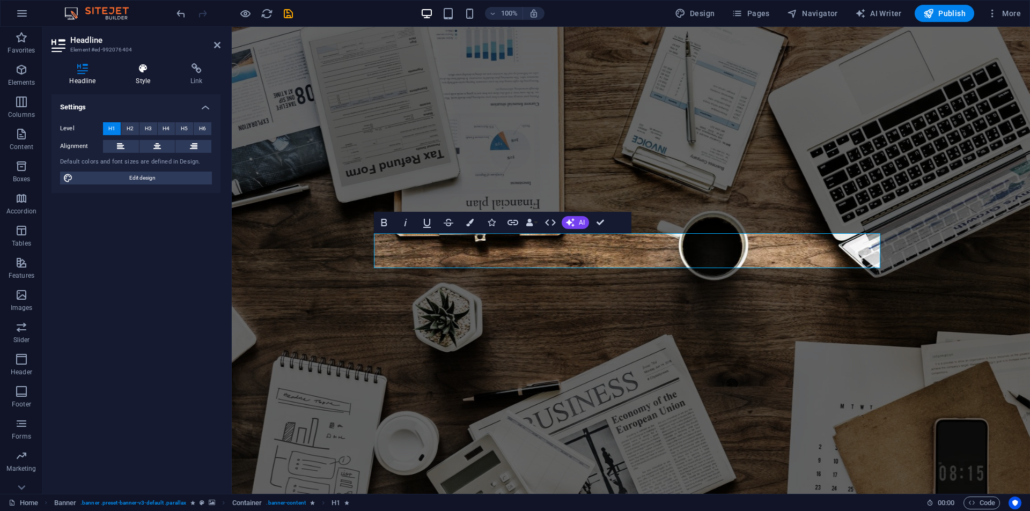
click at [138, 64] on icon at bounding box center [143, 68] width 50 height 11
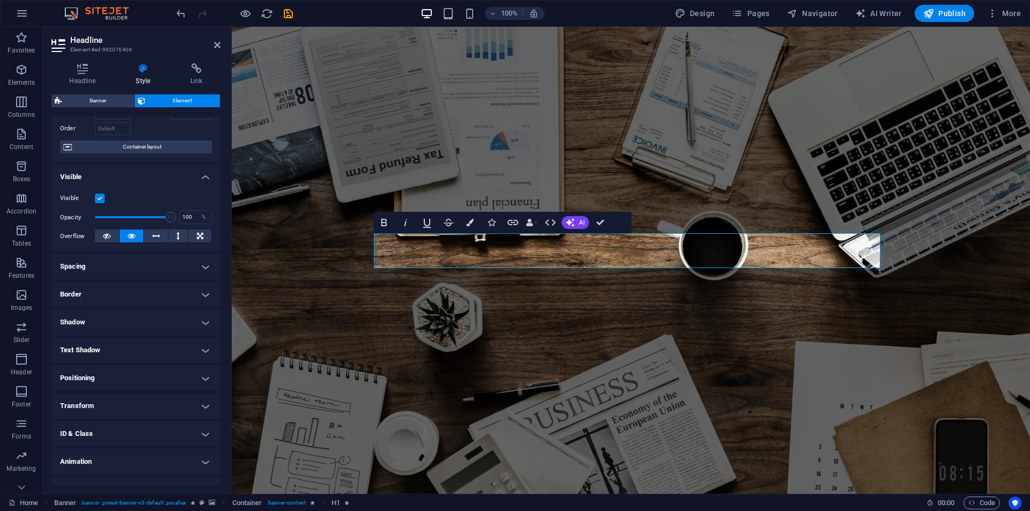
scroll to position [84, 0]
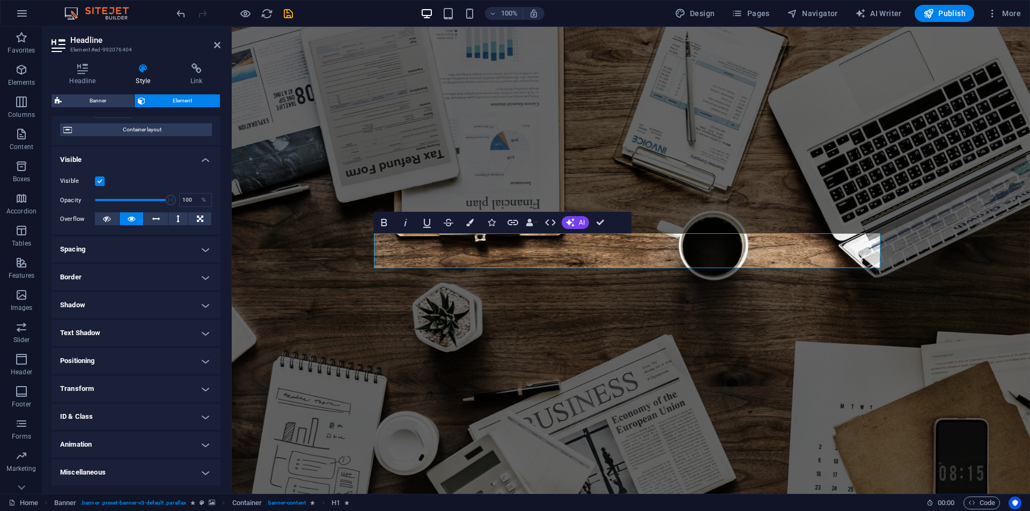
click at [103, 434] on h4 "Animation" at bounding box center [136, 445] width 169 height 26
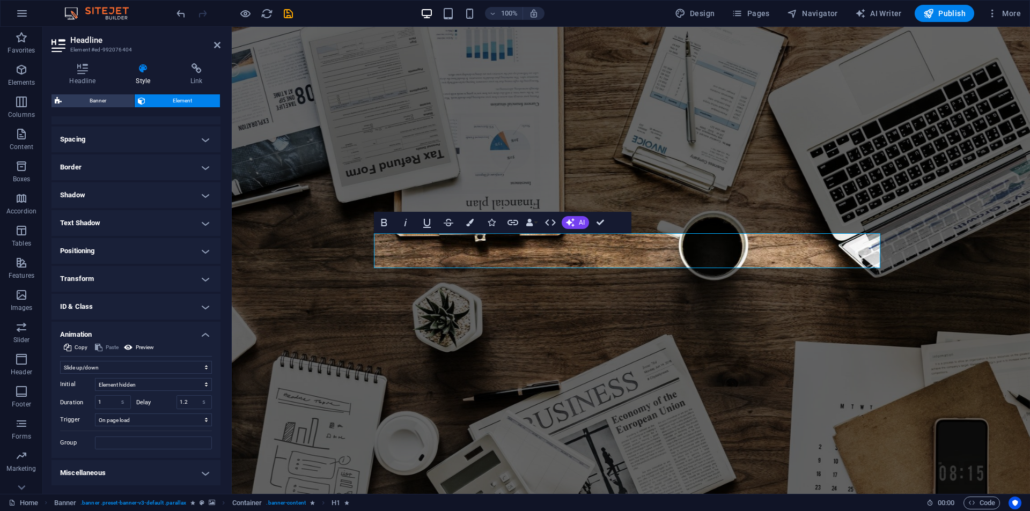
scroll to position [195, 0]
drag, startPoint x: 186, startPoint y: 404, endPoint x: 163, endPoint y: 401, distance: 23.3
click at [165, 403] on div "Delay 1.2 s ms" at bounding box center [174, 402] width 76 height 14
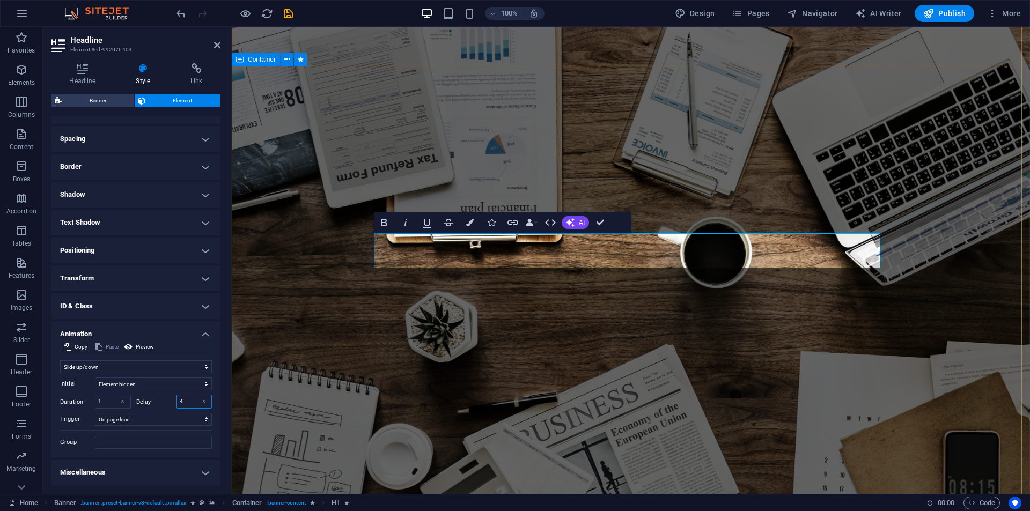
type input "4"
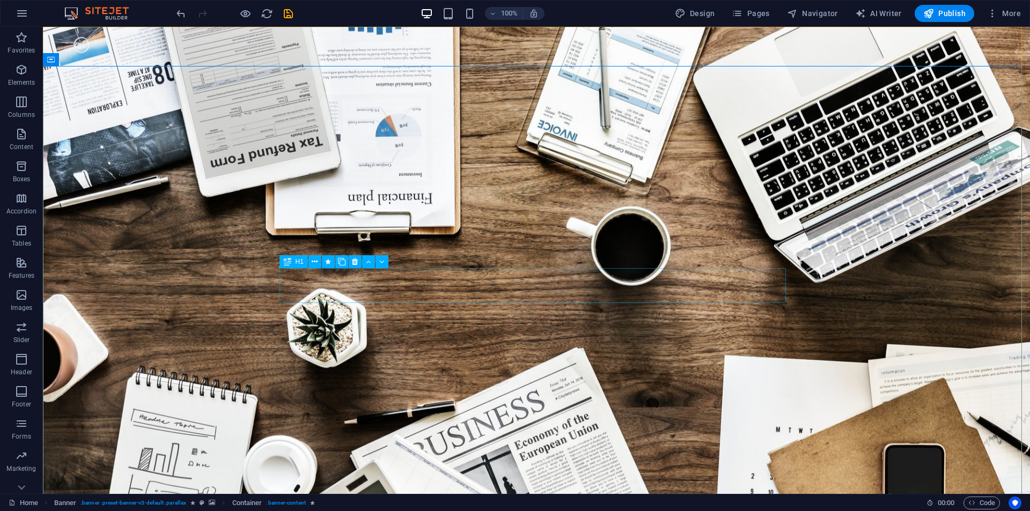
select select "slide"
select select "s"
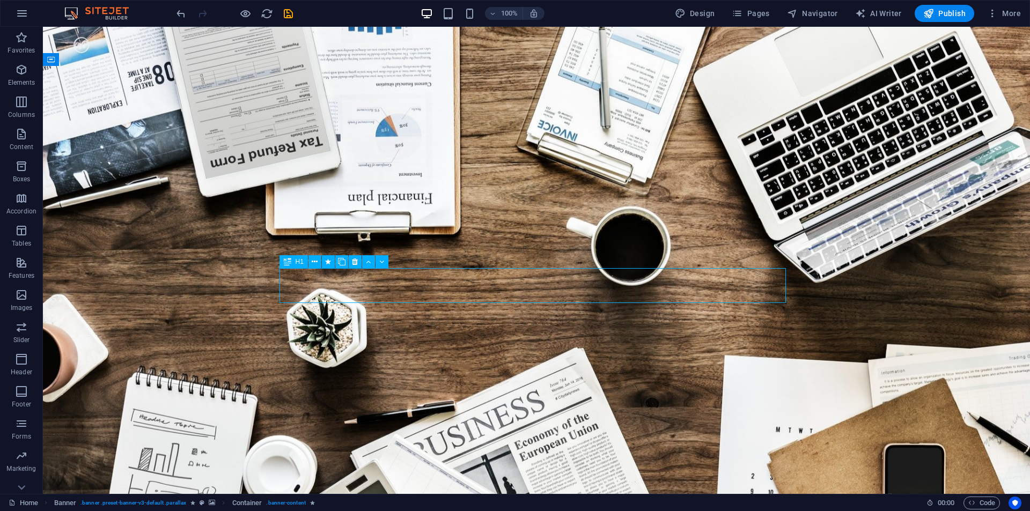
select select "onload"
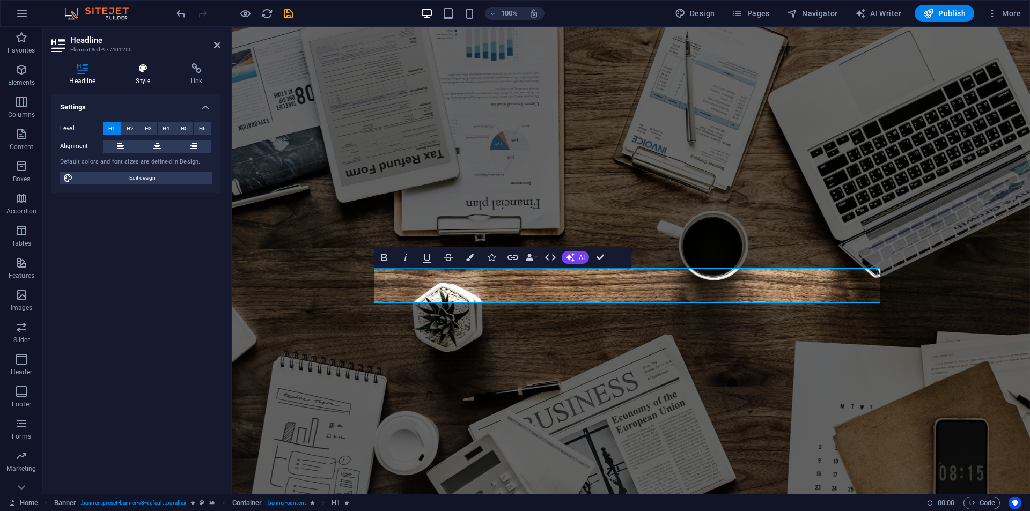
click at [148, 79] on h4 "Style" at bounding box center [145, 74] width 55 height 23
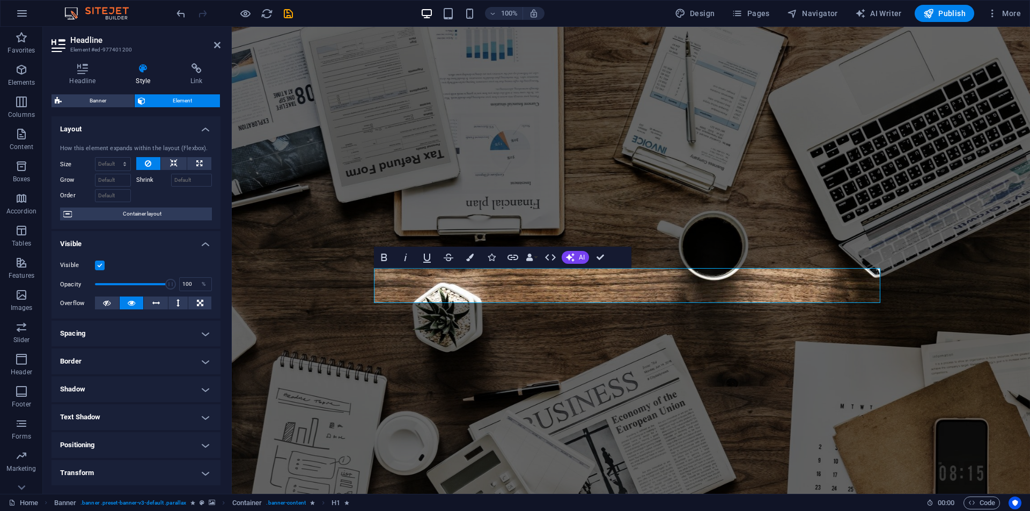
scroll to position [84, 0]
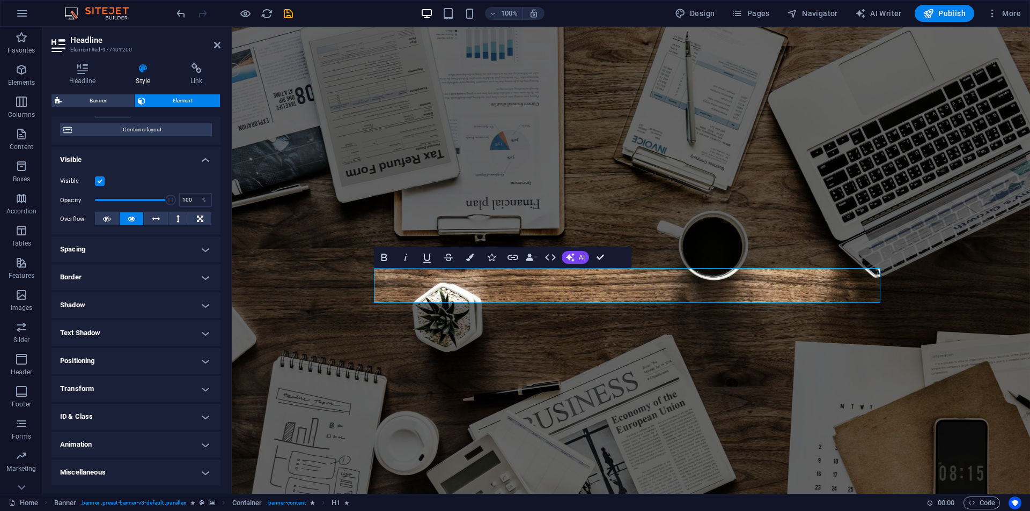
click at [106, 455] on h4 "Animation" at bounding box center [136, 445] width 169 height 26
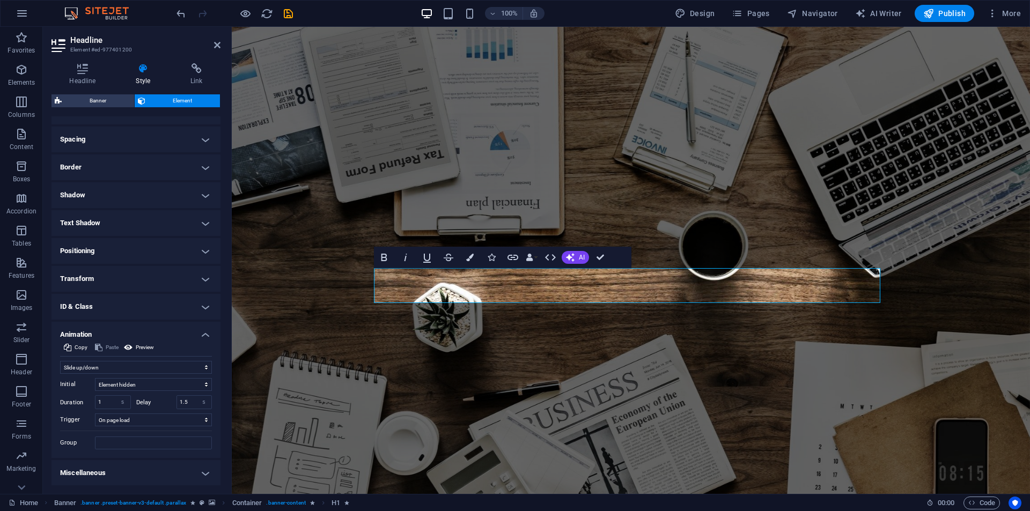
scroll to position [195, 0]
click at [187, 398] on input "1.5" at bounding box center [194, 402] width 35 height 13
click at [186, 399] on input "1.5" at bounding box center [194, 402] width 35 height 13
click at [185, 399] on input "1.5" at bounding box center [194, 402] width 35 height 13
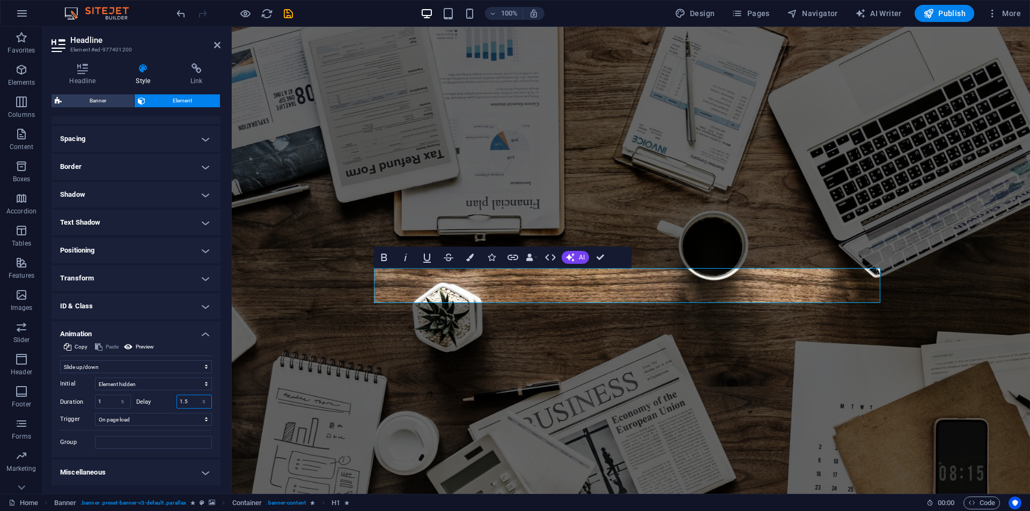
click at [185, 399] on input "1.5" at bounding box center [194, 402] width 35 height 13
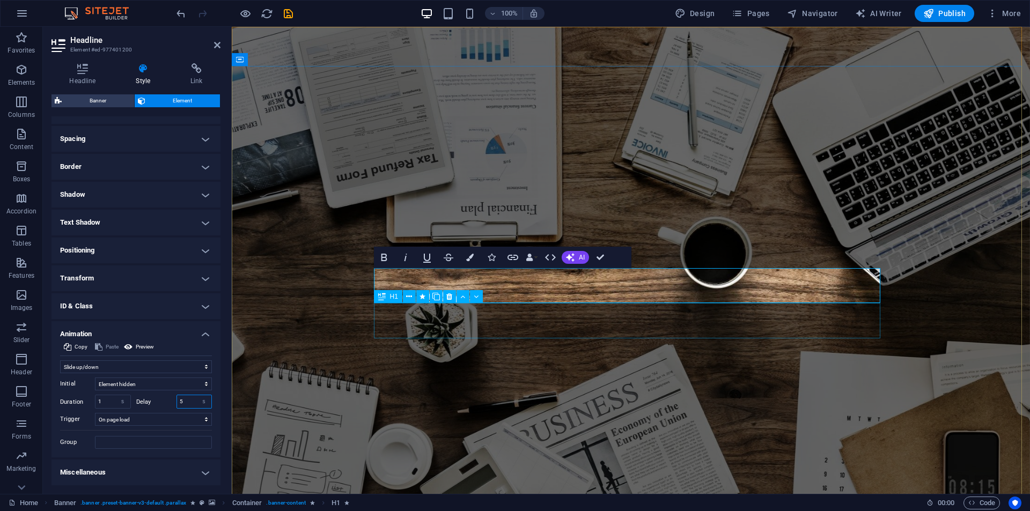
type input "5"
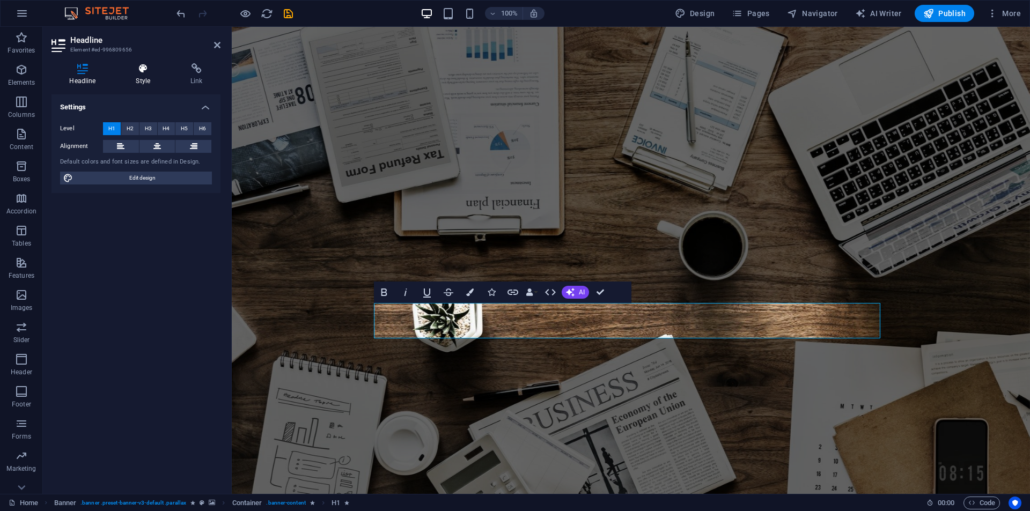
click at [150, 74] on icon at bounding box center [143, 68] width 50 height 11
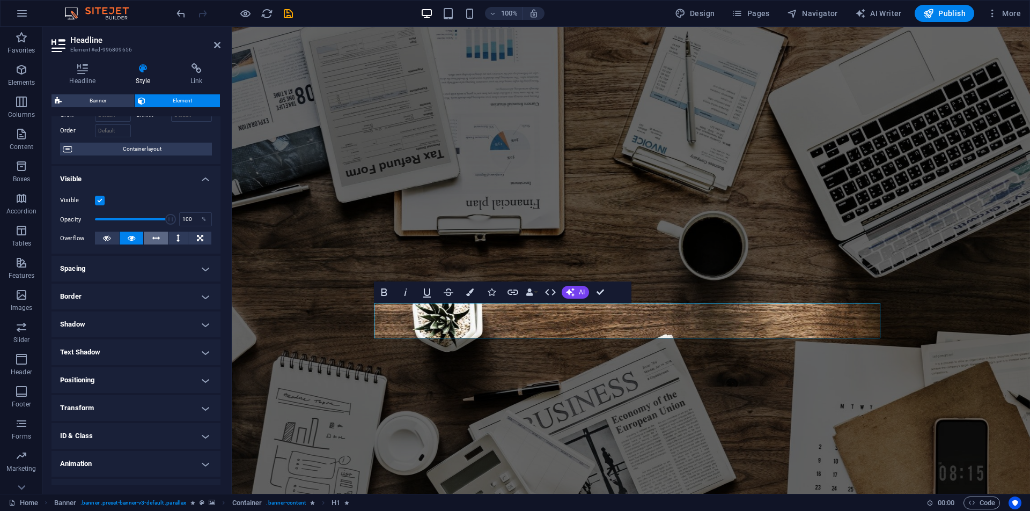
scroll to position [84, 0]
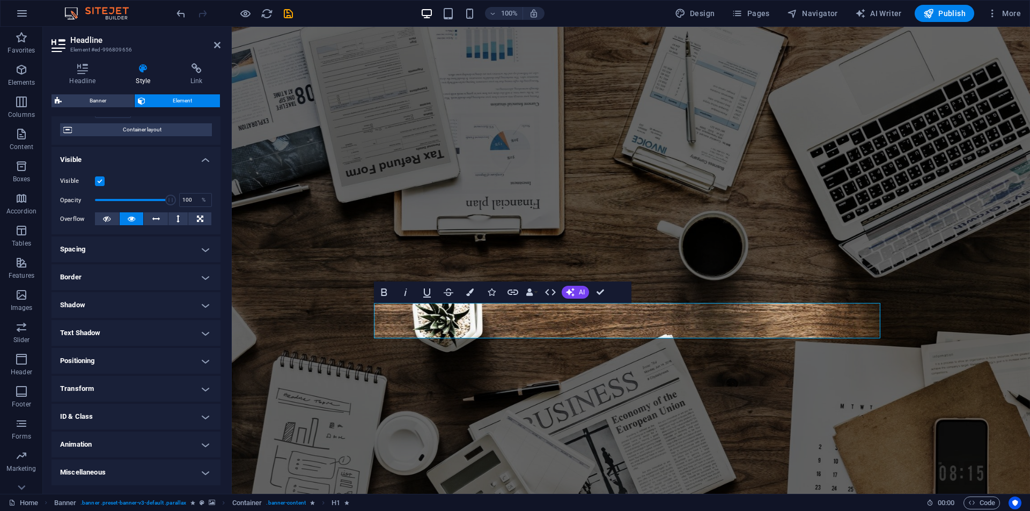
click at [136, 450] on h4 "Animation" at bounding box center [136, 445] width 169 height 26
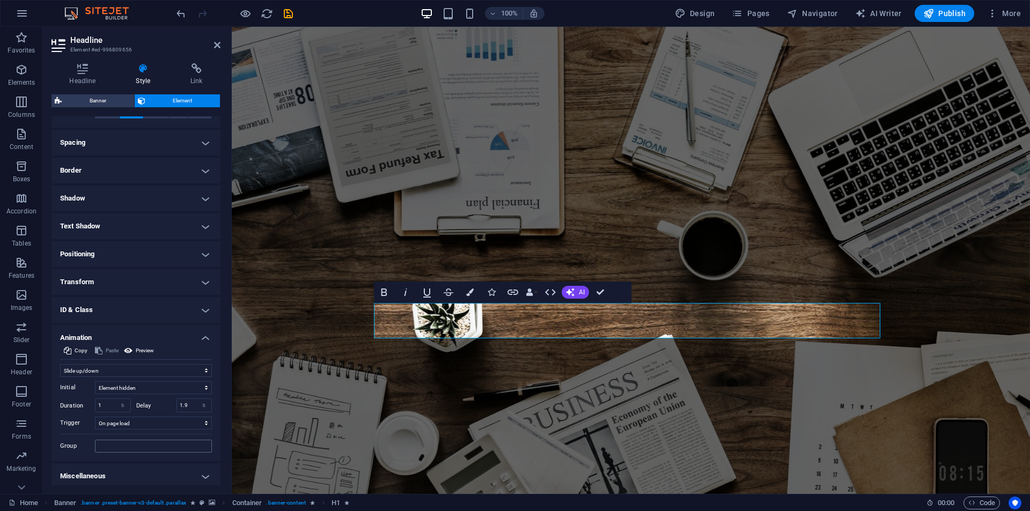
scroll to position [195, 0]
click at [187, 397] on input "1.9" at bounding box center [194, 402] width 35 height 13
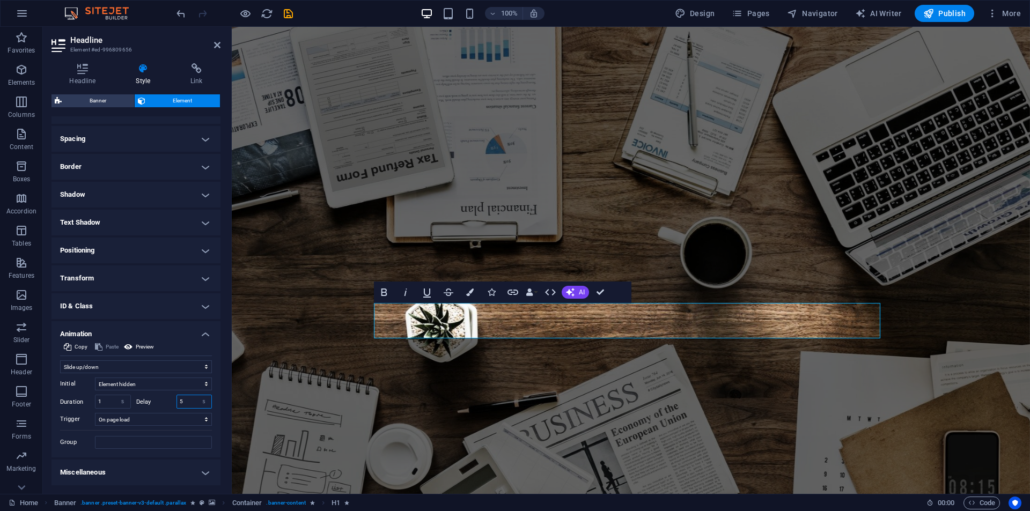
drag, startPoint x: 188, startPoint y: 398, endPoint x: 166, endPoint y: 398, distance: 21.5
click at [166, 398] on div "Delay 5 s ms" at bounding box center [174, 402] width 76 height 14
type input "6"
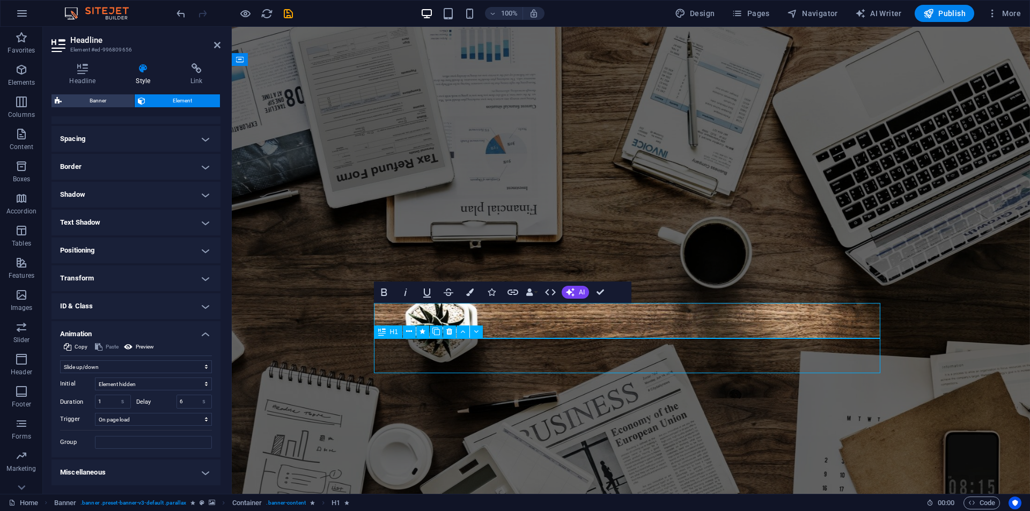
select select "slide"
select select "s"
select select "onload"
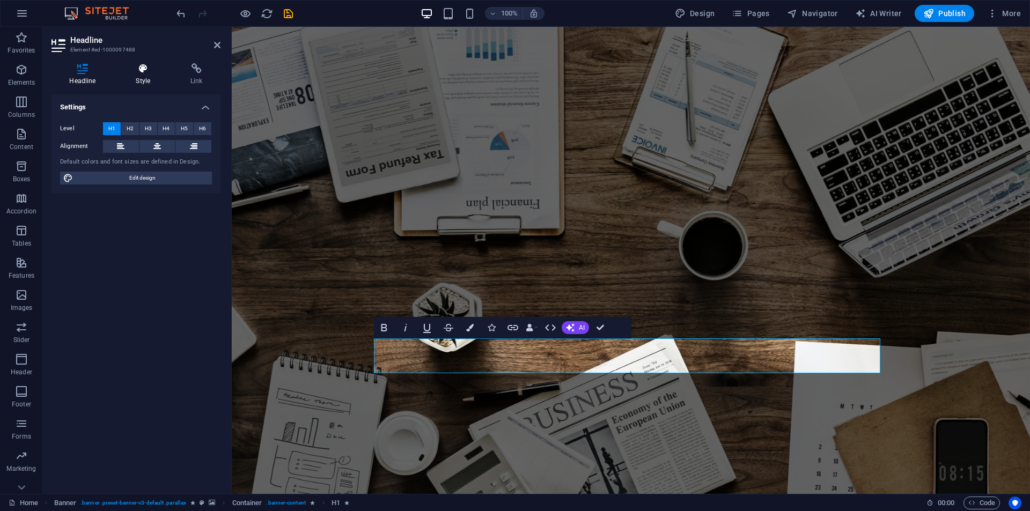
click at [147, 69] on icon at bounding box center [143, 68] width 50 height 11
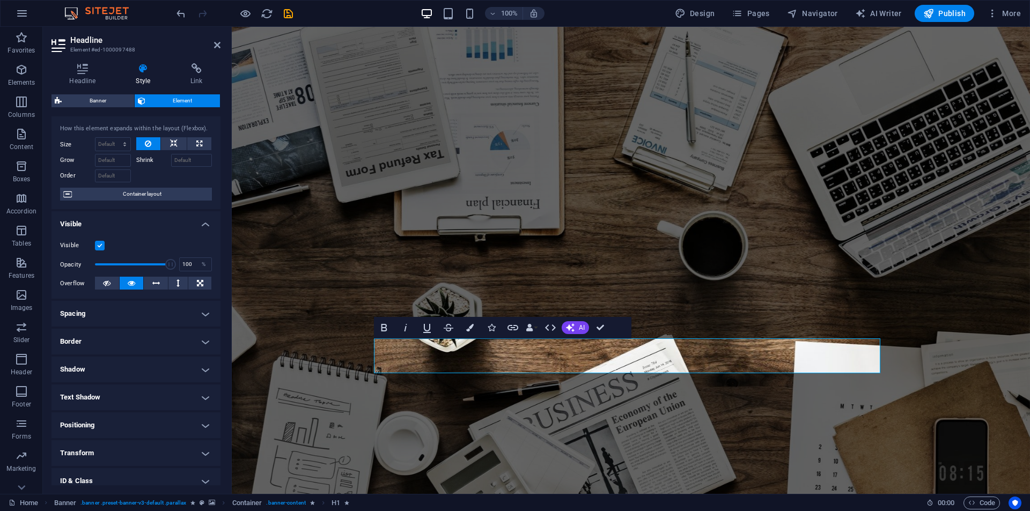
scroll to position [84, 0]
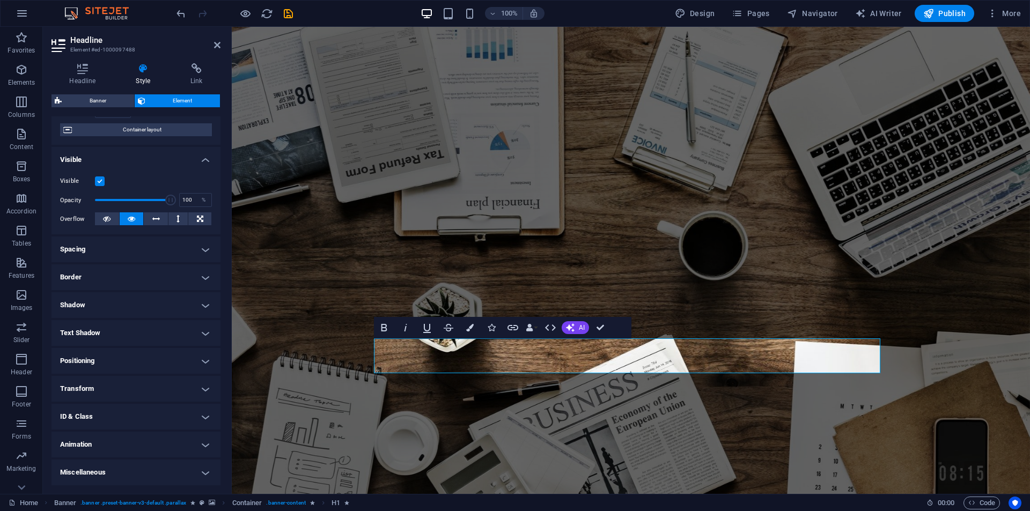
click at [105, 450] on h4 "Animation" at bounding box center [136, 445] width 169 height 26
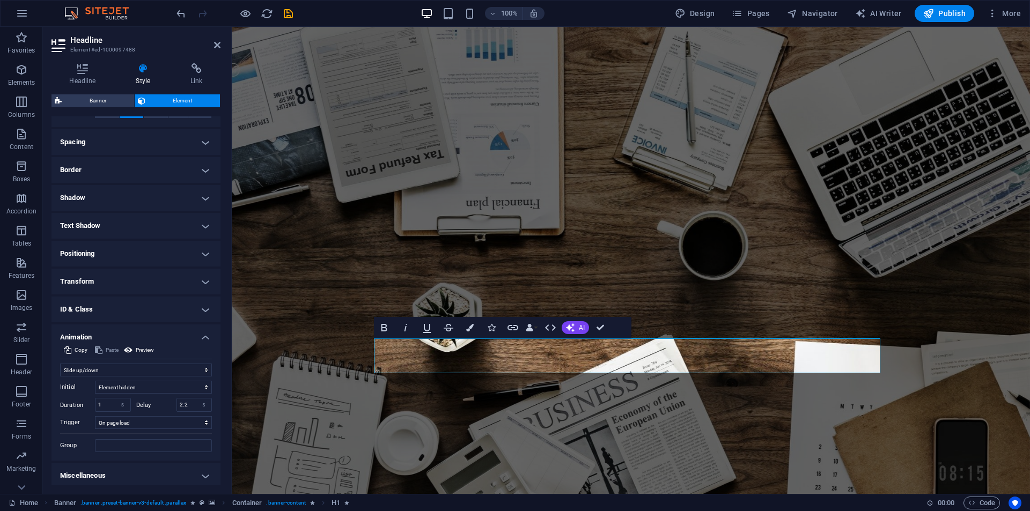
scroll to position [195, 0]
click at [187, 399] on input "2.2" at bounding box center [194, 402] width 35 height 13
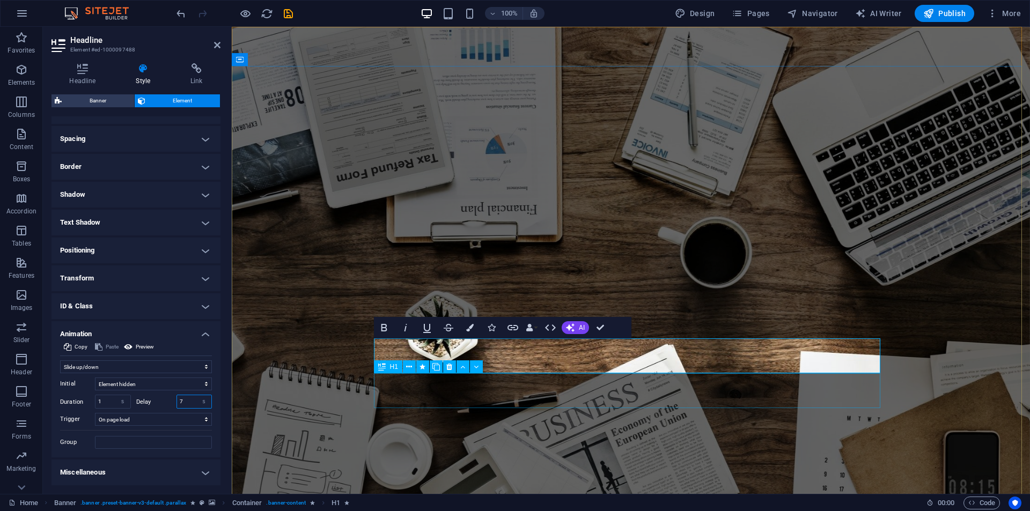
type input "7"
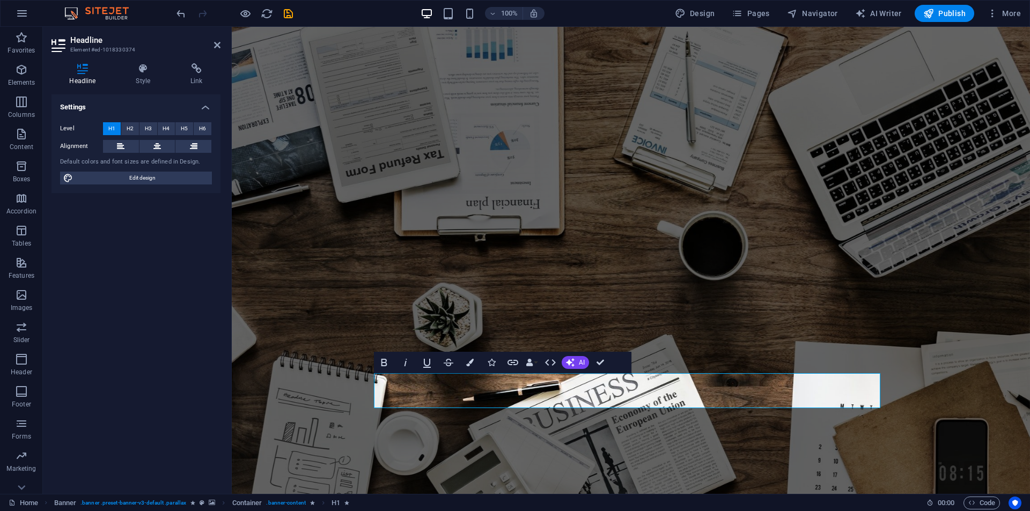
click at [148, 88] on div "Headline Style Link Settings Level H1 H2 H3 H4 H5 H6 Alignment Default colors a…" at bounding box center [136, 274] width 169 height 422
click at [143, 69] on icon at bounding box center [143, 68] width 50 height 11
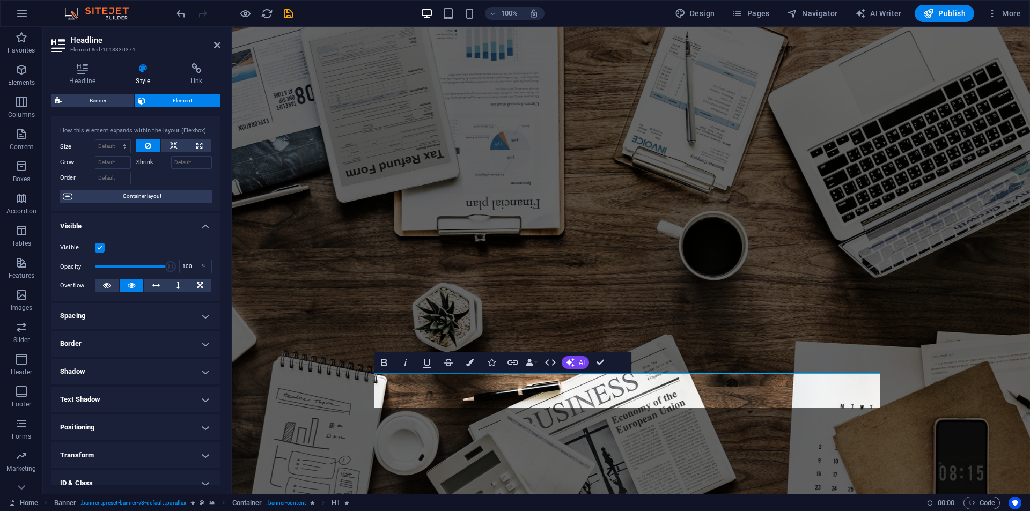
scroll to position [84, 0]
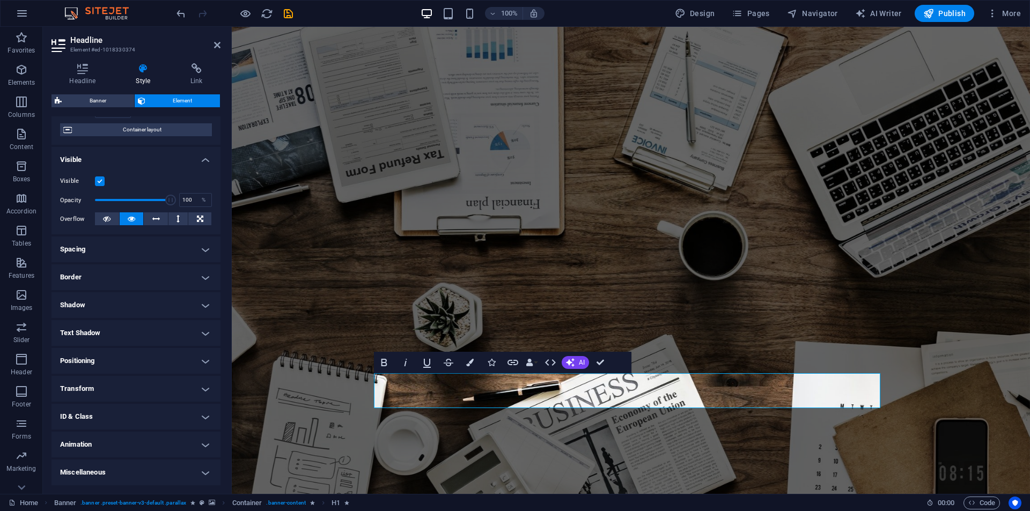
click at [98, 454] on h4 "Animation" at bounding box center [136, 445] width 169 height 26
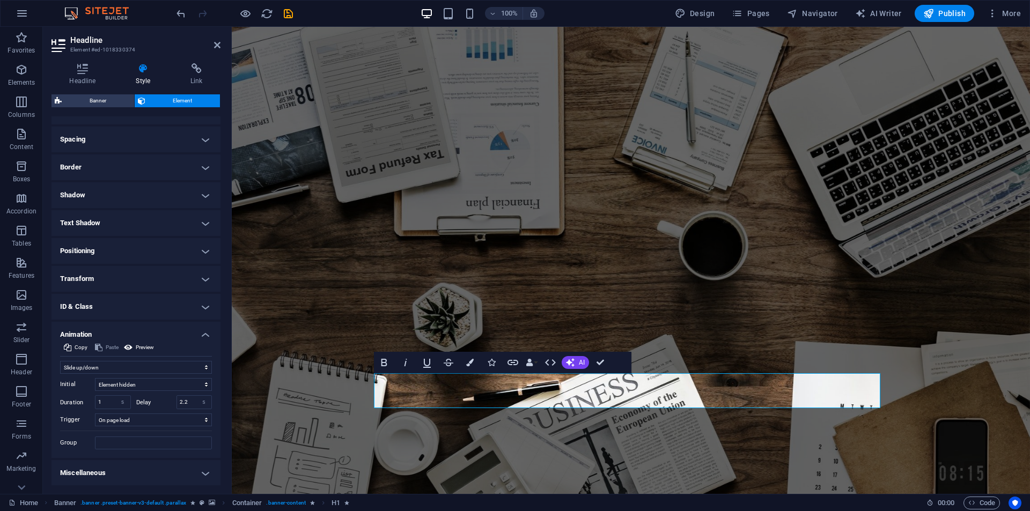
scroll to position [195, 0]
click at [187, 401] on input "2.2" at bounding box center [194, 402] width 35 height 13
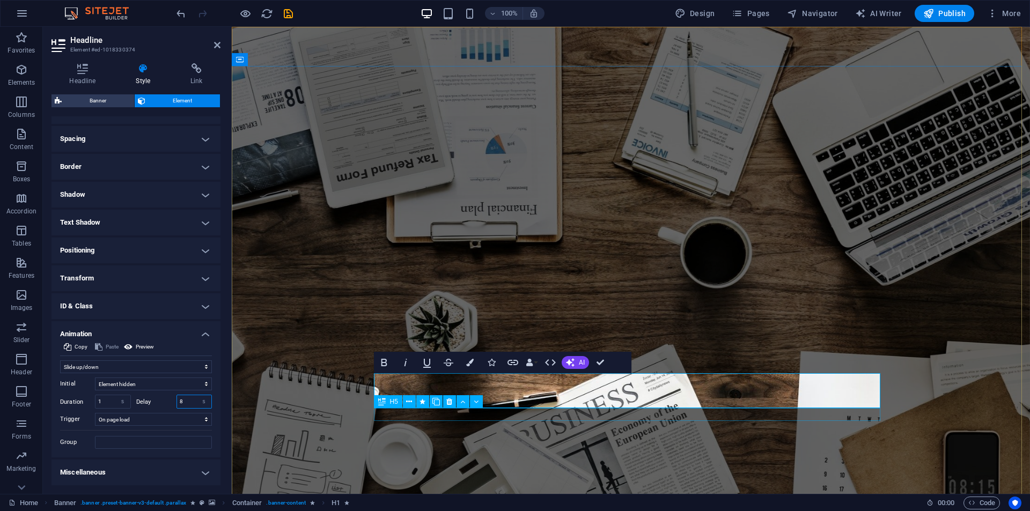
type input "8"
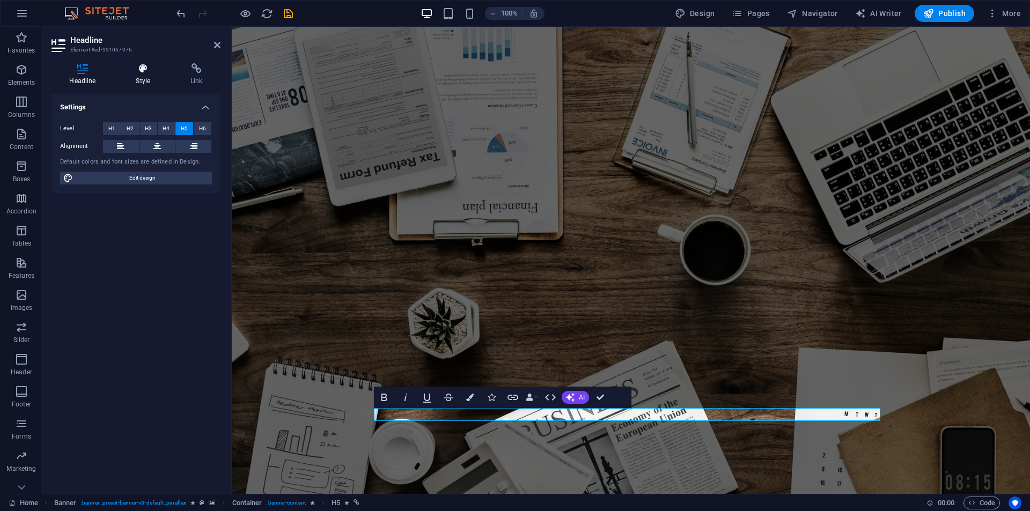
click at [130, 71] on icon at bounding box center [143, 68] width 50 height 11
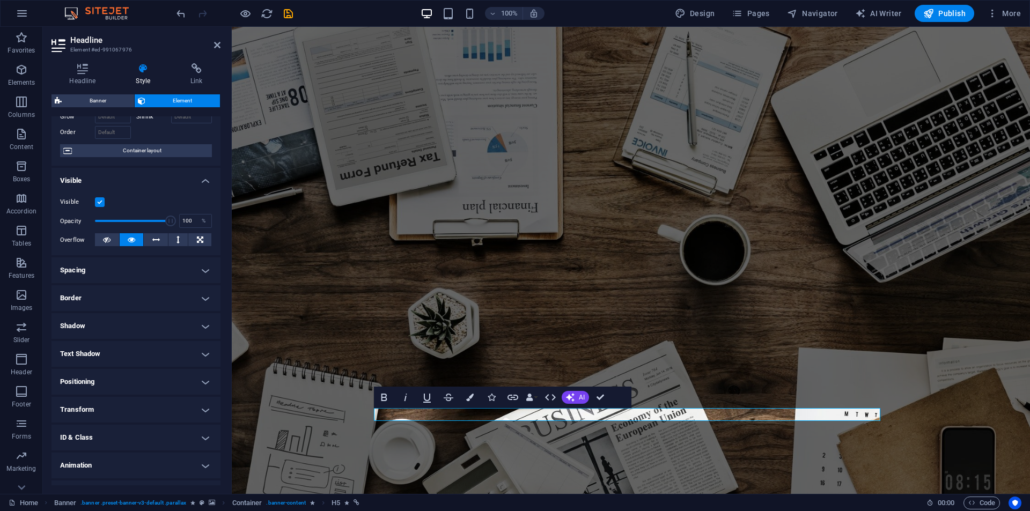
scroll to position [84, 0]
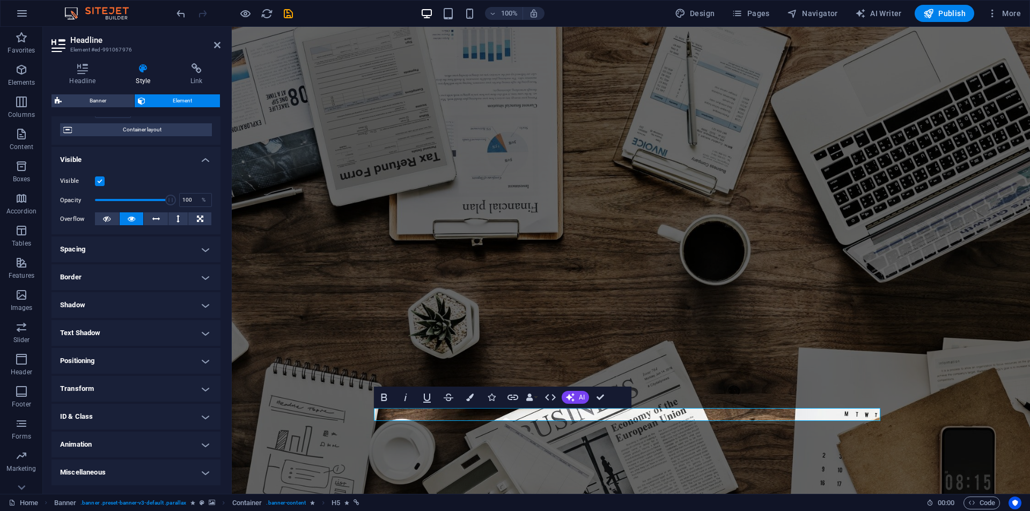
click at [122, 440] on h4 "Animation" at bounding box center [136, 445] width 169 height 26
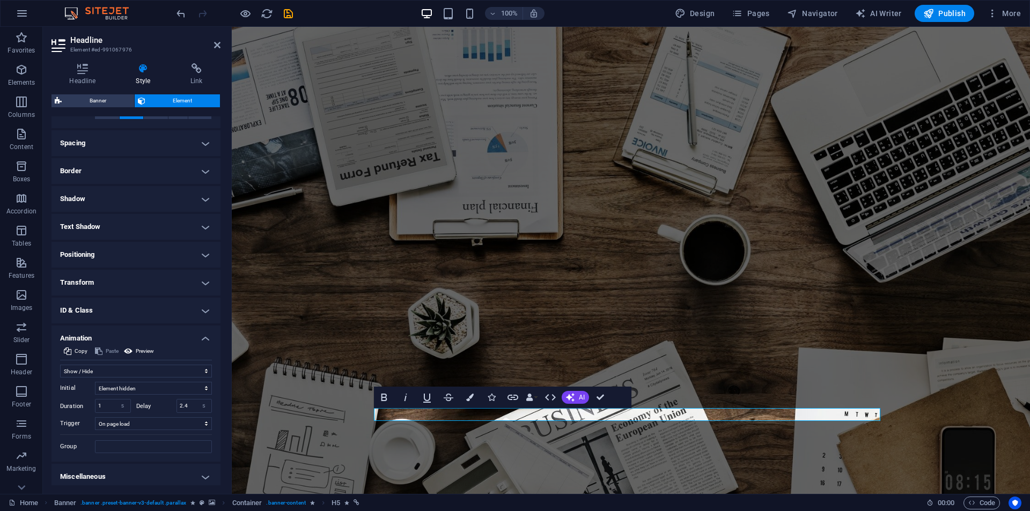
scroll to position [195, 0]
click at [187, 404] on input "2.4" at bounding box center [194, 402] width 35 height 13
click at [186, 404] on input "2.4" at bounding box center [194, 402] width 35 height 13
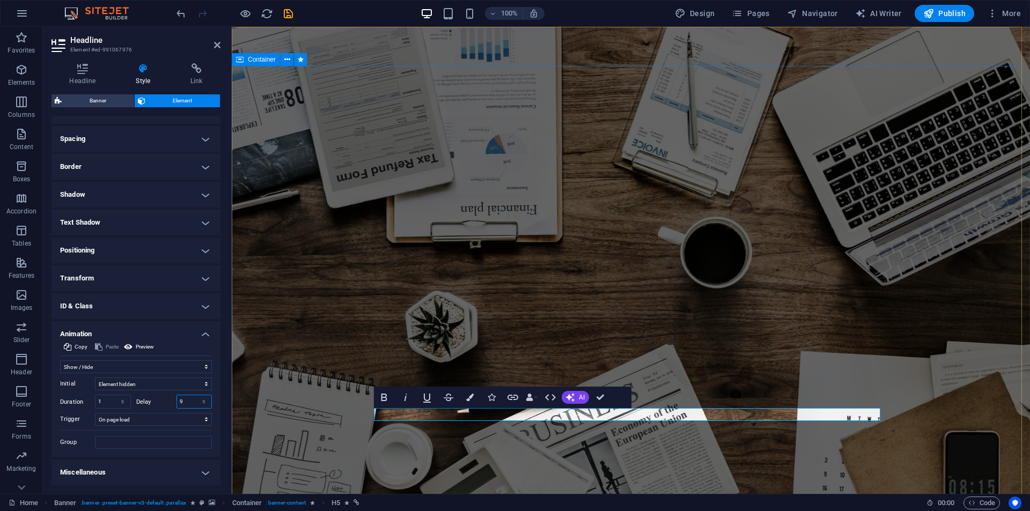
type input "9"
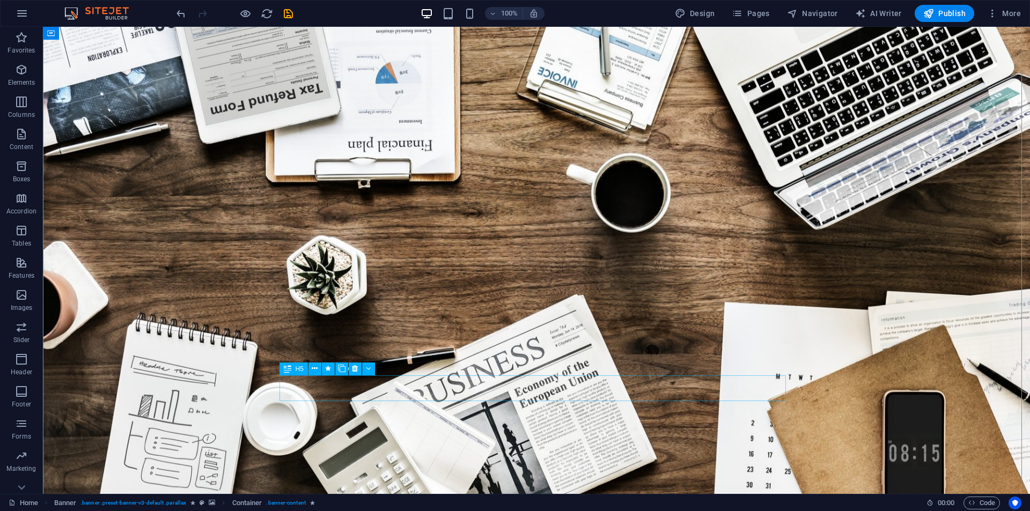
scroll to position [107, 0]
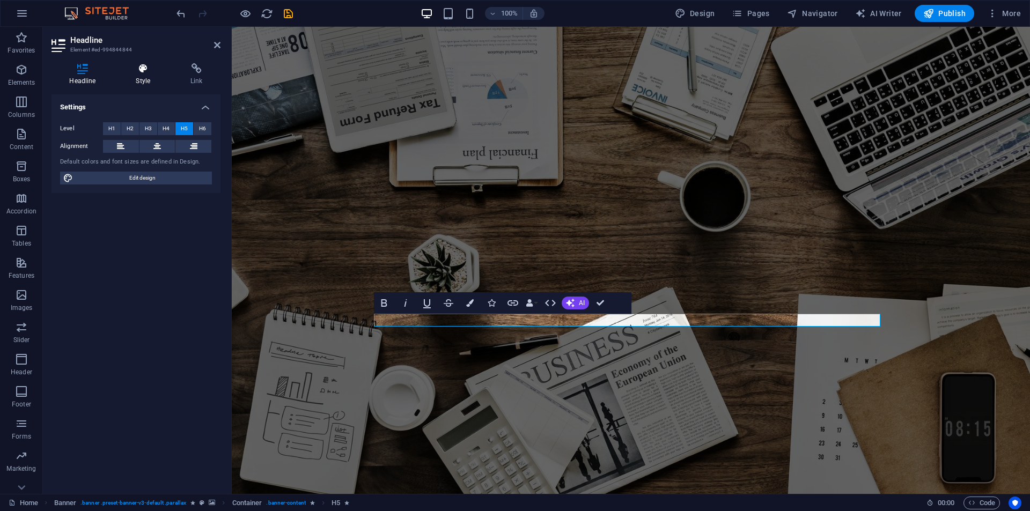
click at [155, 68] on icon at bounding box center [143, 68] width 50 height 11
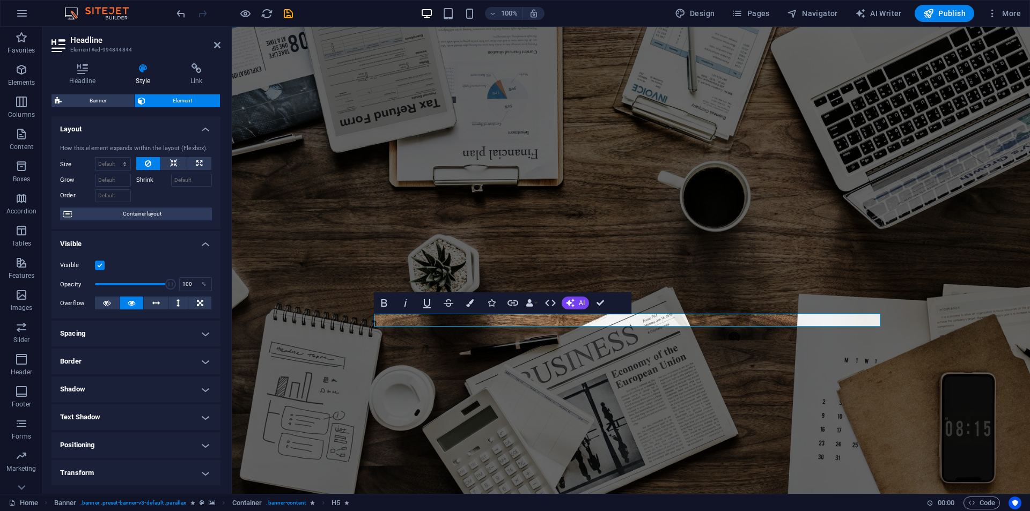
scroll to position [84, 0]
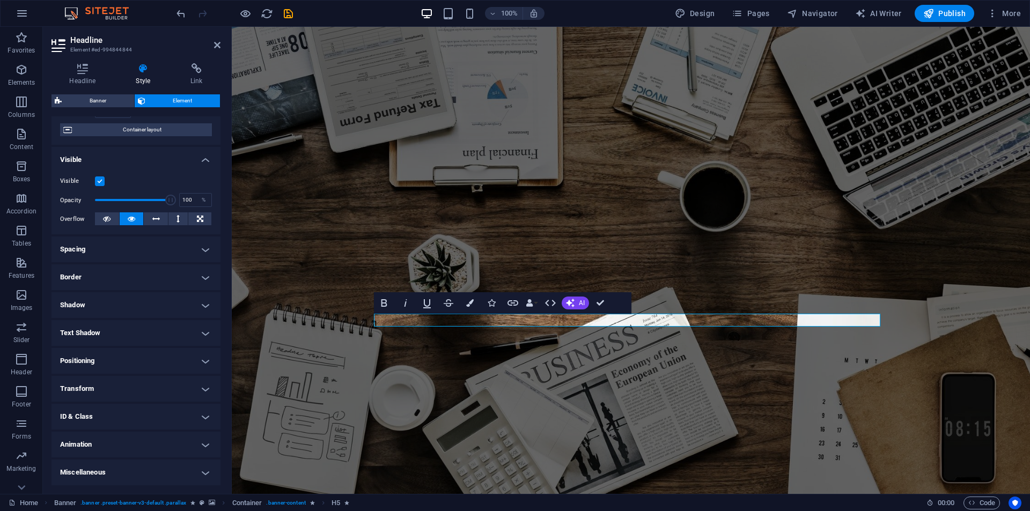
click at [88, 449] on h4 "Animation" at bounding box center [136, 445] width 169 height 26
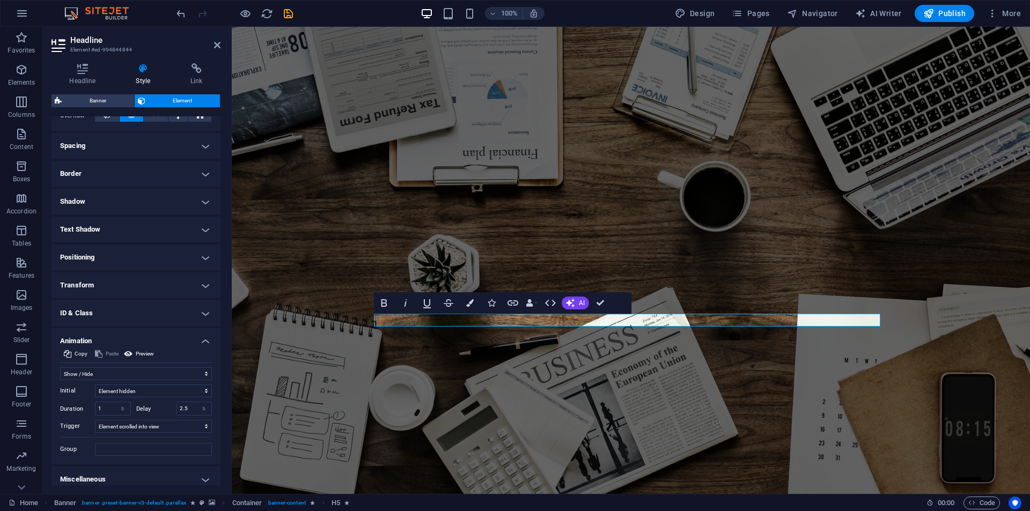
scroll to position [195, 0]
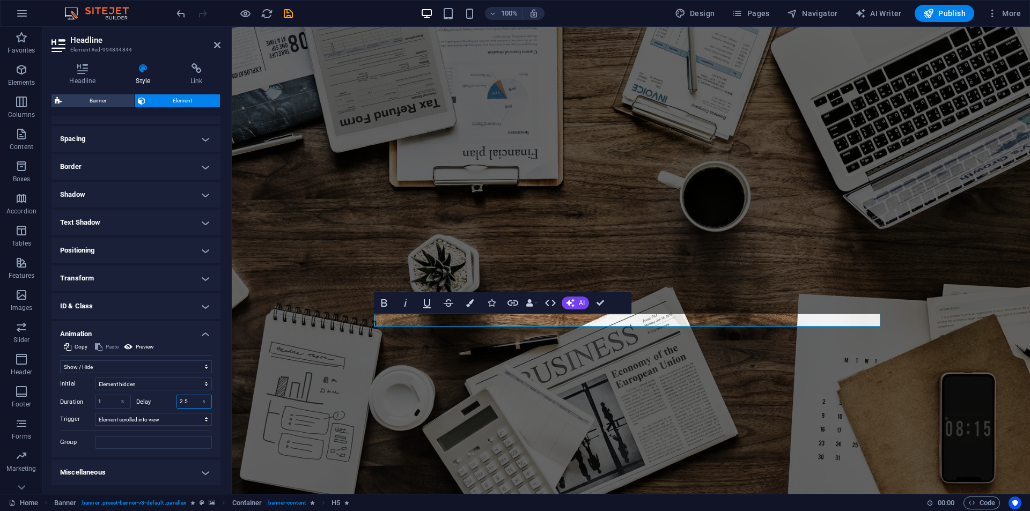
drag, startPoint x: 188, startPoint y: 401, endPoint x: 169, endPoint y: 404, distance: 19.4
click at [169, 404] on div "Delay 2.5 s ms" at bounding box center [174, 402] width 76 height 14
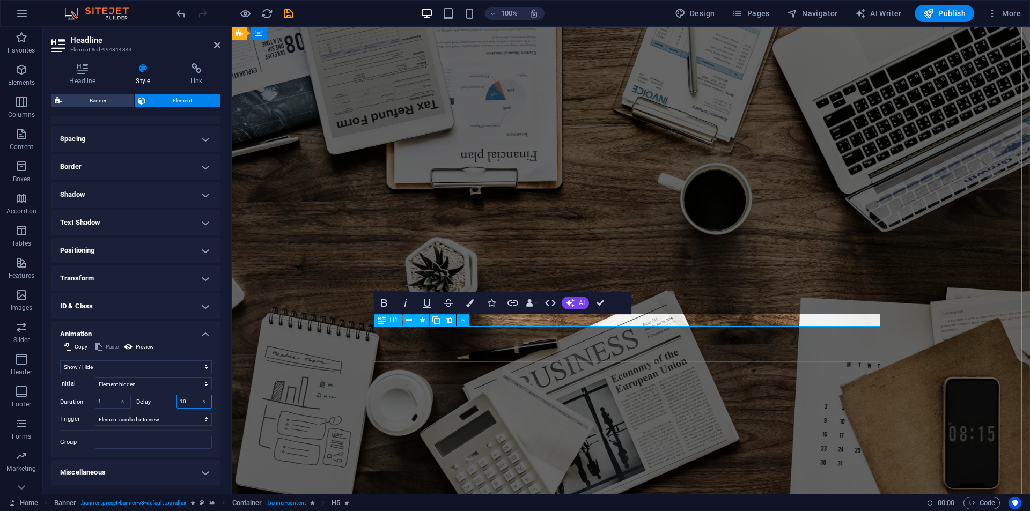
type input "10"
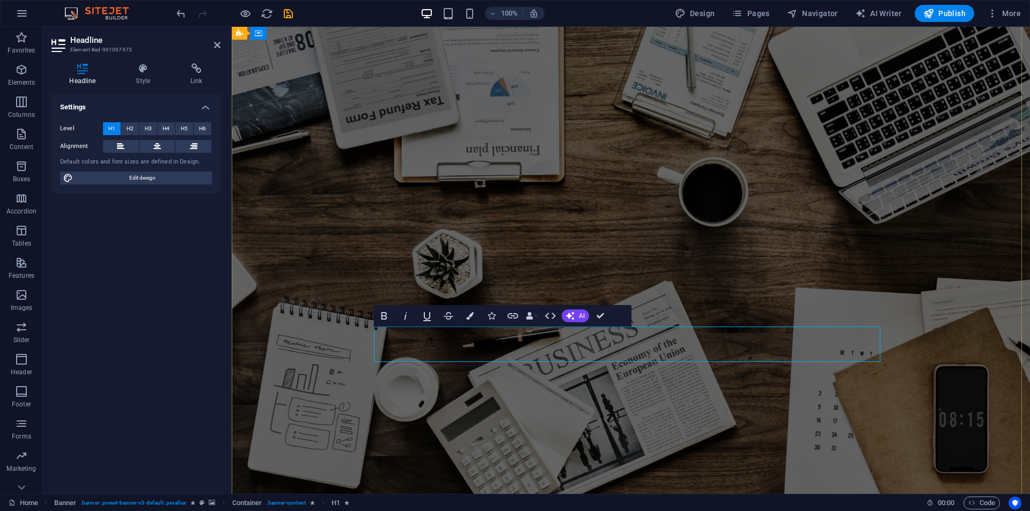
select select "slide"
select select "s"
select select "onload"
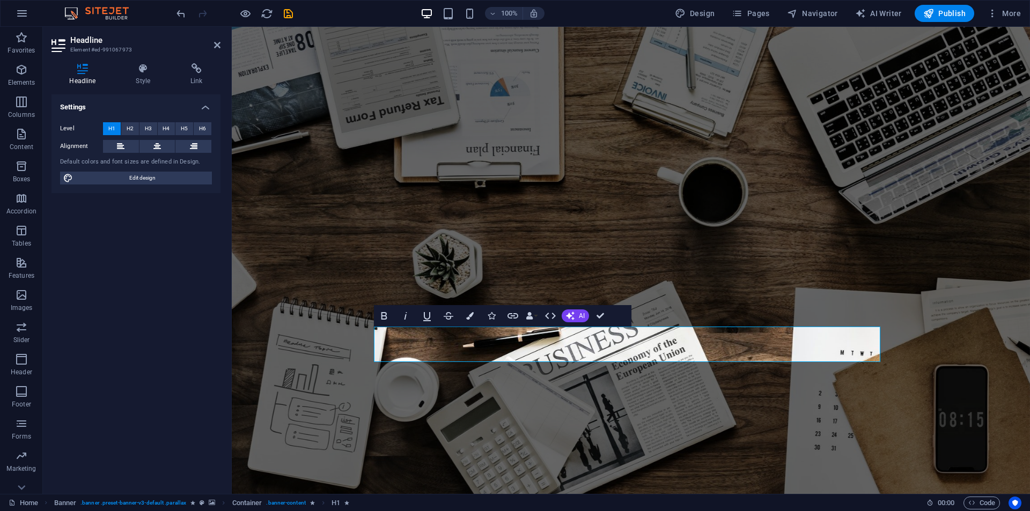
click at [145, 87] on div "Headline Style Link Settings Level H1 H2 H3 H4 H5 H6 Alignment Default colors a…" at bounding box center [136, 274] width 169 height 422
click at [150, 76] on h4 "Style" at bounding box center [145, 74] width 55 height 23
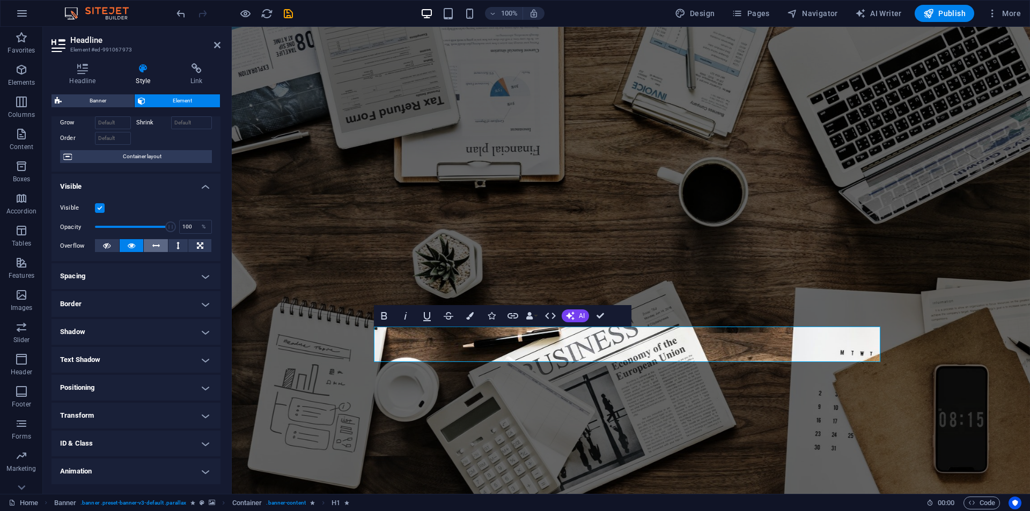
scroll to position [84, 0]
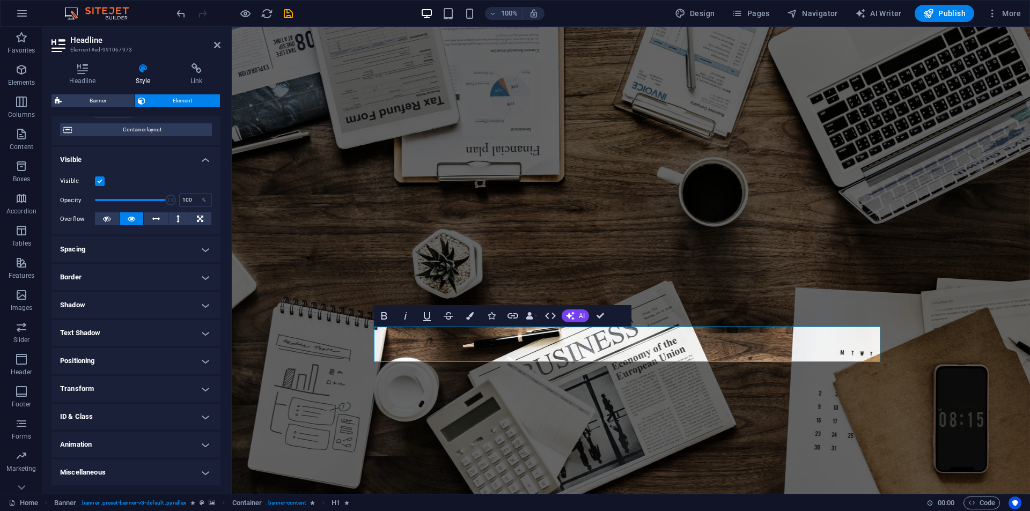
click at [104, 440] on h4 "Animation" at bounding box center [136, 445] width 169 height 26
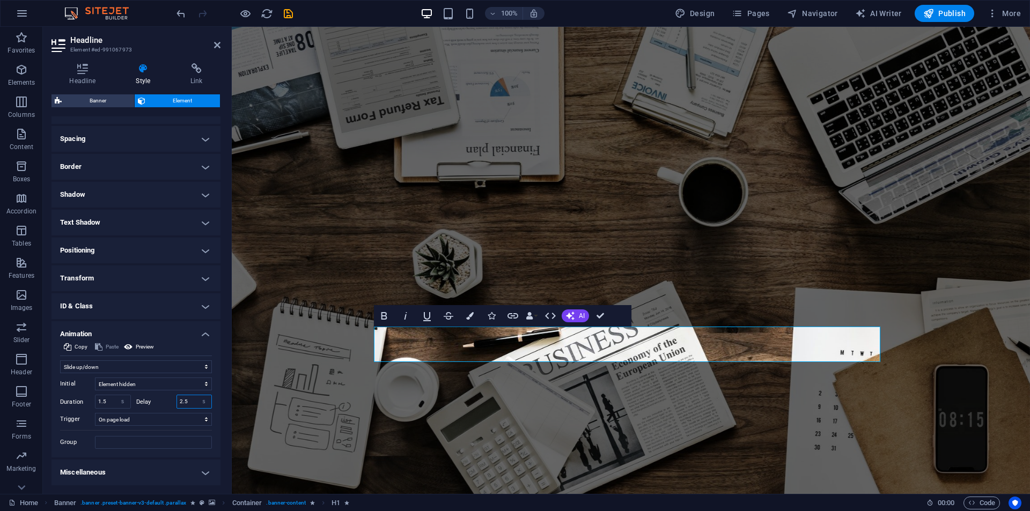
click at [189, 398] on input "2.5" at bounding box center [194, 402] width 35 height 13
click at [188, 399] on input "2.5" at bounding box center [194, 402] width 35 height 13
type input "11"
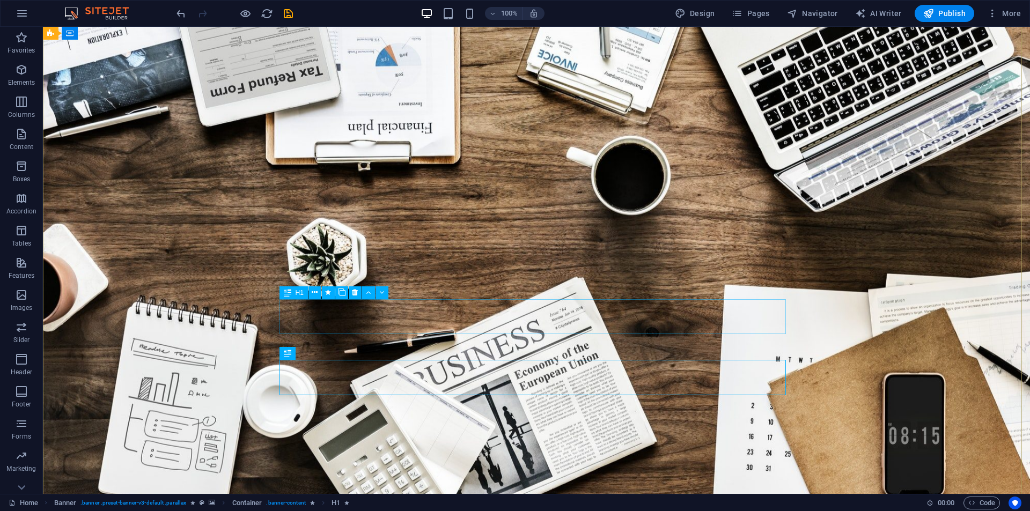
scroll to position [215, 0]
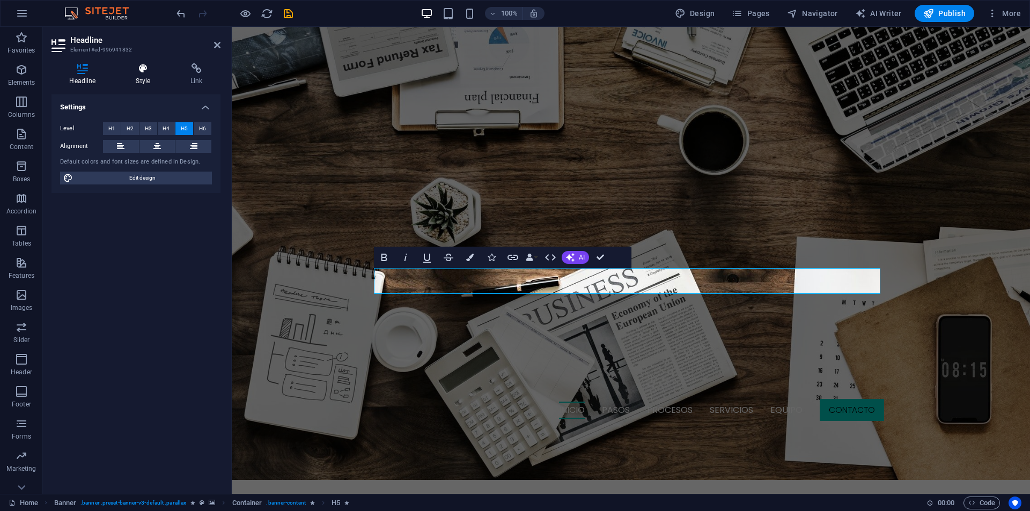
click at [137, 73] on icon at bounding box center [143, 68] width 50 height 11
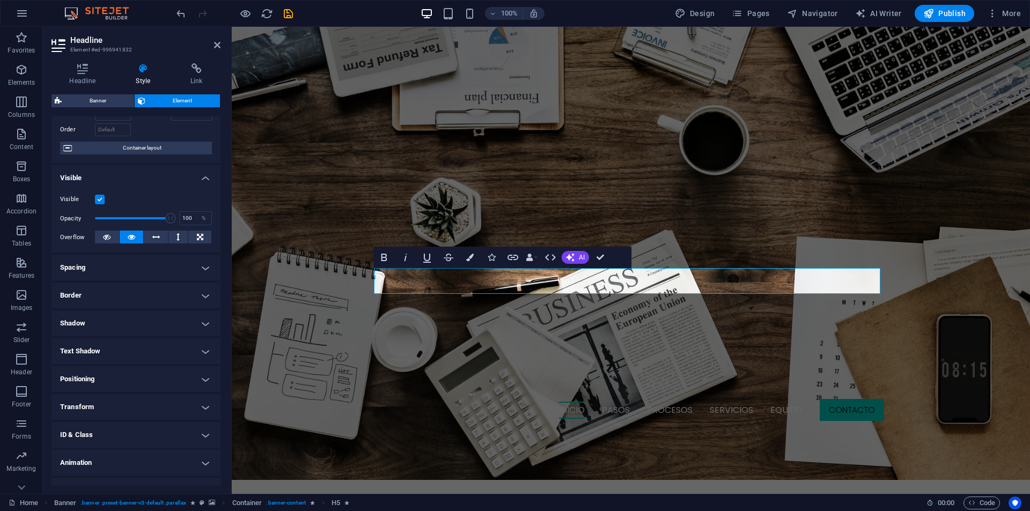
scroll to position [84, 0]
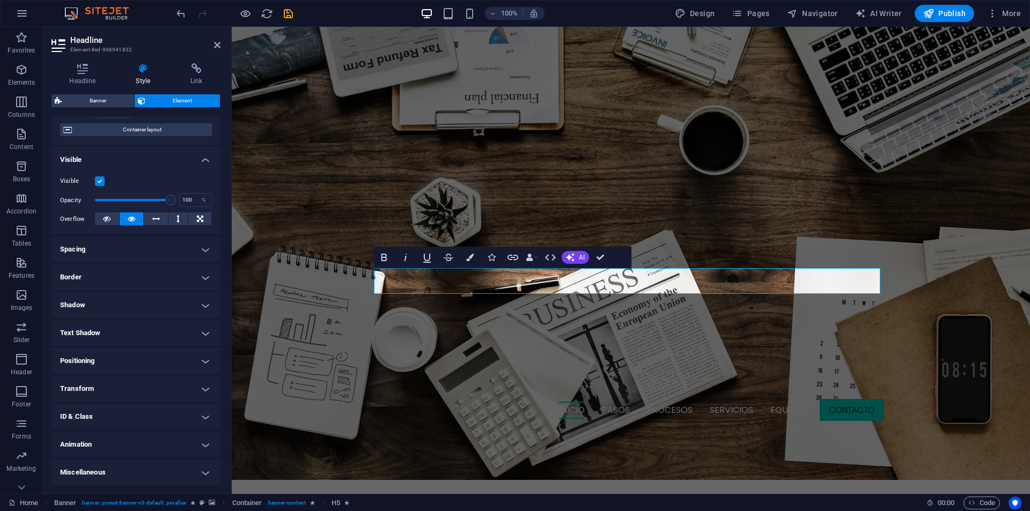
click at [110, 441] on h4 "Animation" at bounding box center [136, 445] width 169 height 26
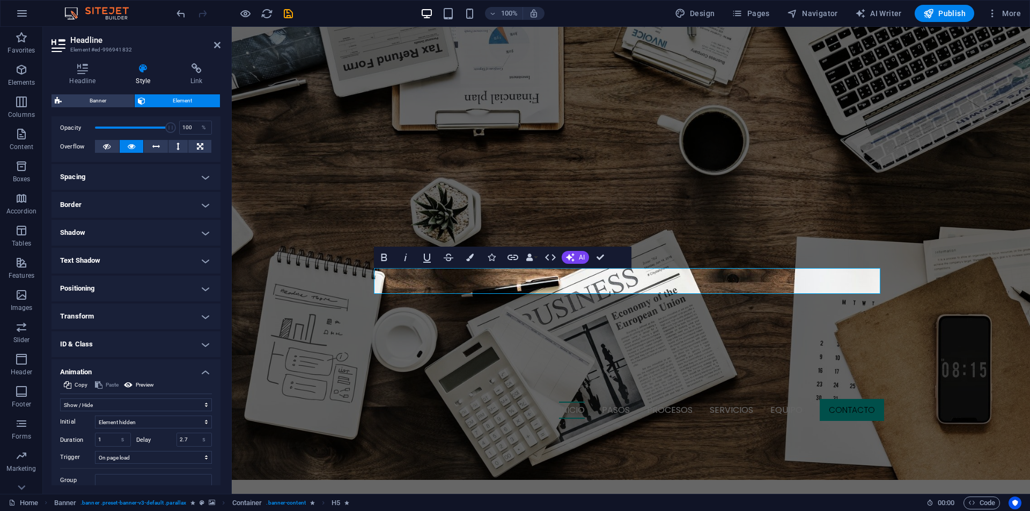
scroll to position [195, 0]
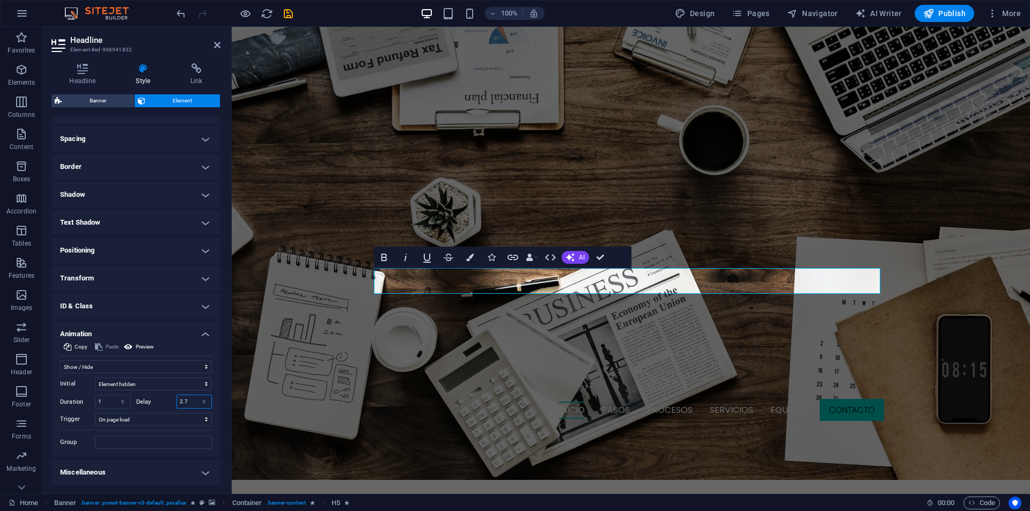
click at [186, 399] on input "2.7" at bounding box center [194, 402] width 35 height 13
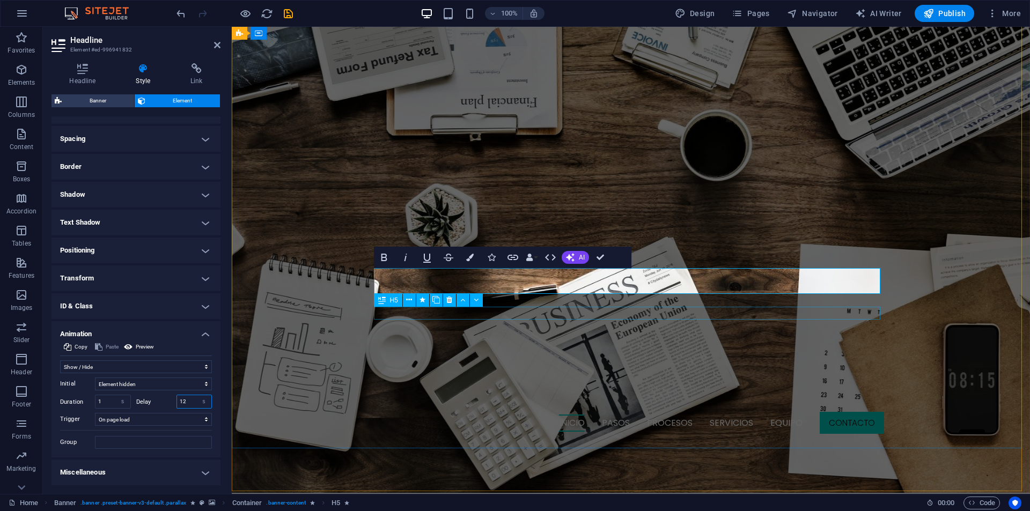
type input "12"
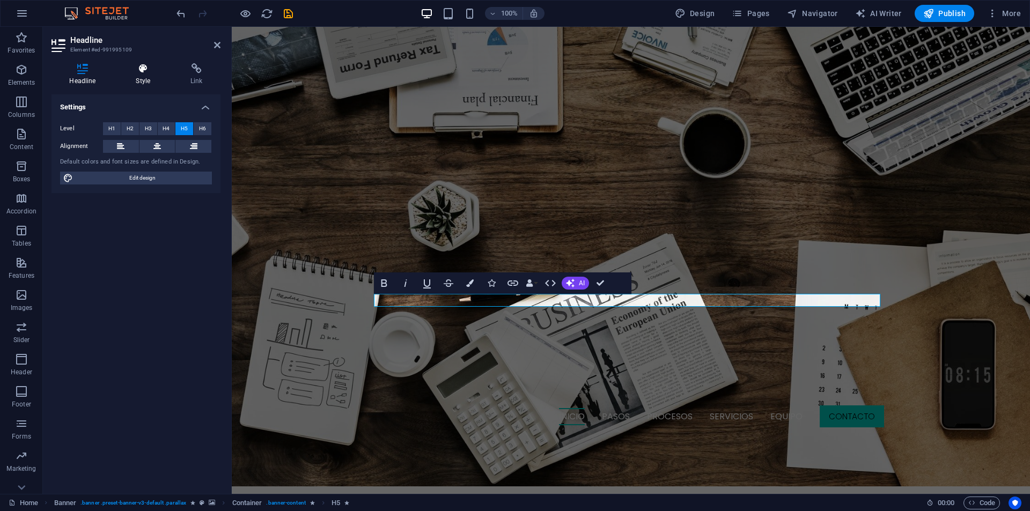
click at [140, 79] on h4 "Style" at bounding box center [145, 74] width 55 height 23
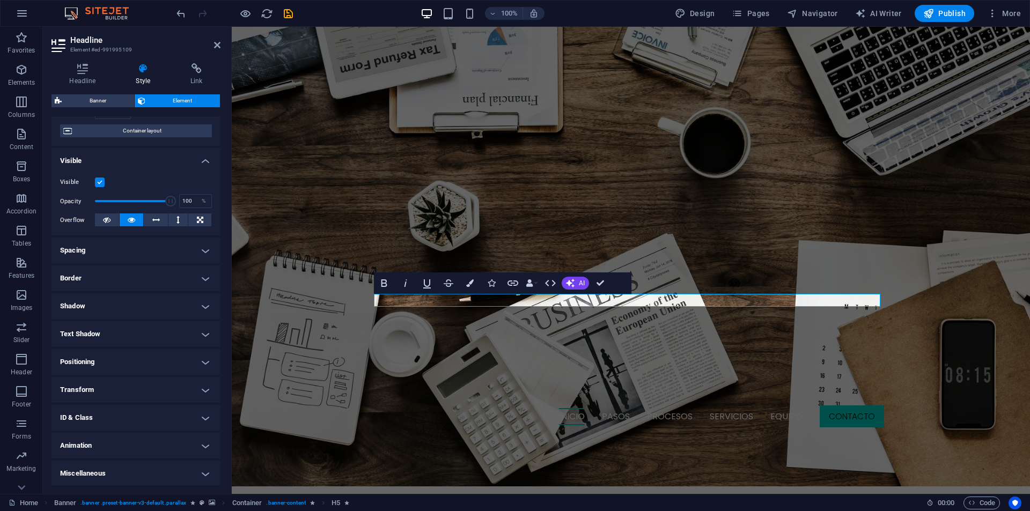
scroll to position [84, 0]
click at [81, 442] on h4 "Animation" at bounding box center [136, 445] width 169 height 26
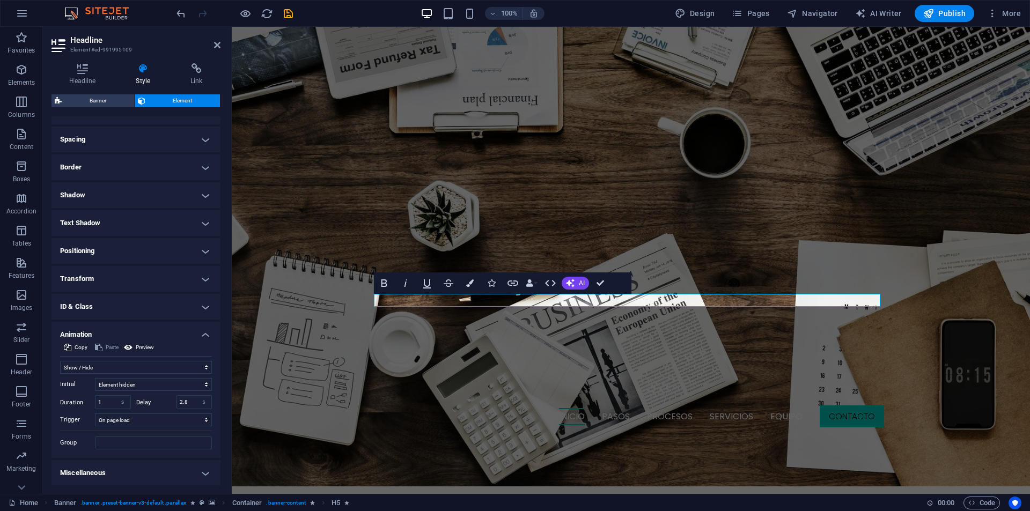
scroll to position [195, 0]
click at [187, 403] on input "2.8" at bounding box center [194, 402] width 35 height 13
drag, startPoint x: 187, startPoint y: 403, endPoint x: 189, endPoint y: 410, distance: 6.8
click at [189, 410] on div "Initial Element hidden Element shown Duration 1 s ms Delay 2.8 s ms Width auto …" at bounding box center [136, 412] width 152 height 76
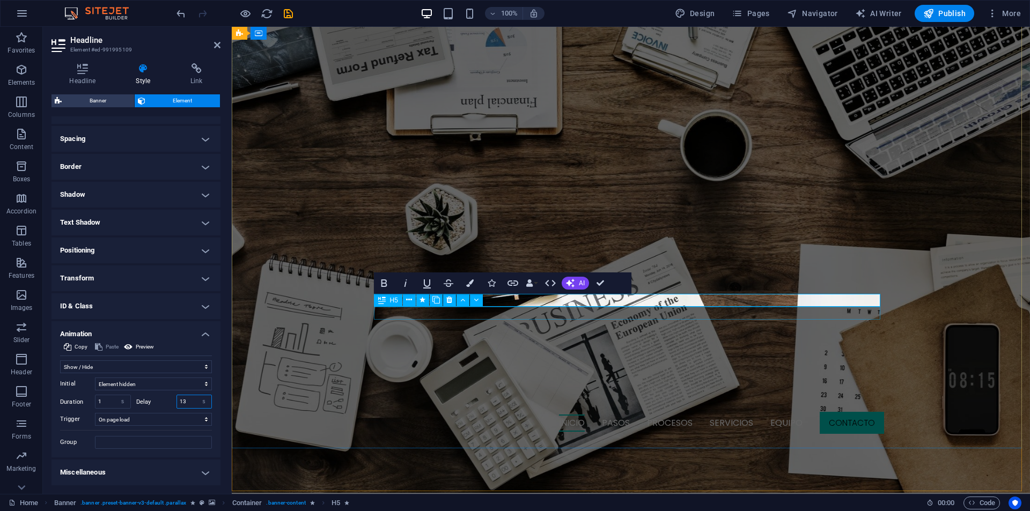
type input "13"
select select "fade"
select select "s"
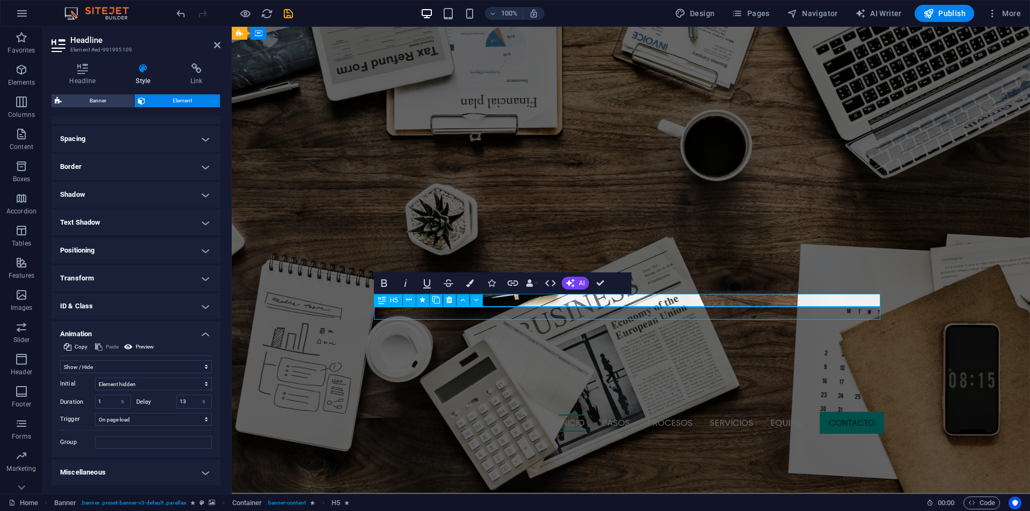
select select "s"
select select "onload"
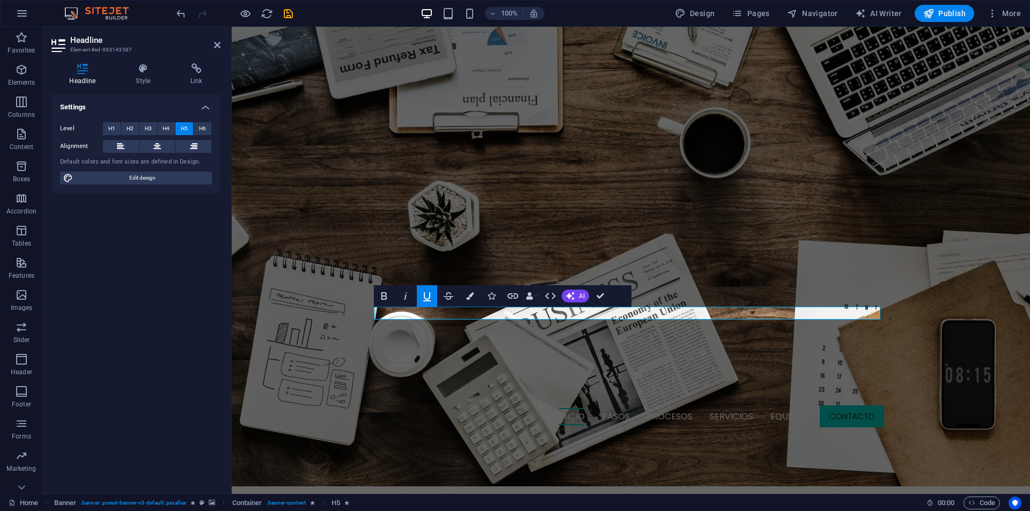
click at [145, 86] on div "Headline Style Link Settings Level H1 H2 H3 H4 H5 H6 Alignment Default colors a…" at bounding box center [136, 274] width 169 height 422
click at [146, 74] on icon at bounding box center [143, 68] width 50 height 11
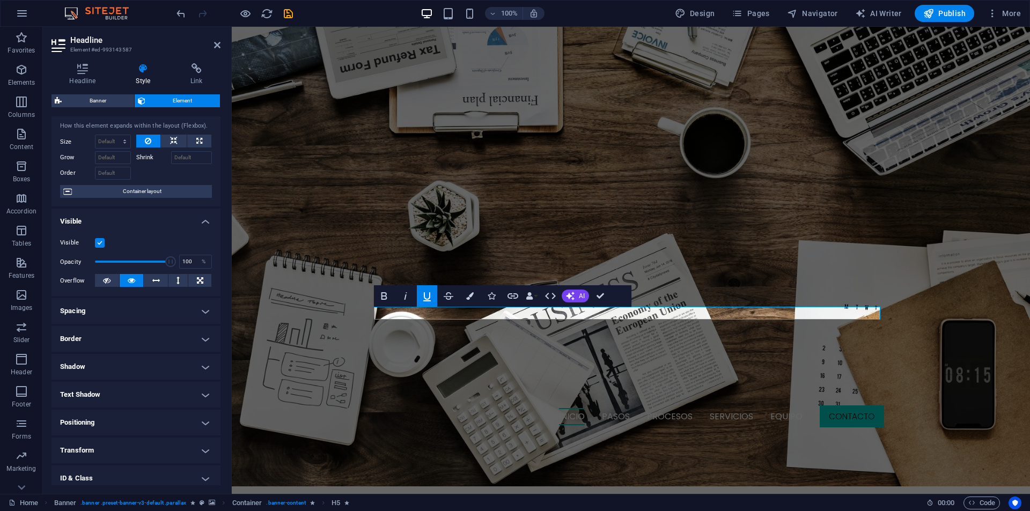
scroll to position [84, 0]
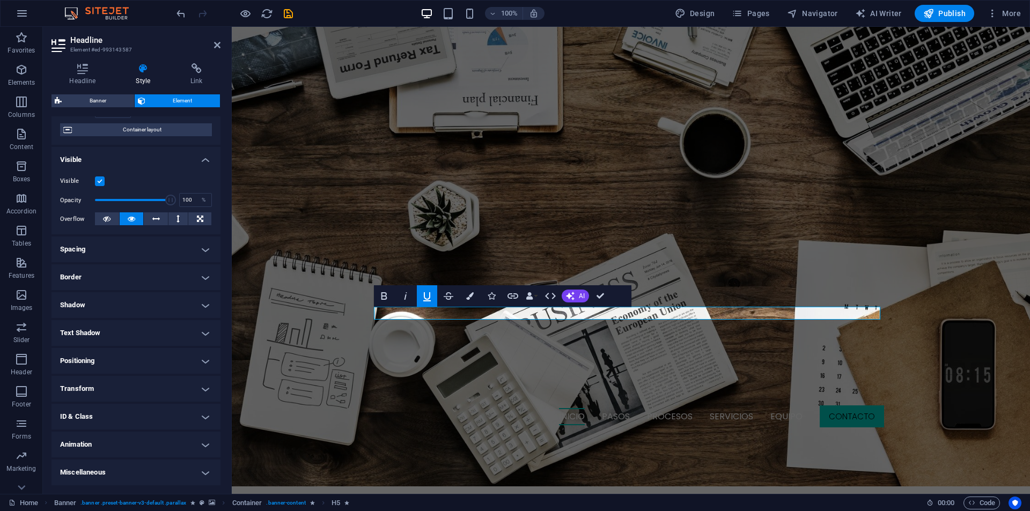
click at [97, 446] on h4 "Animation" at bounding box center [136, 445] width 169 height 26
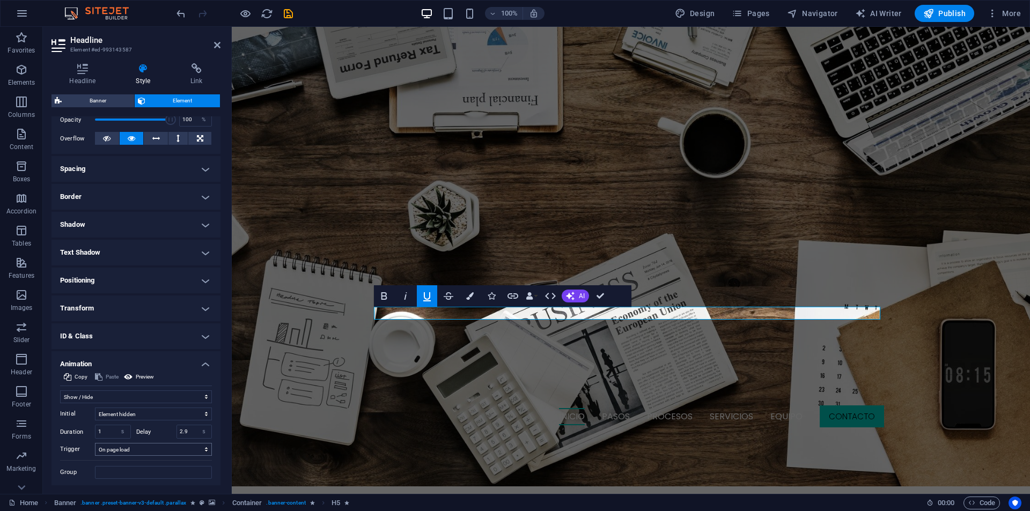
scroll to position [195, 0]
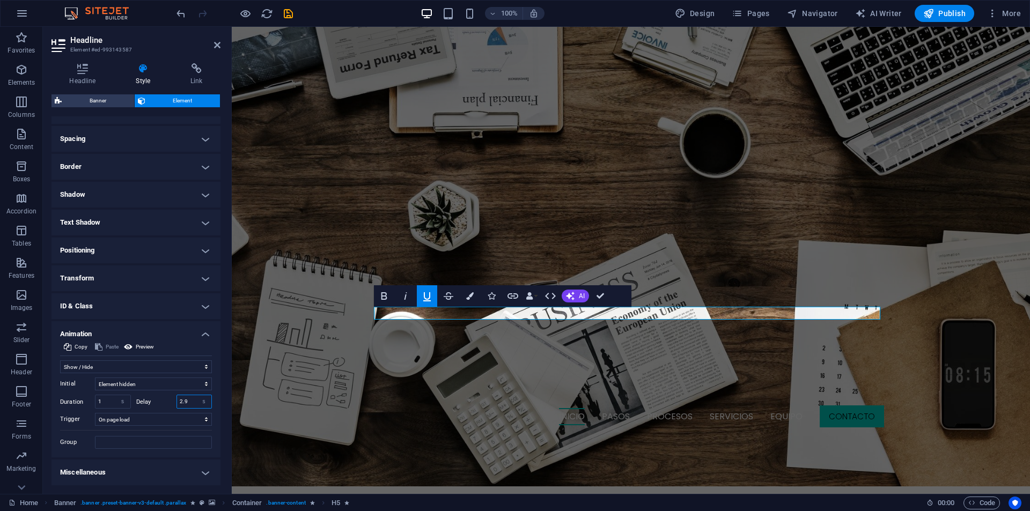
click at [185, 398] on input "2.9" at bounding box center [194, 402] width 35 height 13
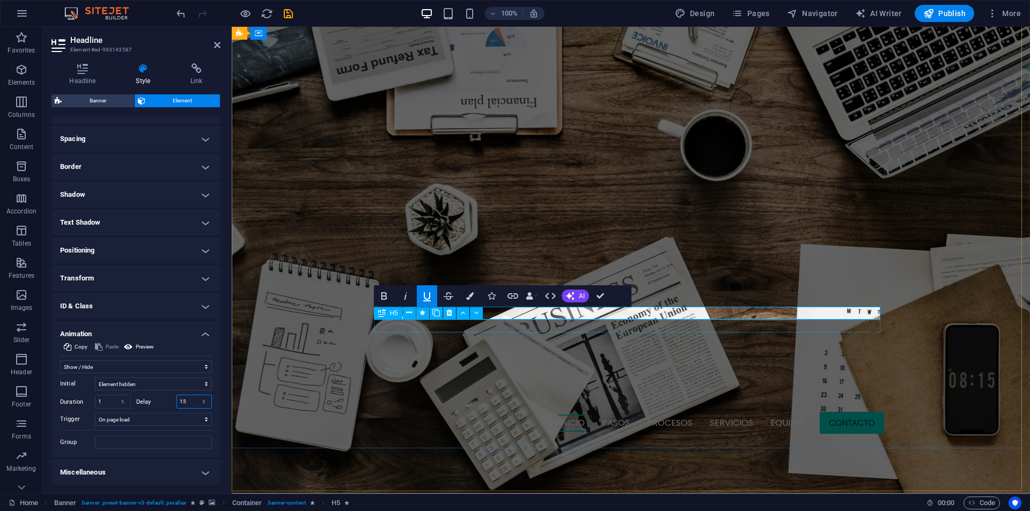
type input "15"
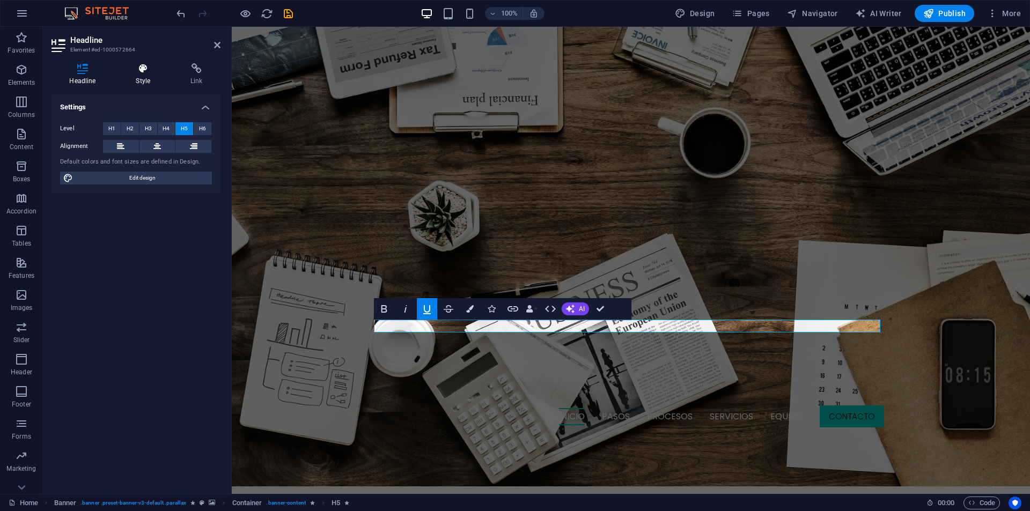
click at [147, 83] on h4 "Style" at bounding box center [145, 74] width 55 height 23
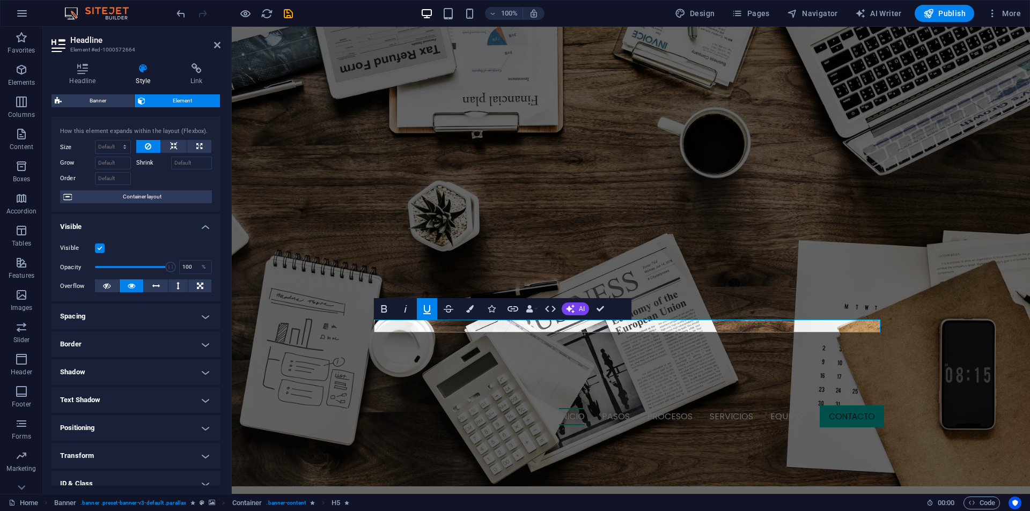
scroll to position [84, 0]
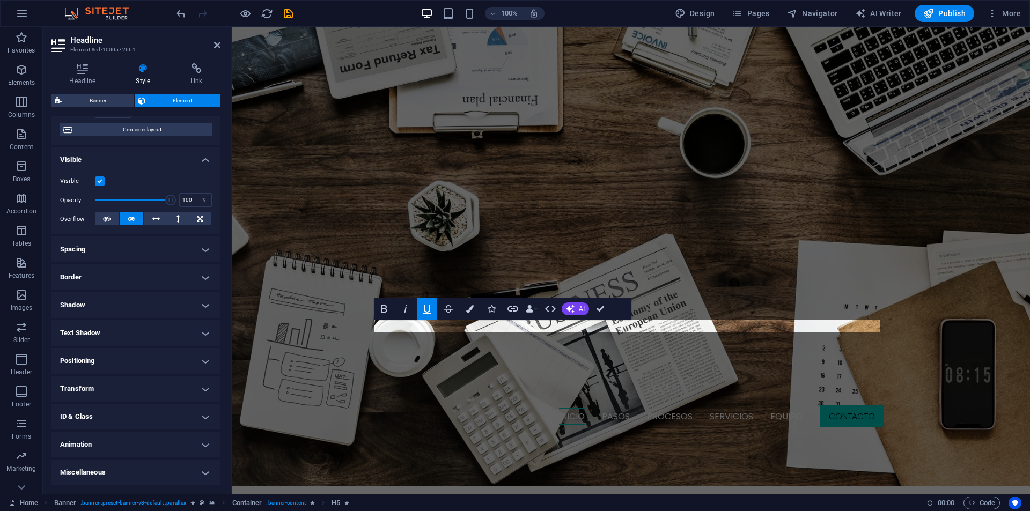
click at [89, 438] on h4 "Animation" at bounding box center [136, 445] width 169 height 26
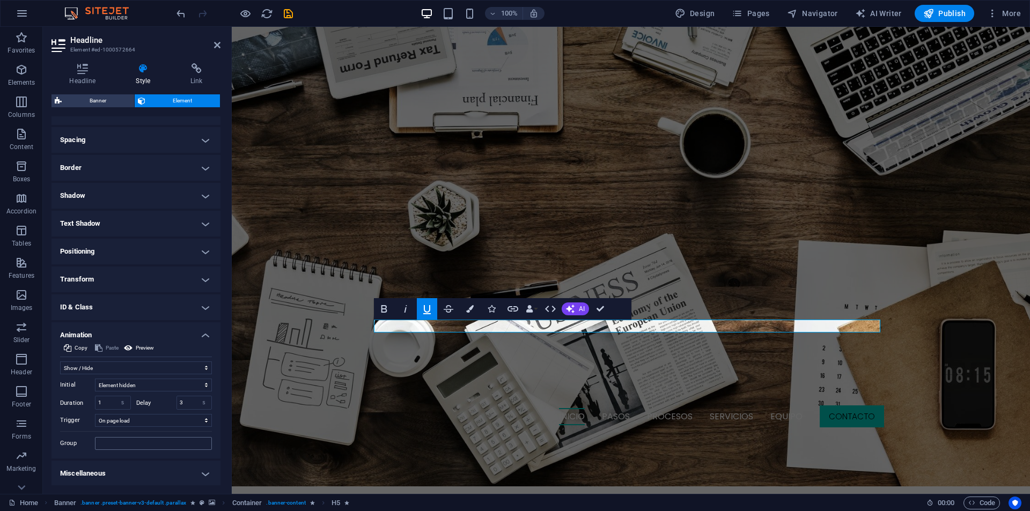
scroll to position [195, 0]
click at [181, 408] on input "3" at bounding box center [194, 402] width 35 height 13
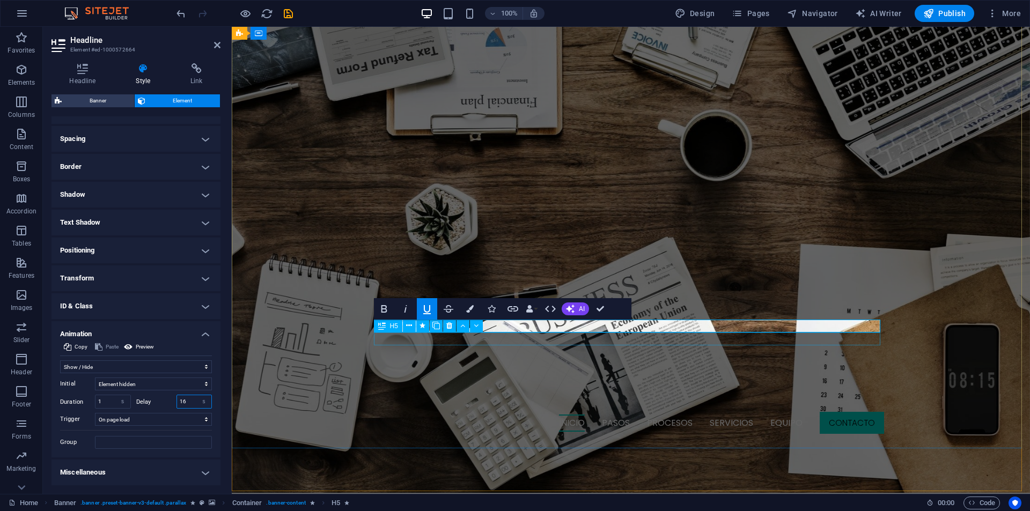
type input "16"
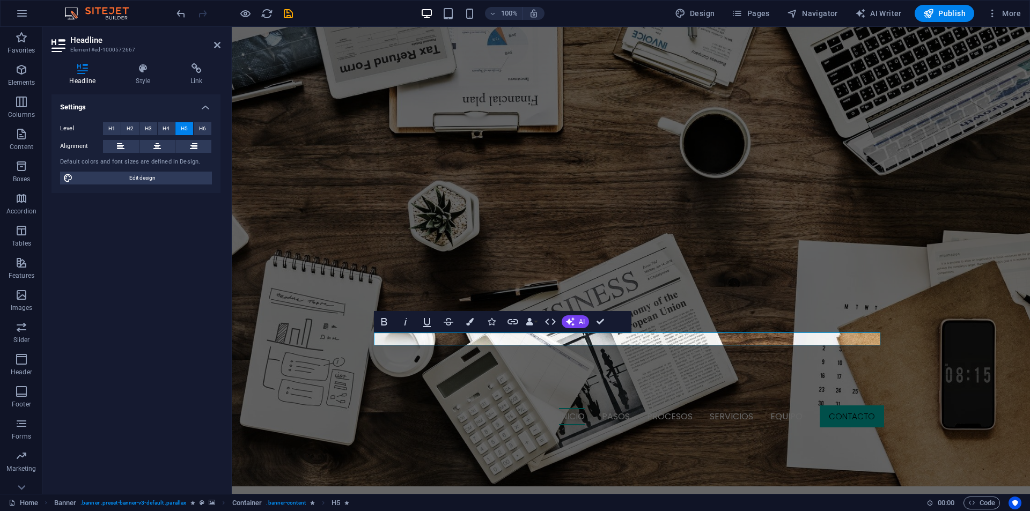
click at [146, 63] on div "Headline Style Link Settings Level H1 H2 H3 H4 H5 H6 Alignment Default colors a…" at bounding box center [136, 275] width 186 height 440
click at [144, 76] on h4 "Style" at bounding box center [145, 74] width 55 height 23
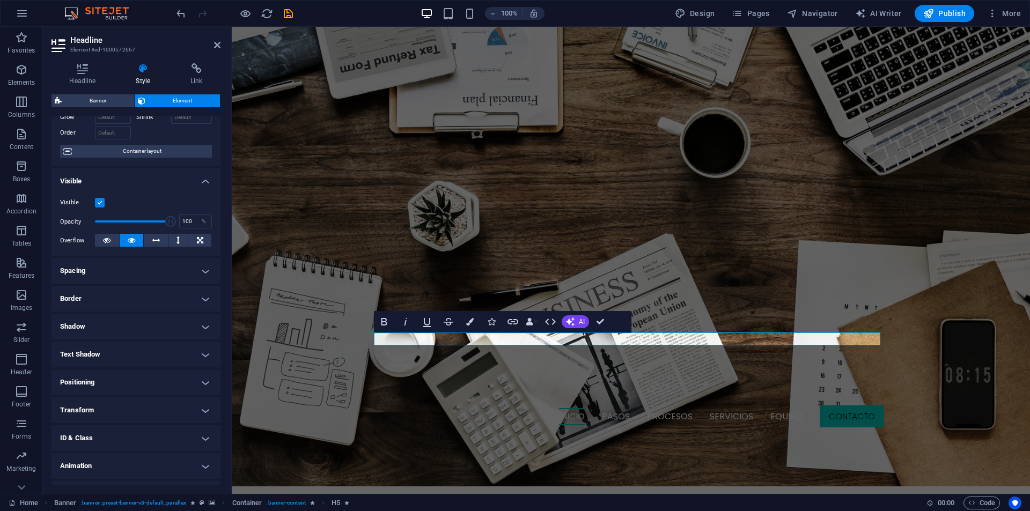
scroll to position [84, 0]
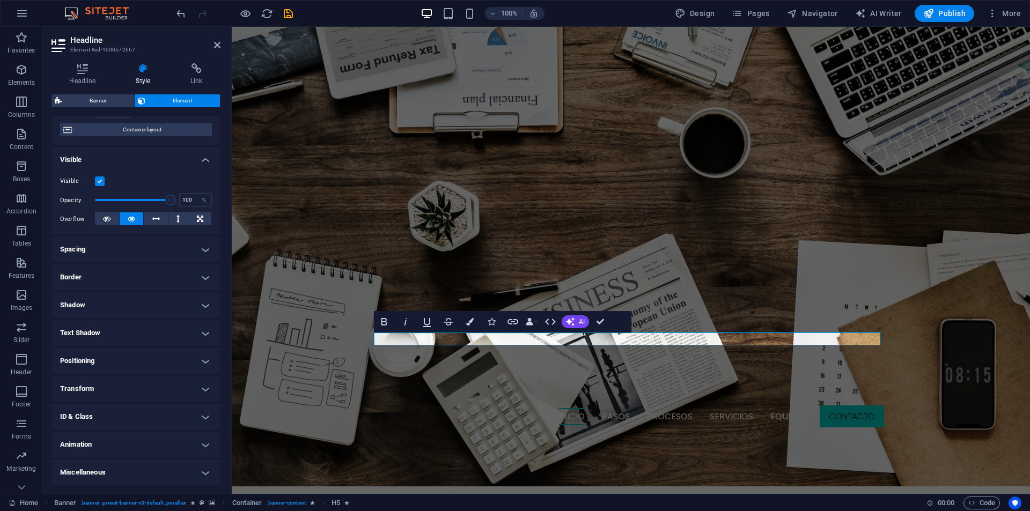
click at [119, 442] on h4 "Animation" at bounding box center [136, 445] width 169 height 26
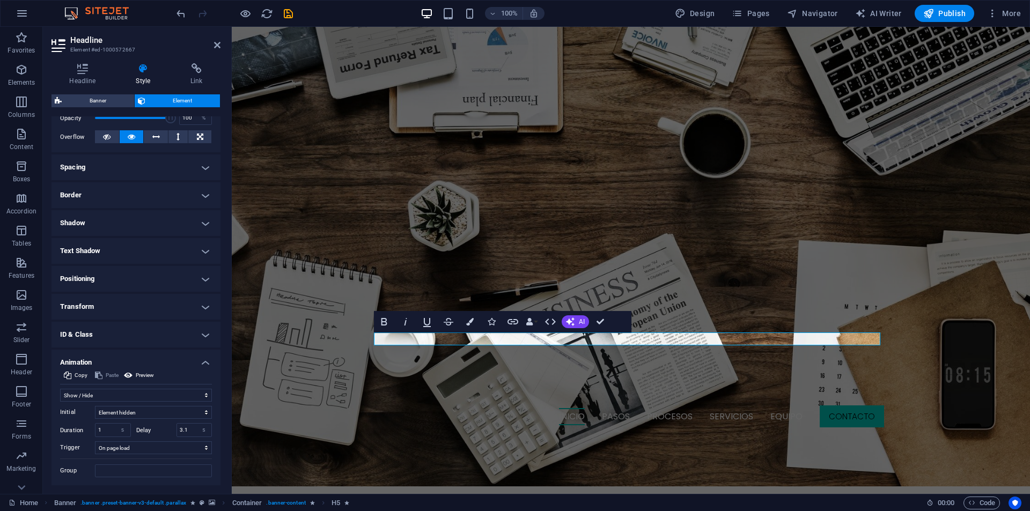
scroll to position [195, 0]
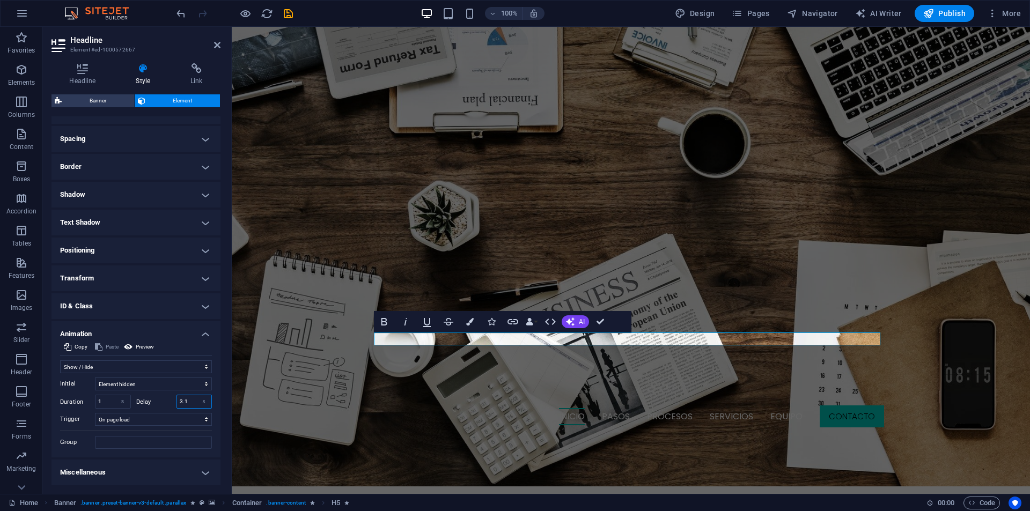
click at [184, 400] on input "3.1" at bounding box center [194, 402] width 35 height 13
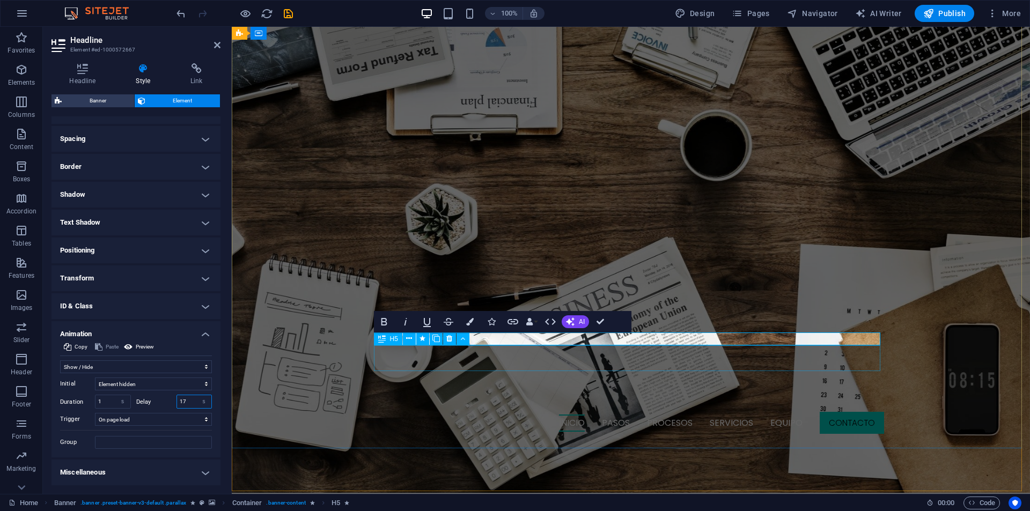
type input "17"
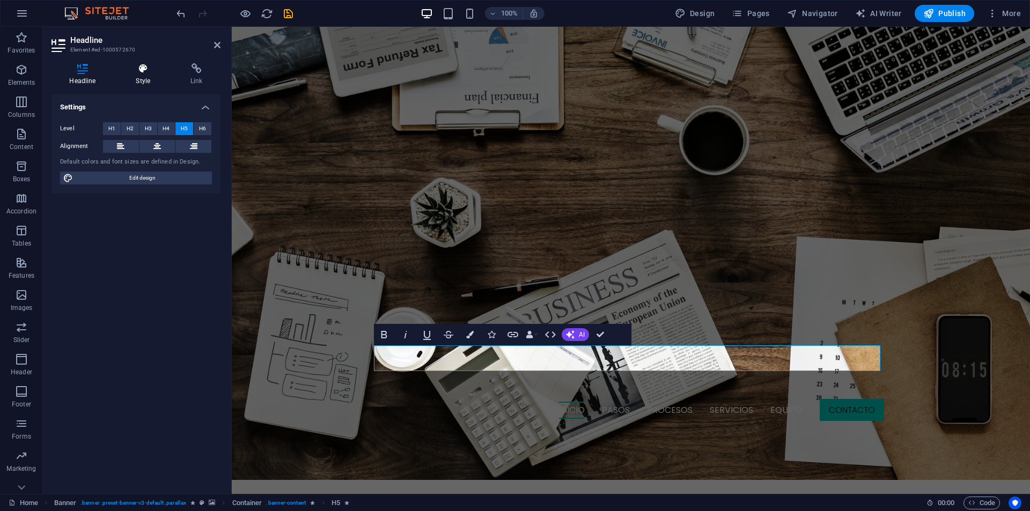
click at [157, 71] on icon at bounding box center [143, 68] width 50 height 11
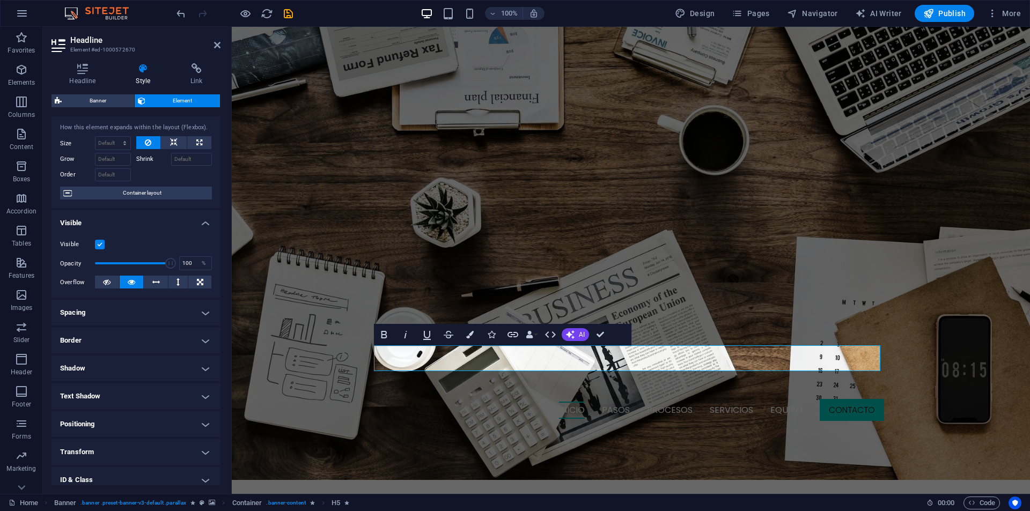
scroll to position [84, 0]
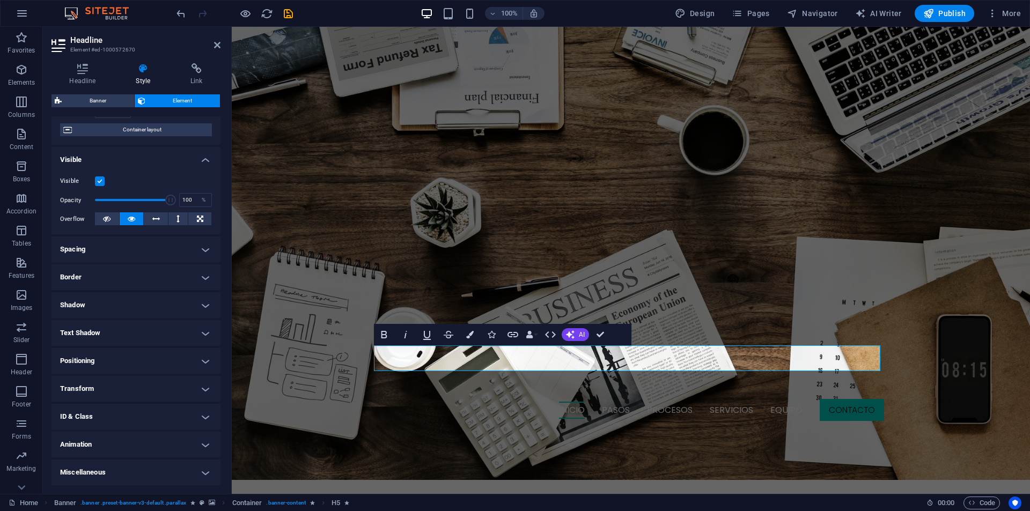
click at [105, 442] on h4 "Animation" at bounding box center [136, 445] width 169 height 26
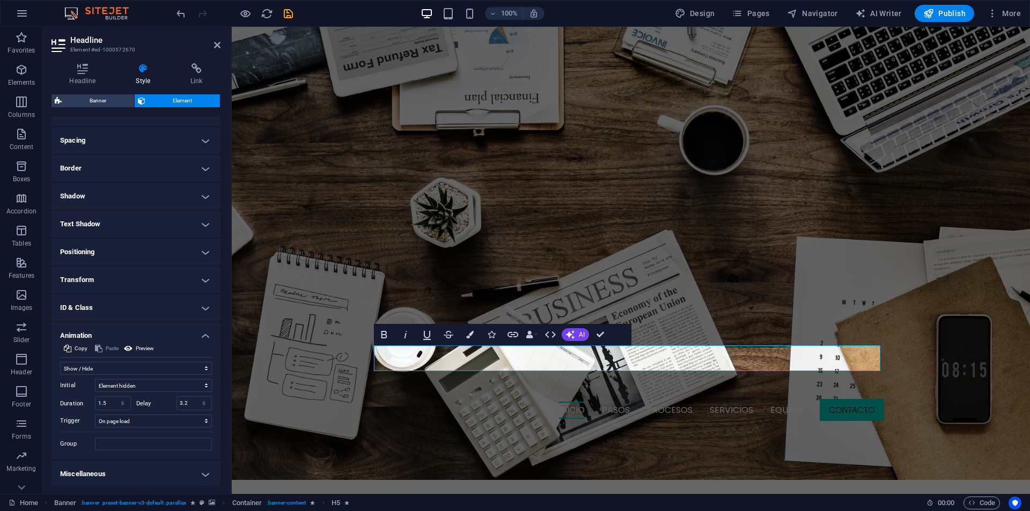
scroll to position [195, 0]
click at [186, 401] on input "3.2" at bounding box center [194, 402] width 35 height 13
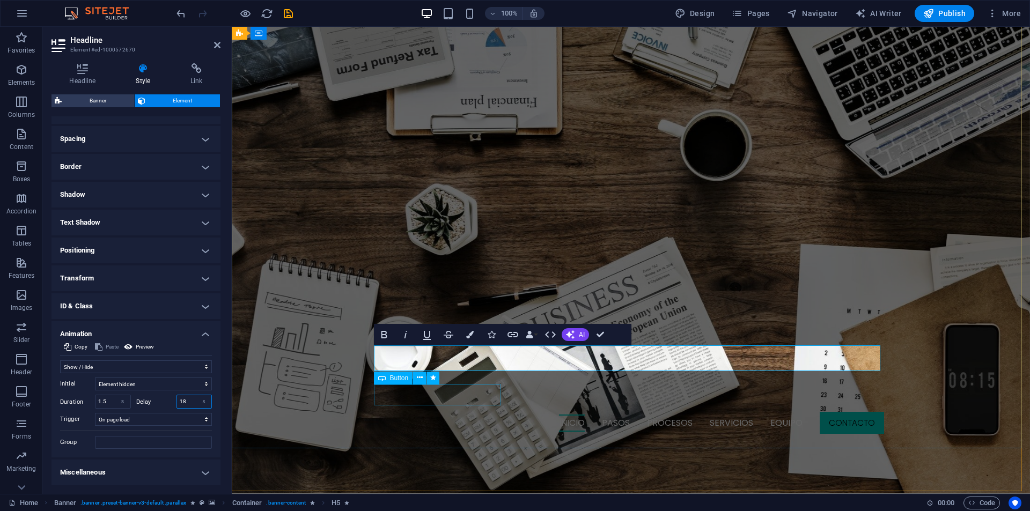
type input "18"
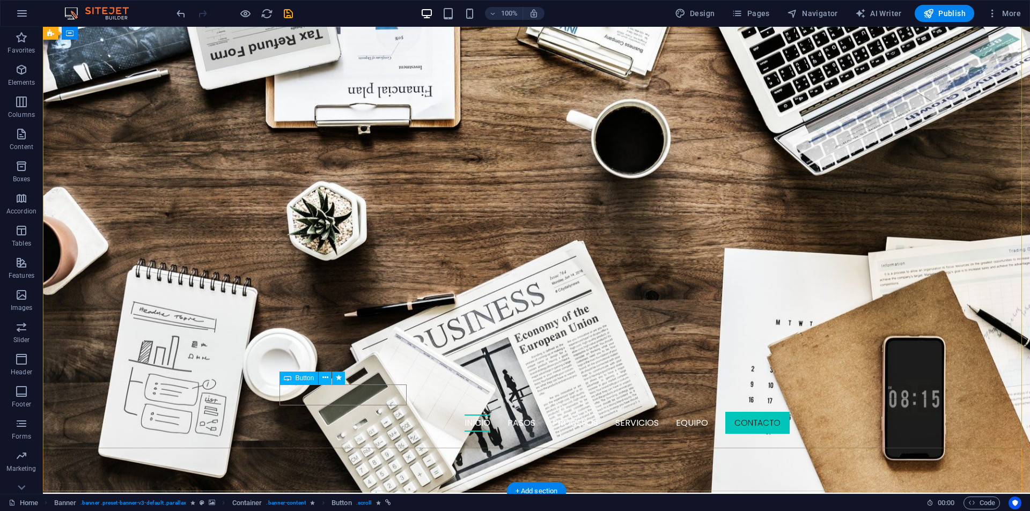
select select "shrink"
select select "s"
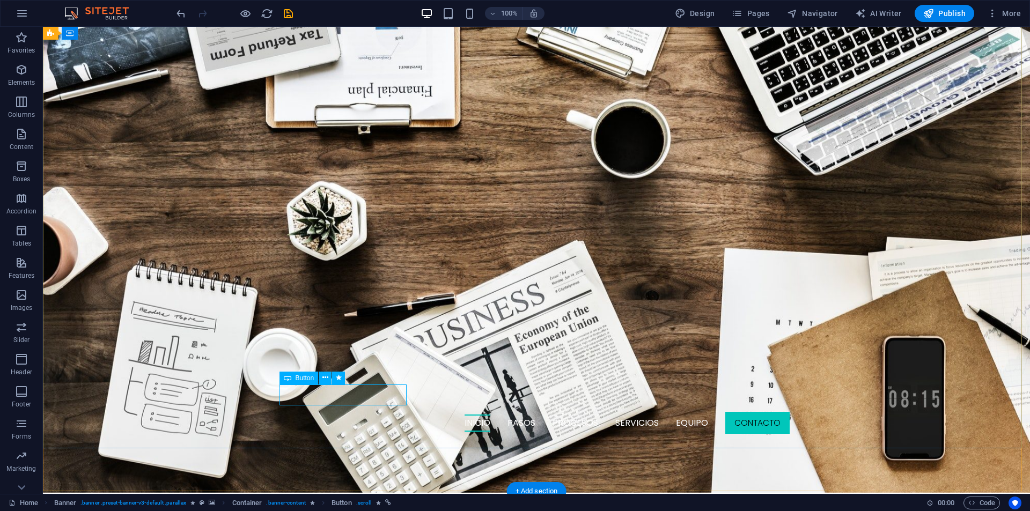
select select "onload"
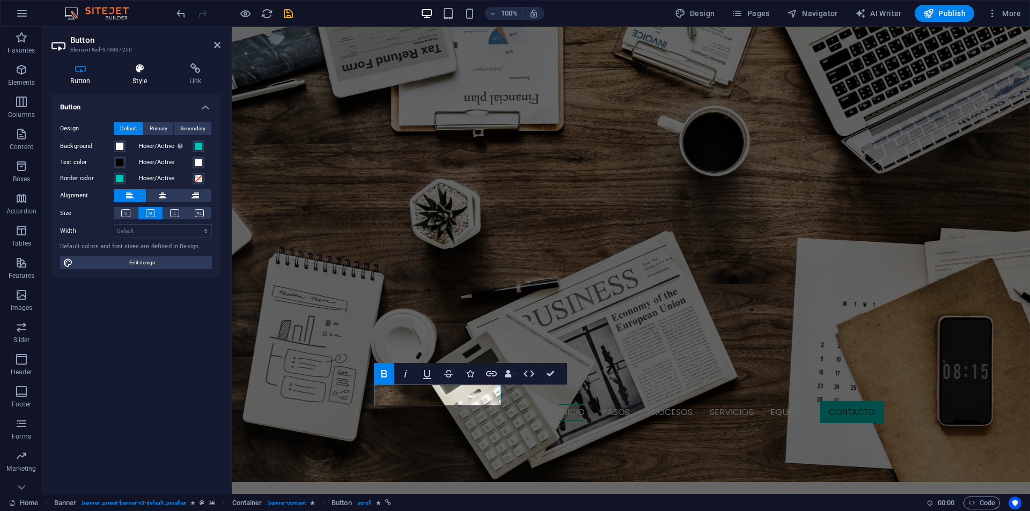
click at [145, 72] on icon at bounding box center [140, 68] width 53 height 11
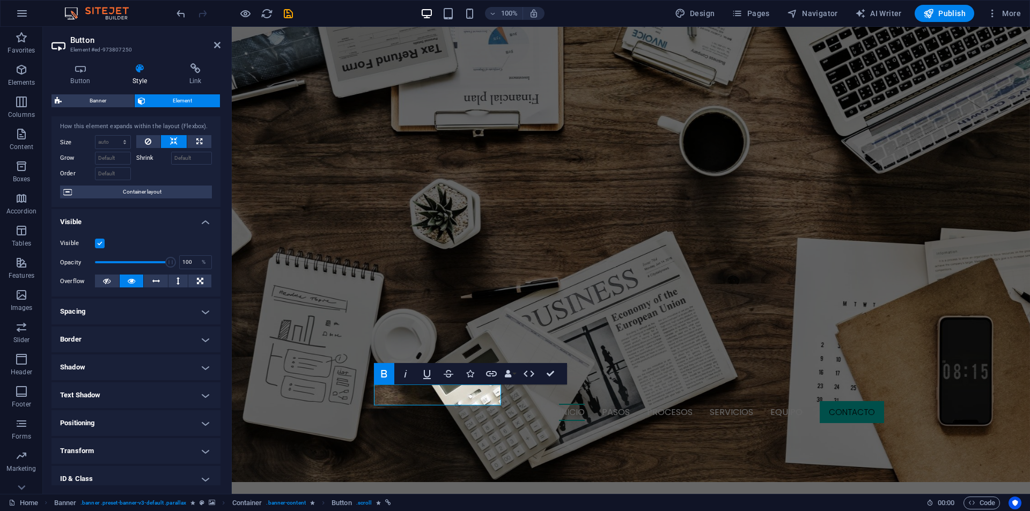
scroll to position [84, 0]
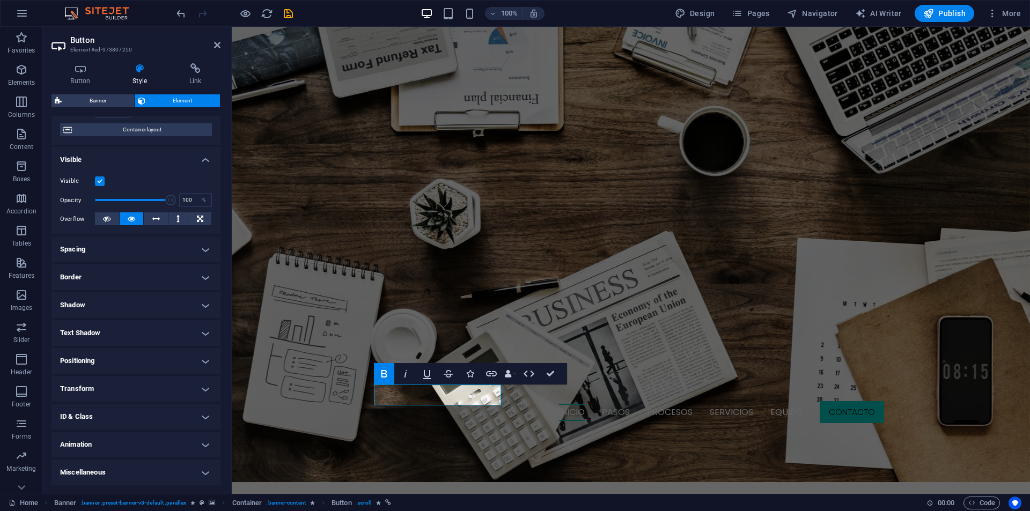
click at [82, 436] on h4 "Animation" at bounding box center [136, 445] width 169 height 26
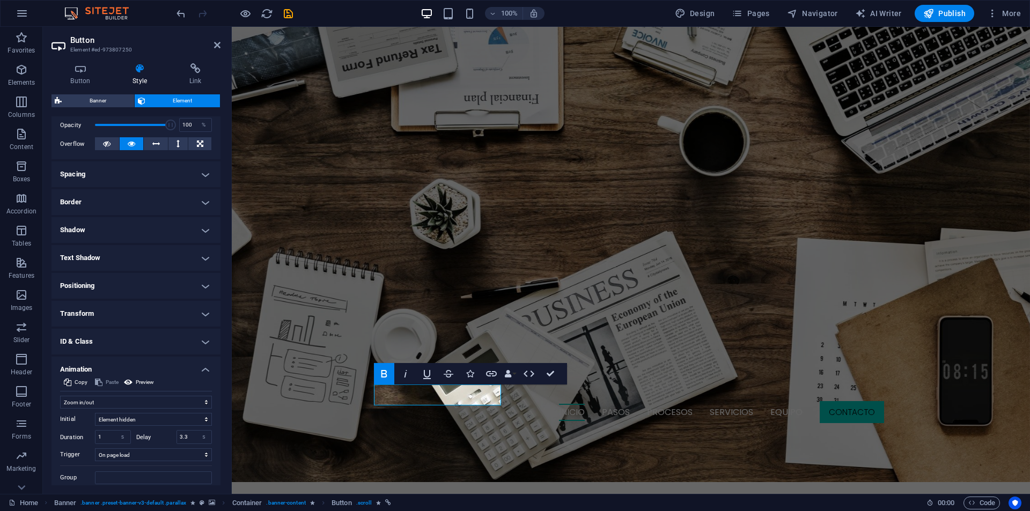
scroll to position [195, 0]
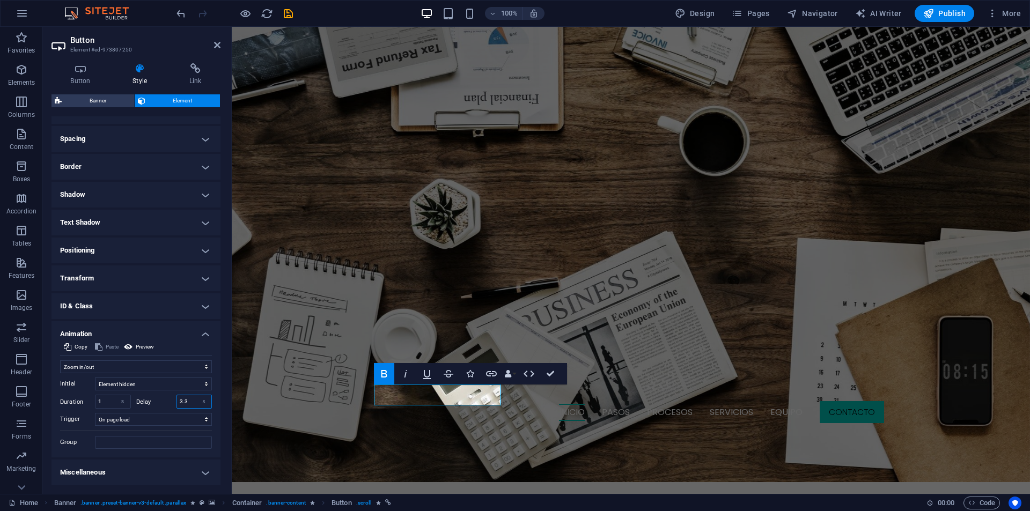
click at [179, 398] on input "3.3" at bounding box center [194, 402] width 35 height 13
type input "19"
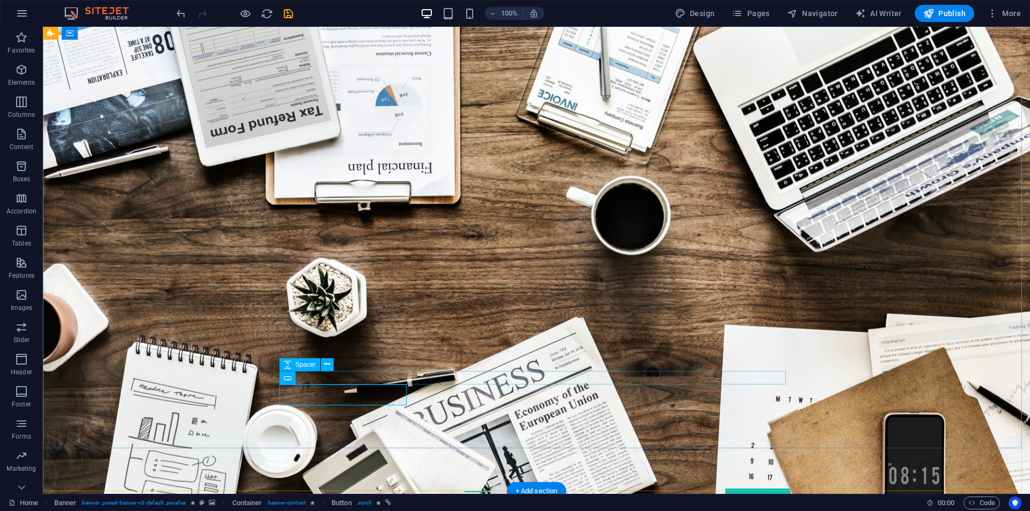
scroll to position [0, 0]
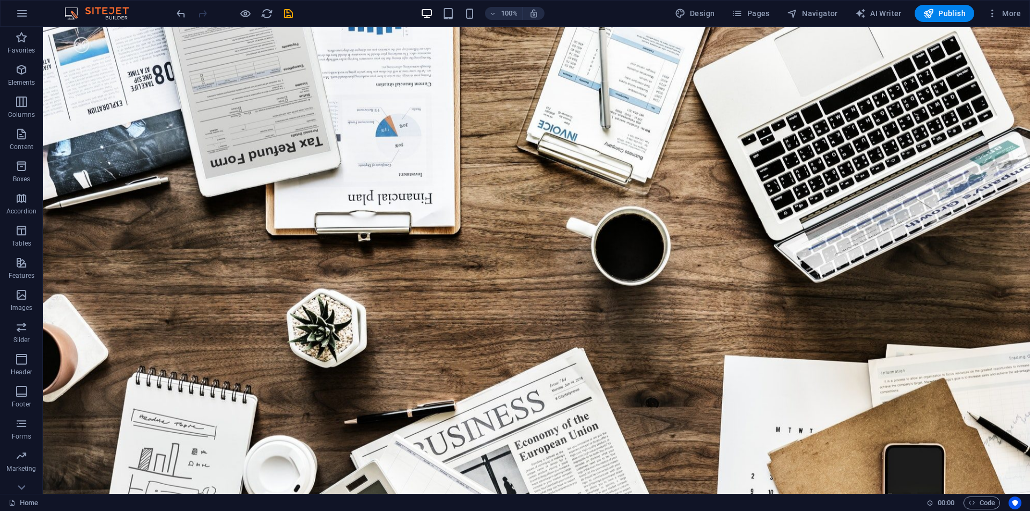
click at [293, 16] on icon "save" at bounding box center [288, 14] width 12 height 12
checkbox input "false"
click at [960, 10] on span "Publish" at bounding box center [945, 13] width 42 height 11
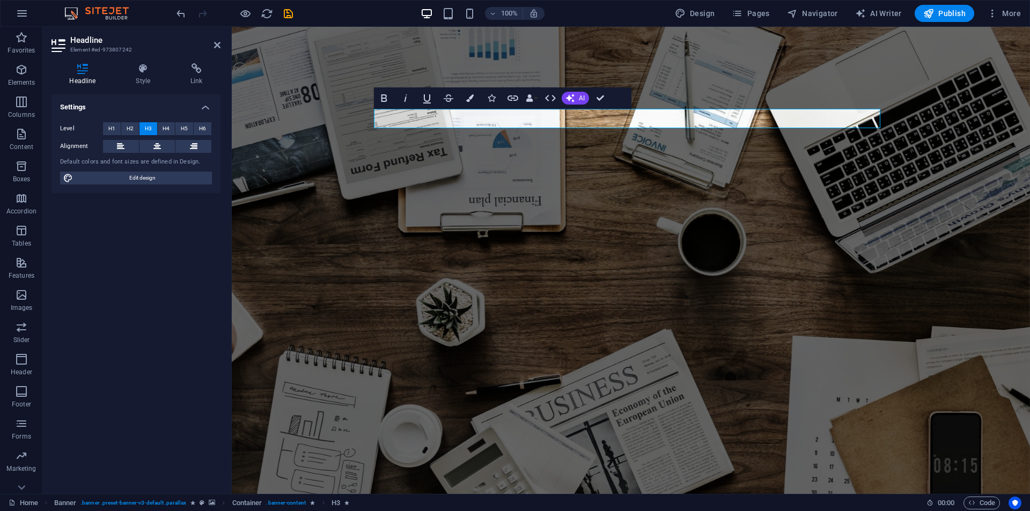
click at [129, 52] on h3 "Element #ed-973807242" at bounding box center [134, 50] width 129 height 10
click at [130, 72] on icon at bounding box center [143, 68] width 50 height 11
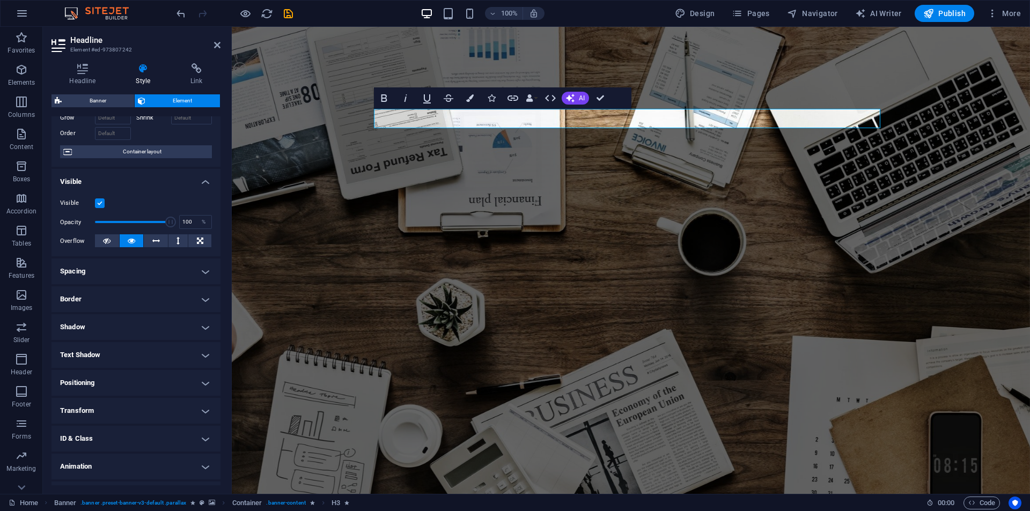
scroll to position [84, 0]
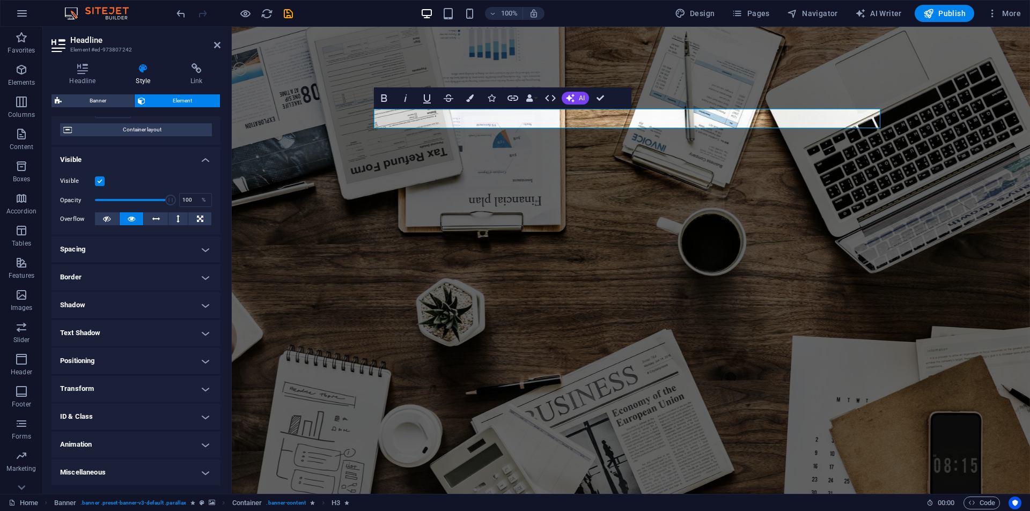
click at [100, 440] on h4 "Animation" at bounding box center [136, 445] width 169 height 26
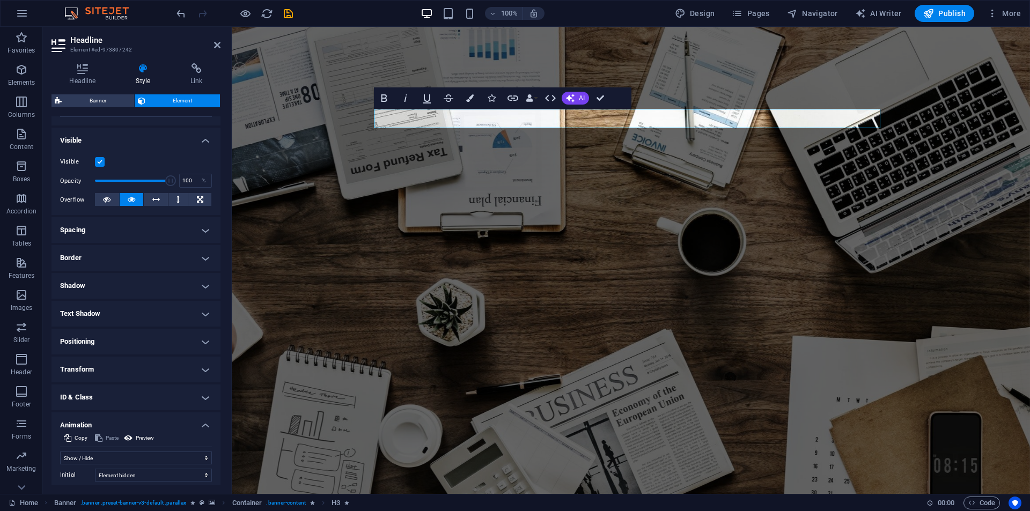
scroll to position [195, 0]
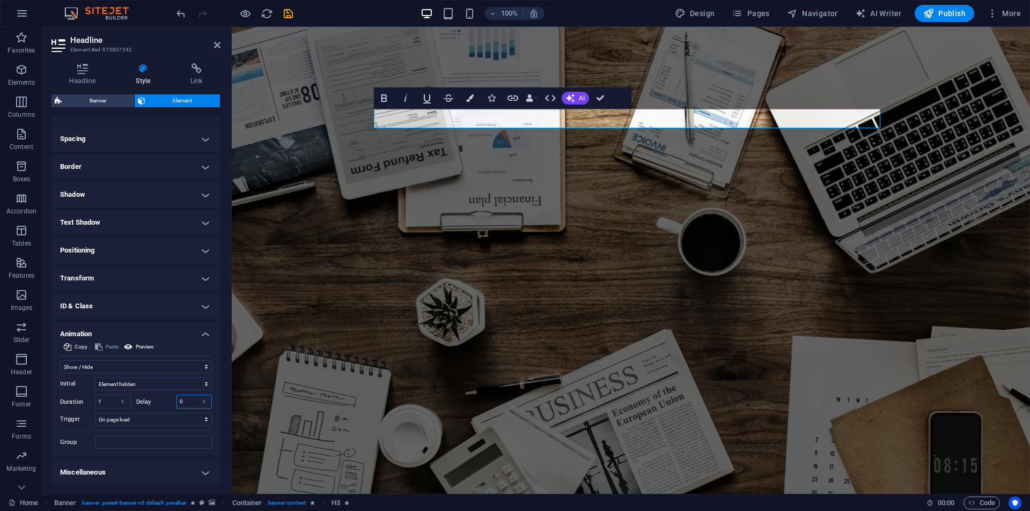
click at [179, 407] on input "0" at bounding box center [194, 402] width 35 height 13
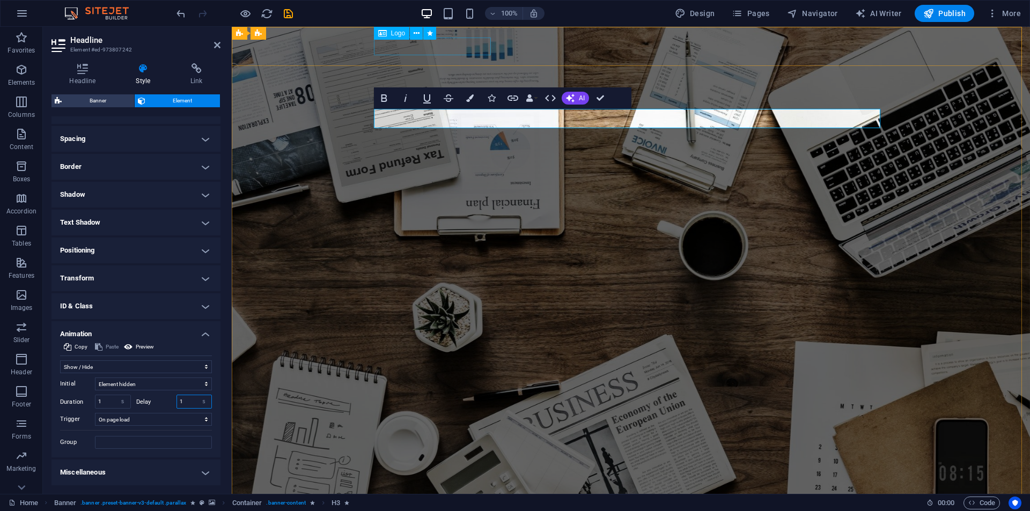
type input "1"
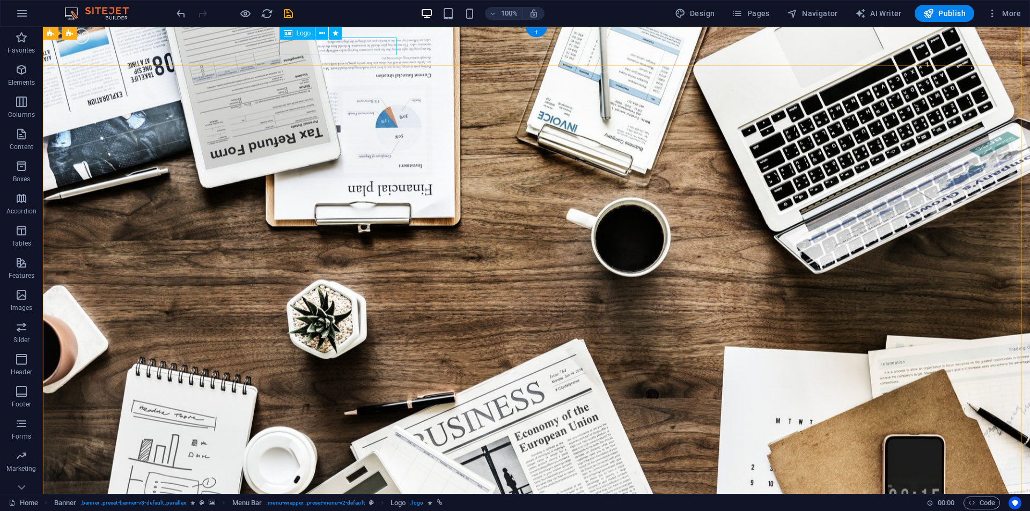
select select "px"
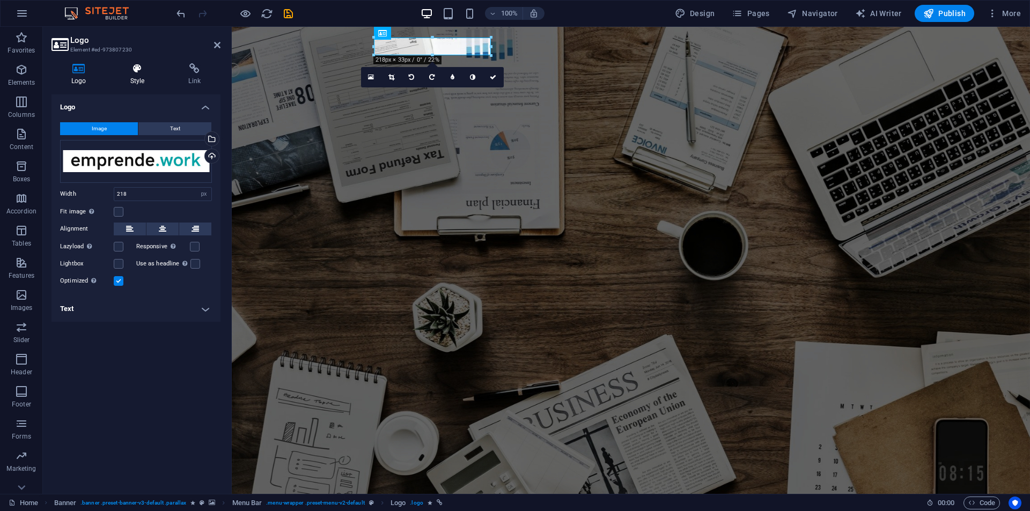
click at [147, 68] on icon at bounding box center [138, 68] width 54 height 11
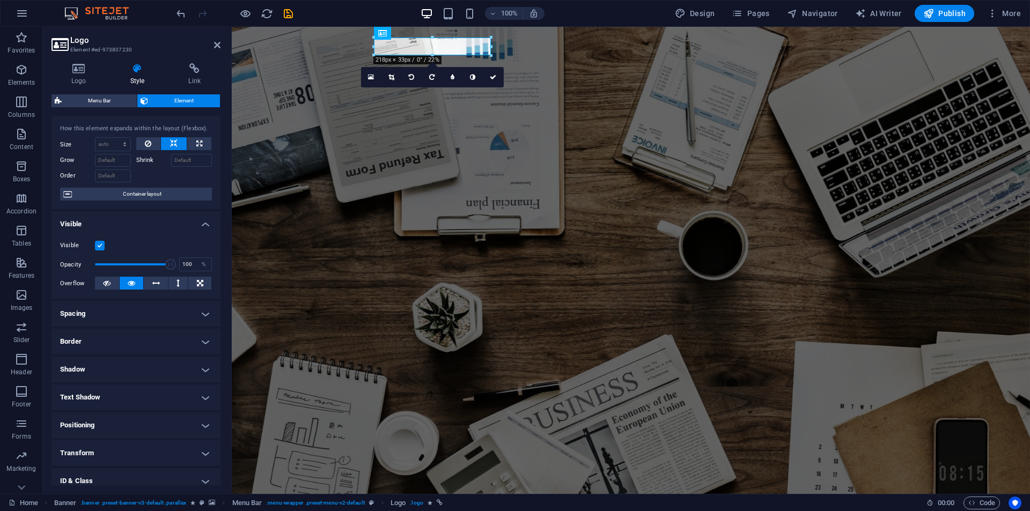
scroll to position [84, 0]
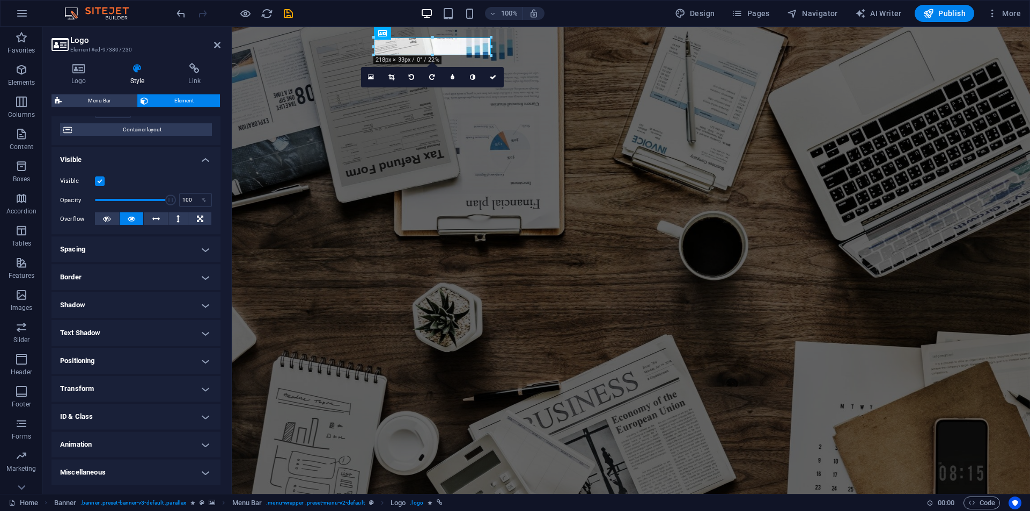
click at [151, 436] on h4 "Animation" at bounding box center [136, 445] width 169 height 26
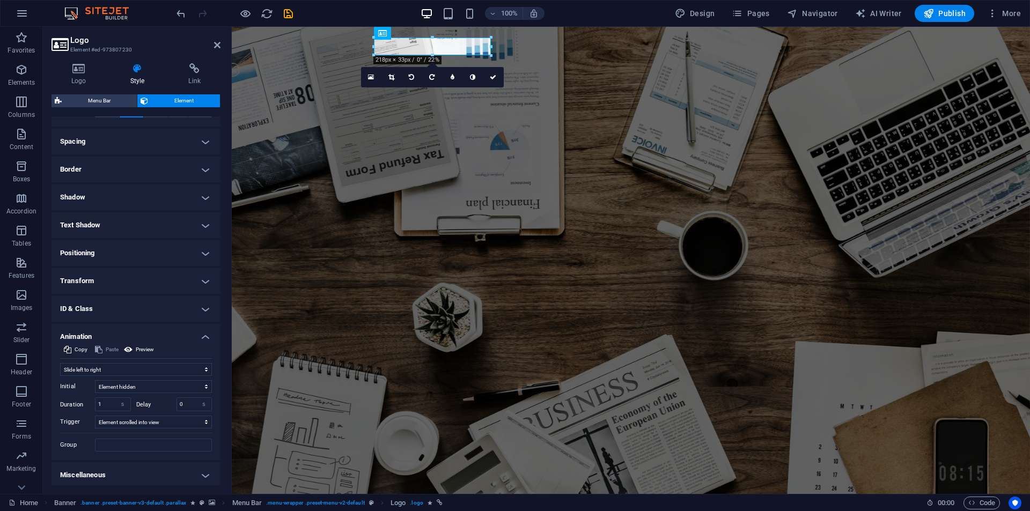
scroll to position [195, 0]
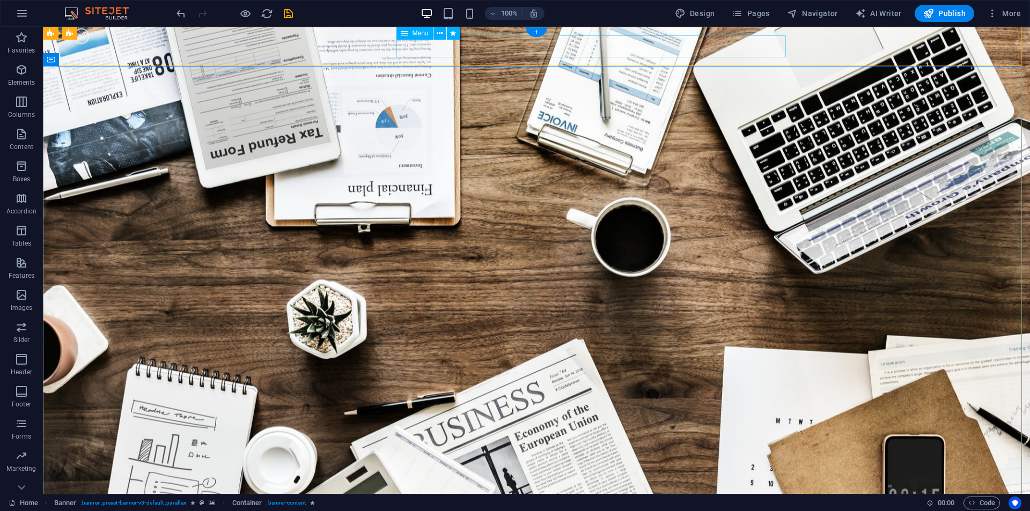
select select "primary"
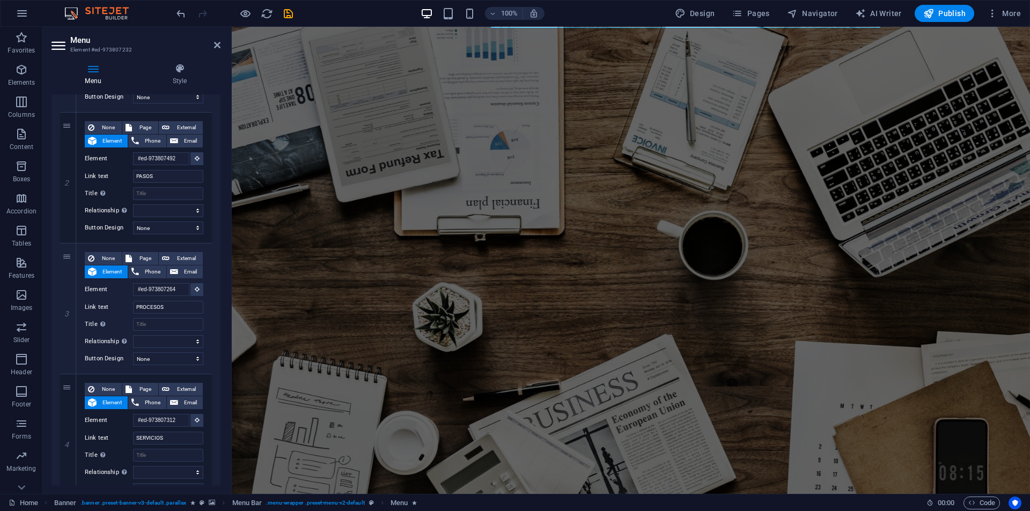
scroll to position [0, 0]
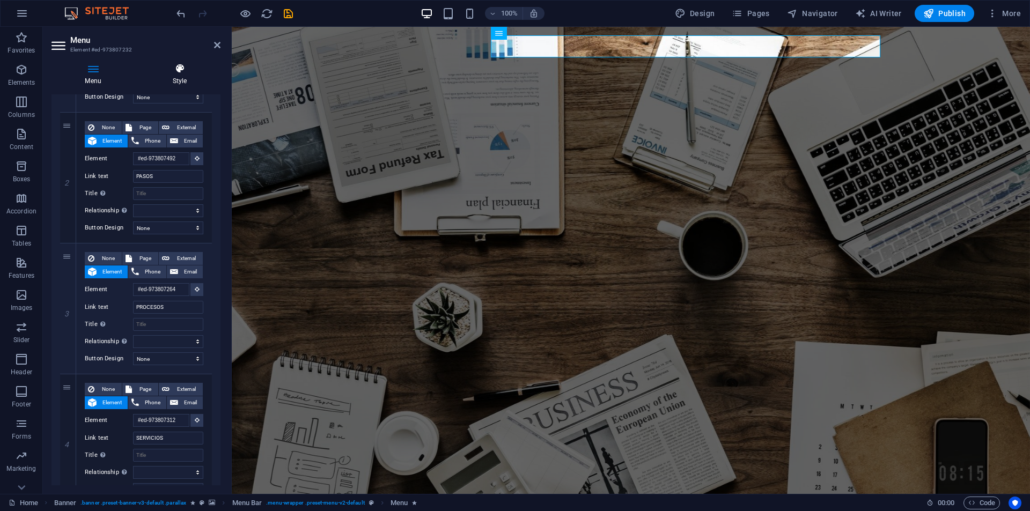
click at [174, 68] on icon at bounding box center [180, 68] width 82 height 11
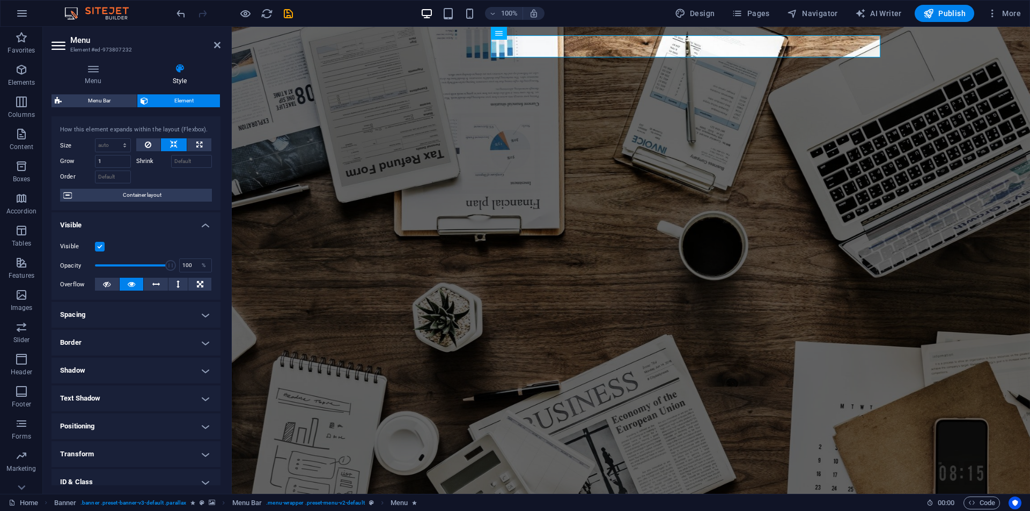
scroll to position [84, 0]
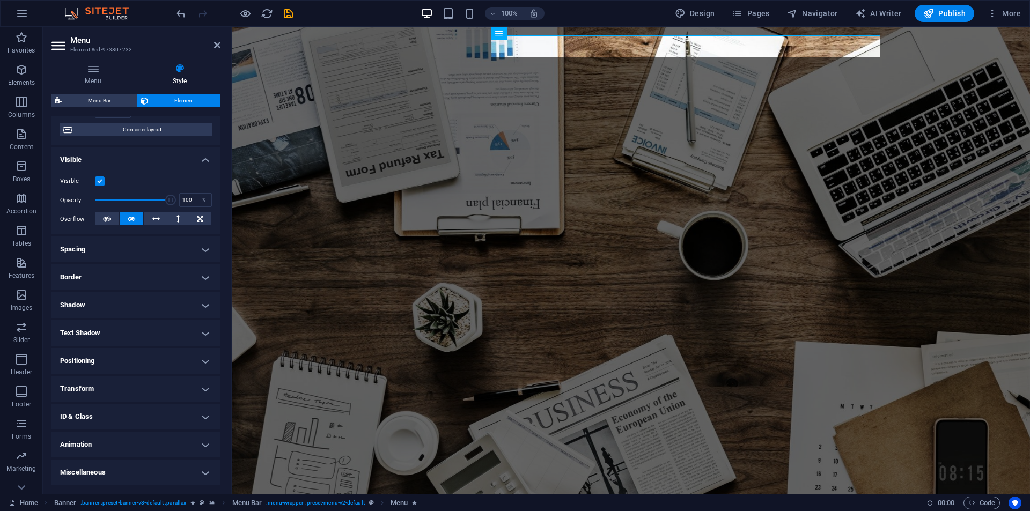
click at [122, 440] on h4 "Animation" at bounding box center [136, 445] width 169 height 26
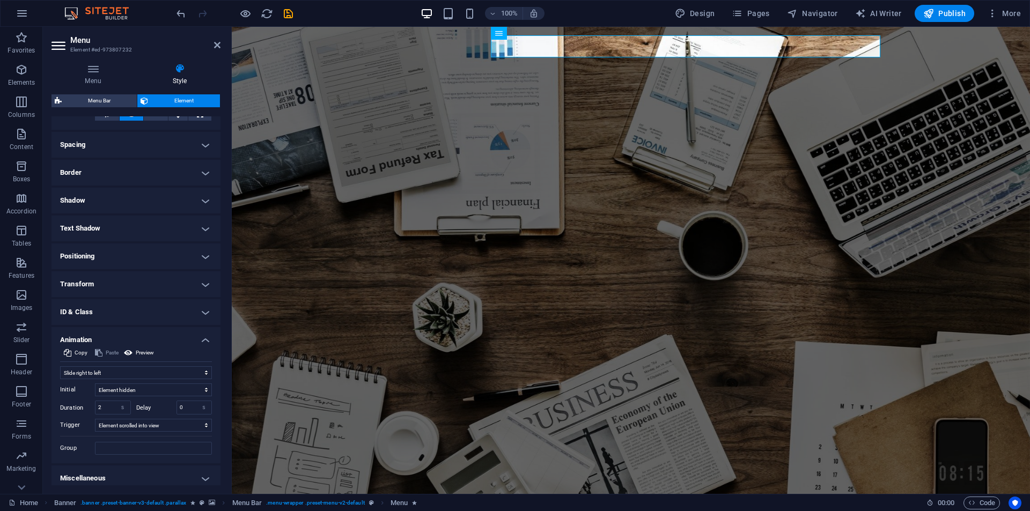
scroll to position [195, 0]
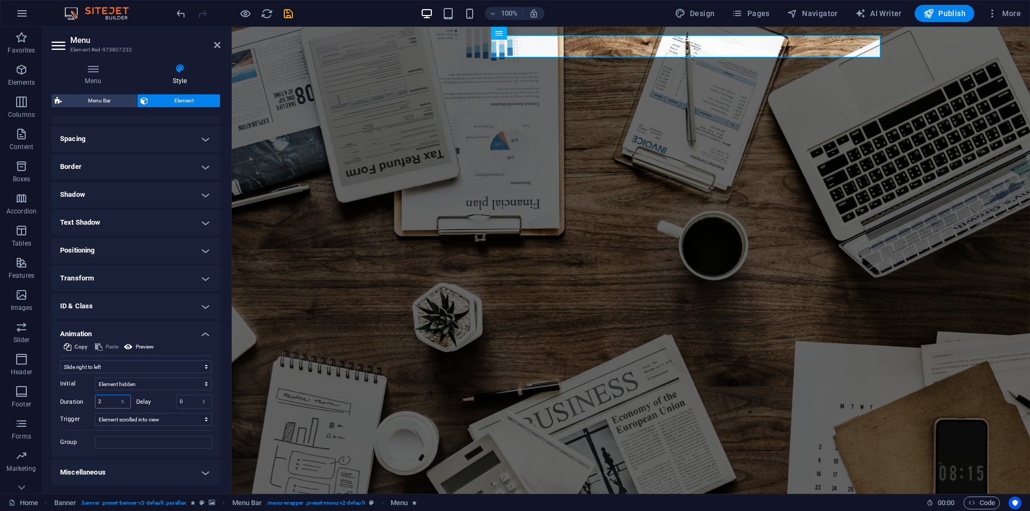
click at [105, 404] on input "2" at bounding box center [113, 402] width 35 height 13
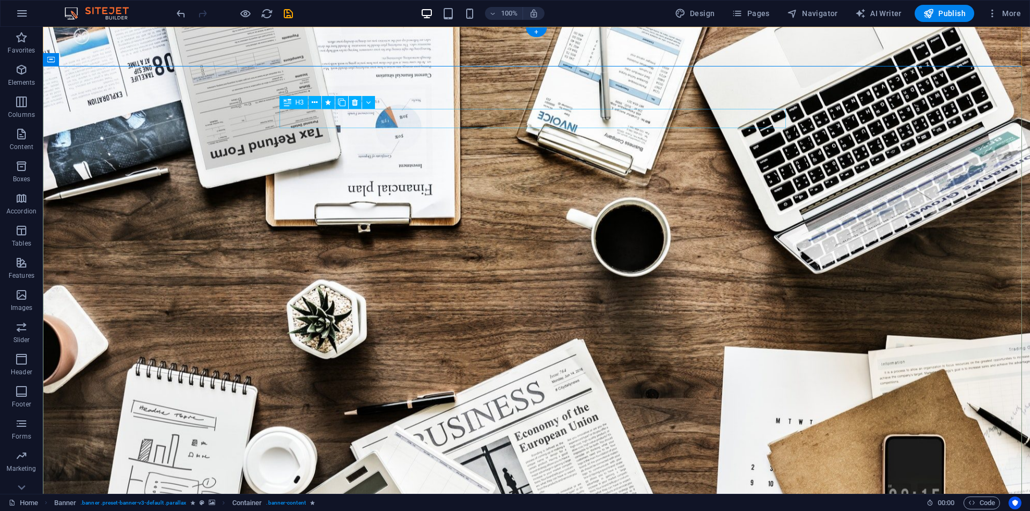
select select "fade"
select select "s"
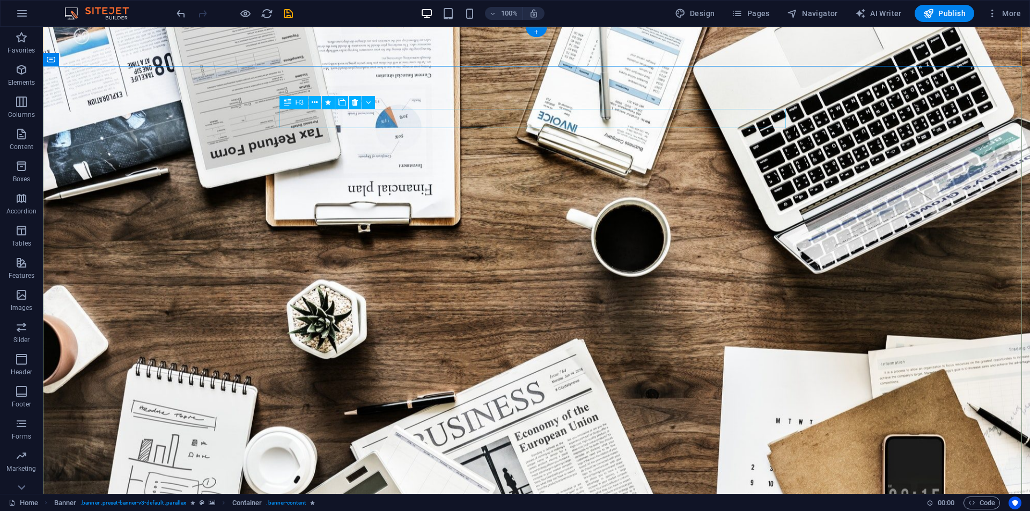
select select "onload"
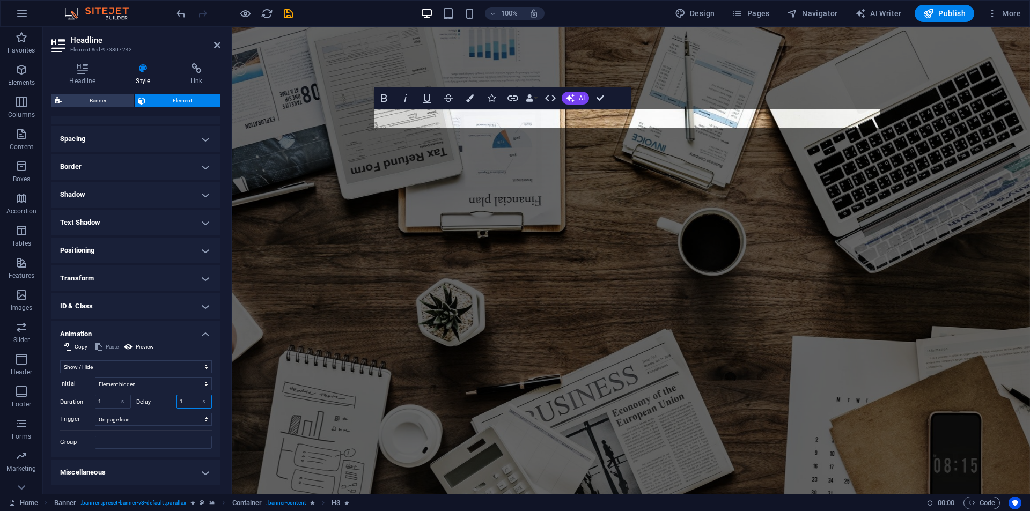
click at [185, 401] on input "1" at bounding box center [194, 402] width 35 height 13
click at [103, 404] on input "1" at bounding box center [113, 402] width 35 height 13
click at [104, 404] on input "1" at bounding box center [113, 402] width 35 height 13
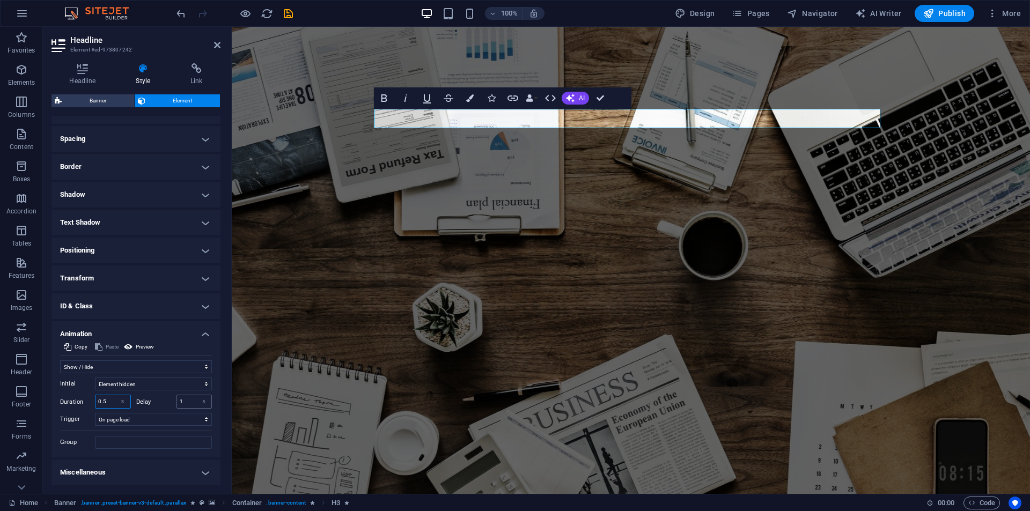
type input "0.5"
click at [185, 400] on input "1" at bounding box center [194, 402] width 35 height 13
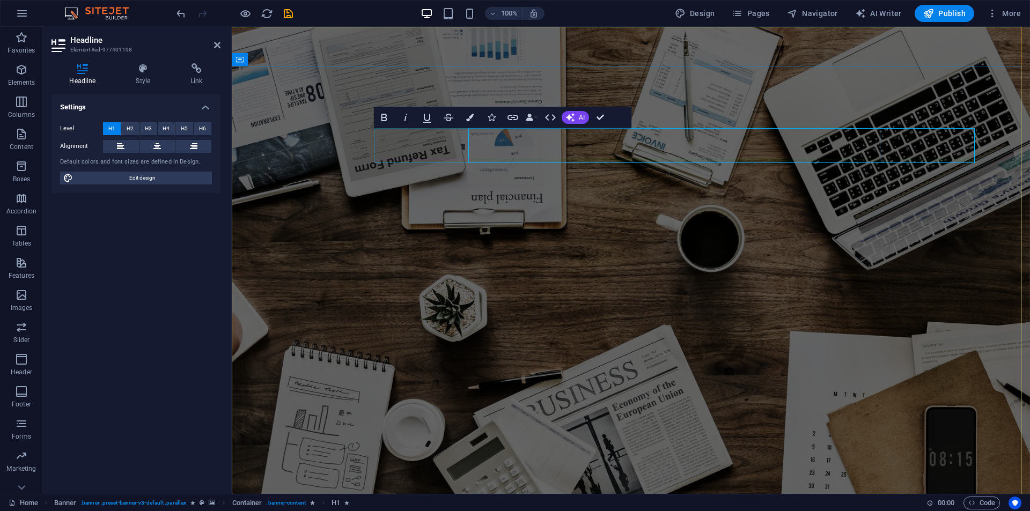
select select "move-left-to-right"
select select "s"
select select "onload"
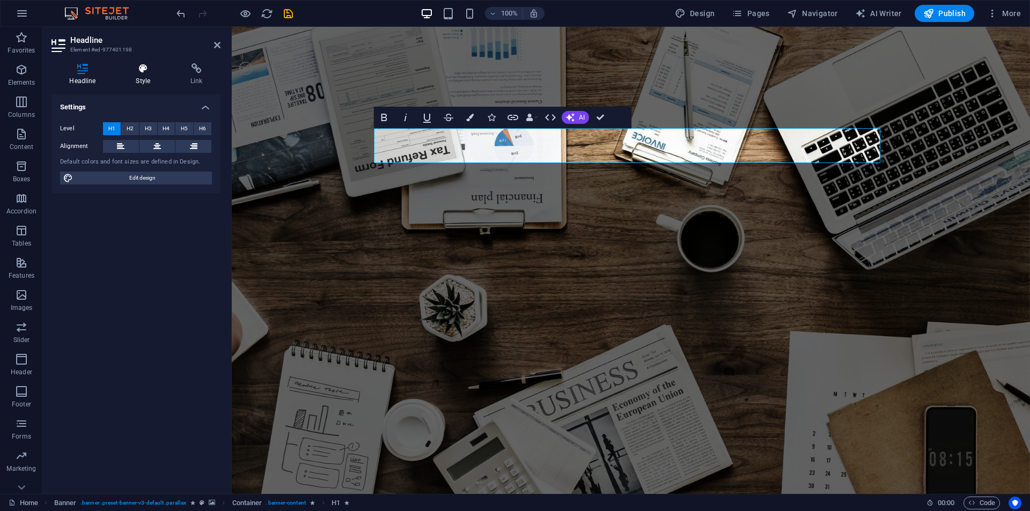
click at [139, 69] on icon at bounding box center [143, 68] width 50 height 11
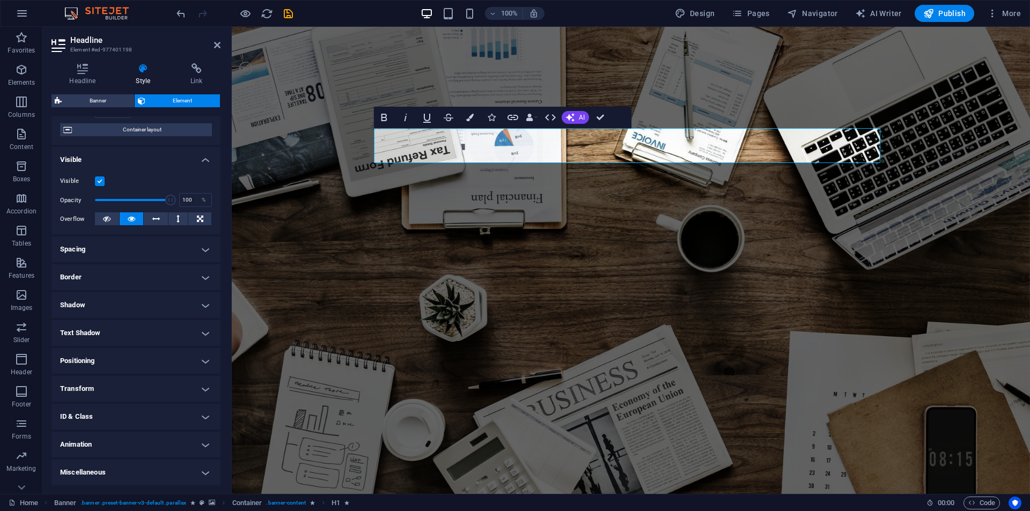
click at [119, 449] on h4 "Animation" at bounding box center [136, 445] width 169 height 26
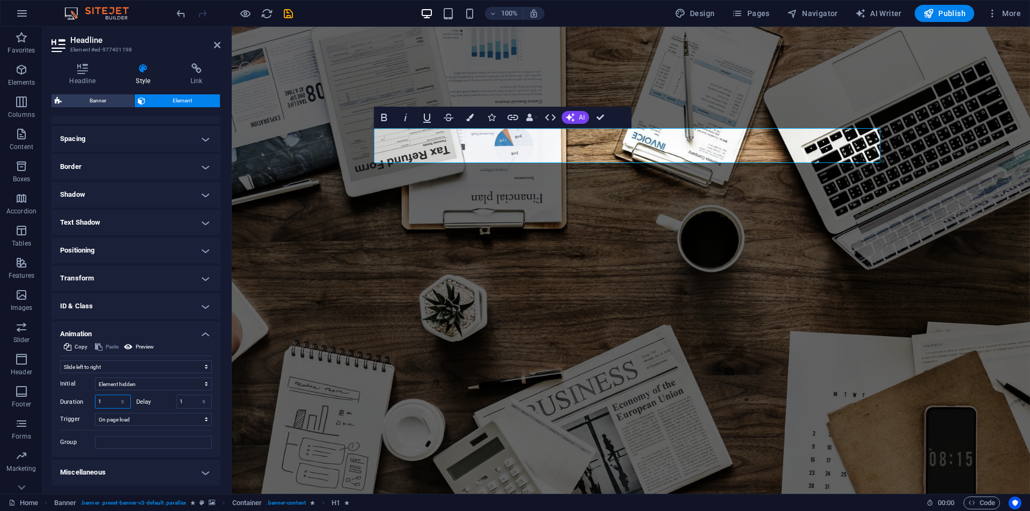
click at [106, 399] on input "1" at bounding box center [113, 402] width 35 height 13
click at [185, 402] on input "1" at bounding box center [194, 402] width 35 height 13
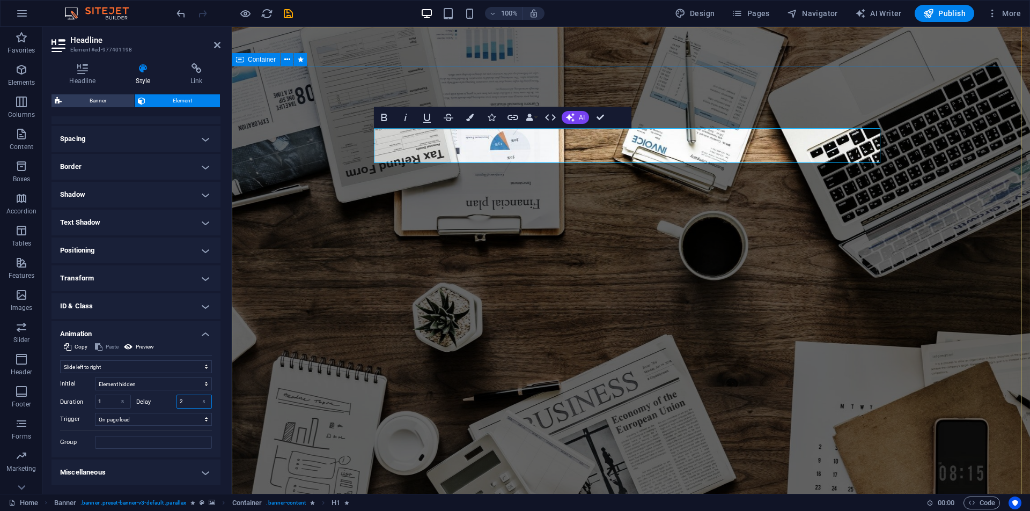
type input "2"
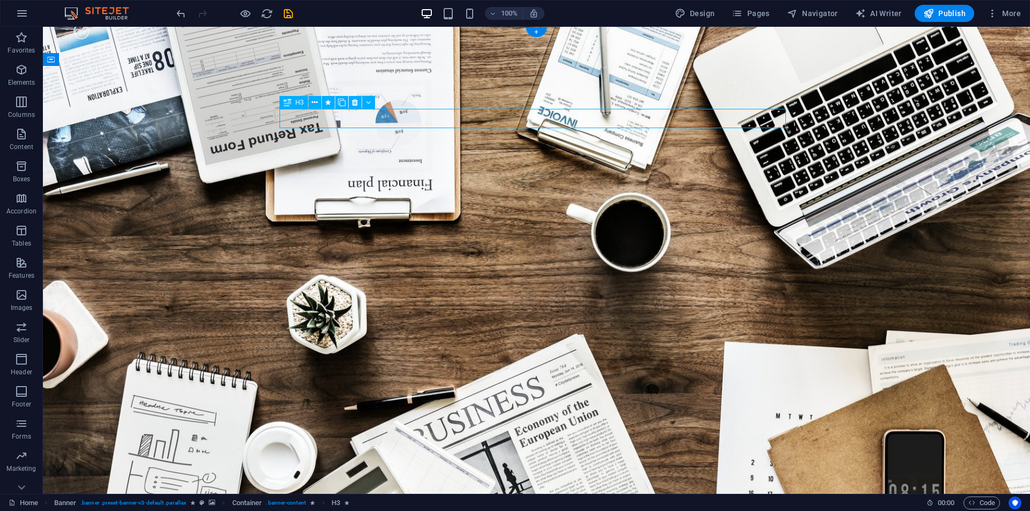
select select "fade"
select select "s"
select select "onload"
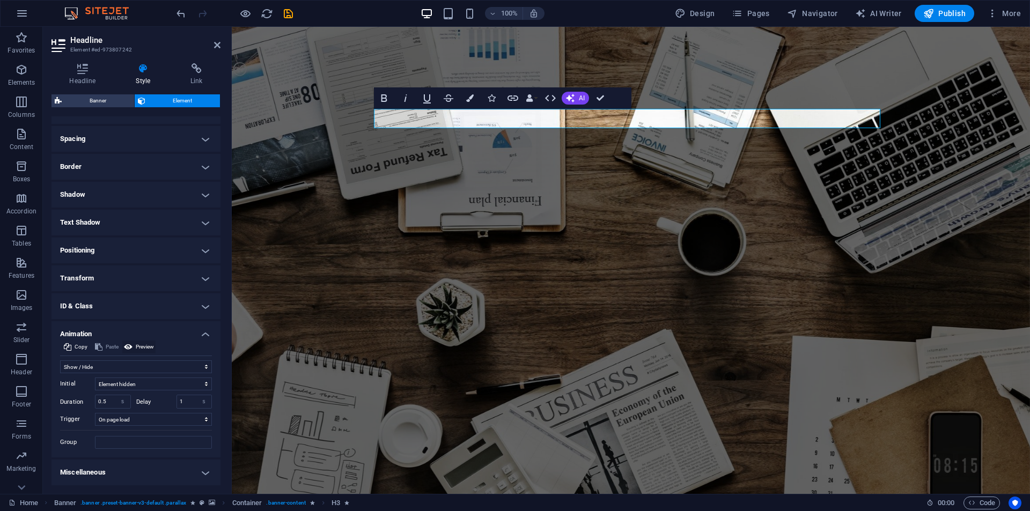
click at [151, 345] on span "Preview" at bounding box center [145, 347] width 18 height 13
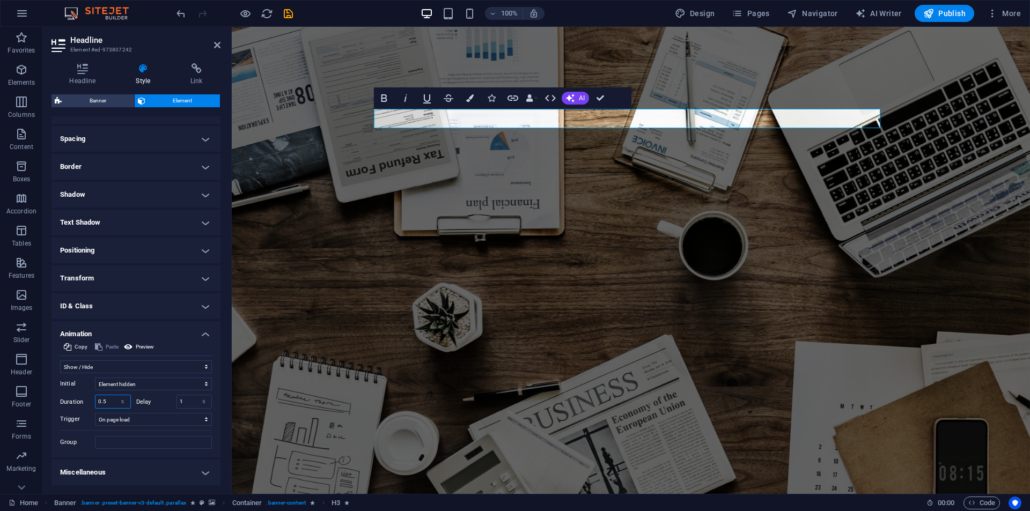
click at [110, 398] on input "0.5" at bounding box center [113, 402] width 35 height 13
click at [111, 398] on input "0.5" at bounding box center [113, 402] width 35 height 13
type input "1"
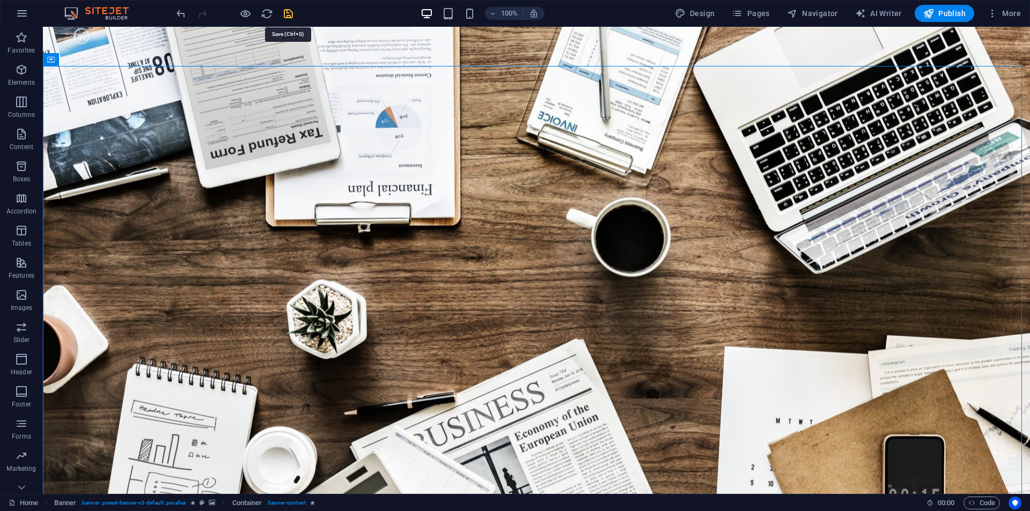
click at [290, 16] on icon "save" at bounding box center [288, 14] width 12 height 12
checkbox input "false"
